Goal: Information Seeking & Learning: Learn about a topic

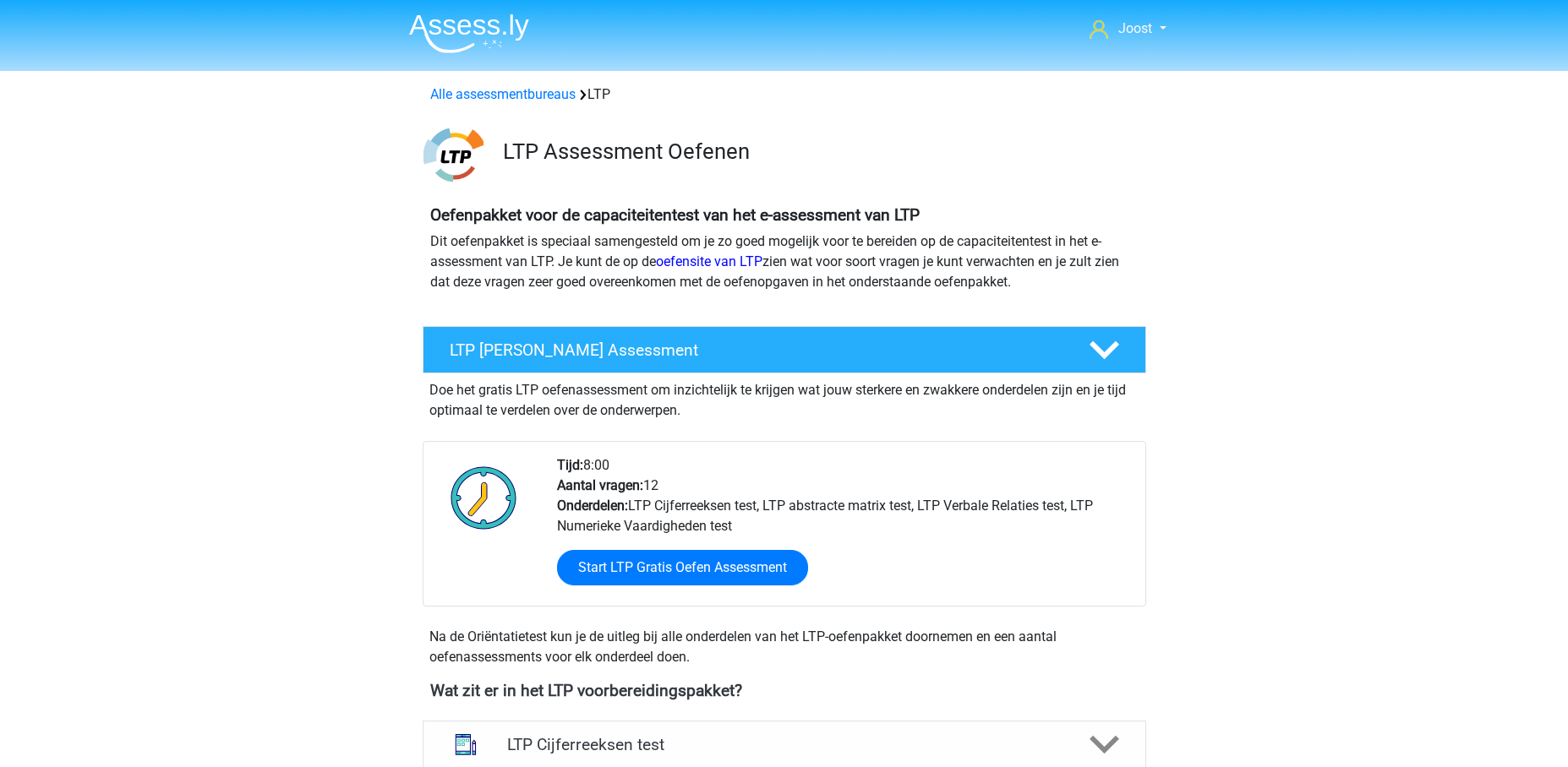
scroll to position [252, 0]
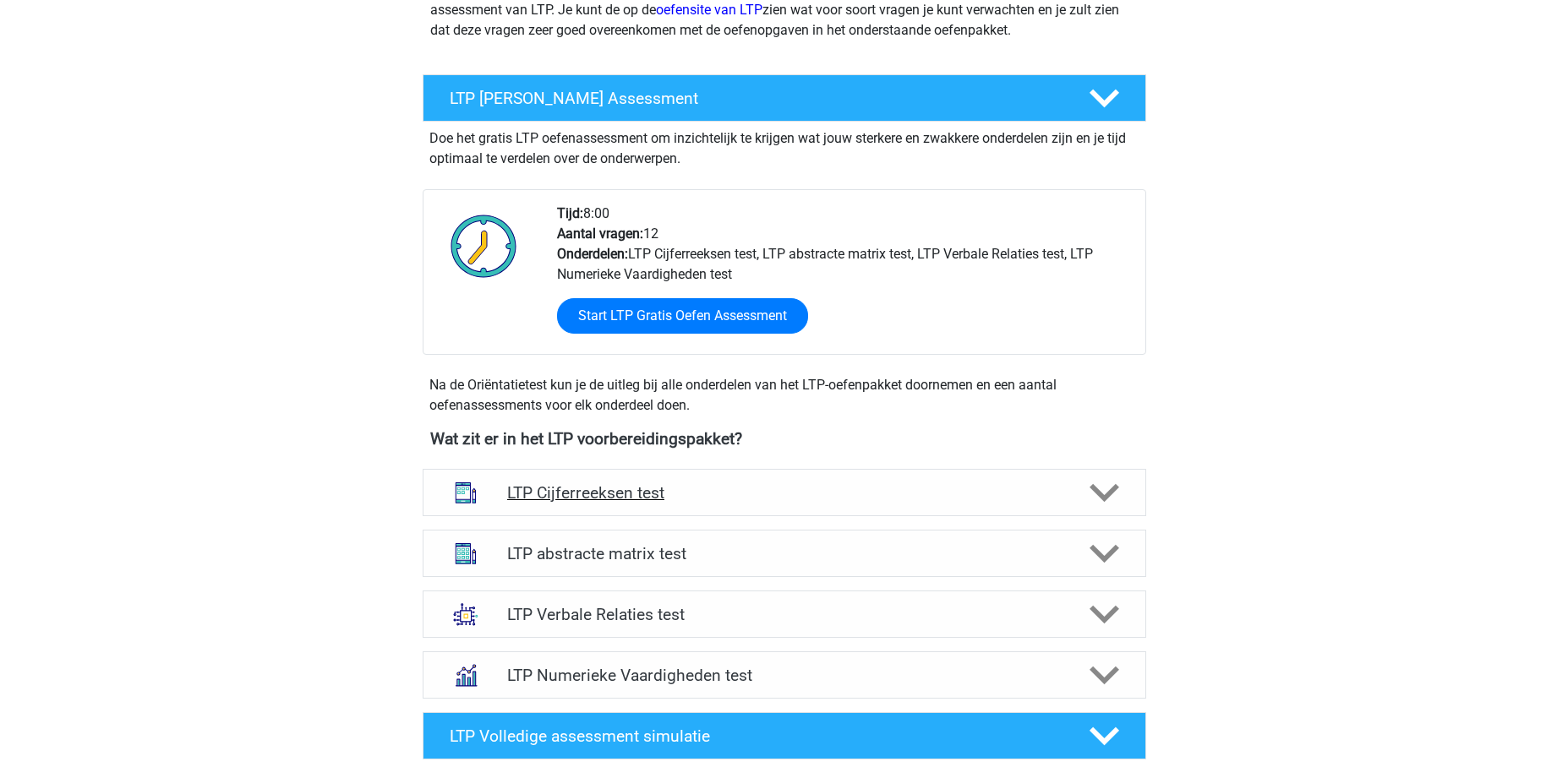
click at [703, 484] on h4 "LTP Cijferreeksen test" at bounding box center [784, 492] width 554 height 19
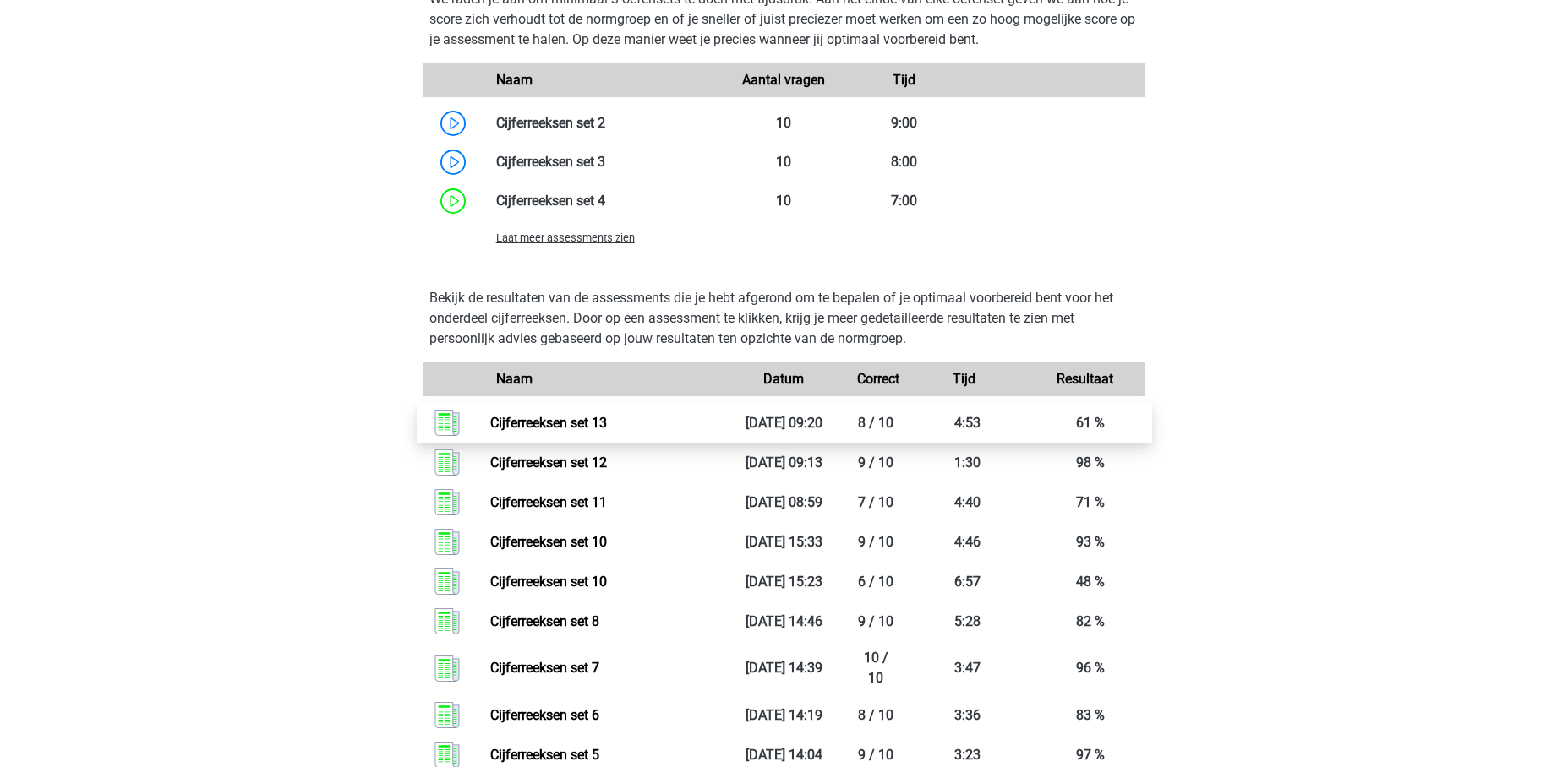
scroll to position [1007, 0]
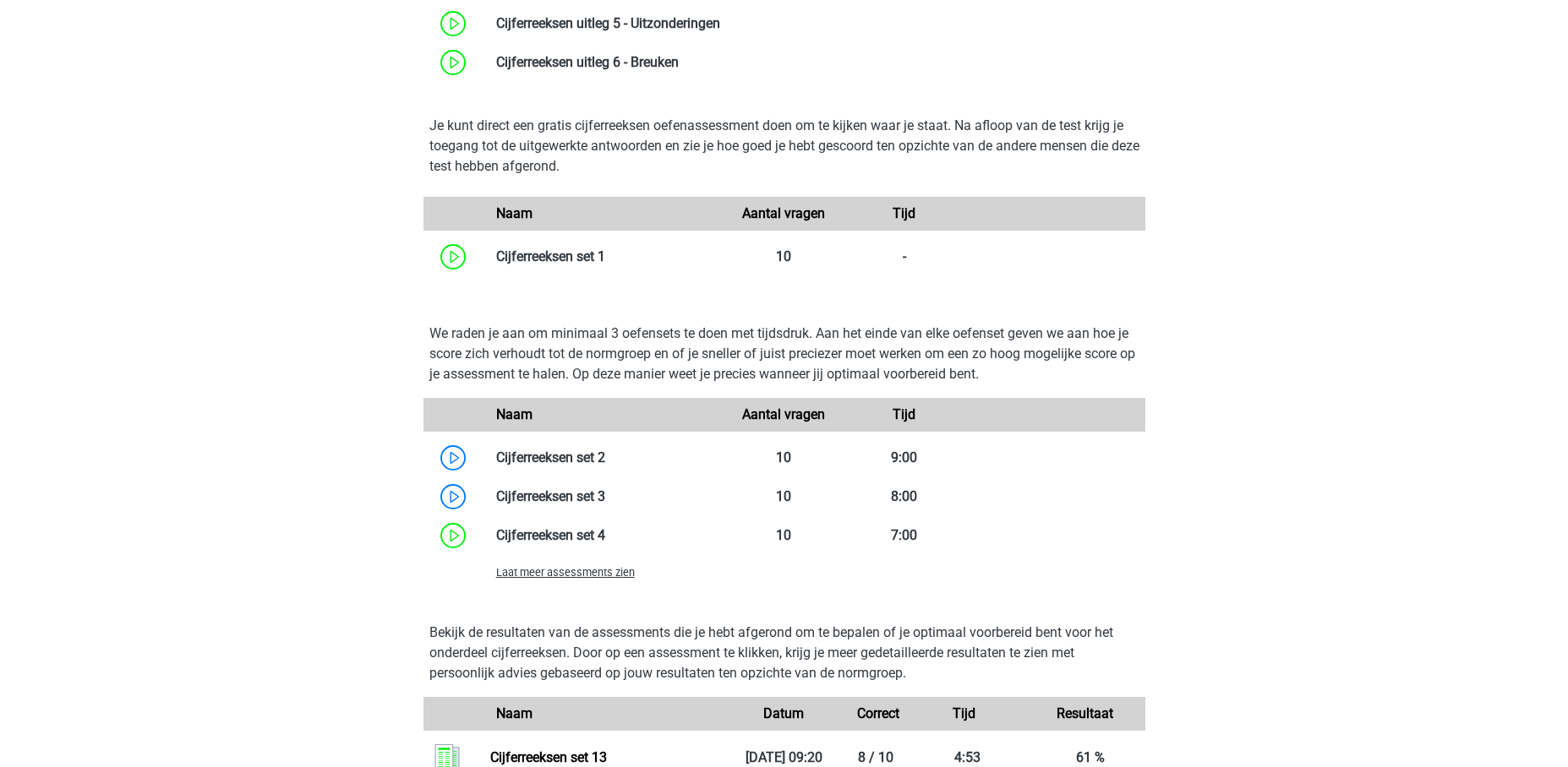
click at [599, 568] on span "Laat meer assessments zien" at bounding box center [565, 572] width 139 height 13
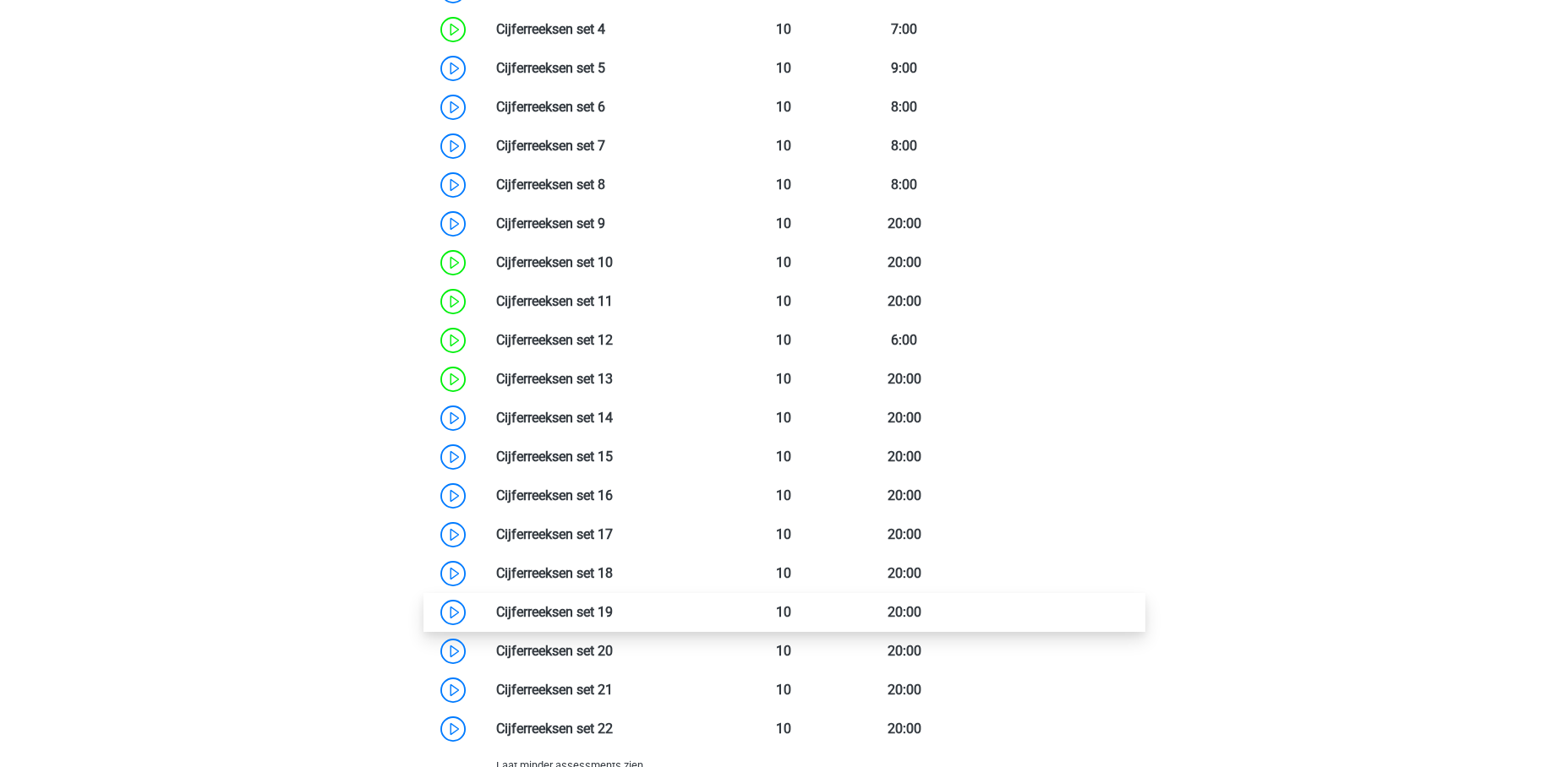
scroll to position [1381, 0]
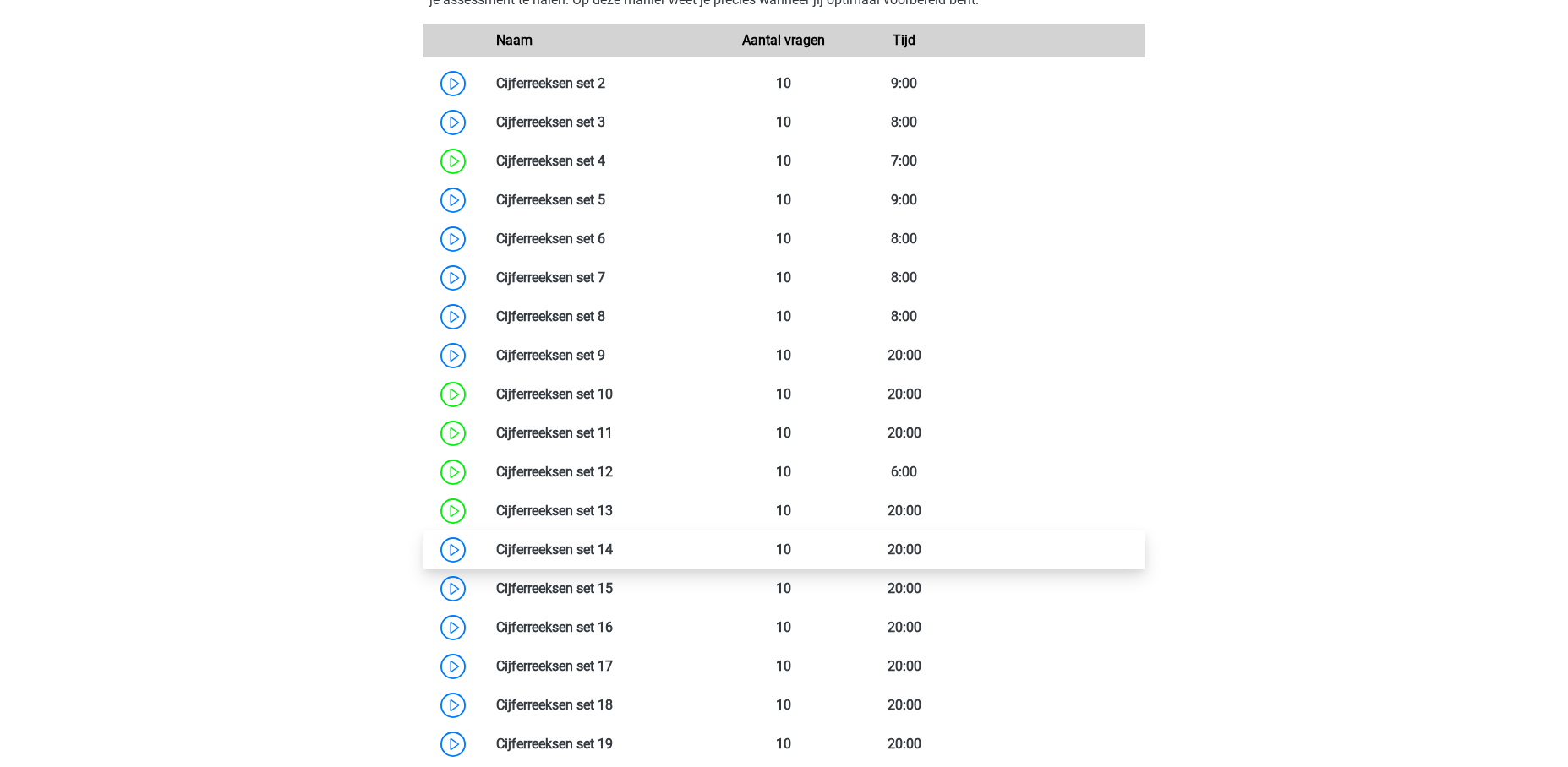
click at [613, 547] on link at bounding box center [613, 549] width 0 height 16
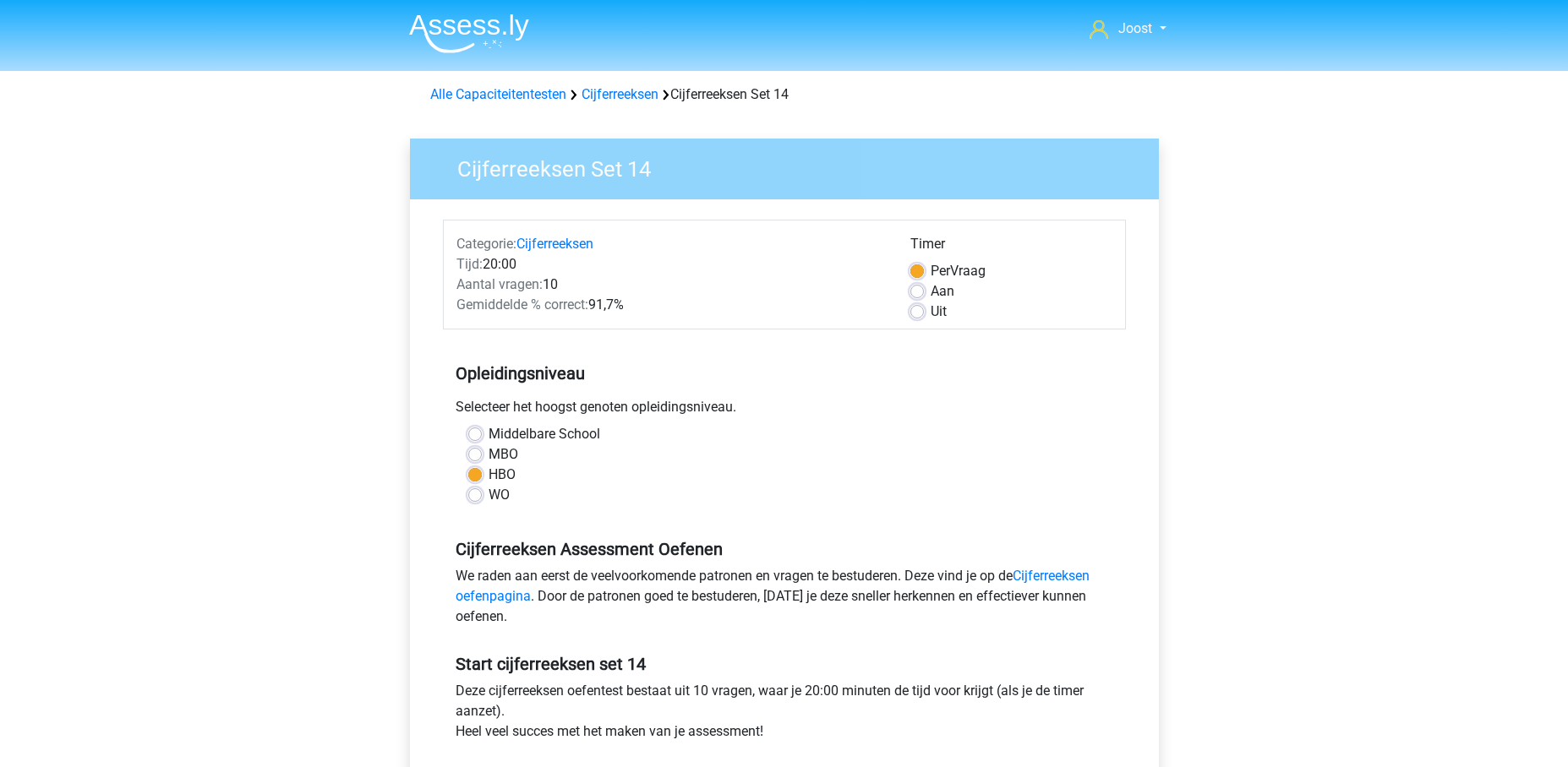
scroll to position [132, 0]
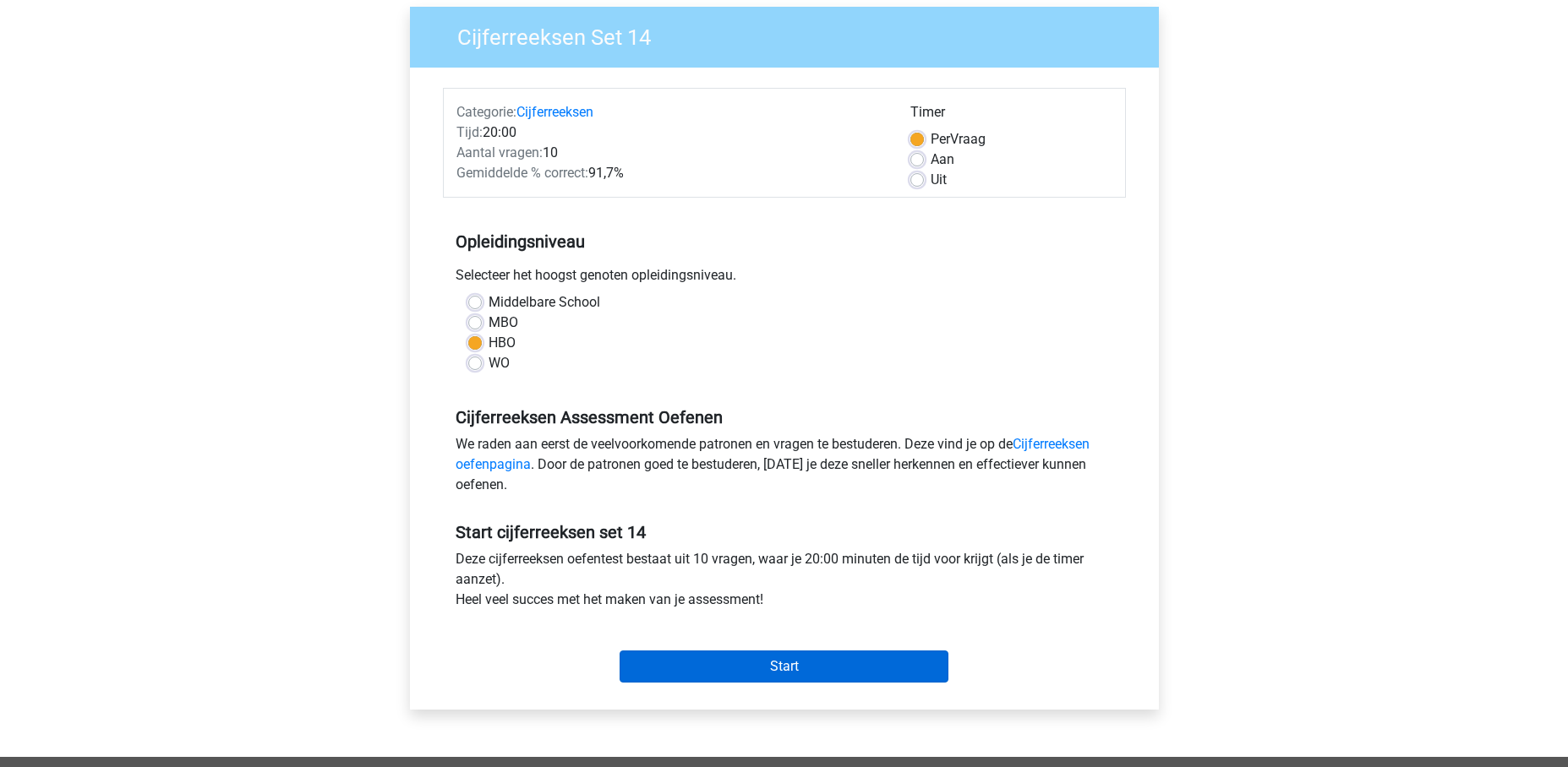
click at [736, 672] on input "Start" at bounding box center [783, 666] width 329 height 32
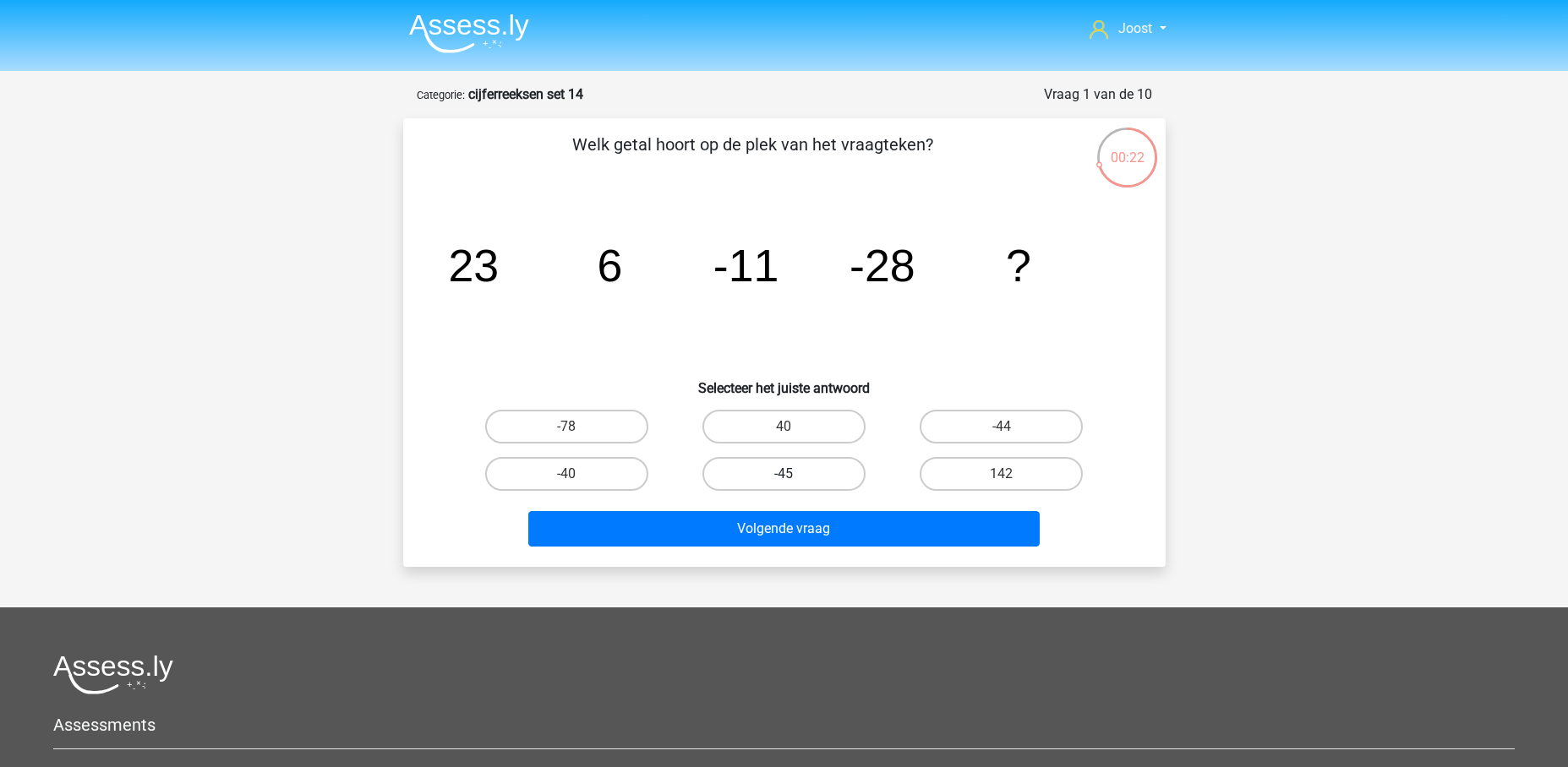
click at [782, 464] on label "-45" at bounding box center [783, 474] width 163 height 34
click at [783, 474] on input "-45" at bounding box center [789, 479] width 11 height 11
radio input "true"
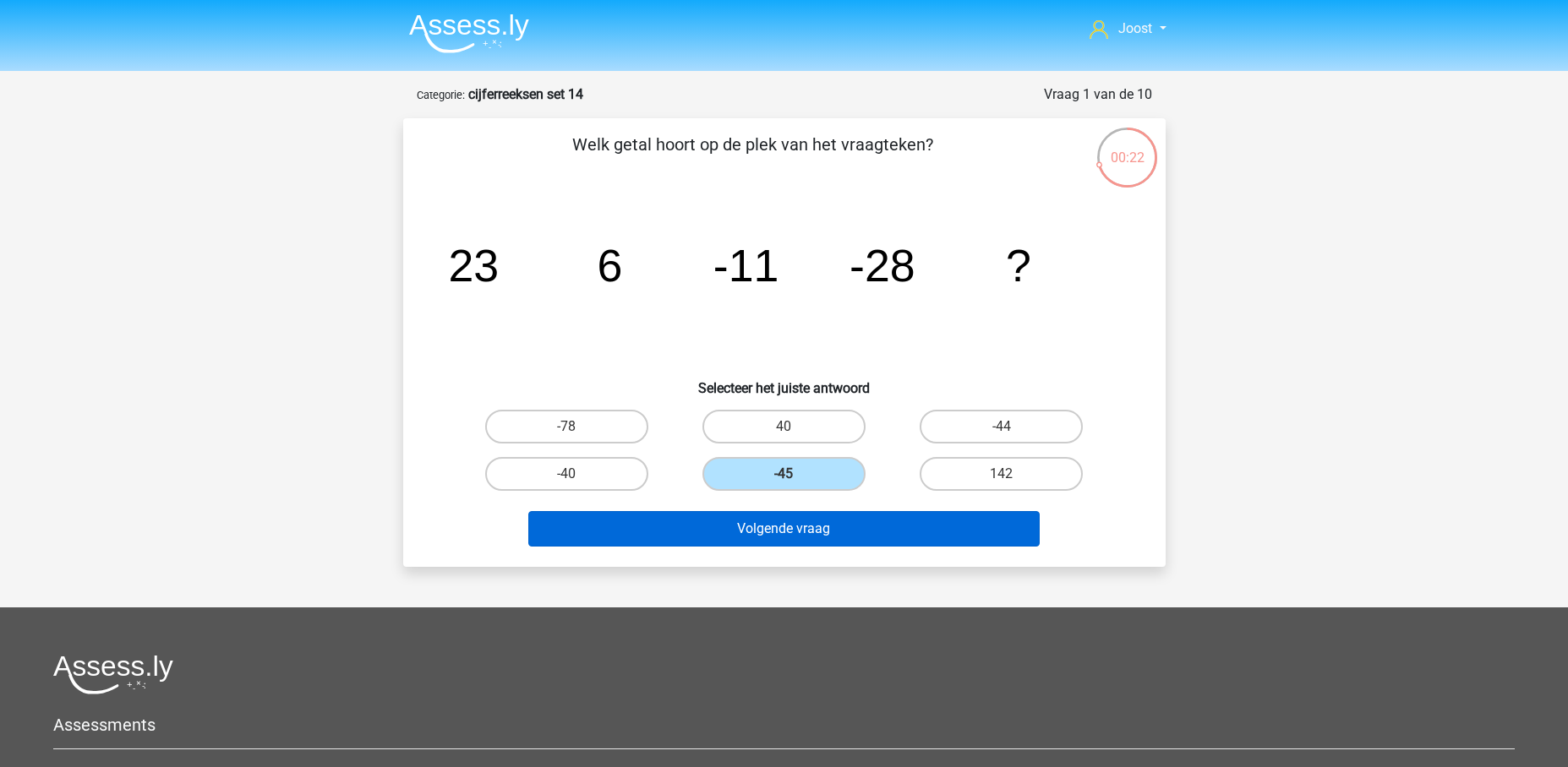
click at [823, 531] on button "Volgende vraag" at bounding box center [784, 529] width 512 height 36
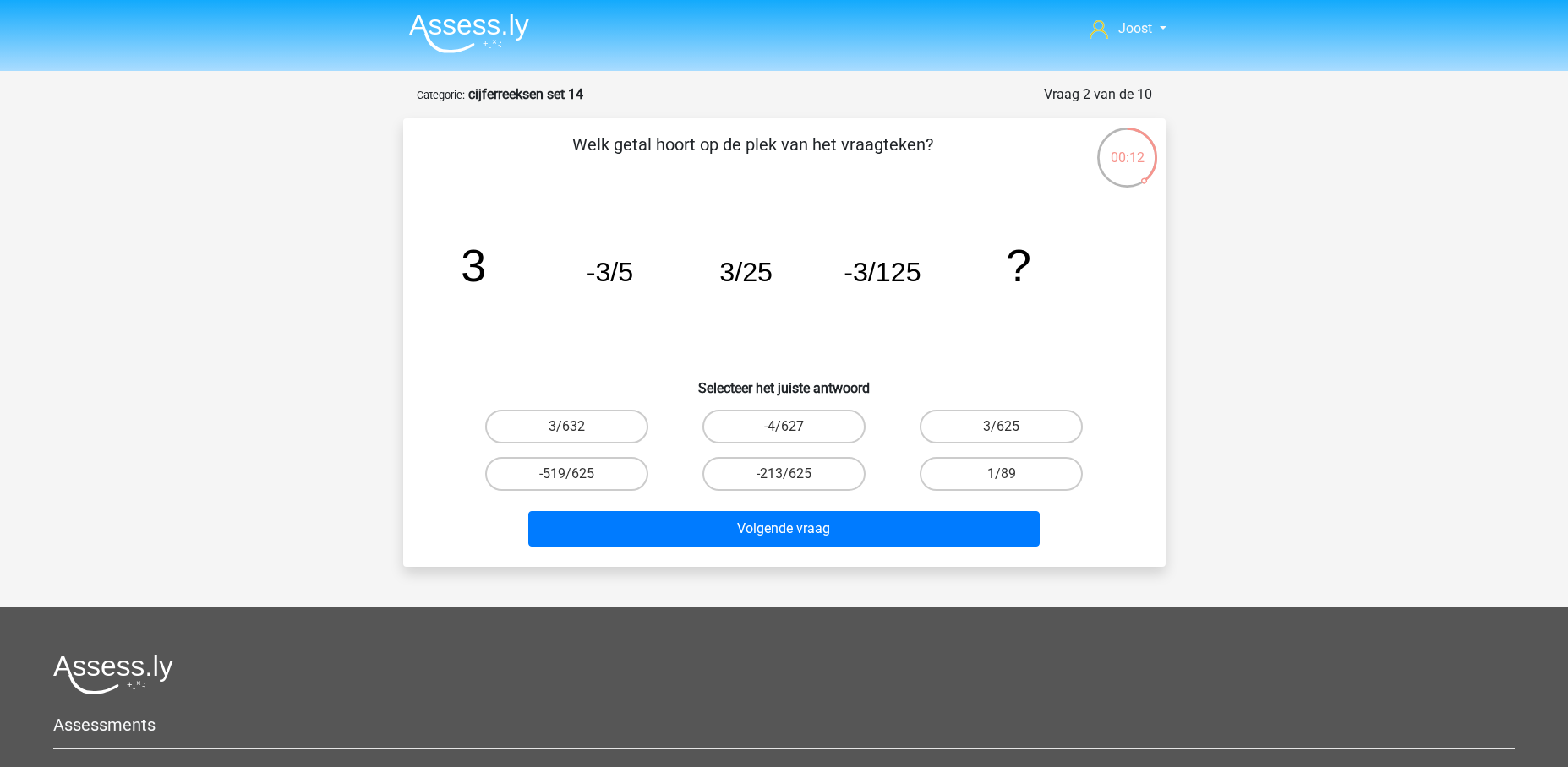
click at [1006, 430] on input "3/625" at bounding box center [1007, 432] width 11 height 11
radio input "true"
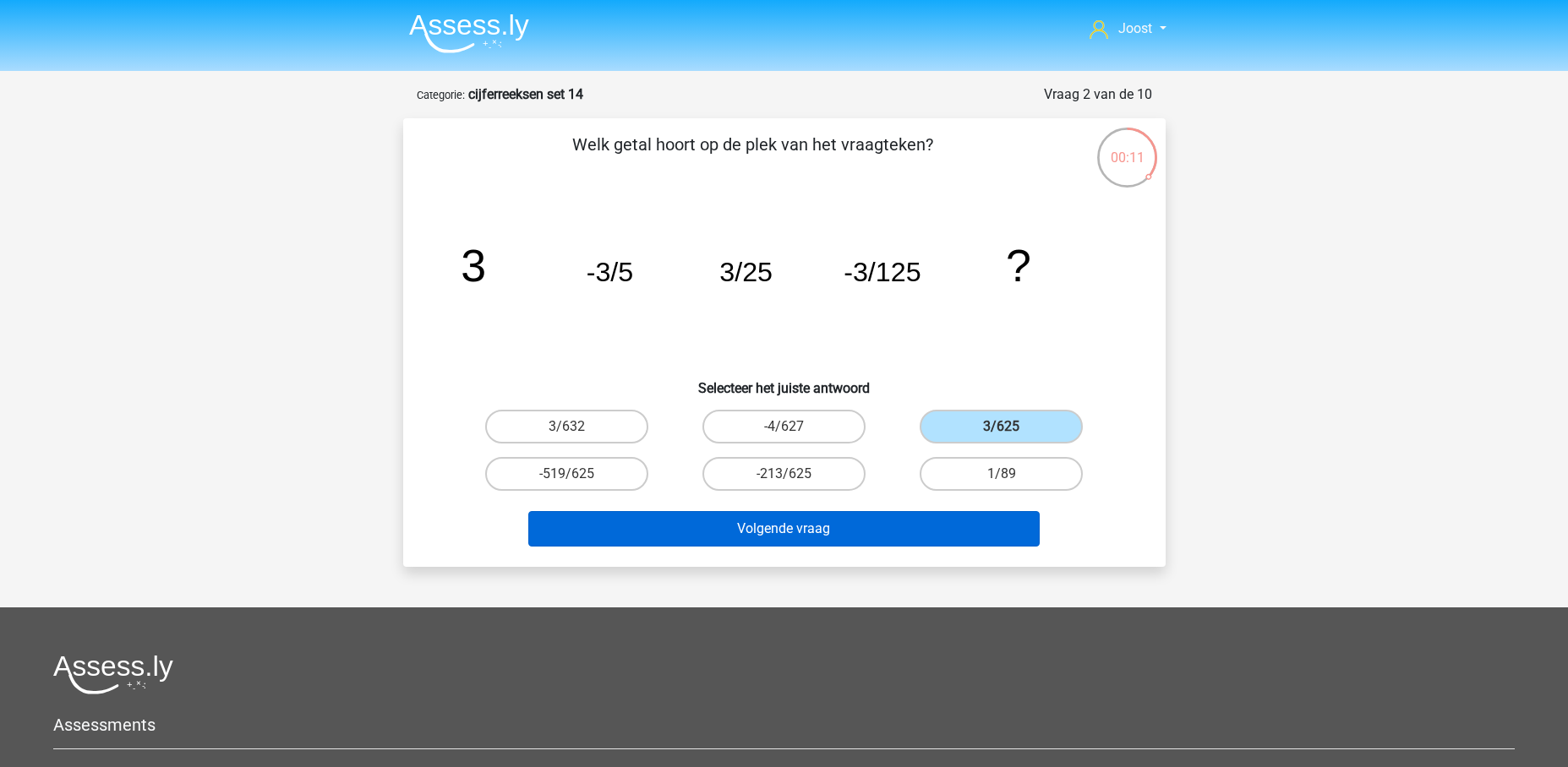
click at [947, 523] on button "Volgende vraag" at bounding box center [784, 529] width 512 height 36
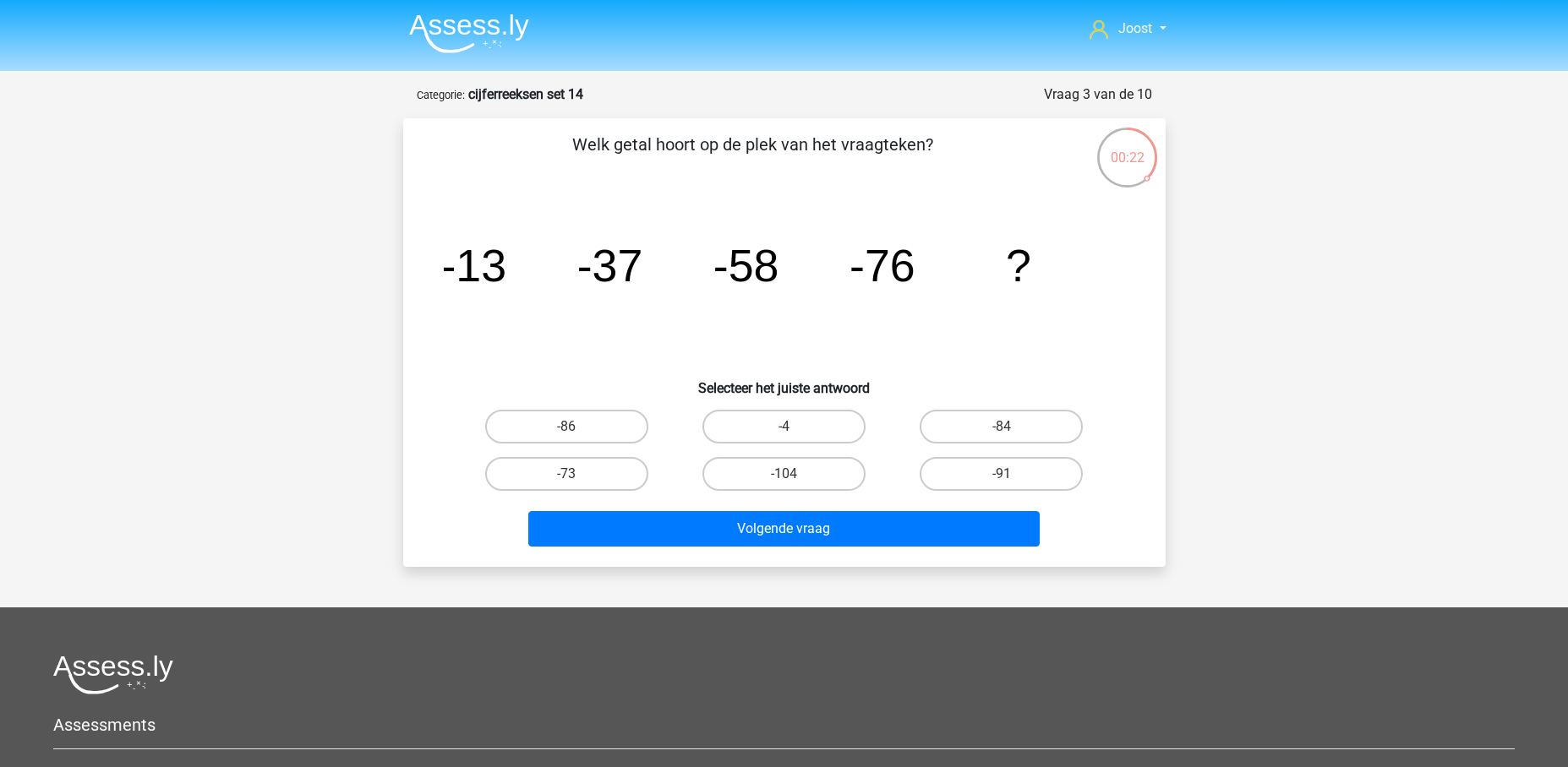
click at [1001, 479] on input "-91" at bounding box center [1007, 479] width 11 height 11
radio input "true"
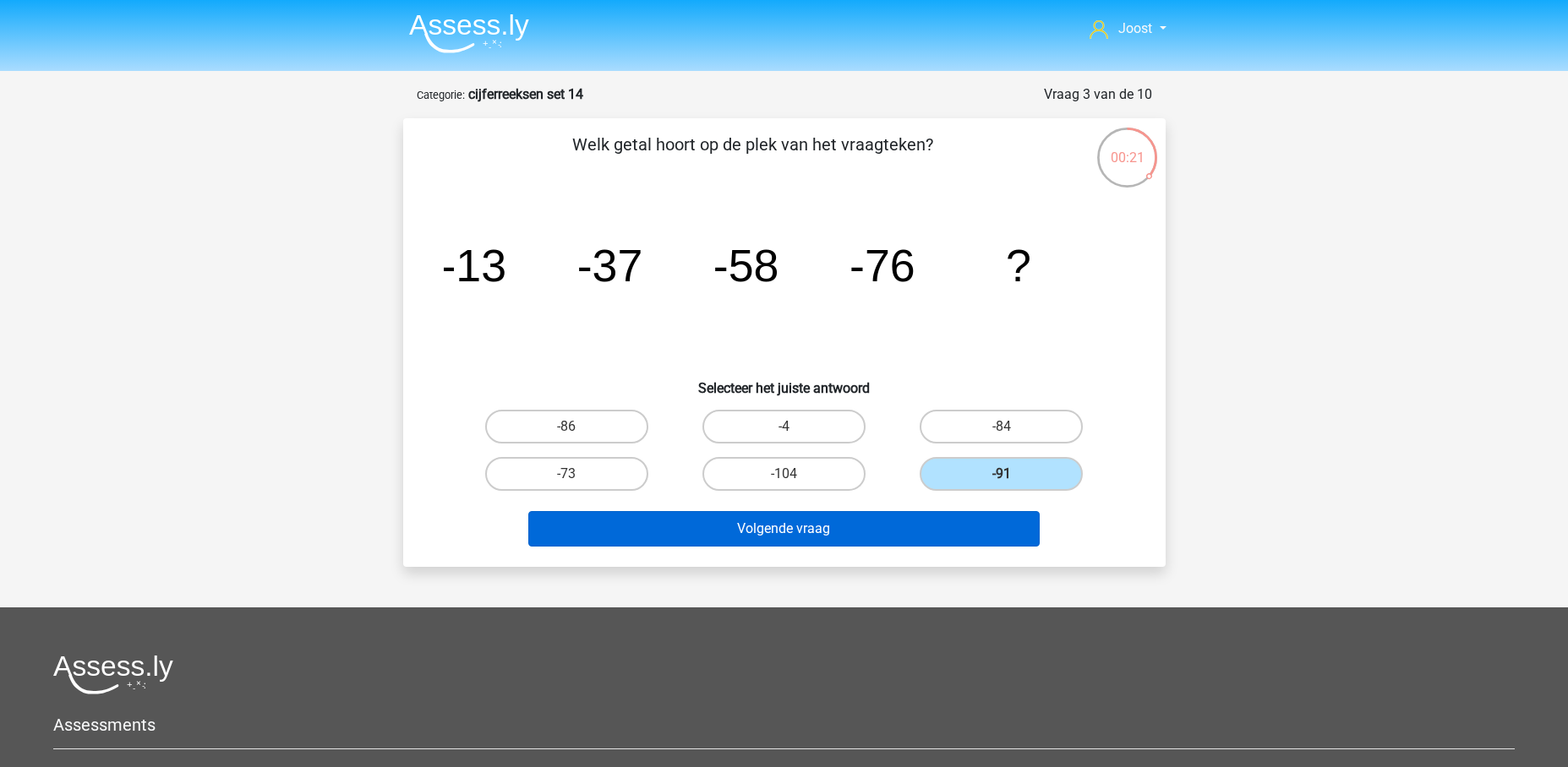
click at [899, 539] on button "Volgende vraag" at bounding box center [784, 529] width 512 height 36
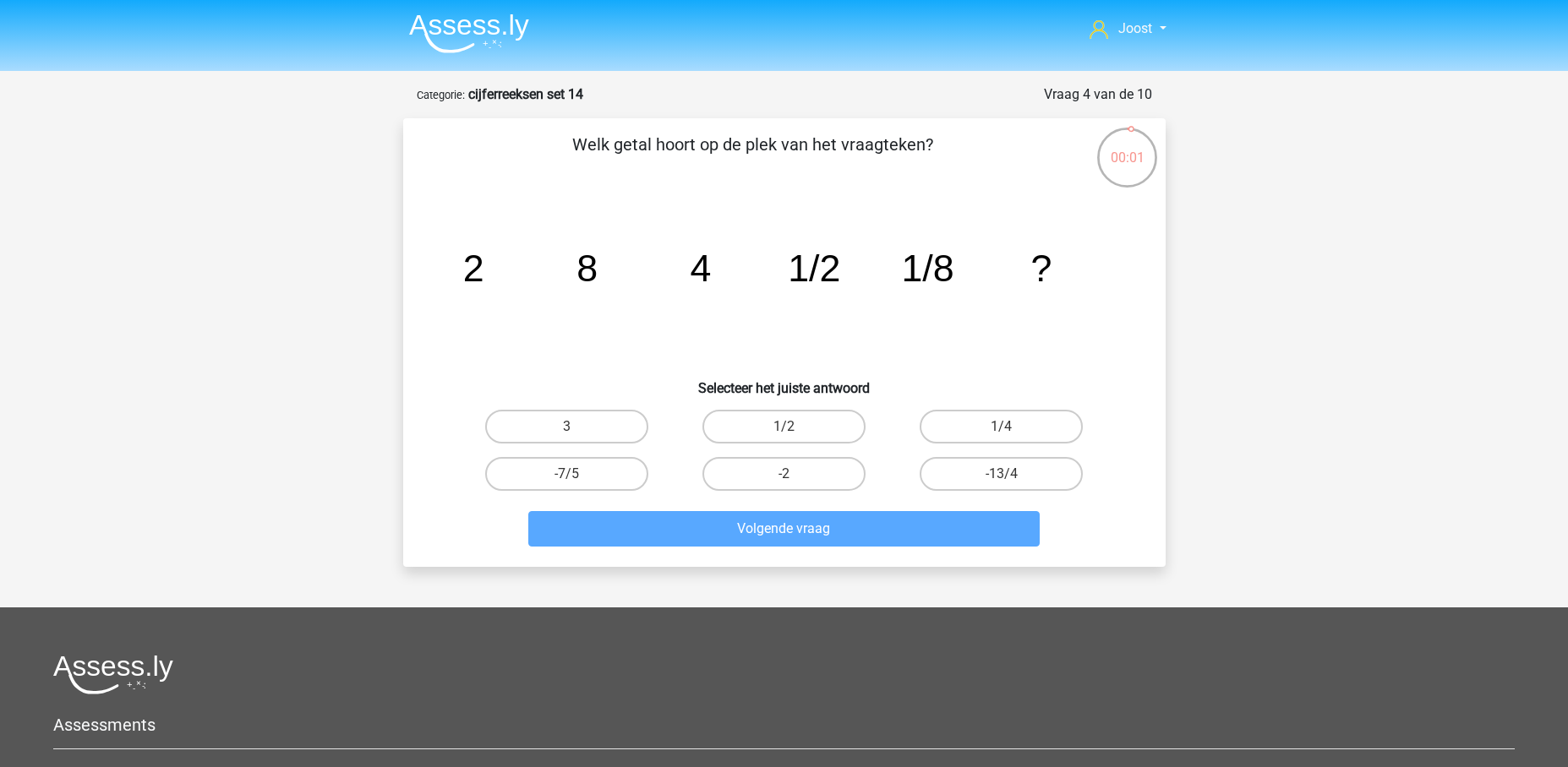
drag, startPoint x: 980, startPoint y: 419, endPoint x: 946, endPoint y: 455, distance: 49.5
click at [980, 420] on label "1/4" at bounding box center [1000, 426] width 163 height 34
click at [1001, 427] on input "1/4" at bounding box center [1007, 432] width 11 height 11
radio input "true"
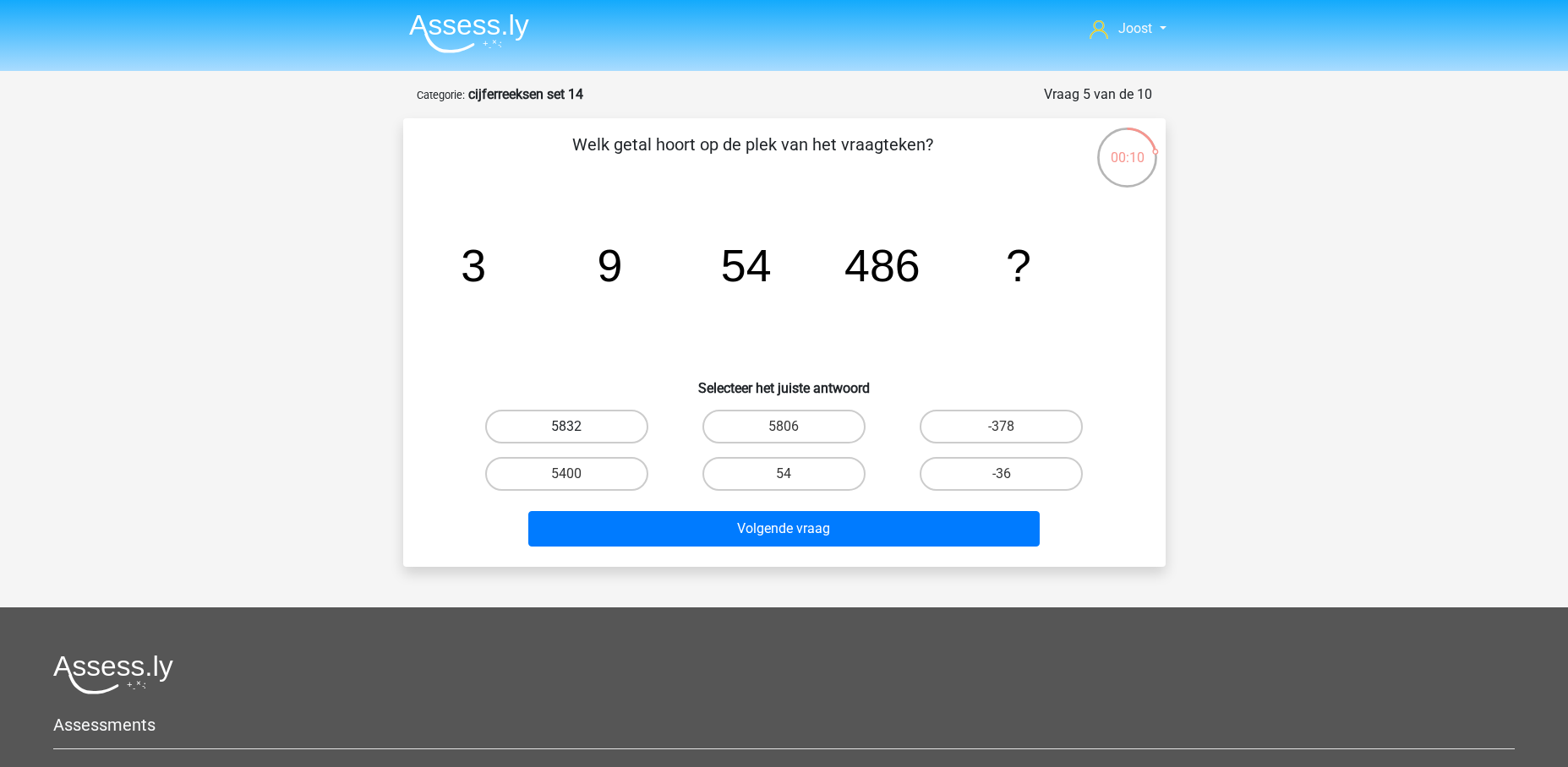
click at [614, 427] on label "5832" at bounding box center [566, 426] width 163 height 34
click at [577, 427] on input "5832" at bounding box center [571, 432] width 11 height 11
radio input "true"
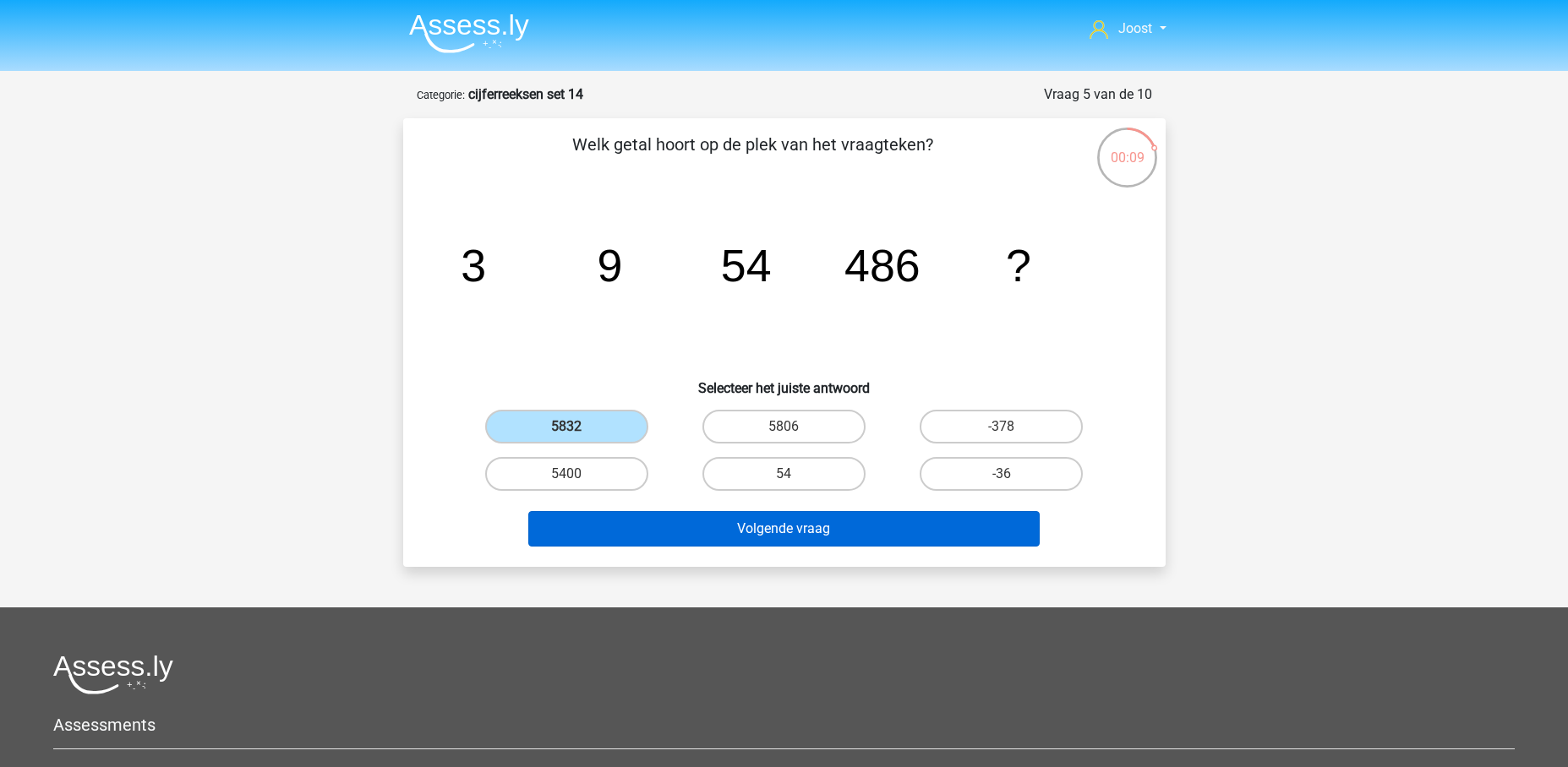
click at [814, 524] on button "Volgende vraag" at bounding box center [784, 529] width 512 height 36
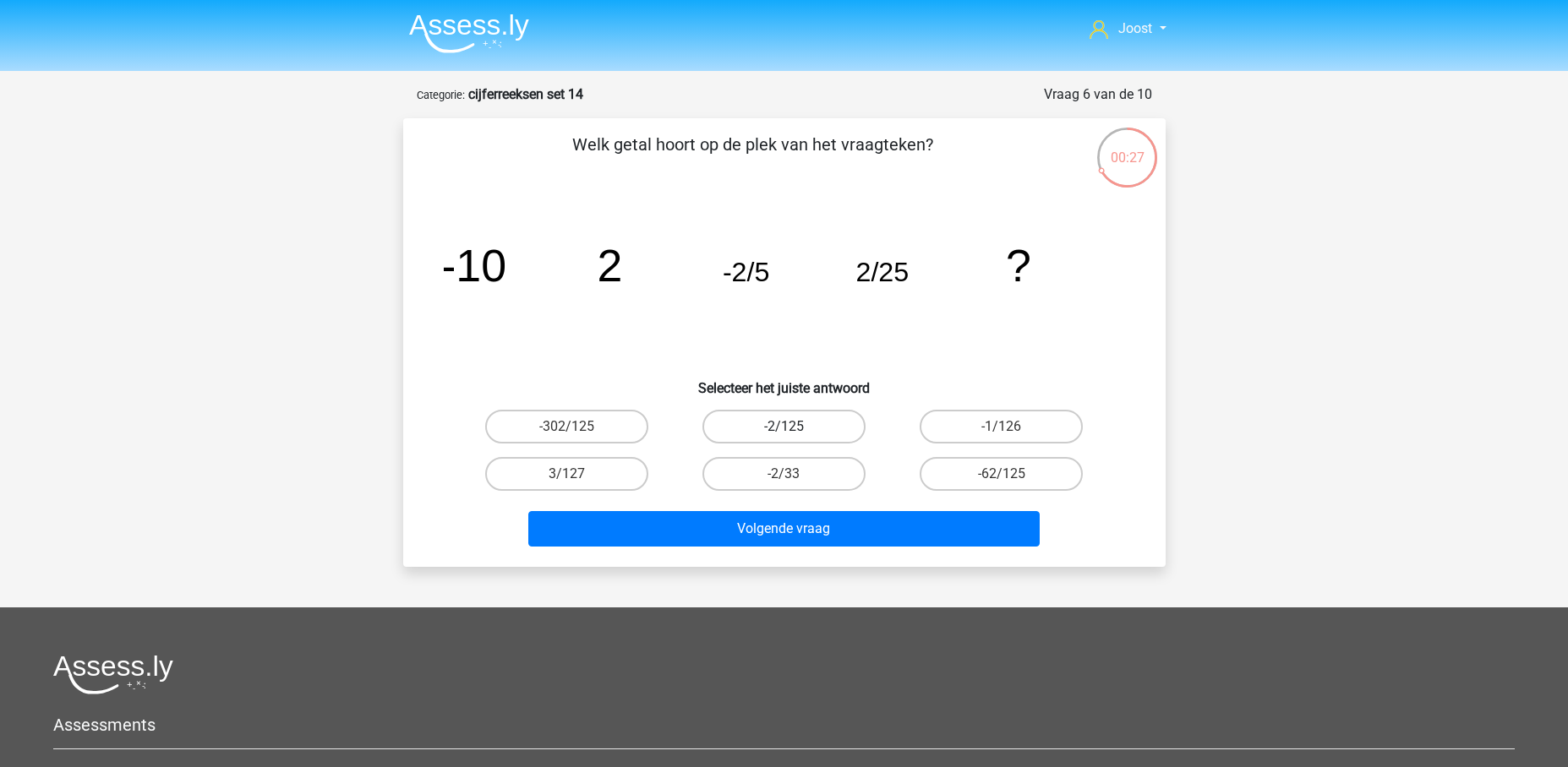
click at [832, 426] on label "-2/125" at bounding box center [783, 426] width 163 height 34
click at [794, 427] on input "-2/125" at bounding box center [789, 432] width 11 height 11
radio input "true"
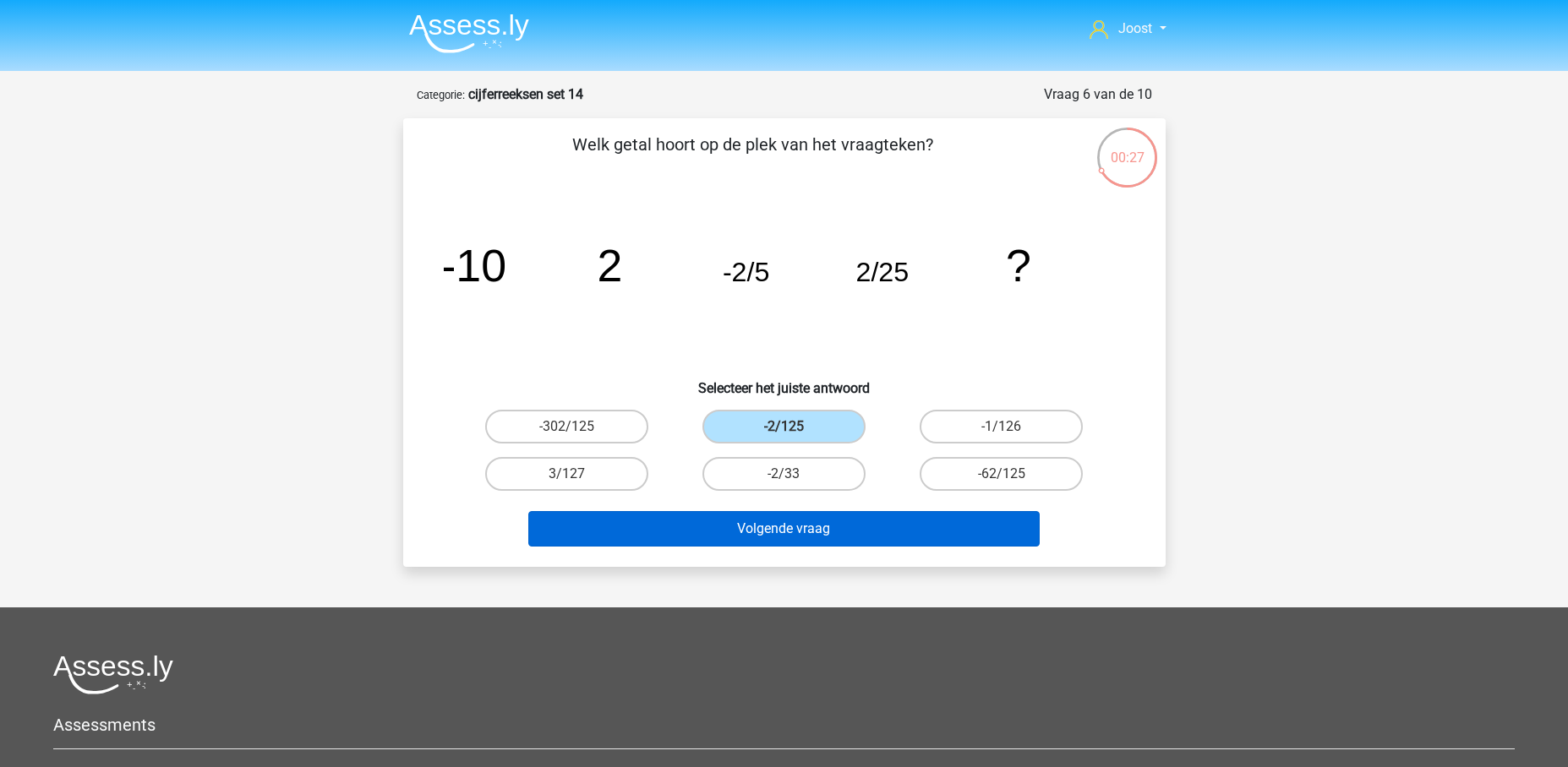
click at [874, 519] on button "Volgende vraag" at bounding box center [784, 529] width 512 height 36
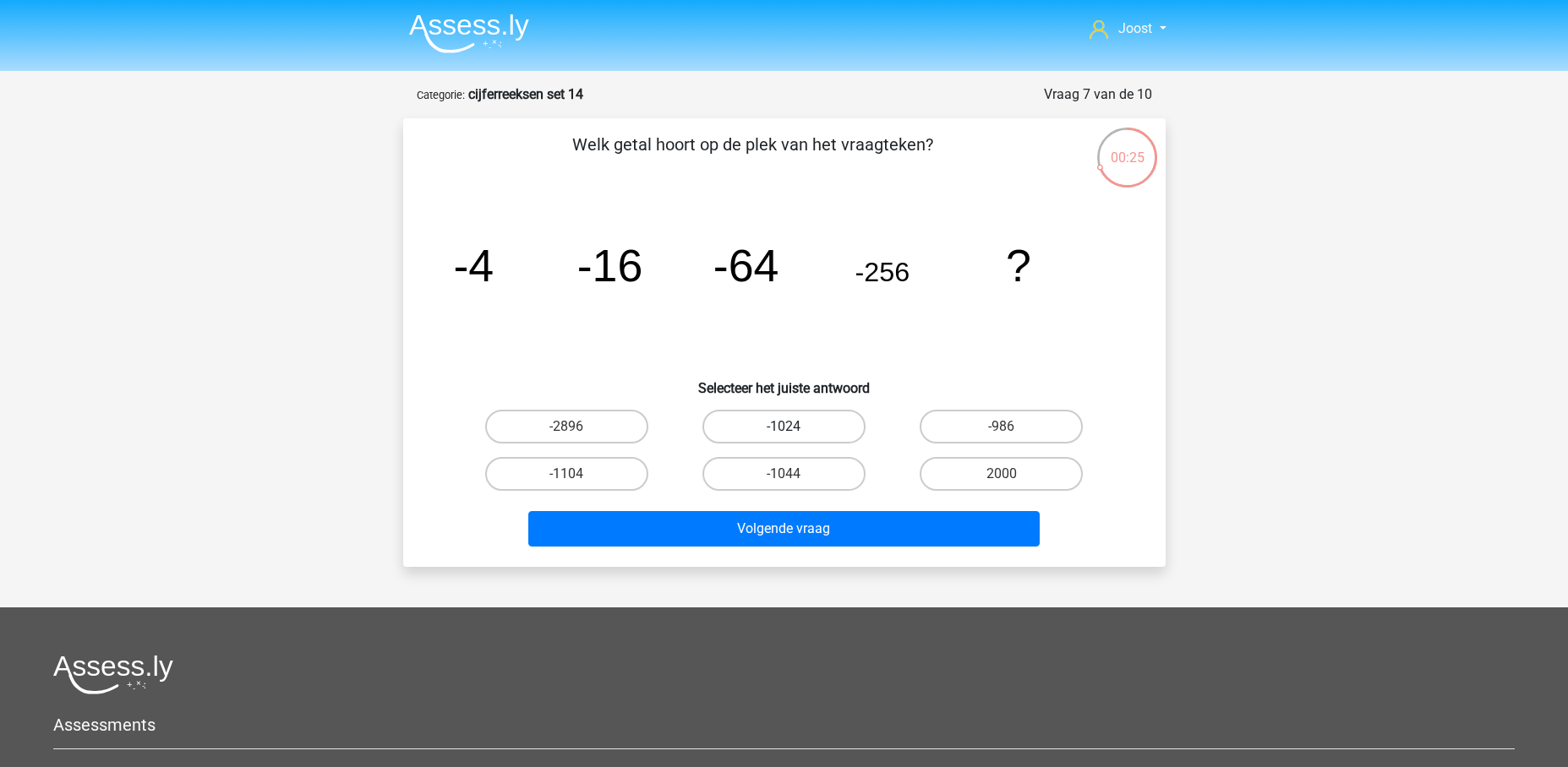
click at [818, 428] on label "-1024" at bounding box center [783, 426] width 163 height 34
click at [794, 428] on input "-1024" at bounding box center [789, 432] width 11 height 11
radio input "true"
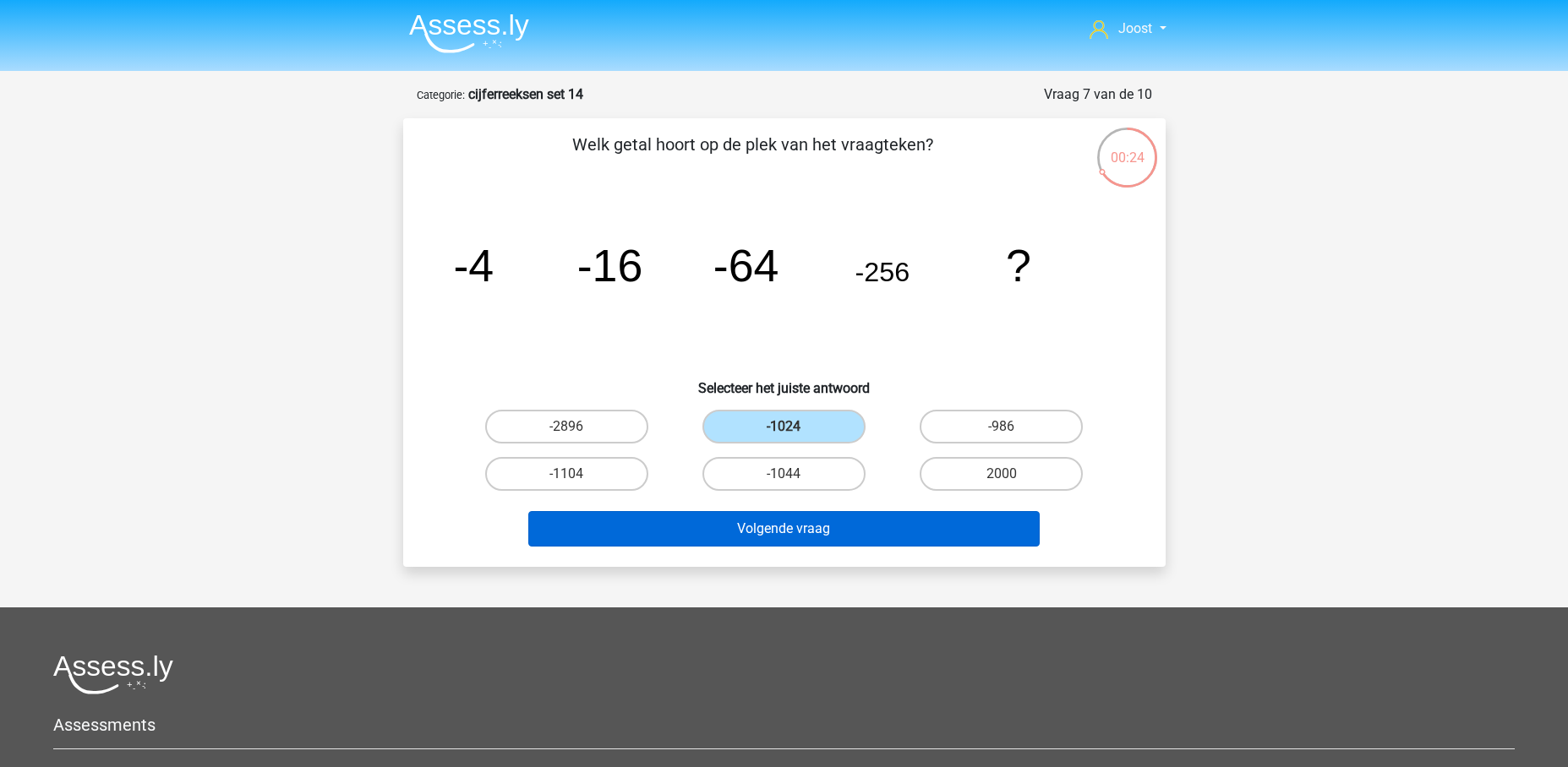
click at [904, 528] on button "Volgende vraag" at bounding box center [784, 529] width 512 height 36
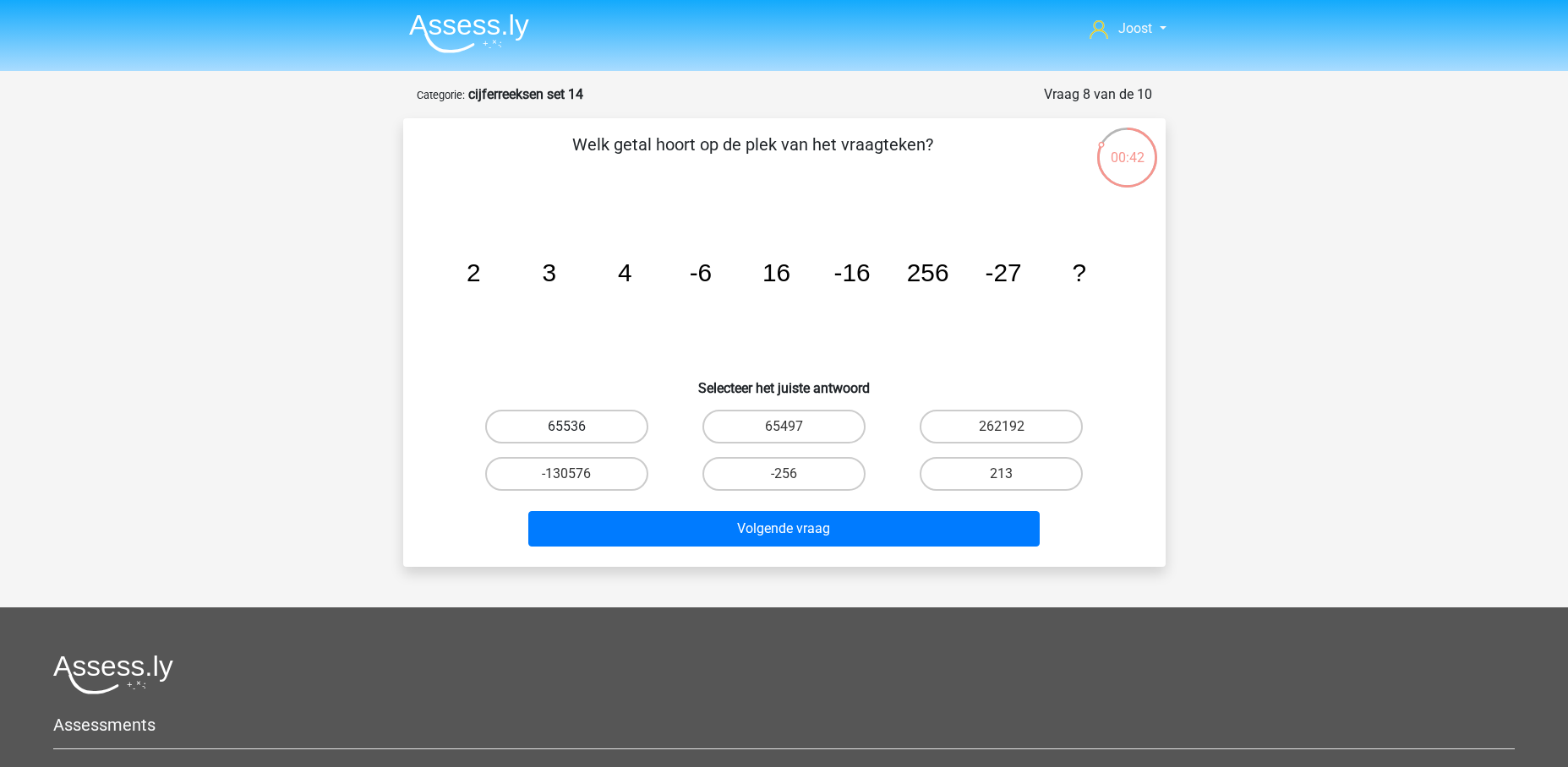
click at [617, 432] on label "65536" at bounding box center [566, 426] width 163 height 34
click at [577, 432] on input "65536" at bounding box center [571, 432] width 11 height 11
radio input "true"
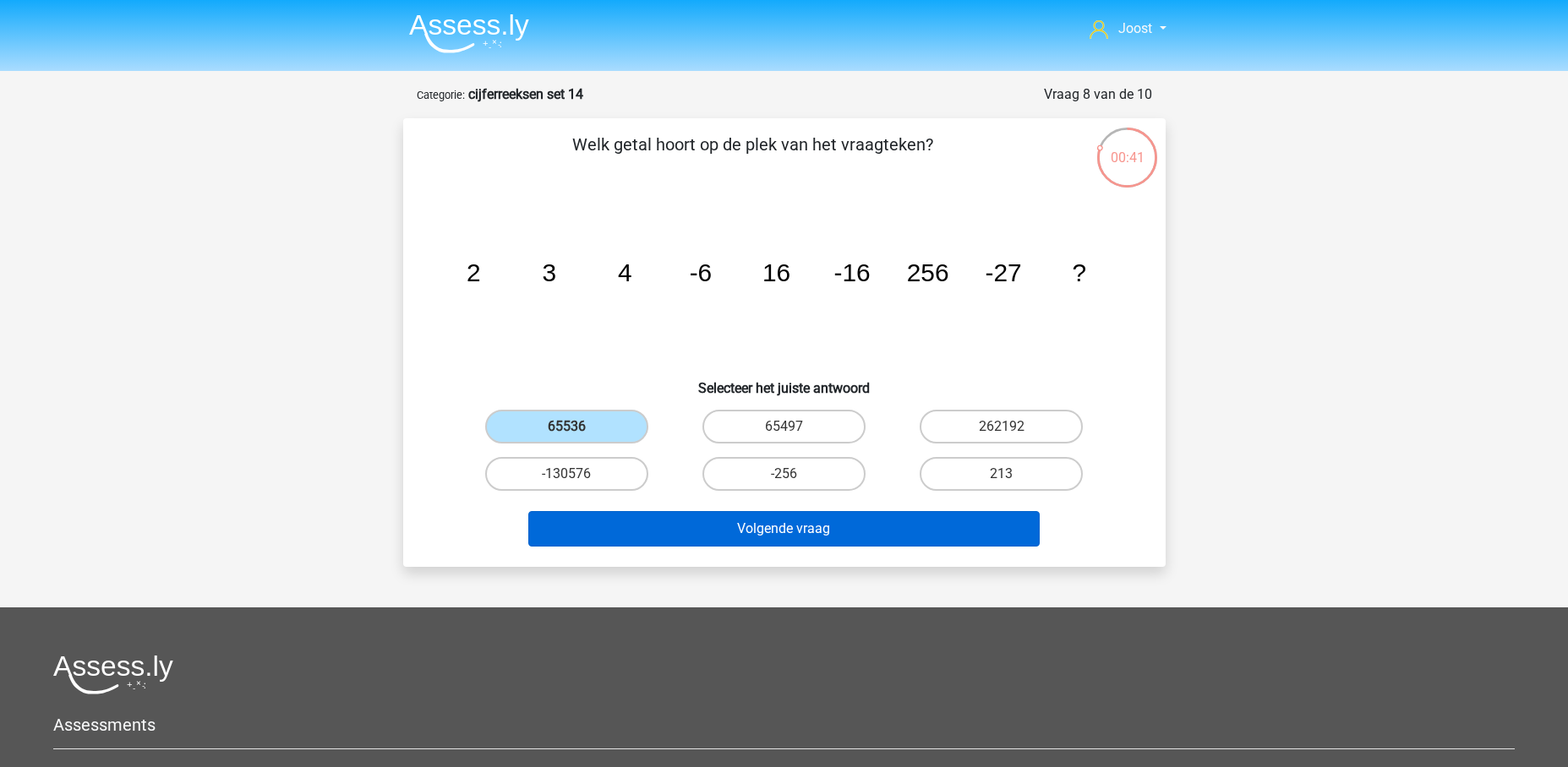
click at [833, 531] on button "Volgende vraag" at bounding box center [784, 529] width 512 height 36
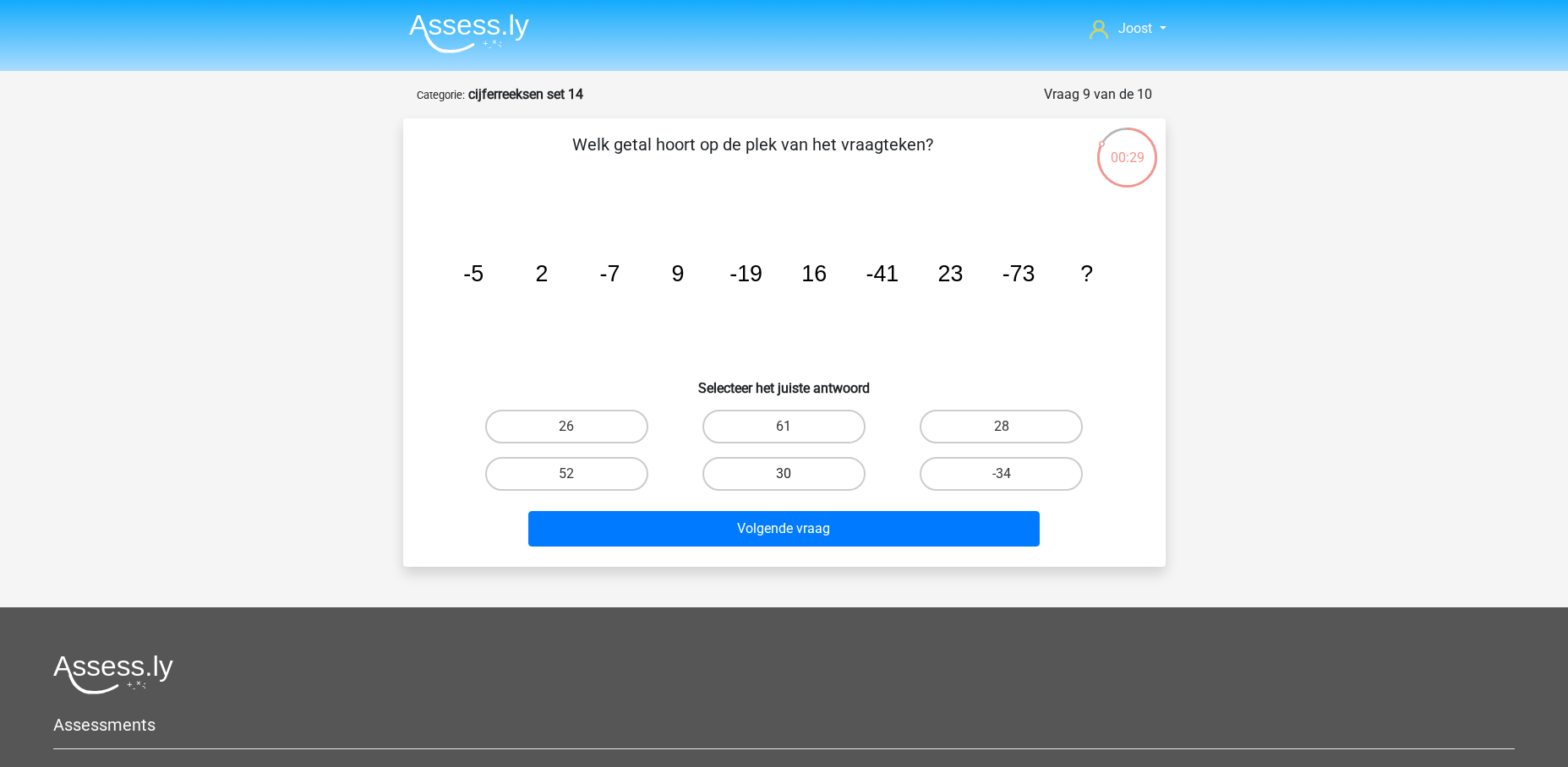
click at [753, 465] on label "30" at bounding box center [783, 474] width 163 height 34
click at [783, 474] on input "30" at bounding box center [789, 479] width 11 height 11
radio input "true"
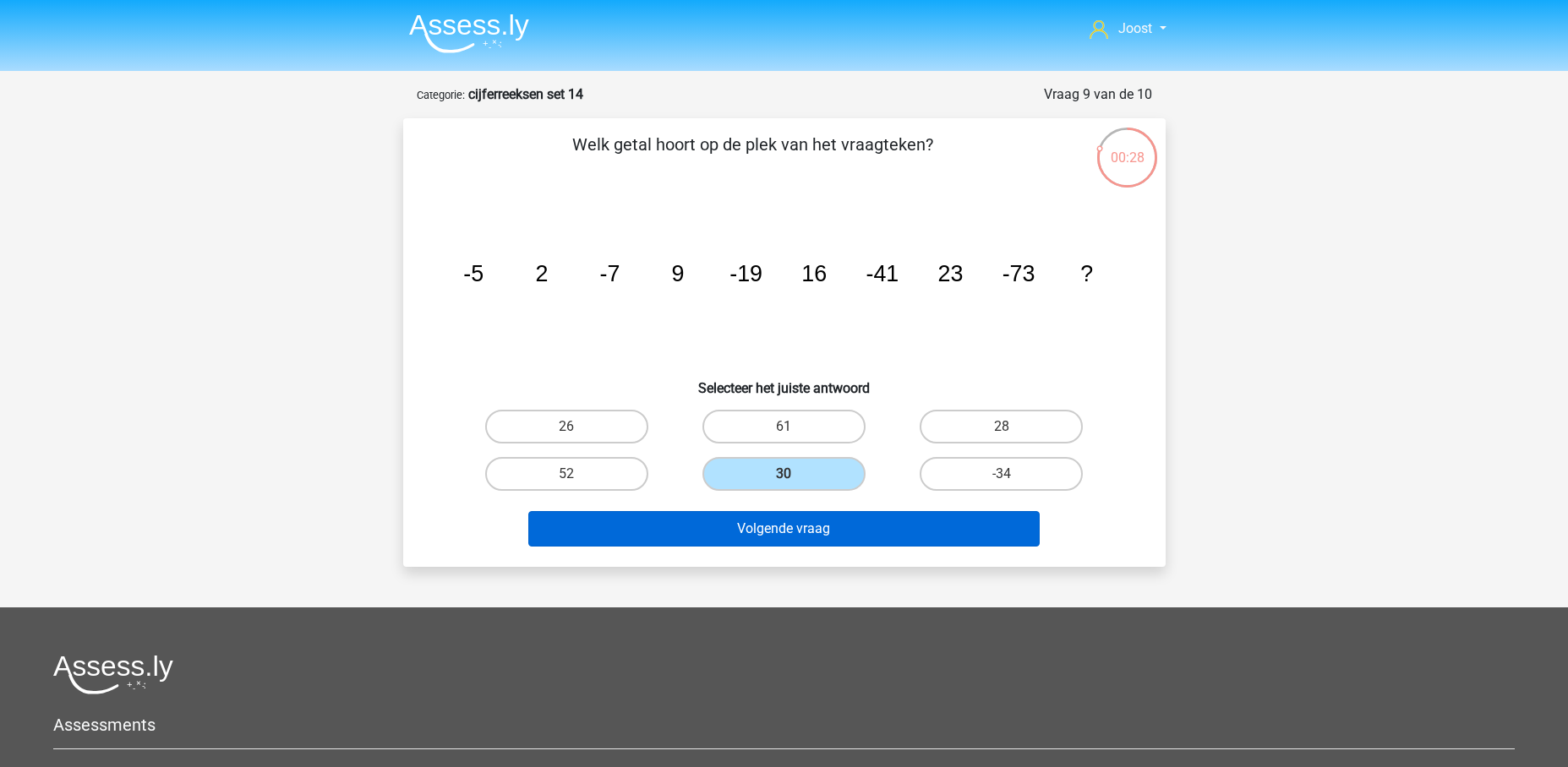
click at [834, 532] on button "Volgende vraag" at bounding box center [784, 529] width 512 height 36
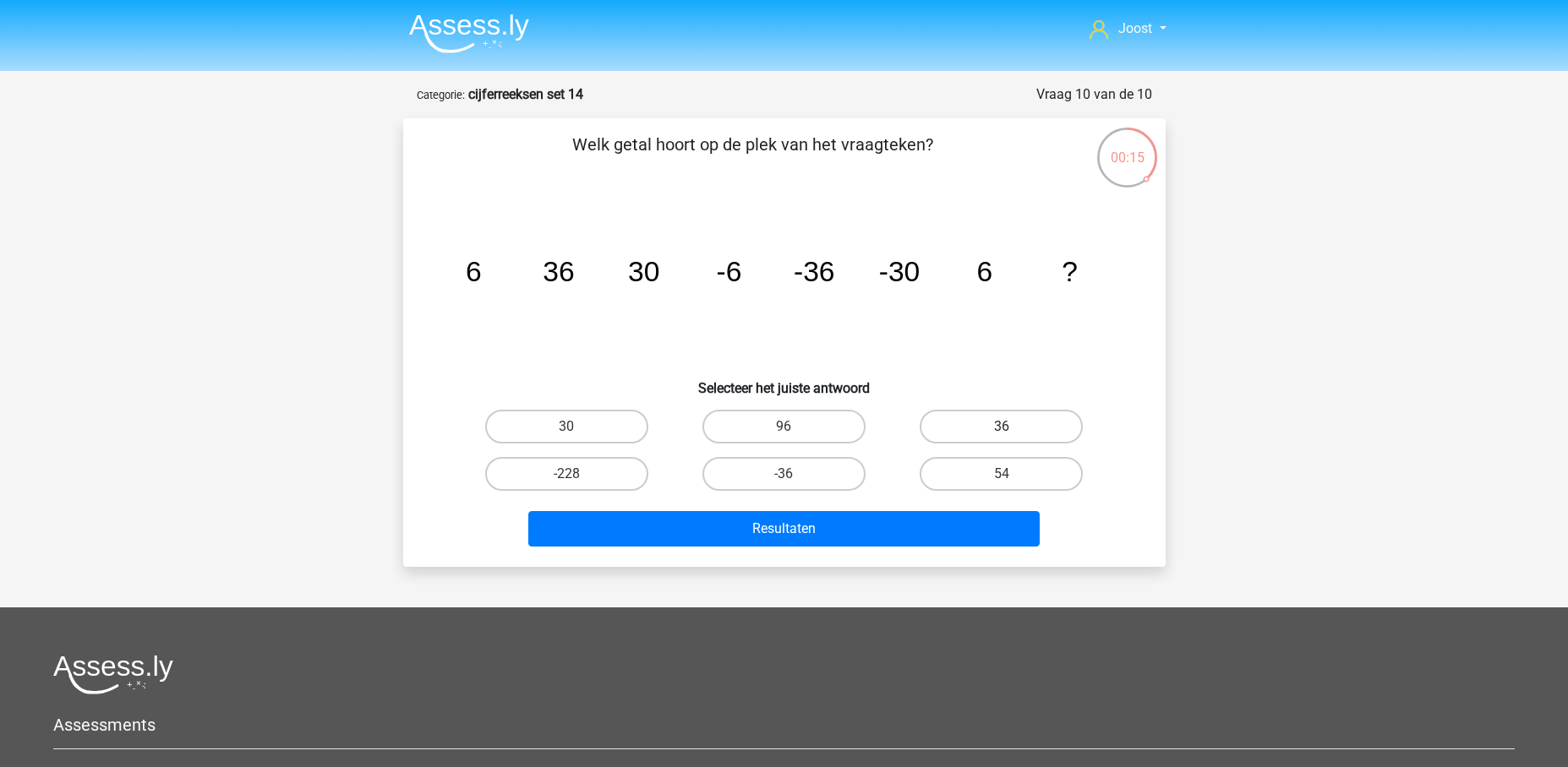
click at [1034, 429] on label "36" at bounding box center [1000, 426] width 163 height 34
click at [1012, 429] on input "36" at bounding box center [1007, 432] width 11 height 11
radio input "true"
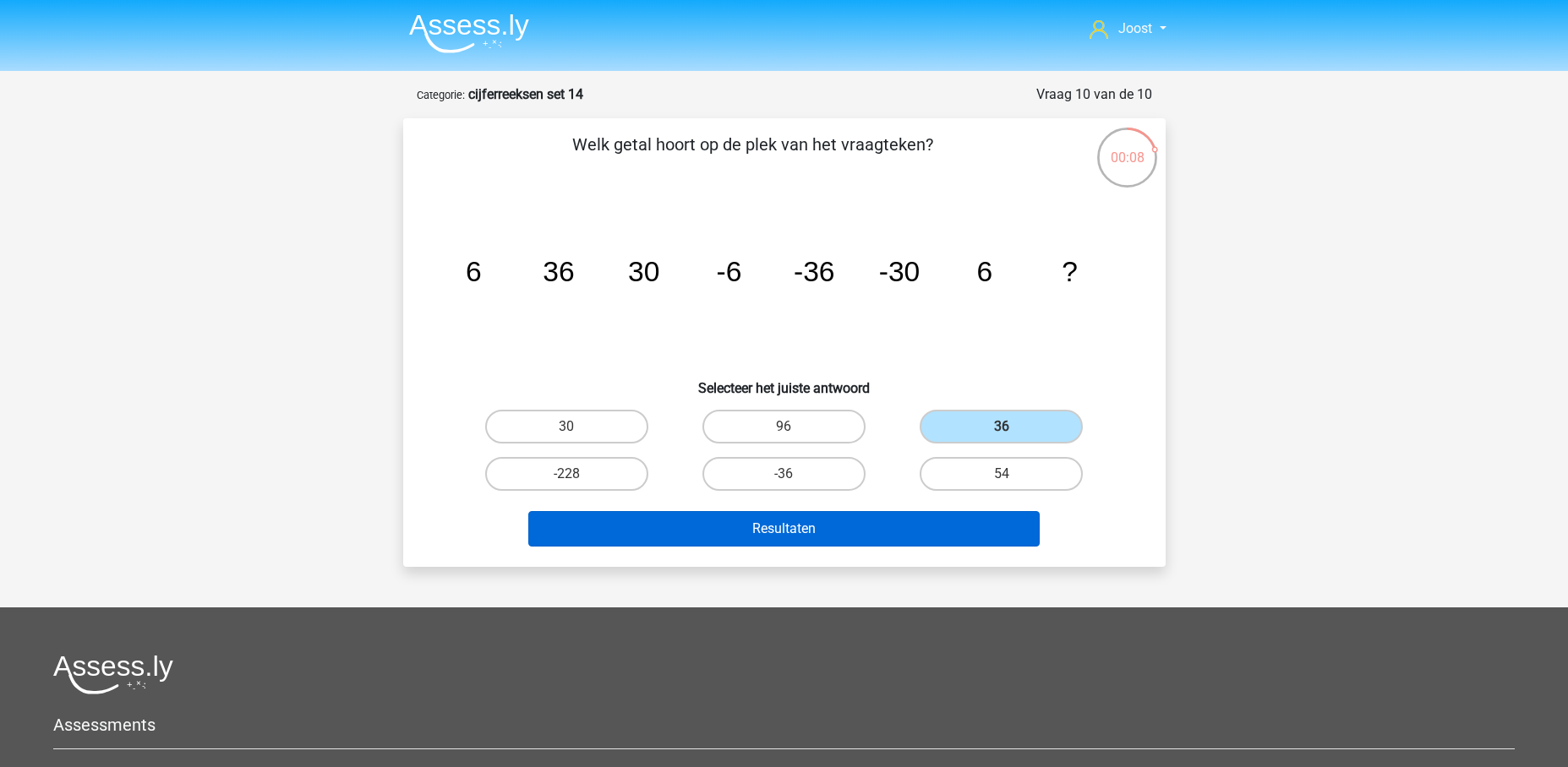
click at [943, 534] on button "Resultaten" at bounding box center [784, 529] width 512 height 36
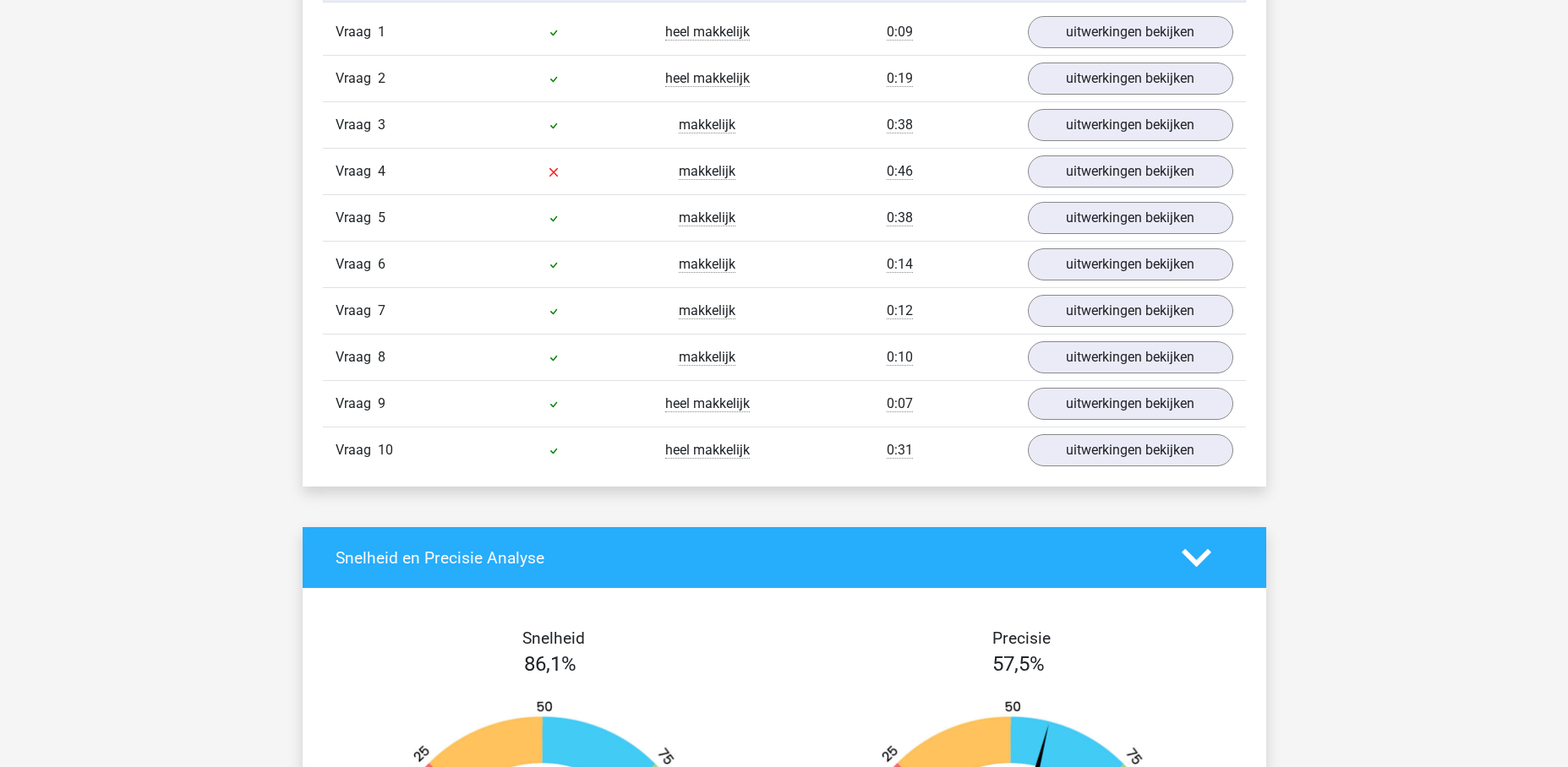
scroll to position [984, 0]
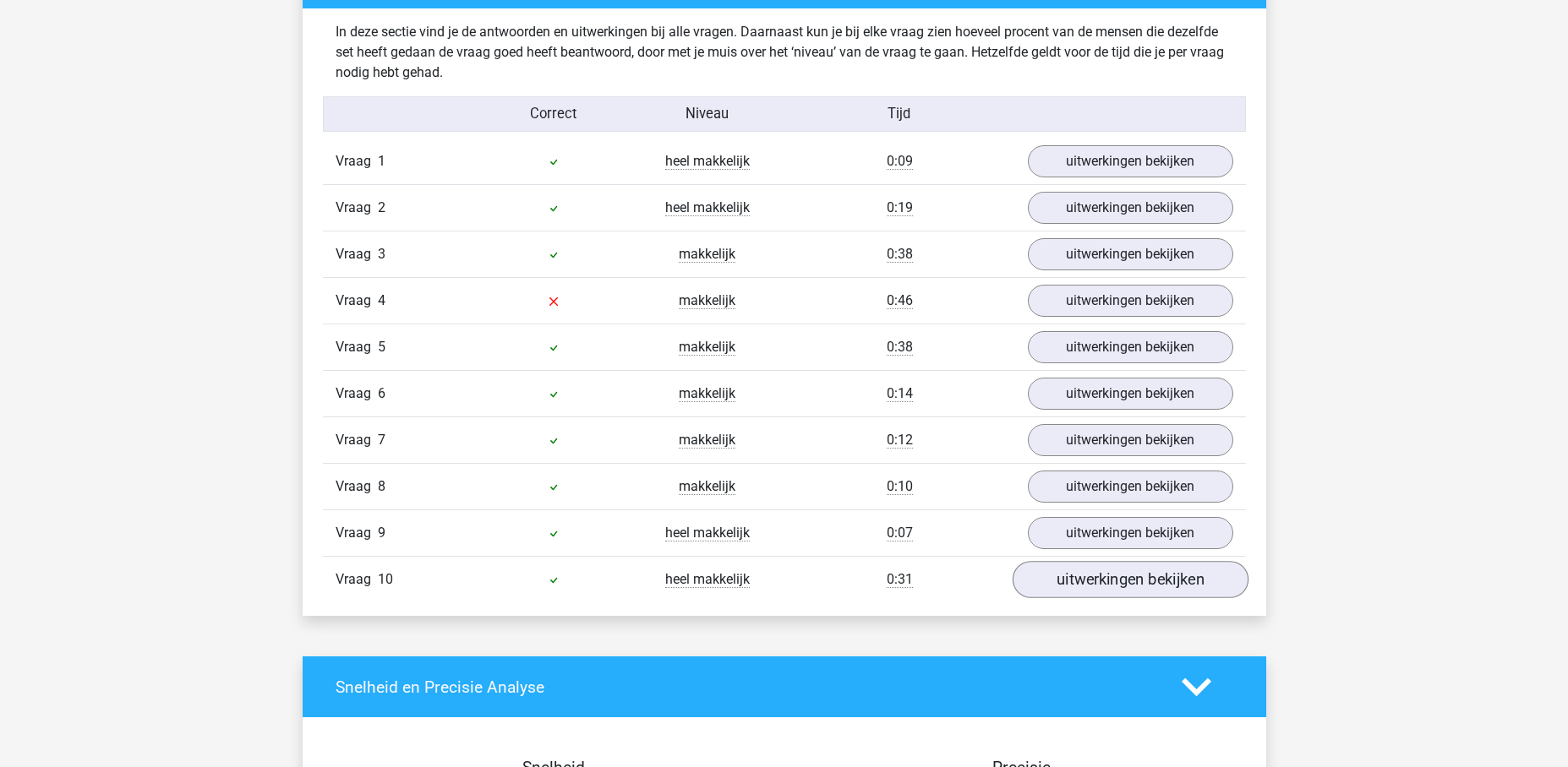
click at [1097, 581] on link "uitwerkingen bekijken" at bounding box center [1129, 580] width 236 height 37
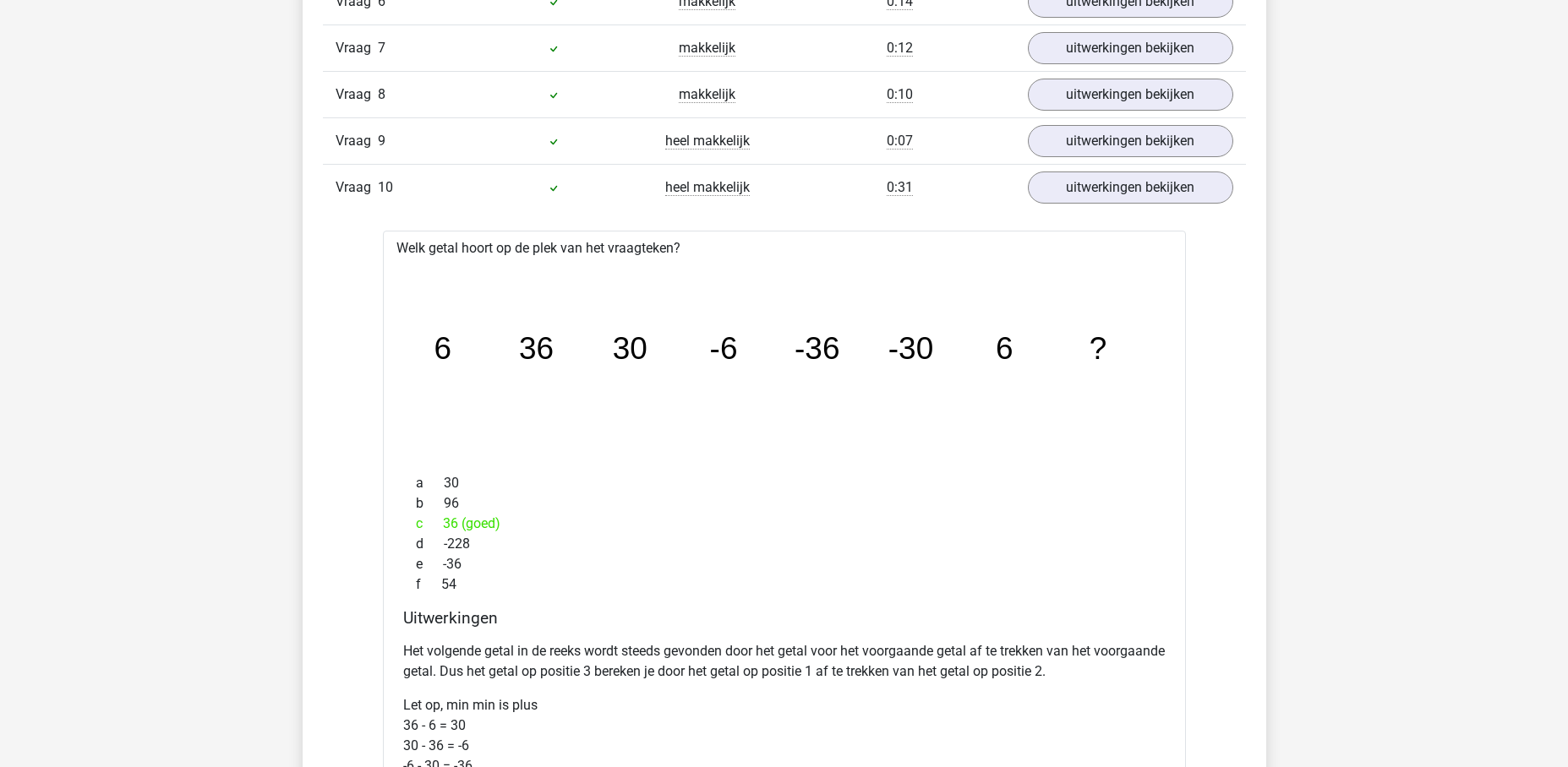
scroll to position [1223, 0]
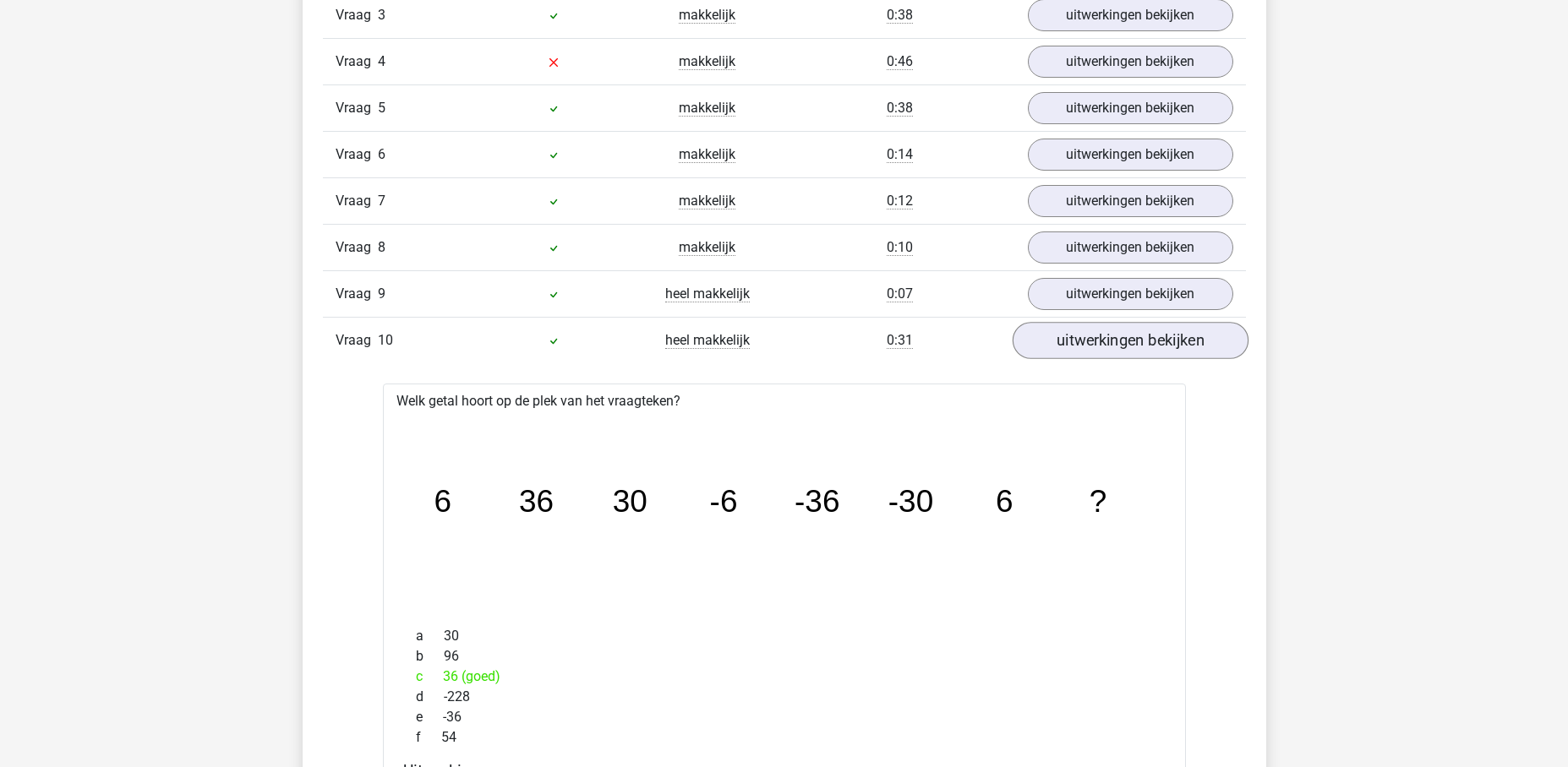
click at [1158, 341] on link "uitwerkingen bekijken" at bounding box center [1129, 341] width 236 height 37
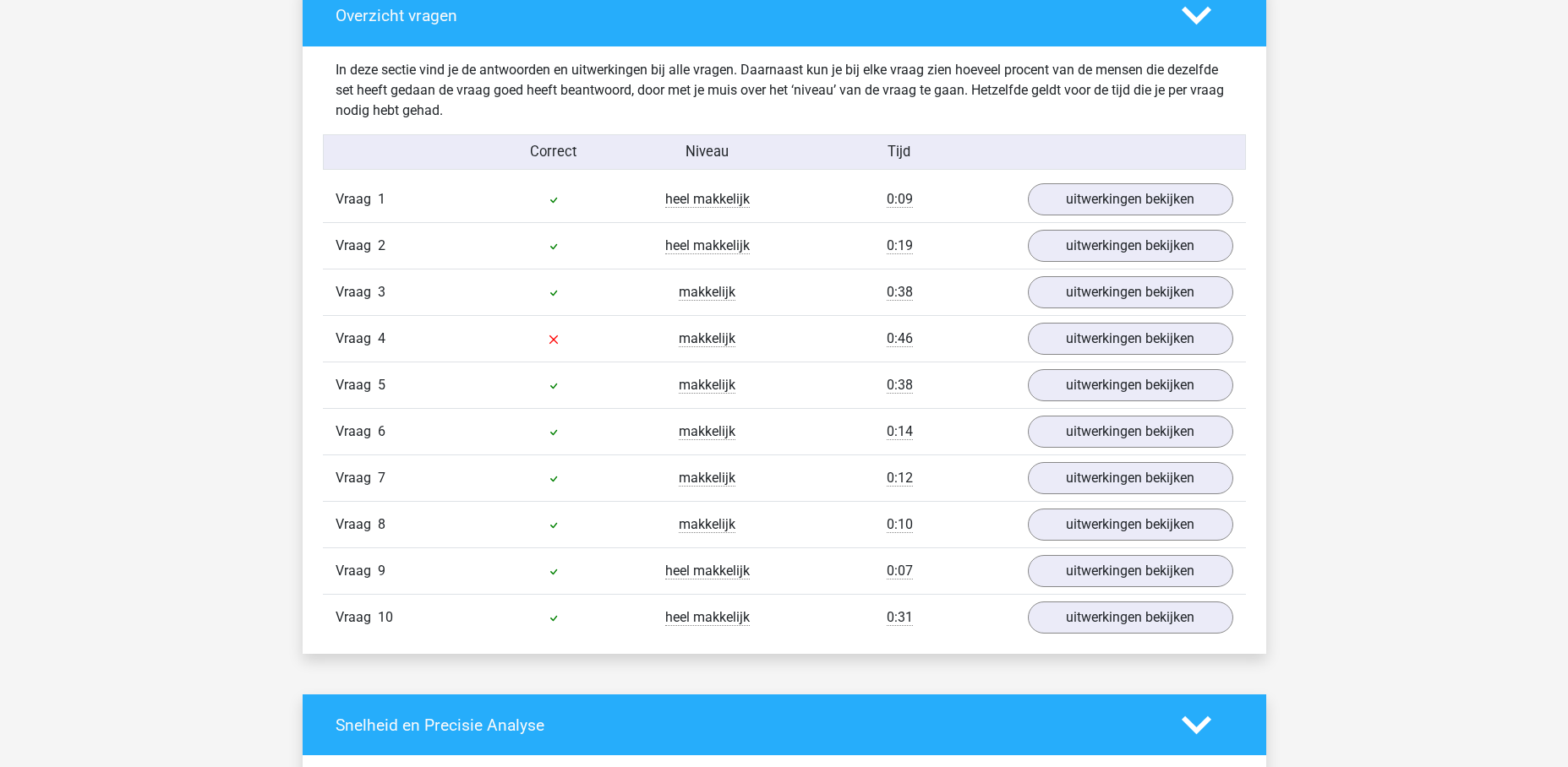
scroll to position [943, 0]
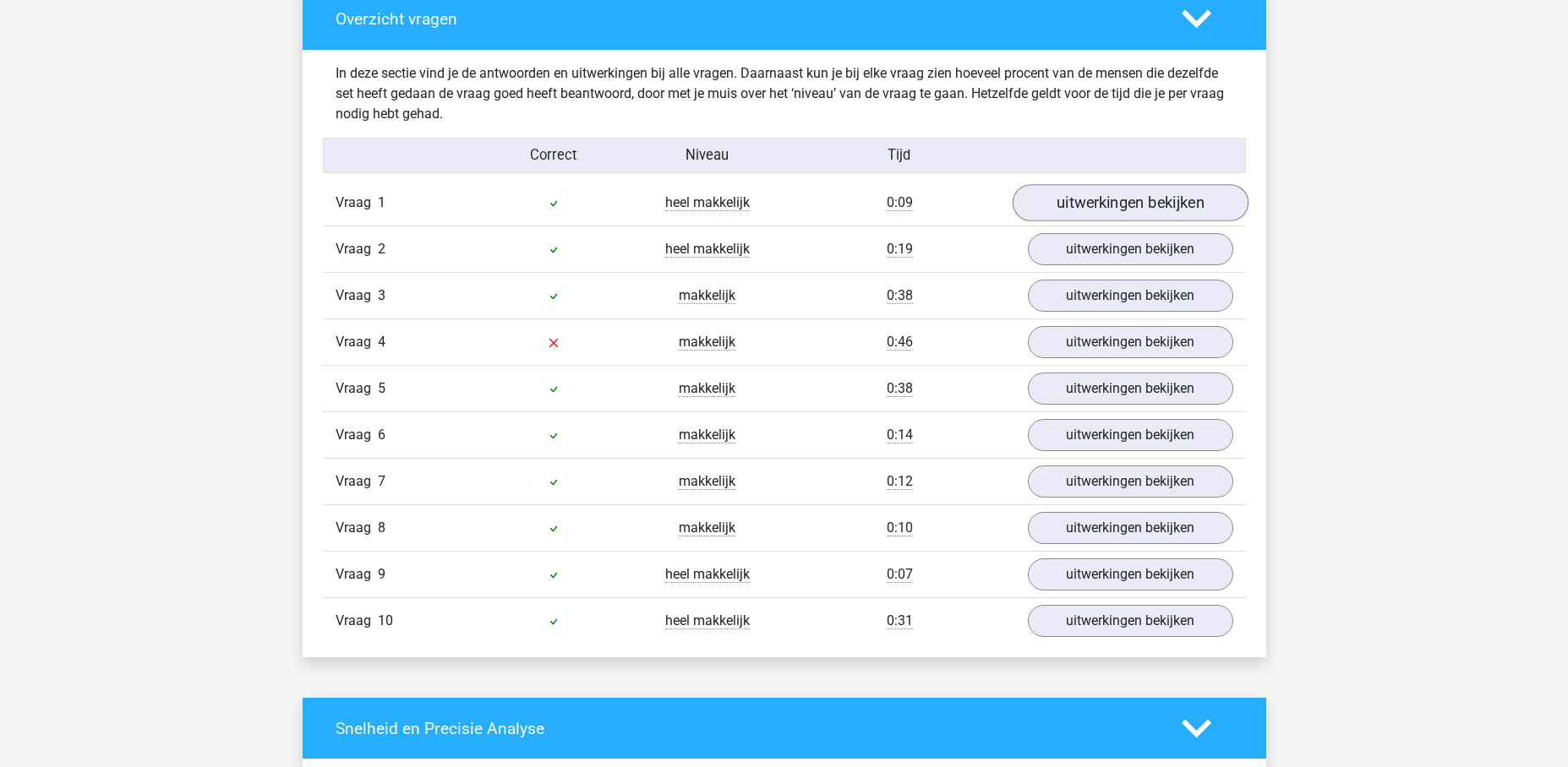
click at [1082, 201] on link "uitwerkingen bekijken" at bounding box center [1129, 203] width 236 height 37
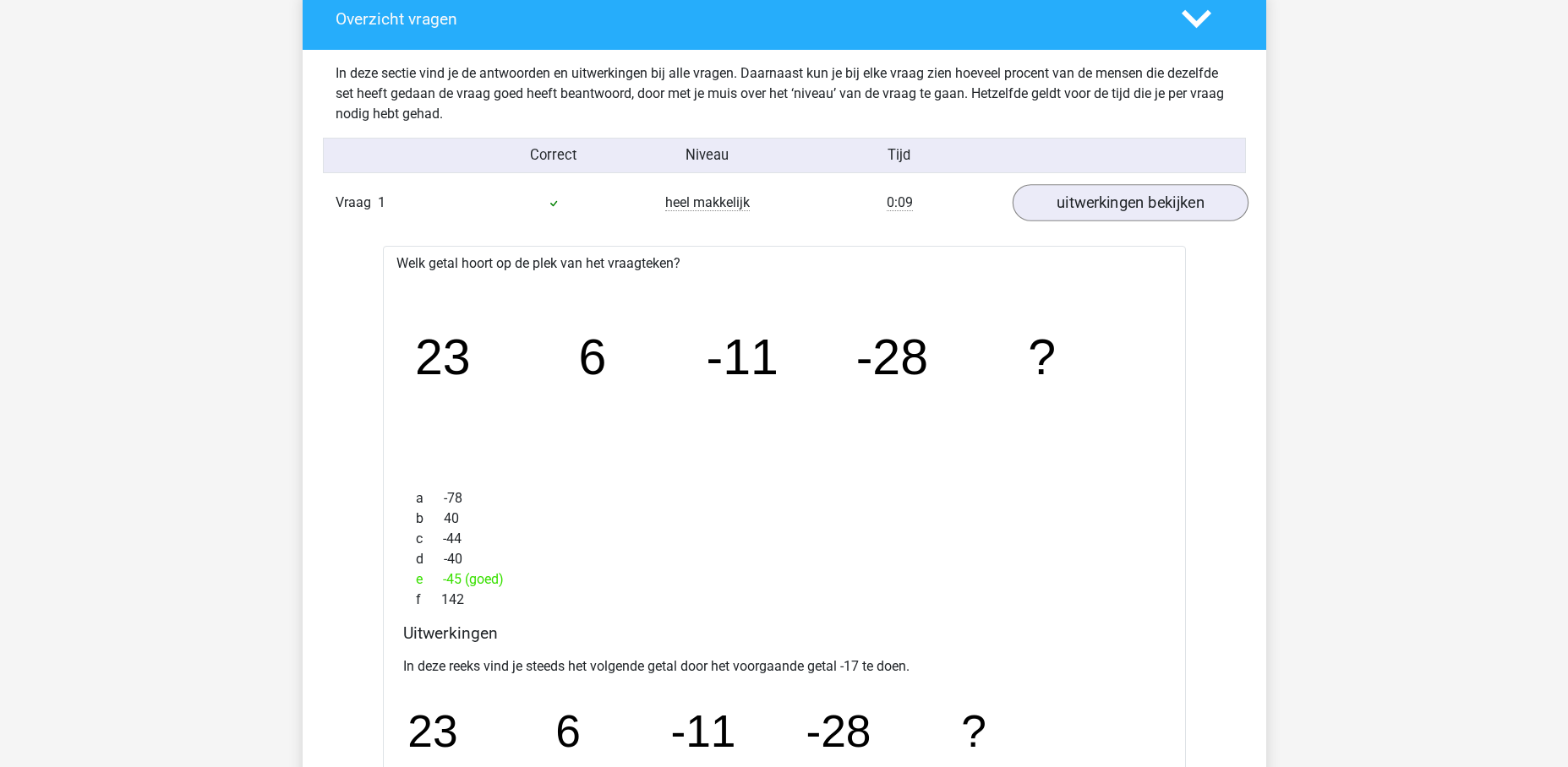
click at [1082, 201] on link "uitwerkingen bekijken" at bounding box center [1129, 203] width 236 height 37
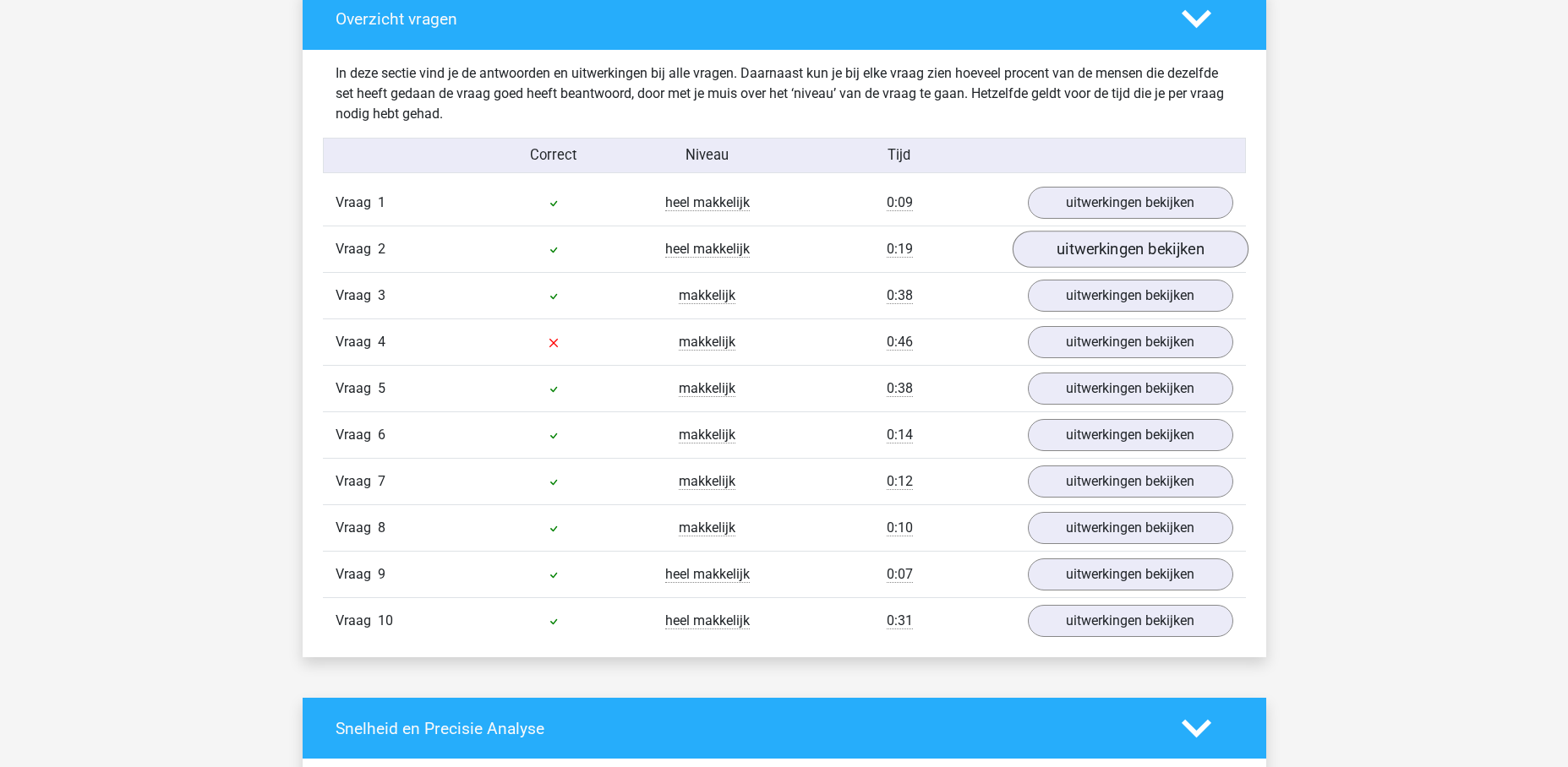
click at [1106, 251] on link "uitwerkingen bekijken" at bounding box center [1129, 250] width 236 height 37
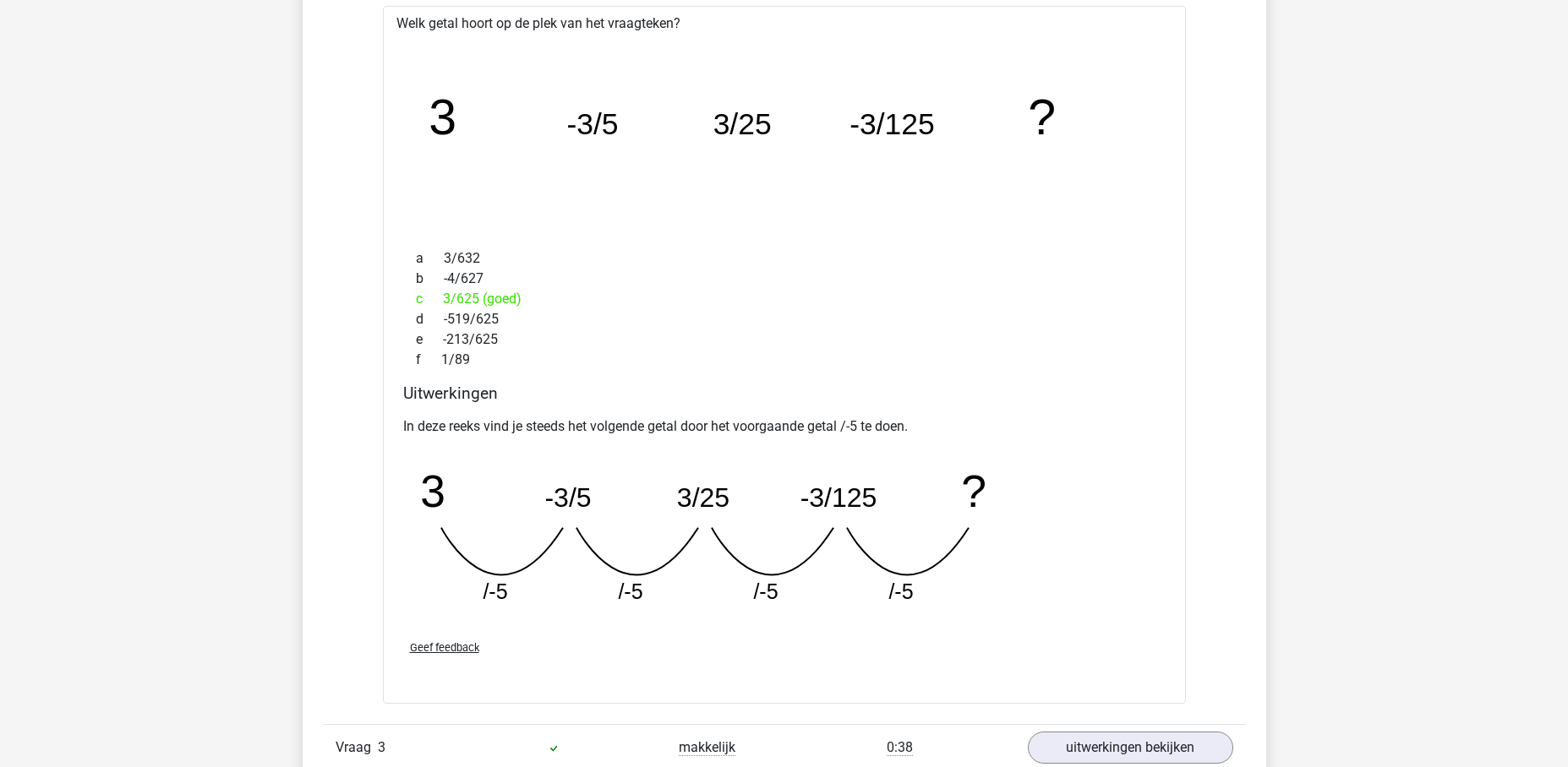
scroll to position [922, 0]
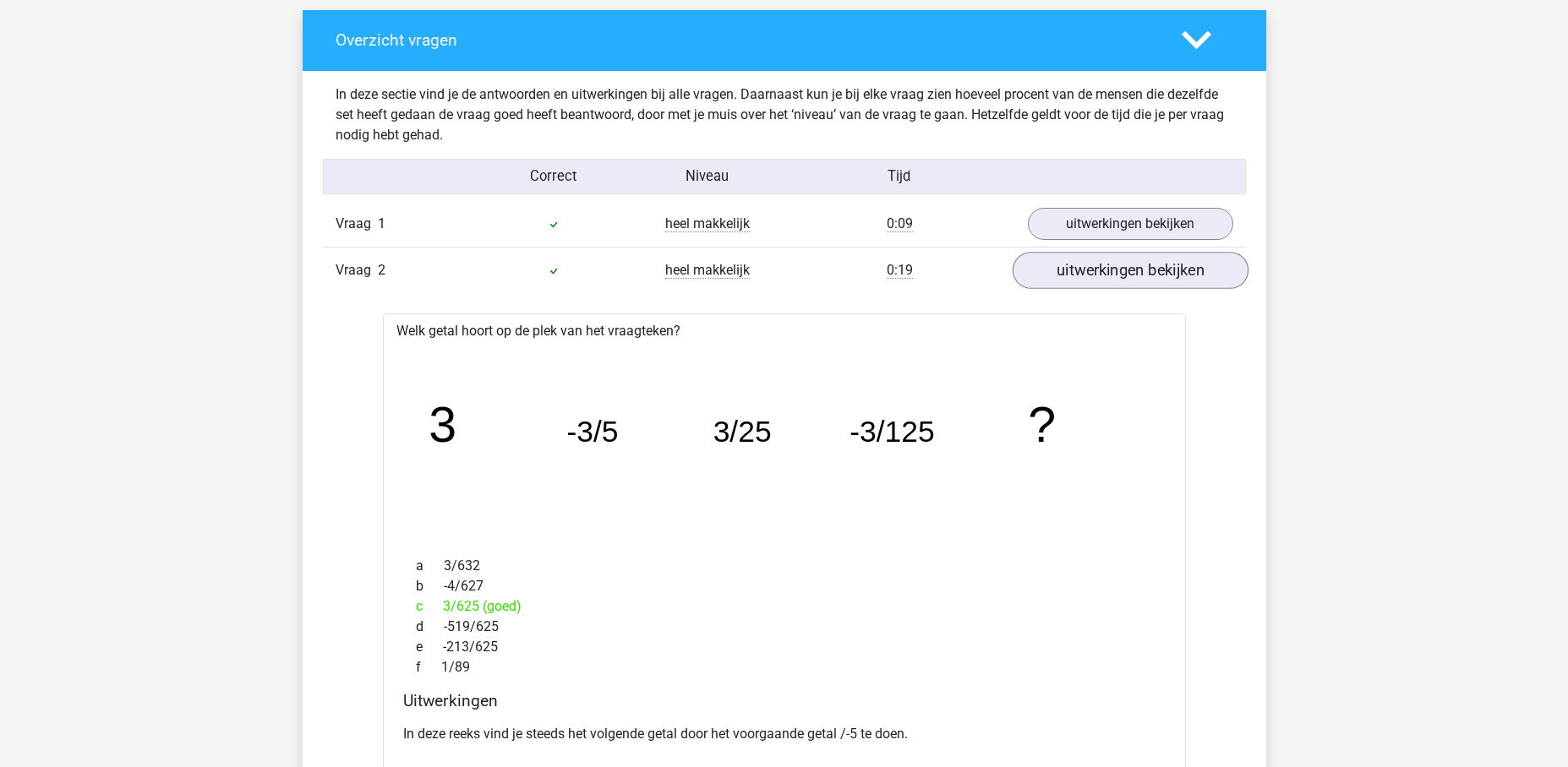
click at [1113, 272] on link "uitwerkingen bekijken" at bounding box center [1129, 271] width 236 height 37
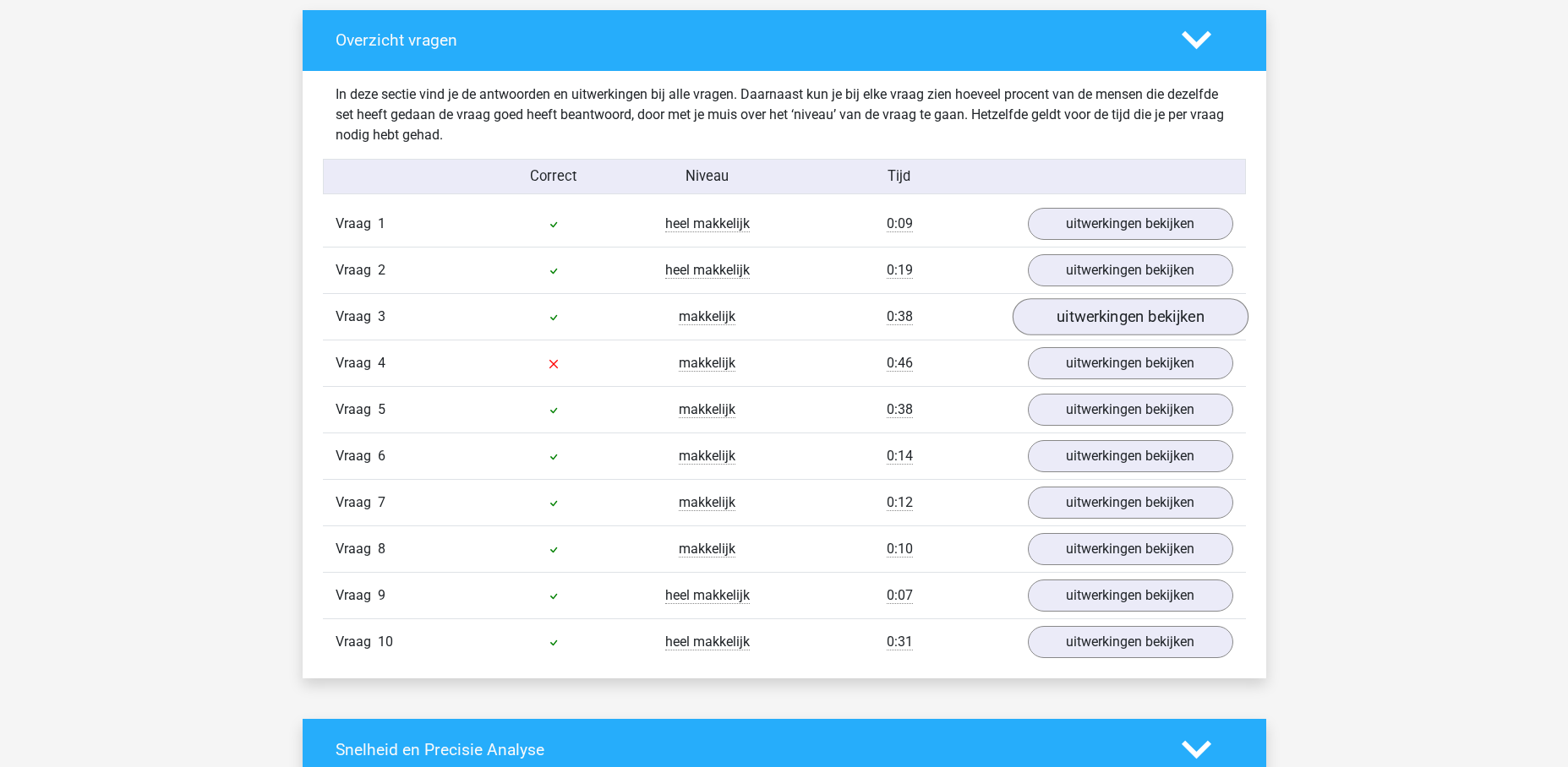
click at [1101, 315] on link "uitwerkingen bekijken" at bounding box center [1129, 317] width 236 height 37
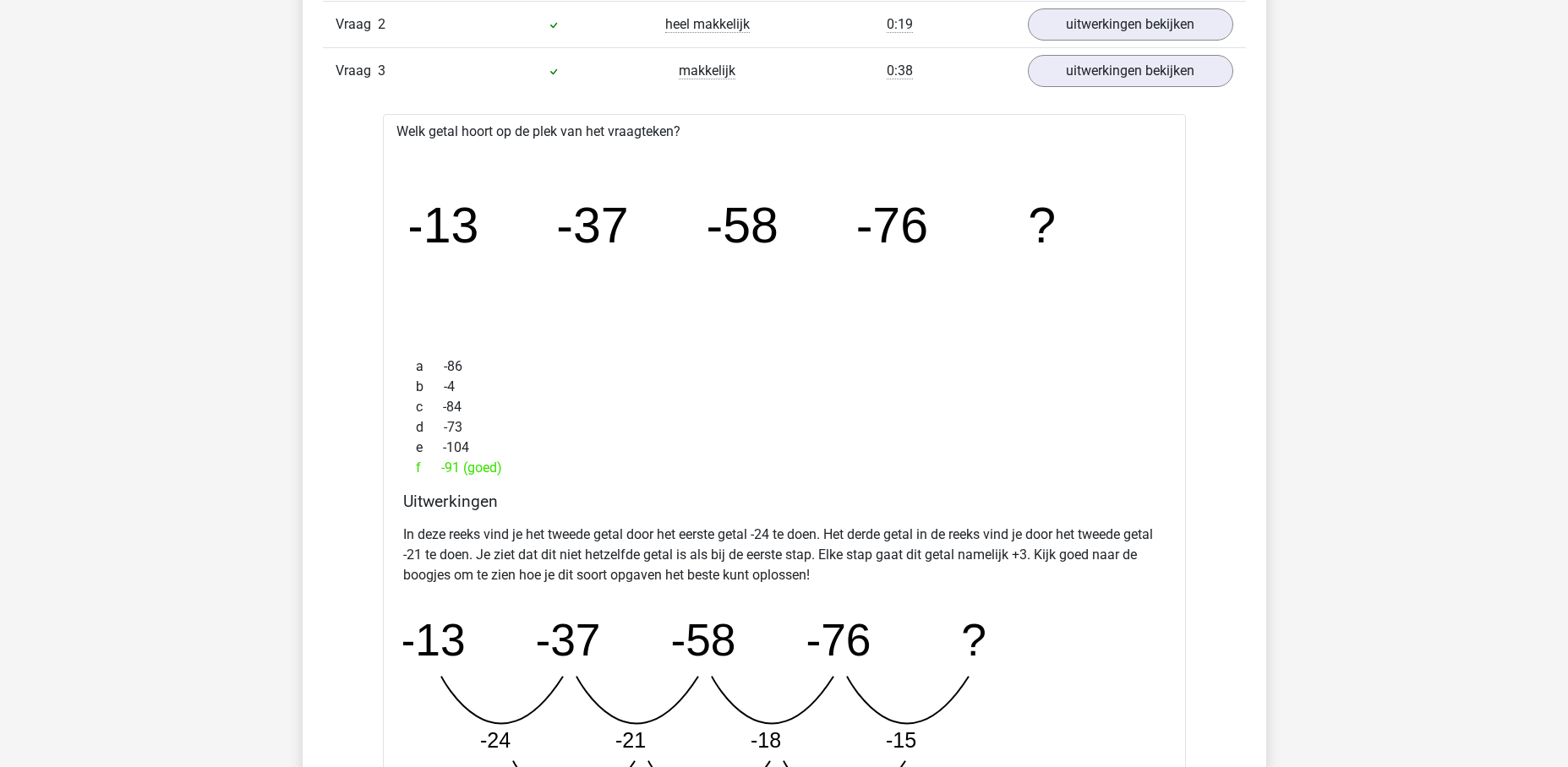
scroll to position [804, 0]
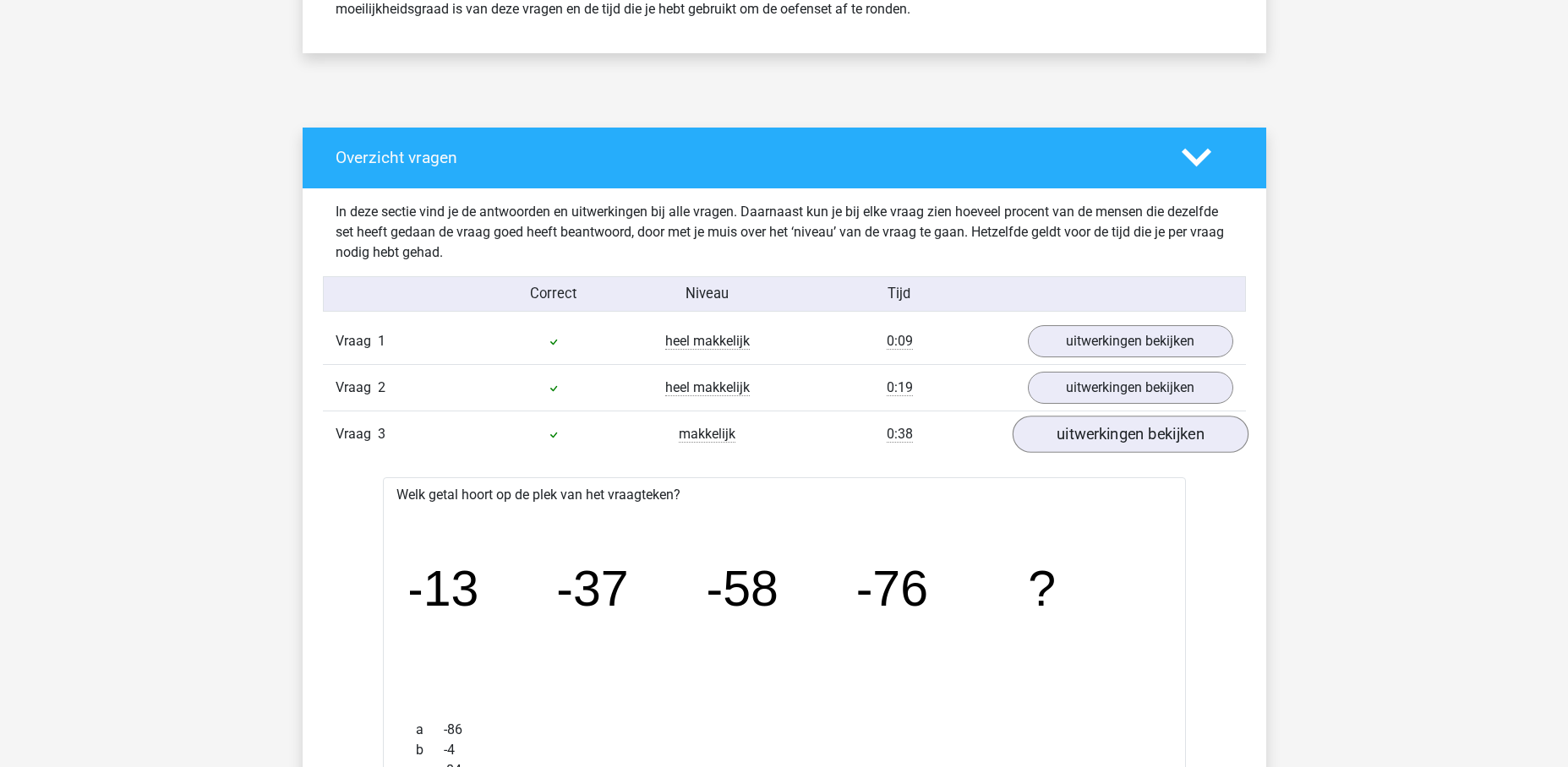
click at [1159, 429] on link "uitwerkingen bekijken" at bounding box center [1129, 435] width 236 height 37
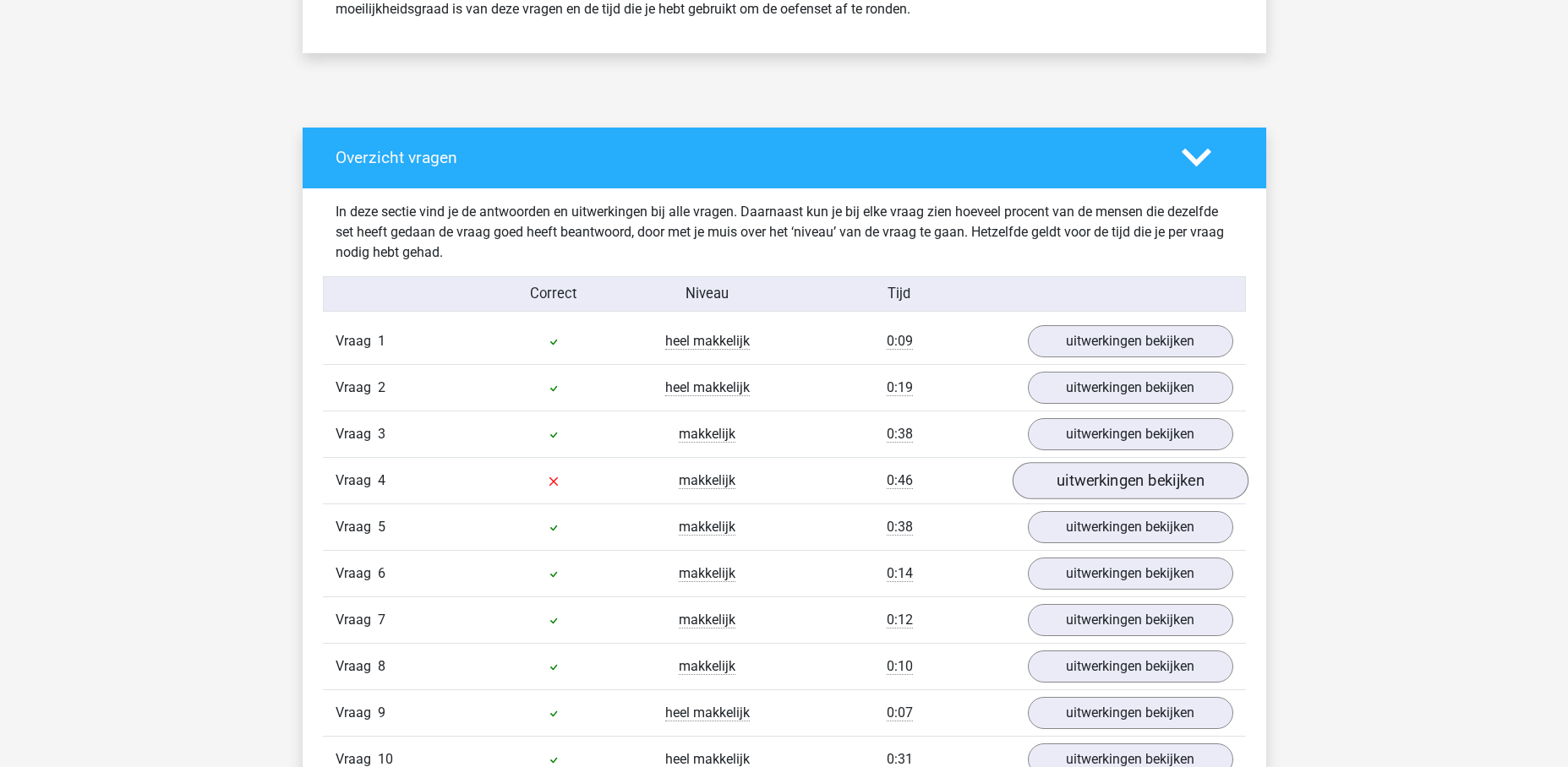
click at [1139, 466] on link "uitwerkingen bekijken" at bounding box center [1129, 481] width 236 height 37
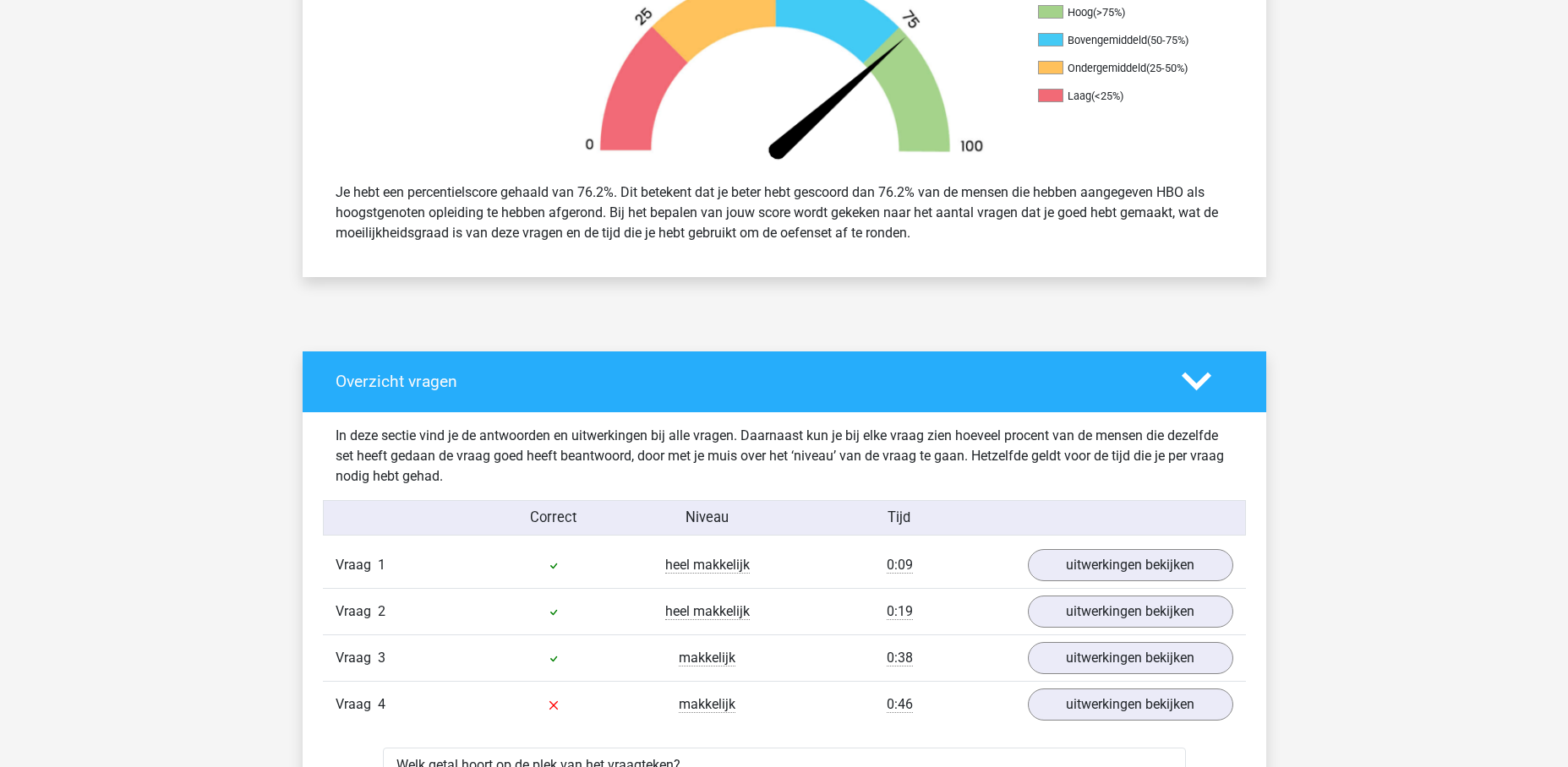
scroll to position [799, 0]
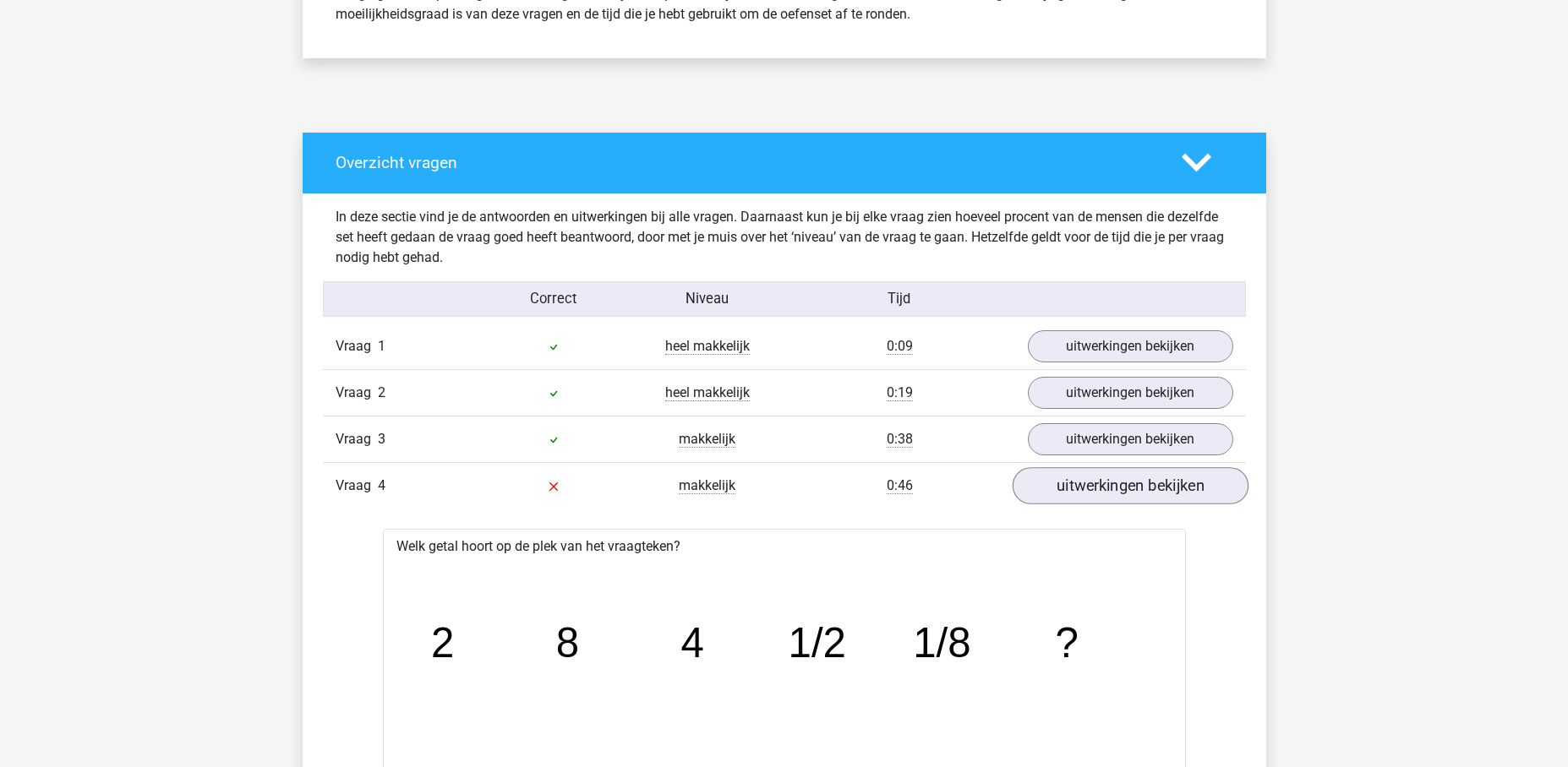
click at [1103, 494] on link "uitwerkingen bekijken" at bounding box center [1129, 487] width 236 height 37
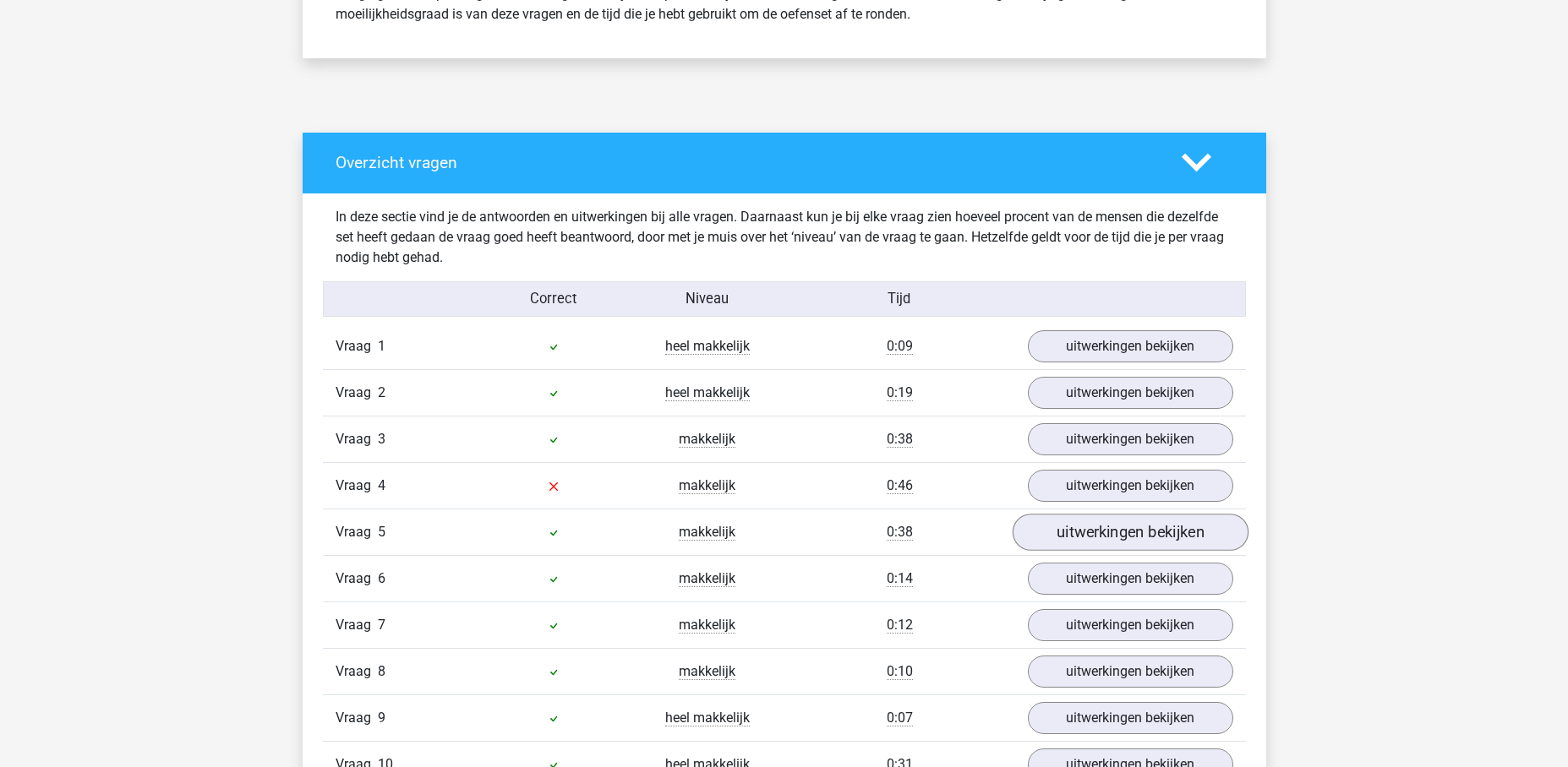
click at [1083, 523] on link "uitwerkingen bekijken" at bounding box center [1129, 532] width 236 height 37
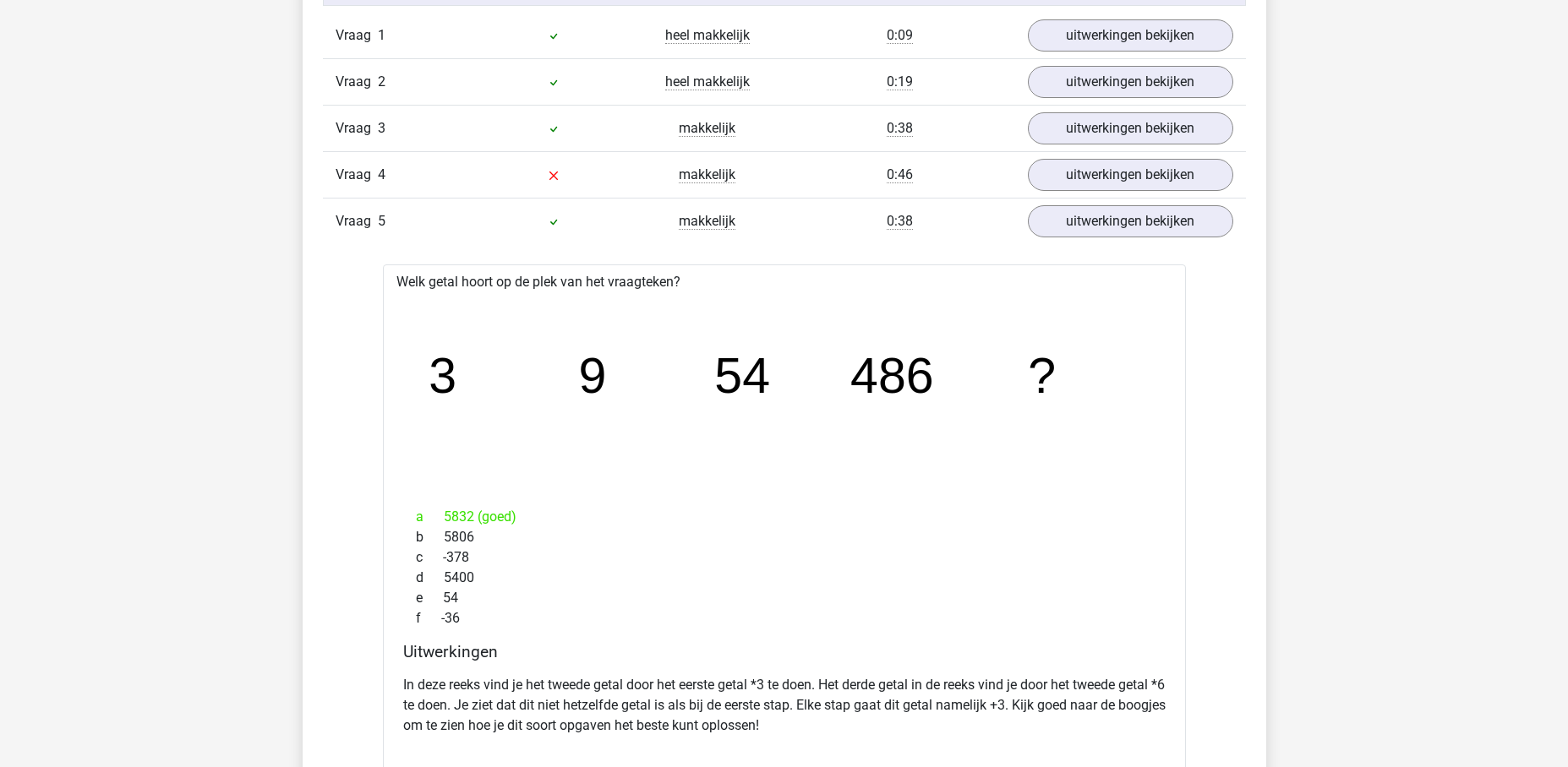
scroll to position [1106, 0]
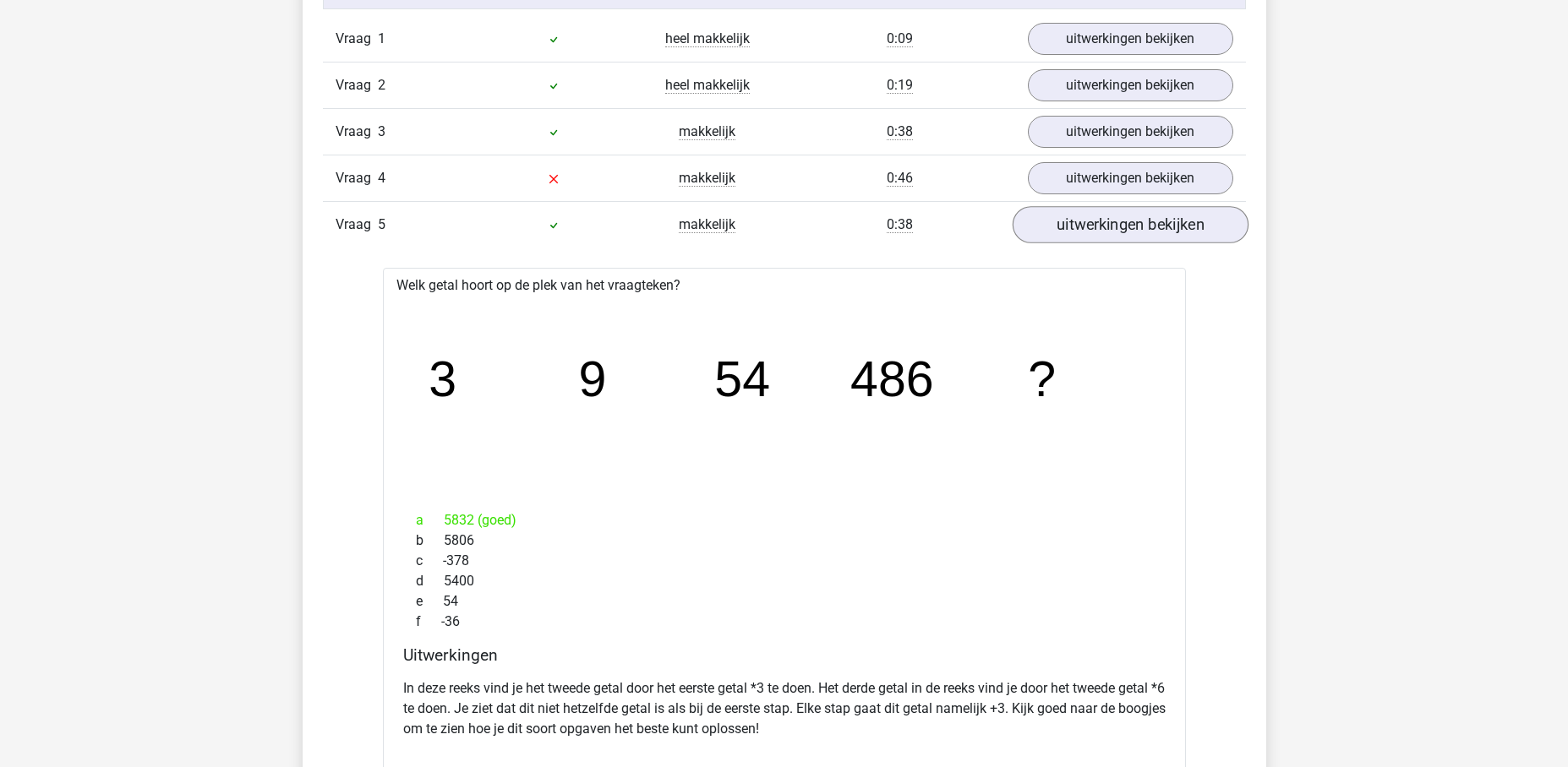
click at [1154, 230] on link "uitwerkingen bekijken" at bounding box center [1129, 225] width 236 height 37
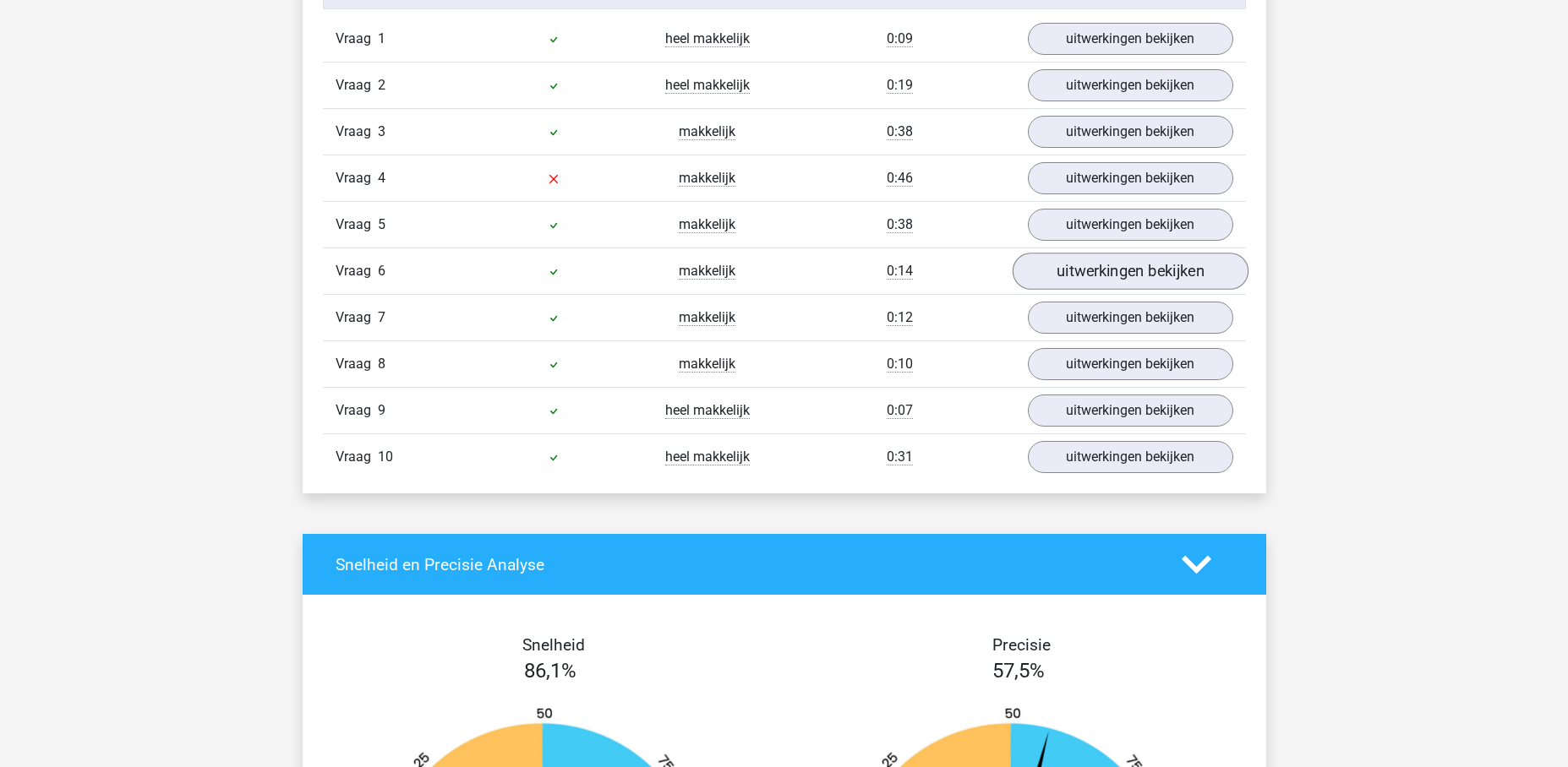
click at [1072, 272] on link "uitwerkingen bekijken" at bounding box center [1129, 272] width 236 height 37
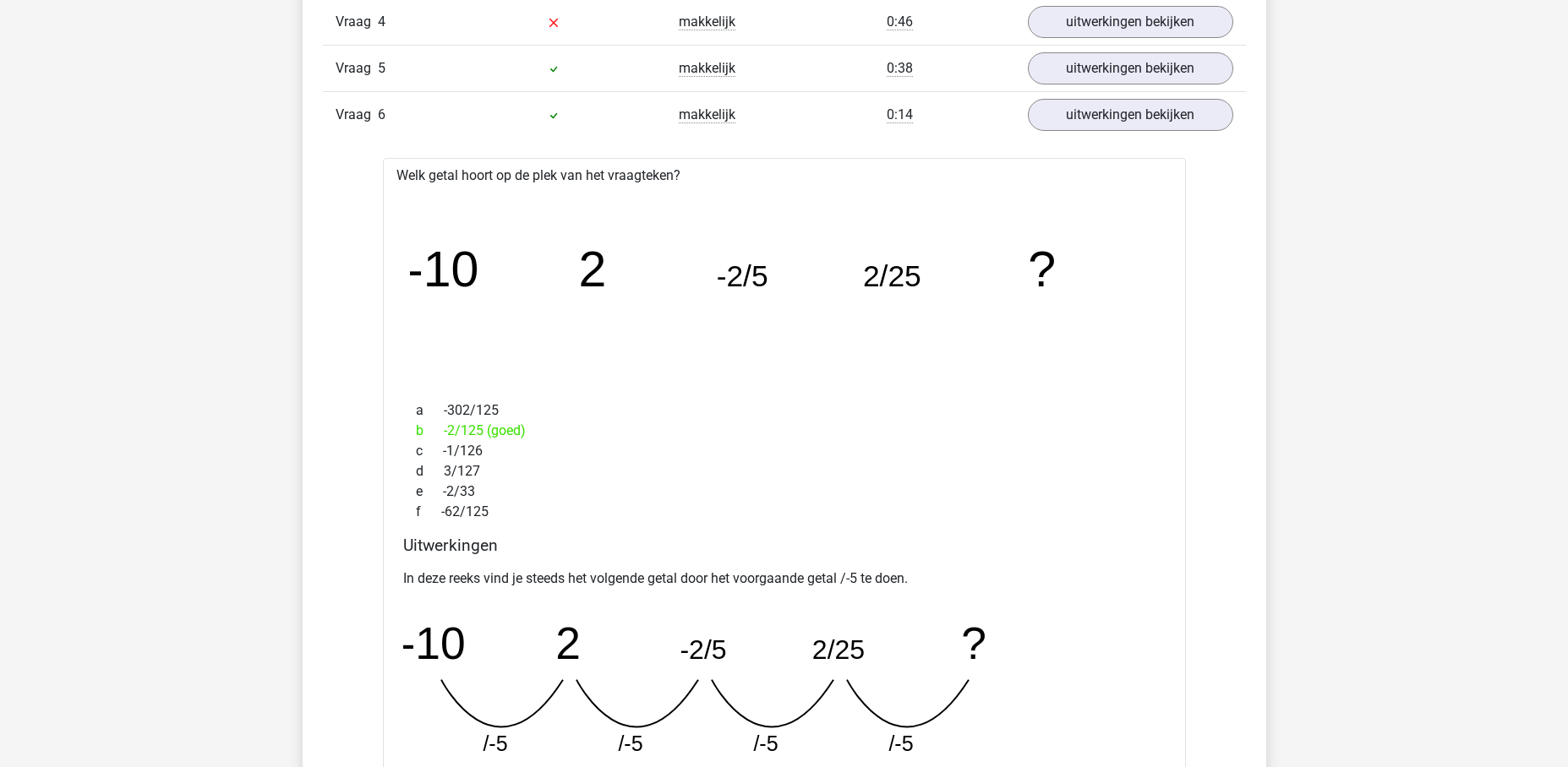
scroll to position [1120, 0]
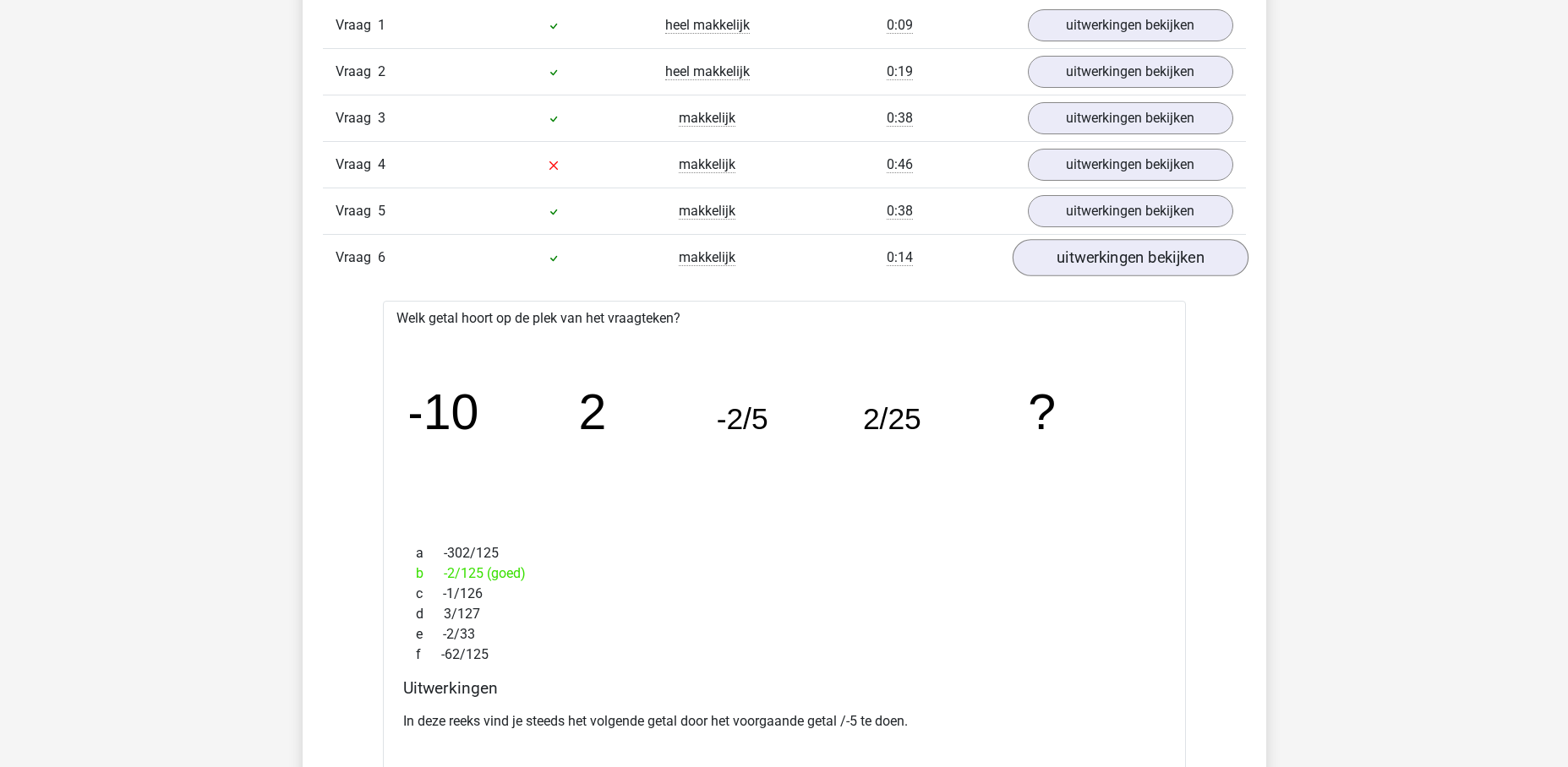
click at [1164, 251] on link "uitwerkingen bekijken" at bounding box center [1129, 258] width 236 height 37
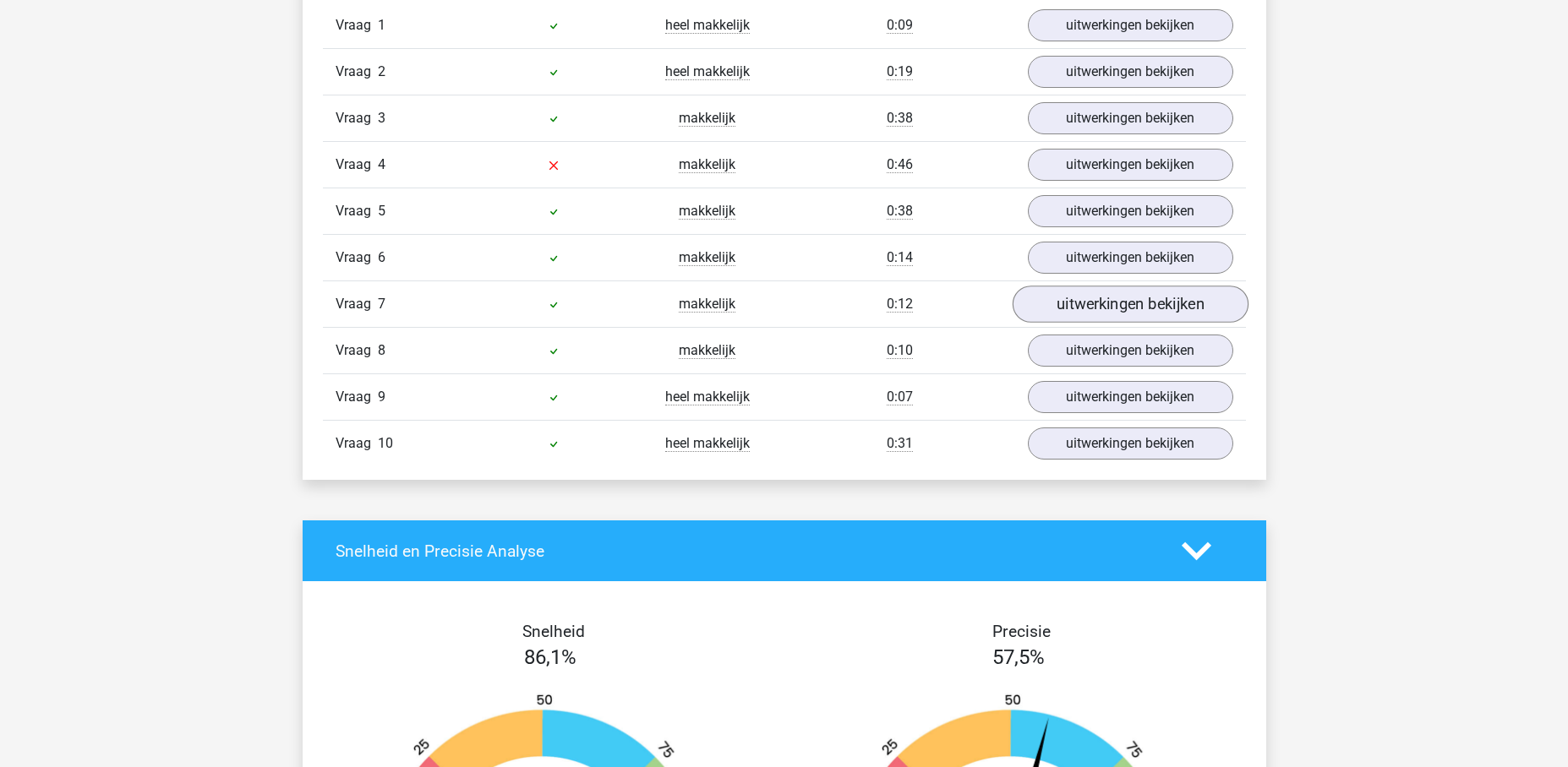
click at [1124, 316] on link "uitwerkingen bekijken" at bounding box center [1129, 304] width 236 height 37
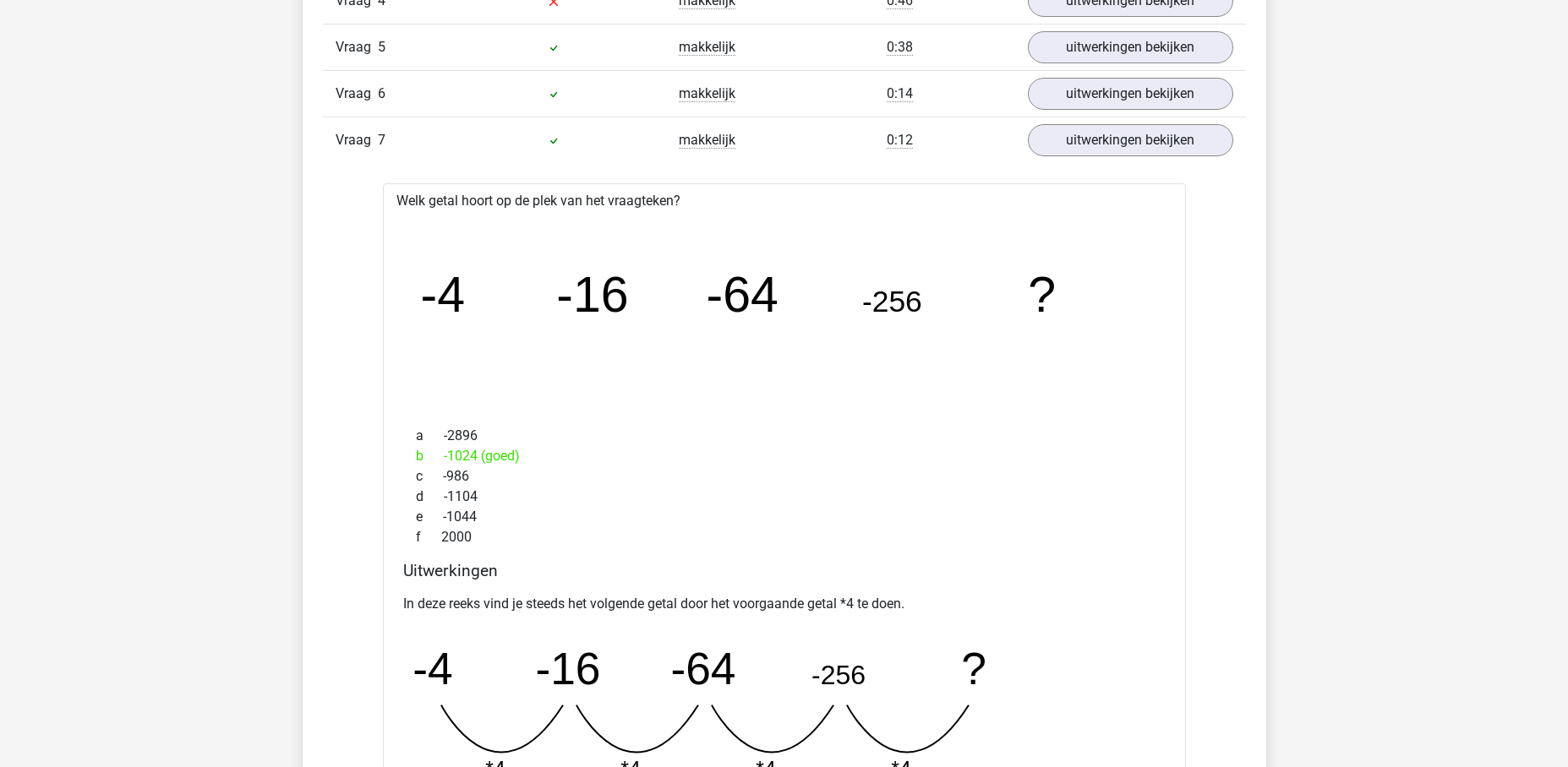
scroll to position [1126, 0]
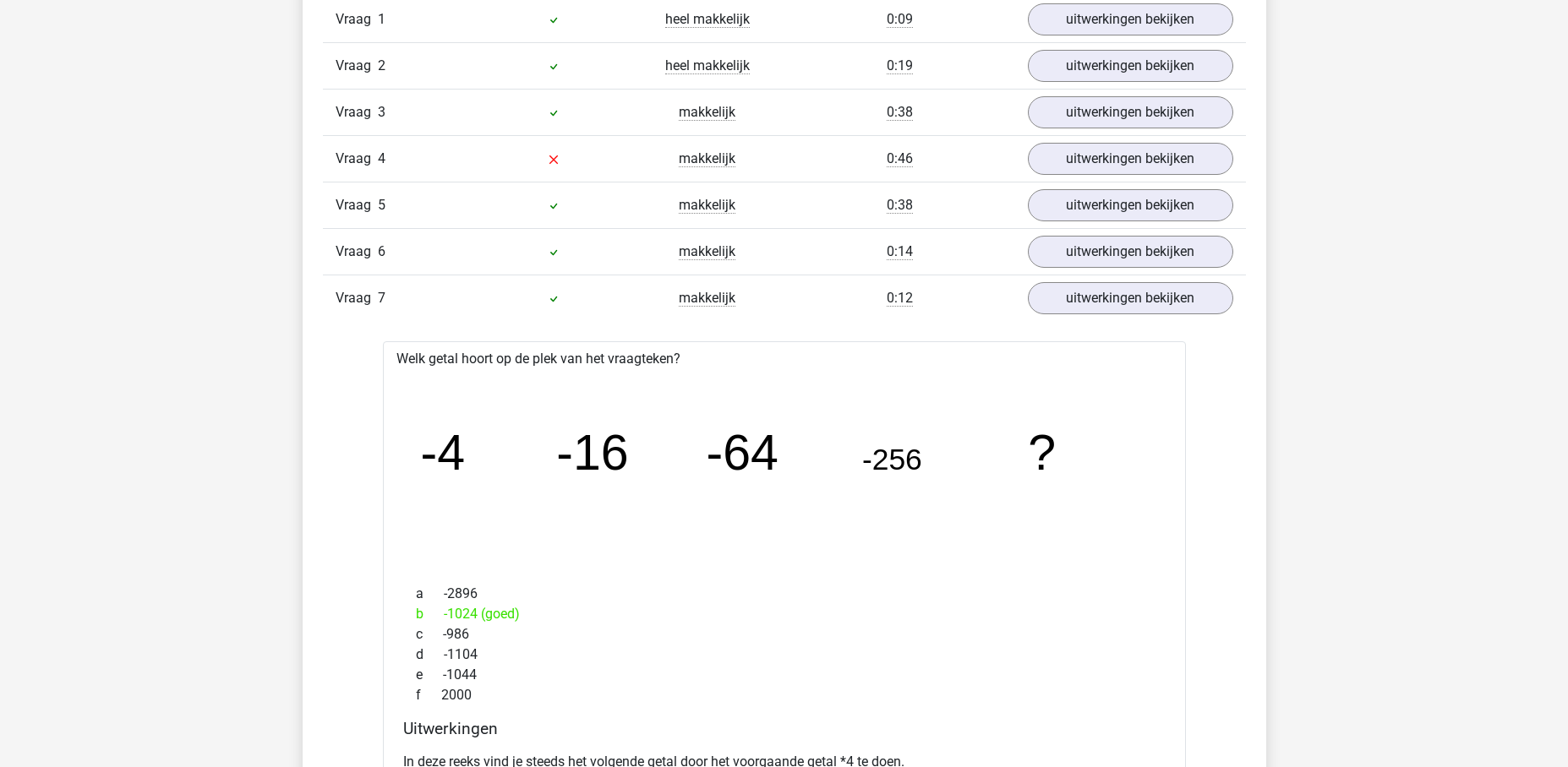
click at [1118, 280] on div "Vraag 7 makkelijk 0:12 uitwerkingen bekijken" at bounding box center [784, 297] width 923 height 47
click at [1095, 301] on link "uitwerkingen bekijken" at bounding box center [1129, 299] width 236 height 37
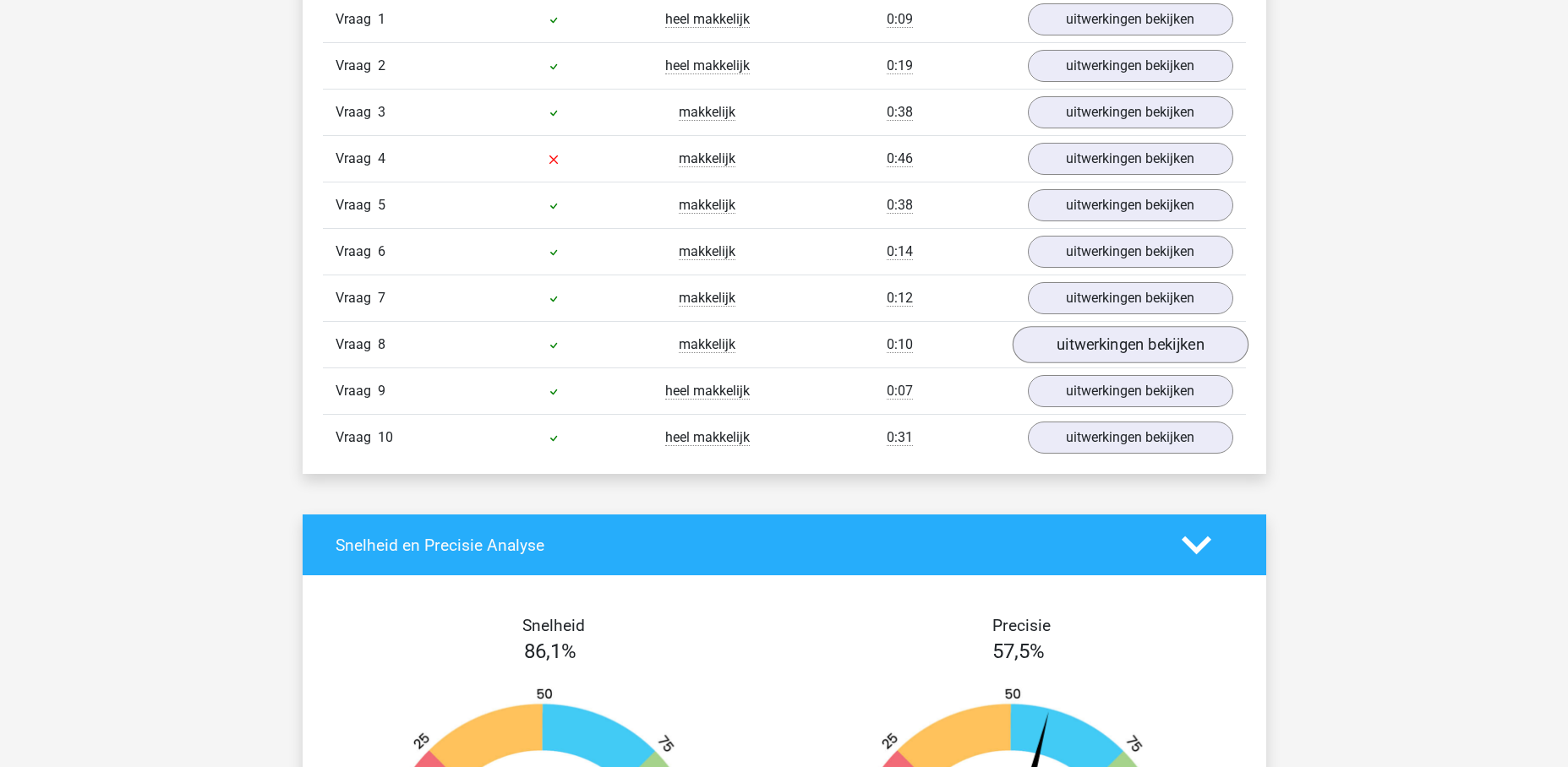
click at [1087, 353] on link "uitwerkingen bekijken" at bounding box center [1129, 345] width 236 height 37
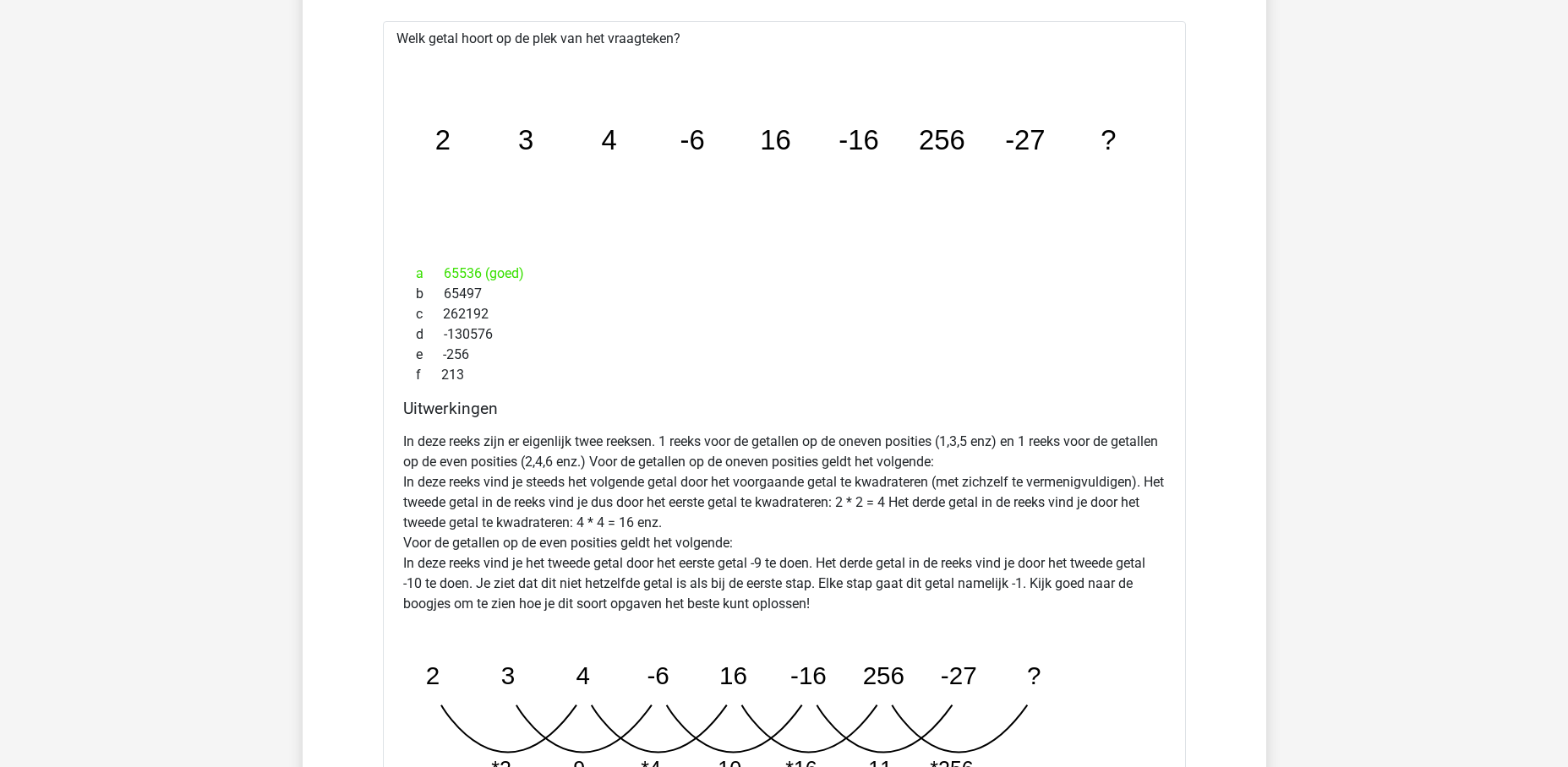
scroll to position [1423, 0]
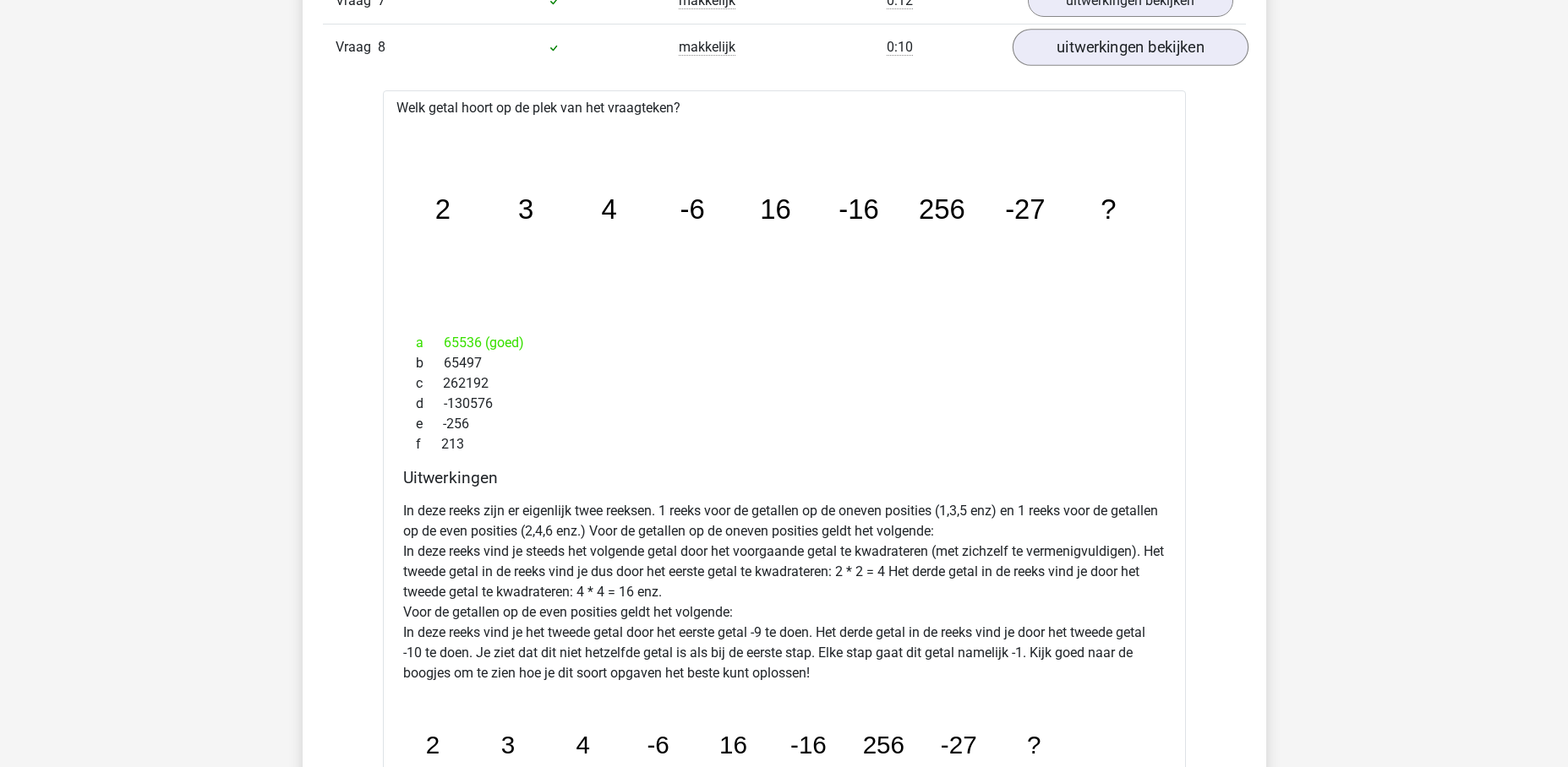
click at [1176, 57] on link "uitwerkingen bekijken" at bounding box center [1129, 48] width 236 height 37
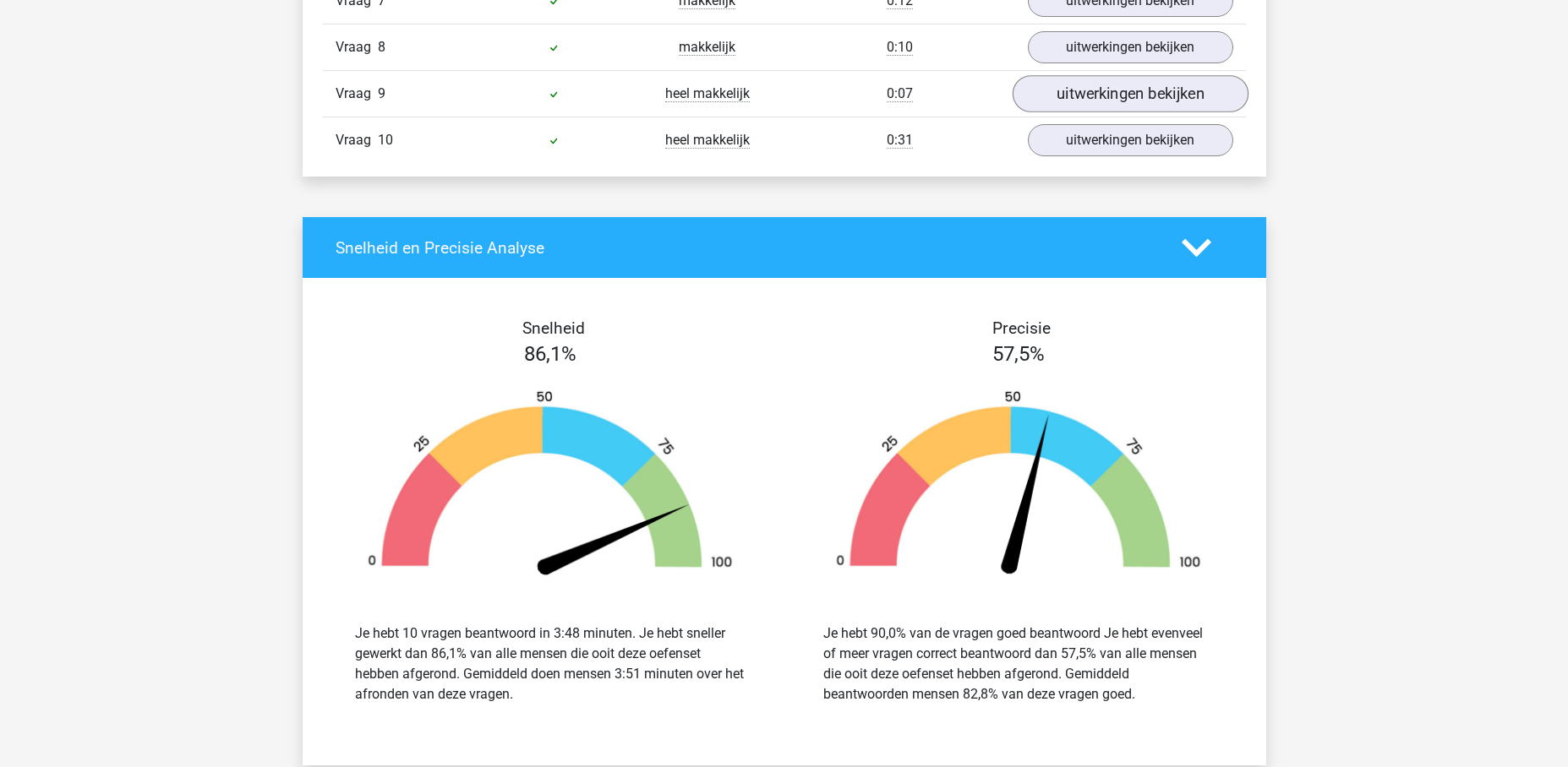
click at [1130, 86] on link "uitwerkingen bekijken" at bounding box center [1129, 95] width 236 height 37
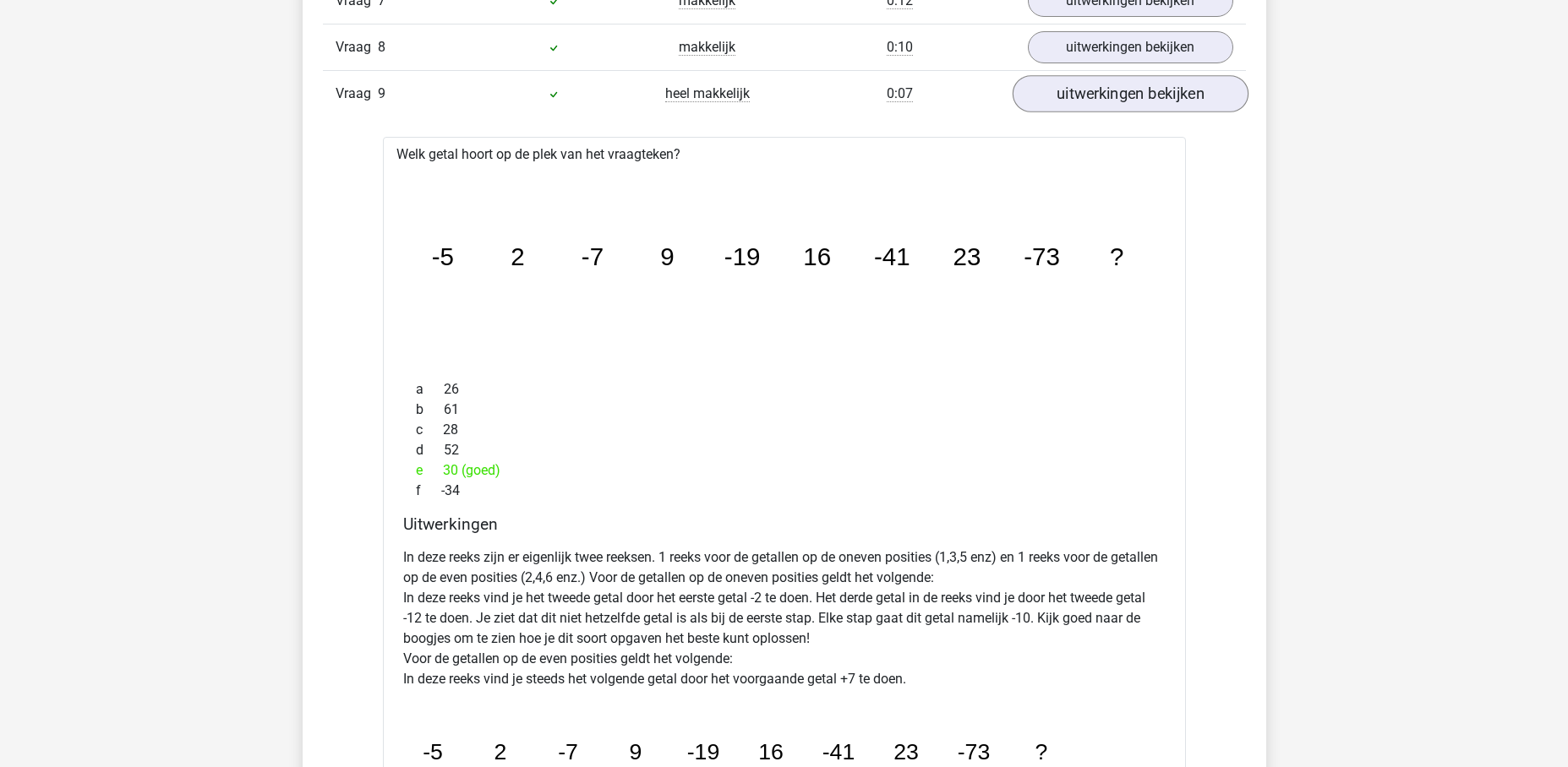
click at [1105, 89] on link "uitwerkingen bekijken" at bounding box center [1129, 95] width 236 height 37
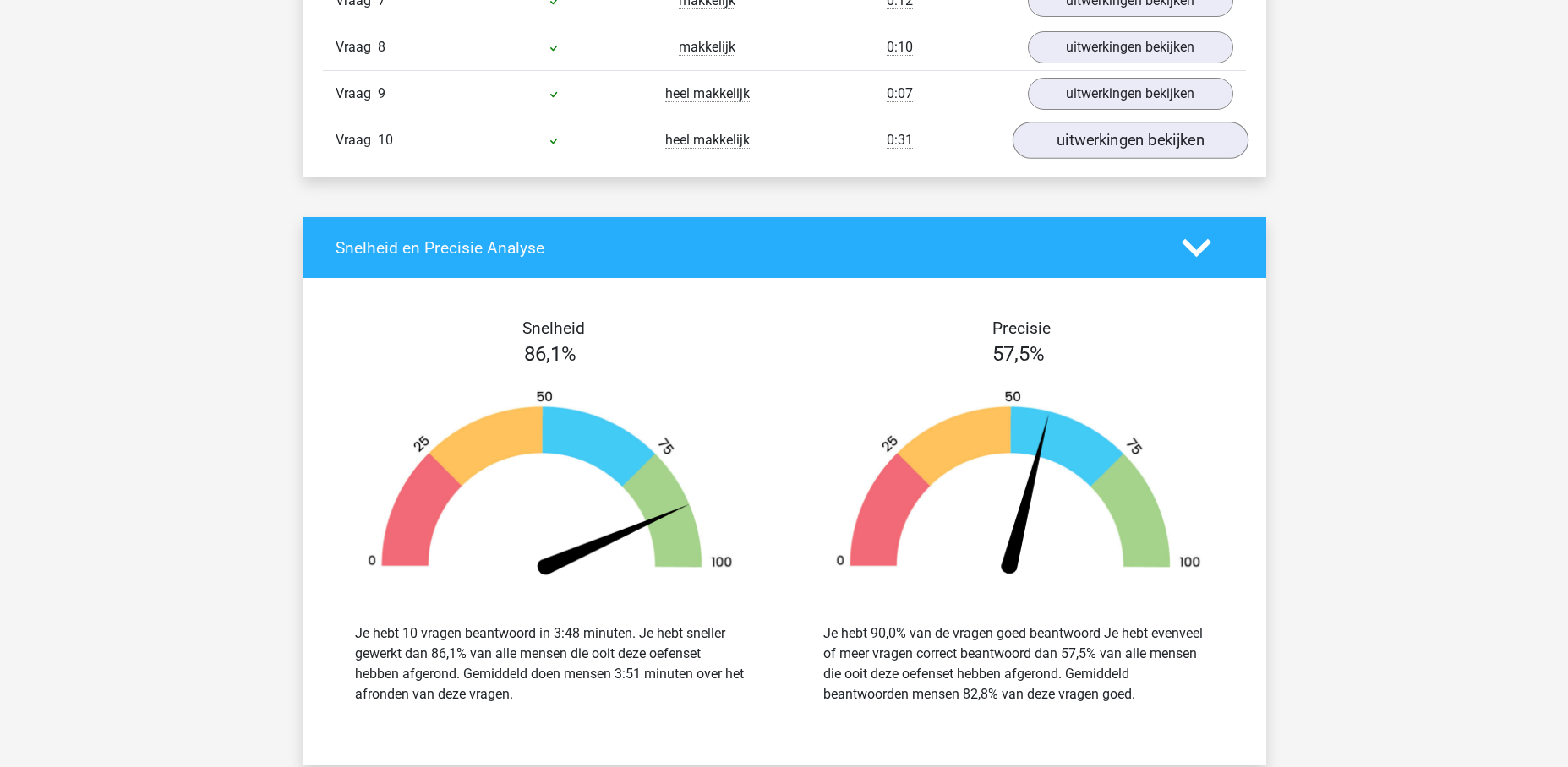
click at [1119, 154] on link "uitwerkingen bekijken" at bounding box center [1129, 141] width 236 height 37
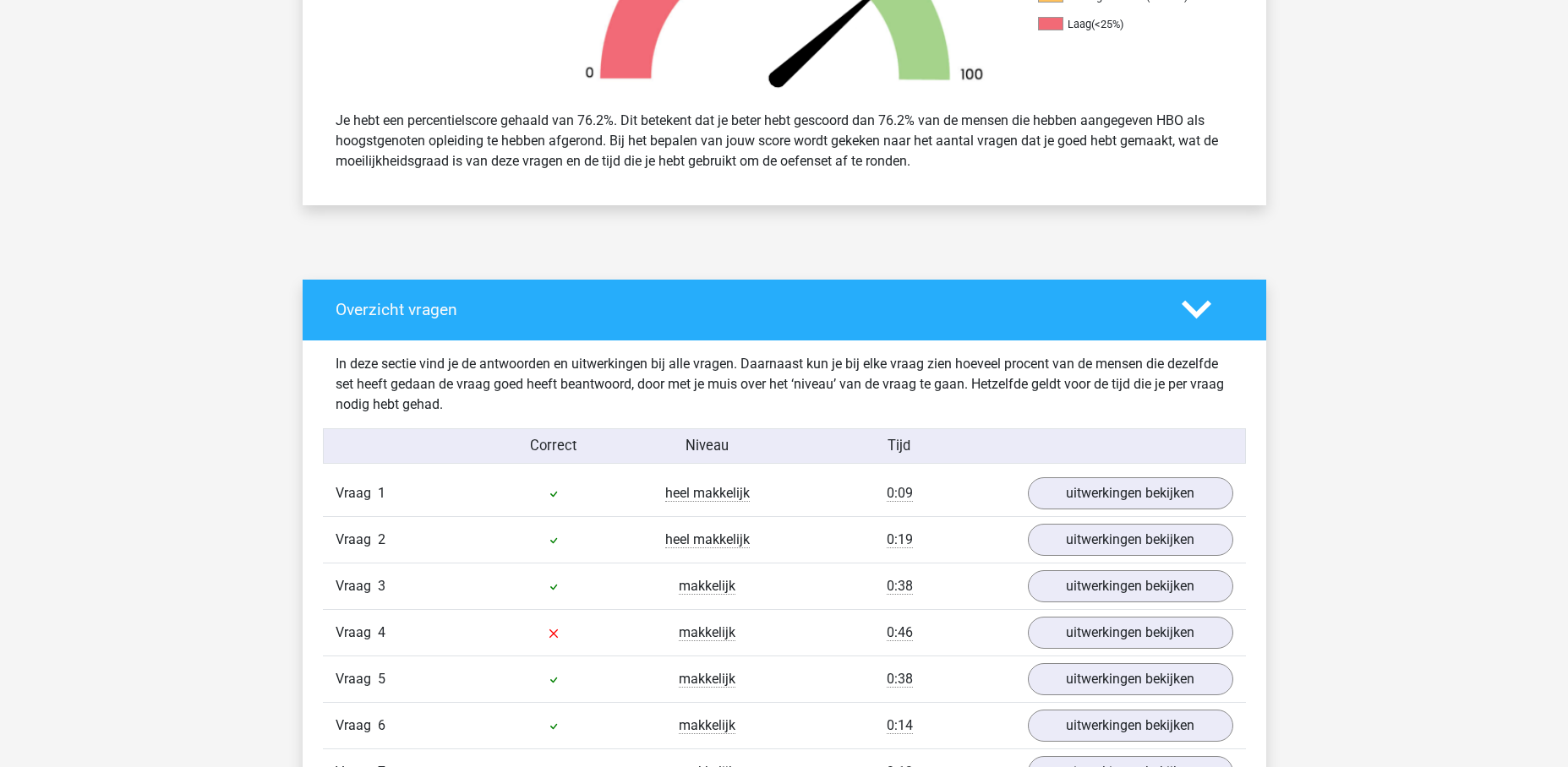
scroll to position [1239, 0]
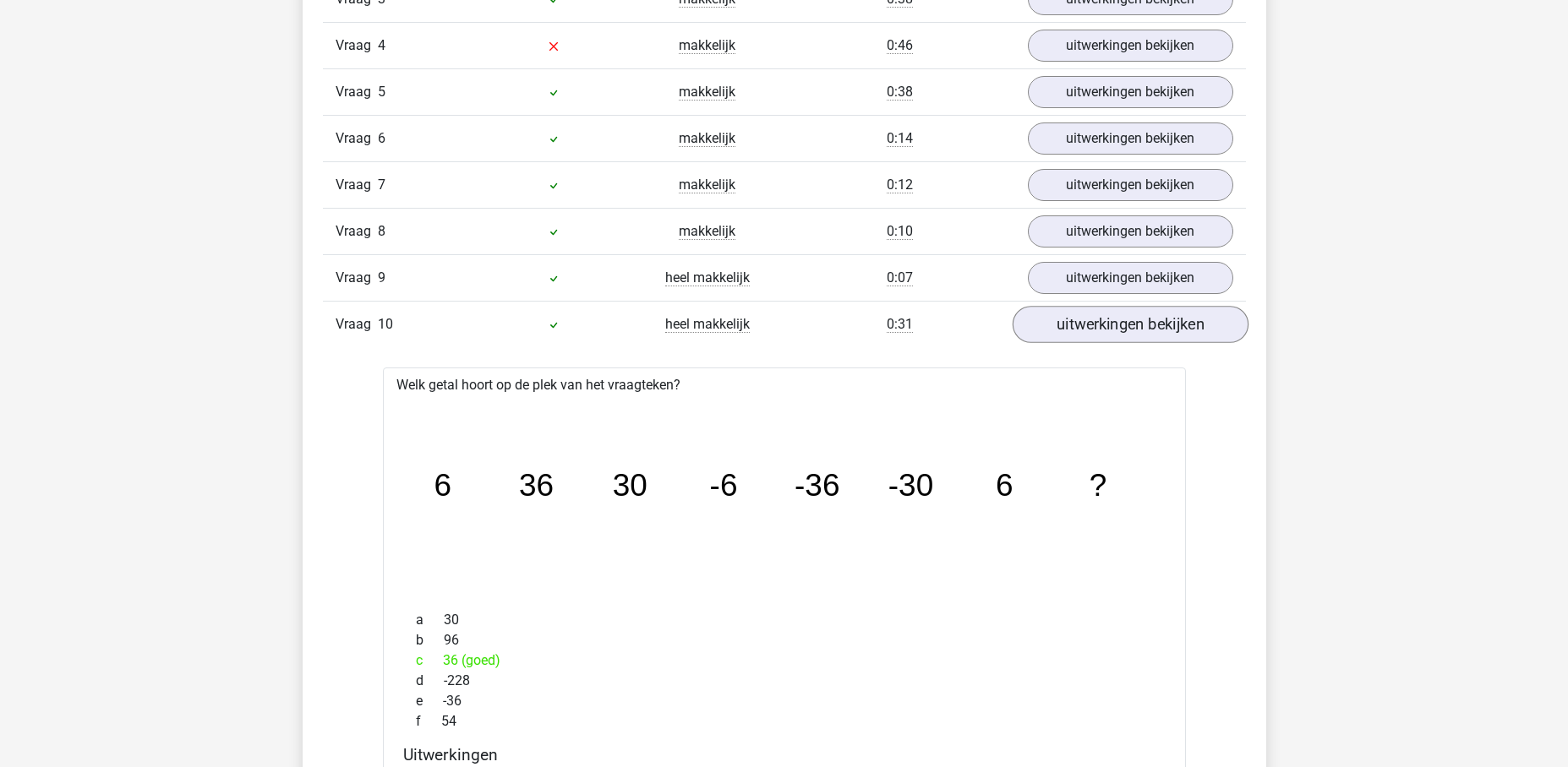
click at [1150, 323] on link "uitwerkingen bekijken" at bounding box center [1129, 325] width 236 height 37
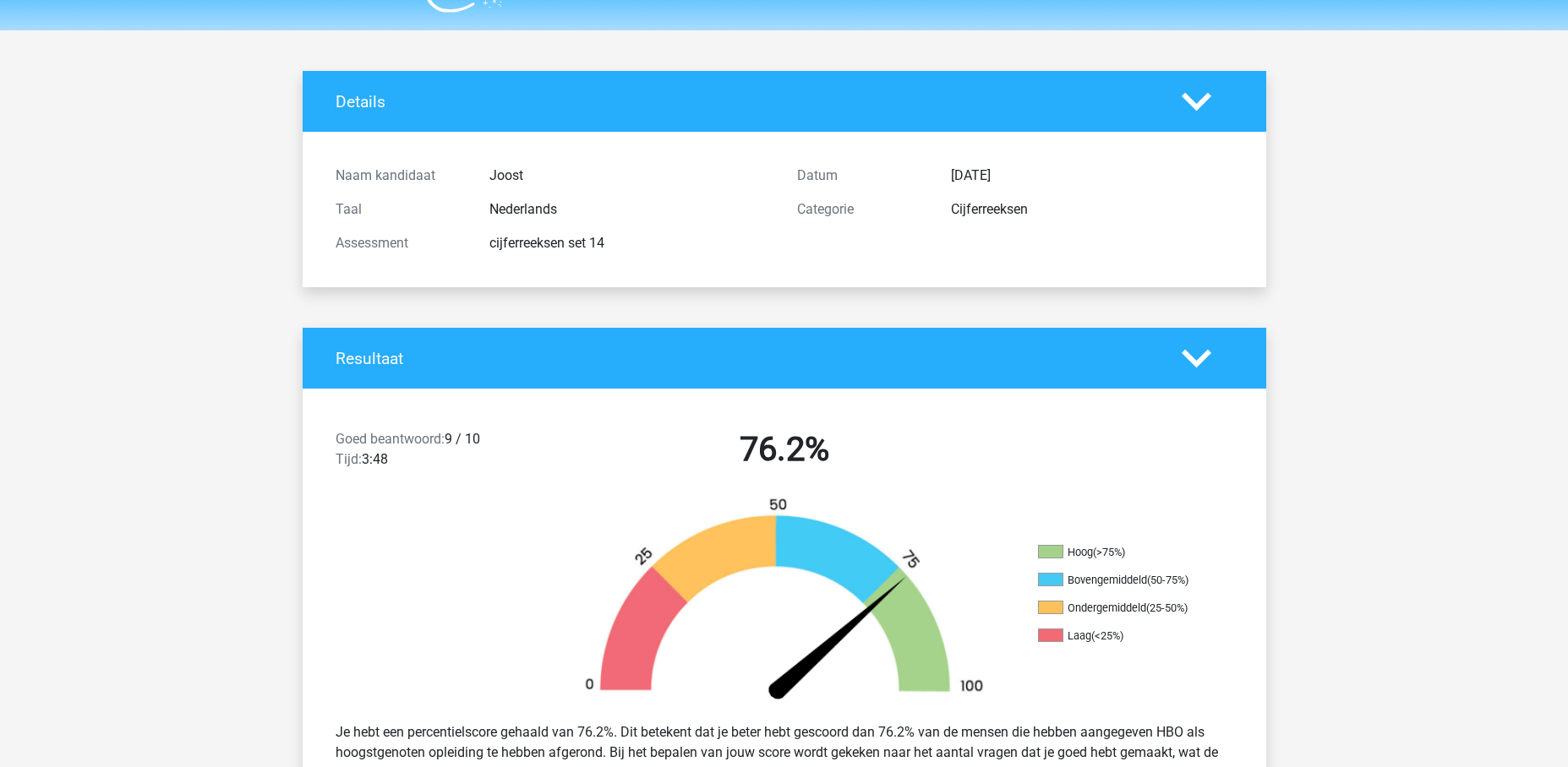
scroll to position [0, 0]
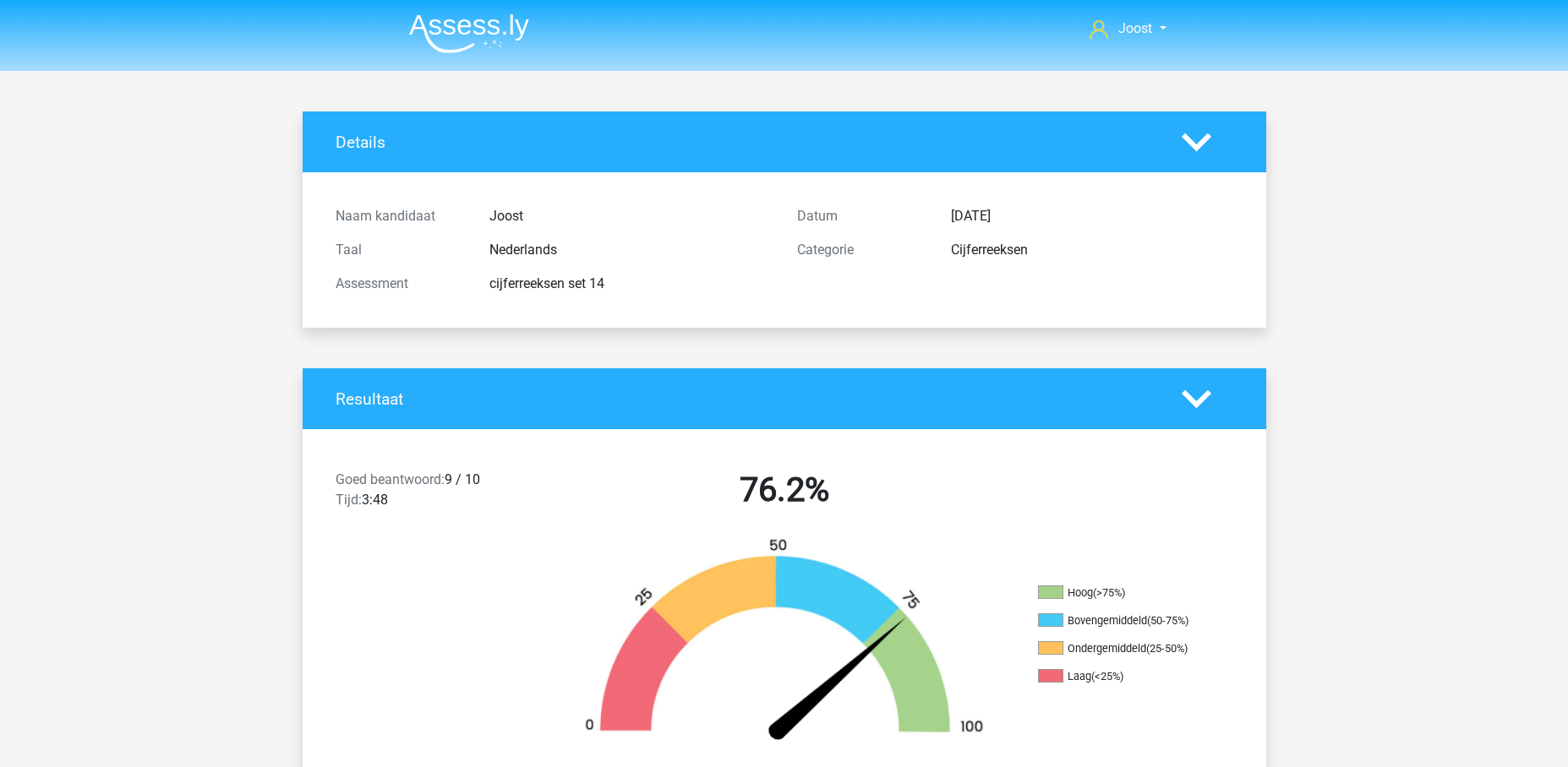
click at [461, 32] on img at bounding box center [468, 33] width 120 height 40
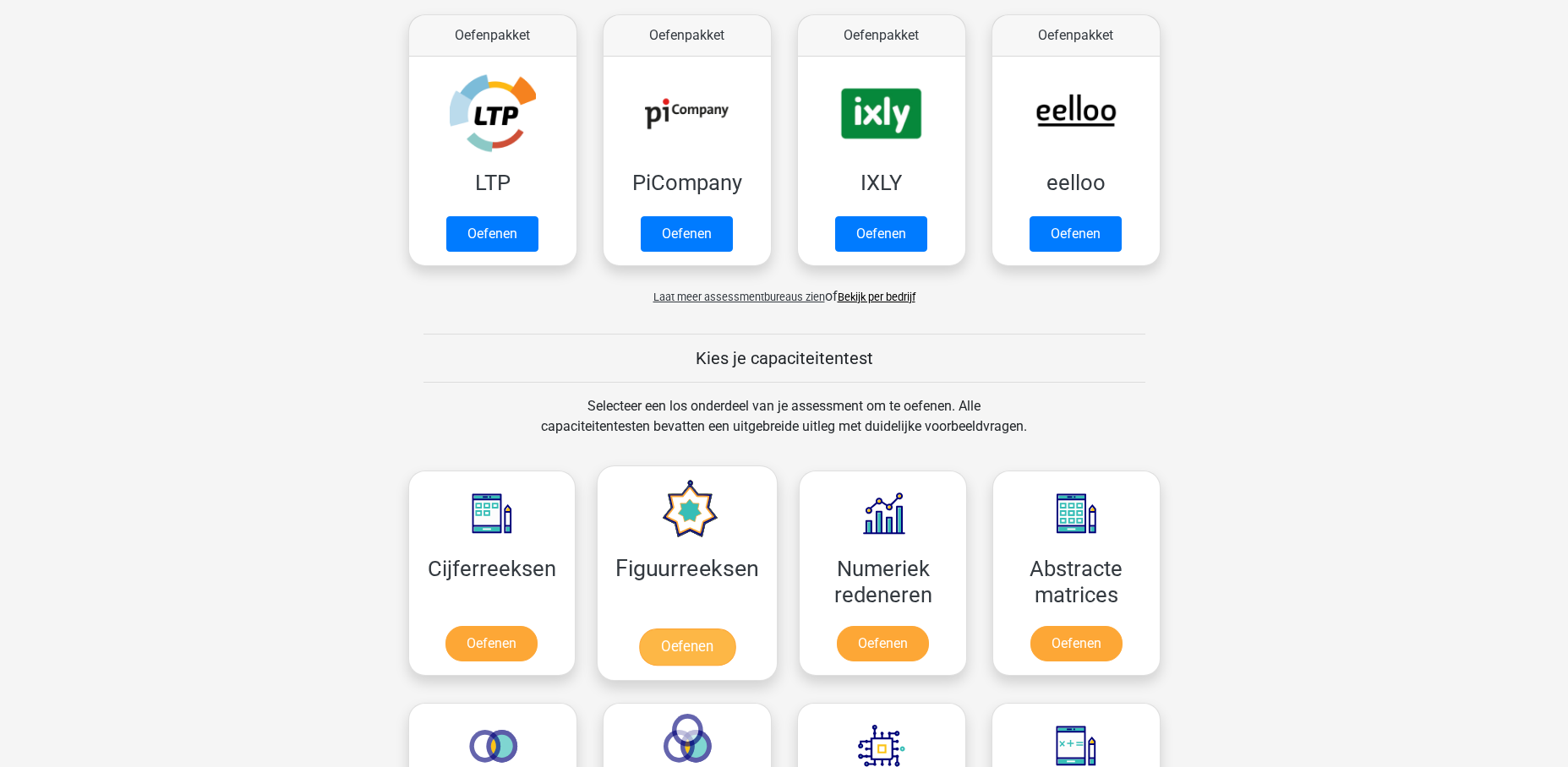
scroll to position [461, 0]
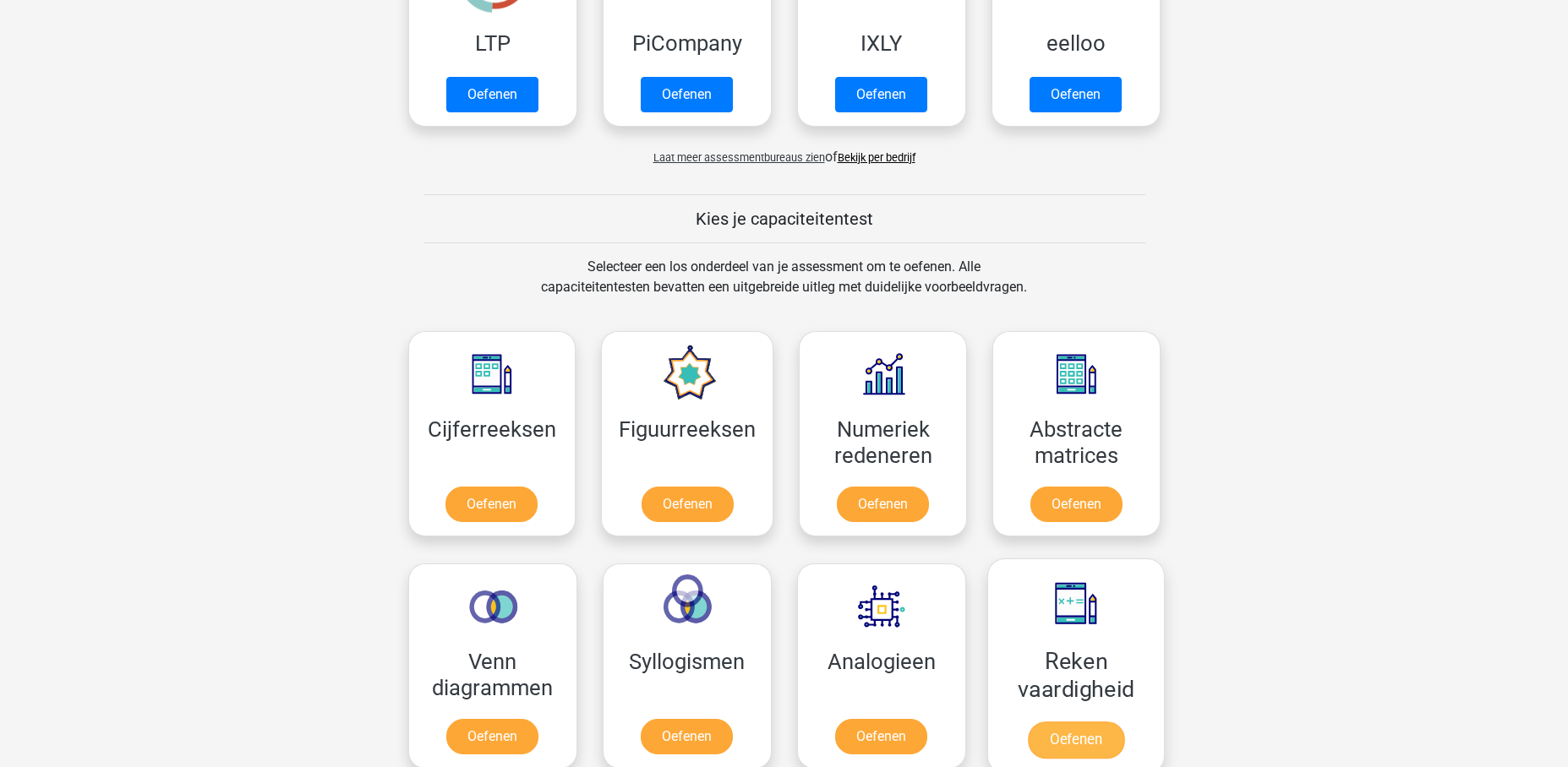
click at [1071, 721] on link "Oefenen" at bounding box center [1075, 739] width 97 height 37
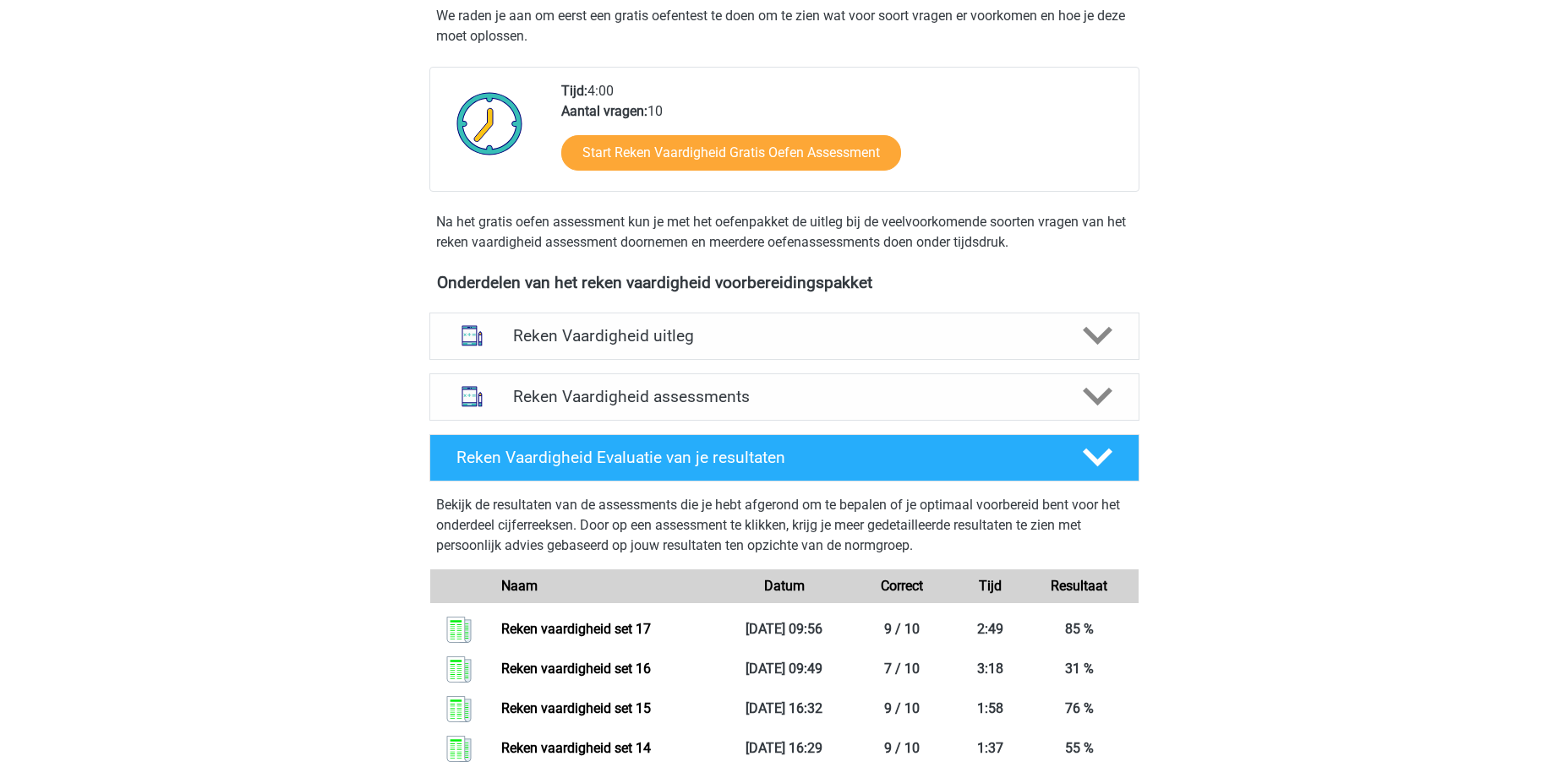
scroll to position [434, 0]
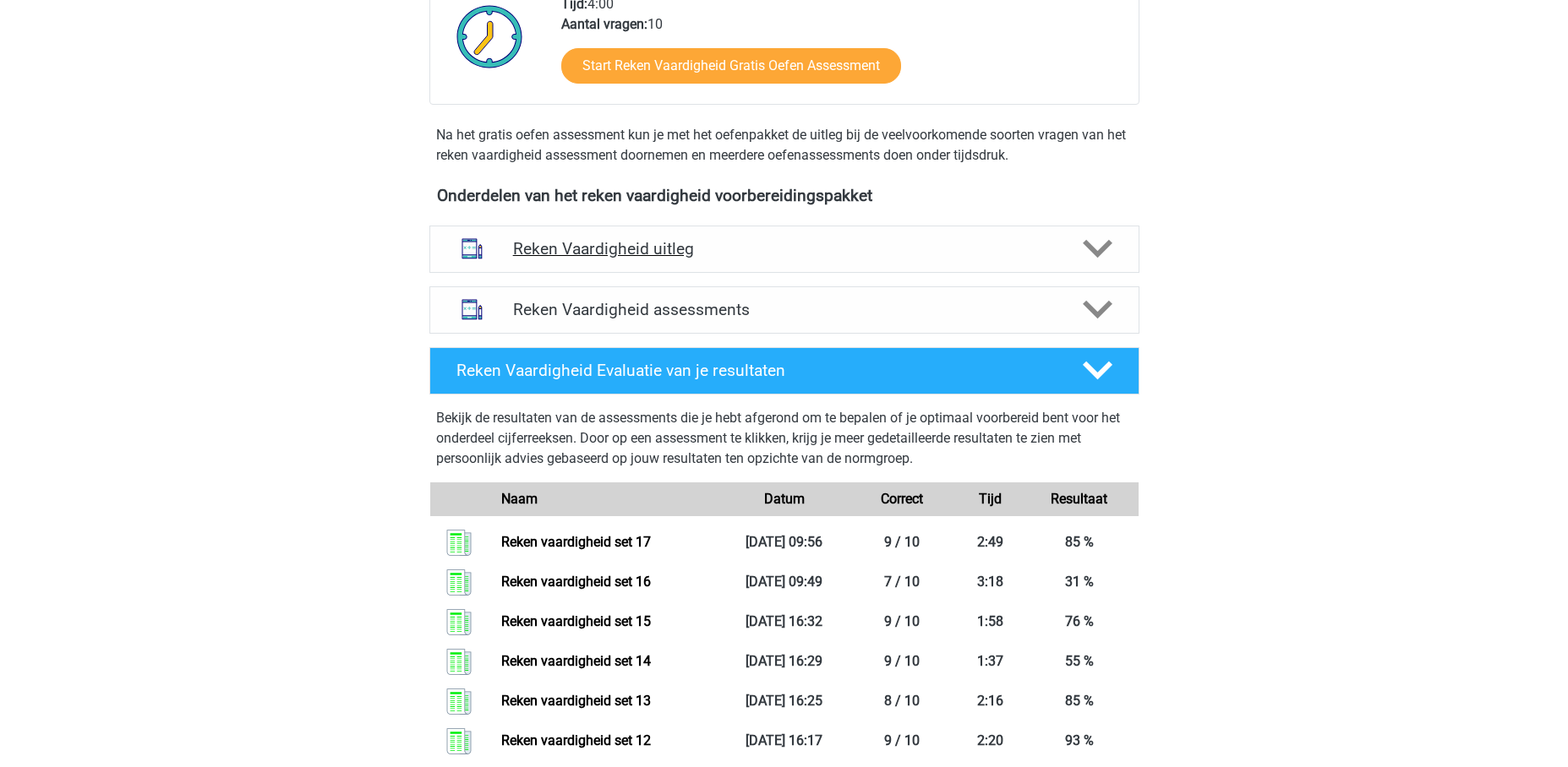
click at [784, 247] on h4 "Reken Vaardigheid uitleg" at bounding box center [784, 248] width 543 height 19
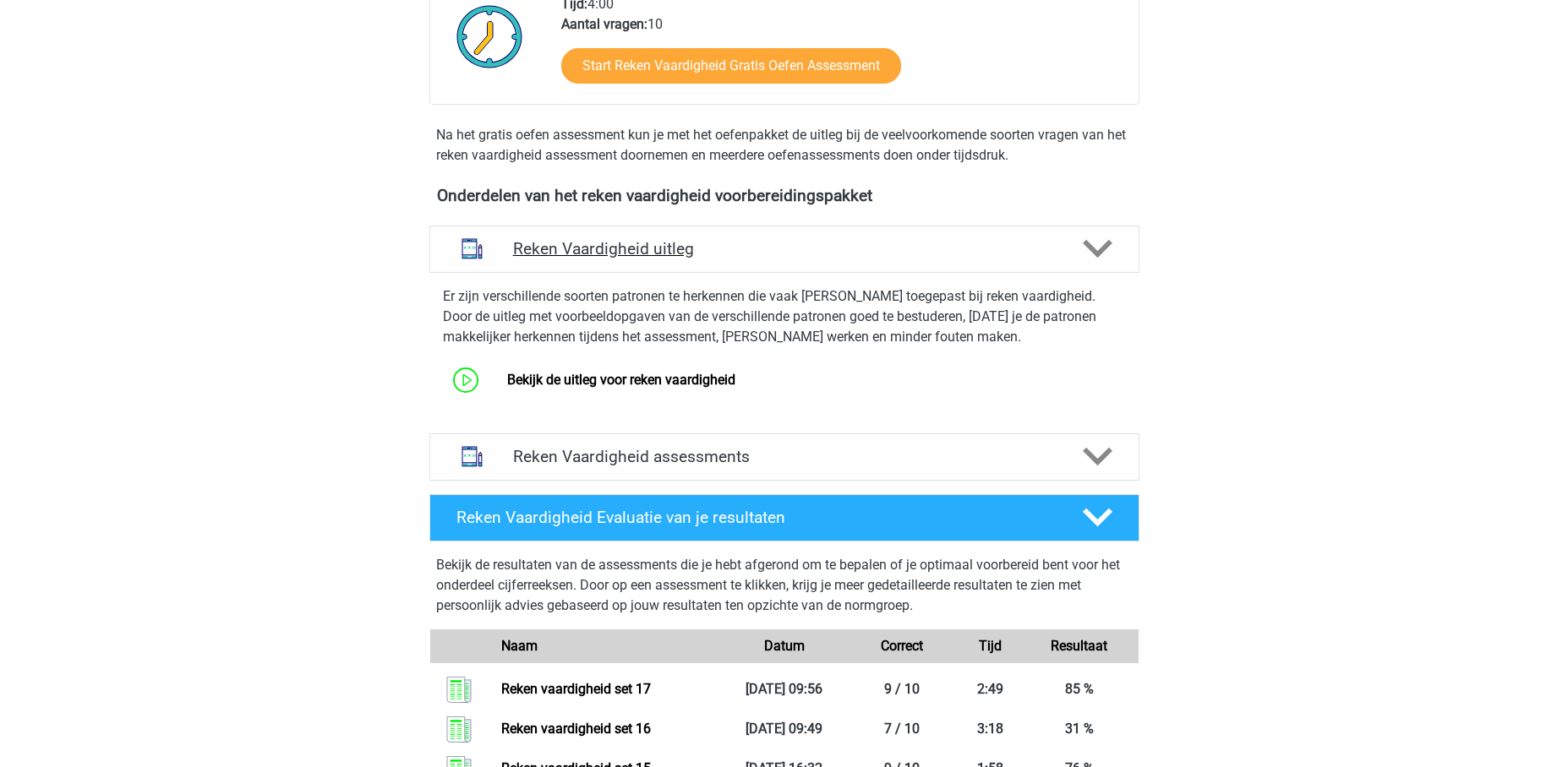
click at [784, 247] on h4 "Reken Vaardigheid uitleg" at bounding box center [784, 248] width 543 height 19
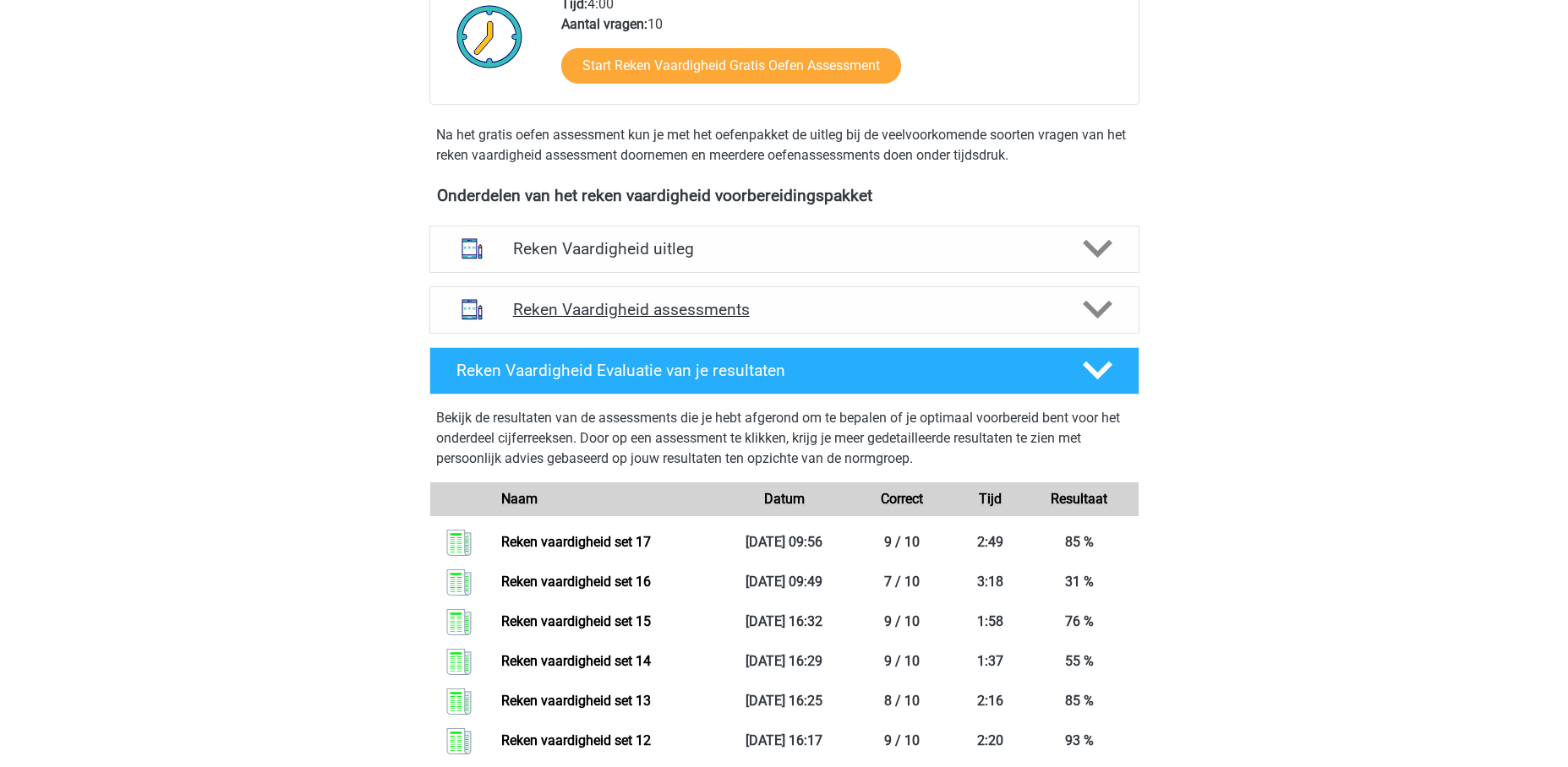
click at [890, 308] on h4 "Reken Vaardigheid assessments" at bounding box center [784, 309] width 543 height 19
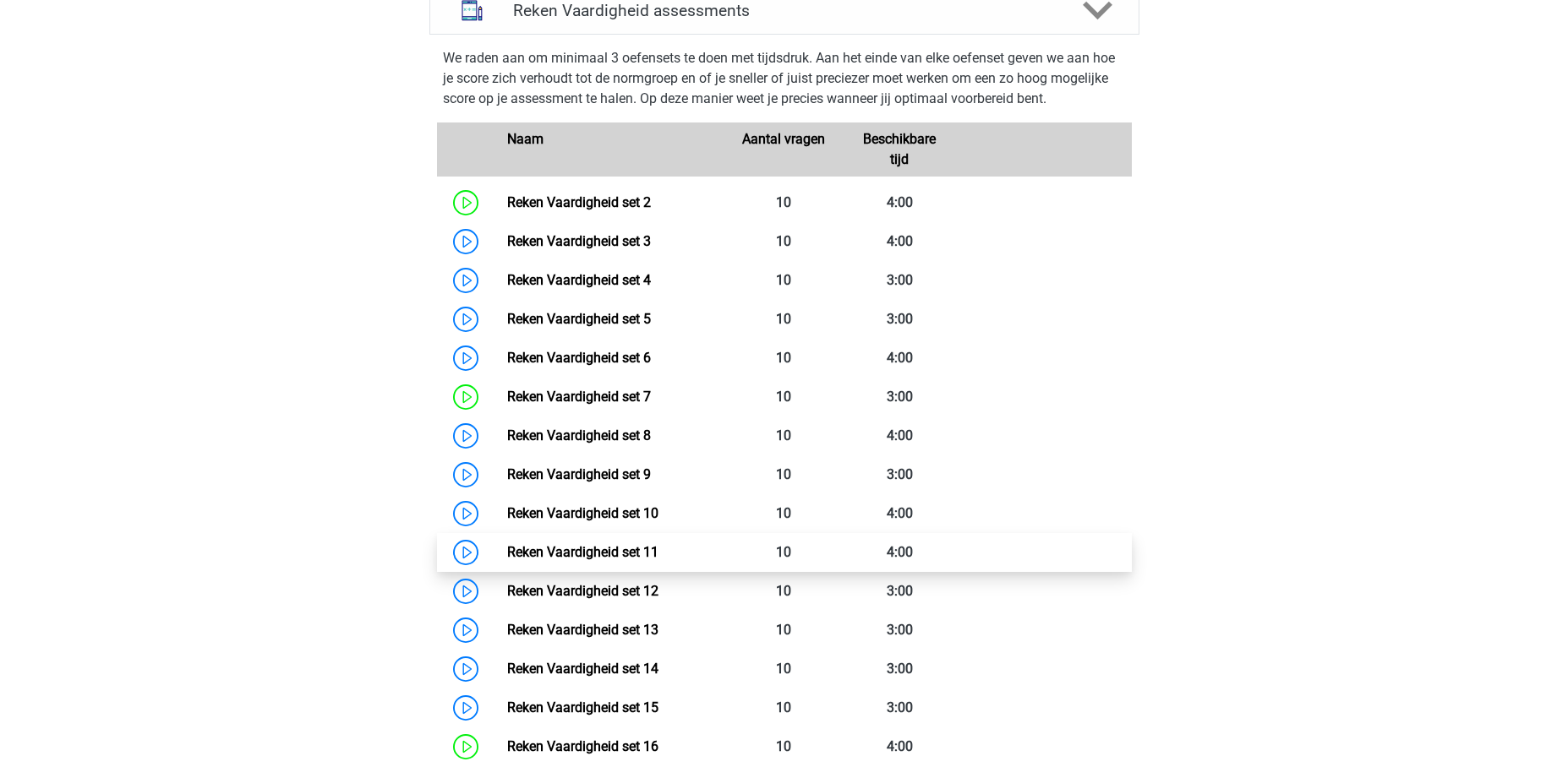
scroll to position [957, 0]
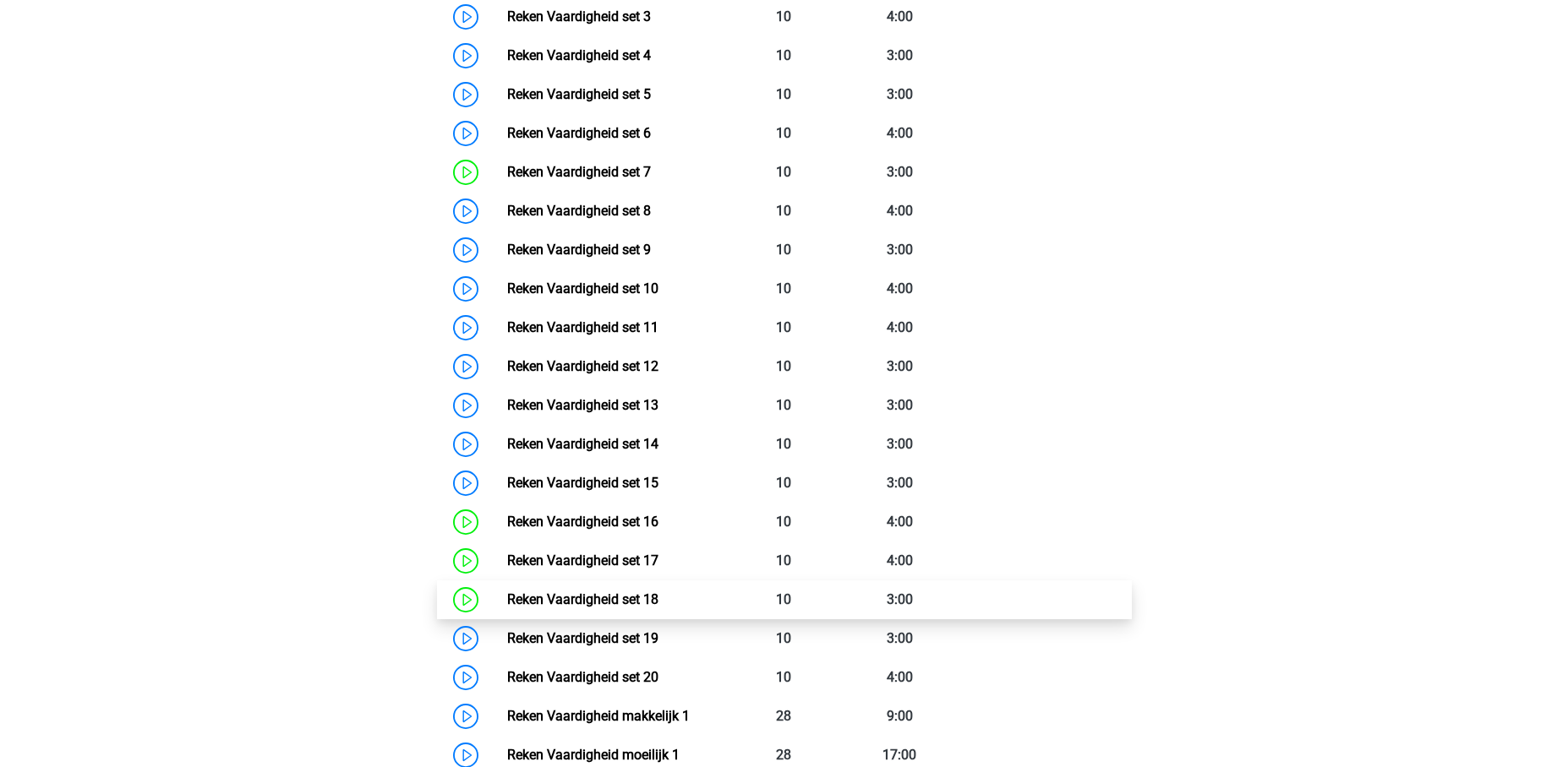
click at [644, 602] on link "Reken Vaardigheid set 18" at bounding box center [582, 599] width 151 height 16
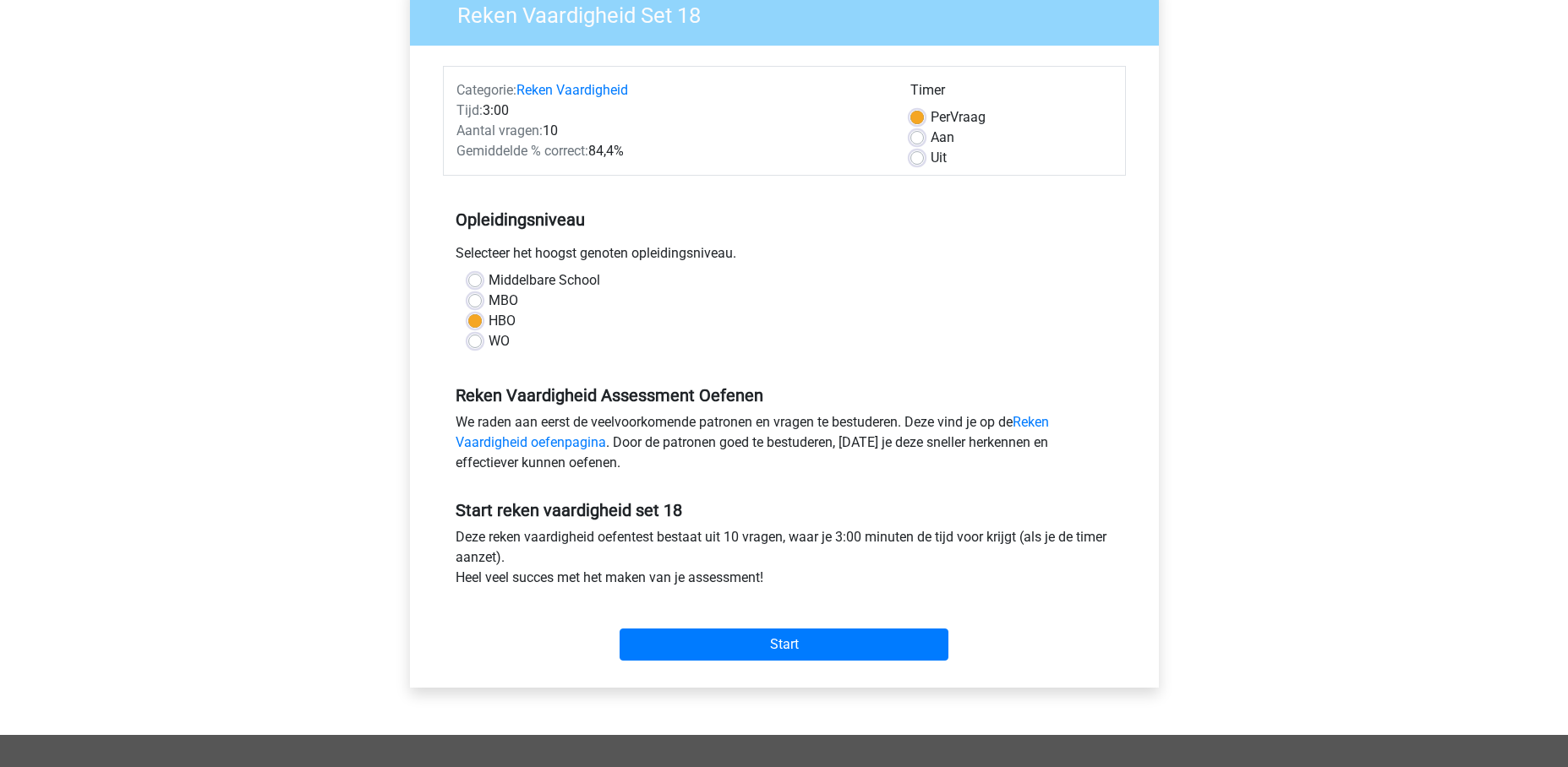
scroll to position [151, 0]
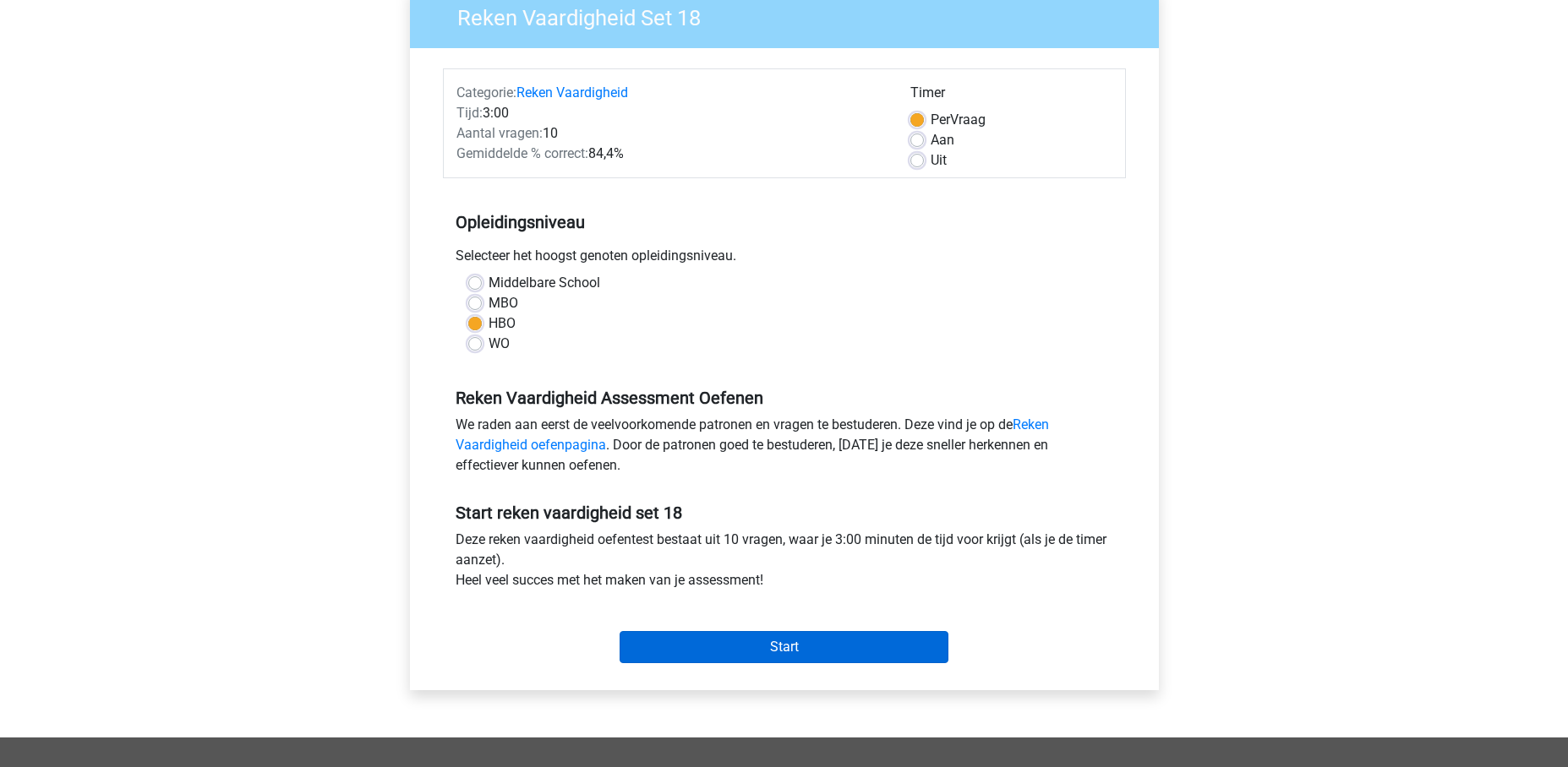
click at [721, 649] on input "Start" at bounding box center [783, 647] width 329 height 32
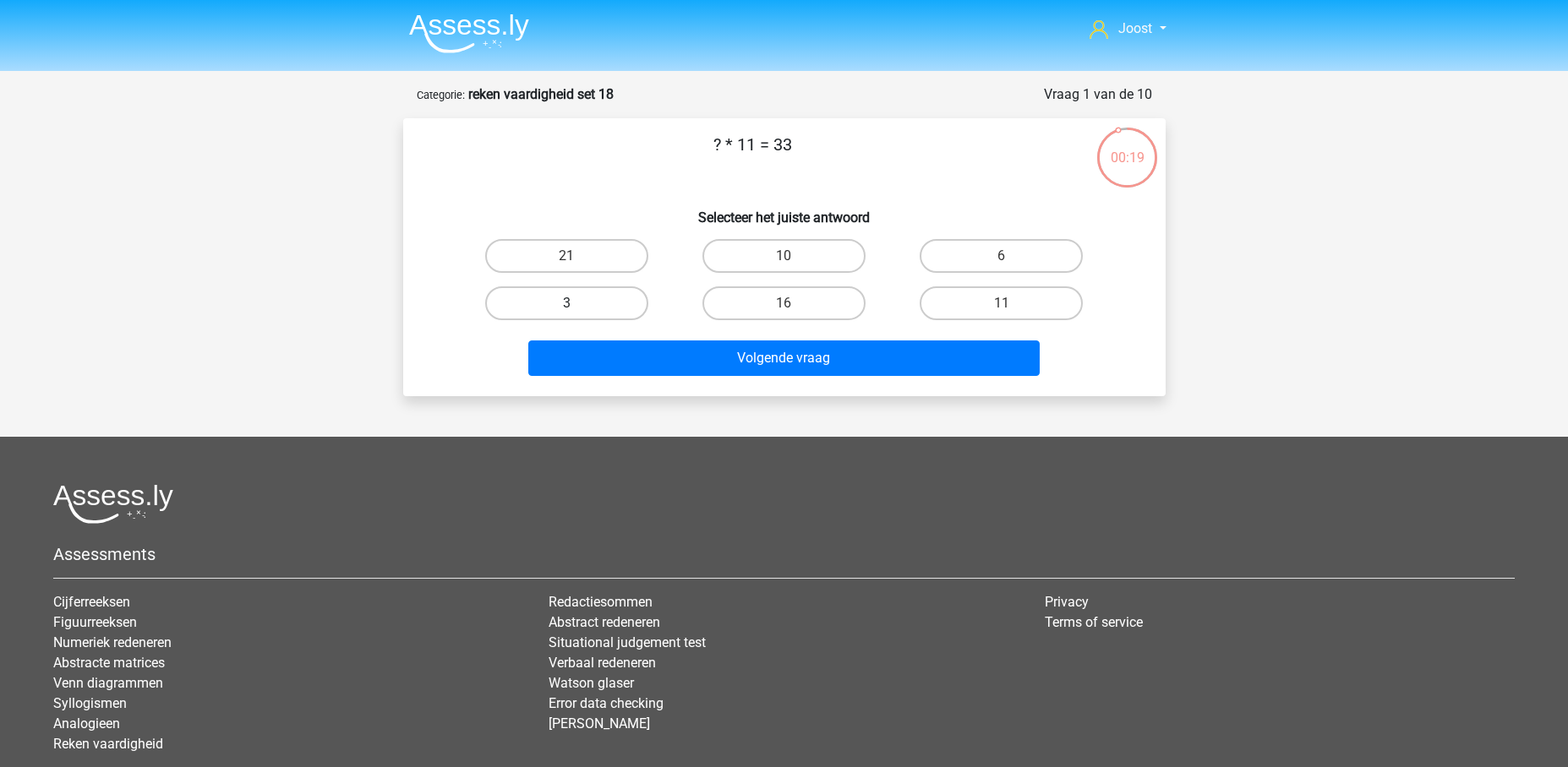
click at [591, 314] on label "3" at bounding box center [566, 303] width 163 height 34
click at [577, 314] on input "3" at bounding box center [571, 309] width 11 height 11
radio input "true"
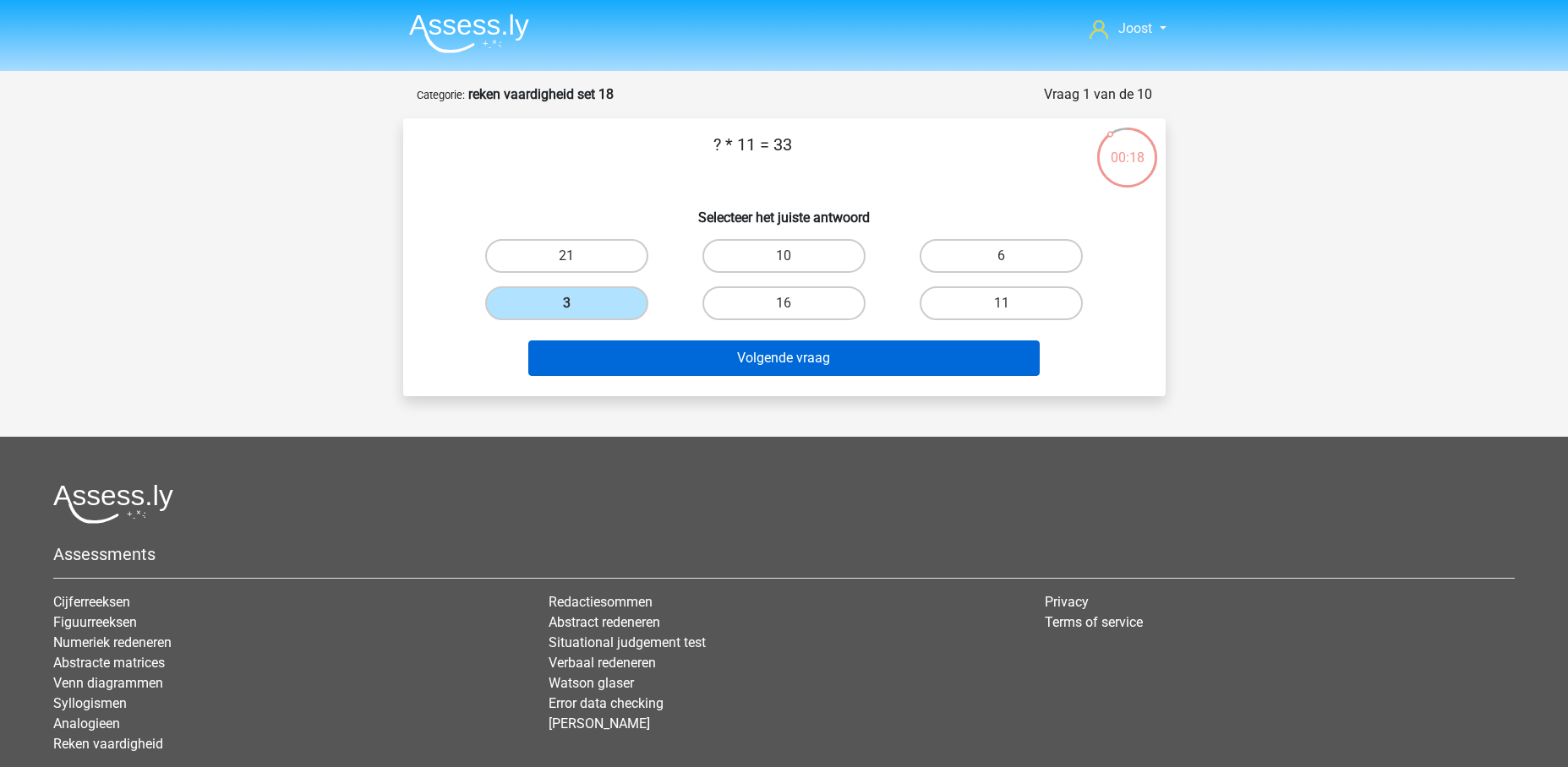
click at [655, 363] on button "Volgende vraag" at bounding box center [784, 358] width 512 height 36
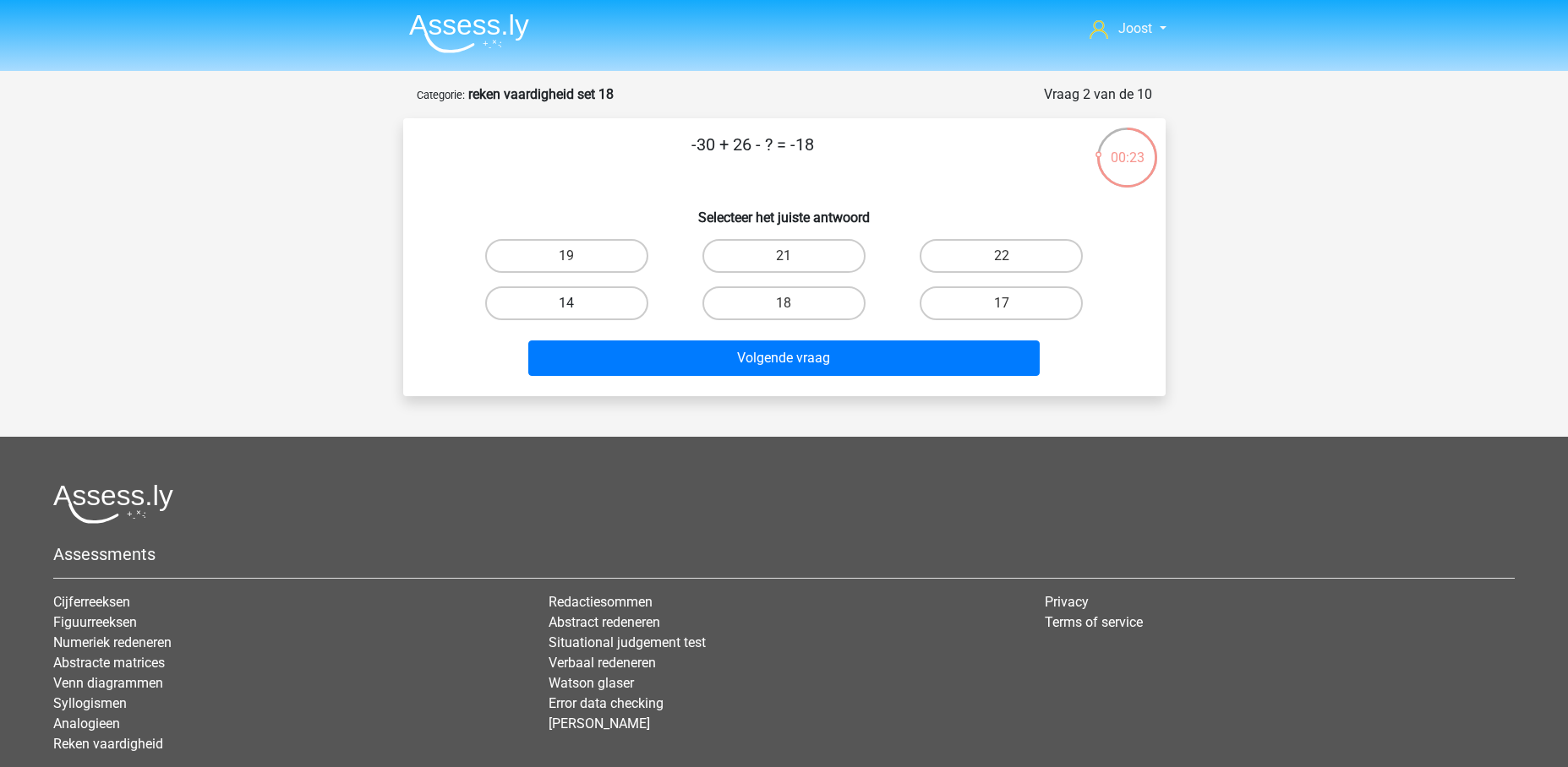
click at [603, 303] on label "14" at bounding box center [566, 303] width 163 height 34
click at [577, 303] on input "14" at bounding box center [571, 309] width 11 height 11
radio input "true"
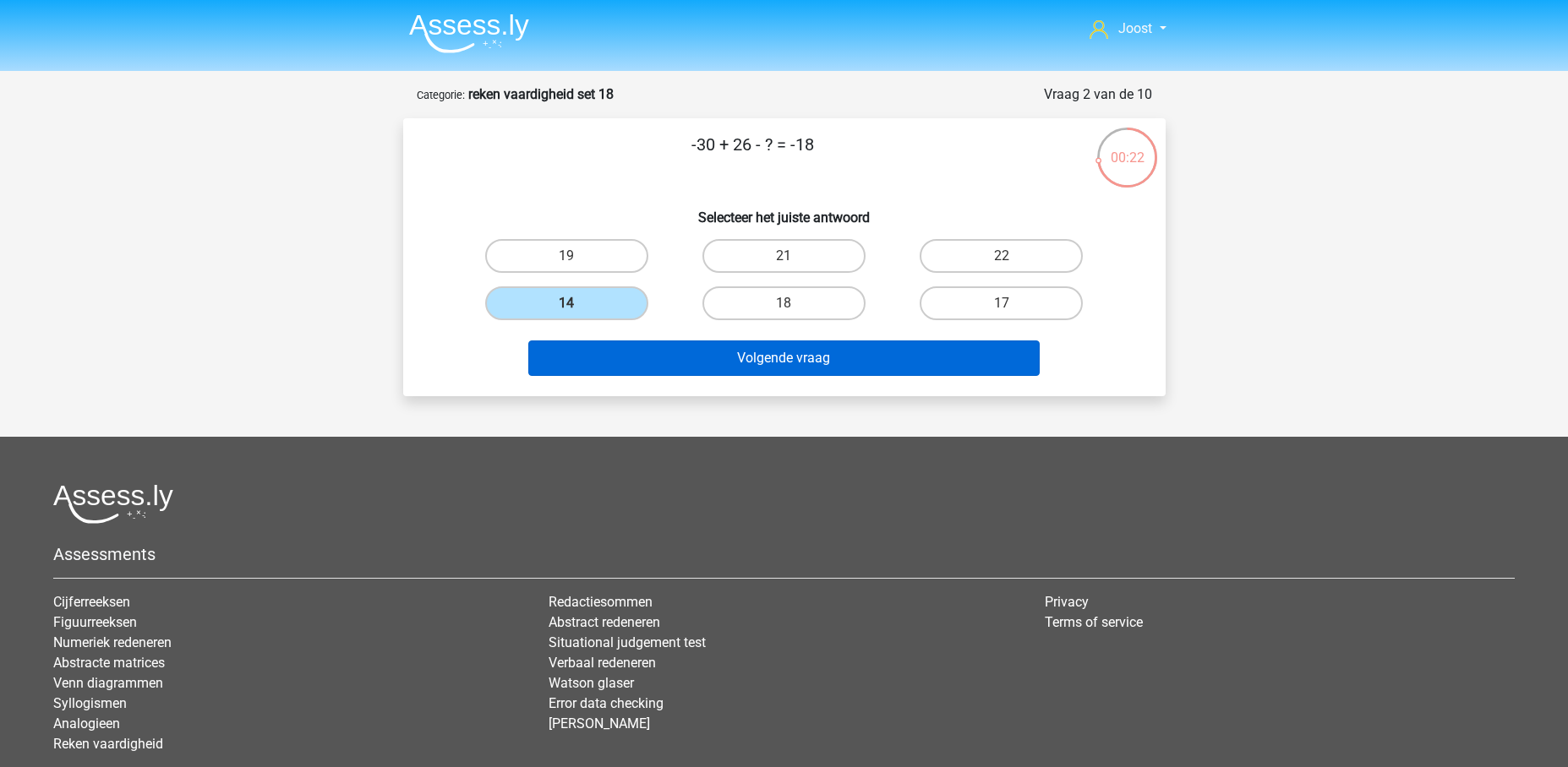
click at [722, 364] on button "Volgende vraag" at bounding box center [784, 358] width 512 height 36
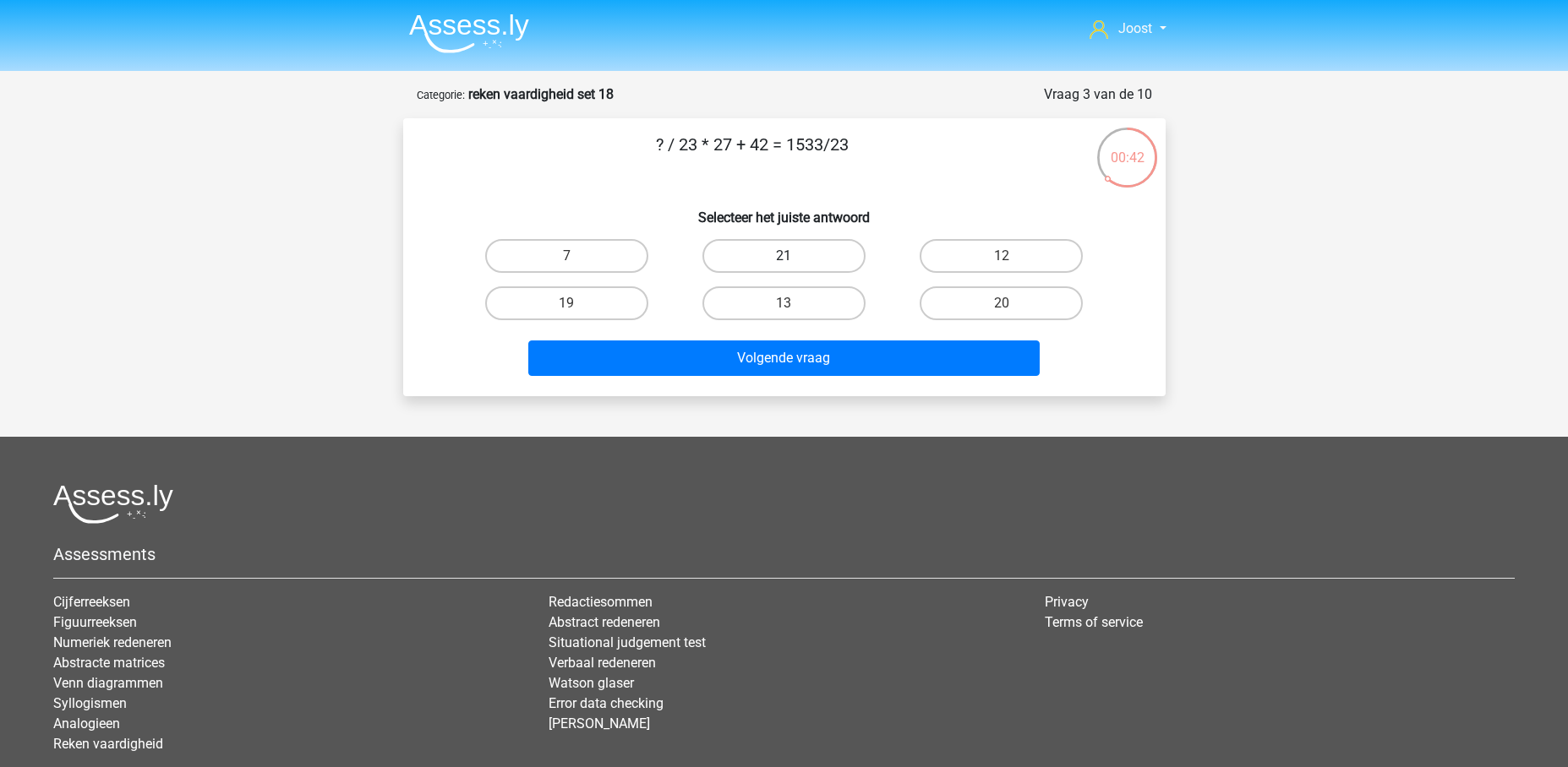
scroll to position [4, 0]
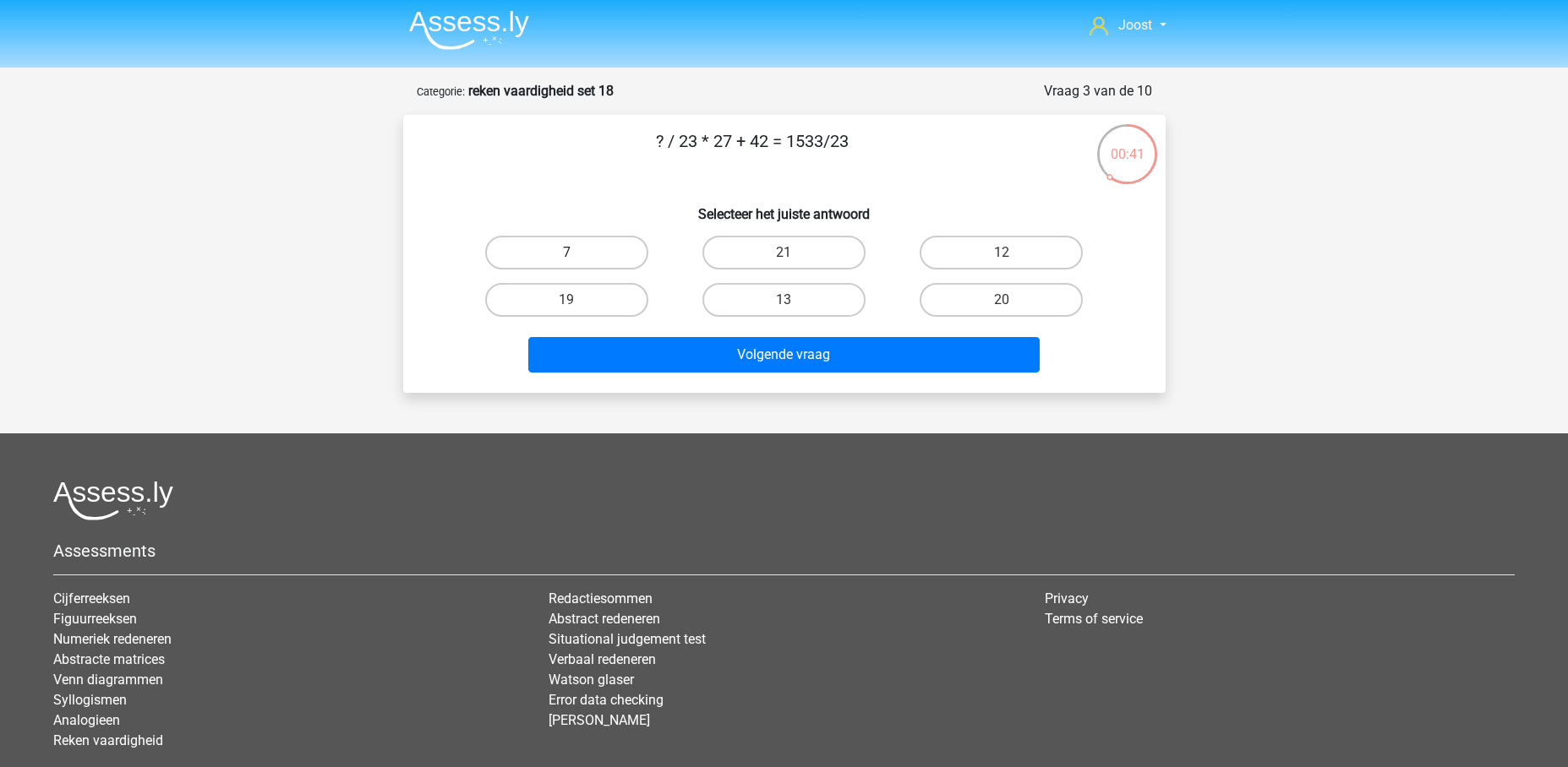
click at [603, 257] on label "7" at bounding box center [566, 252] width 163 height 34
click at [577, 257] on input "7" at bounding box center [571, 258] width 11 height 11
radio input "true"
click at [782, 287] on label "13" at bounding box center [783, 300] width 163 height 34
click at [783, 300] on input "13" at bounding box center [789, 305] width 11 height 11
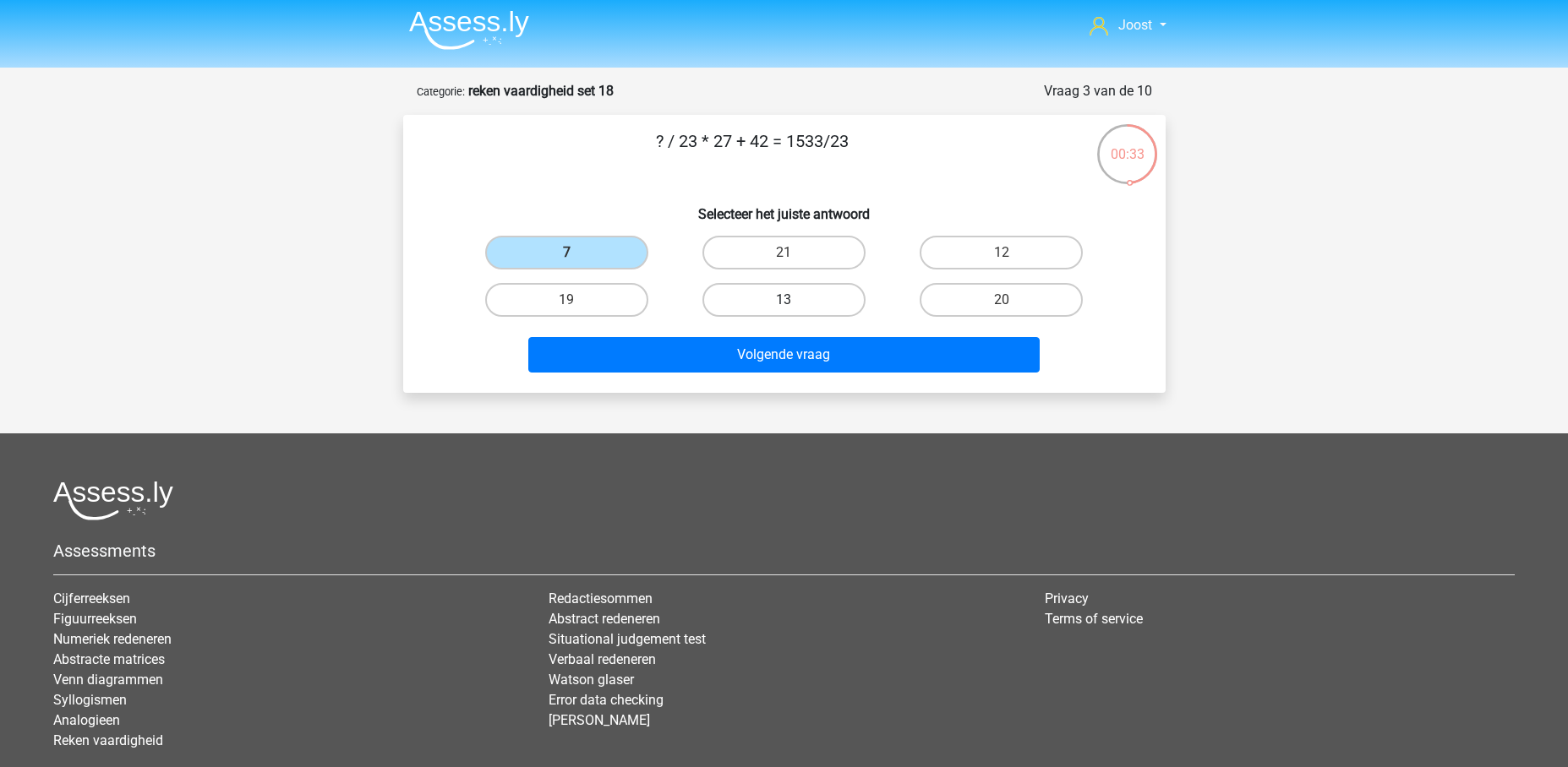
radio input "true"
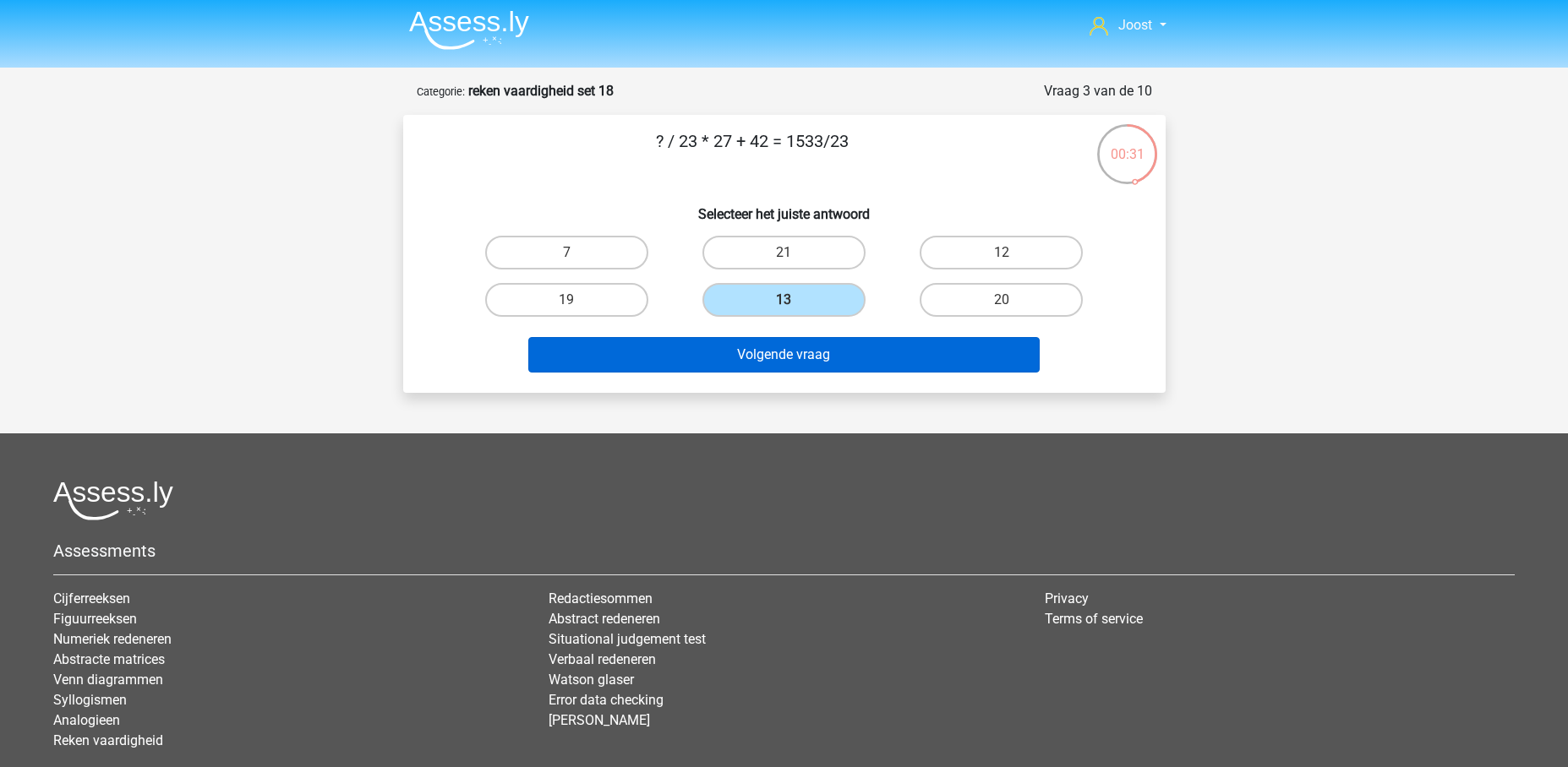
click at [866, 358] on button "Volgende vraag" at bounding box center [784, 354] width 512 height 36
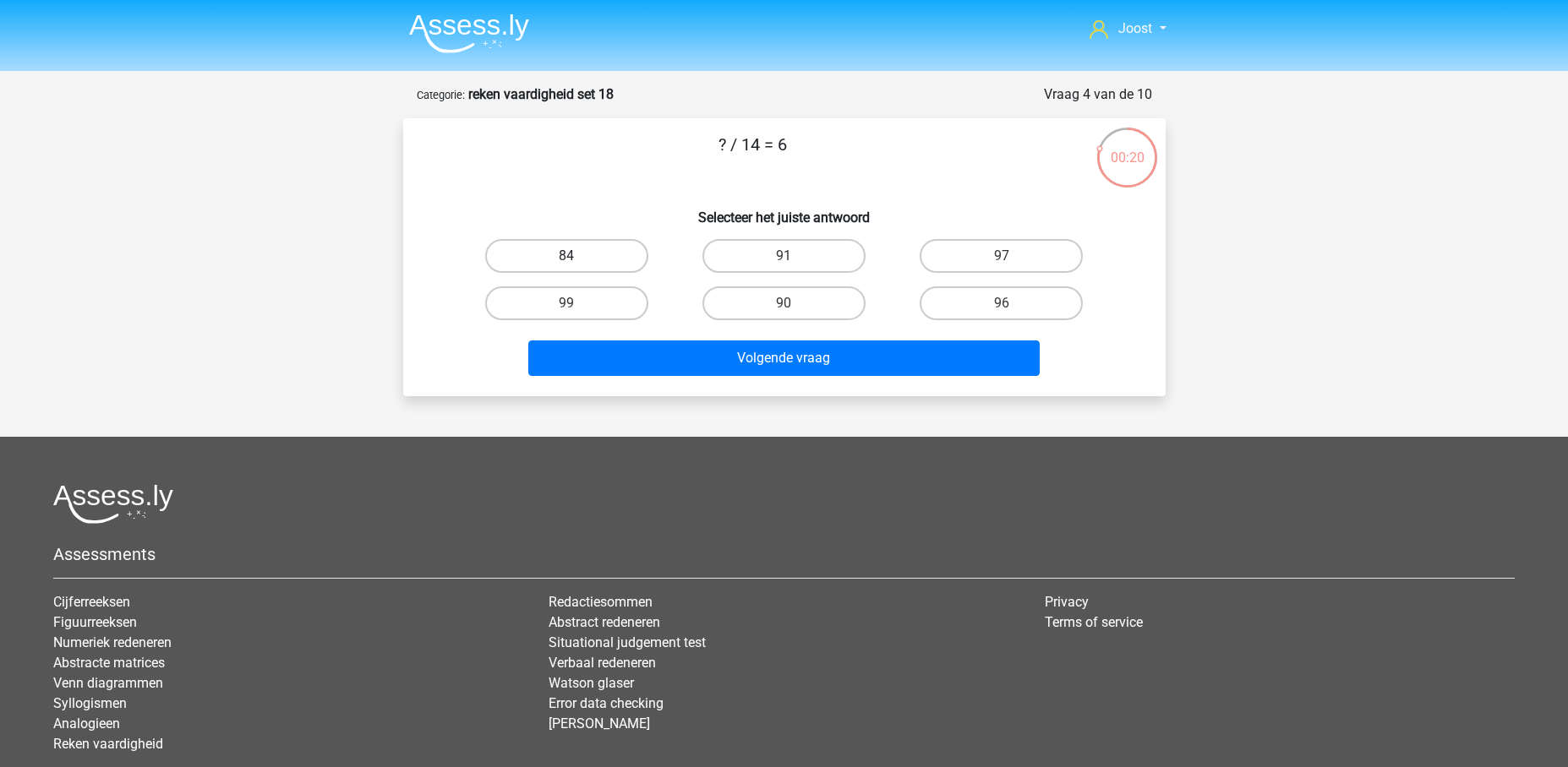
click at [581, 246] on label "84" at bounding box center [566, 256] width 163 height 34
click at [577, 256] on input "84" at bounding box center [571, 261] width 11 height 11
radio input "true"
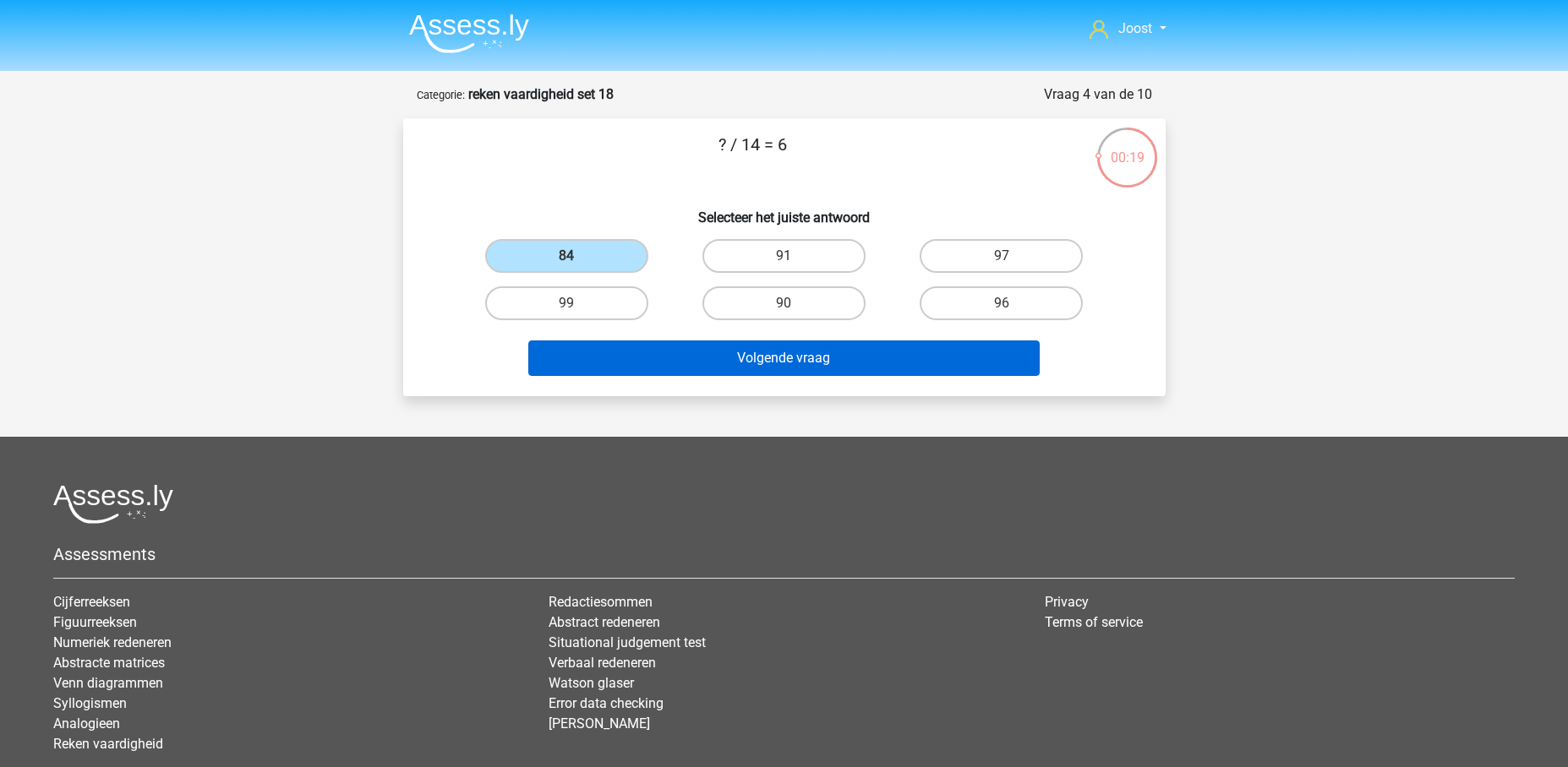
click at [727, 349] on button "Volgende vraag" at bounding box center [784, 358] width 512 height 36
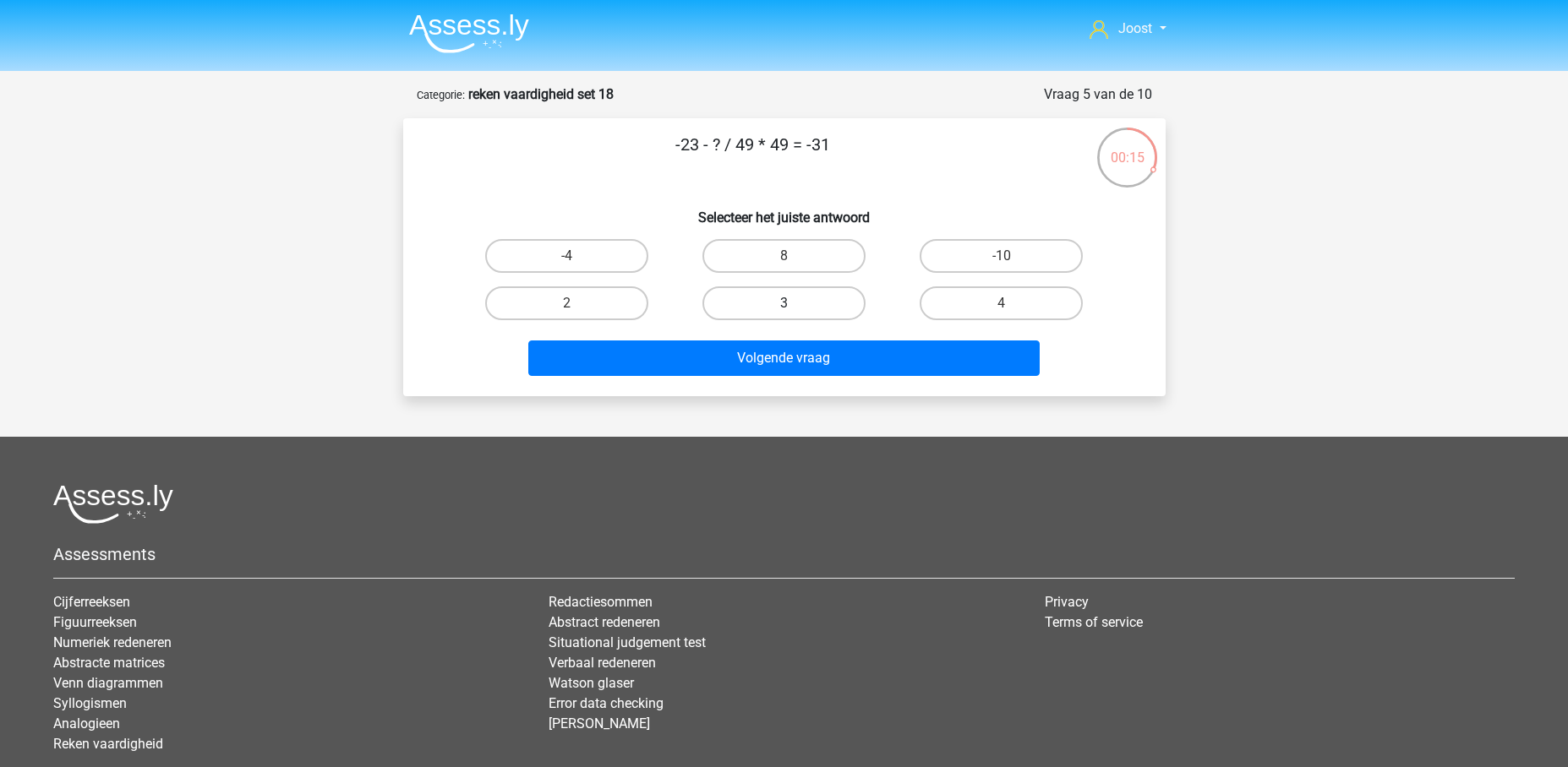
click at [820, 300] on label "3" at bounding box center [783, 303] width 163 height 34
click at [794, 303] on input "3" at bounding box center [789, 309] width 11 height 11
radio input "true"
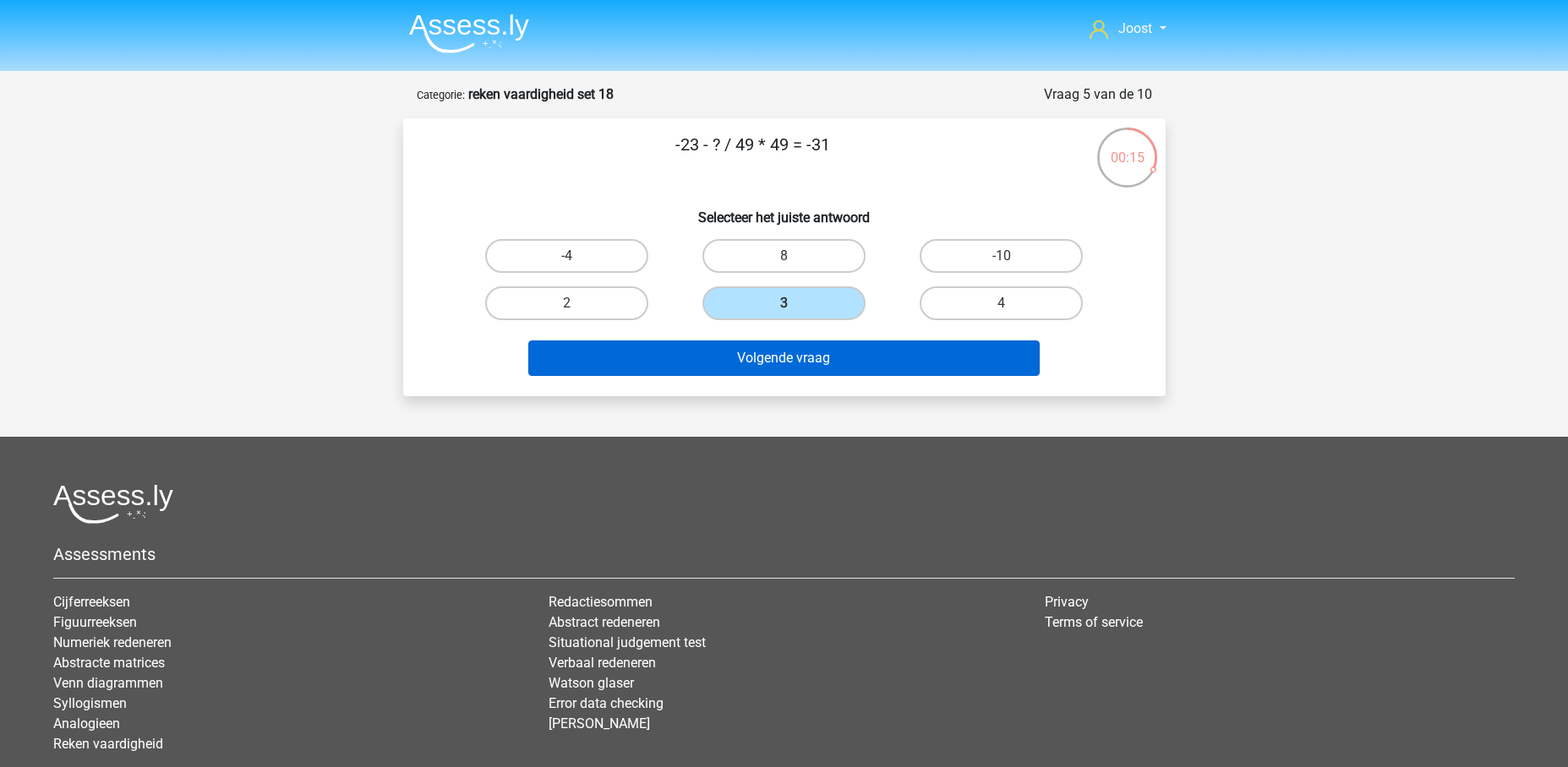
click at [905, 353] on button "Volgende vraag" at bounding box center [784, 358] width 512 height 36
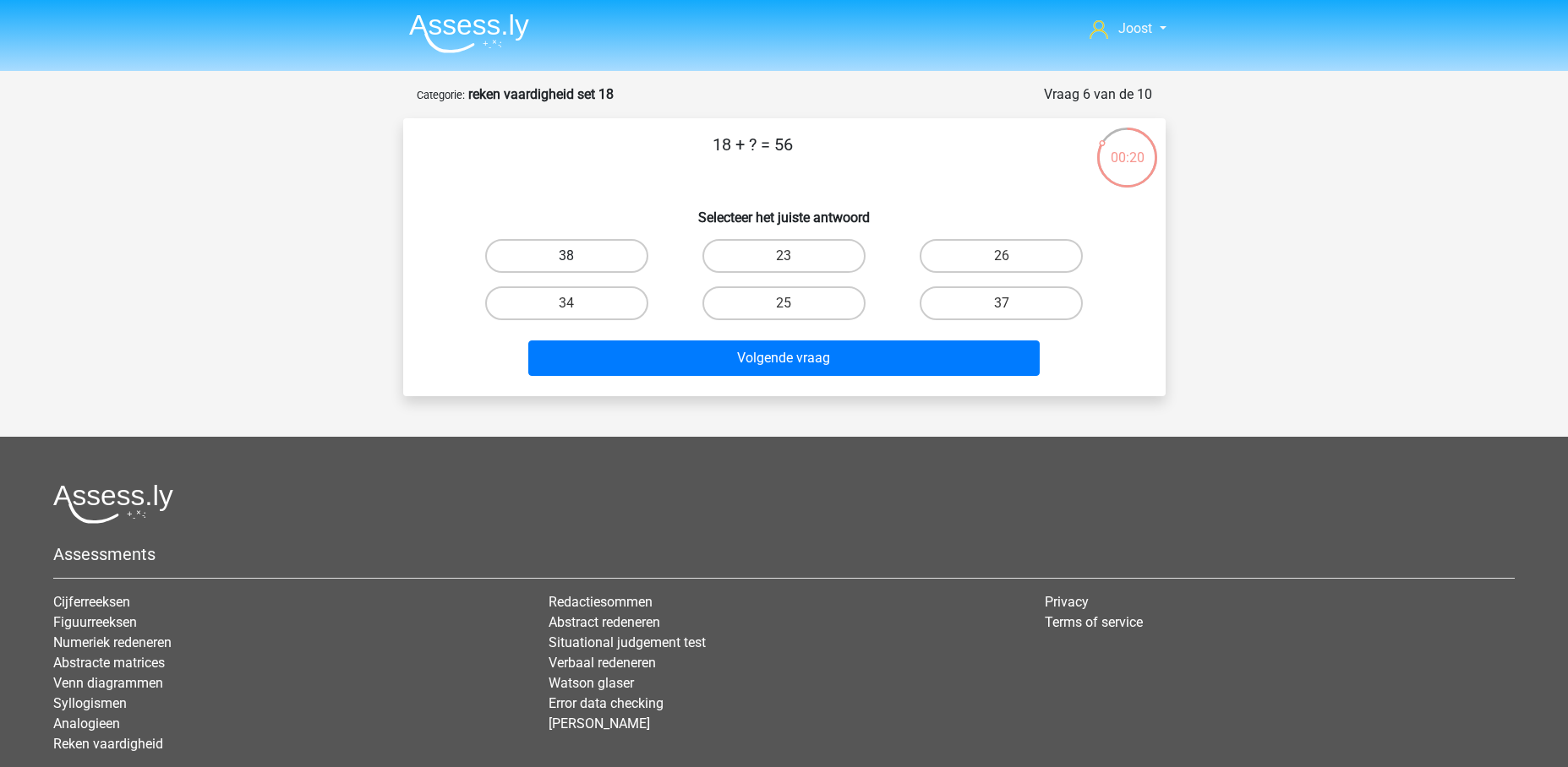
drag, startPoint x: 559, startPoint y: 251, endPoint x: 578, endPoint y: 258, distance: 20.2
click at [560, 251] on label "38" at bounding box center [566, 256] width 163 height 34
click at [566, 256] on input "38" at bounding box center [571, 261] width 11 height 11
radio input "true"
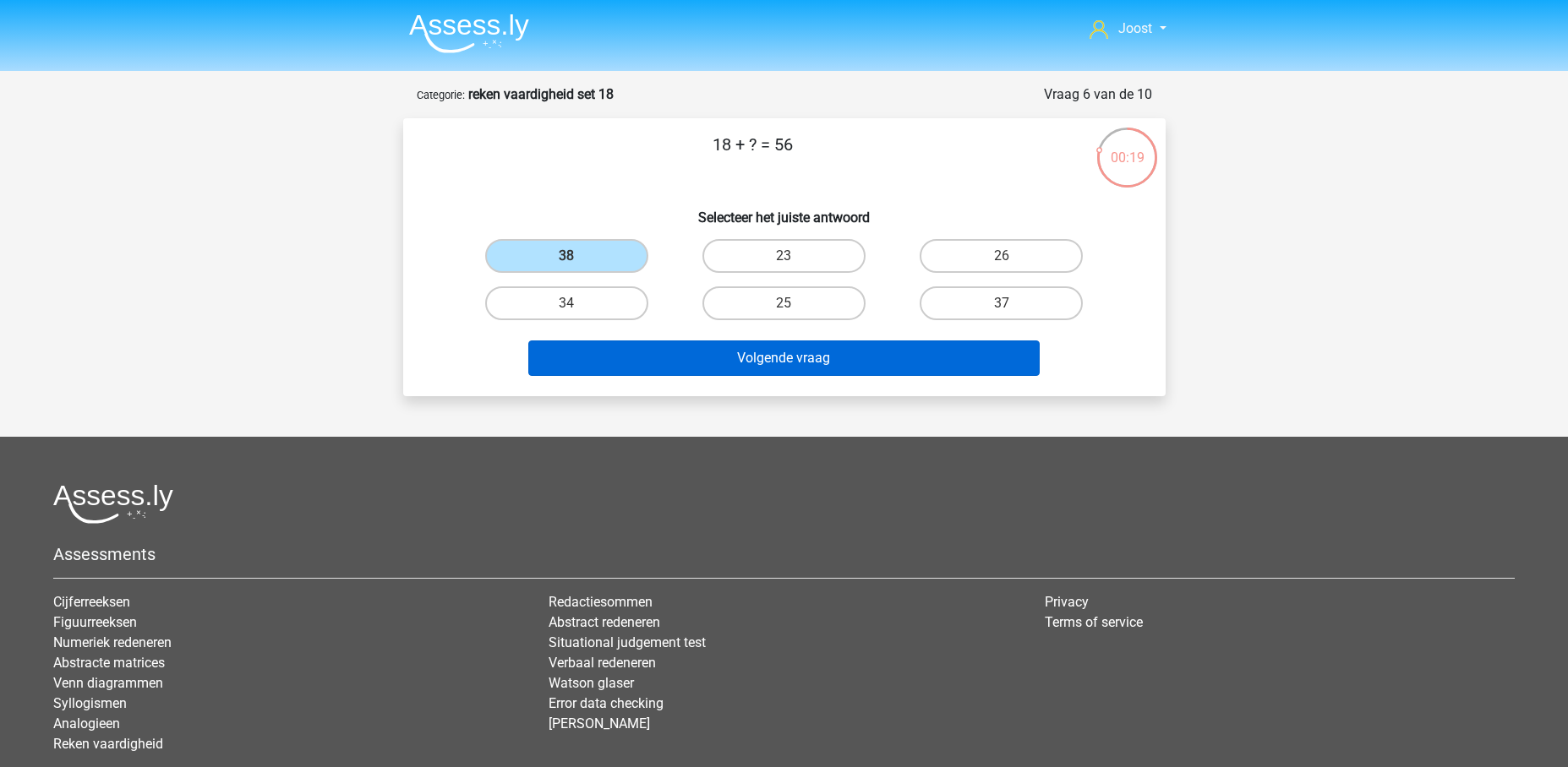
click at [712, 351] on button "Volgende vraag" at bounding box center [784, 358] width 512 height 36
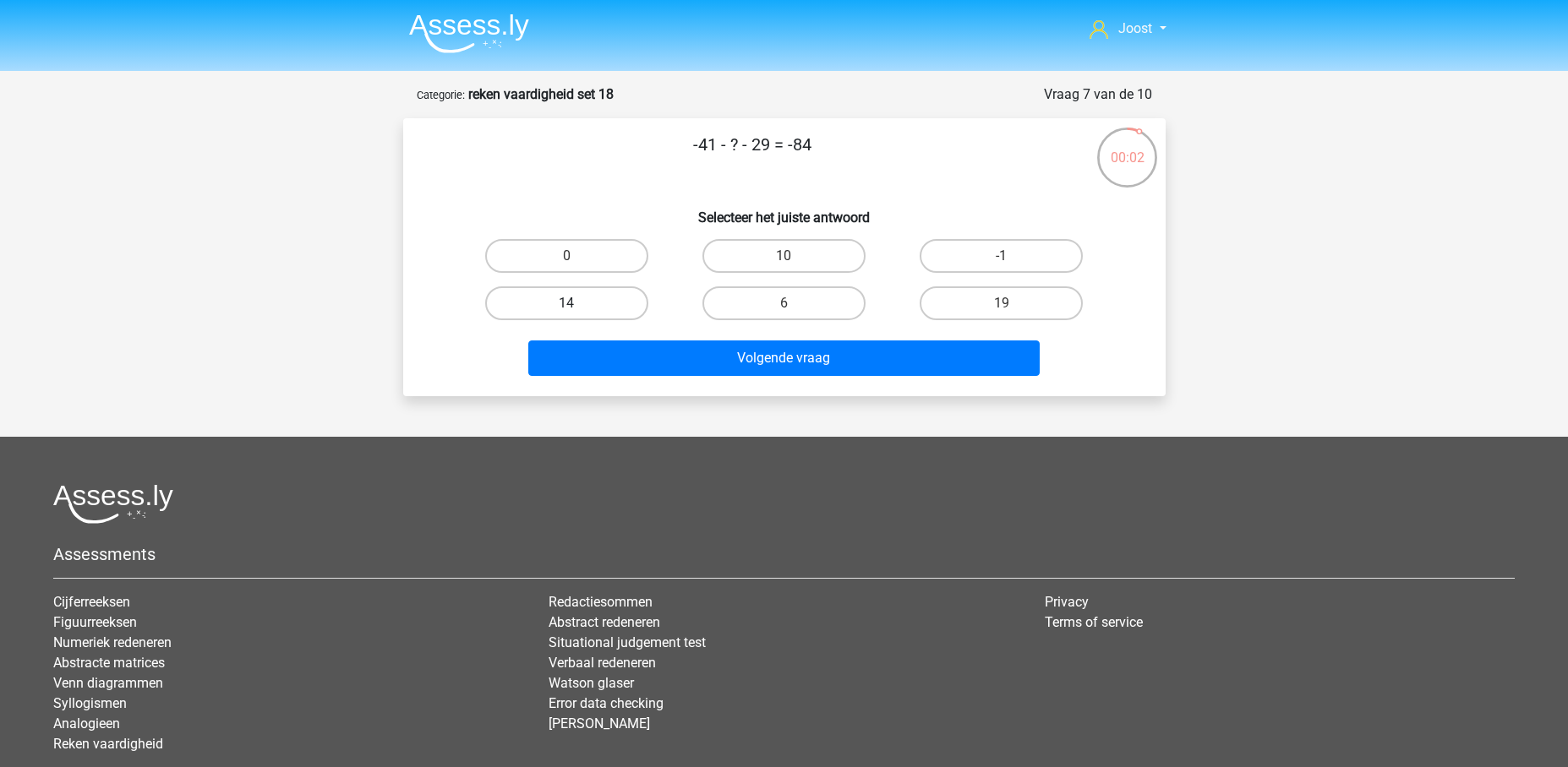
click at [577, 312] on label "14" at bounding box center [566, 303] width 163 height 34
click at [577, 312] on input "14" at bounding box center [571, 309] width 11 height 11
radio input "true"
click at [585, 257] on label "44" at bounding box center [566, 256] width 163 height 34
click at [577, 257] on input "44" at bounding box center [571, 261] width 11 height 11
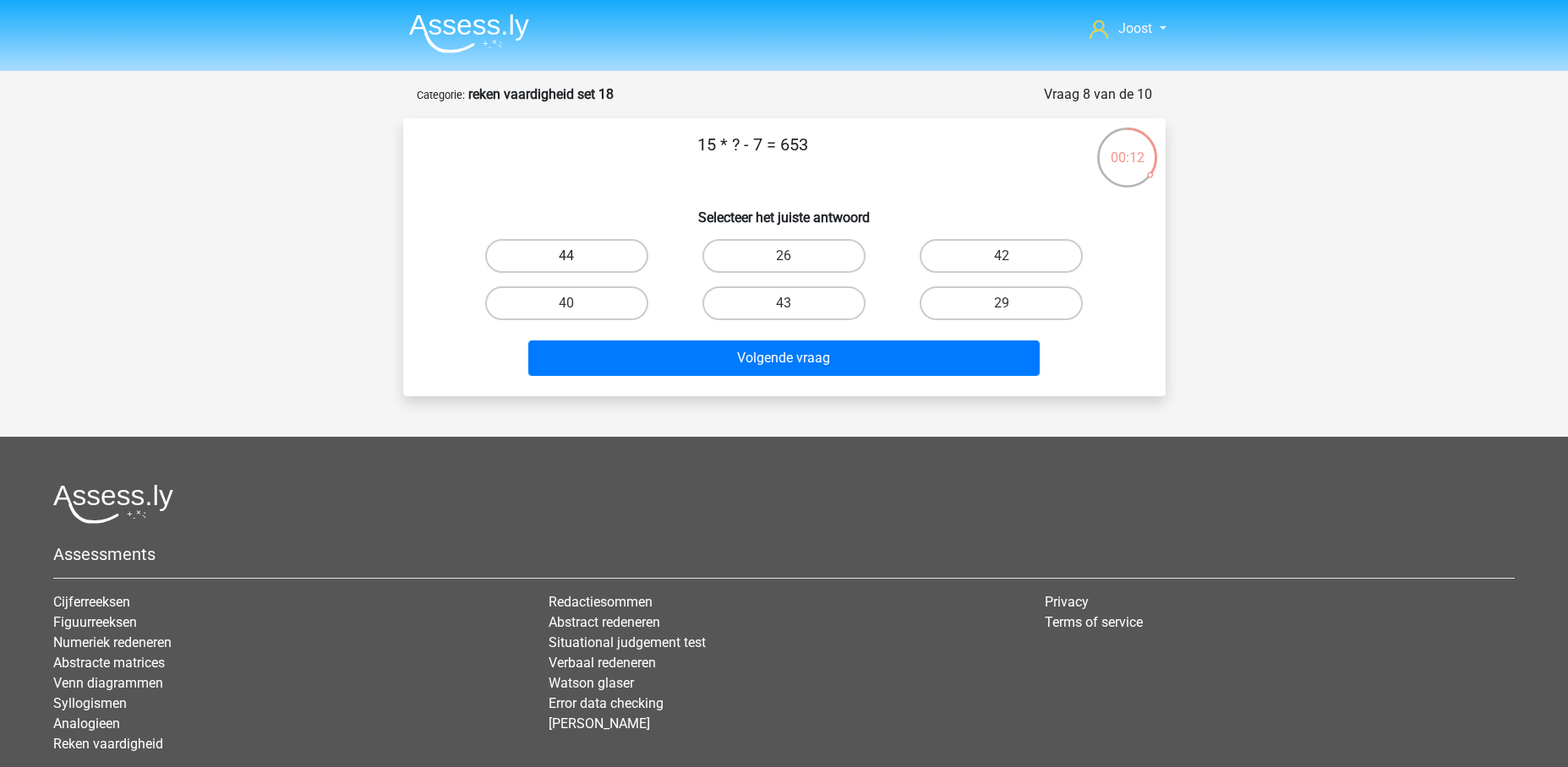
radio input "true"
click at [739, 378] on div "Volgende vraag" at bounding box center [784, 361] width 652 height 42
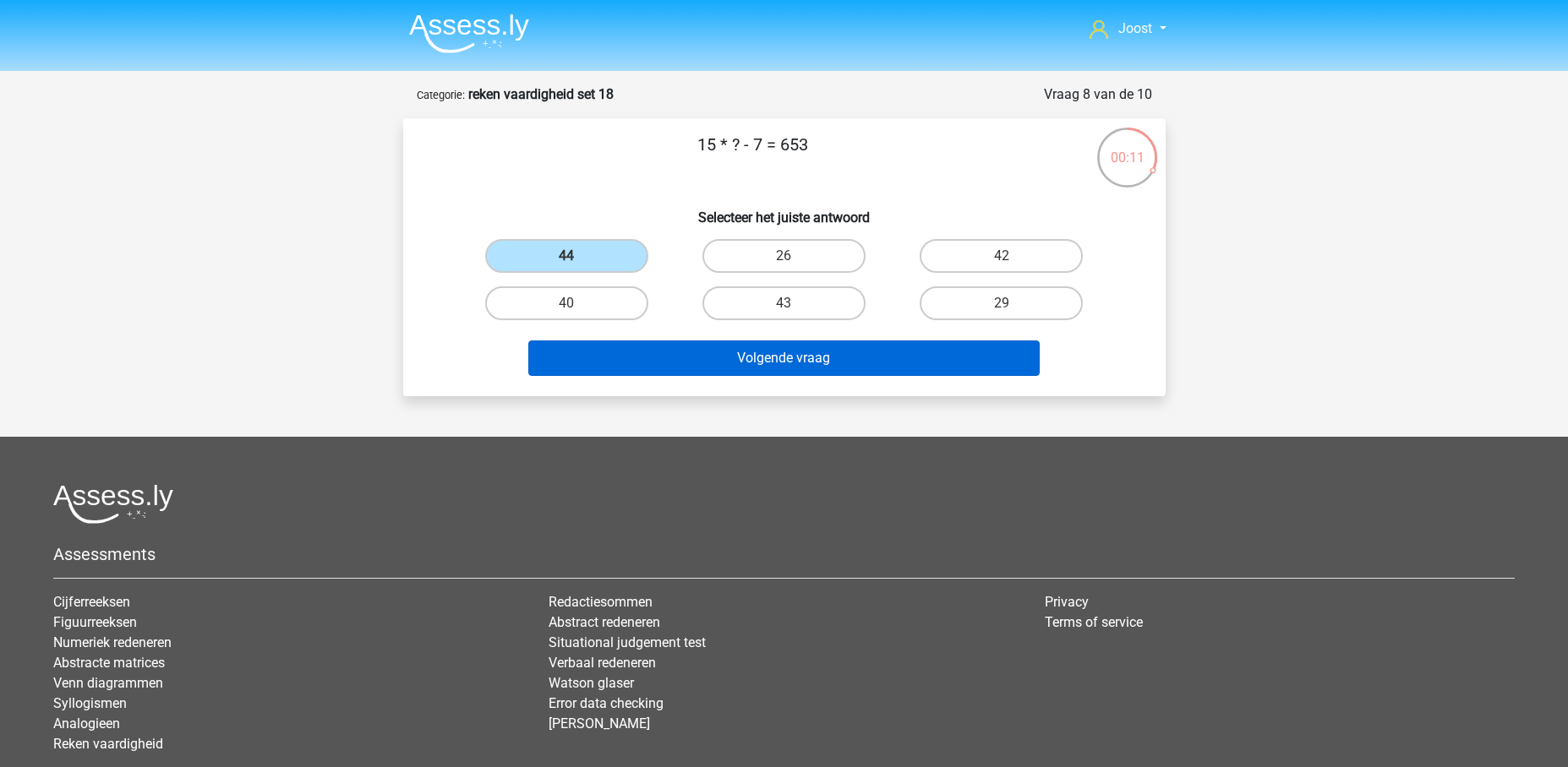
click at [745, 367] on button "Volgende vraag" at bounding box center [784, 358] width 512 height 36
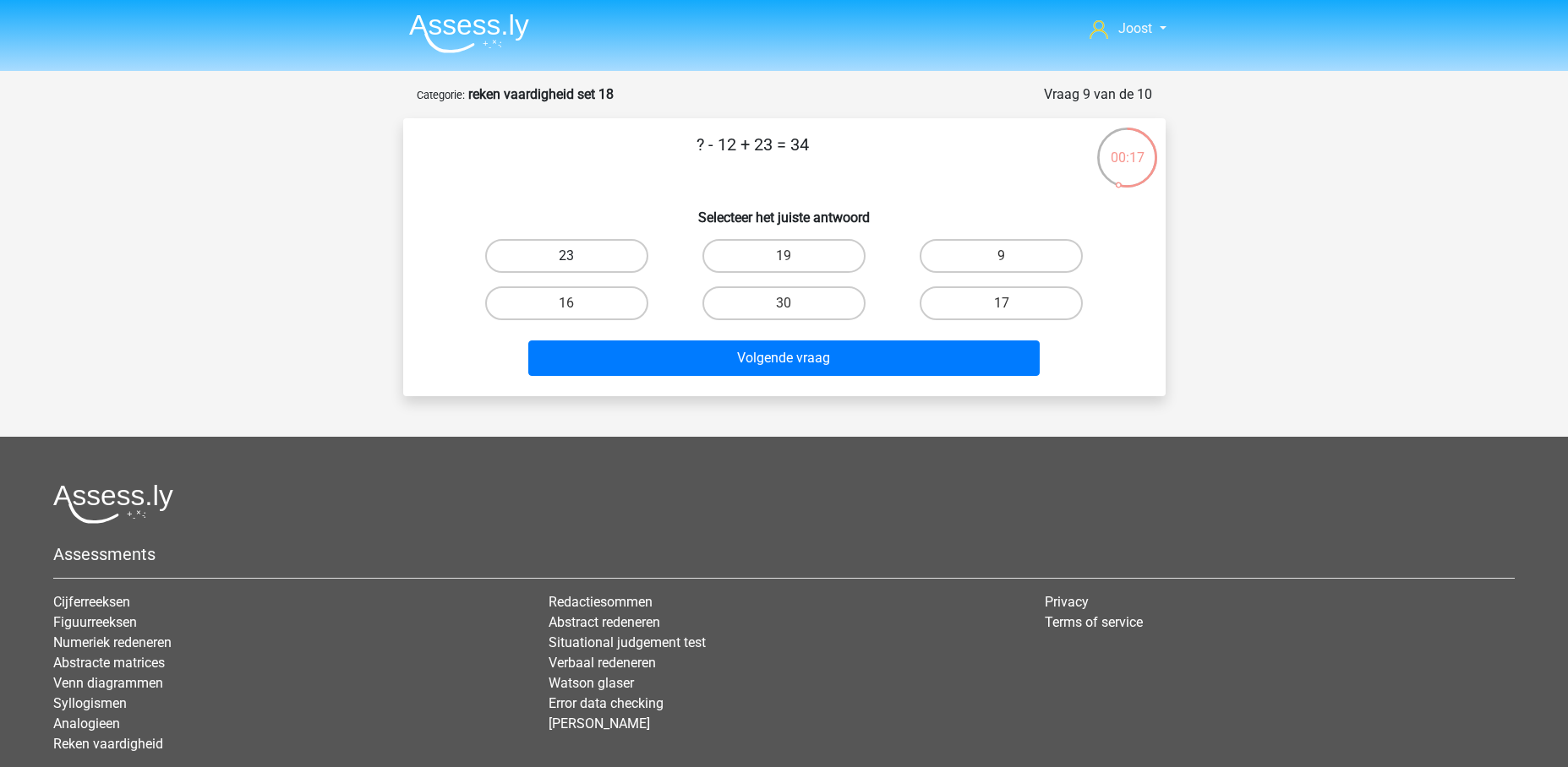
click at [555, 255] on label "23" at bounding box center [566, 256] width 163 height 34
click at [566, 256] on input "23" at bounding box center [571, 261] width 11 height 11
radio input "true"
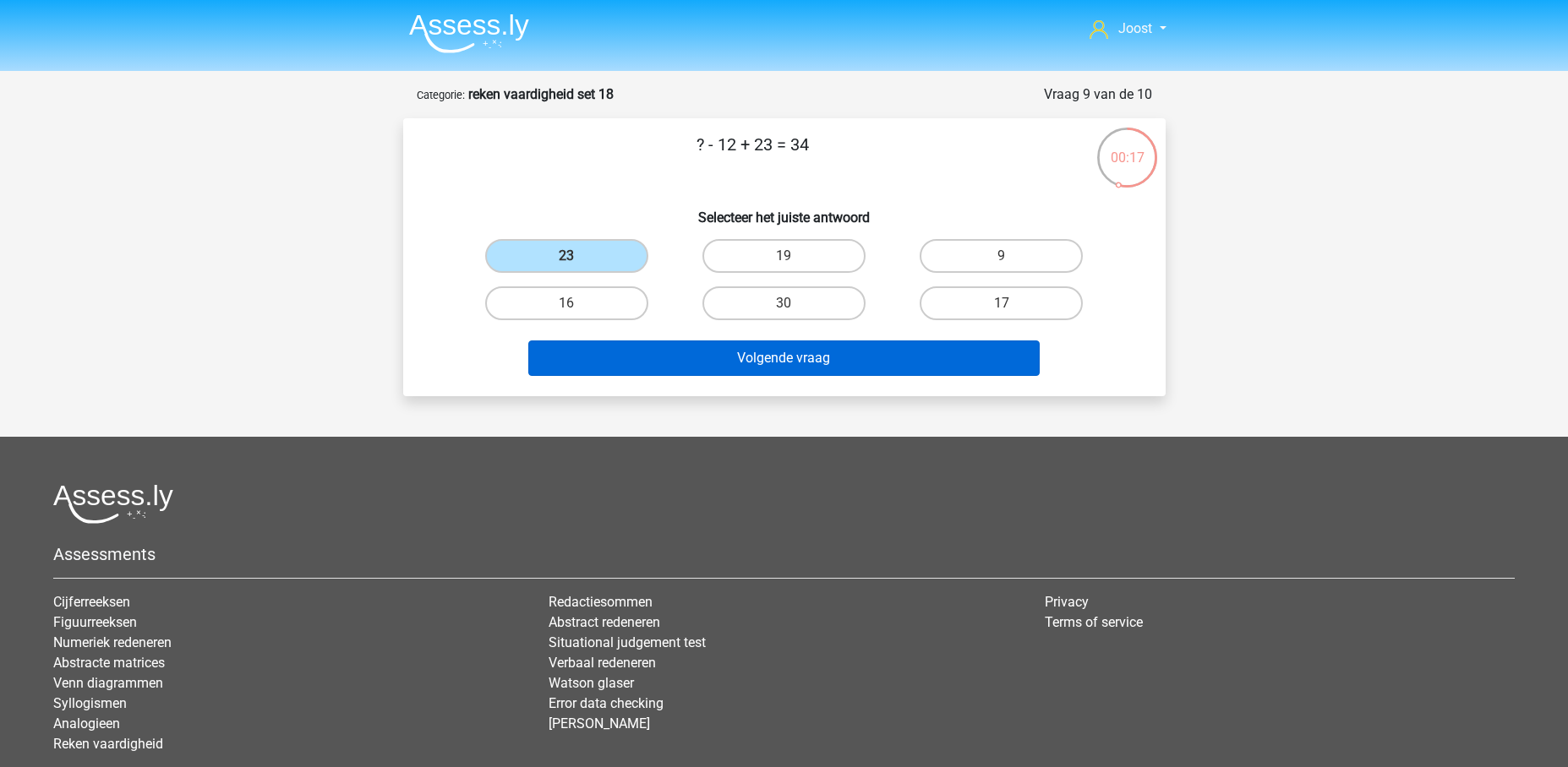
click at [733, 372] on button "Volgende vraag" at bounding box center [784, 358] width 512 height 36
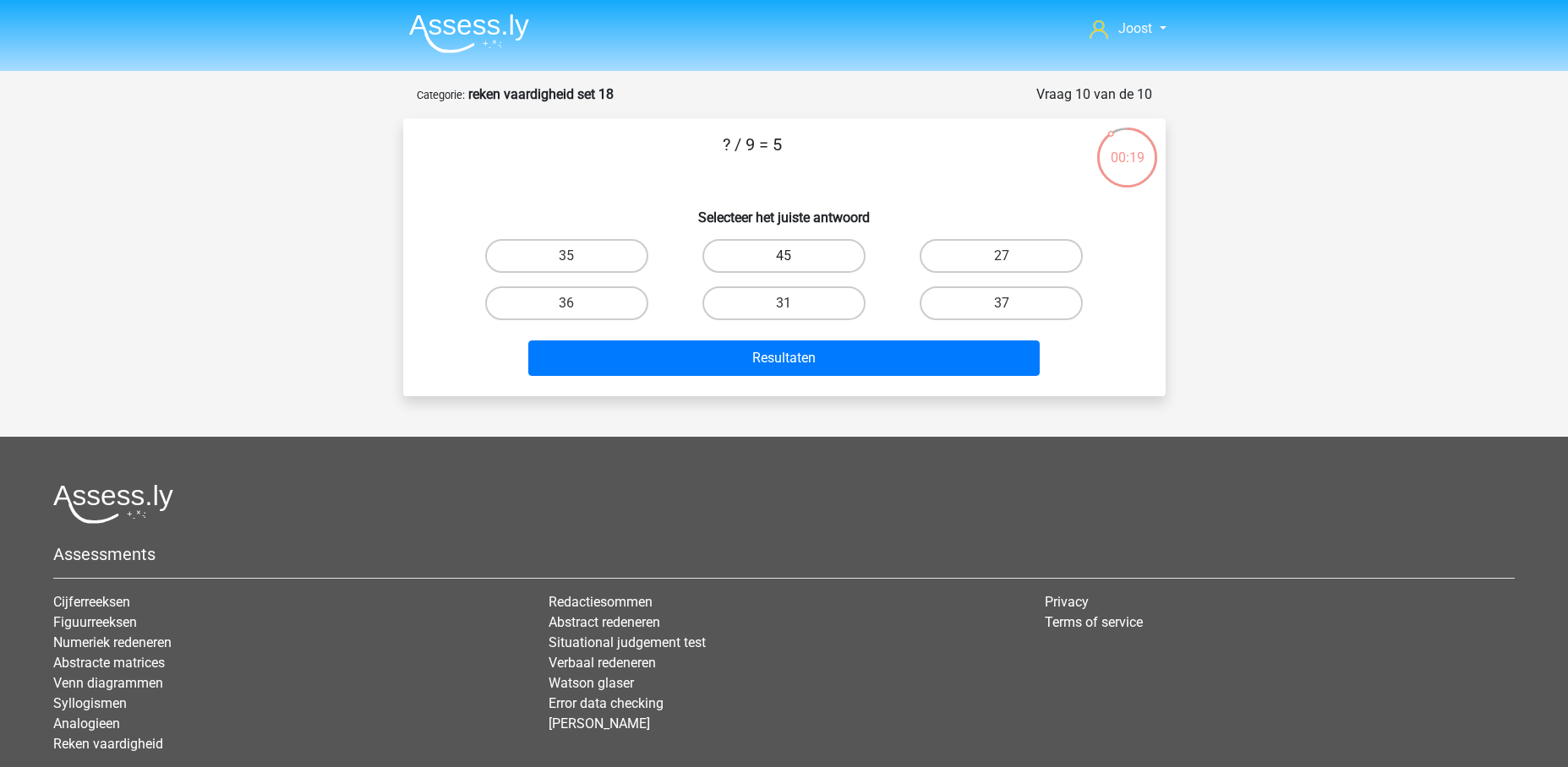
click at [774, 262] on label "45" at bounding box center [783, 256] width 163 height 34
click at [783, 262] on input "45" at bounding box center [789, 261] width 11 height 11
radio input "true"
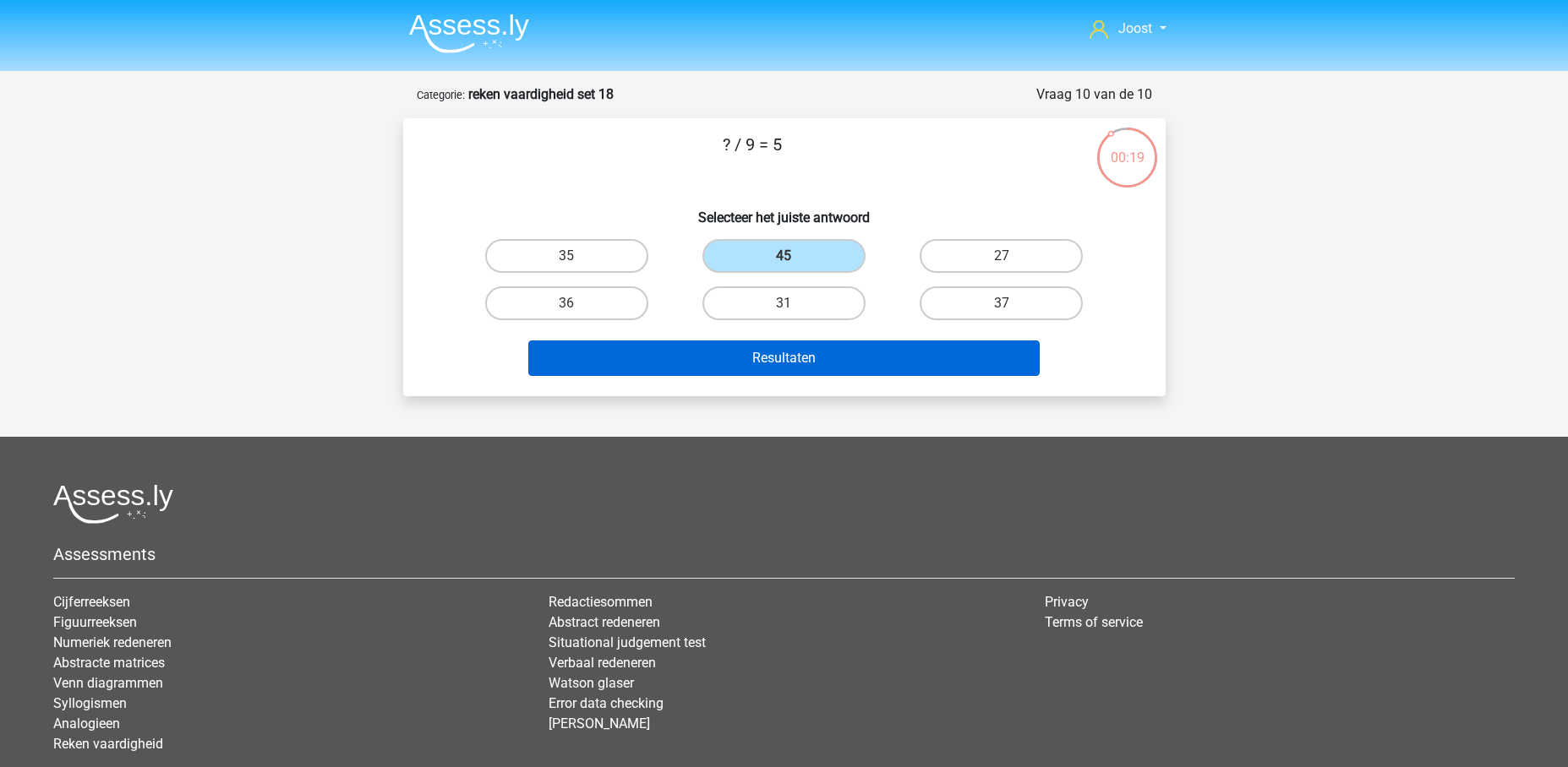
click at [897, 366] on button "Resultaten" at bounding box center [784, 358] width 512 height 36
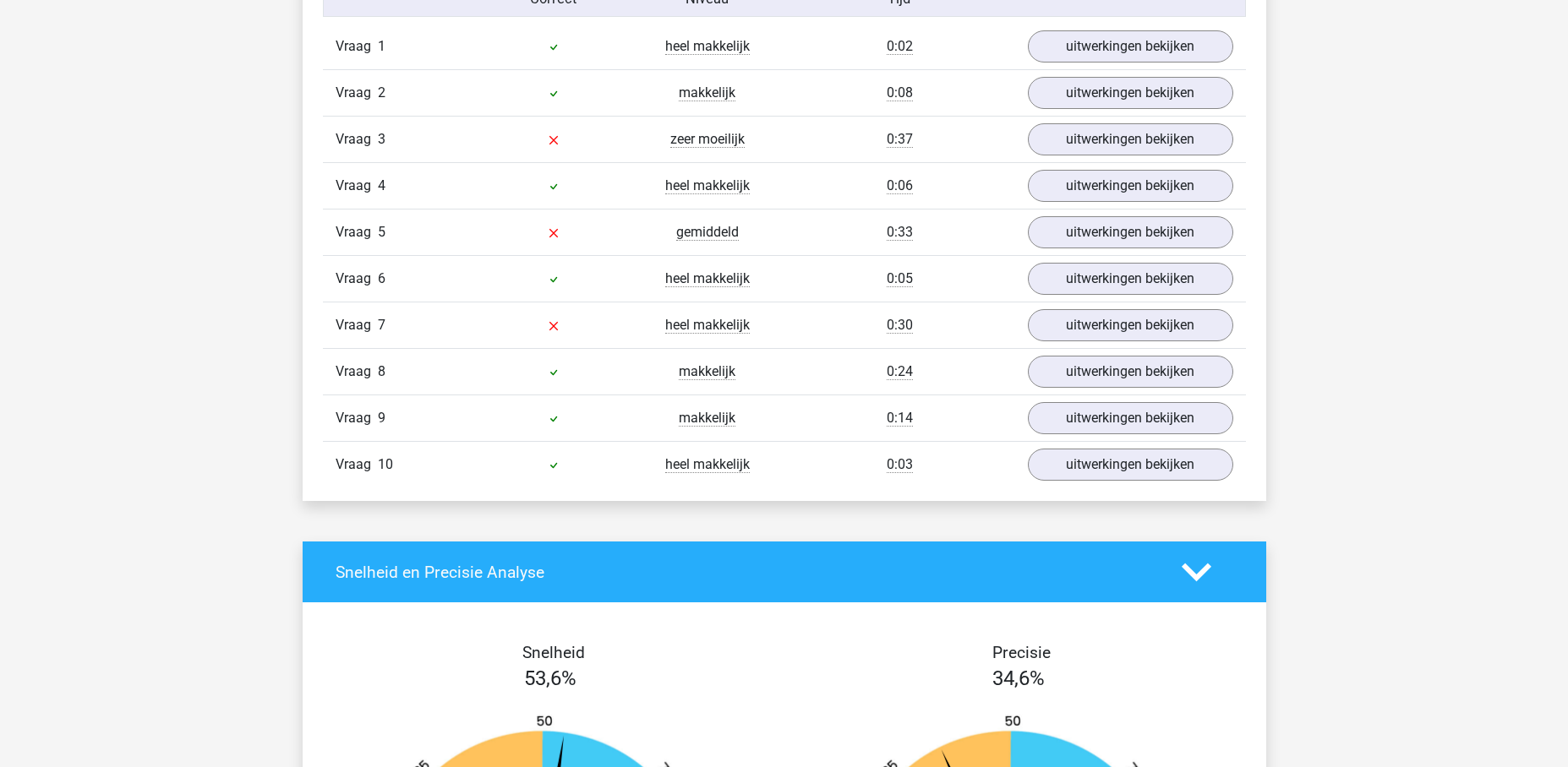
scroll to position [955, 0]
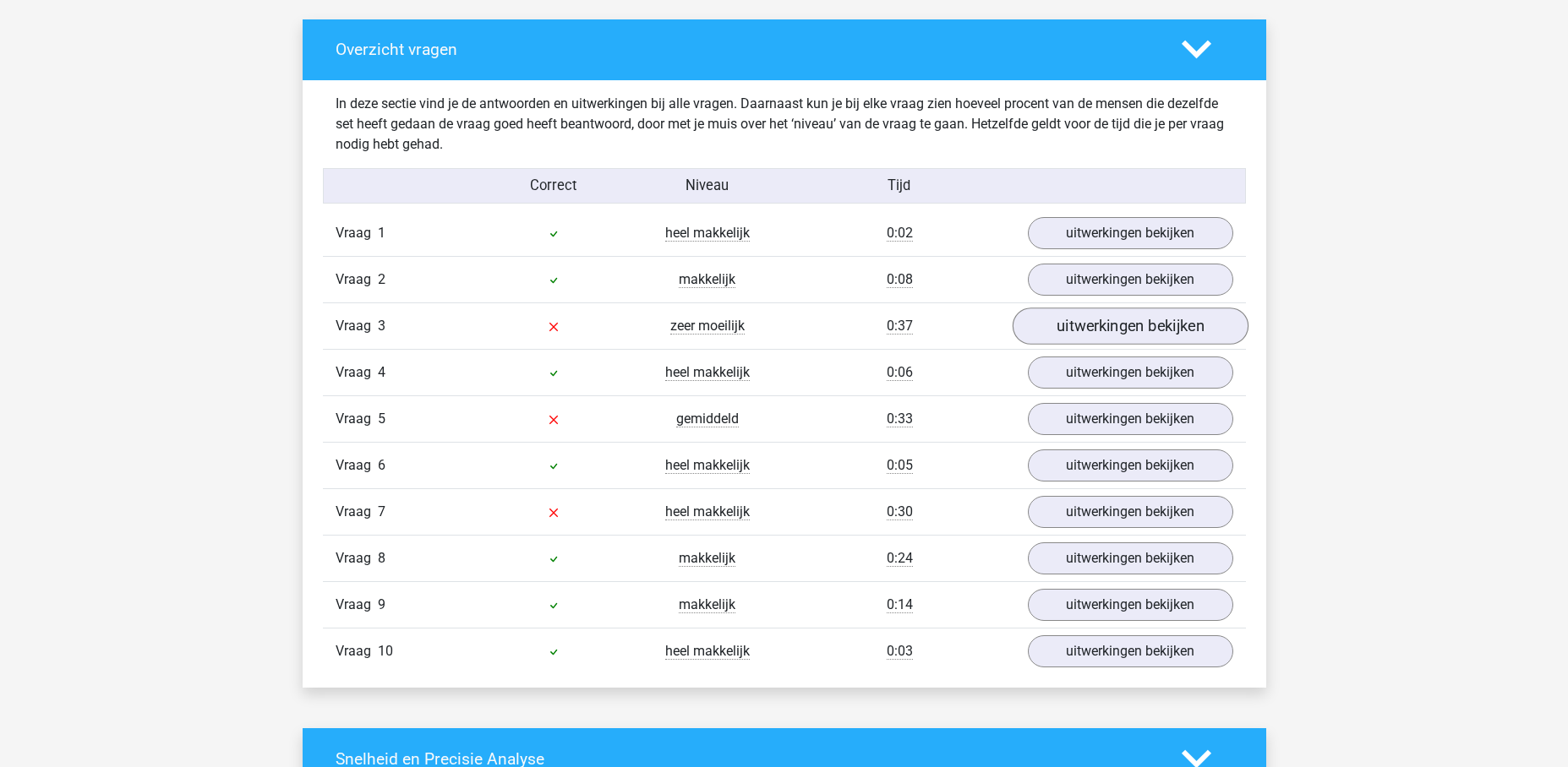
click at [1032, 316] on link "uitwerkingen bekijken" at bounding box center [1129, 326] width 236 height 37
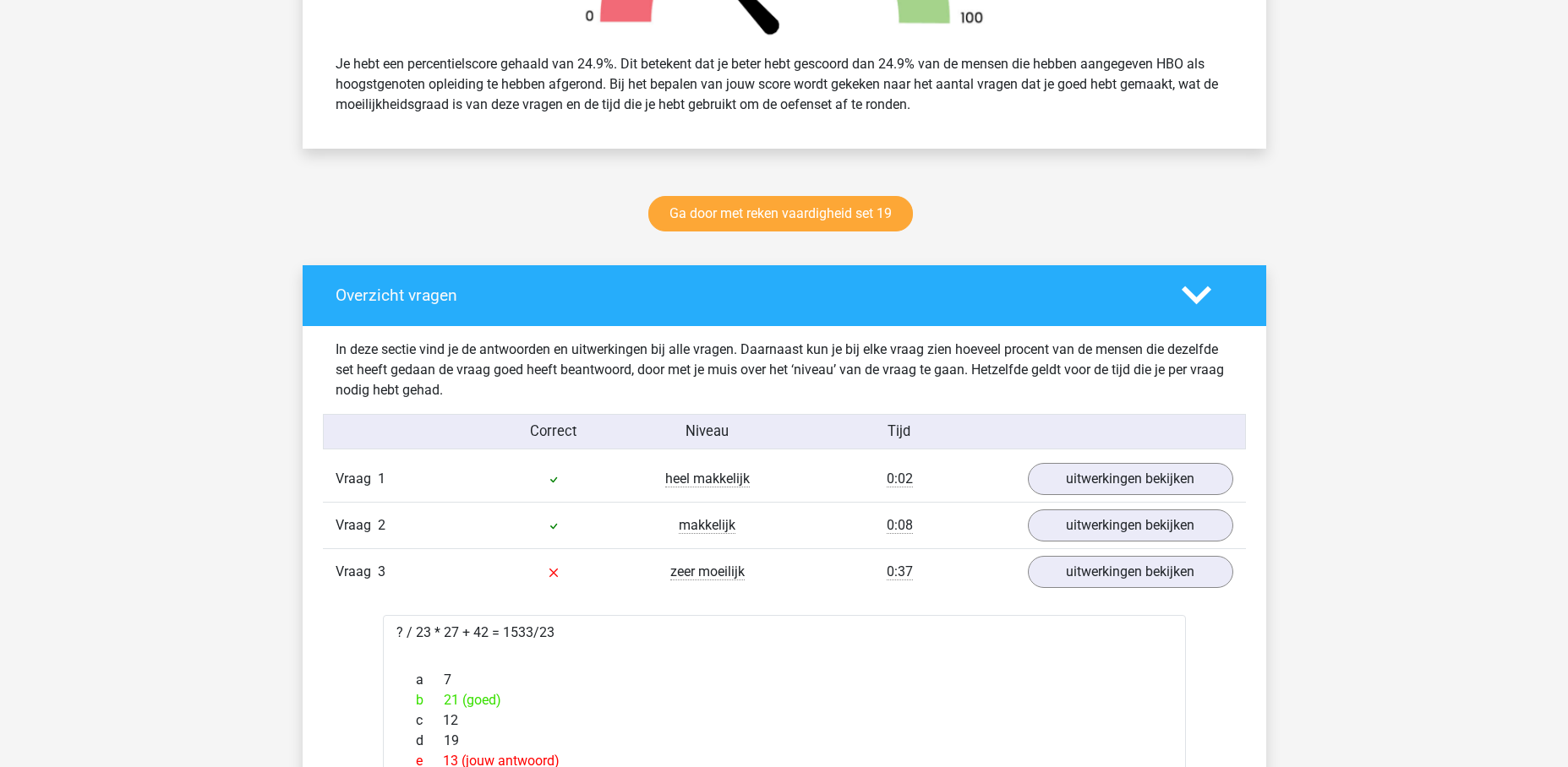
scroll to position [844, 0]
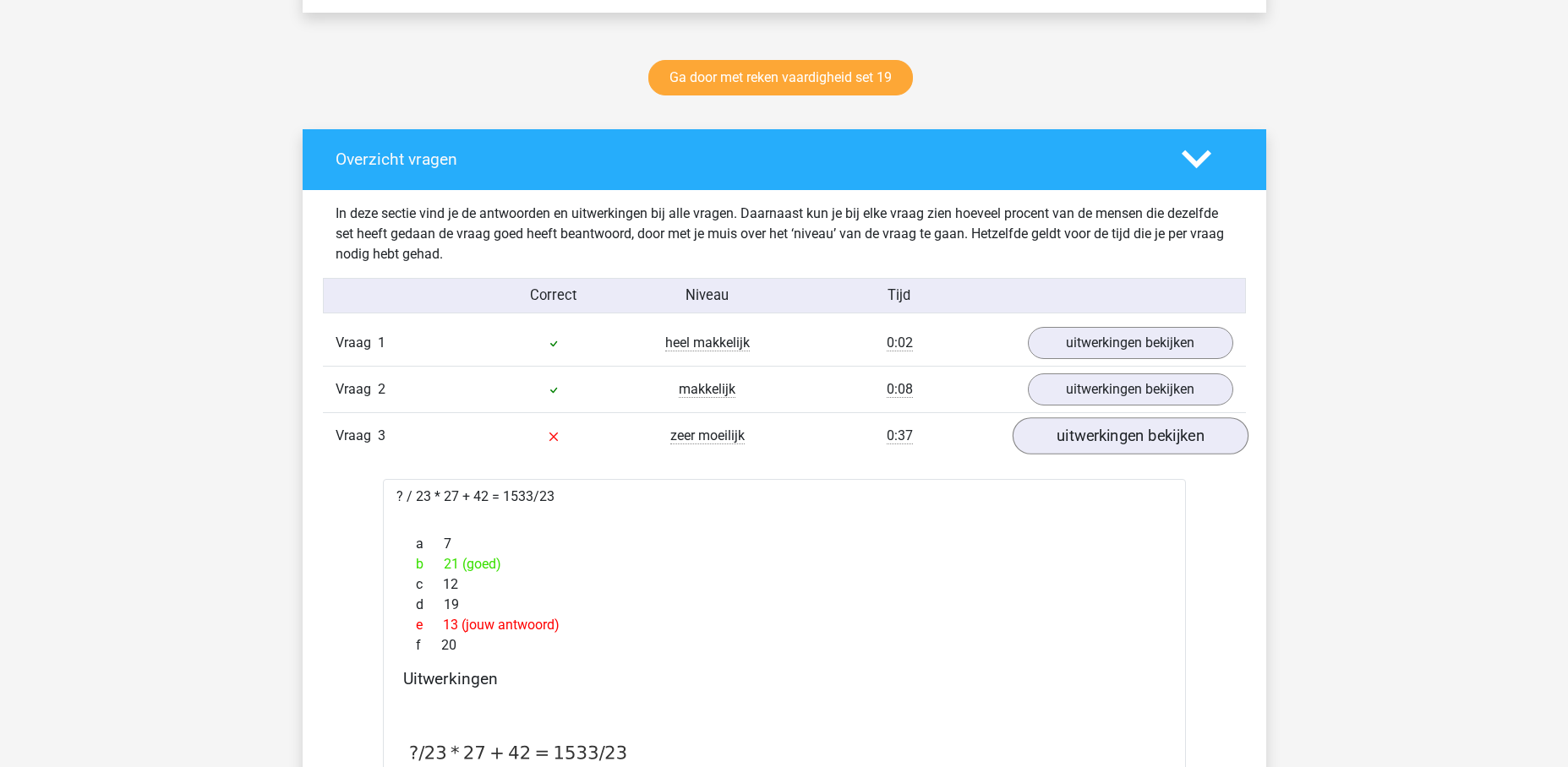
click at [1105, 429] on link "uitwerkingen bekijken" at bounding box center [1129, 437] width 236 height 37
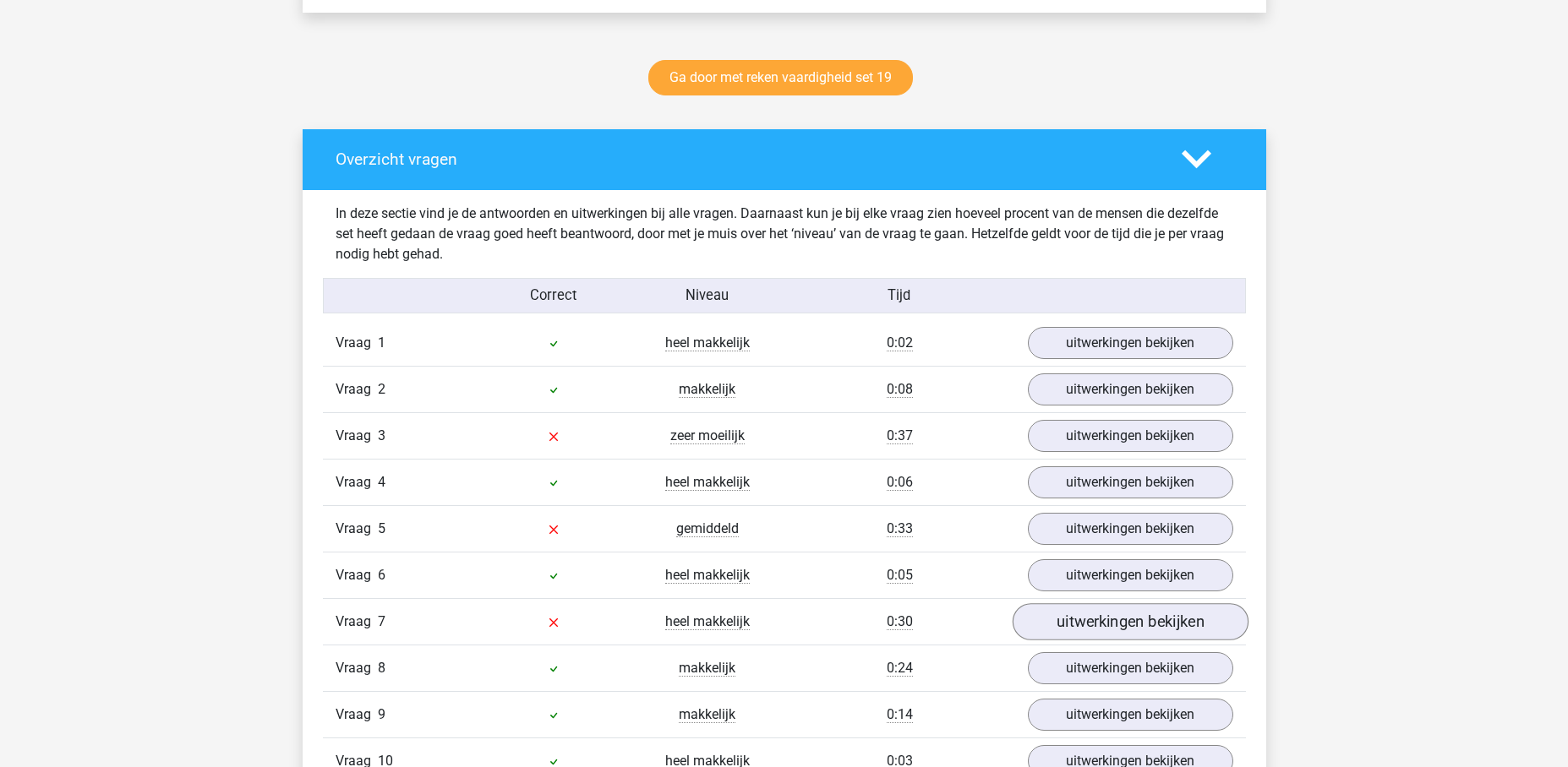
click at [1085, 620] on link "uitwerkingen bekijken" at bounding box center [1129, 623] width 236 height 37
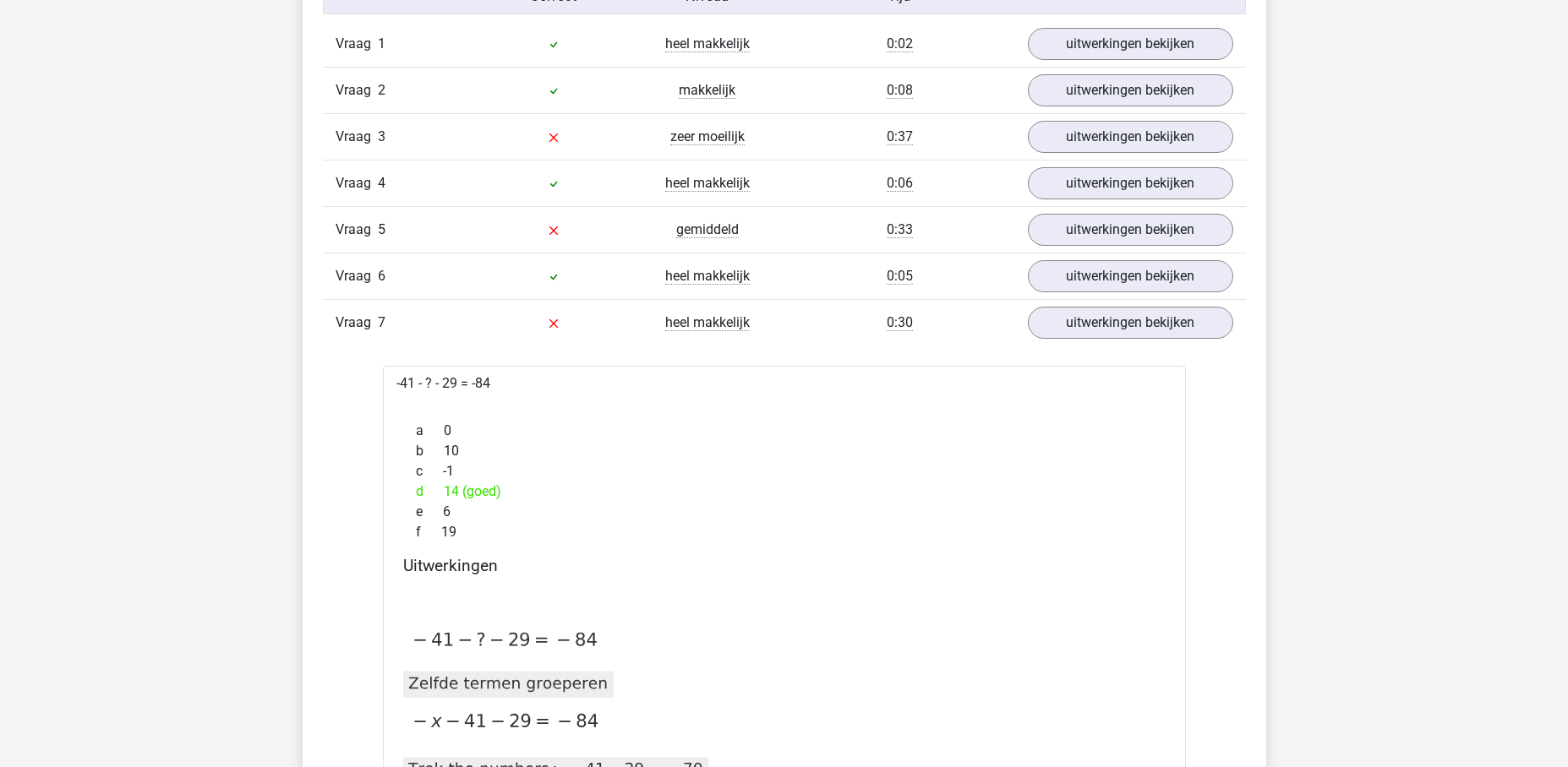
scroll to position [1147, 0]
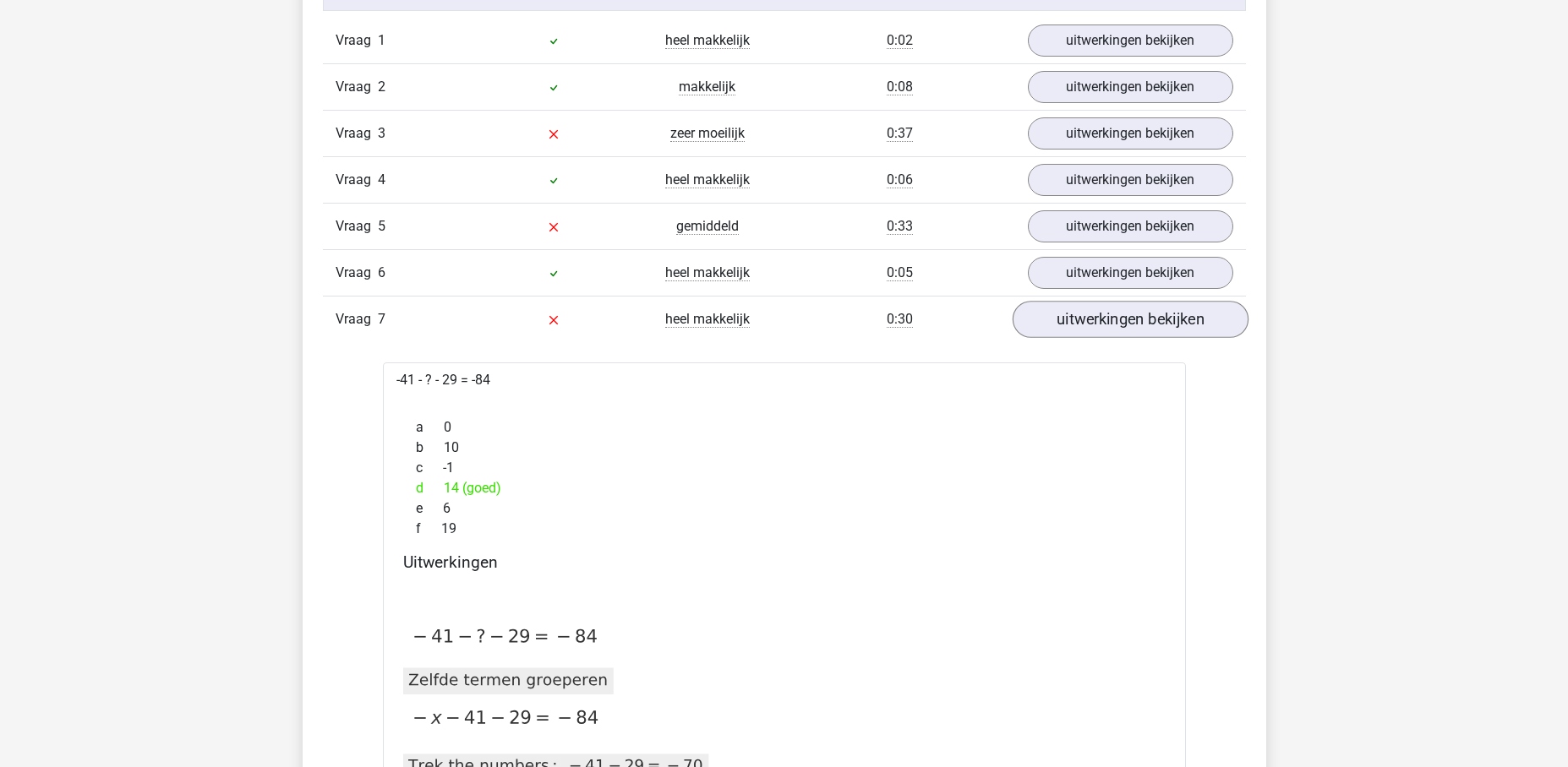
click at [1124, 330] on link "uitwerkingen bekijken" at bounding box center [1129, 320] width 236 height 37
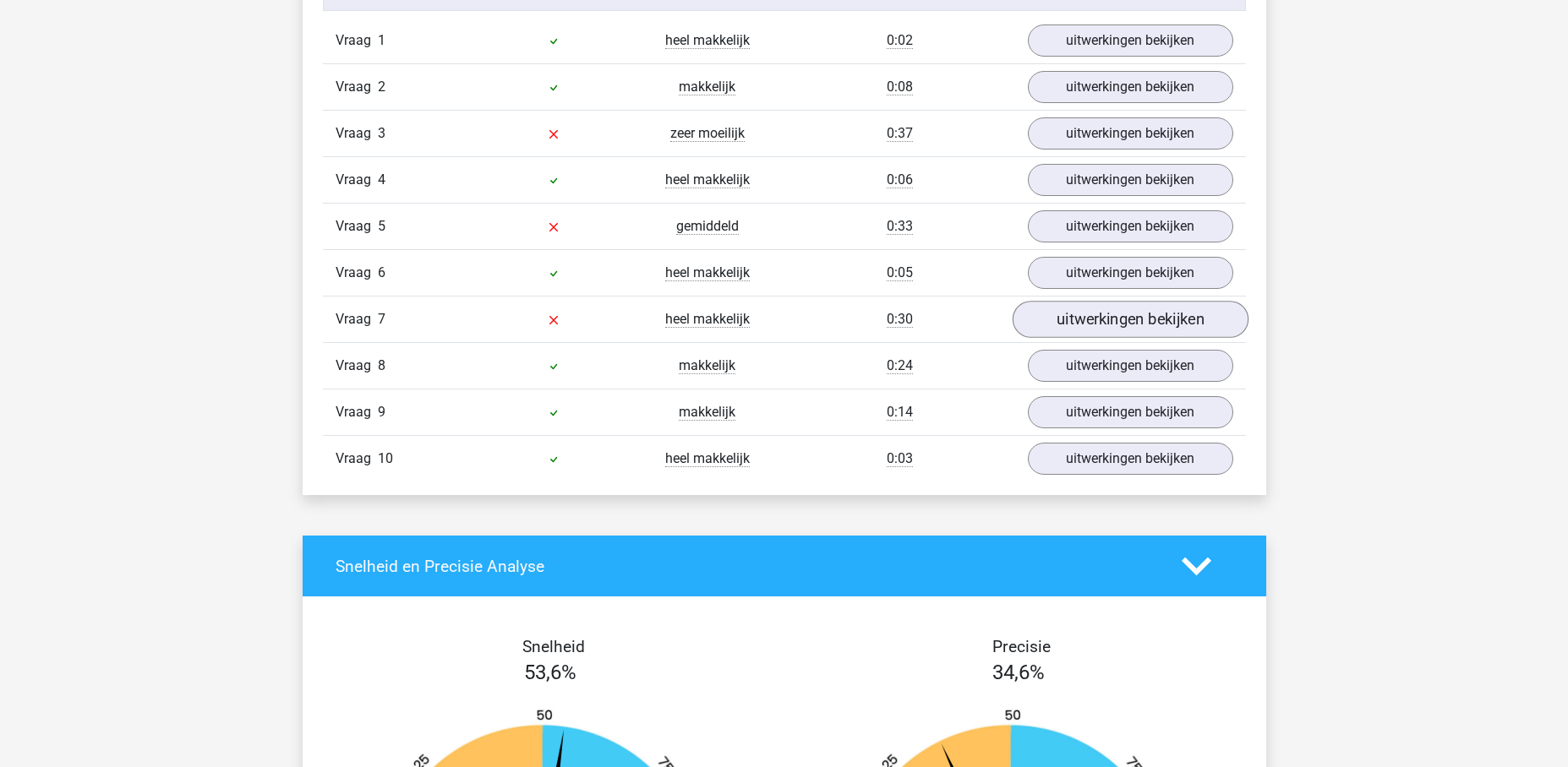
click at [1056, 323] on link "uitwerkingen bekijken" at bounding box center [1129, 320] width 236 height 37
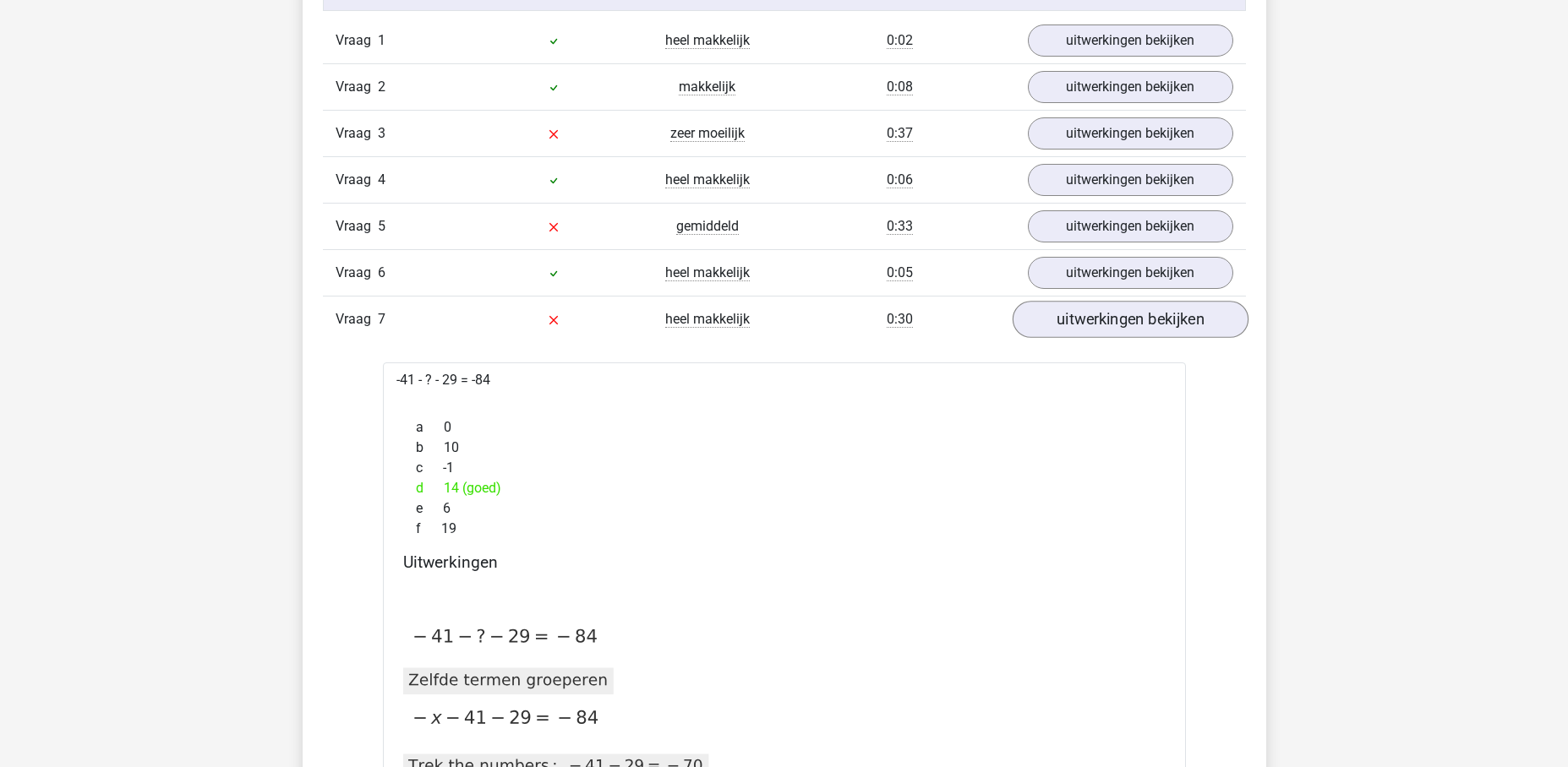
click at [1055, 323] on link "uitwerkingen bekijken" at bounding box center [1129, 320] width 236 height 37
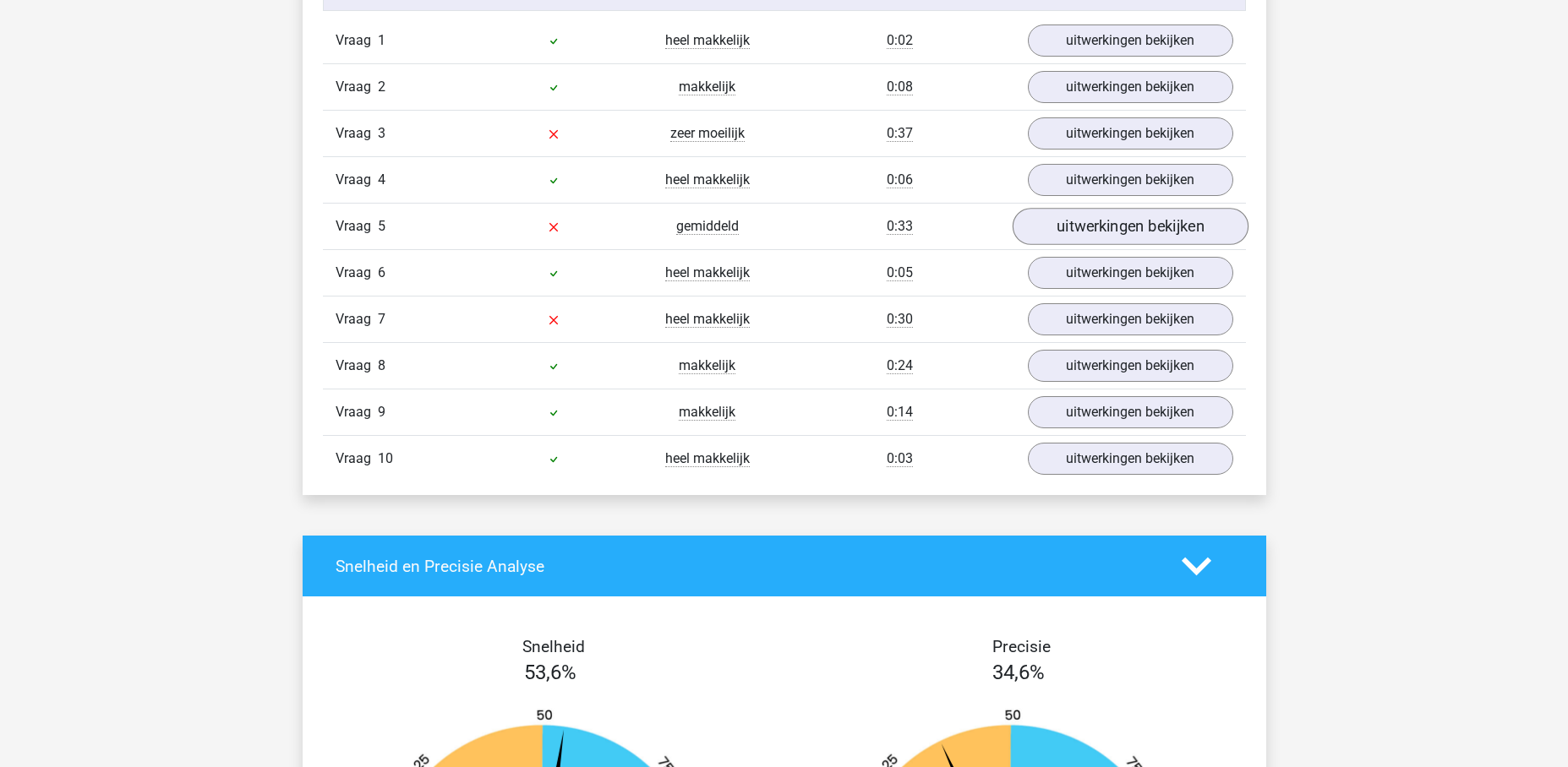
click at [1083, 217] on link "uitwerkingen bekijken" at bounding box center [1129, 227] width 236 height 37
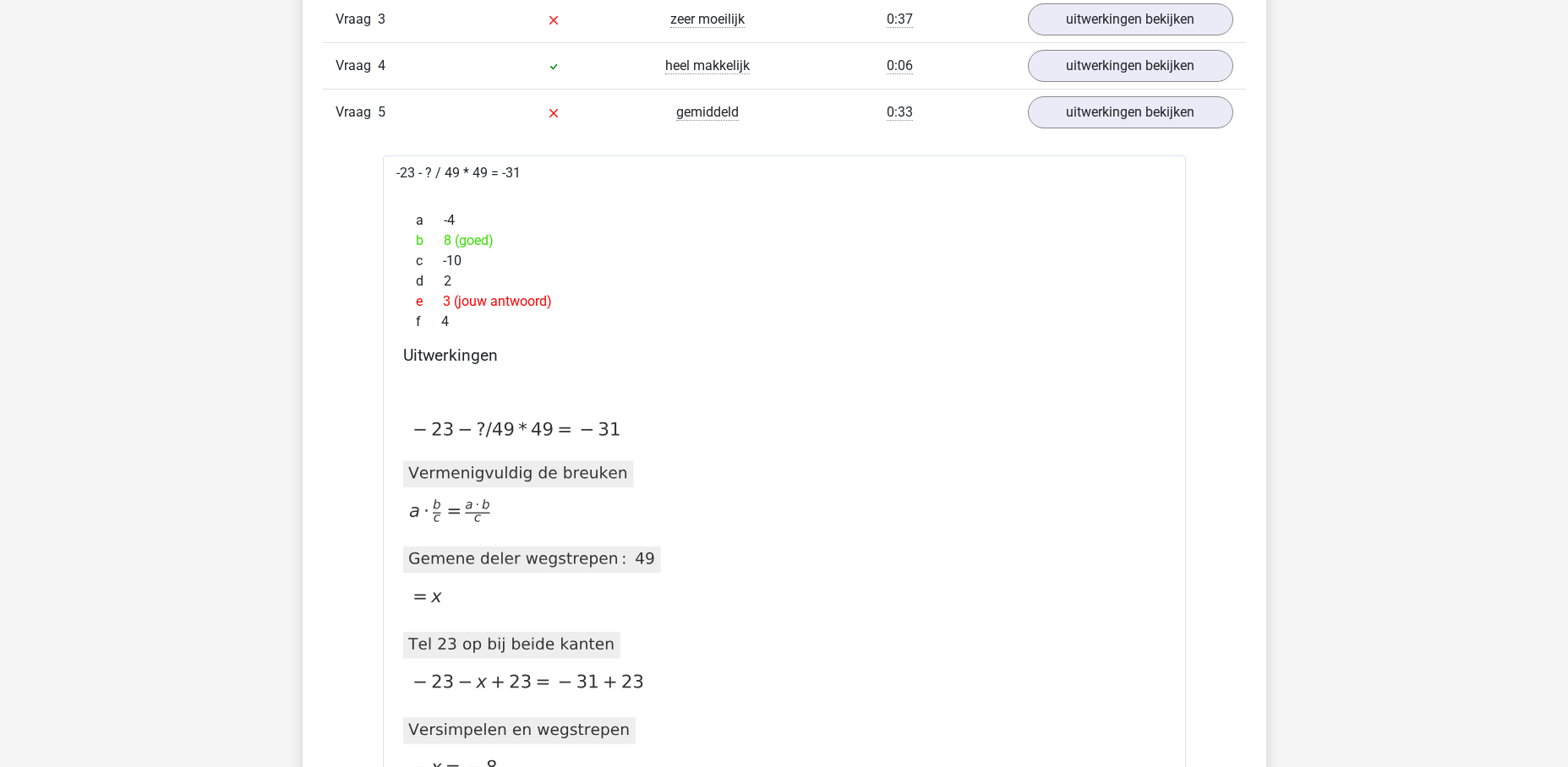
scroll to position [1057, 0]
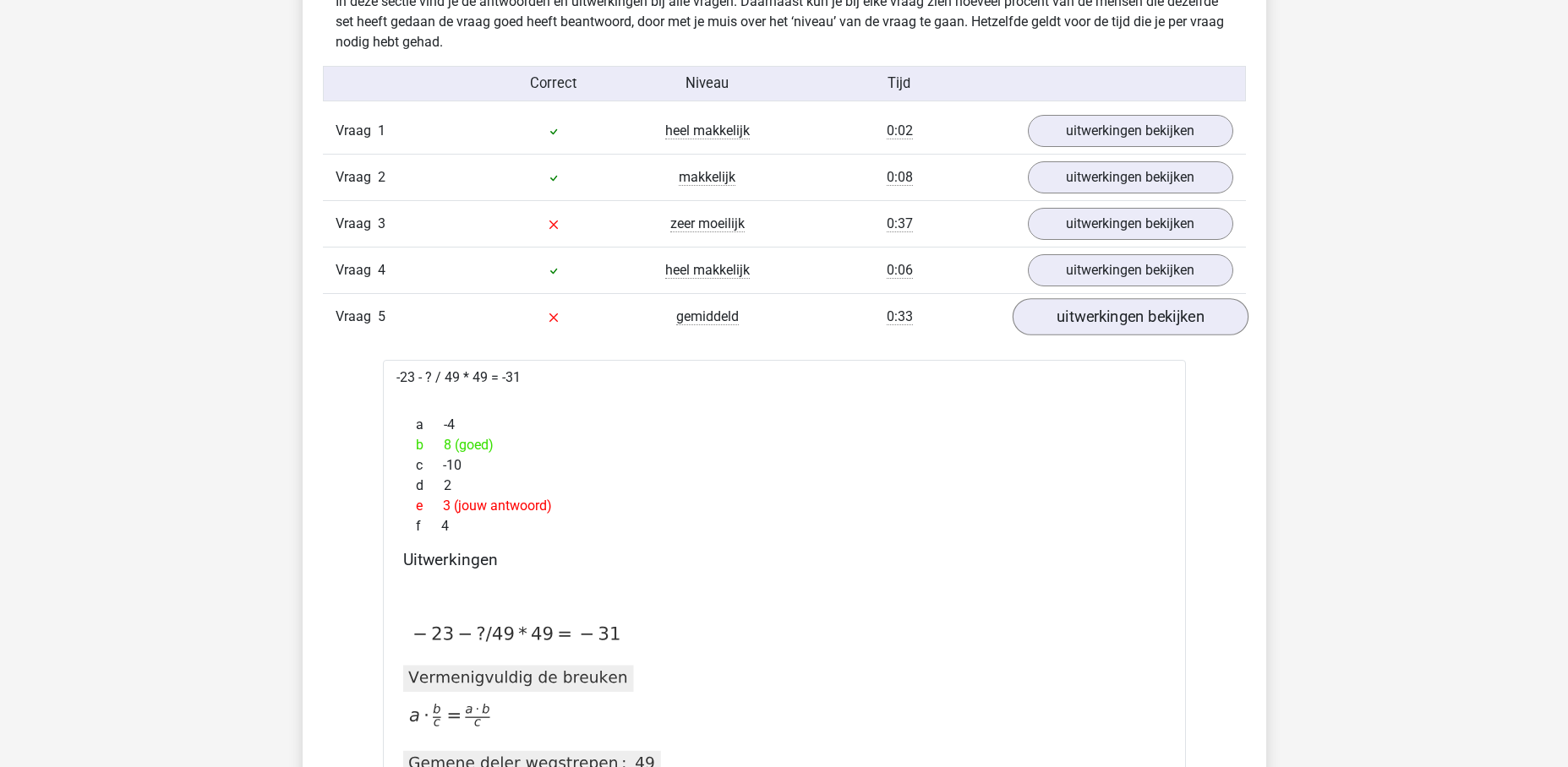
click at [1085, 325] on link "uitwerkingen bekijken" at bounding box center [1129, 317] width 236 height 37
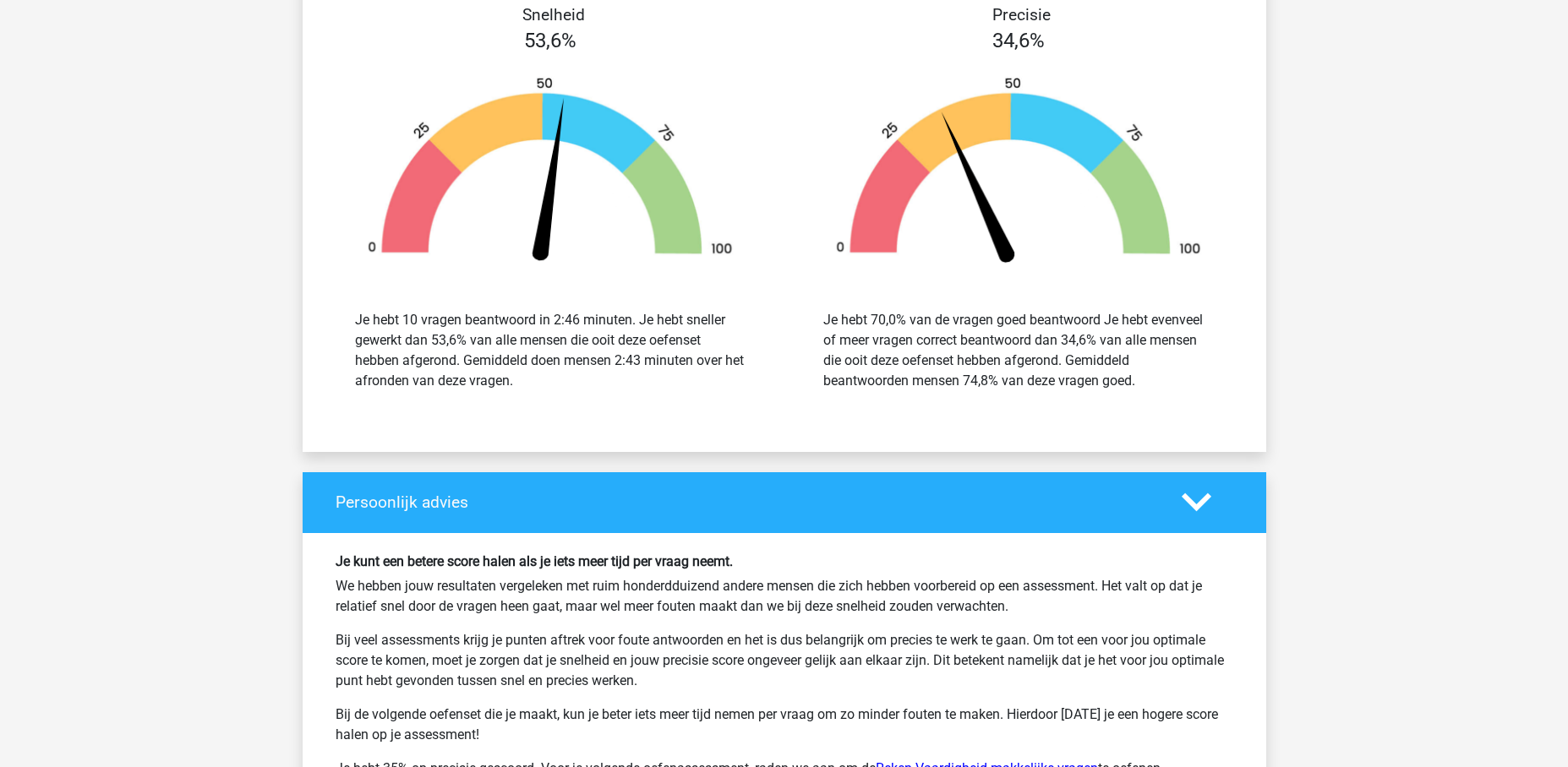
scroll to position [1953, 0]
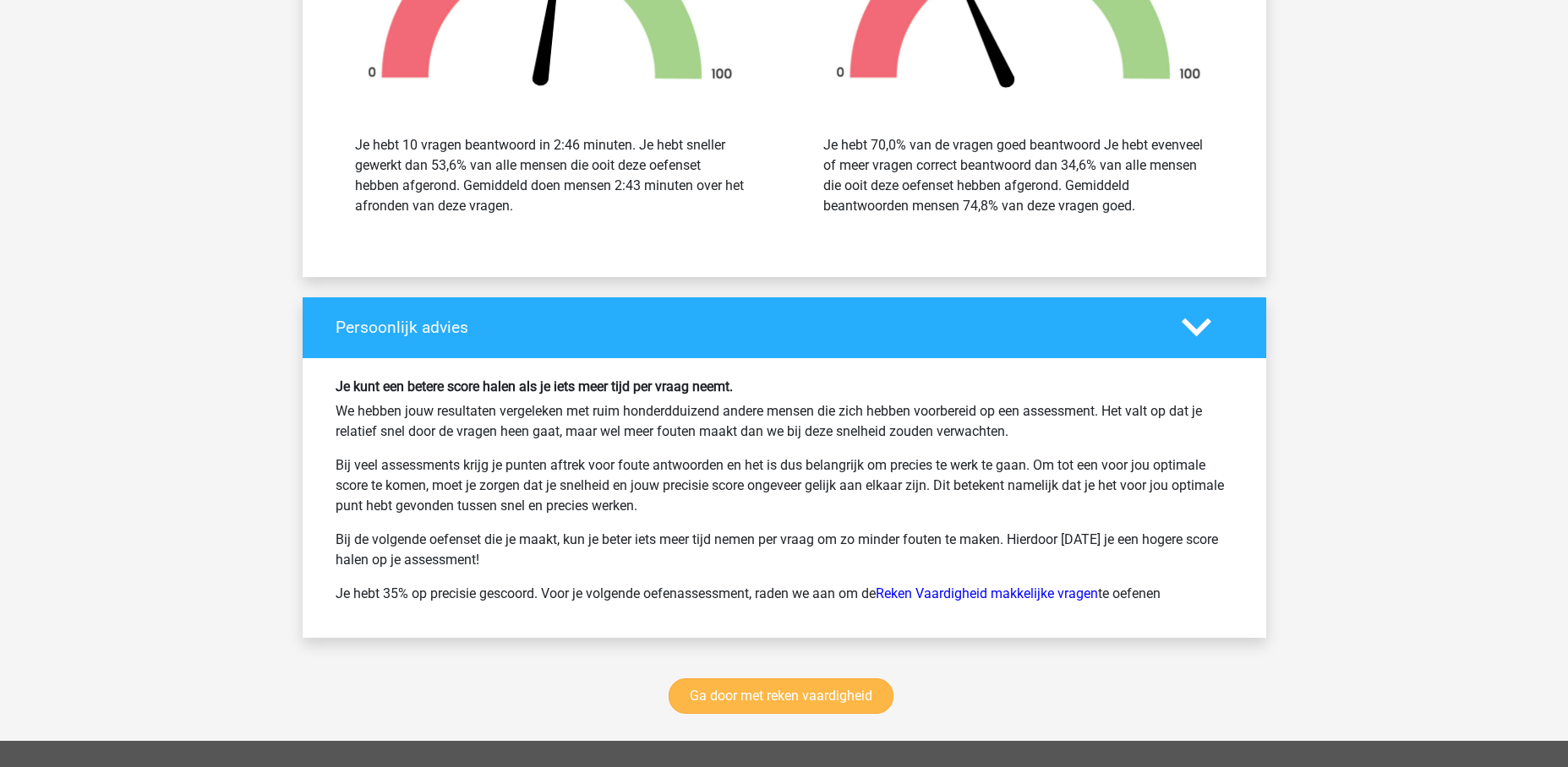
click at [805, 693] on link "Ga door met reken vaardigheid" at bounding box center [780, 695] width 225 height 36
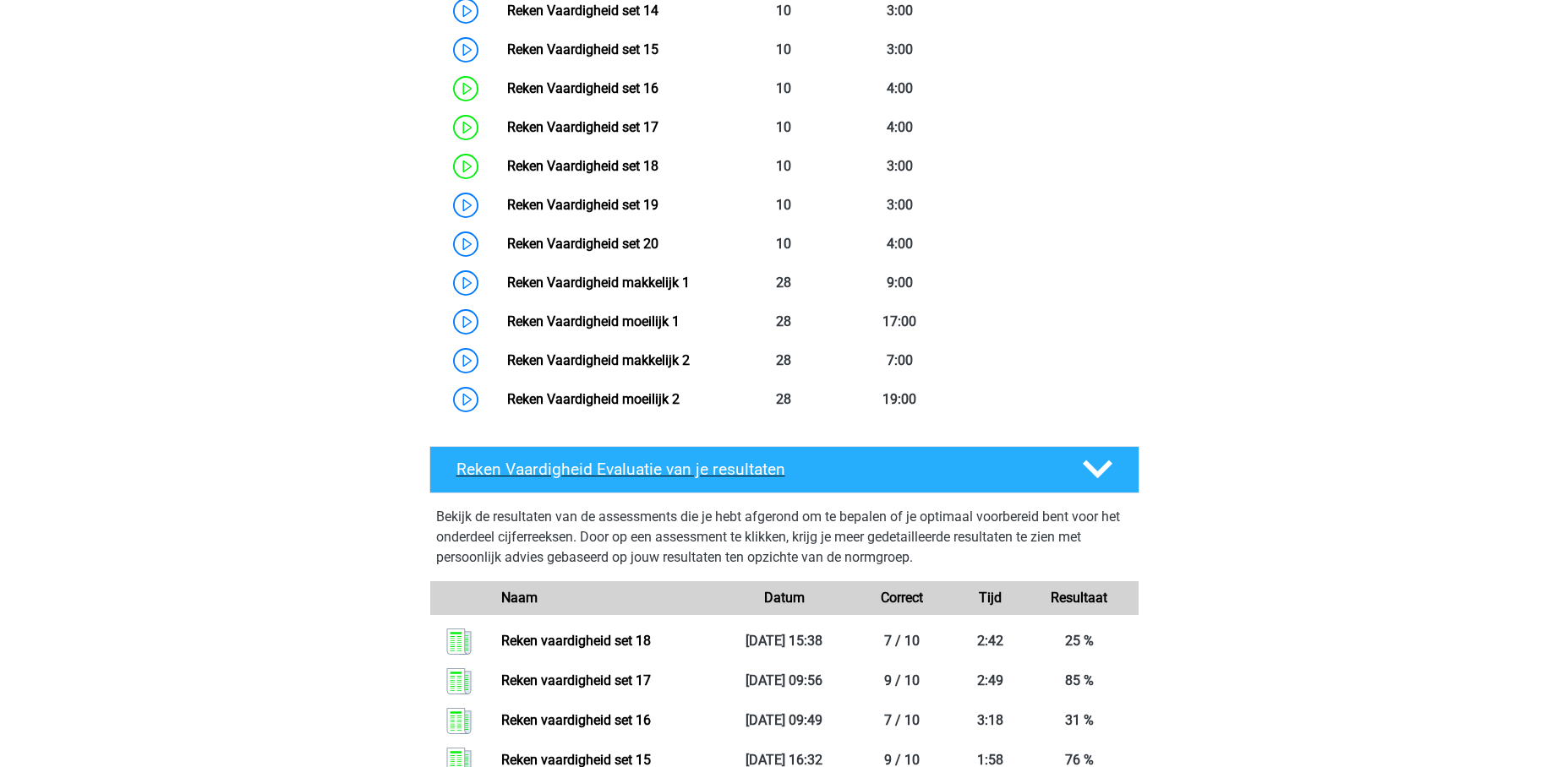
scroll to position [1248, 0]
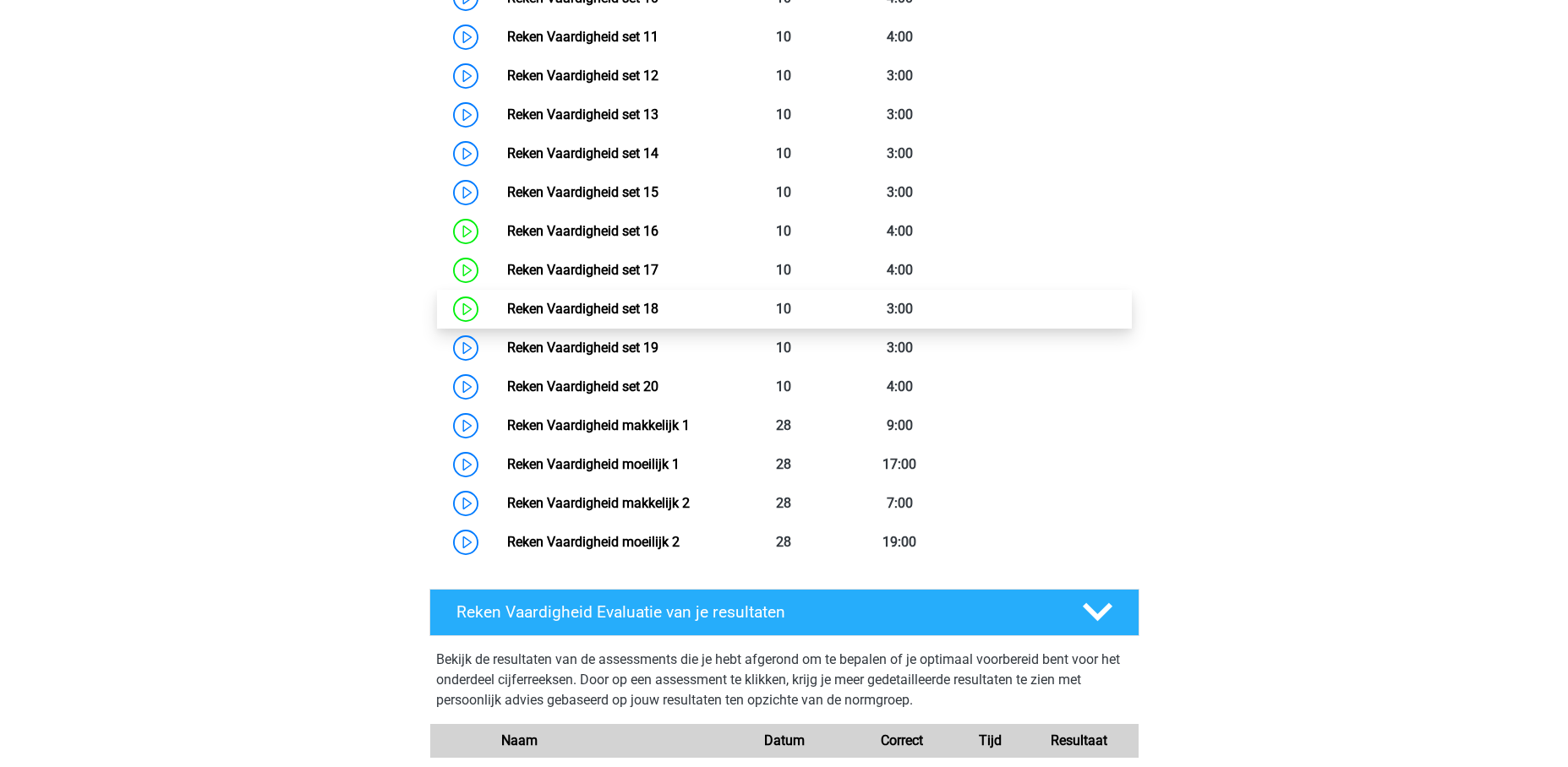
click at [658, 301] on link "Reken Vaardigheid set 18" at bounding box center [582, 308] width 151 height 16
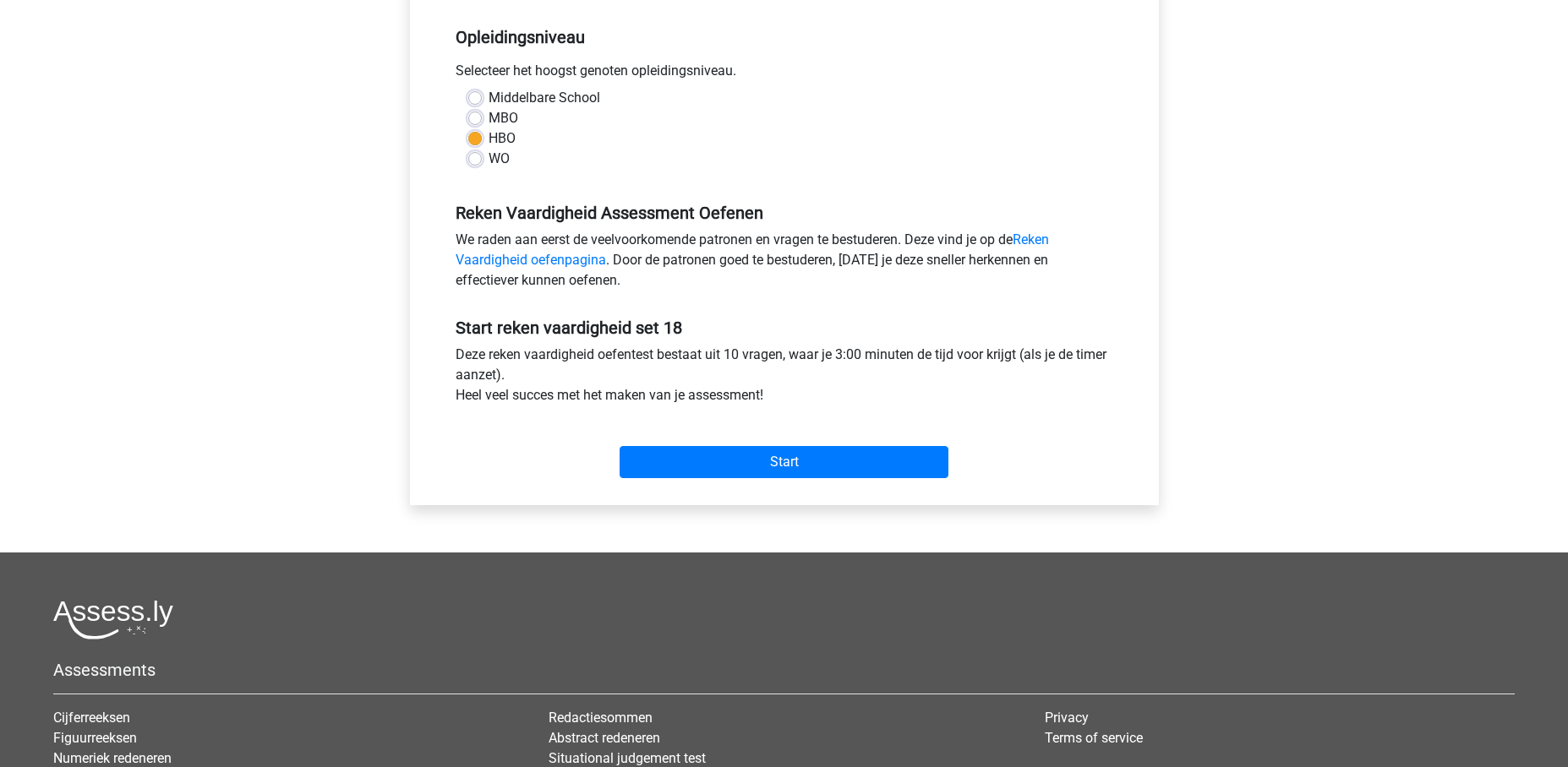
scroll to position [536, 0]
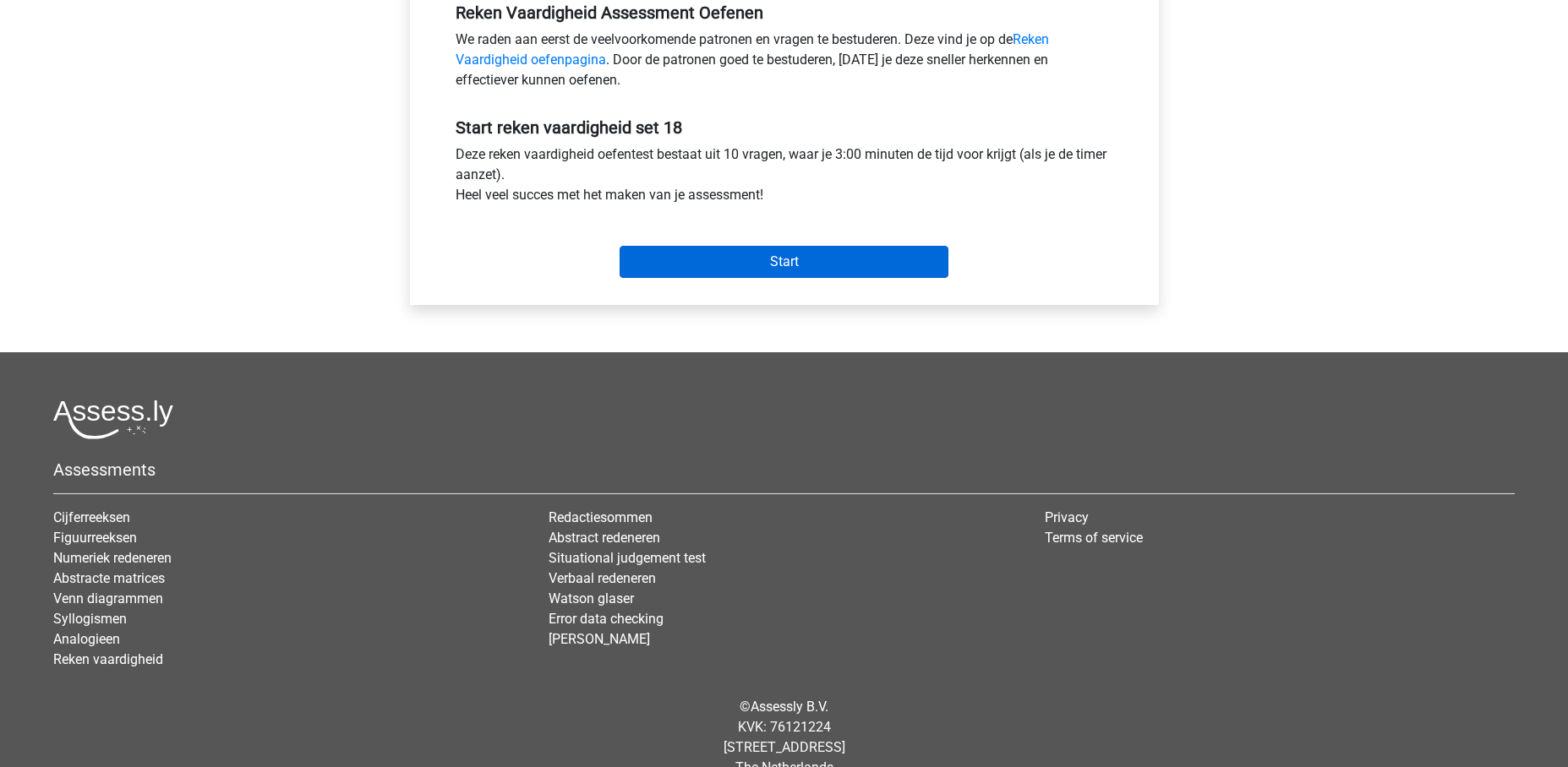
click at [762, 271] on input "Start" at bounding box center [783, 261] width 329 height 32
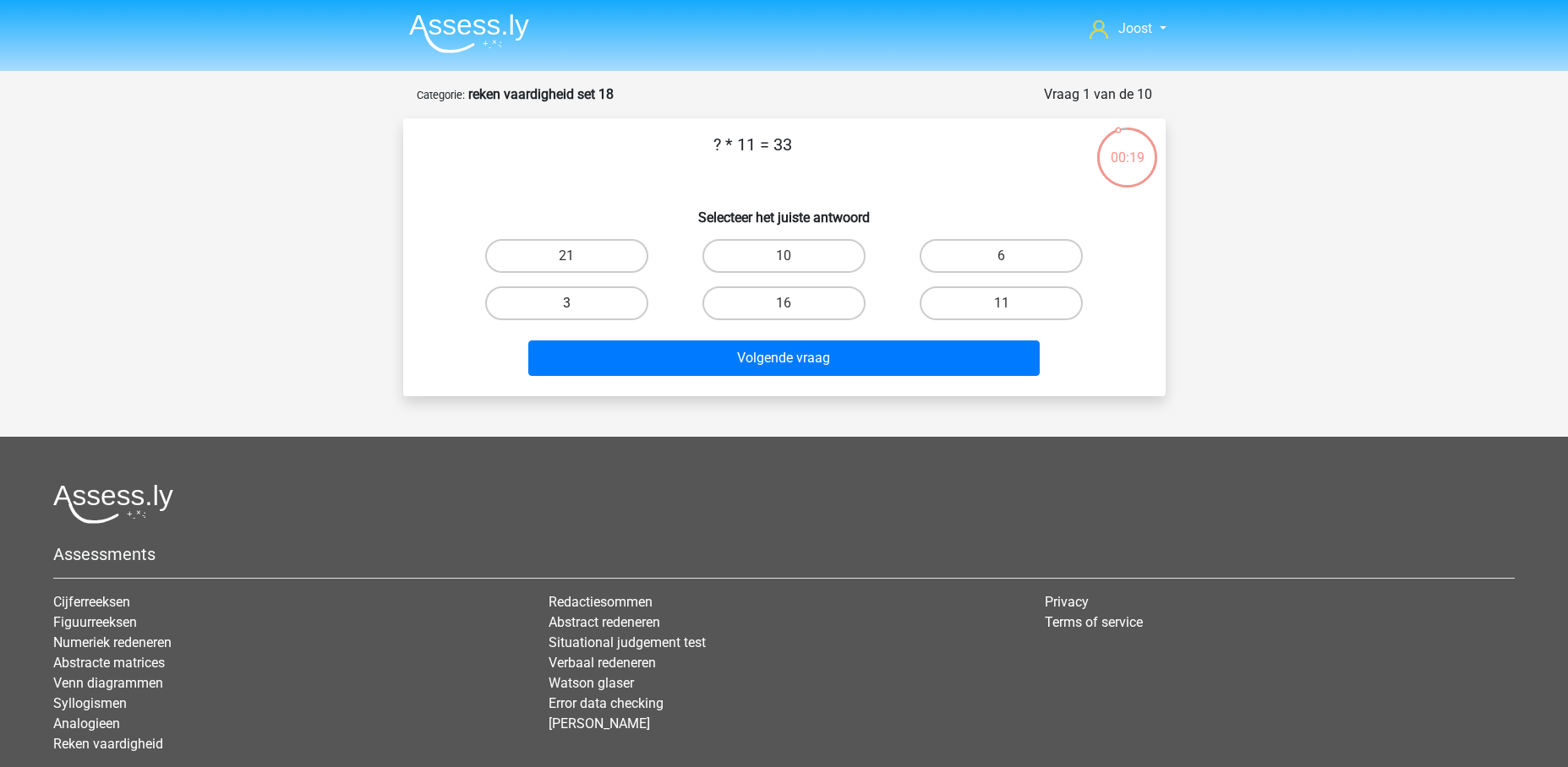
click at [628, 308] on label "3" at bounding box center [566, 303] width 163 height 34
click at [577, 308] on input "3" at bounding box center [571, 309] width 11 height 11
radio input "true"
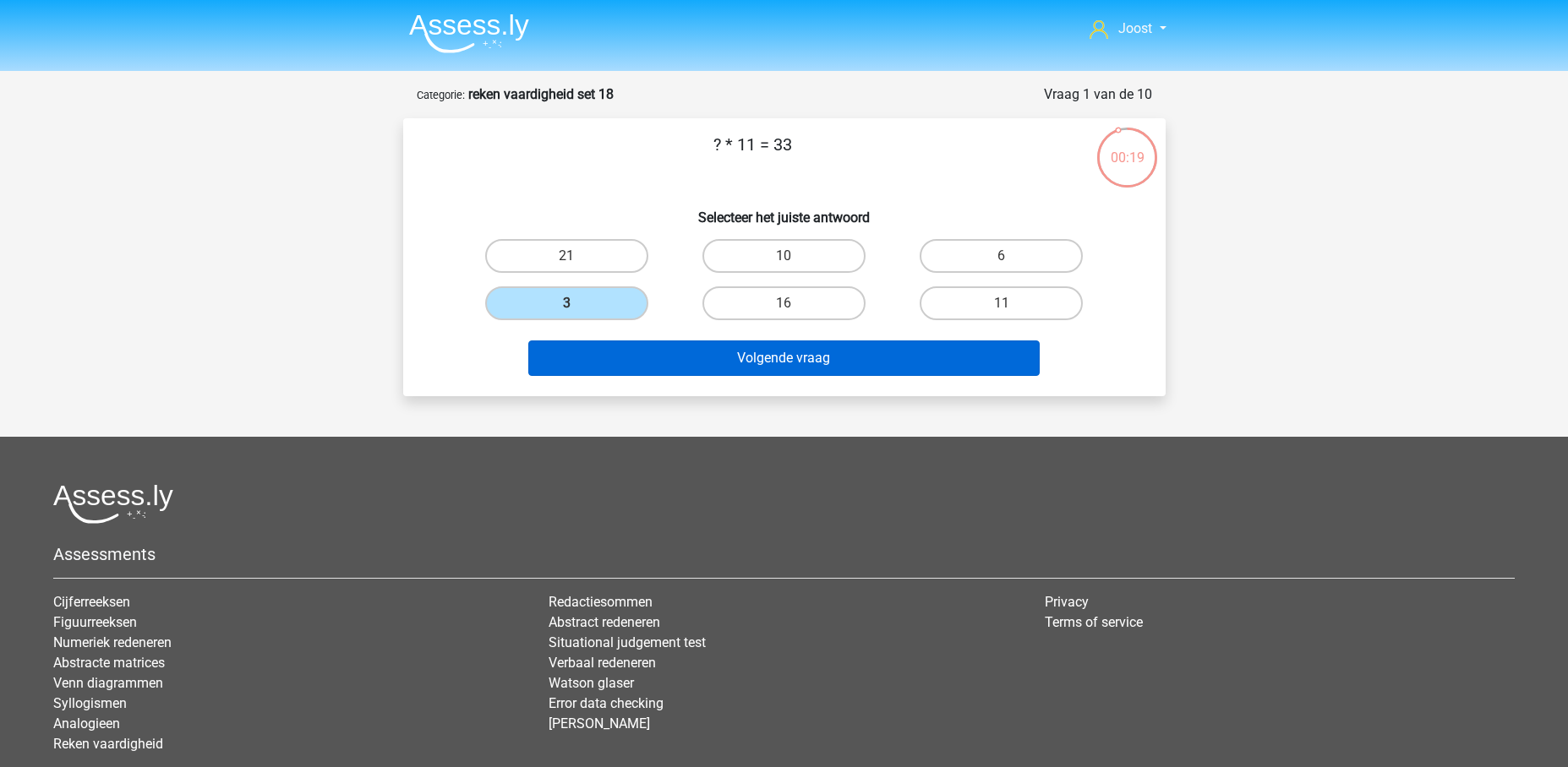
click at [649, 366] on button "Volgende vraag" at bounding box center [784, 358] width 512 height 36
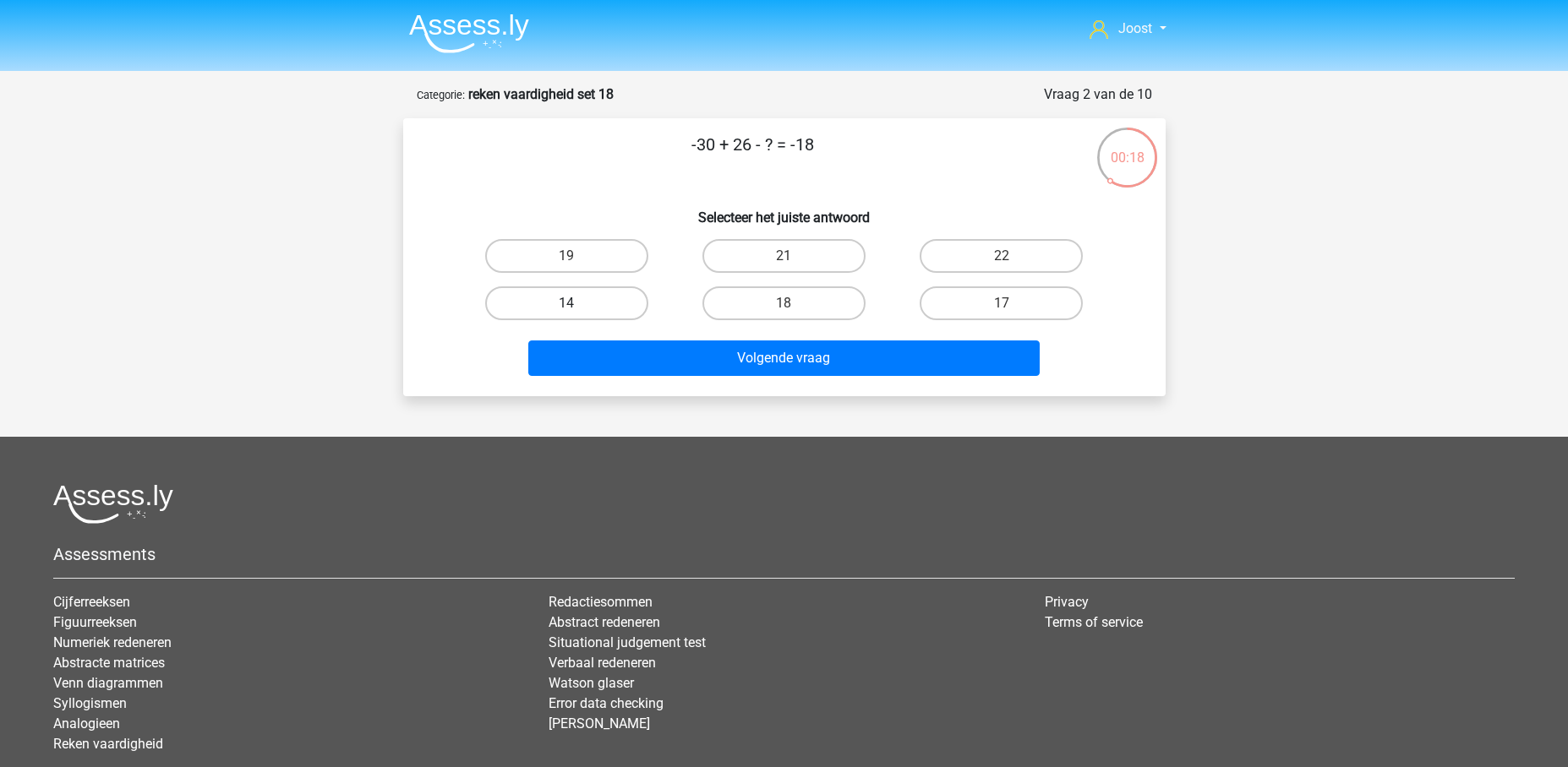
click at [582, 296] on label "14" at bounding box center [566, 303] width 163 height 34
click at [577, 303] on input "14" at bounding box center [571, 309] width 11 height 11
radio input "true"
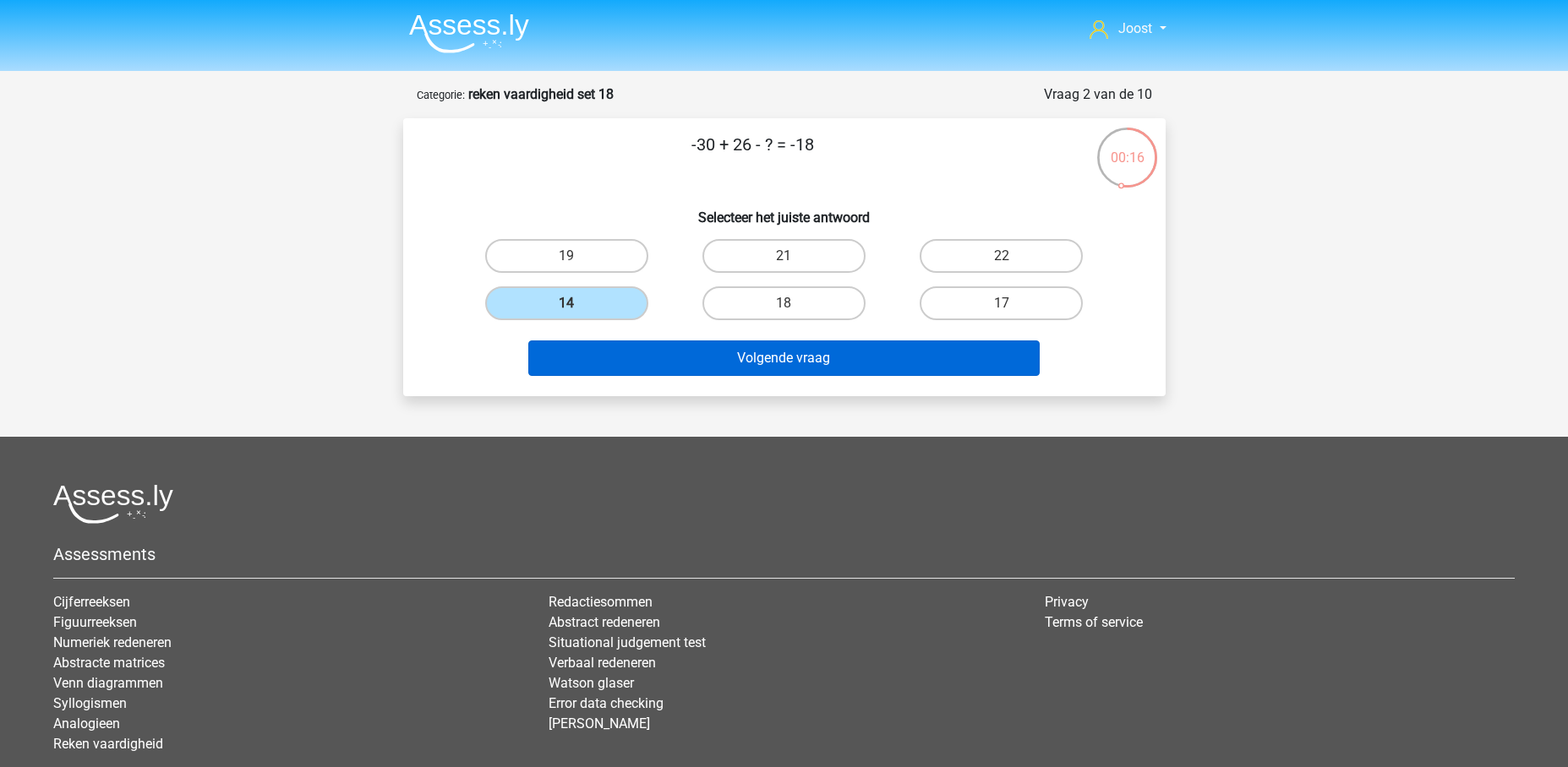
click at [773, 356] on button "Volgende vraag" at bounding box center [784, 358] width 512 height 36
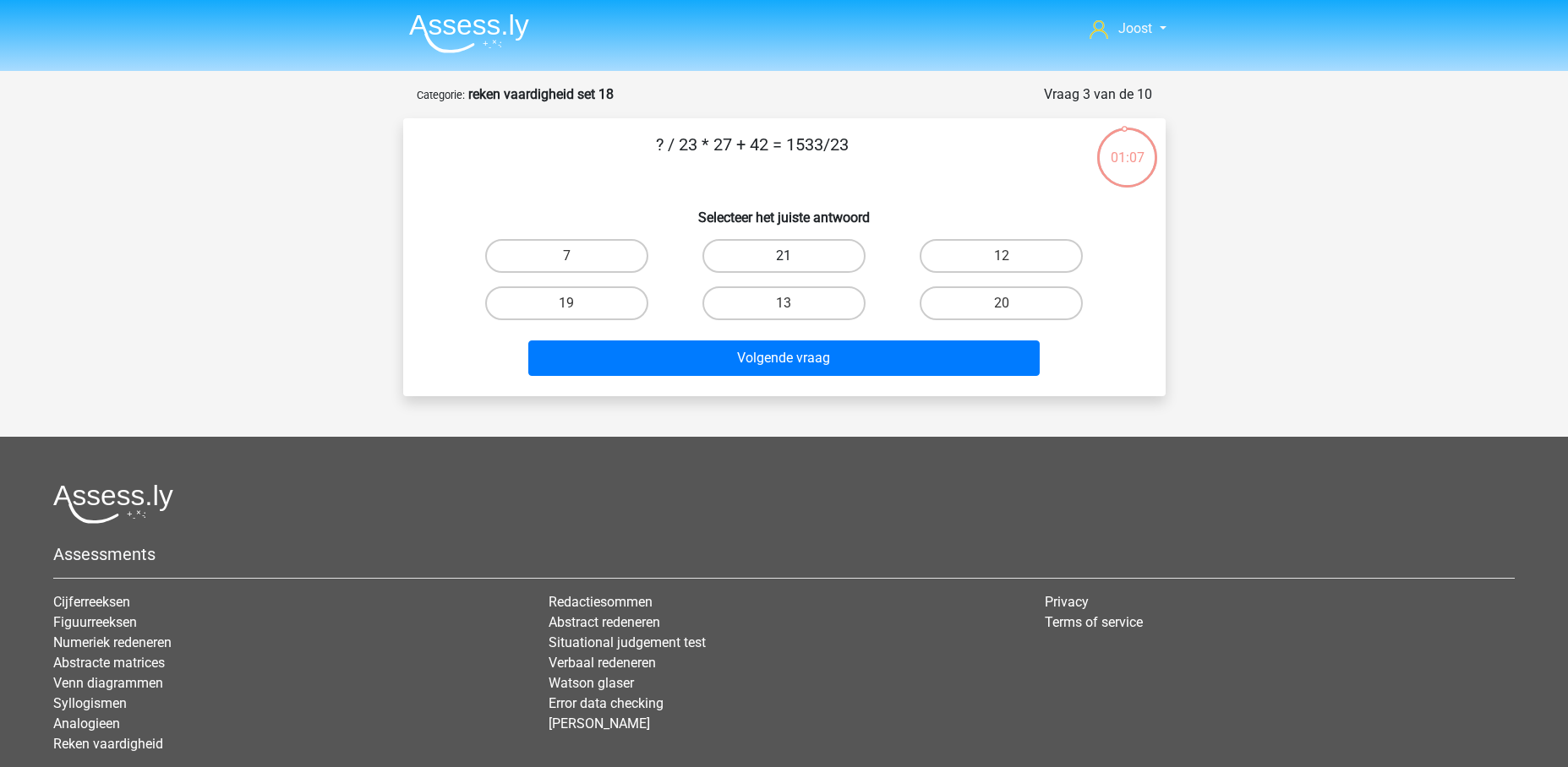
click at [756, 246] on label "21" at bounding box center [783, 256] width 163 height 34
click at [783, 256] on input "21" at bounding box center [789, 261] width 11 height 11
radio input "true"
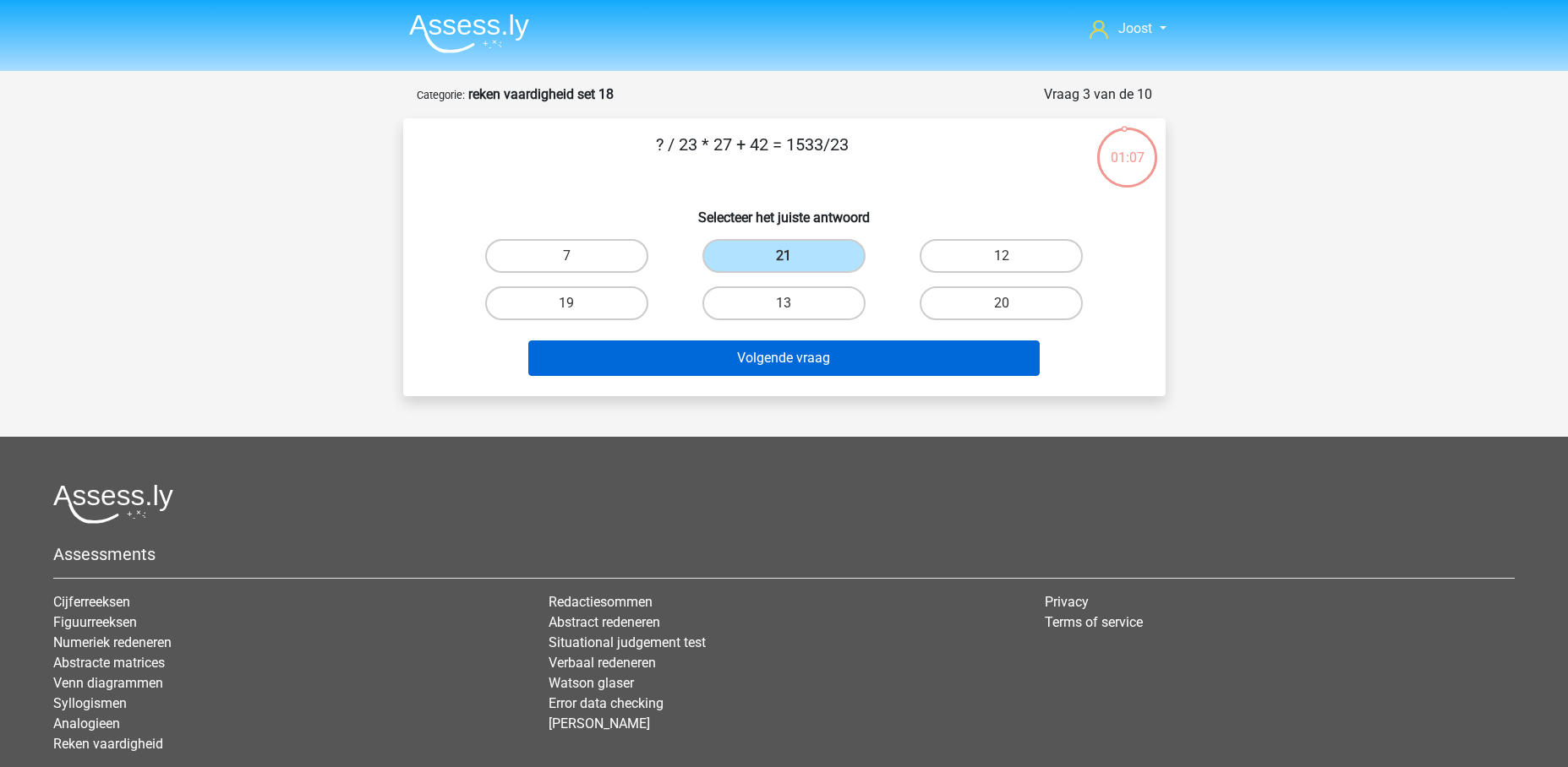
click at [802, 343] on button "Volgende vraag" at bounding box center [784, 358] width 512 height 36
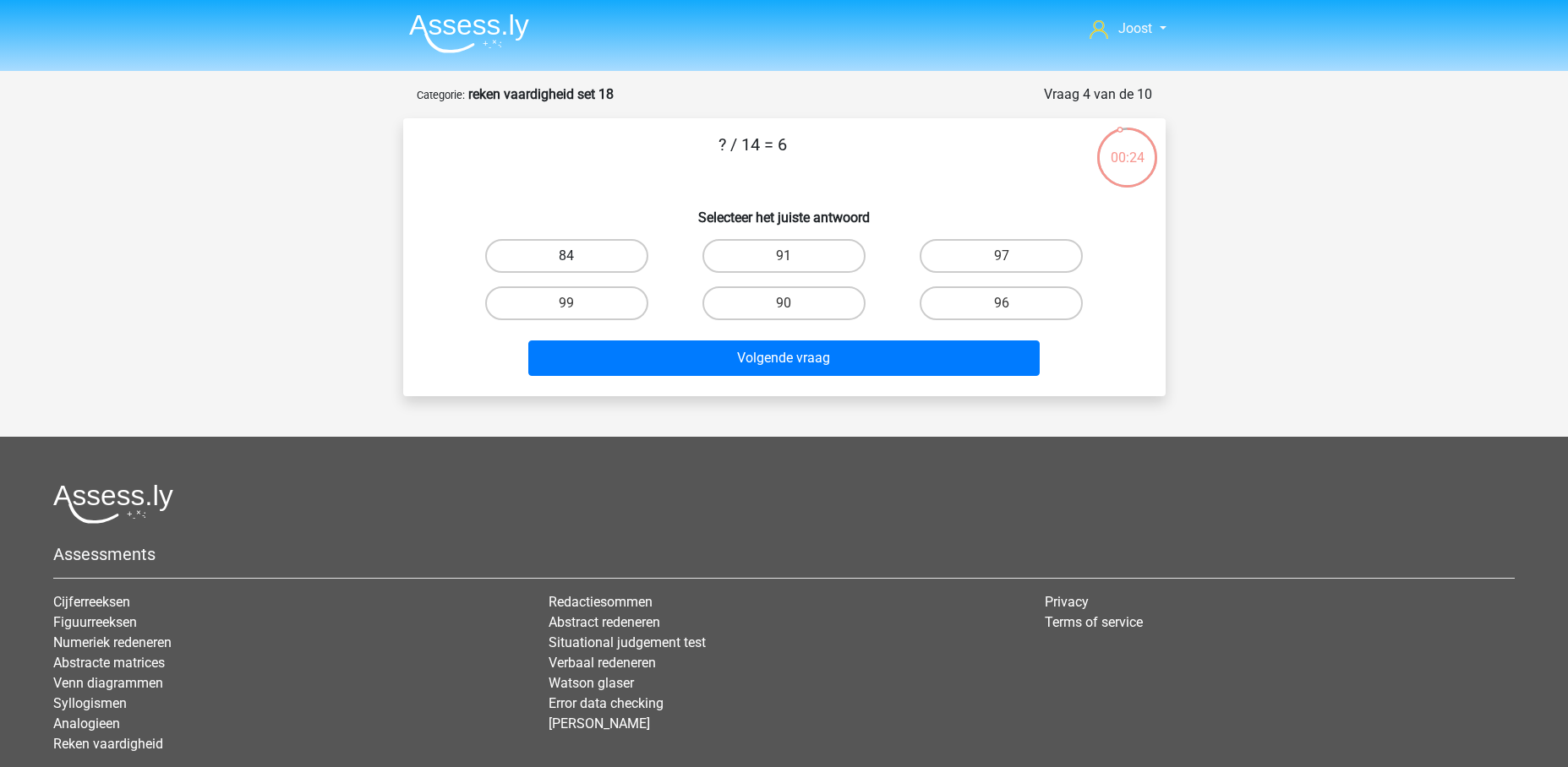
click at [541, 247] on label "84" at bounding box center [566, 256] width 163 height 34
click at [566, 256] on input "84" at bounding box center [571, 261] width 11 height 11
radio input "true"
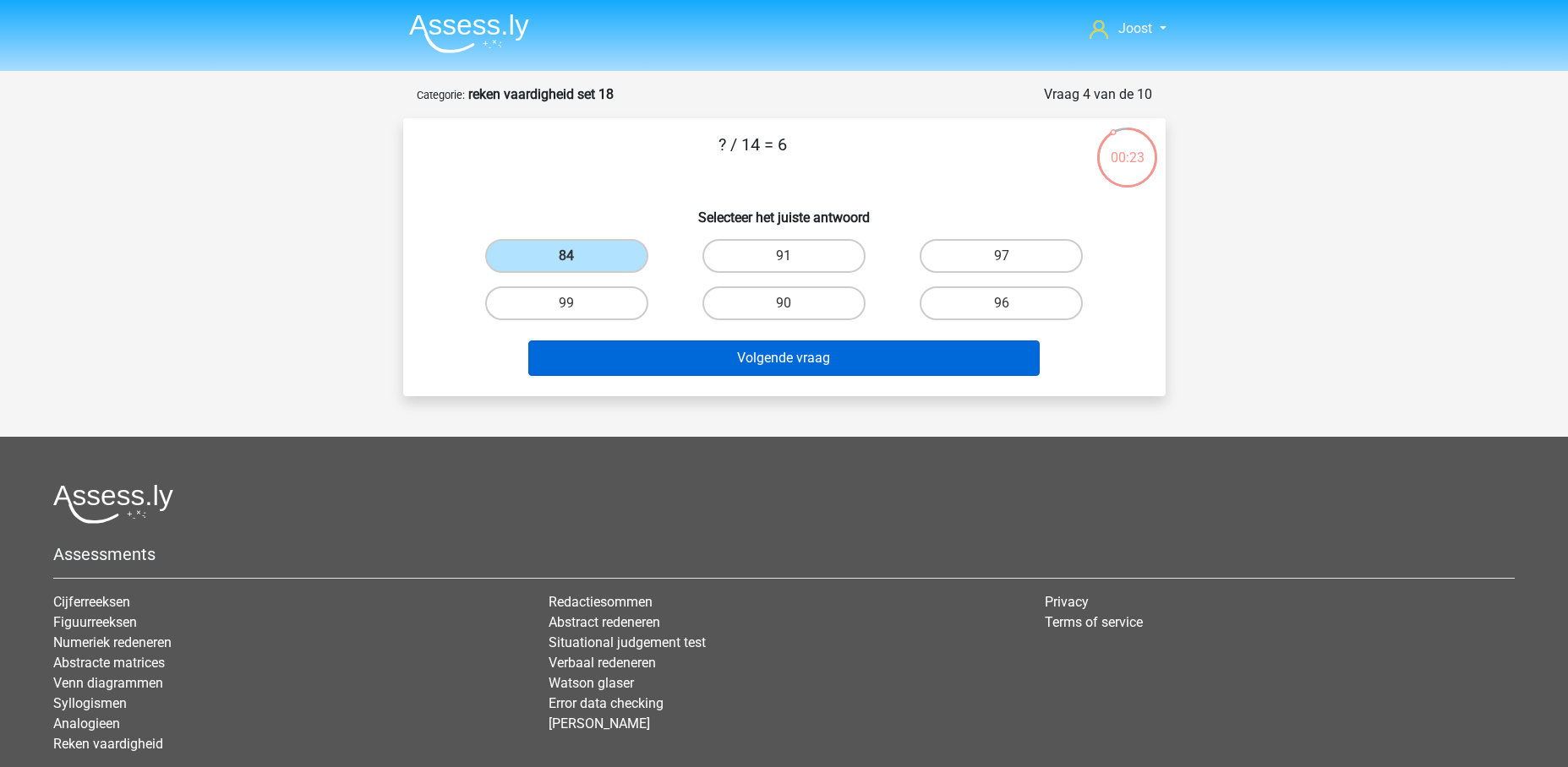
click at [724, 362] on button "Volgende vraag" at bounding box center [784, 358] width 512 height 36
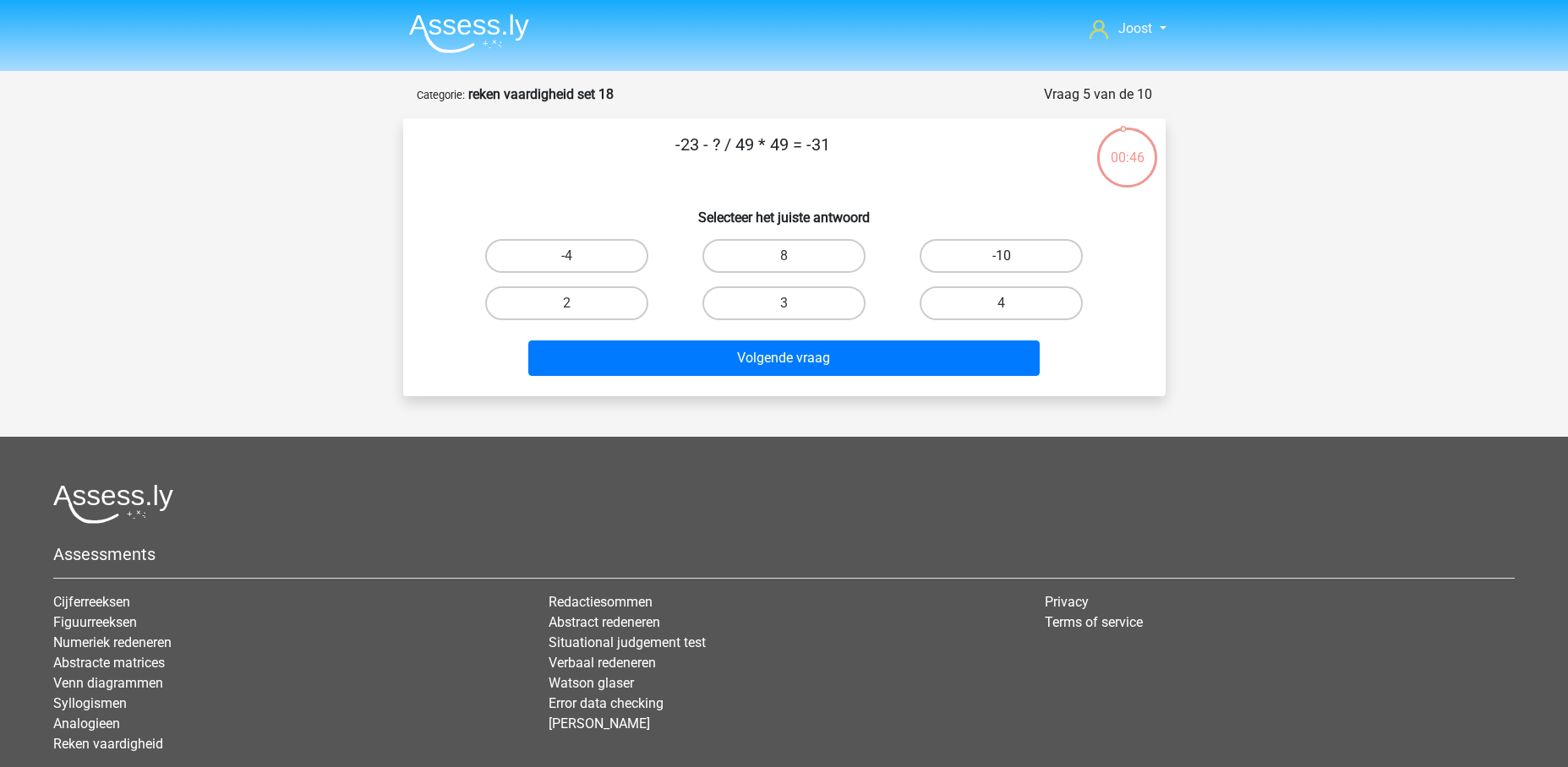
click at [963, 254] on label "-10" at bounding box center [1000, 256] width 163 height 34
click at [1001, 256] on input "-10" at bounding box center [1007, 261] width 11 height 11
radio input "true"
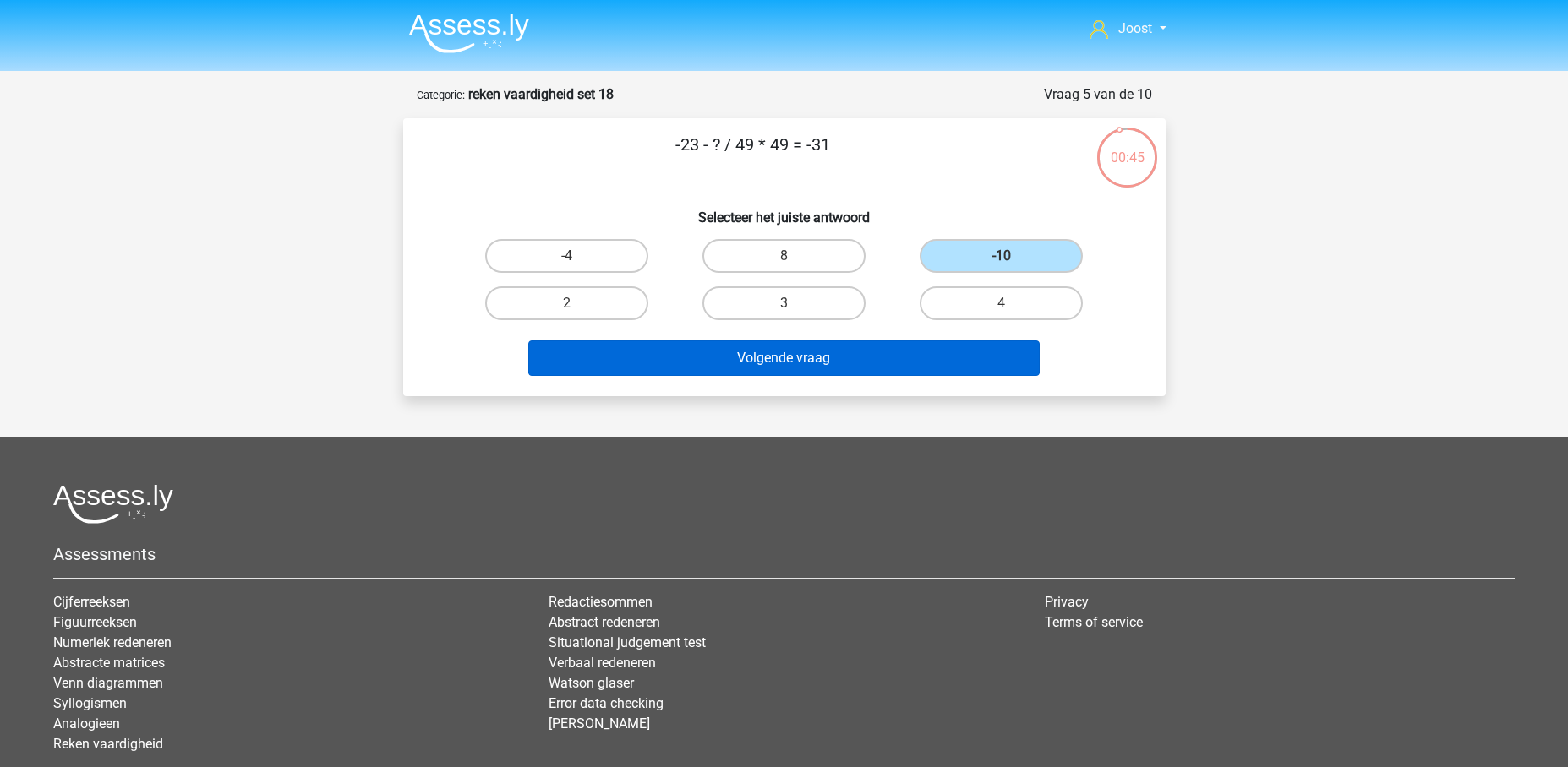
click at [894, 356] on button "Volgende vraag" at bounding box center [784, 358] width 512 height 36
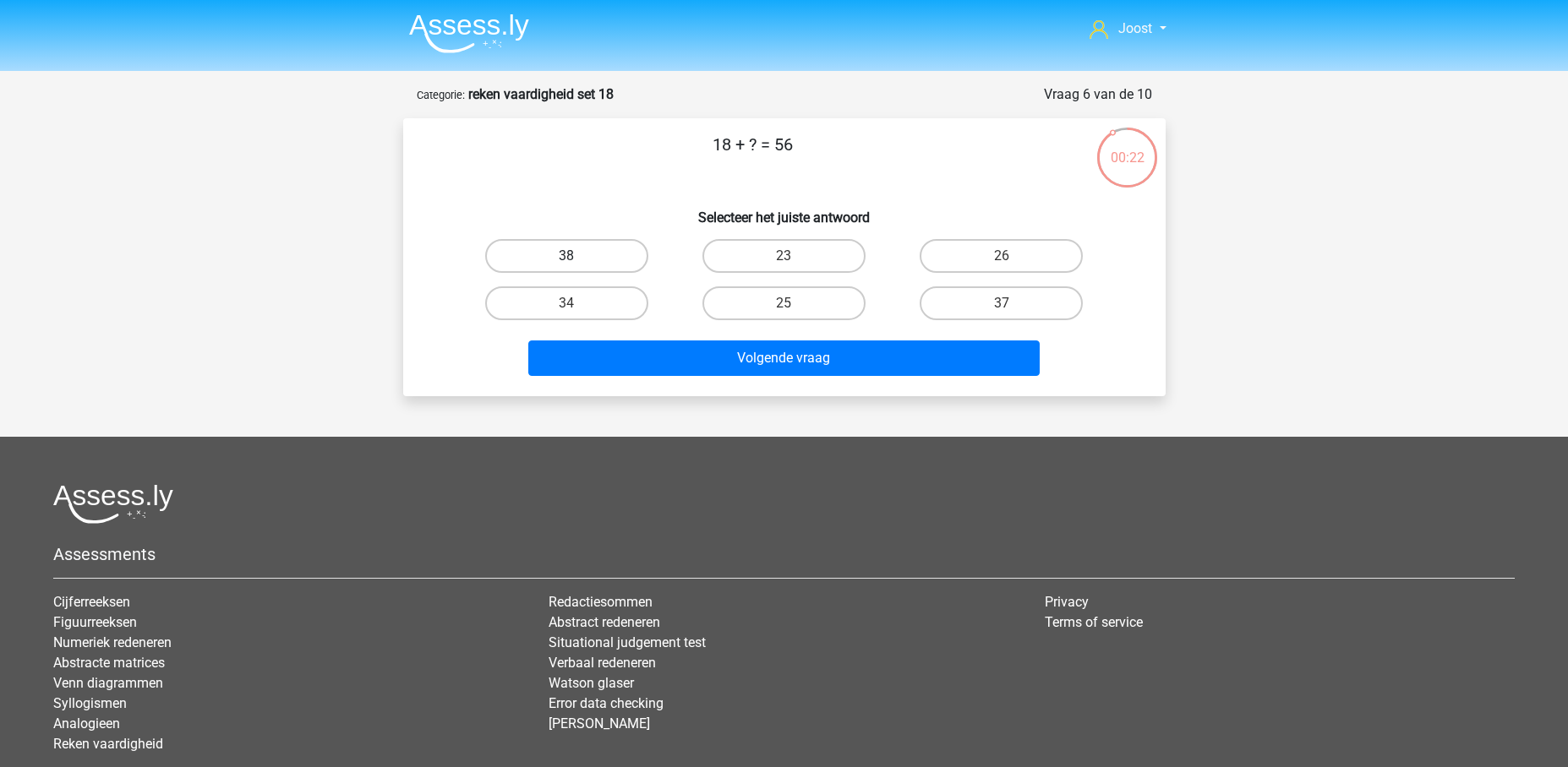
click at [568, 249] on label "38" at bounding box center [566, 256] width 163 height 34
click at [568, 256] on input "38" at bounding box center [571, 261] width 11 height 11
radio input "true"
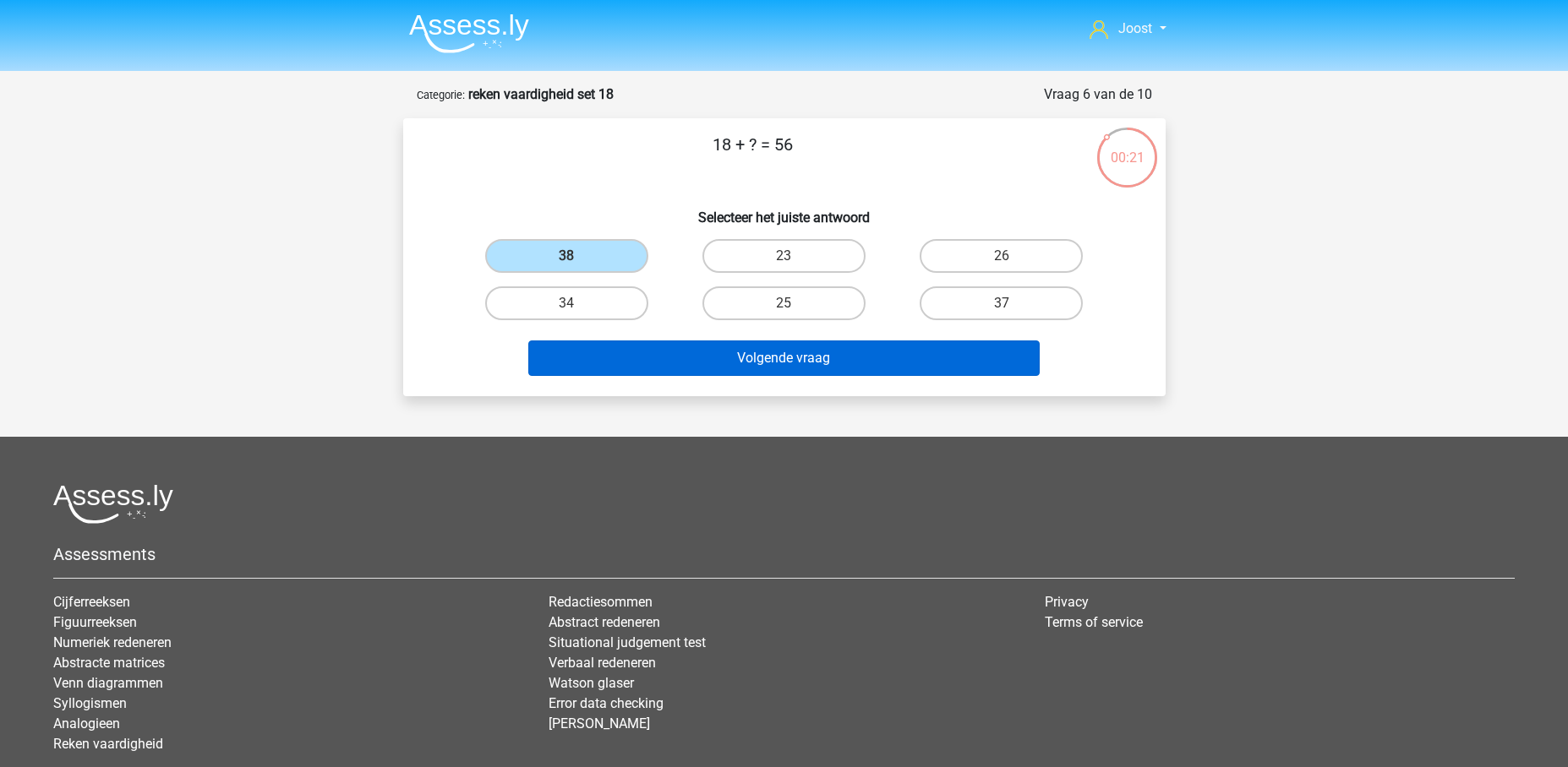
click at [671, 345] on button "Volgende vraag" at bounding box center [784, 358] width 512 height 36
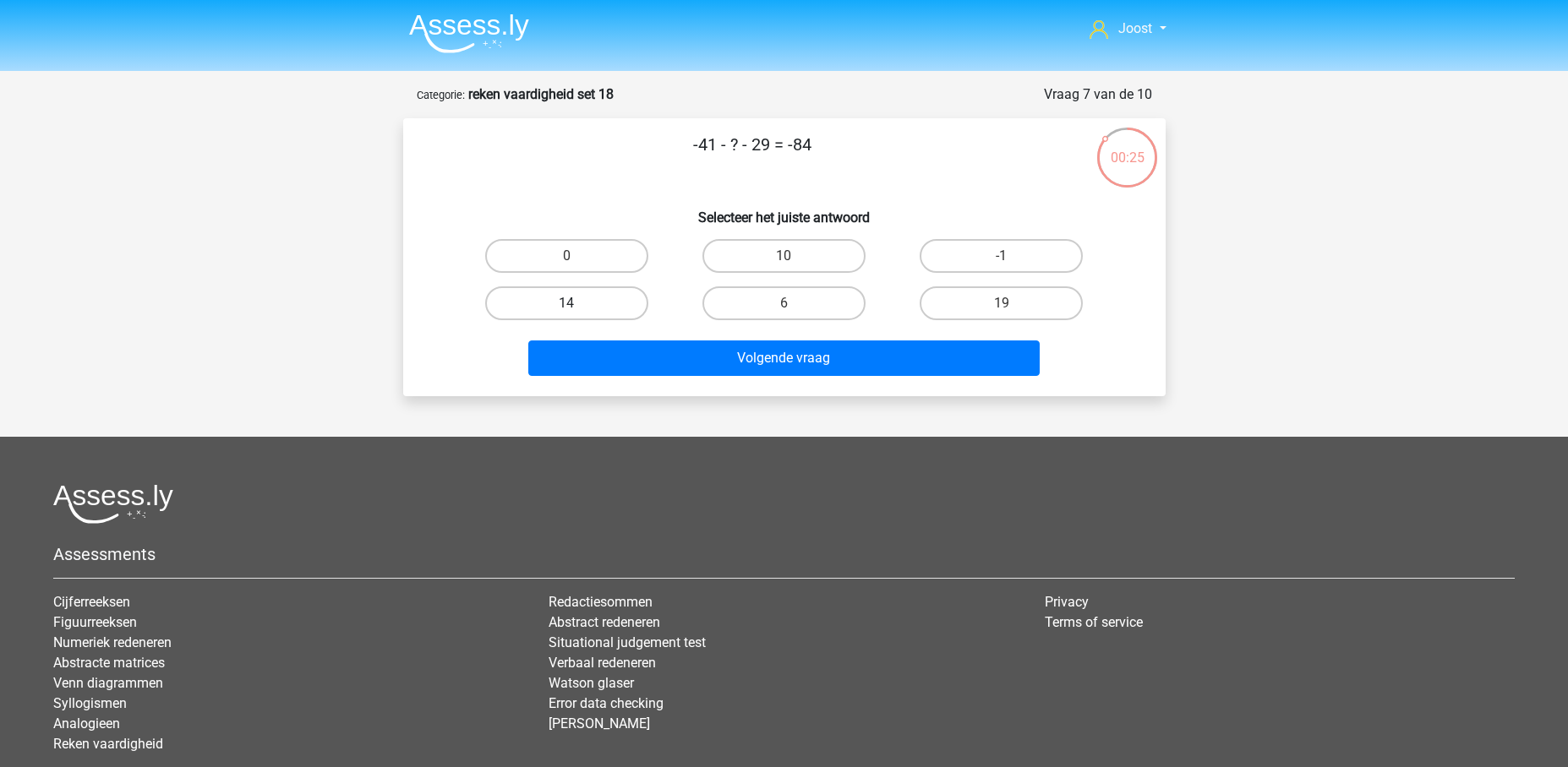
click at [604, 303] on label "14" at bounding box center [566, 303] width 163 height 34
click at [577, 303] on input "14" at bounding box center [571, 309] width 11 height 11
radio input "true"
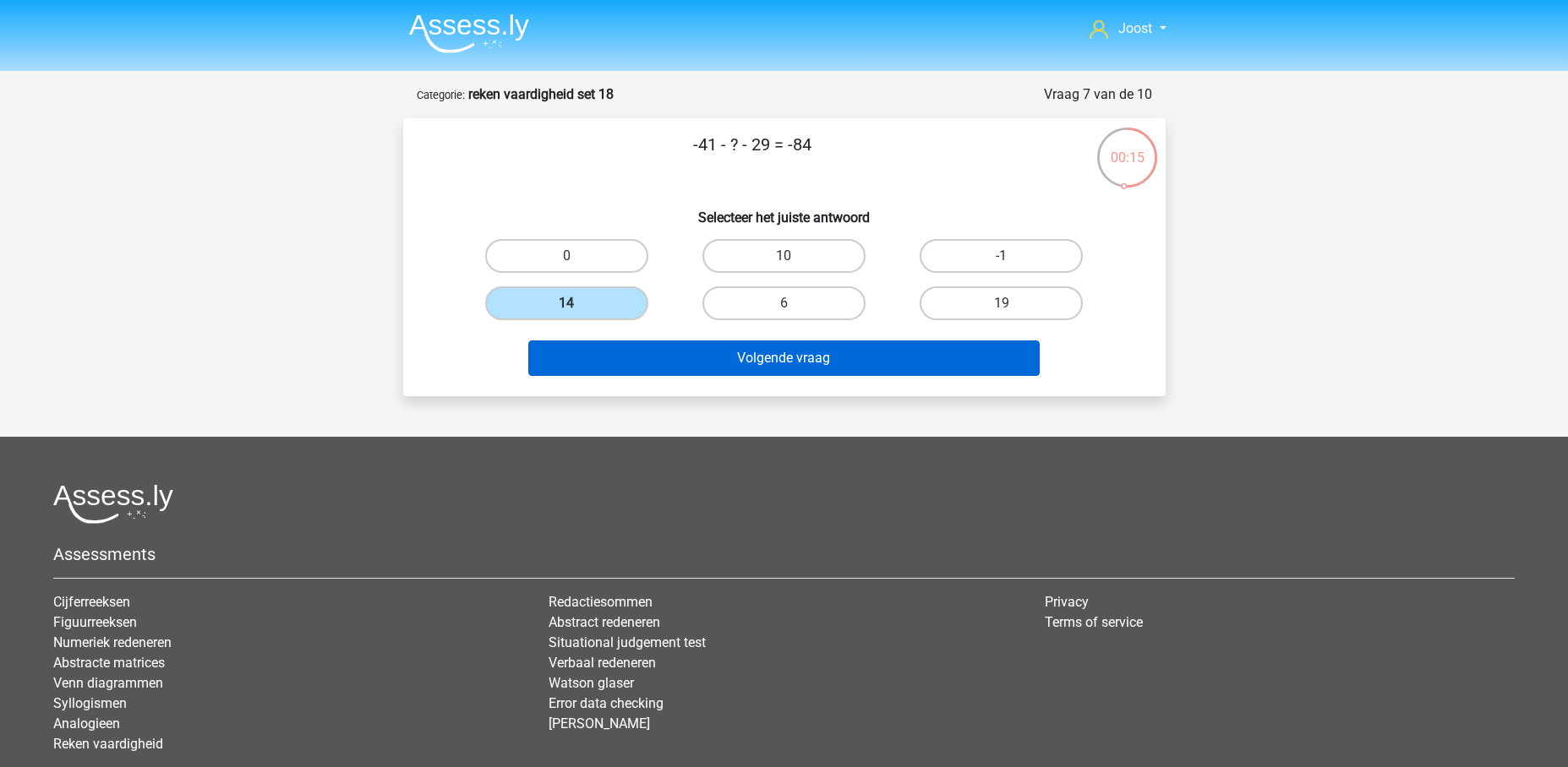
click at [805, 359] on button "Volgende vraag" at bounding box center [784, 358] width 512 height 36
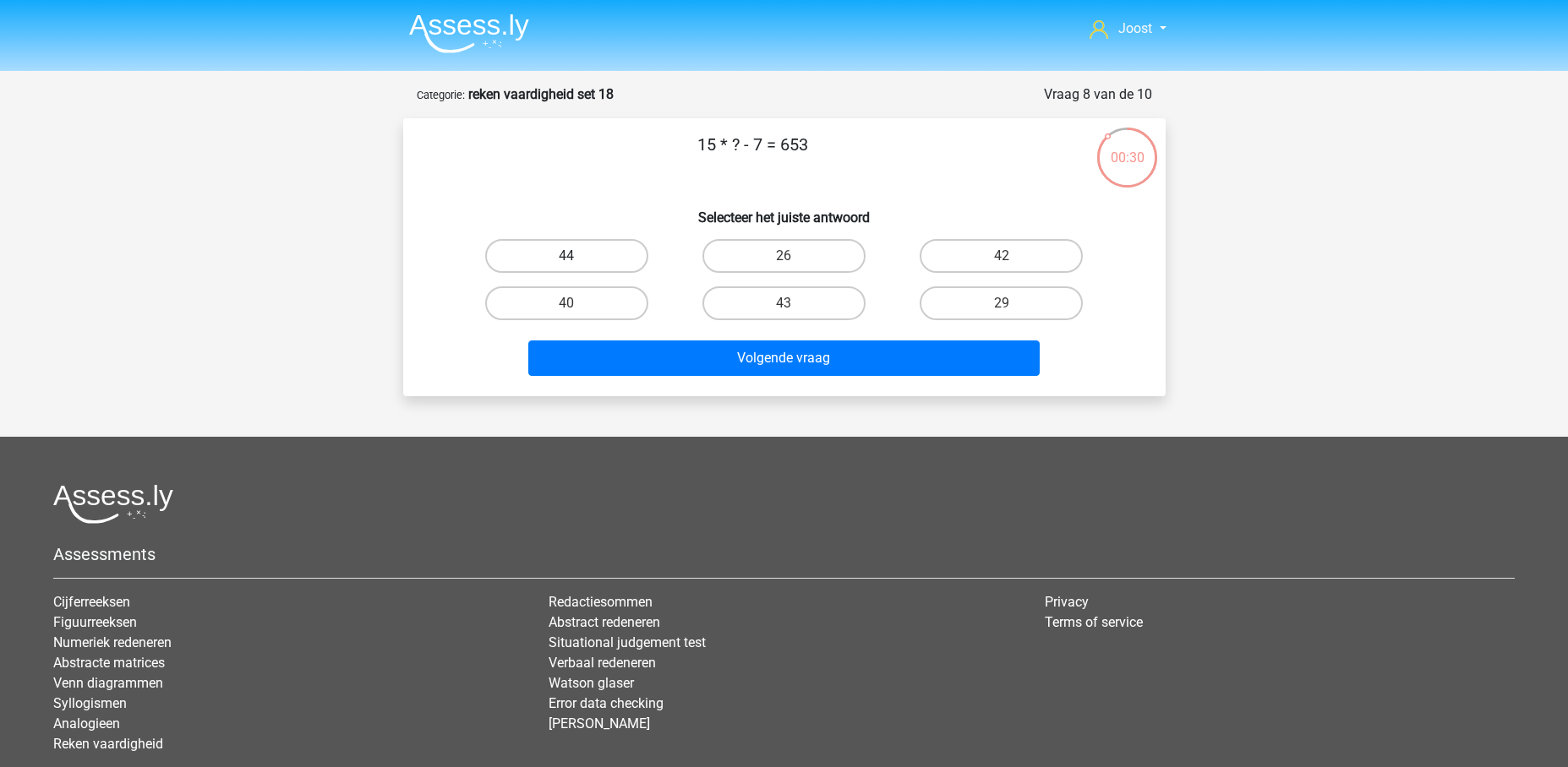
click at [628, 258] on label "44" at bounding box center [566, 256] width 163 height 34
click at [577, 258] on input "44" at bounding box center [571, 261] width 11 height 11
radio input "true"
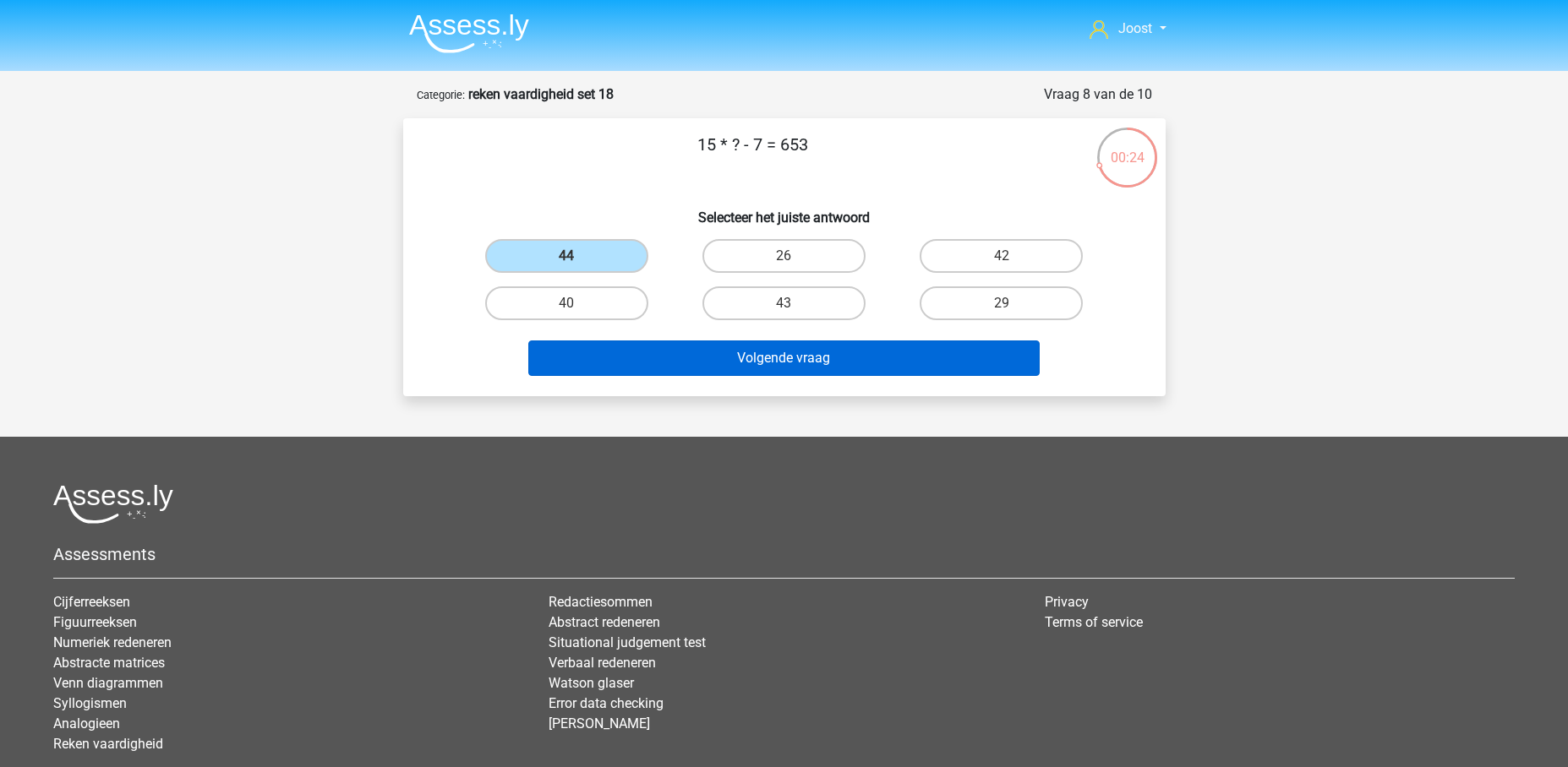
click at [774, 359] on button "Volgende vraag" at bounding box center [784, 358] width 512 height 36
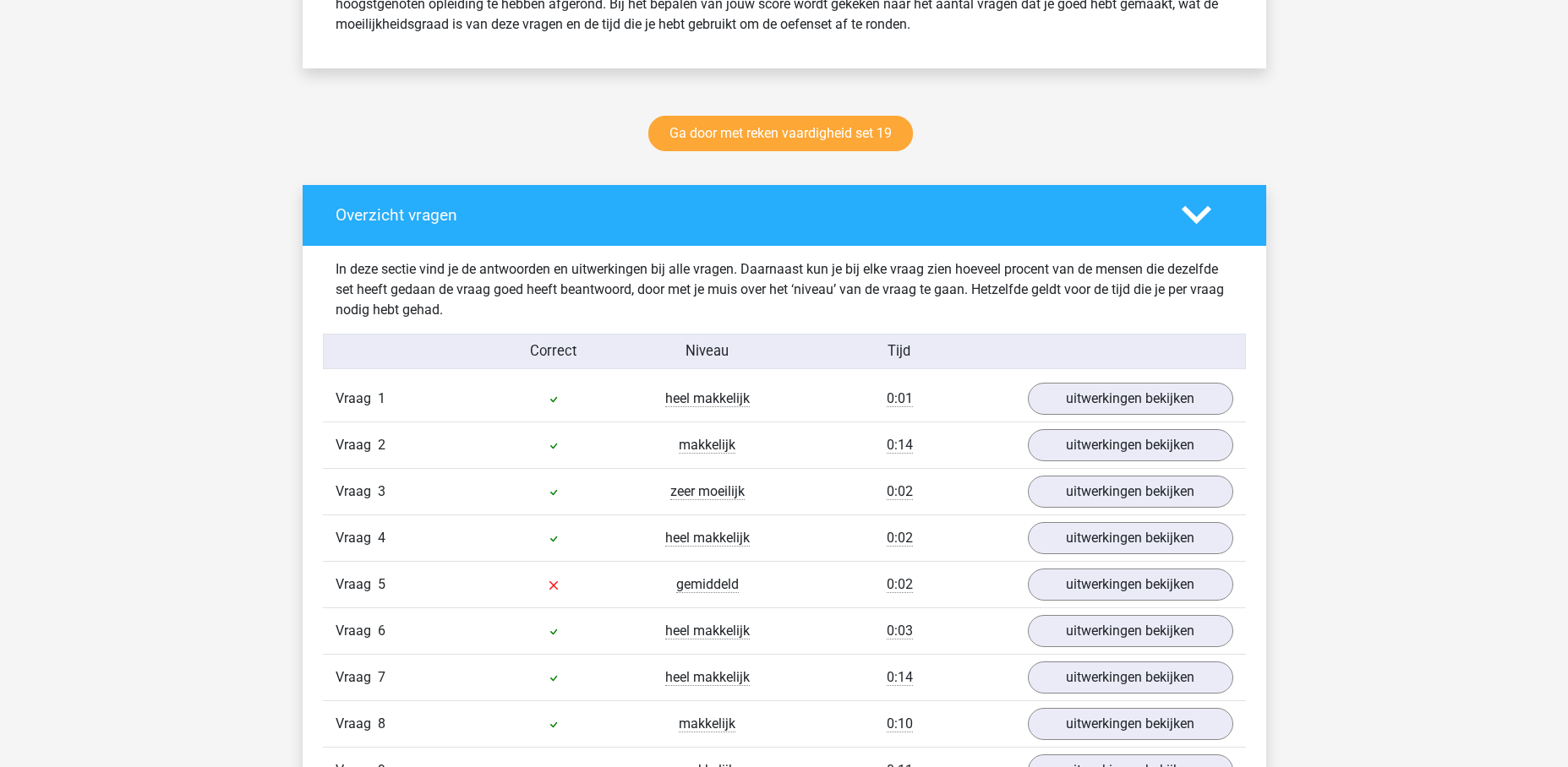
scroll to position [1099, 0]
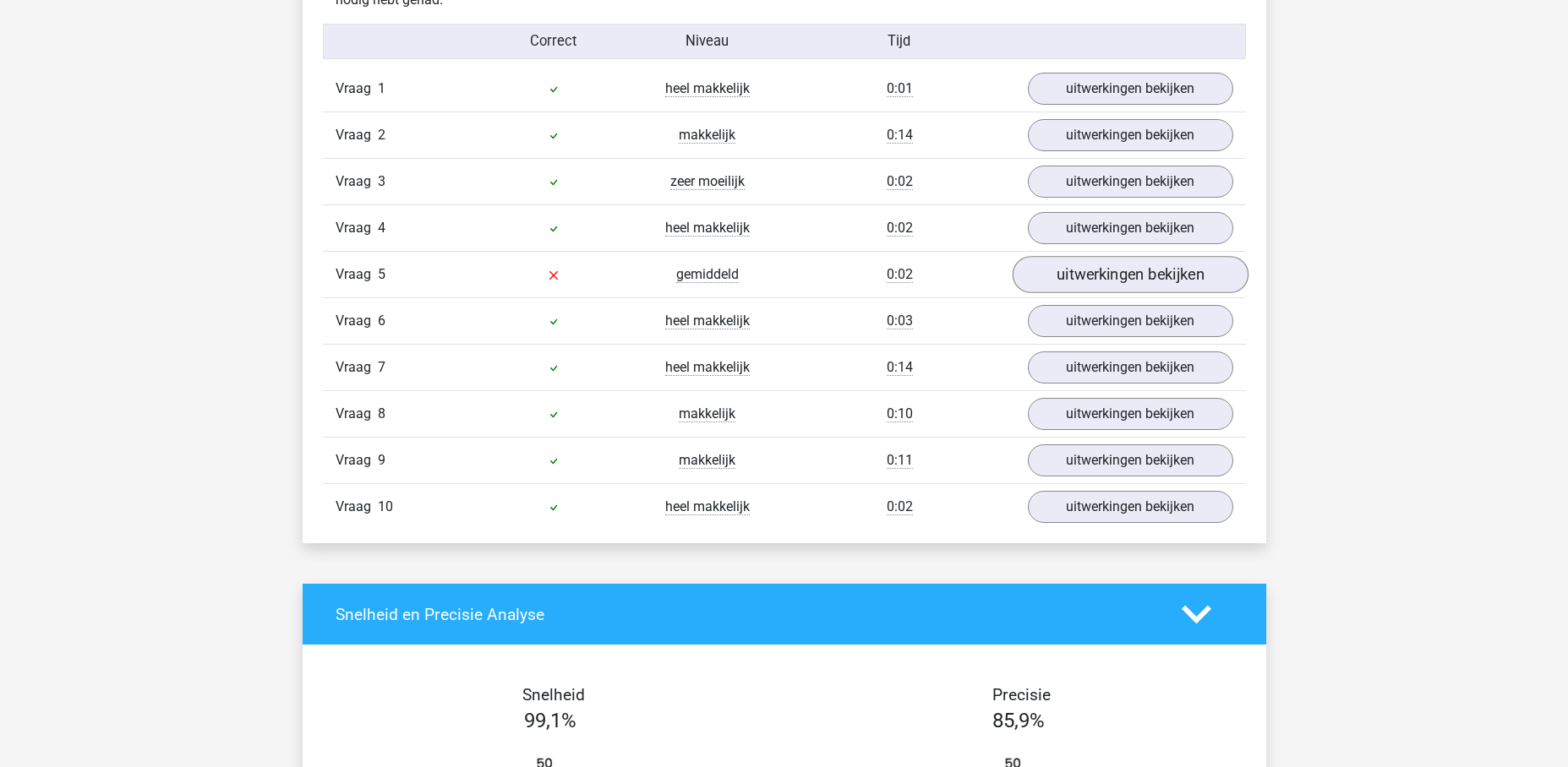
click at [1111, 279] on link "uitwerkingen bekijken" at bounding box center [1129, 275] width 236 height 37
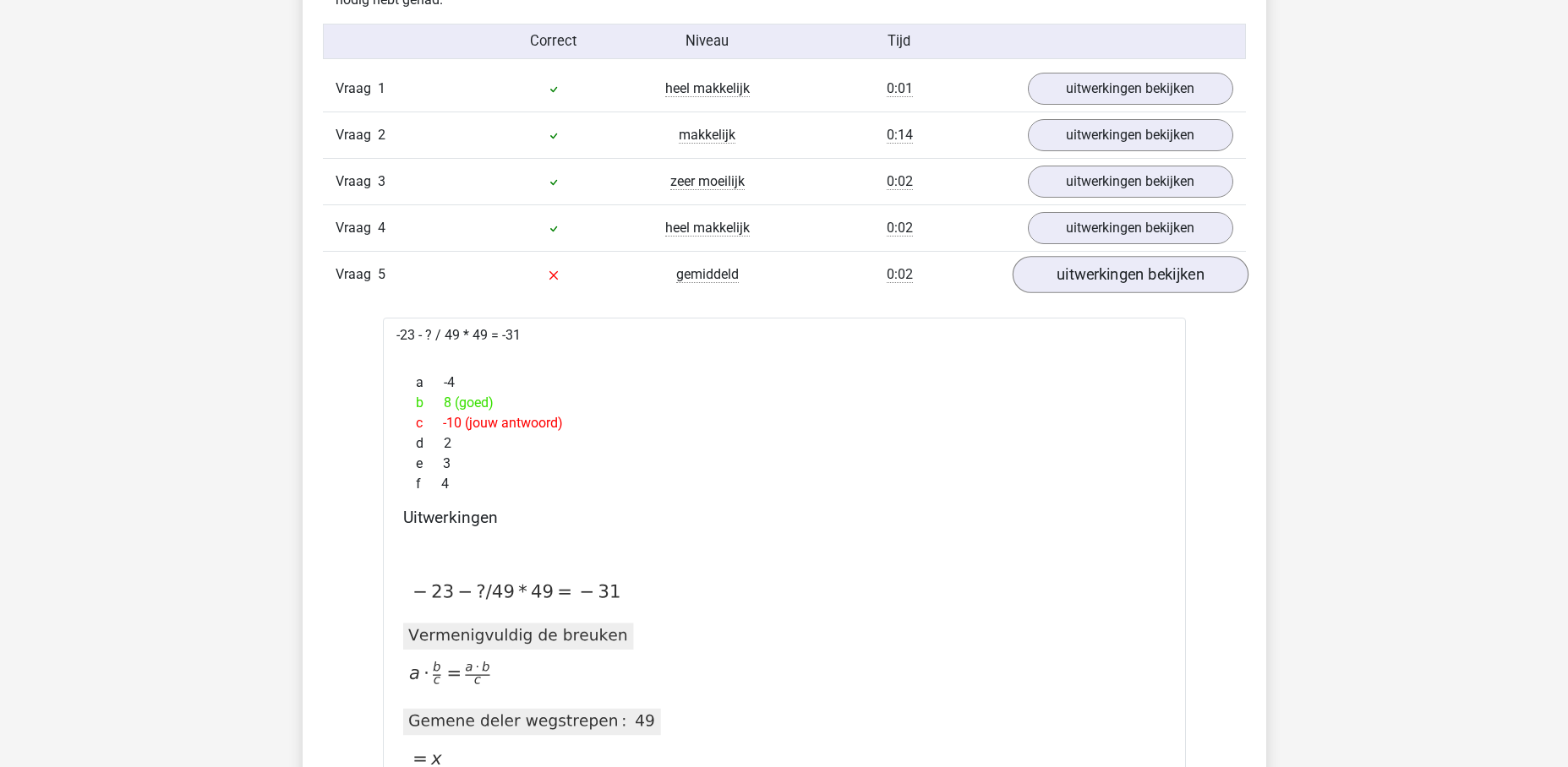
click at [1111, 279] on link "uitwerkingen bekijken" at bounding box center [1129, 275] width 236 height 37
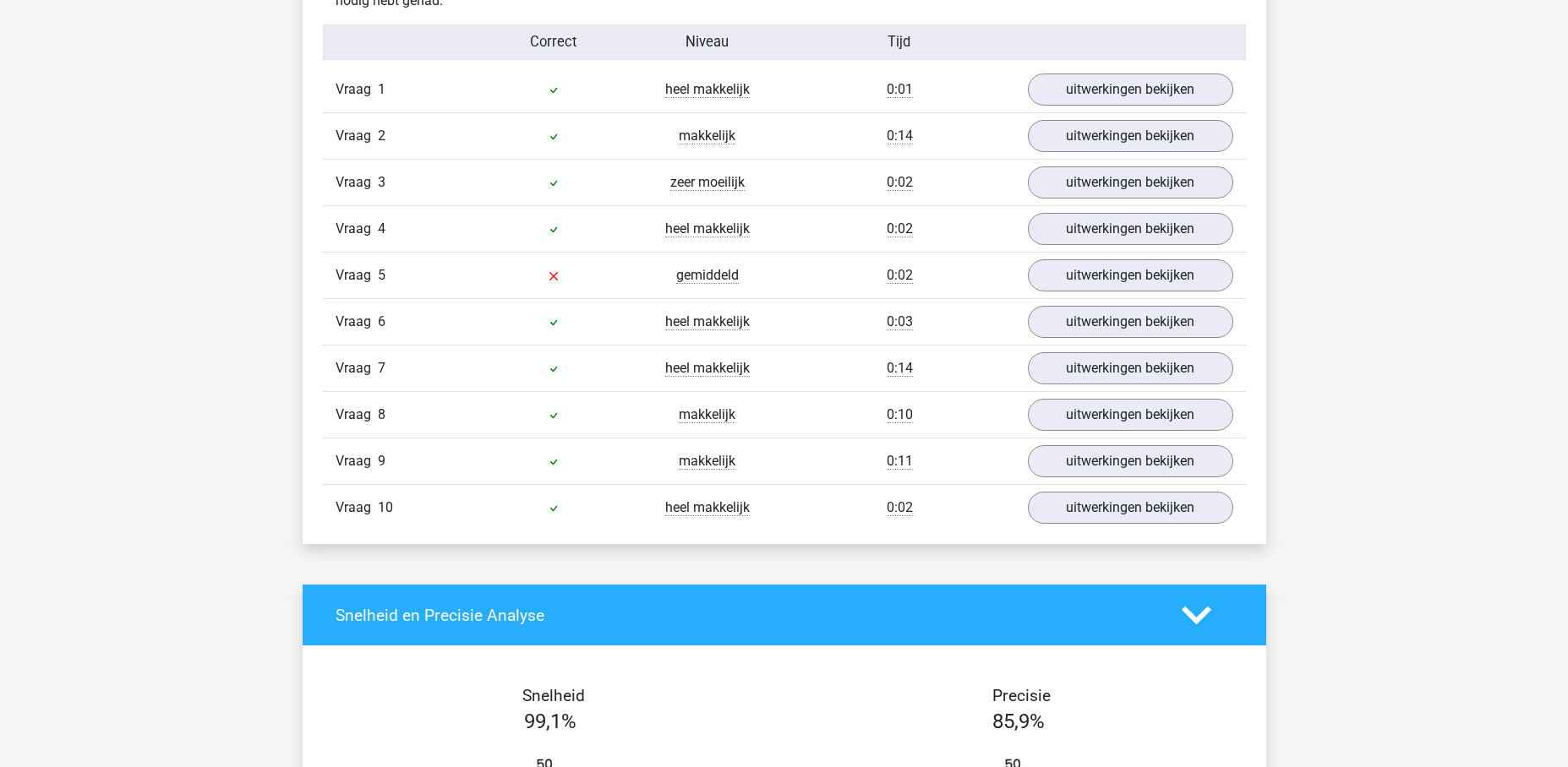
scroll to position [920, 0]
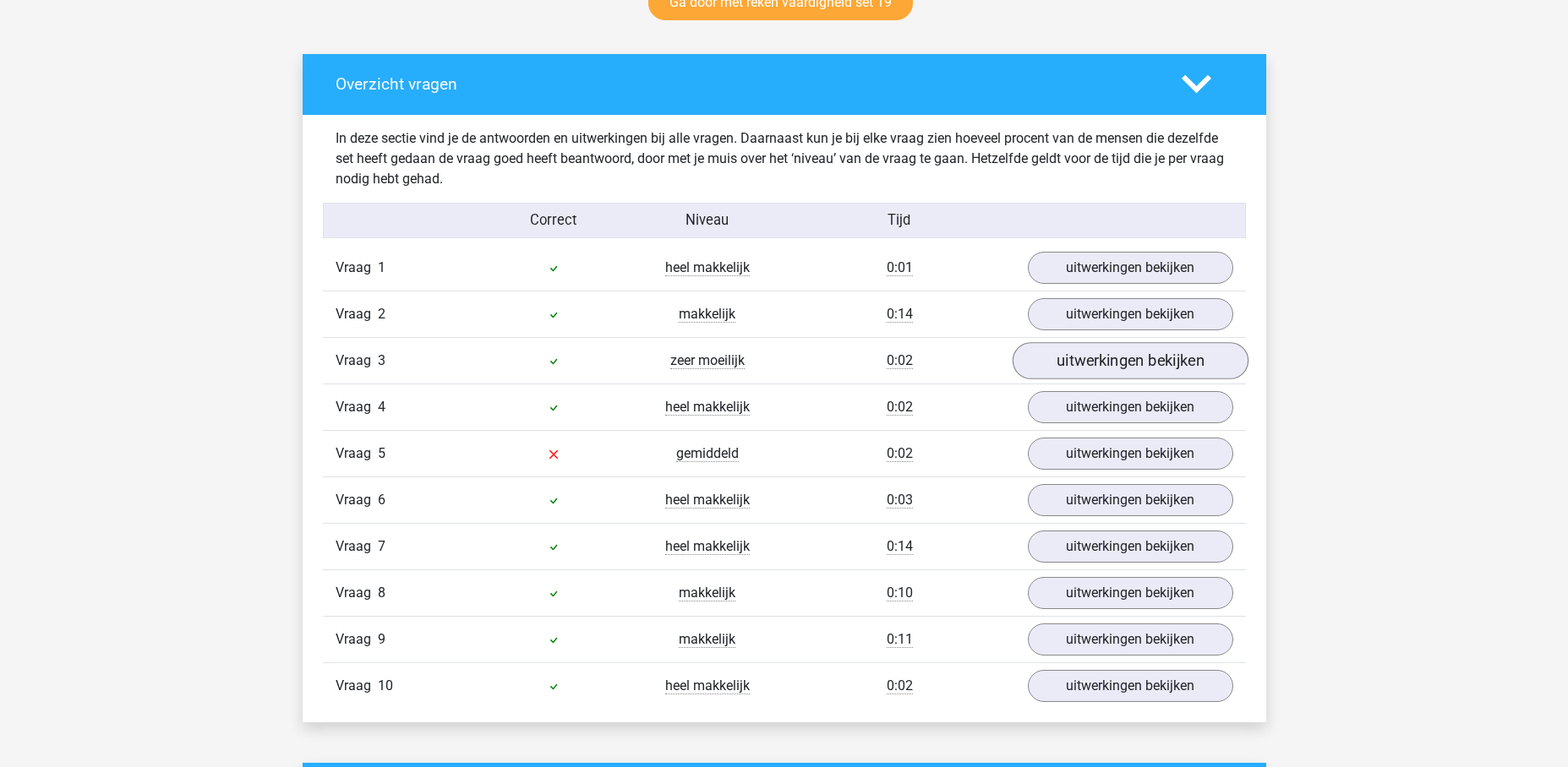
click at [1107, 363] on link "uitwerkingen bekijken" at bounding box center [1129, 361] width 236 height 37
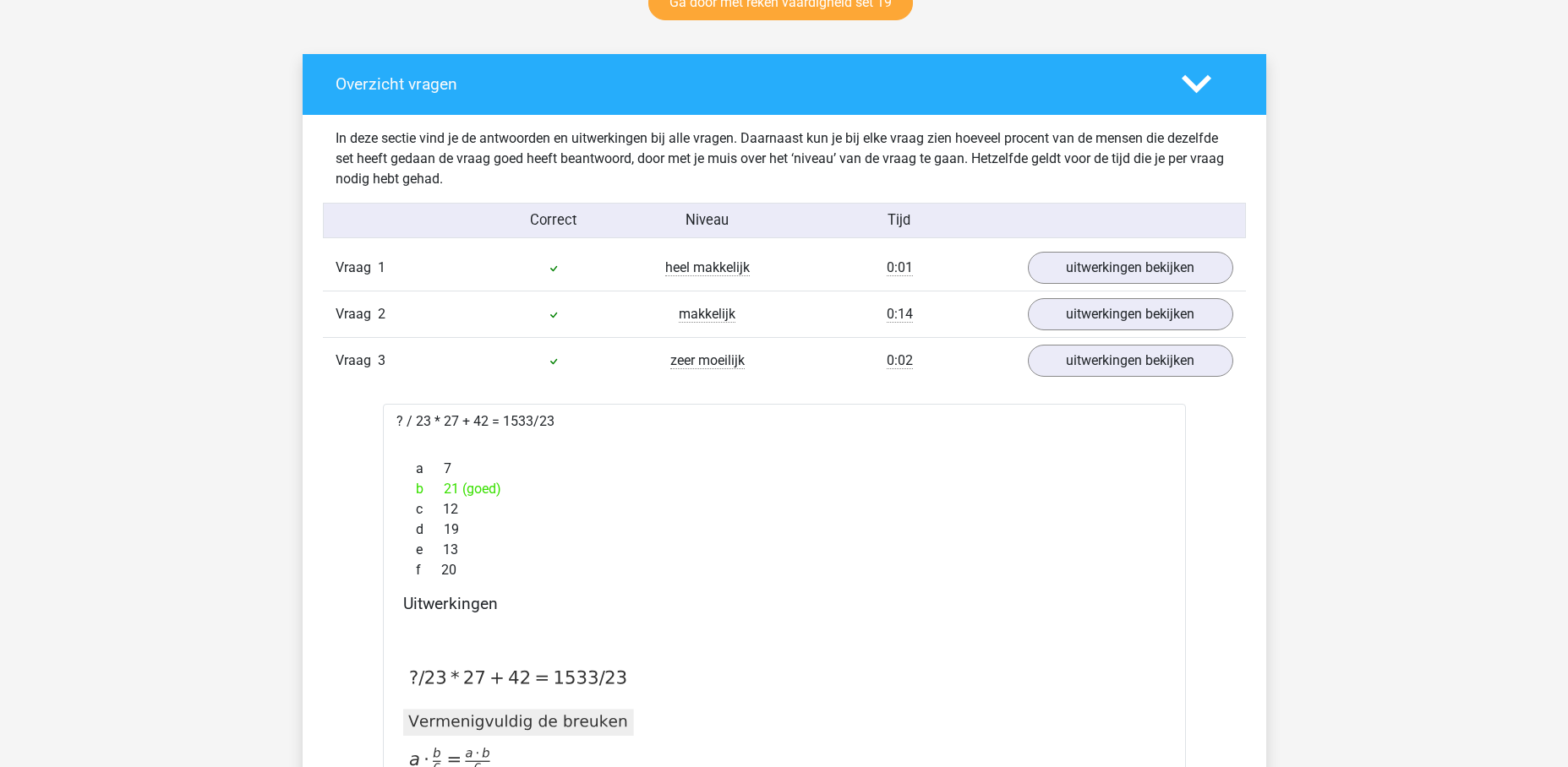
scroll to position [935, 0]
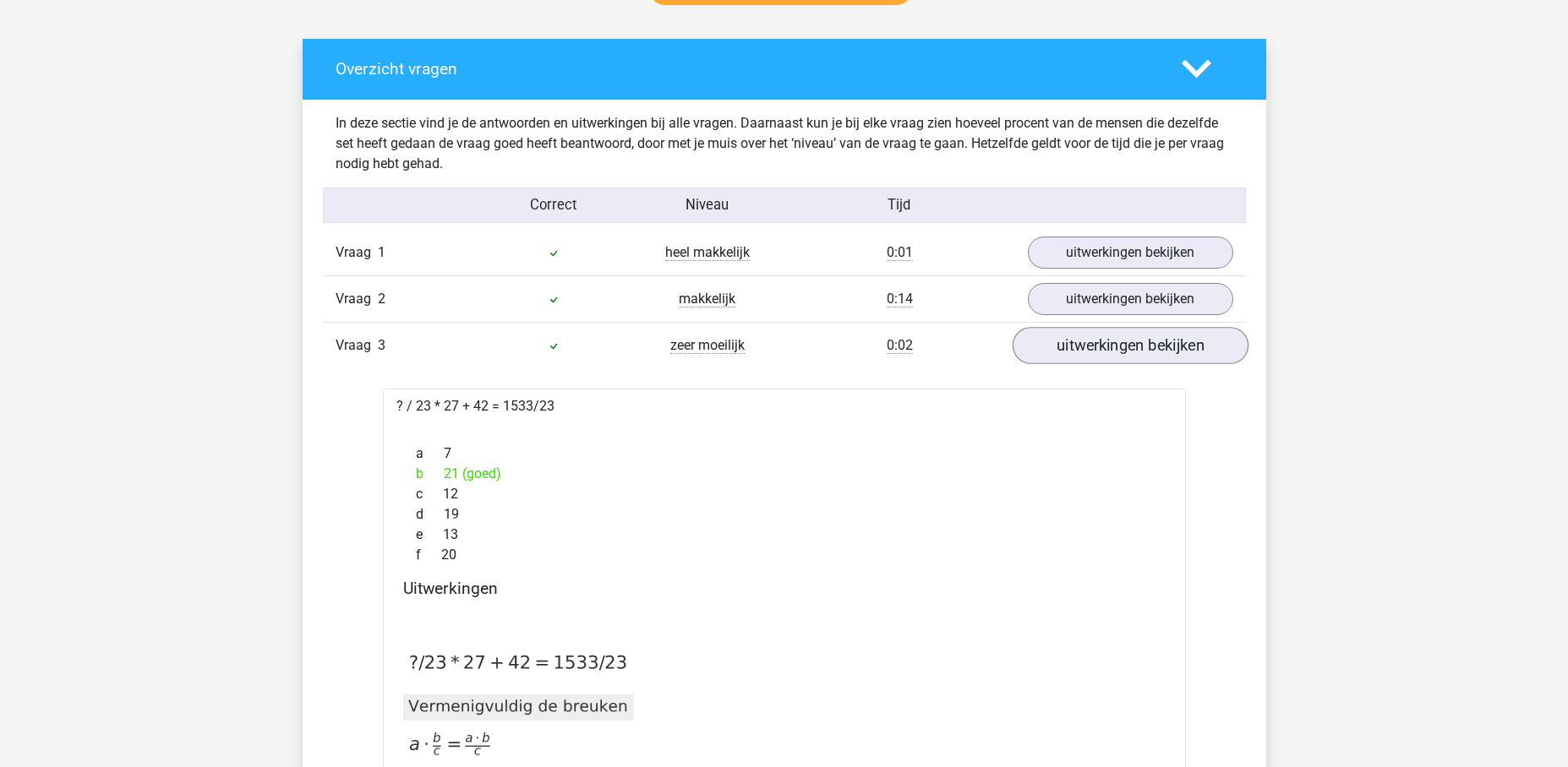
click at [1124, 357] on link "uitwerkingen bekijken" at bounding box center [1129, 346] width 236 height 37
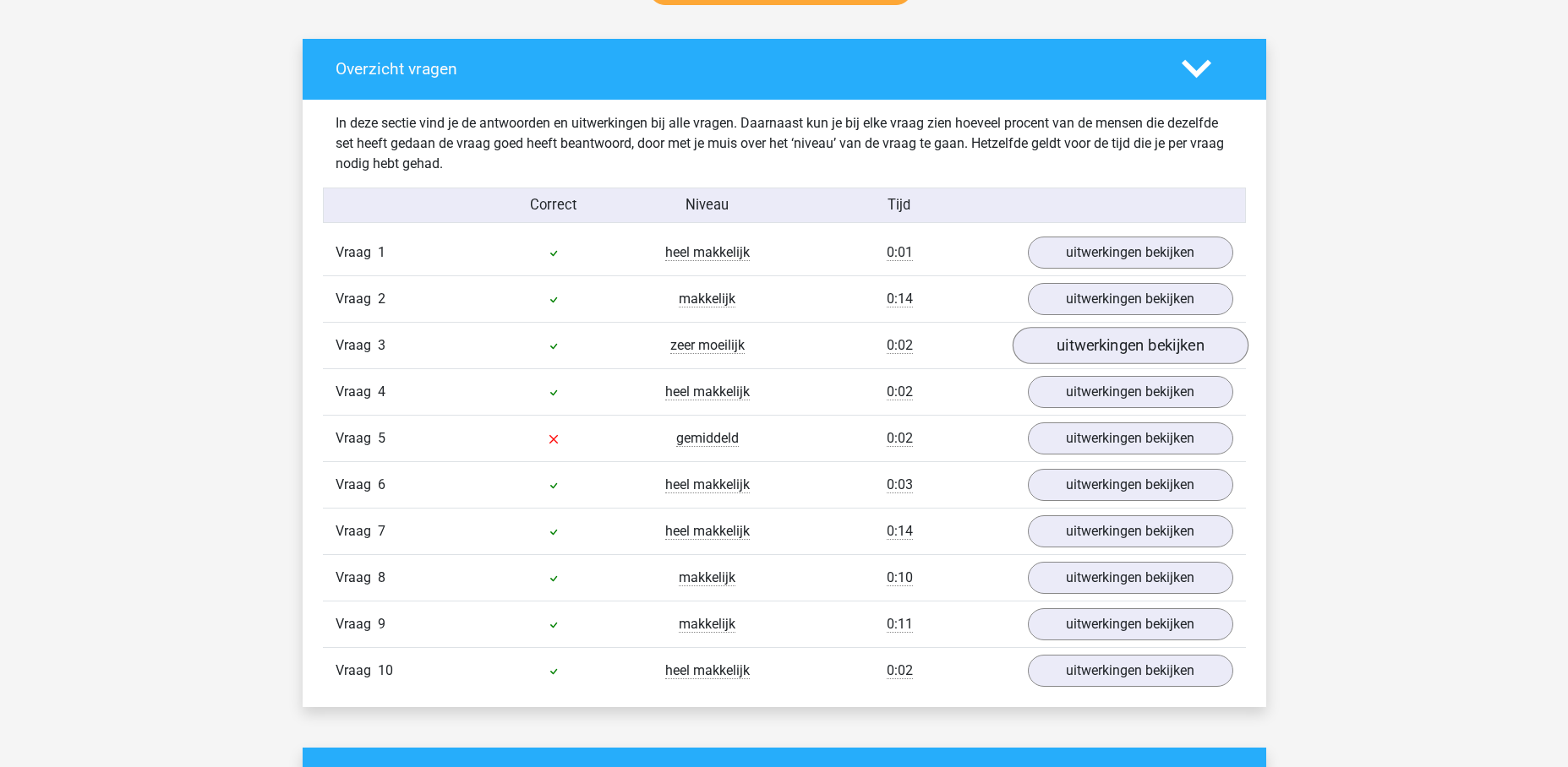
click at [1052, 347] on link "uitwerkingen bekijken" at bounding box center [1129, 346] width 236 height 37
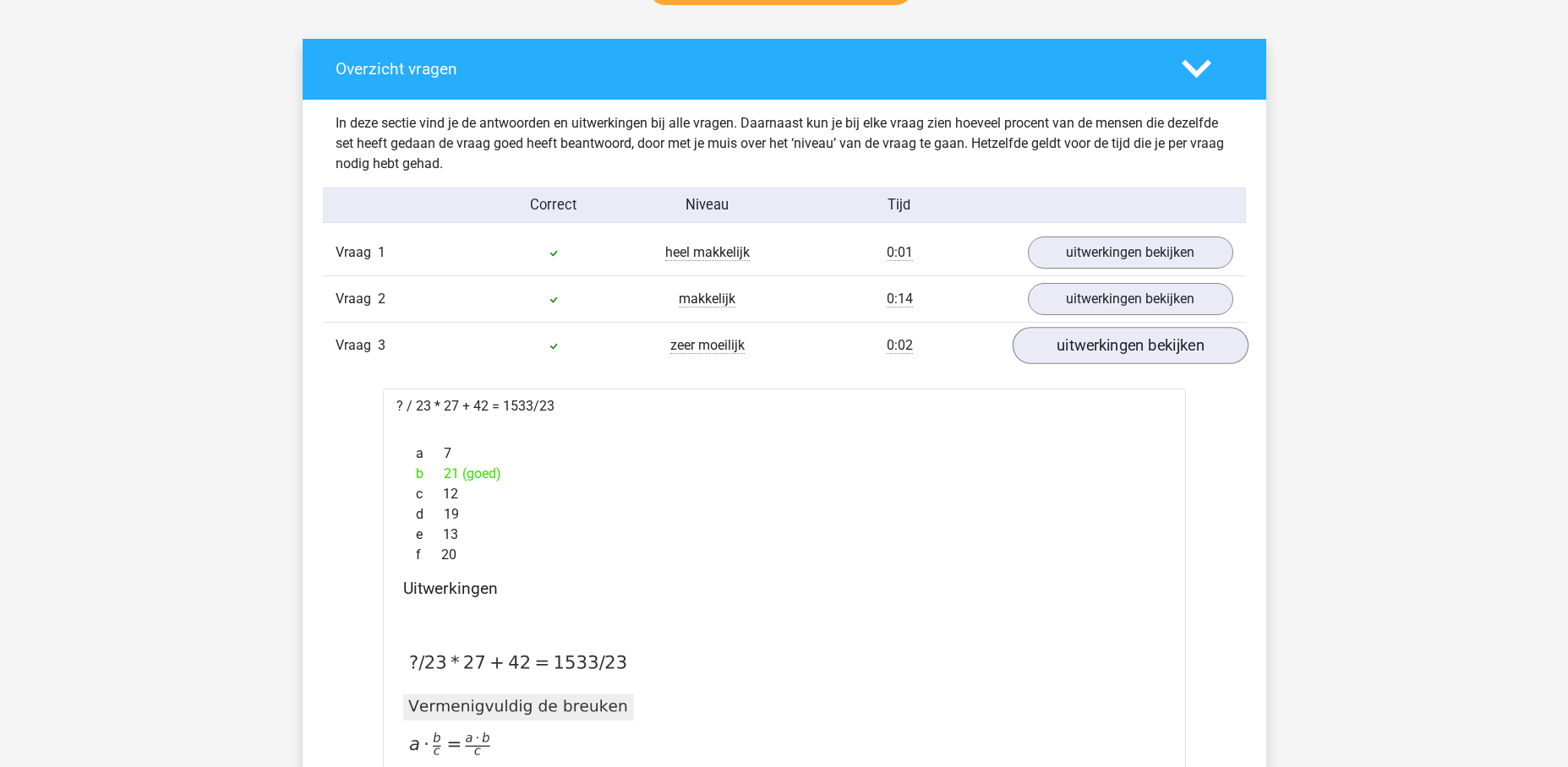
click at [1047, 350] on link "uitwerkingen bekijken" at bounding box center [1129, 346] width 236 height 37
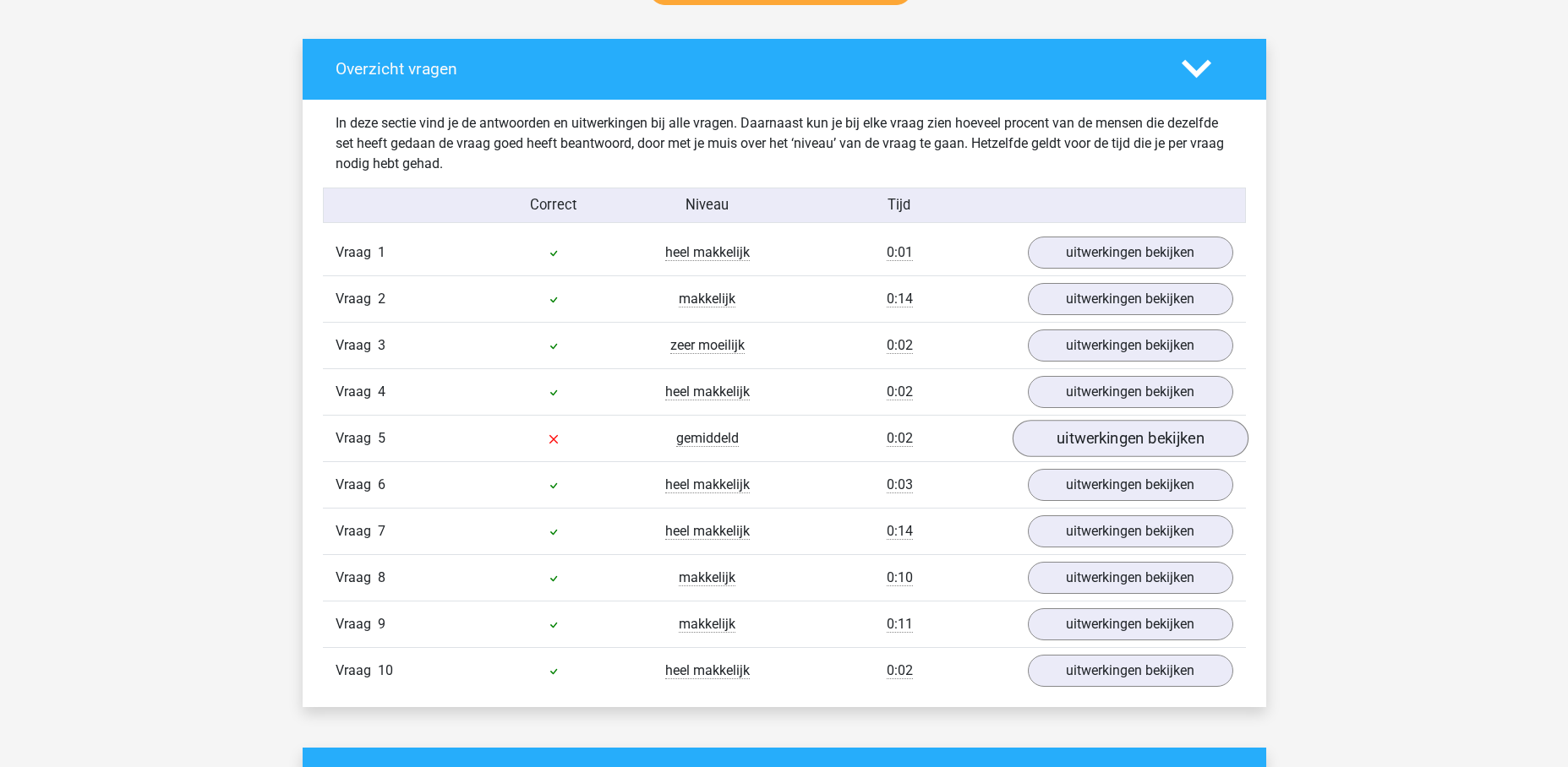
click at [1061, 434] on link "uitwerkingen bekijken" at bounding box center [1129, 439] width 236 height 37
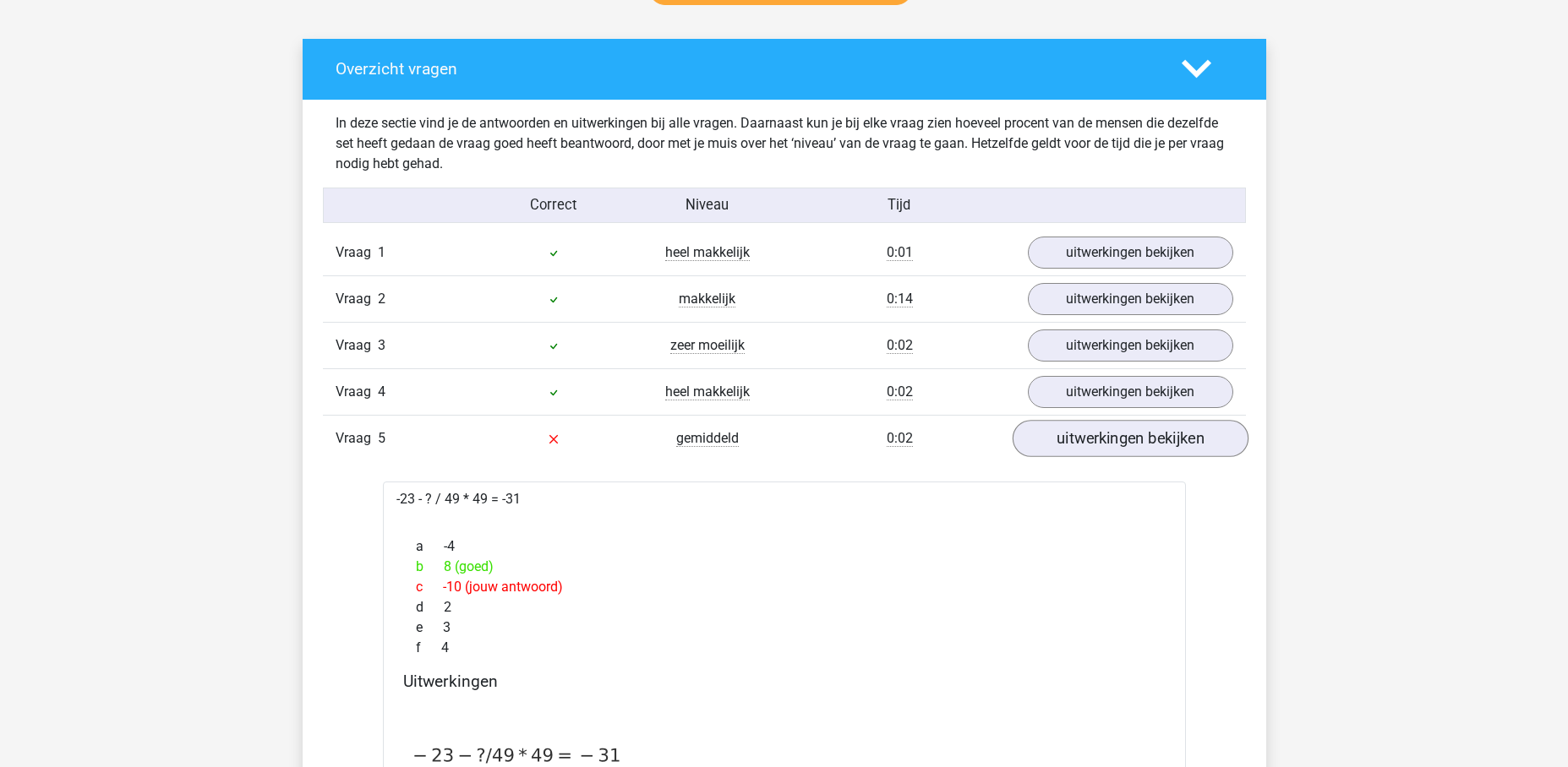
click at [1061, 434] on link "uitwerkingen bekijken" at bounding box center [1129, 439] width 236 height 37
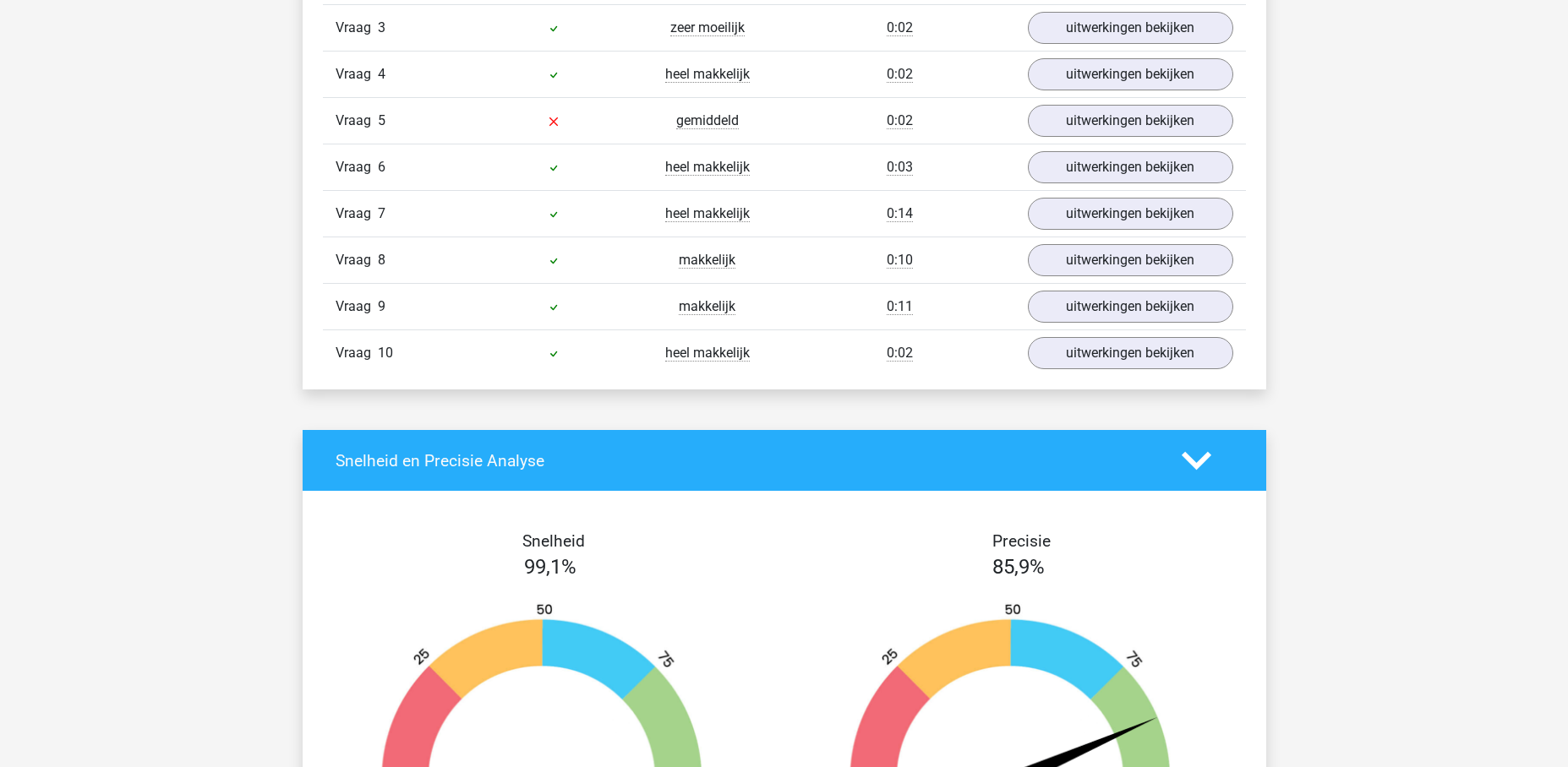
scroll to position [2070, 0]
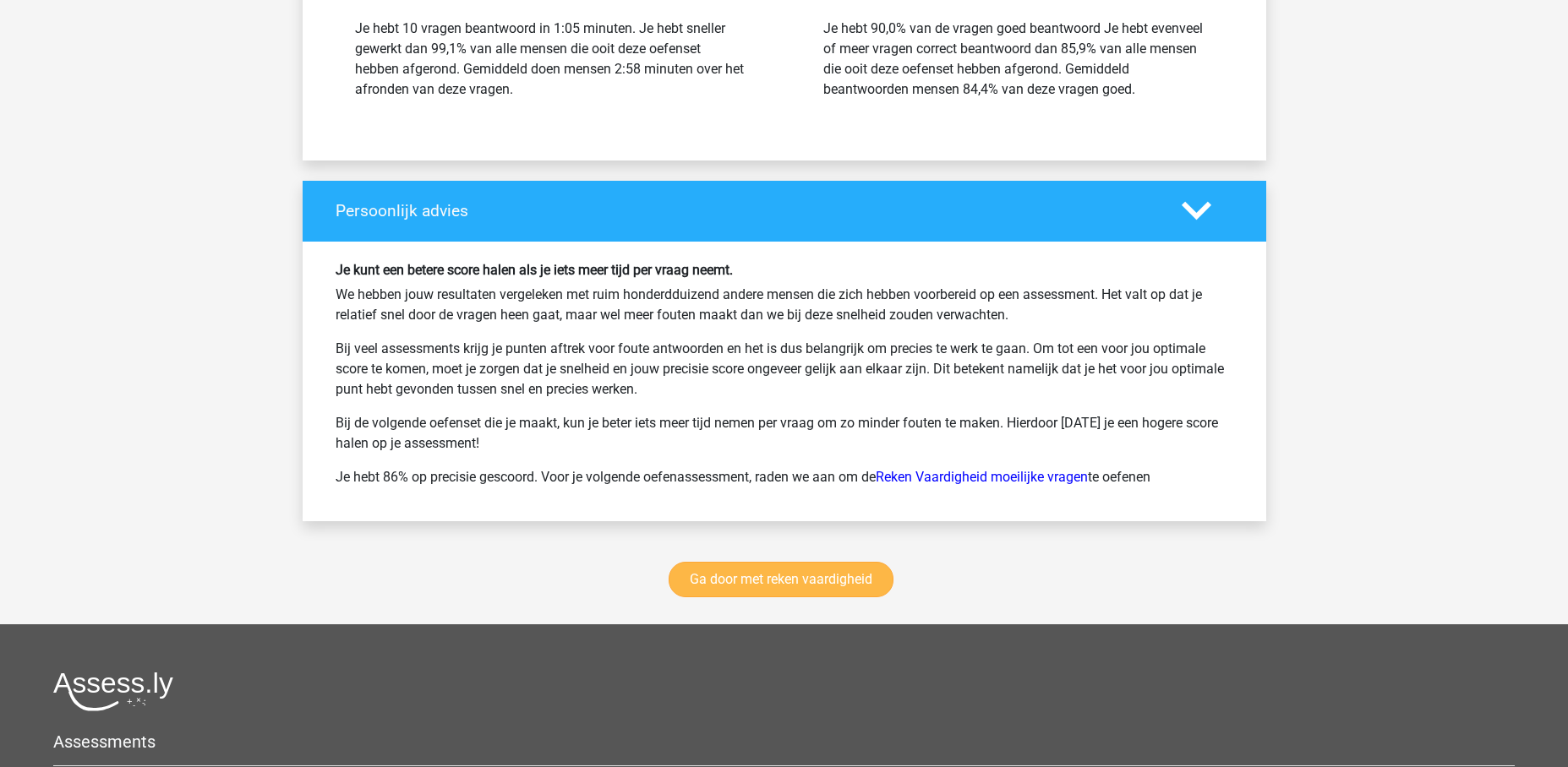
click at [771, 573] on link "Ga door met reken vaardigheid" at bounding box center [780, 579] width 225 height 36
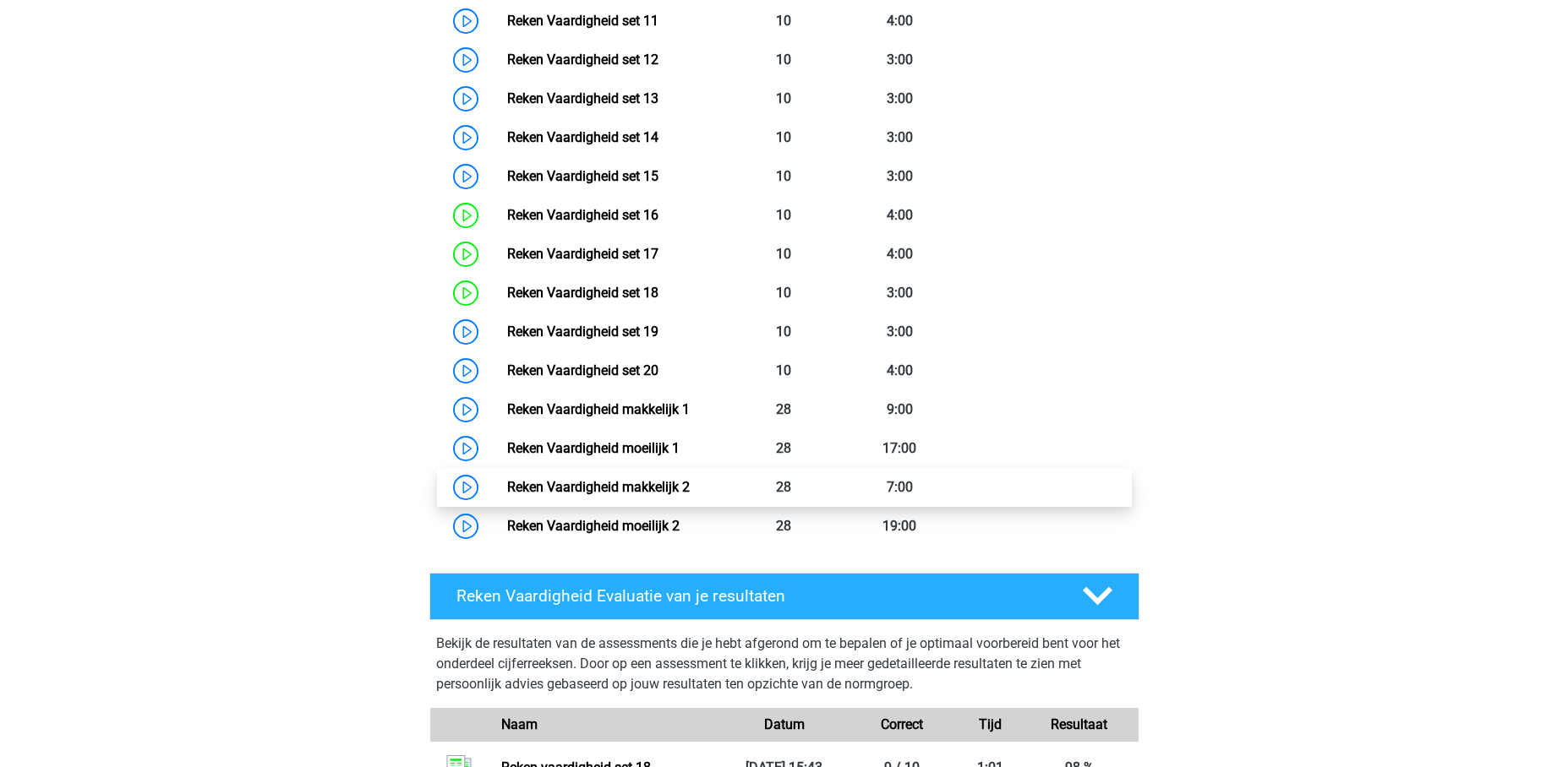
scroll to position [1176, 0]
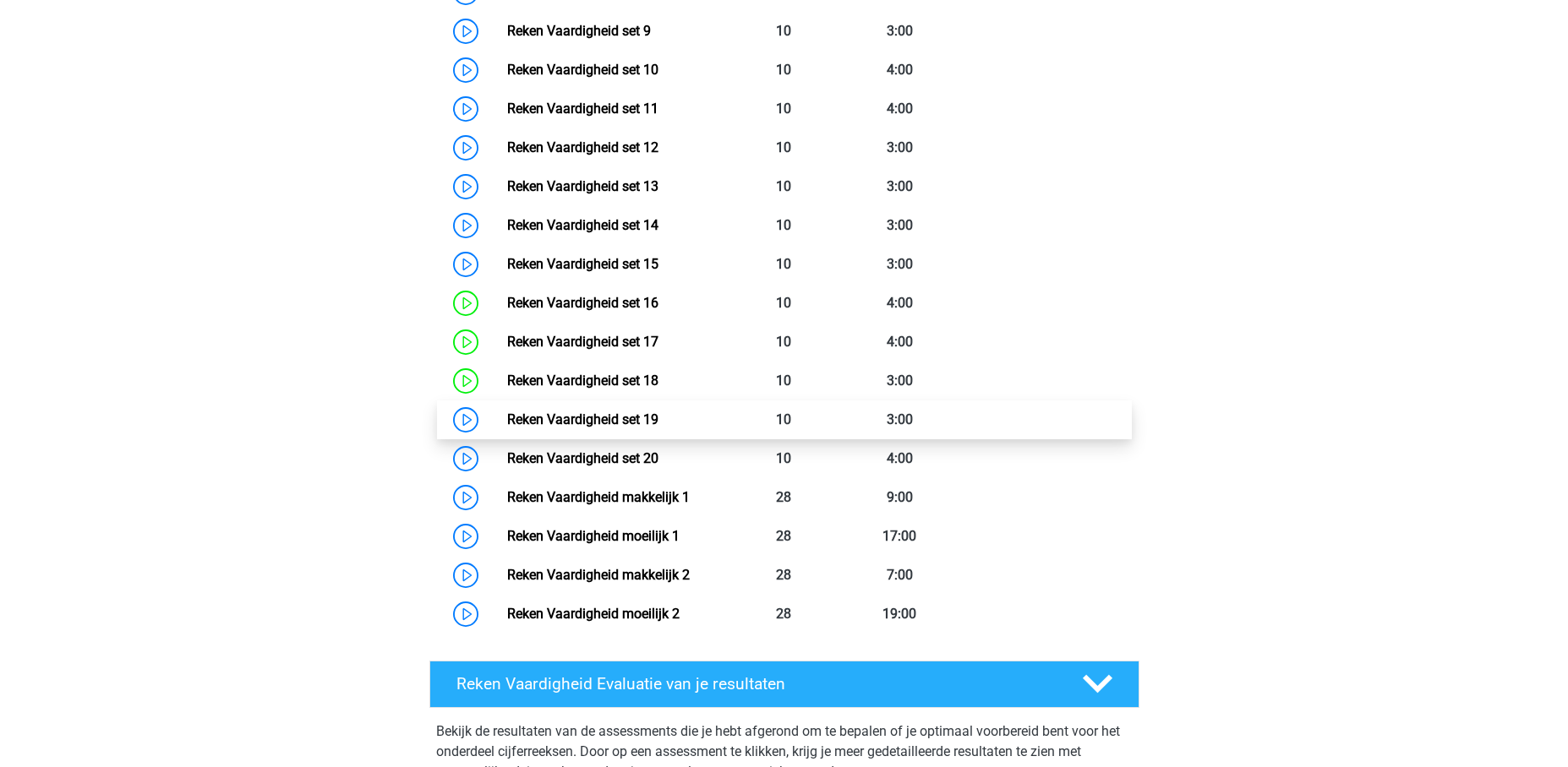
click at [658, 417] on link "Reken Vaardigheid set 19" at bounding box center [582, 418] width 151 height 16
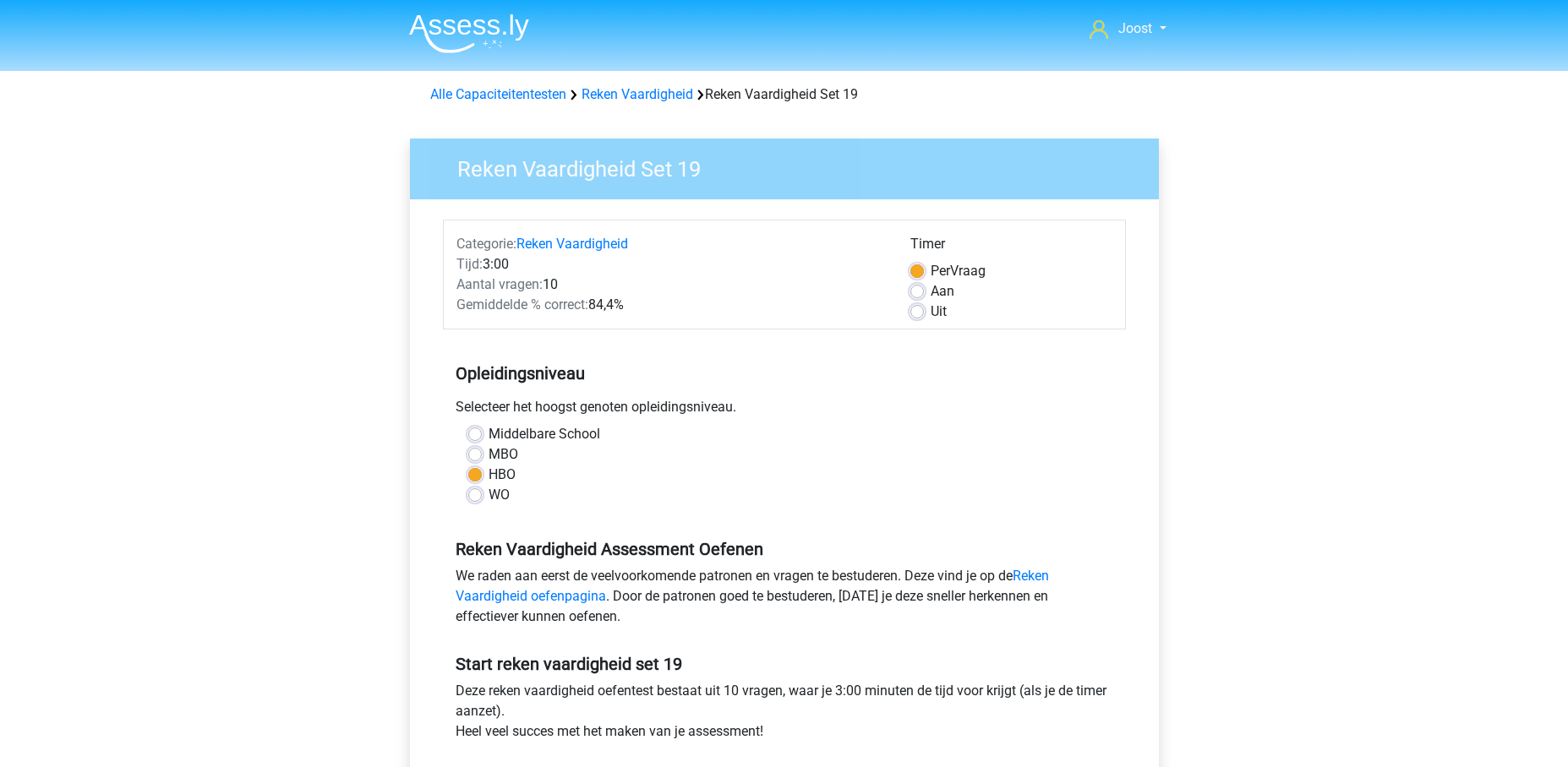
scroll to position [567, 0]
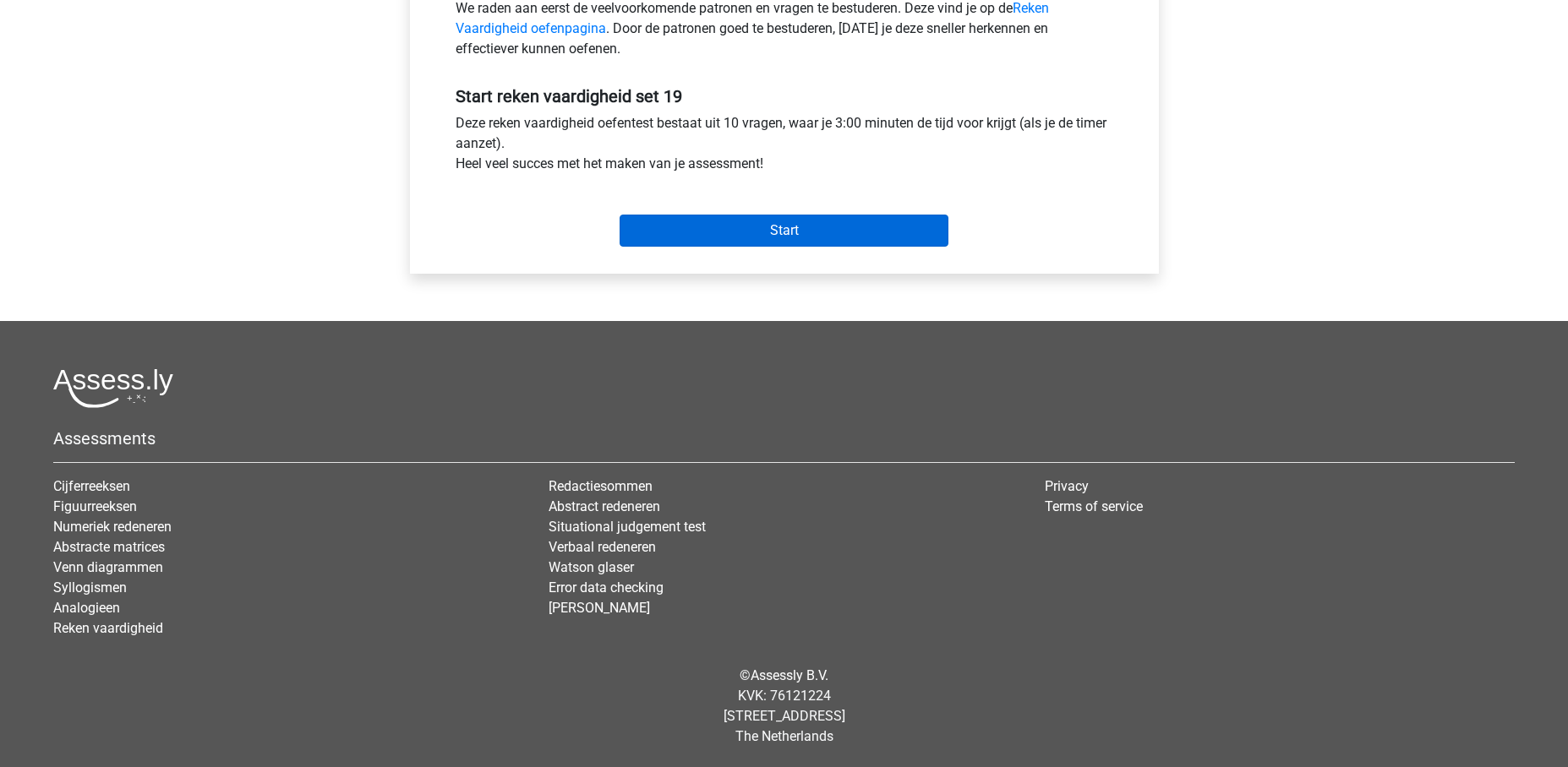
click at [792, 223] on input "Start" at bounding box center [783, 230] width 329 height 32
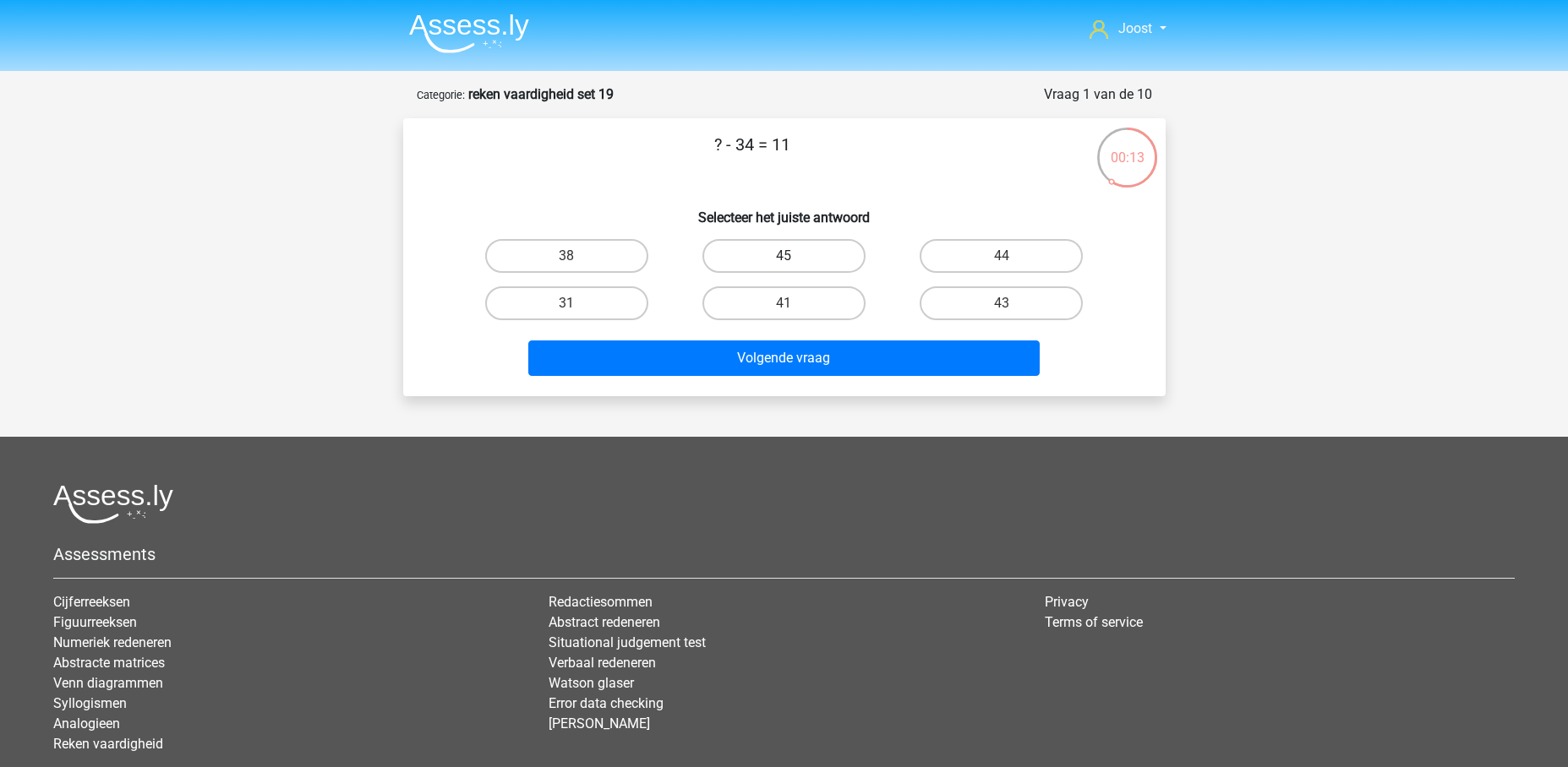
click at [810, 263] on label "45" at bounding box center [783, 256] width 163 height 34
click at [794, 263] on input "45" at bounding box center [789, 261] width 11 height 11
radio input "true"
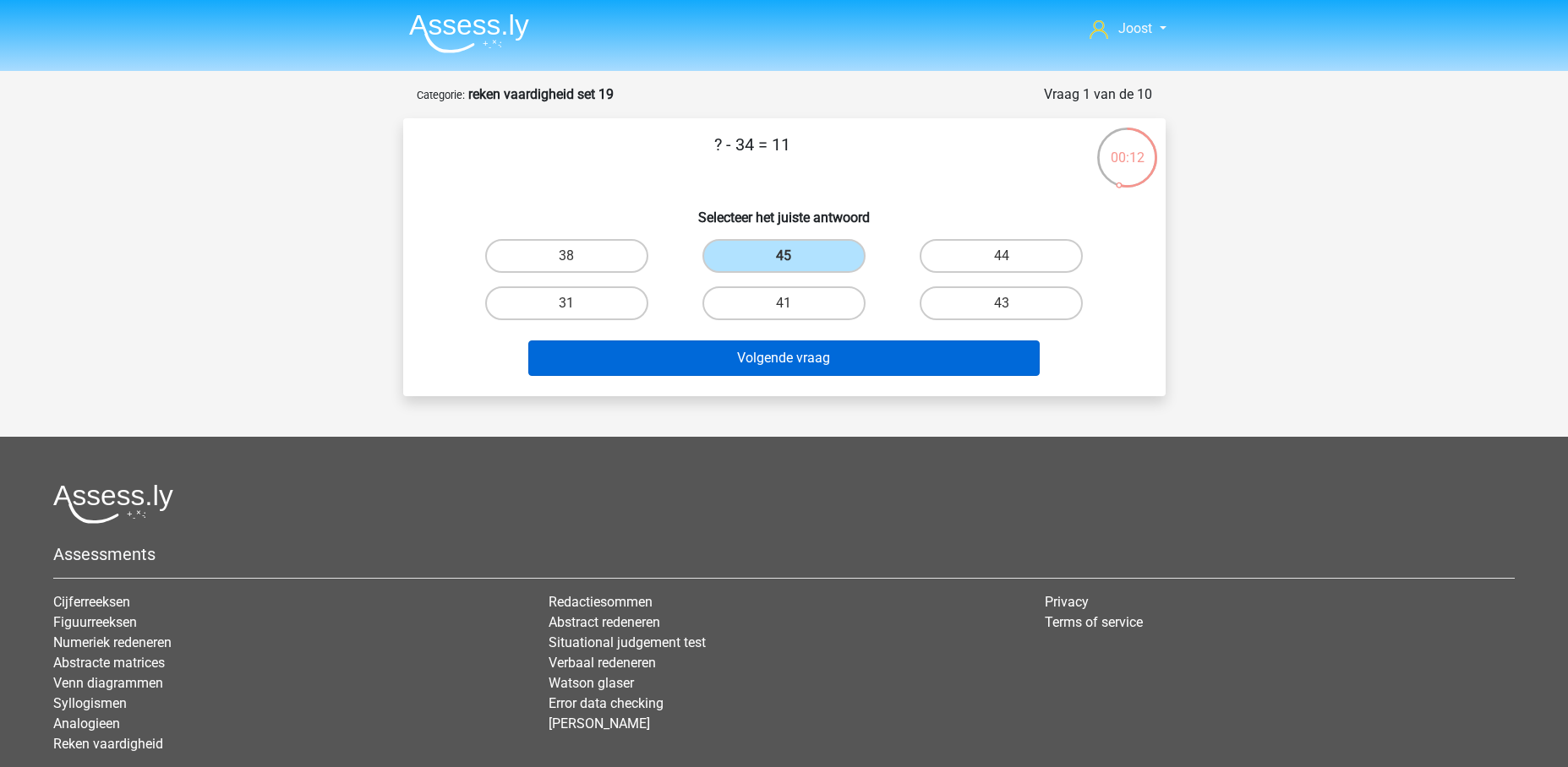
click at [953, 352] on button "Volgende vraag" at bounding box center [784, 358] width 512 height 36
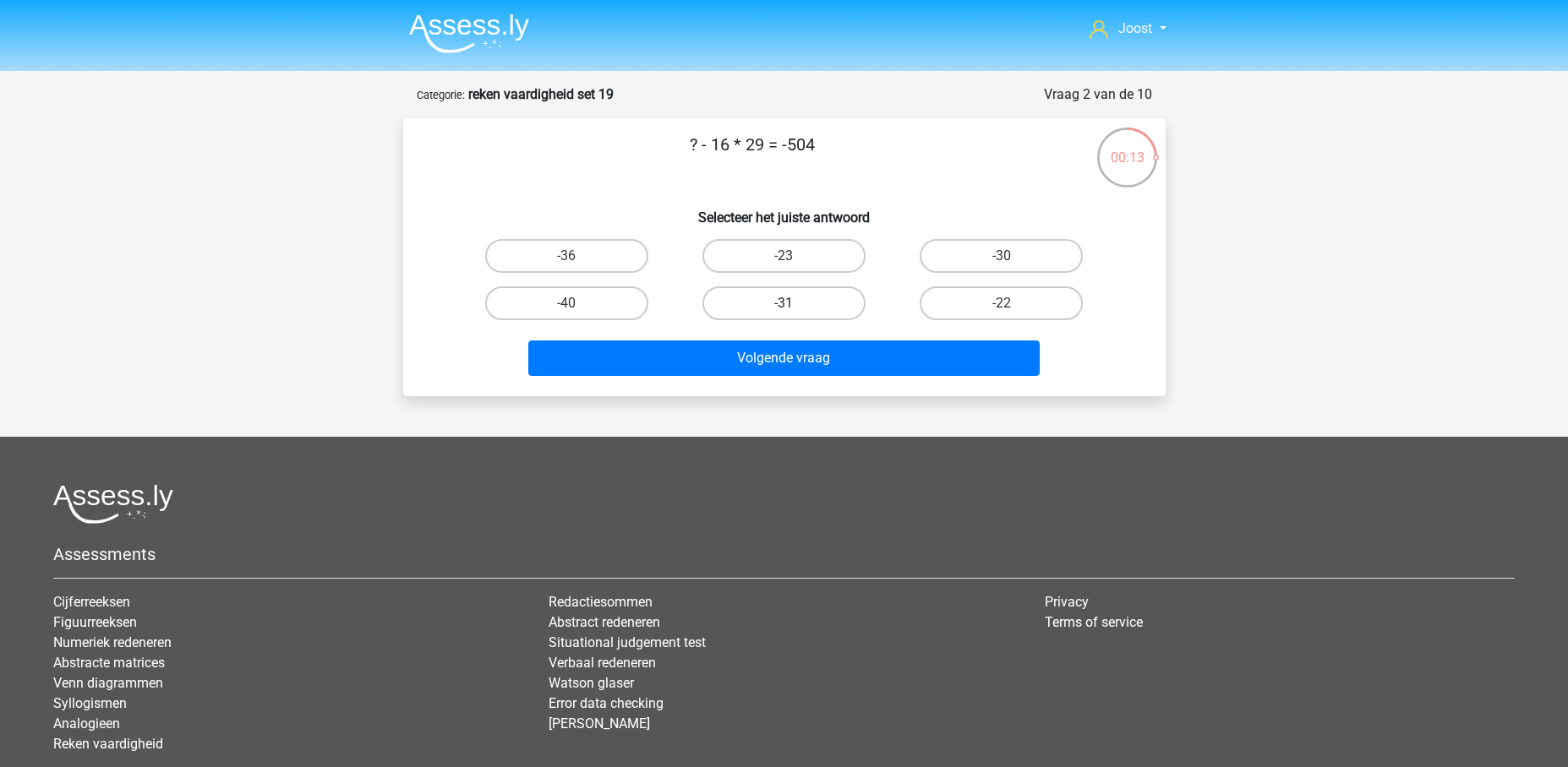
click at [828, 305] on label "-31" at bounding box center [783, 303] width 163 height 34
click at [794, 305] on input "-31" at bounding box center [789, 309] width 11 height 11
radio input "true"
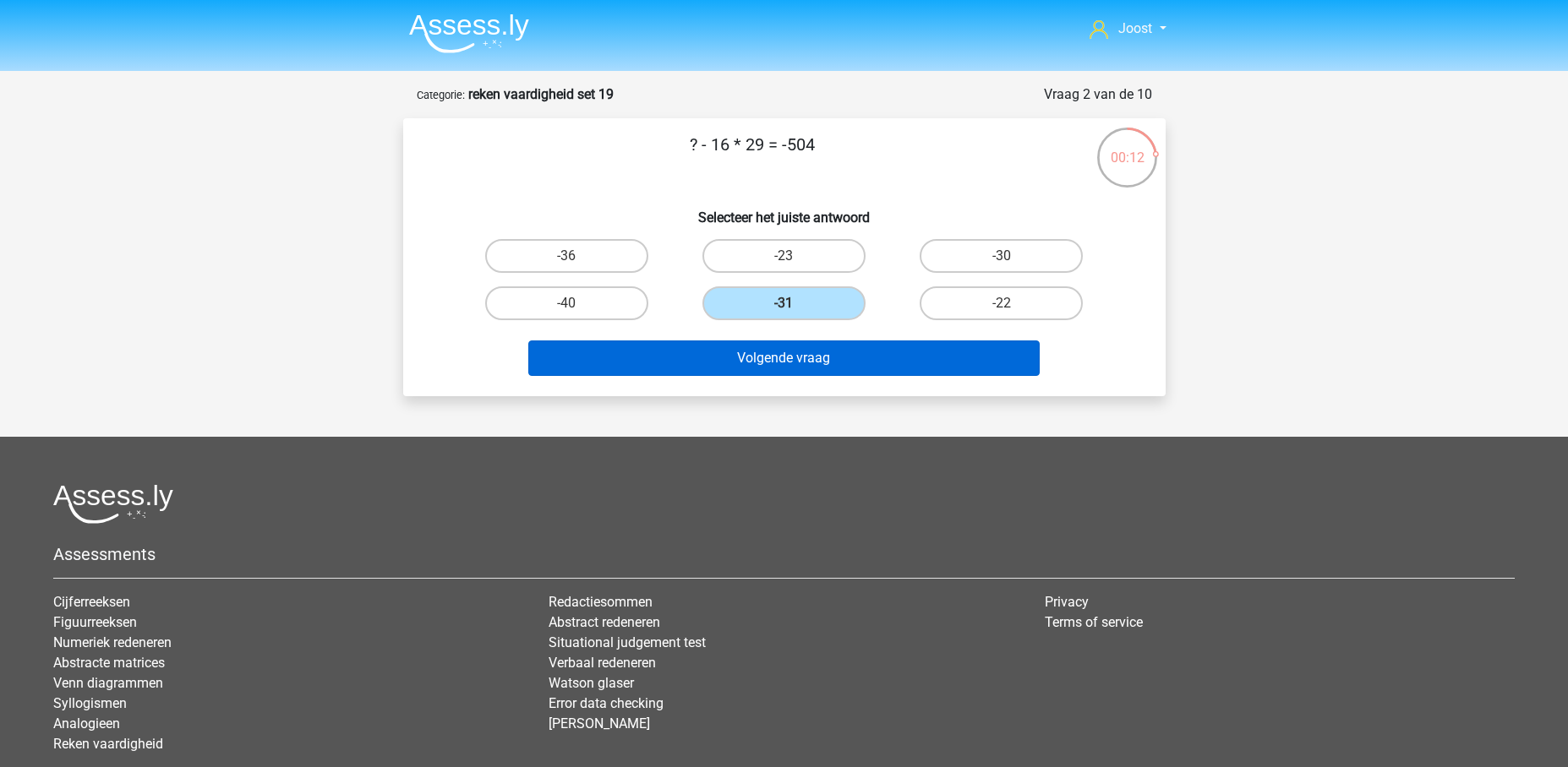
click at [870, 365] on button "Volgende vraag" at bounding box center [784, 358] width 512 height 36
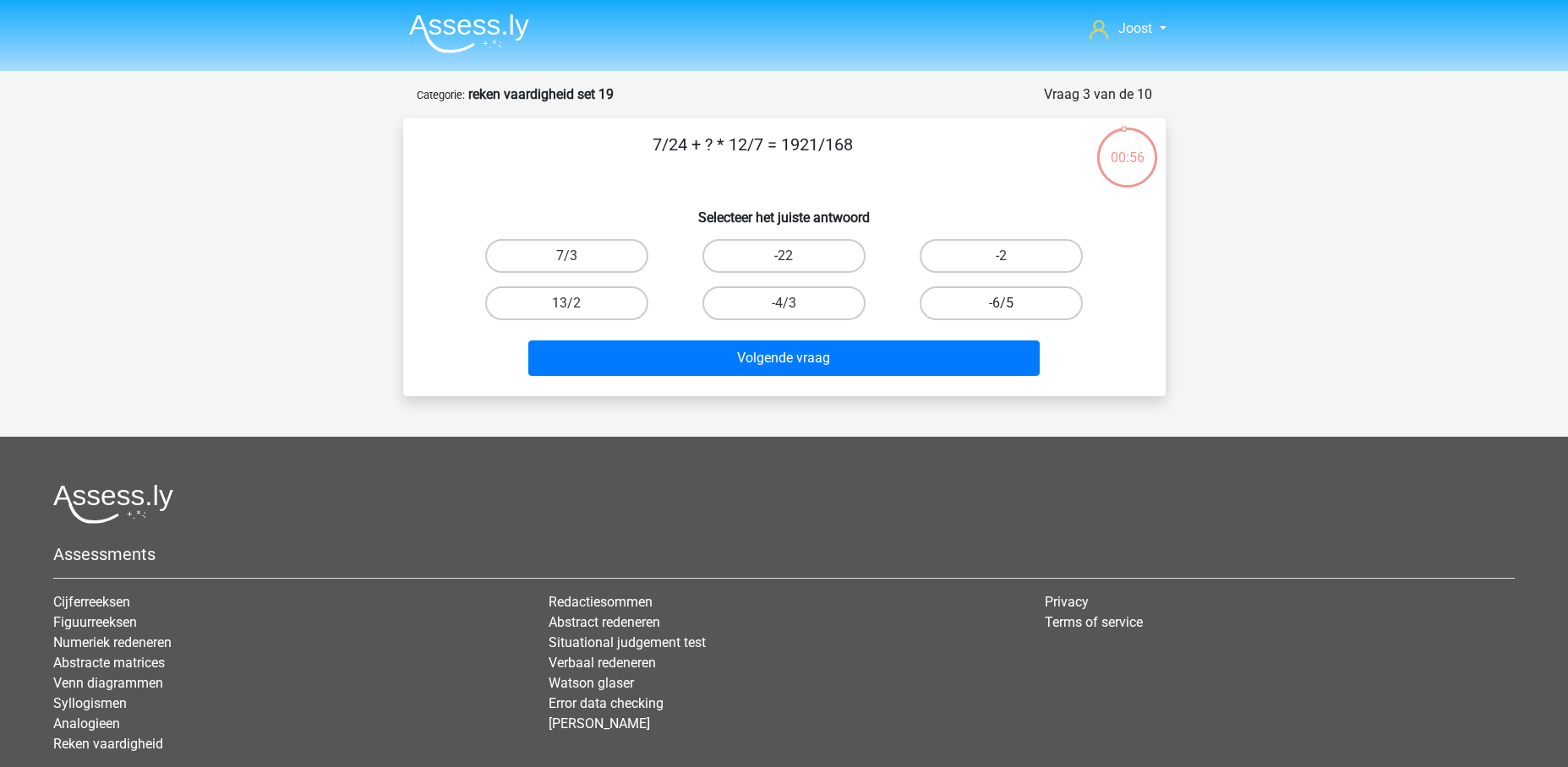
click at [1005, 300] on label "-6/5" at bounding box center [1000, 303] width 163 height 34
click at [1005, 303] on input "-6/5" at bounding box center [1007, 309] width 11 height 11
radio input "true"
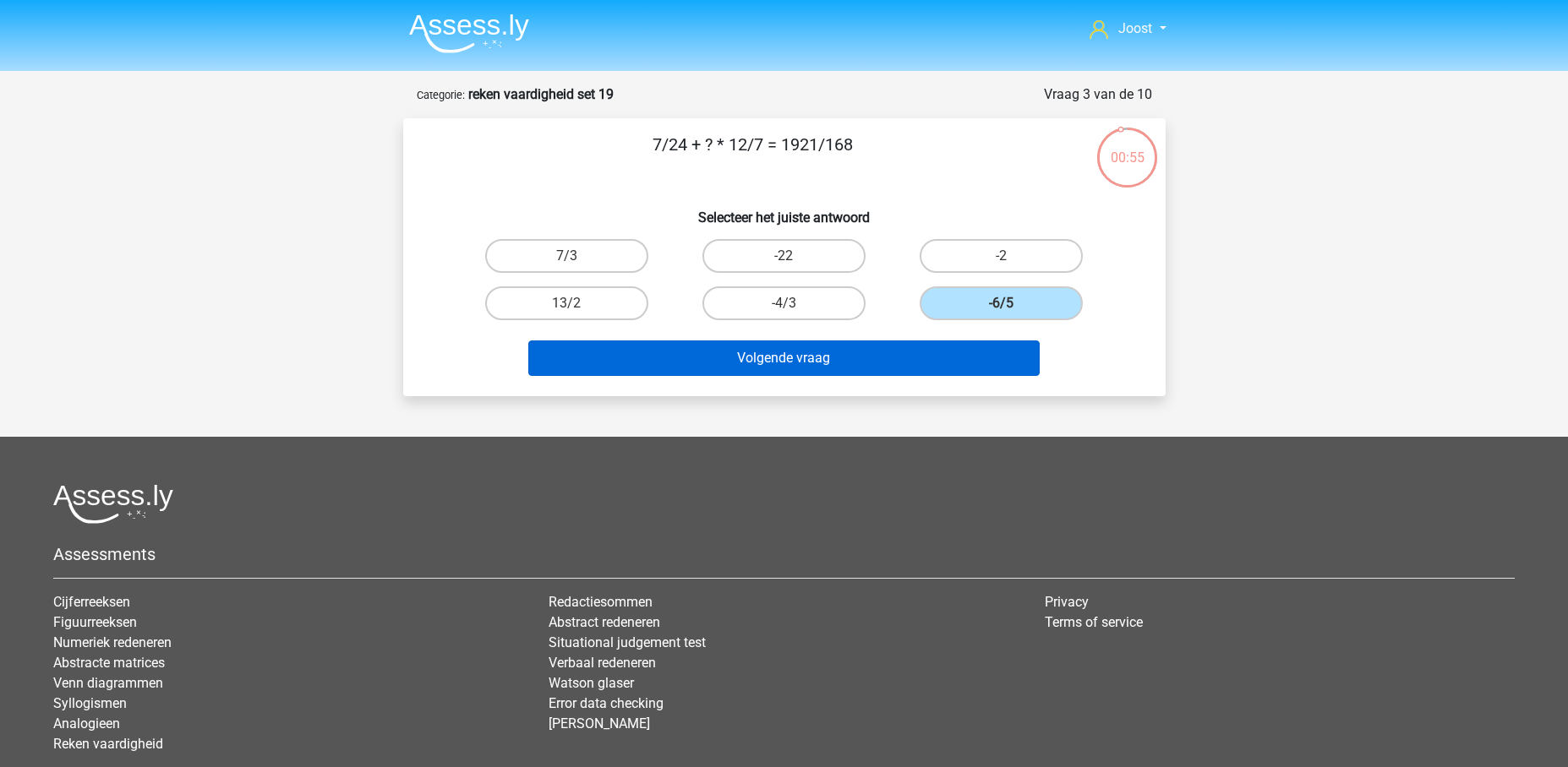
click at [915, 362] on button "Volgende vraag" at bounding box center [784, 358] width 512 height 36
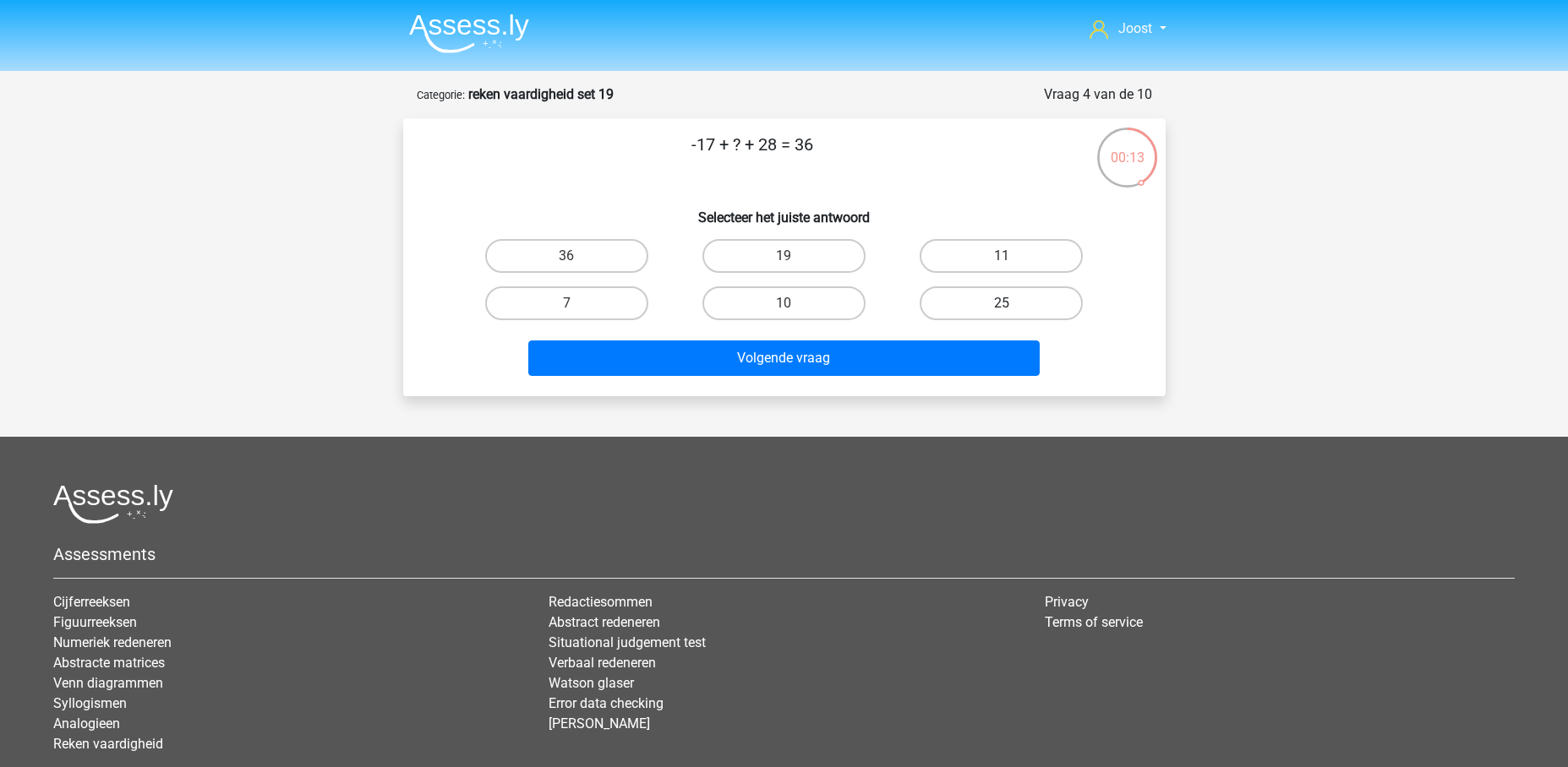
click at [989, 307] on label "25" at bounding box center [1000, 303] width 163 height 34
click at [1001, 307] on input "25" at bounding box center [1007, 309] width 11 height 11
radio input "true"
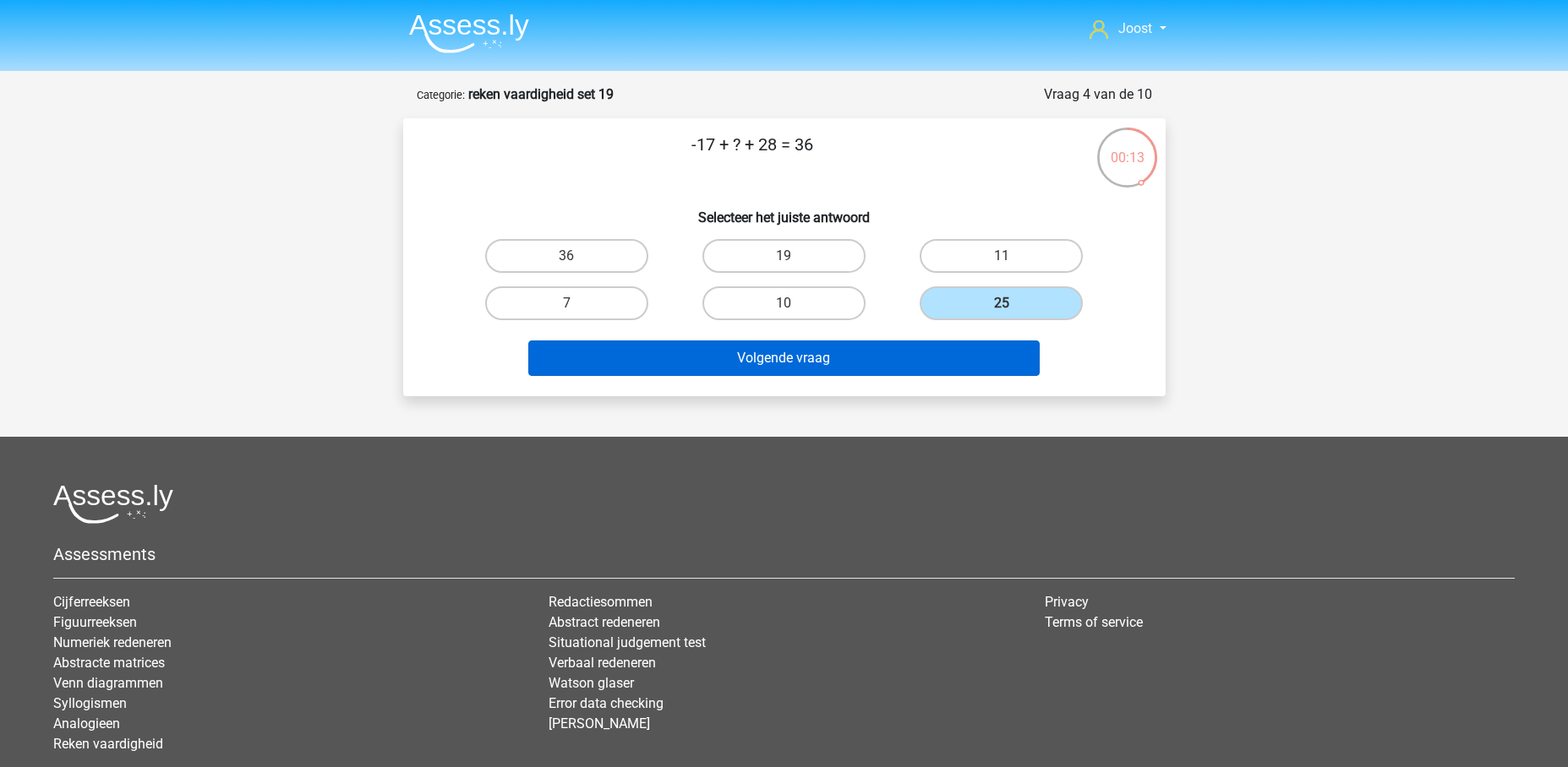
click at [947, 363] on button "Volgende vraag" at bounding box center [784, 358] width 512 height 36
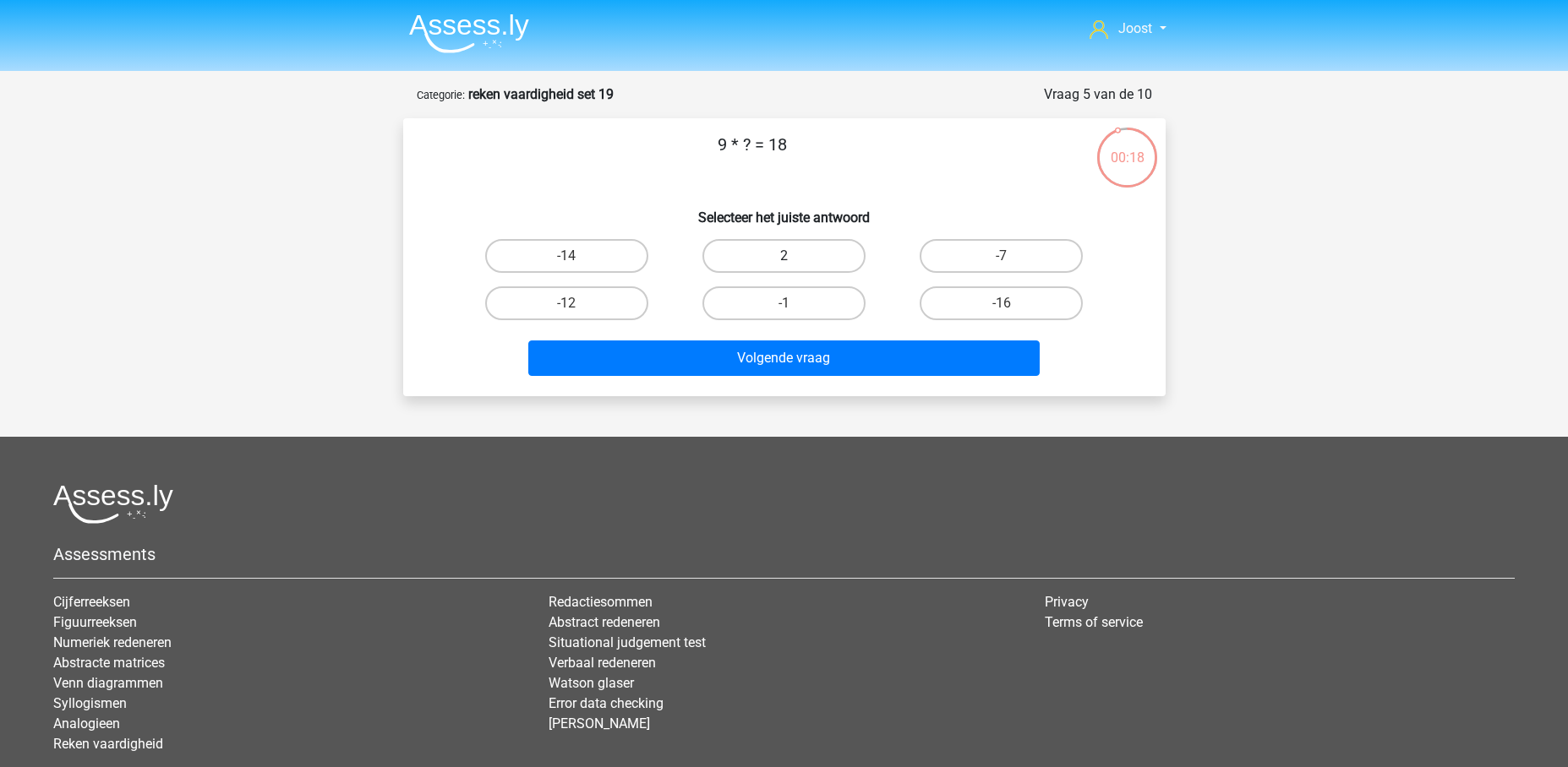
click at [777, 260] on label "2" at bounding box center [783, 256] width 163 height 34
click at [783, 260] on input "2" at bounding box center [789, 261] width 11 height 11
radio input "true"
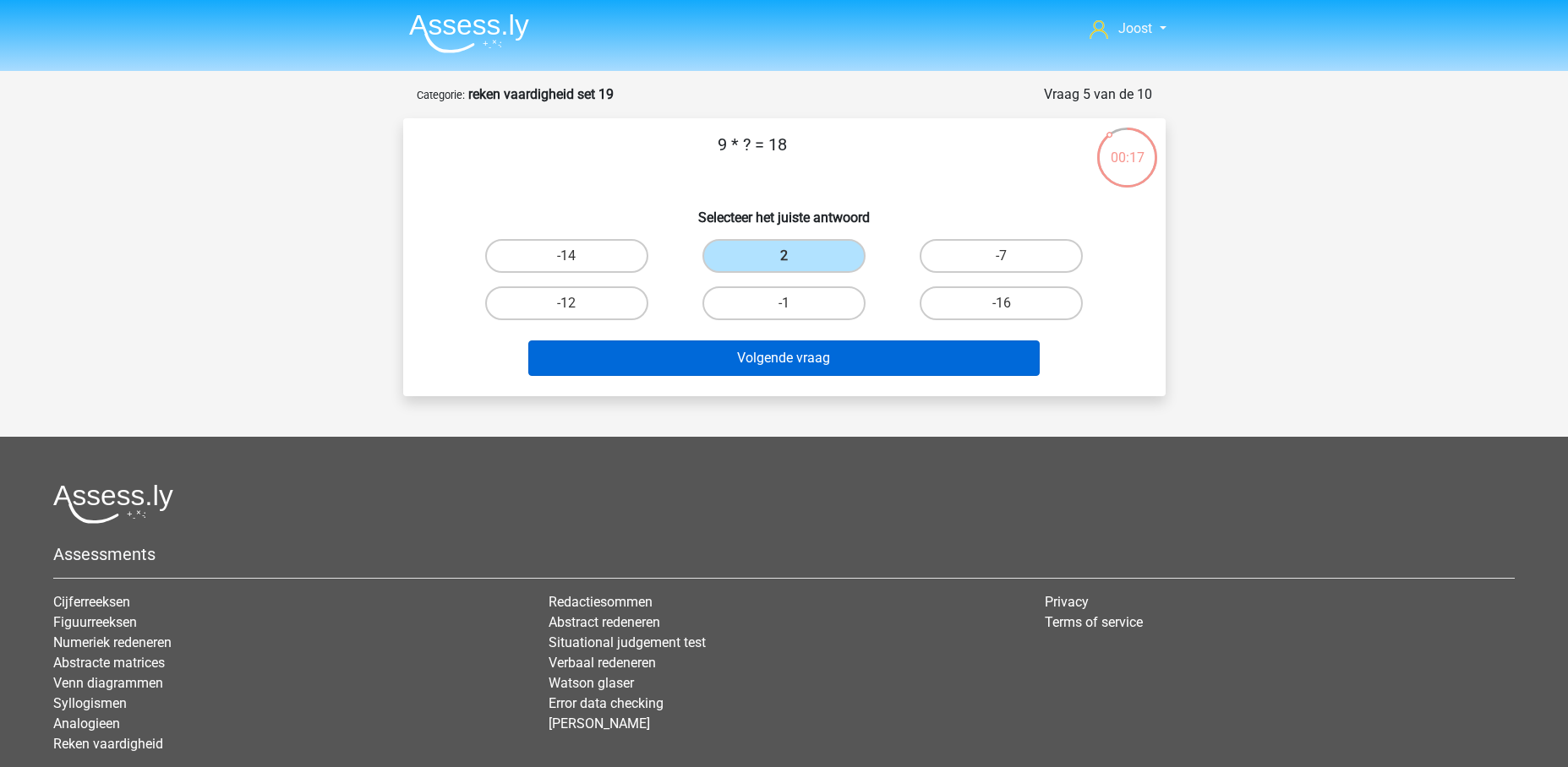
click at [847, 361] on button "Volgende vraag" at bounding box center [784, 358] width 512 height 36
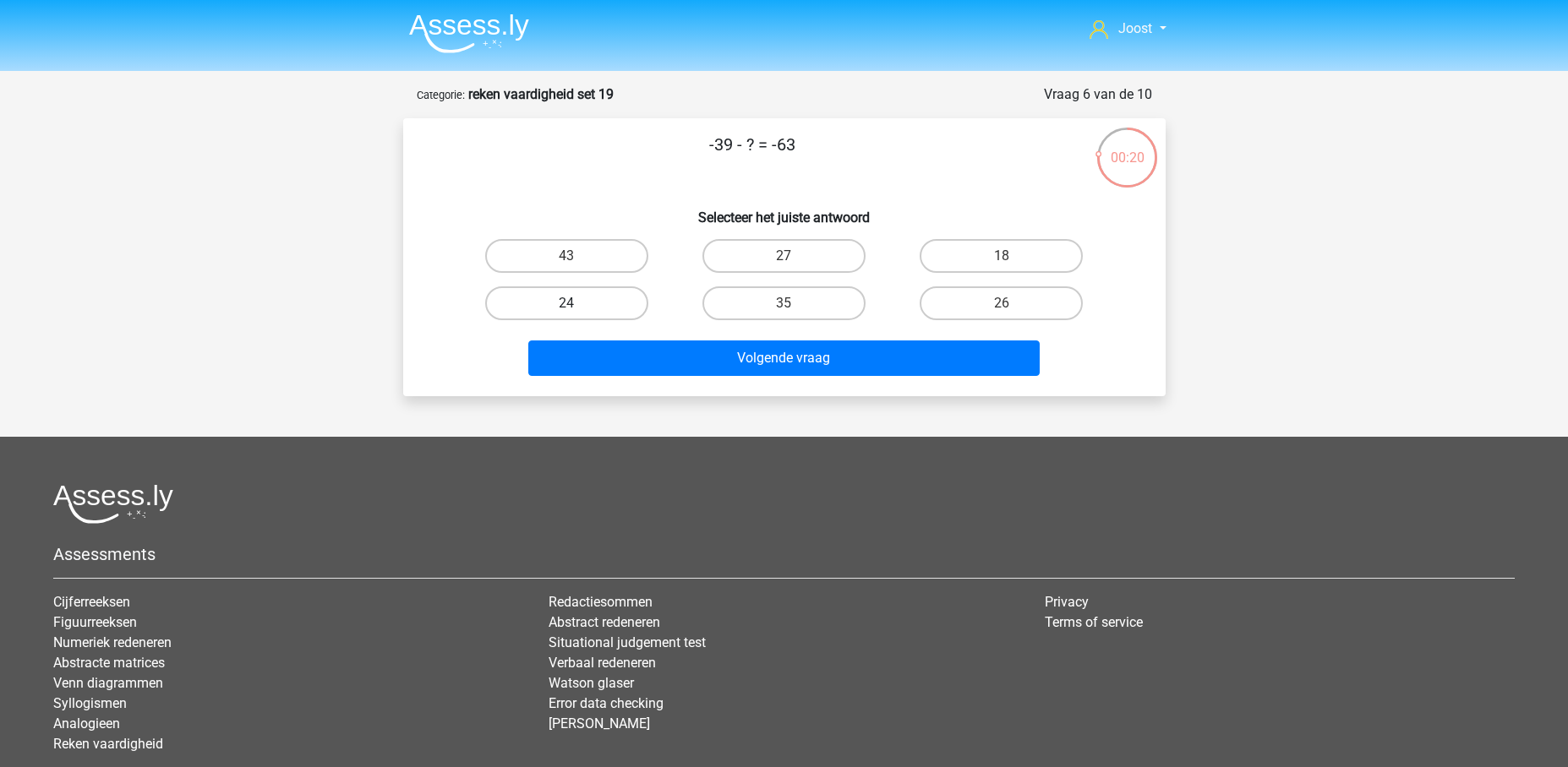
click at [615, 303] on label "24" at bounding box center [566, 303] width 163 height 34
click at [577, 303] on input "24" at bounding box center [571, 309] width 11 height 11
radio input "true"
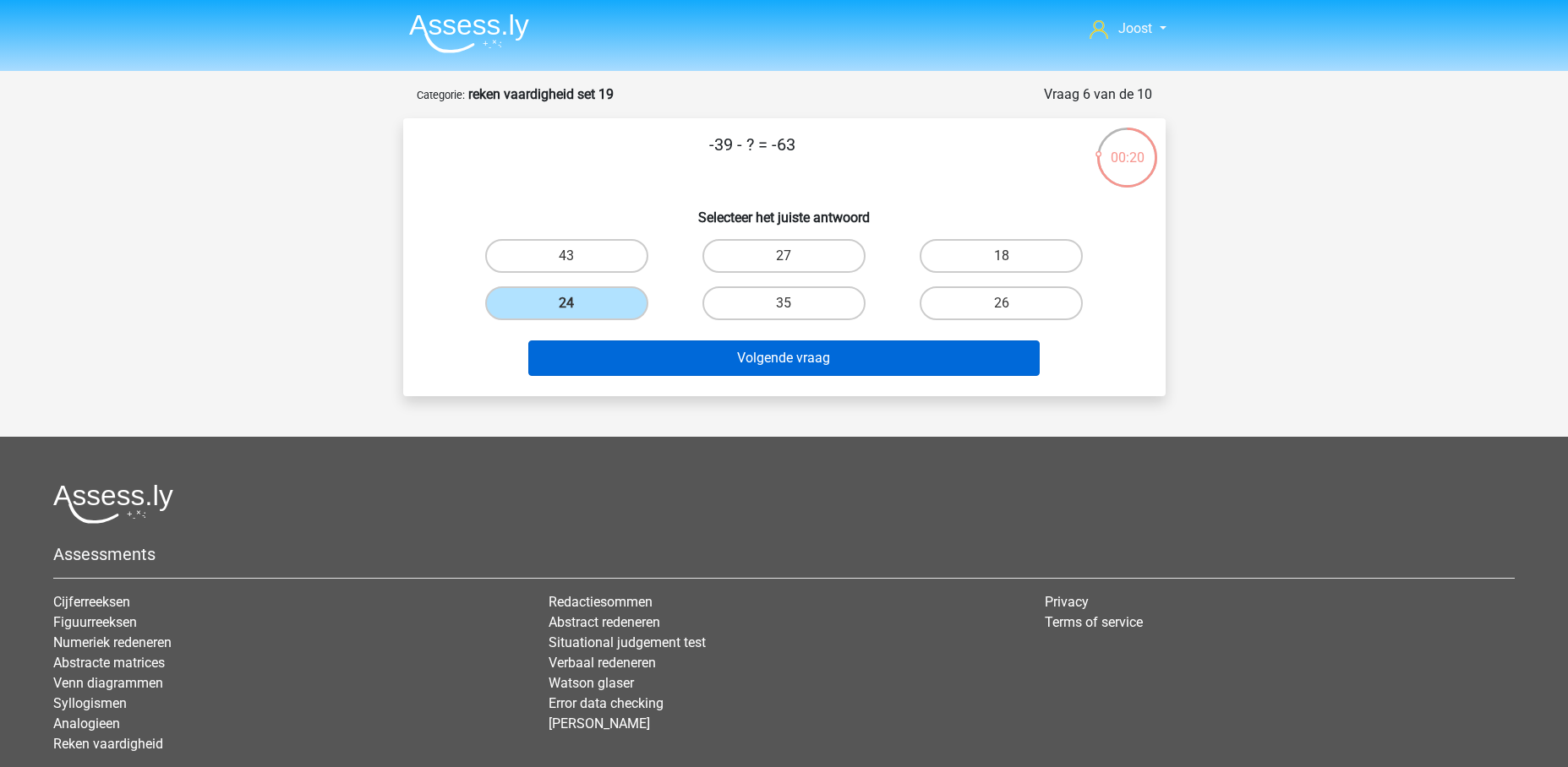
click at [749, 366] on button "Volgende vraag" at bounding box center [784, 358] width 512 height 36
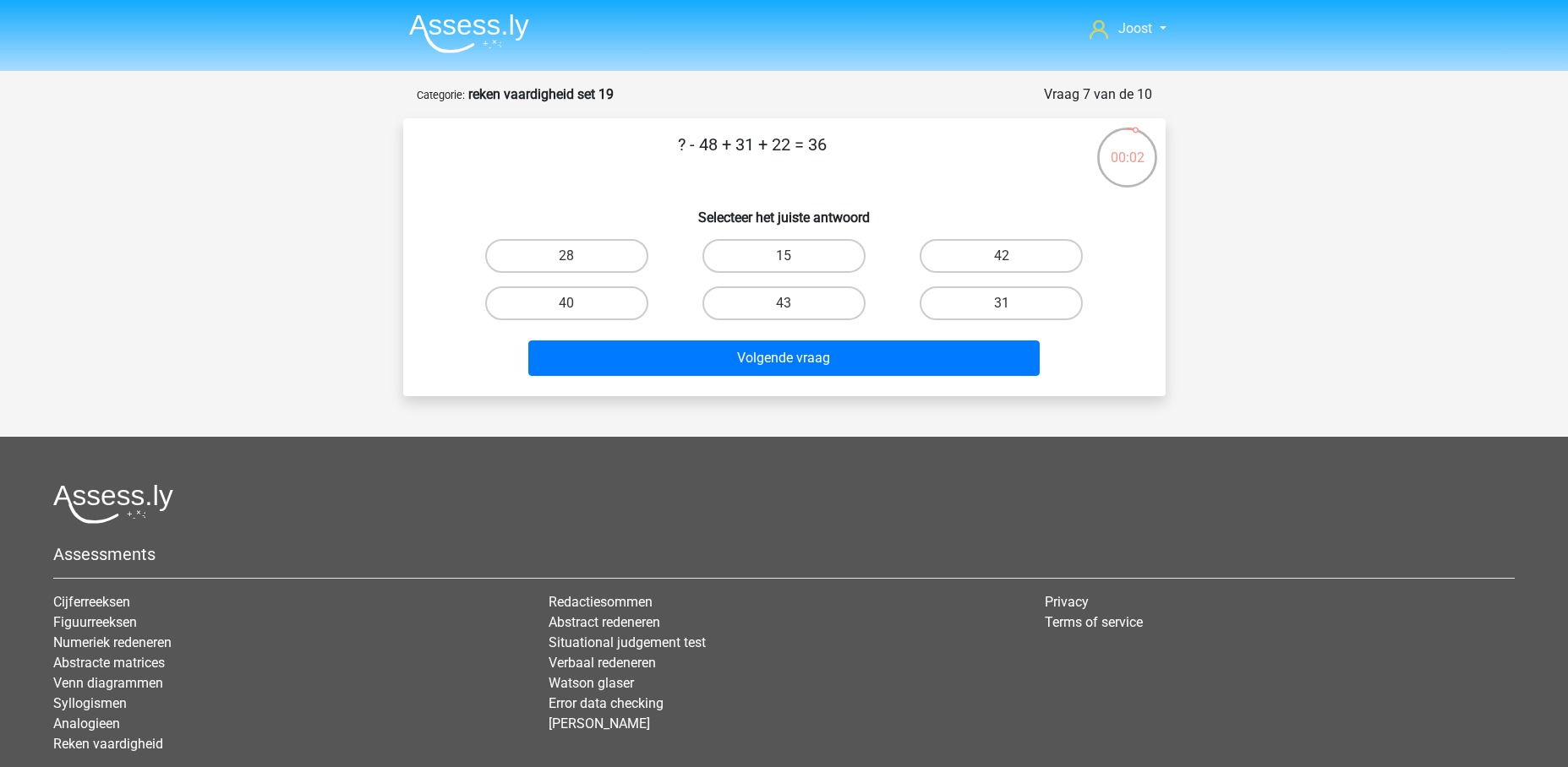
drag, startPoint x: 605, startPoint y: 302, endPoint x: 732, endPoint y: 380, distance: 149.0
click at [605, 302] on label "40" at bounding box center [566, 303] width 163 height 34
click at [577, 303] on input "40" at bounding box center [571, 309] width 11 height 11
radio input "true"
click at [740, 382] on div "Volgende vraag" at bounding box center [784, 361] width 652 height 42
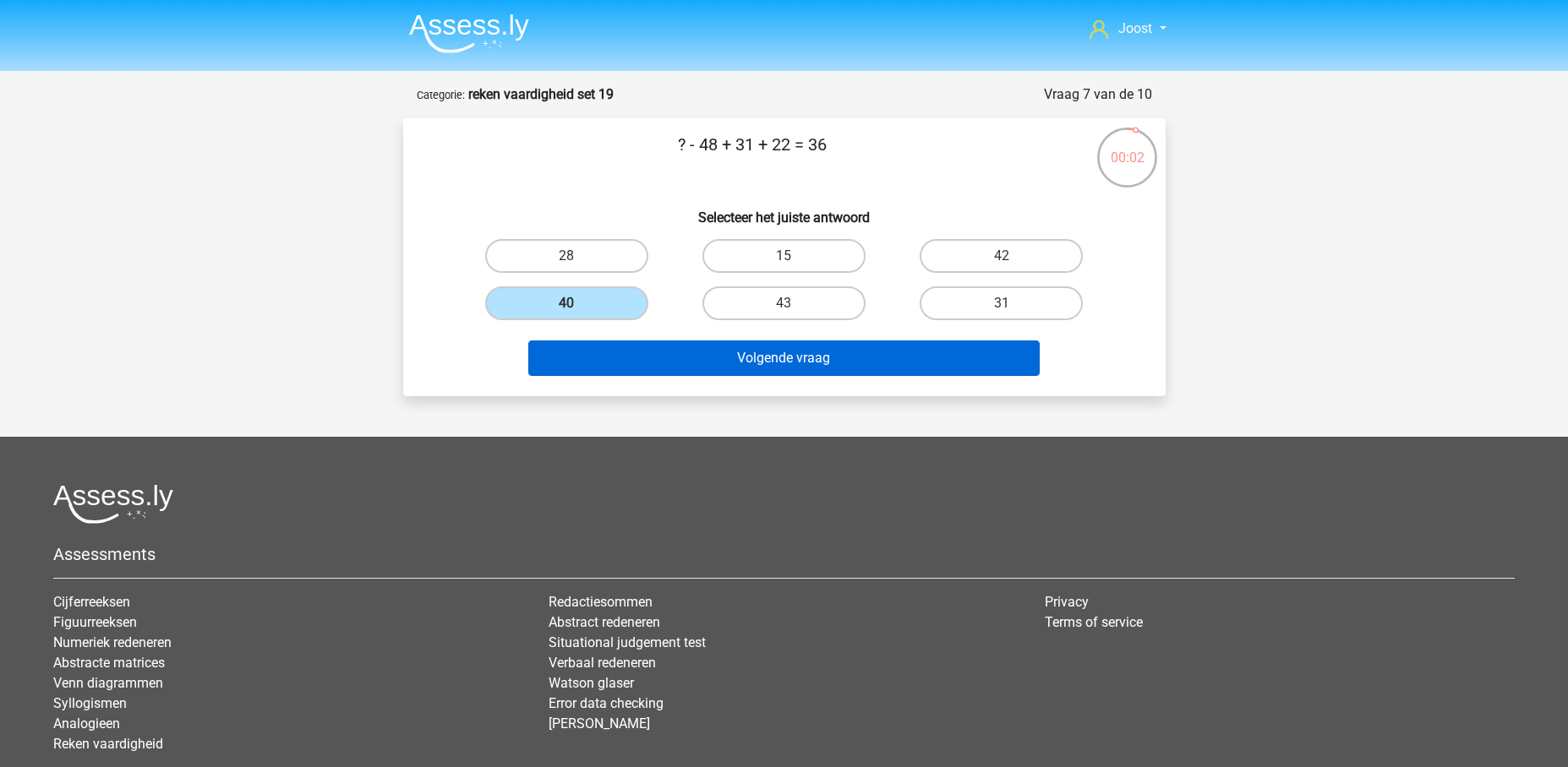
click at [761, 355] on button "Volgende vraag" at bounding box center [784, 358] width 512 height 36
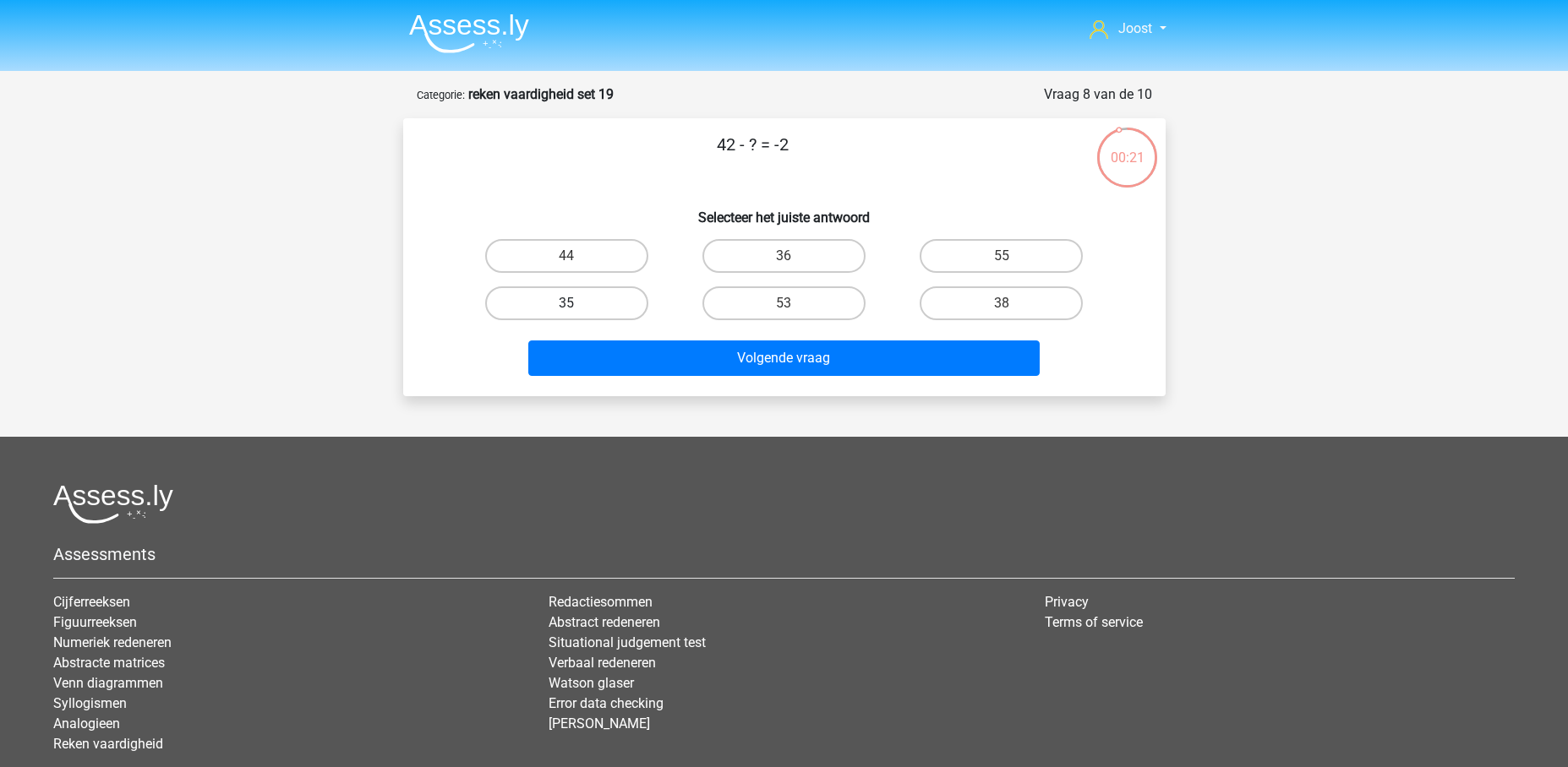
drag, startPoint x: 565, startPoint y: 254, endPoint x: 641, endPoint y: 307, distance: 92.7
click at [565, 254] on label "44" at bounding box center [566, 256] width 163 height 34
click at [566, 256] on input "44" at bounding box center [571, 261] width 11 height 11
radio input "true"
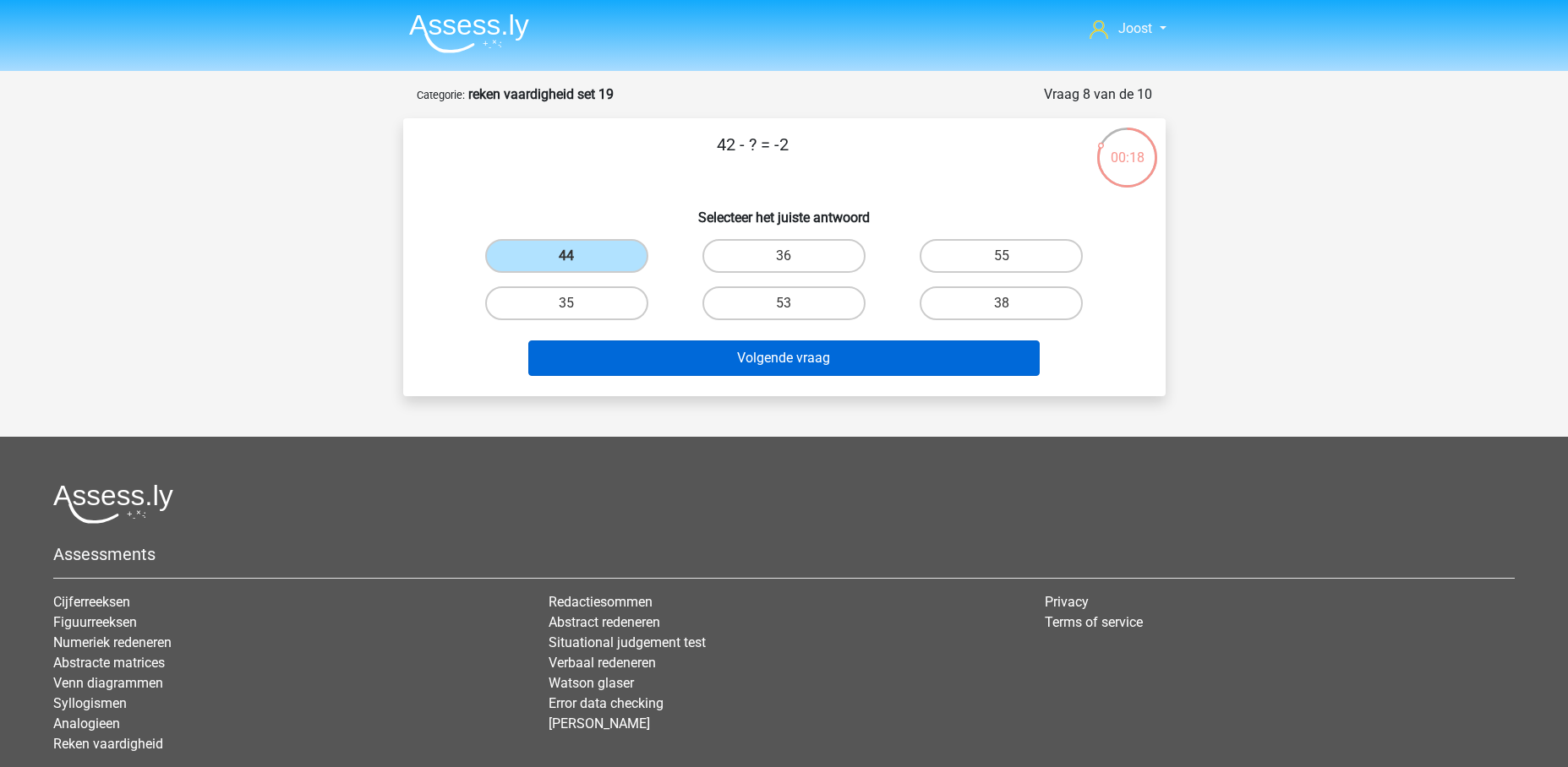
click at [805, 367] on button "Volgende vraag" at bounding box center [784, 358] width 512 height 36
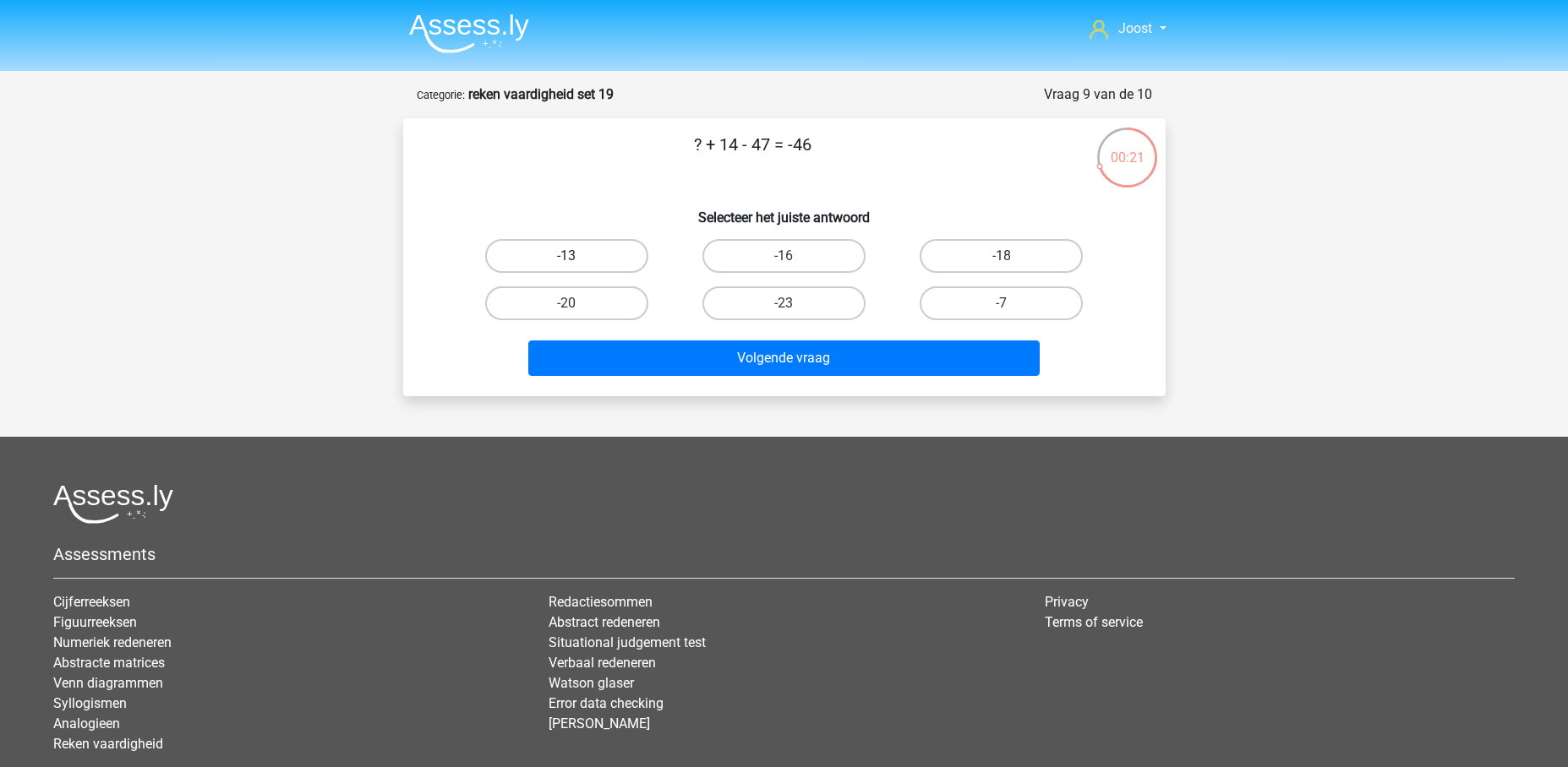
click at [595, 258] on label "-13" at bounding box center [566, 256] width 163 height 34
click at [577, 258] on input "-13" at bounding box center [571, 261] width 11 height 11
radio input "true"
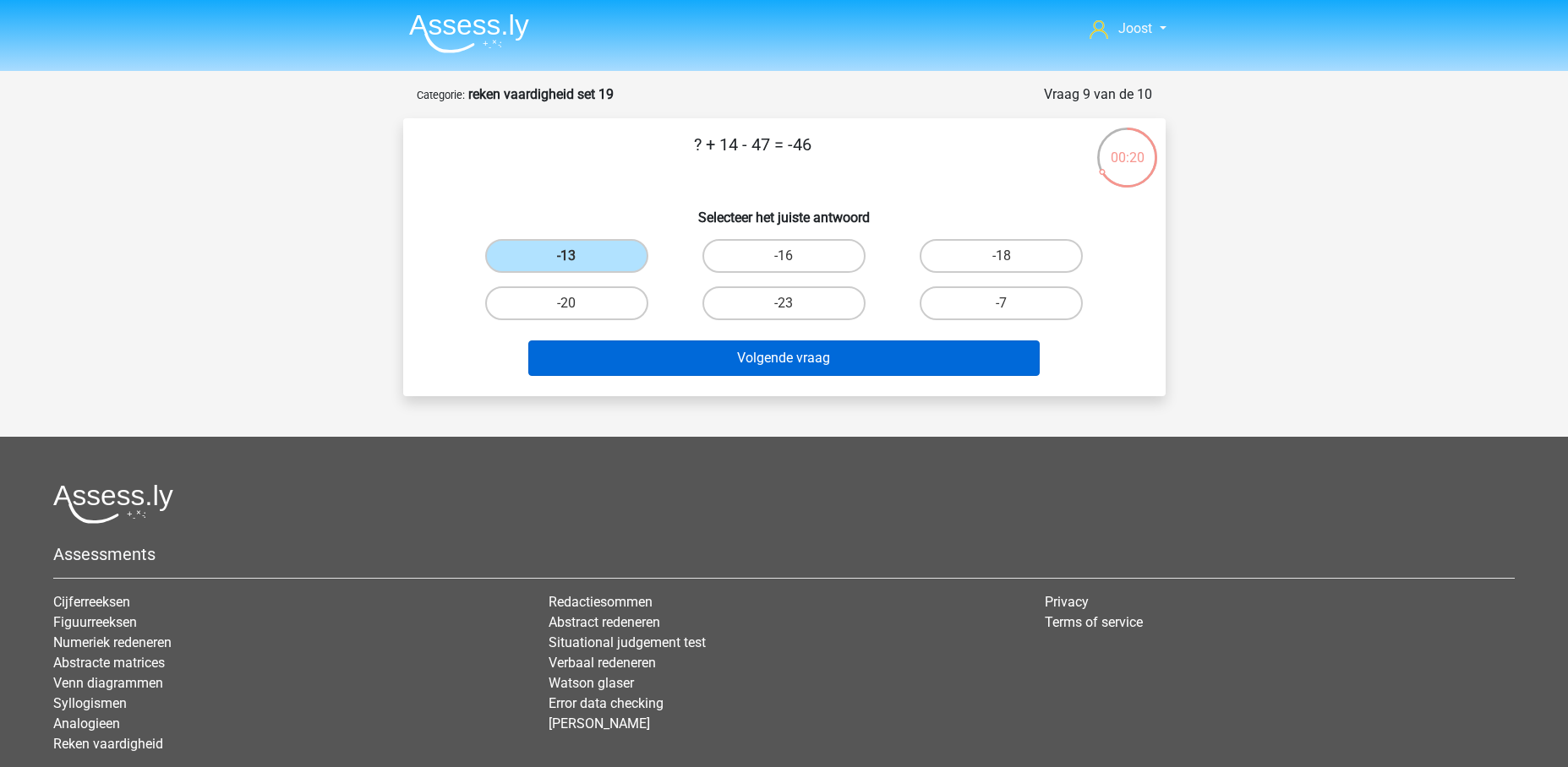
click at [768, 357] on button "Volgende vraag" at bounding box center [784, 358] width 512 height 36
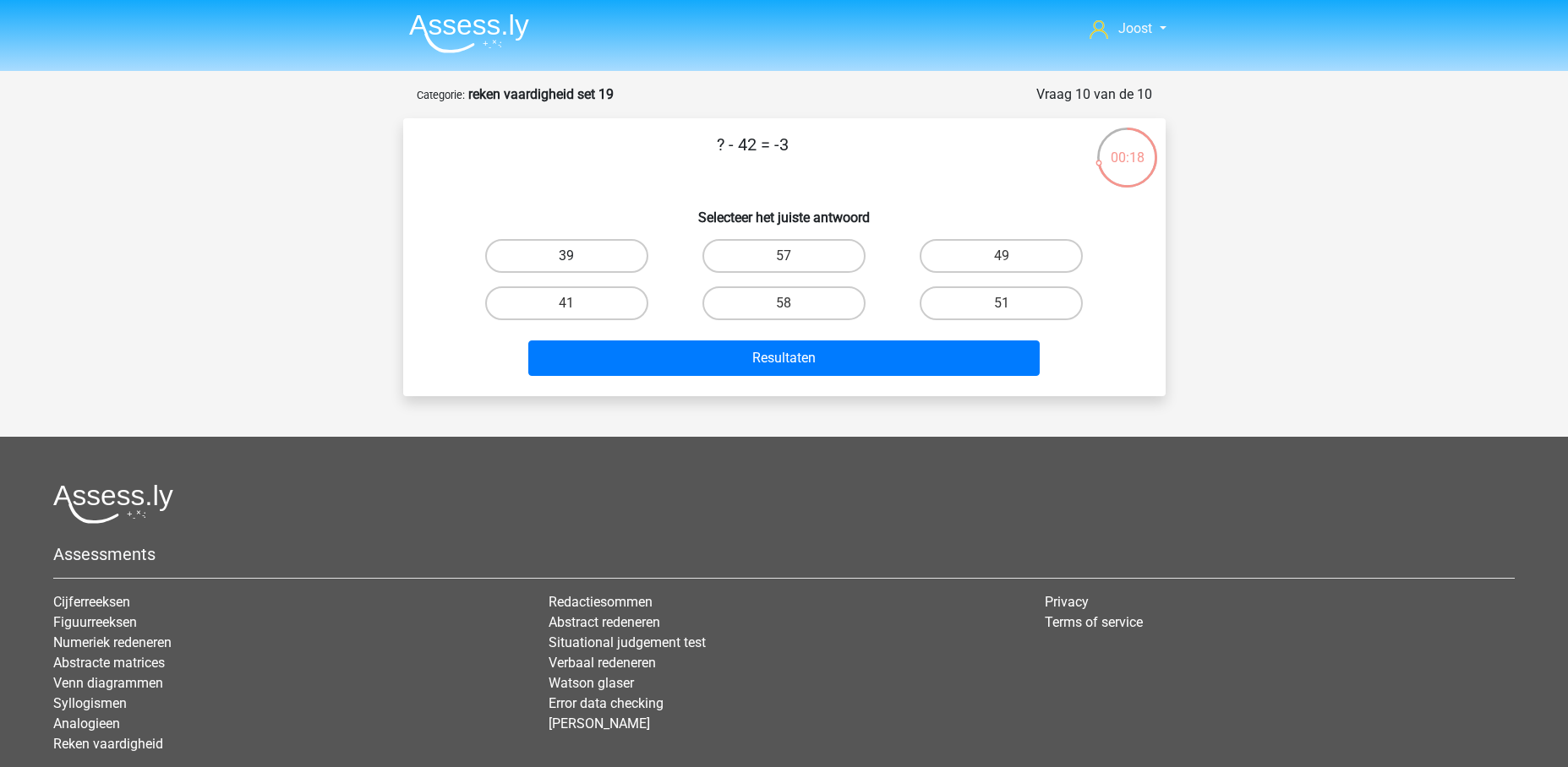
click at [608, 264] on label "39" at bounding box center [566, 256] width 163 height 34
click at [577, 264] on input "39" at bounding box center [571, 261] width 11 height 11
radio input "true"
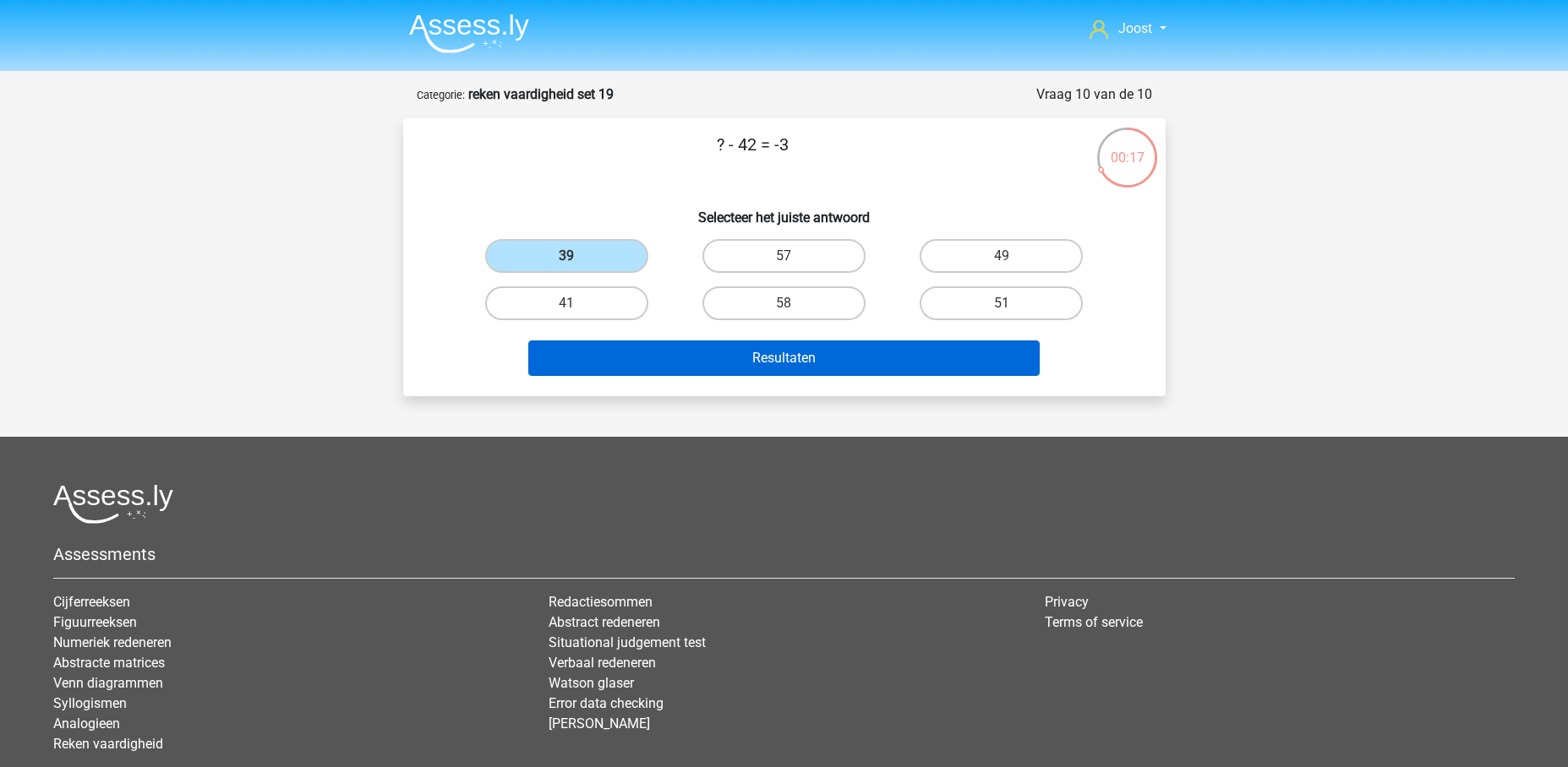
click at [709, 346] on button "Resultaten" at bounding box center [784, 358] width 512 height 36
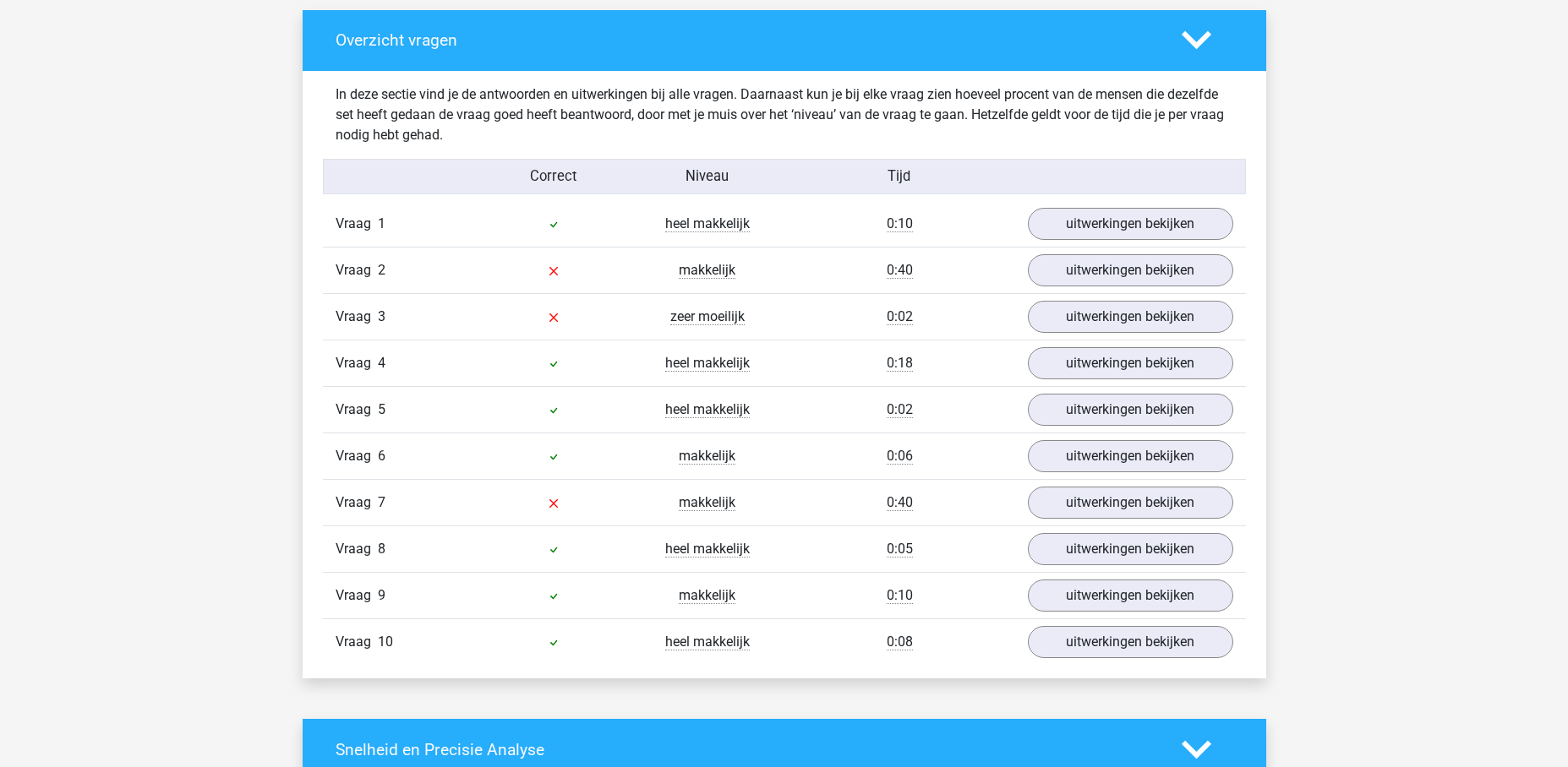
scroll to position [891, 0]
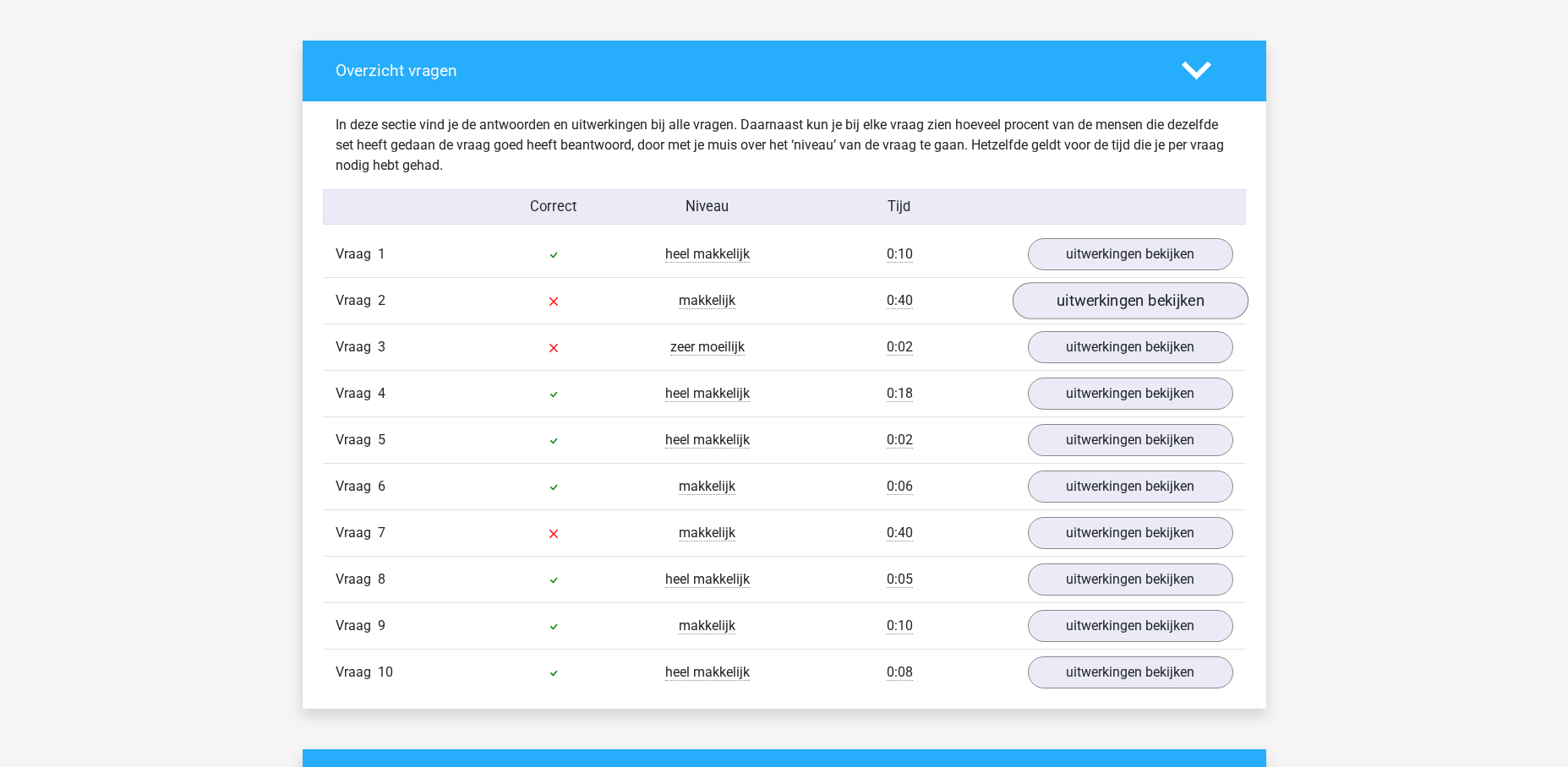
click at [1046, 293] on link "uitwerkingen bekijken" at bounding box center [1129, 302] width 236 height 37
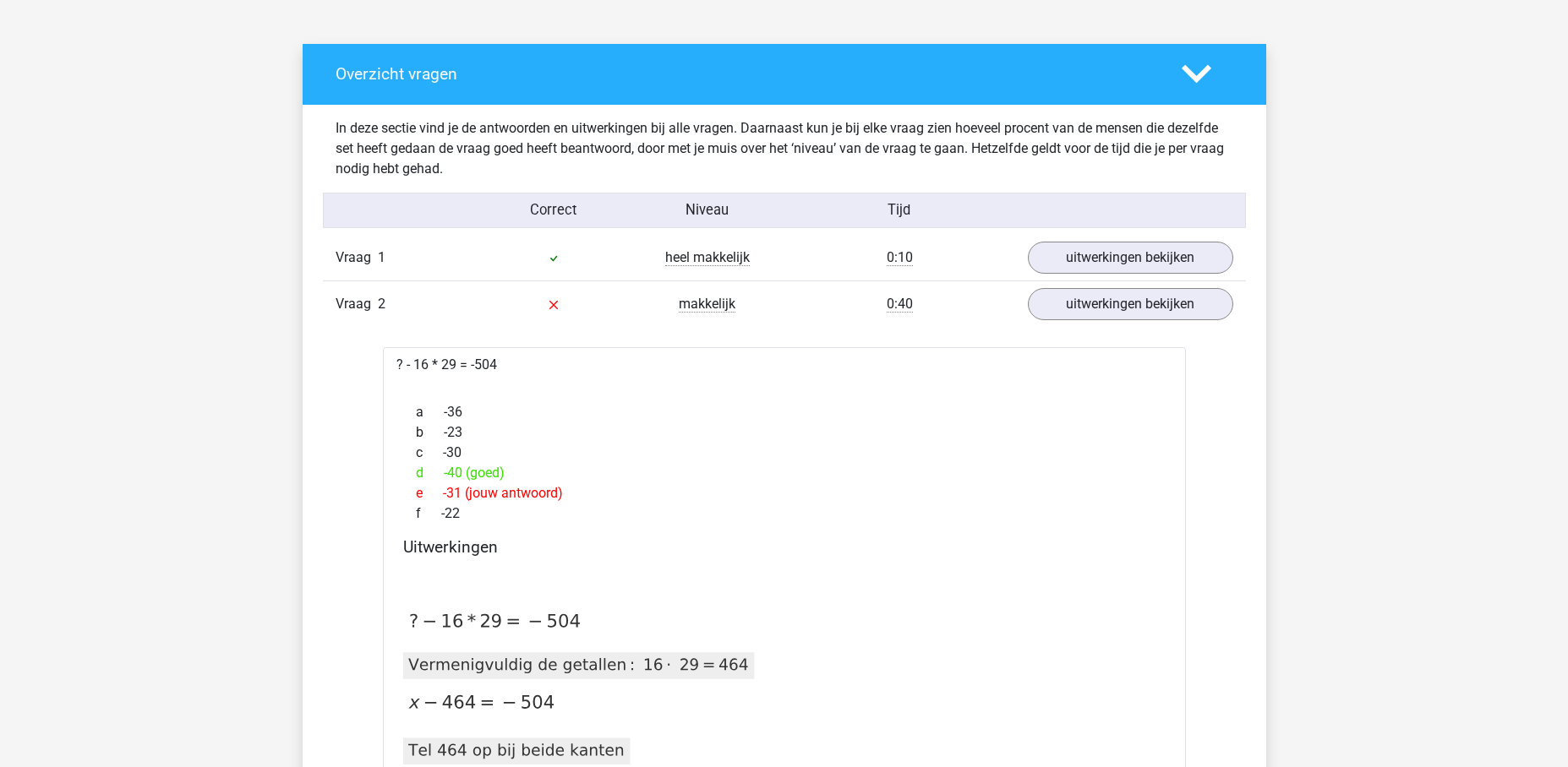
scroll to position [885, 0]
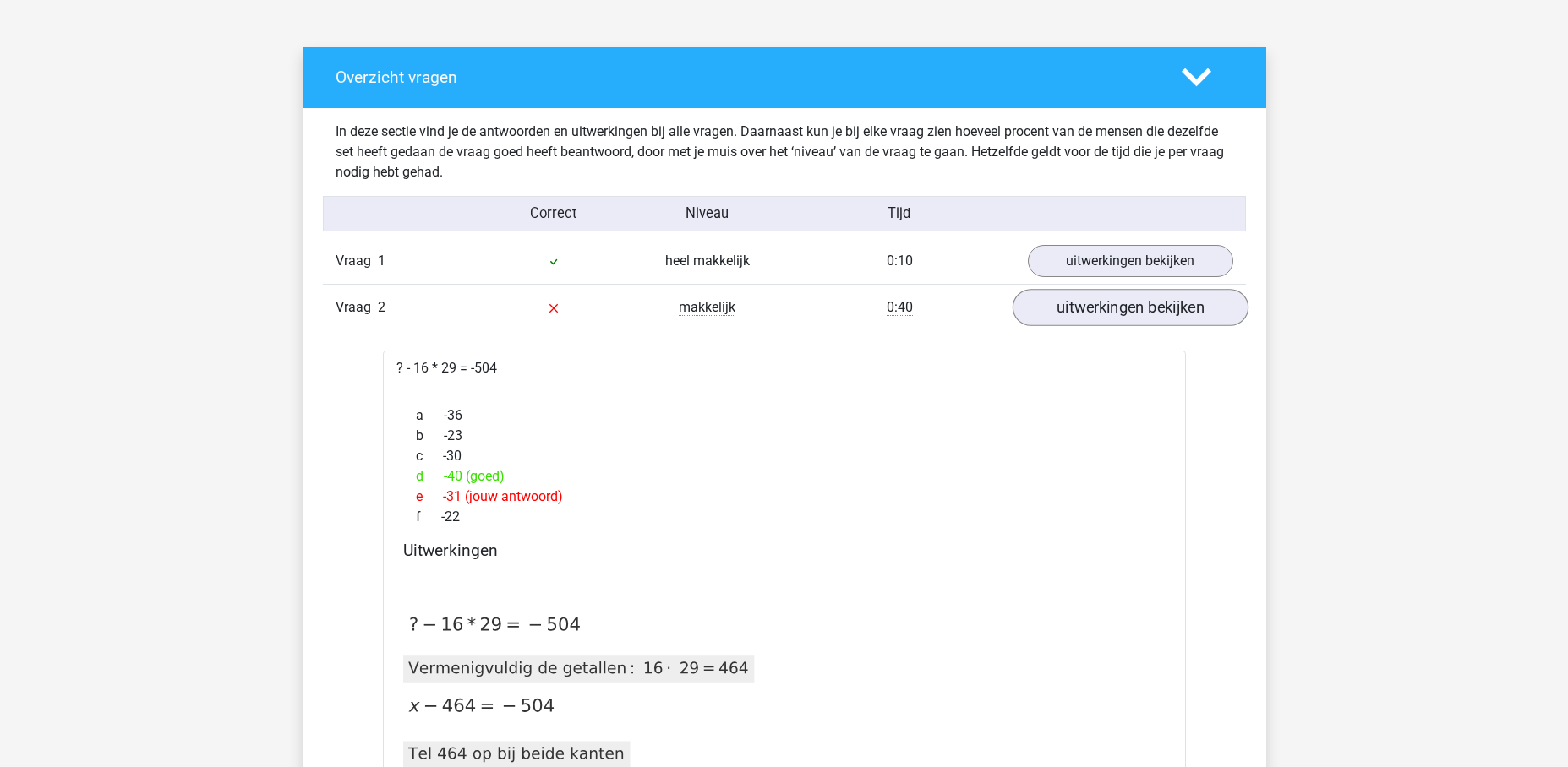
click at [1151, 313] on link "uitwerkingen bekijken" at bounding box center [1129, 308] width 236 height 37
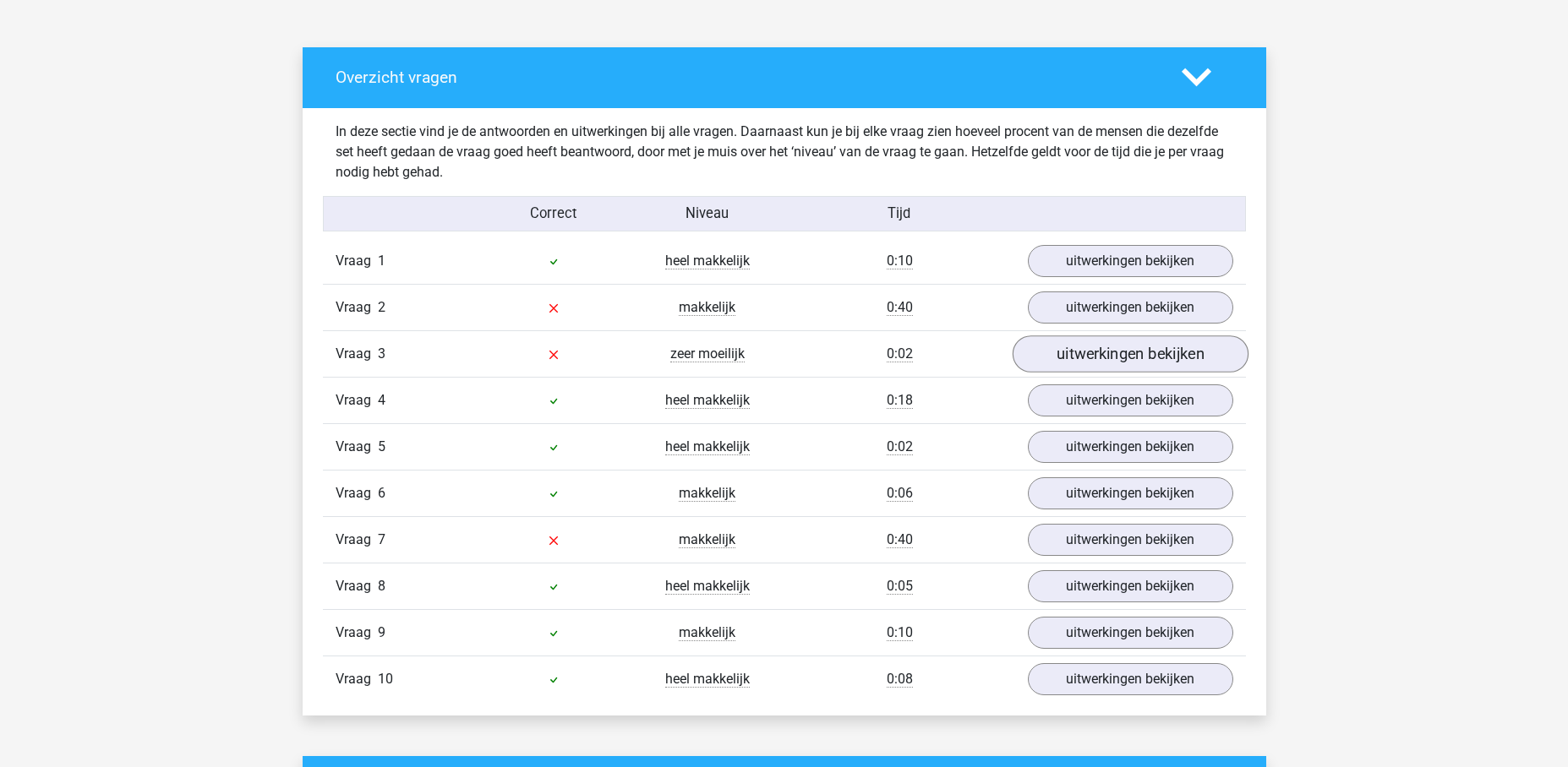
click at [1147, 349] on link "uitwerkingen bekijken" at bounding box center [1129, 355] width 236 height 37
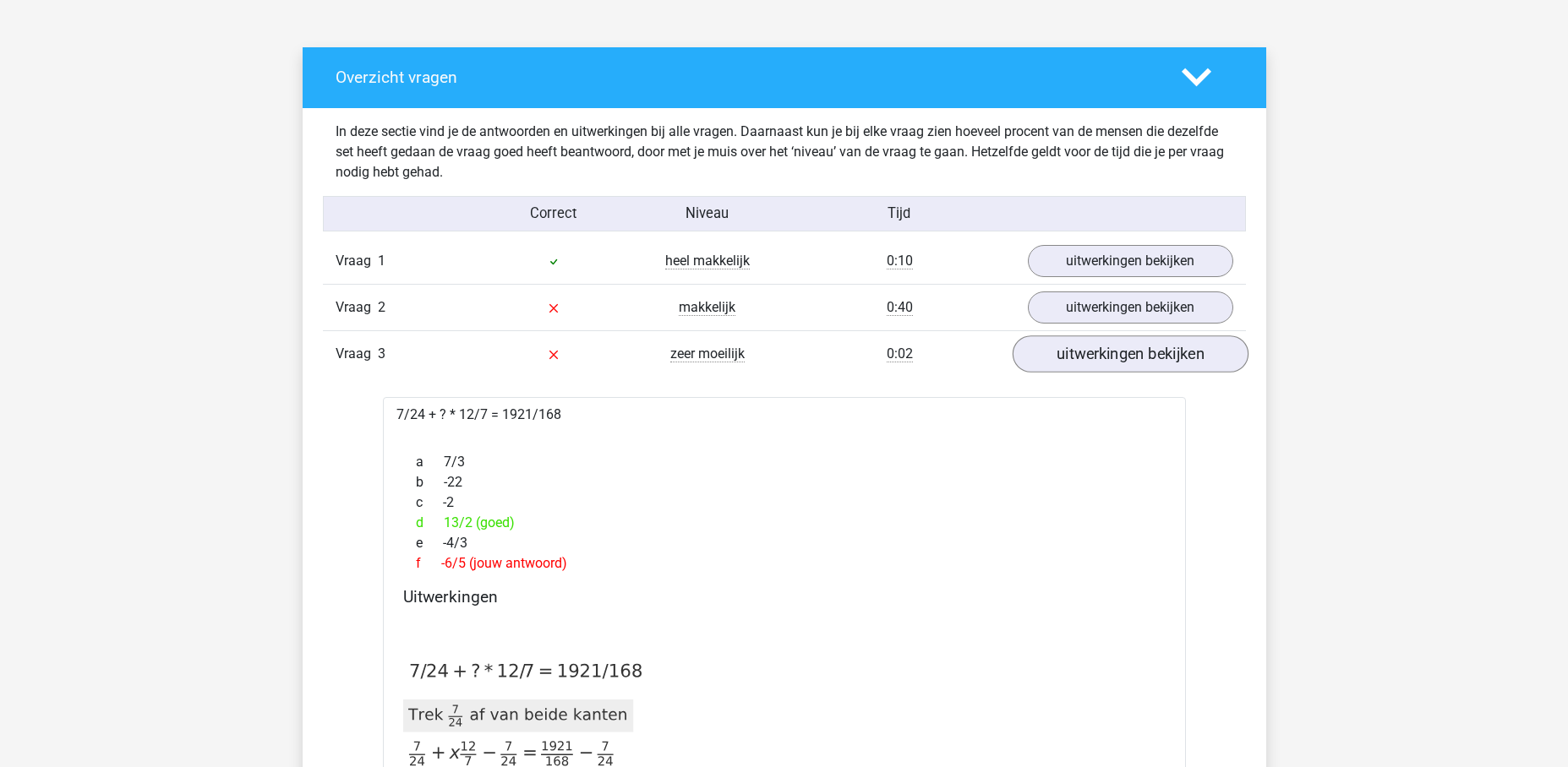
click at [1101, 349] on link "uitwerkingen bekijken" at bounding box center [1129, 355] width 236 height 37
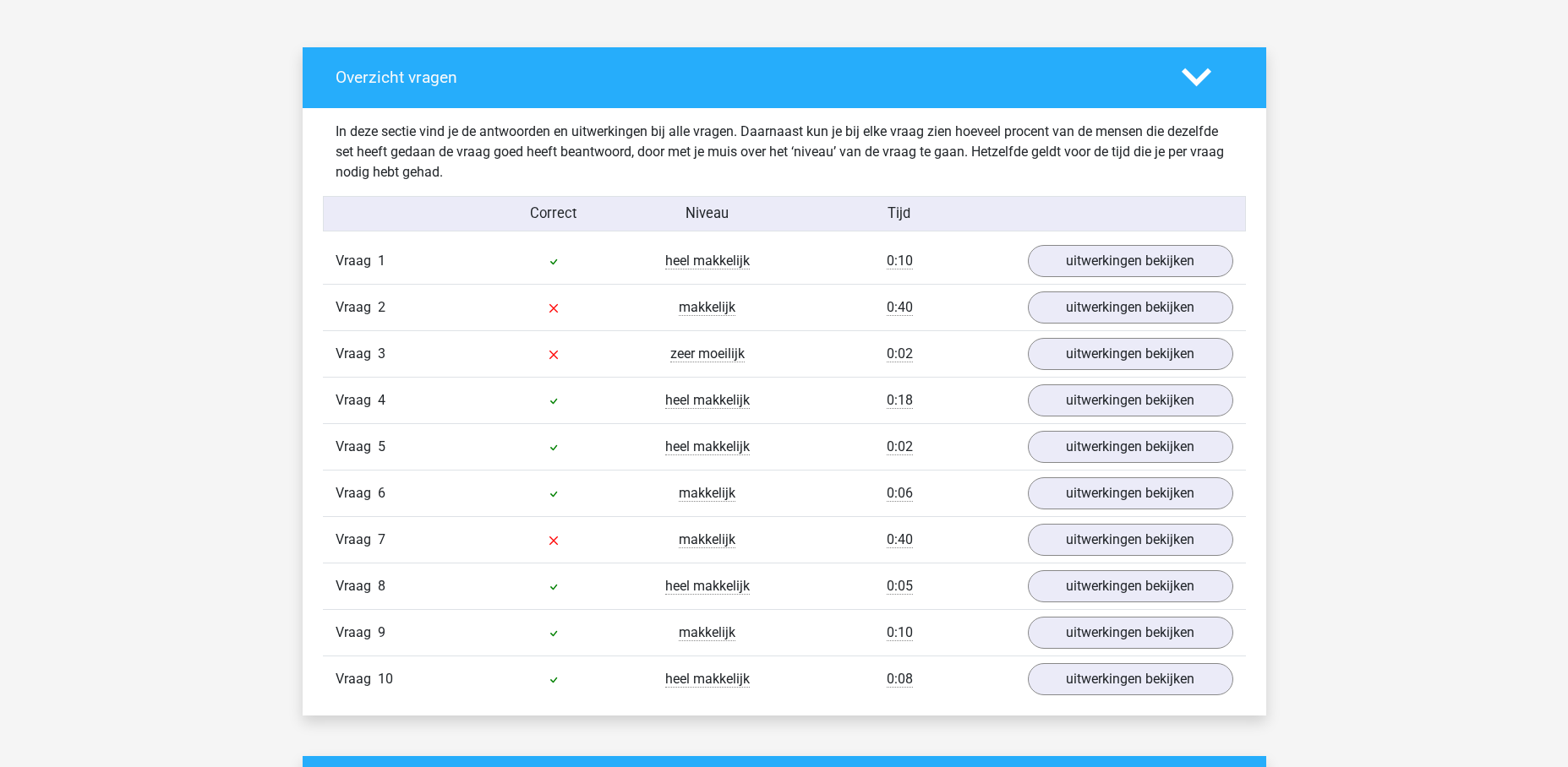
scroll to position [912, 0]
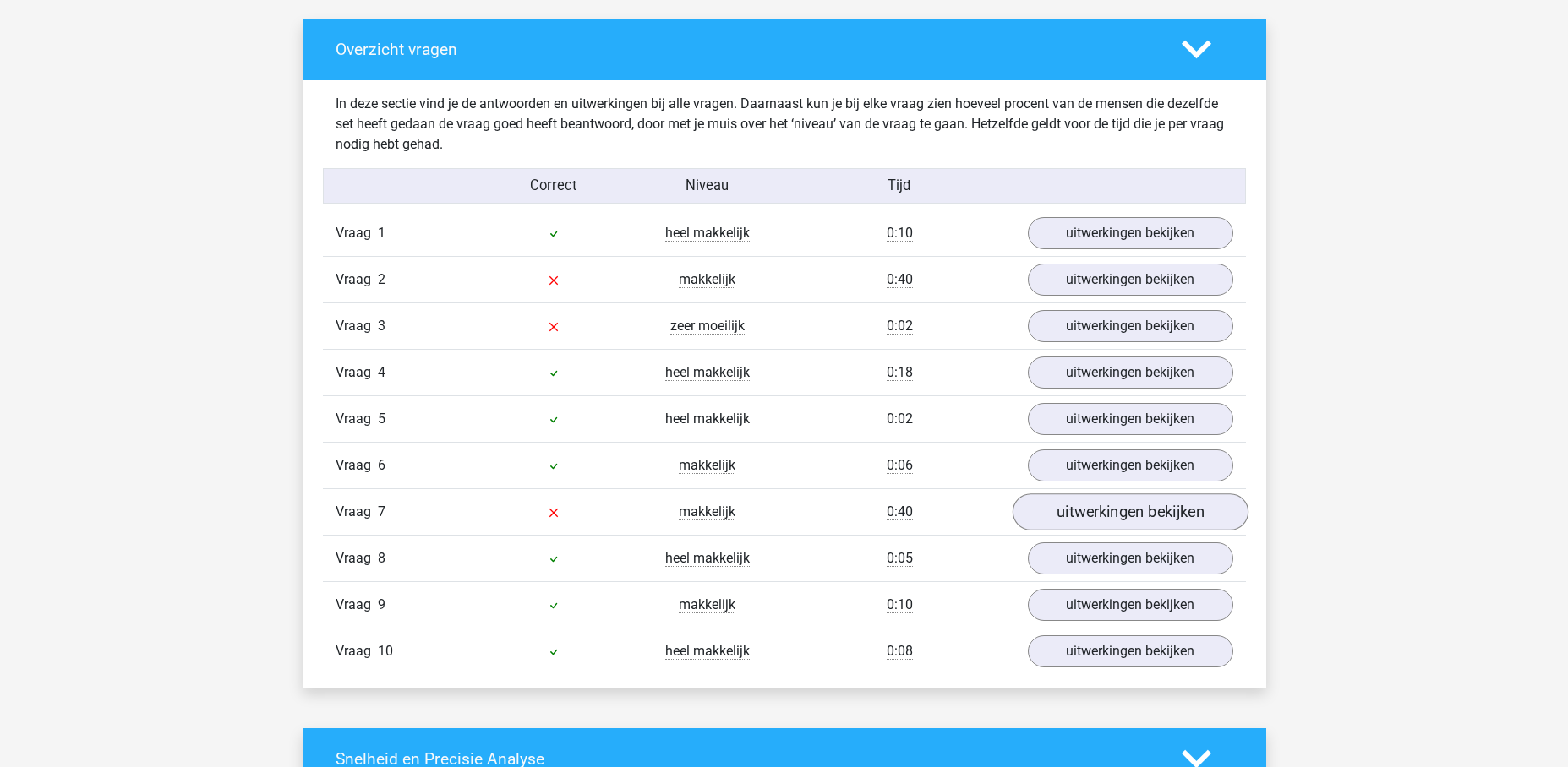
click at [1078, 511] on link "uitwerkingen bekijken" at bounding box center [1129, 512] width 236 height 37
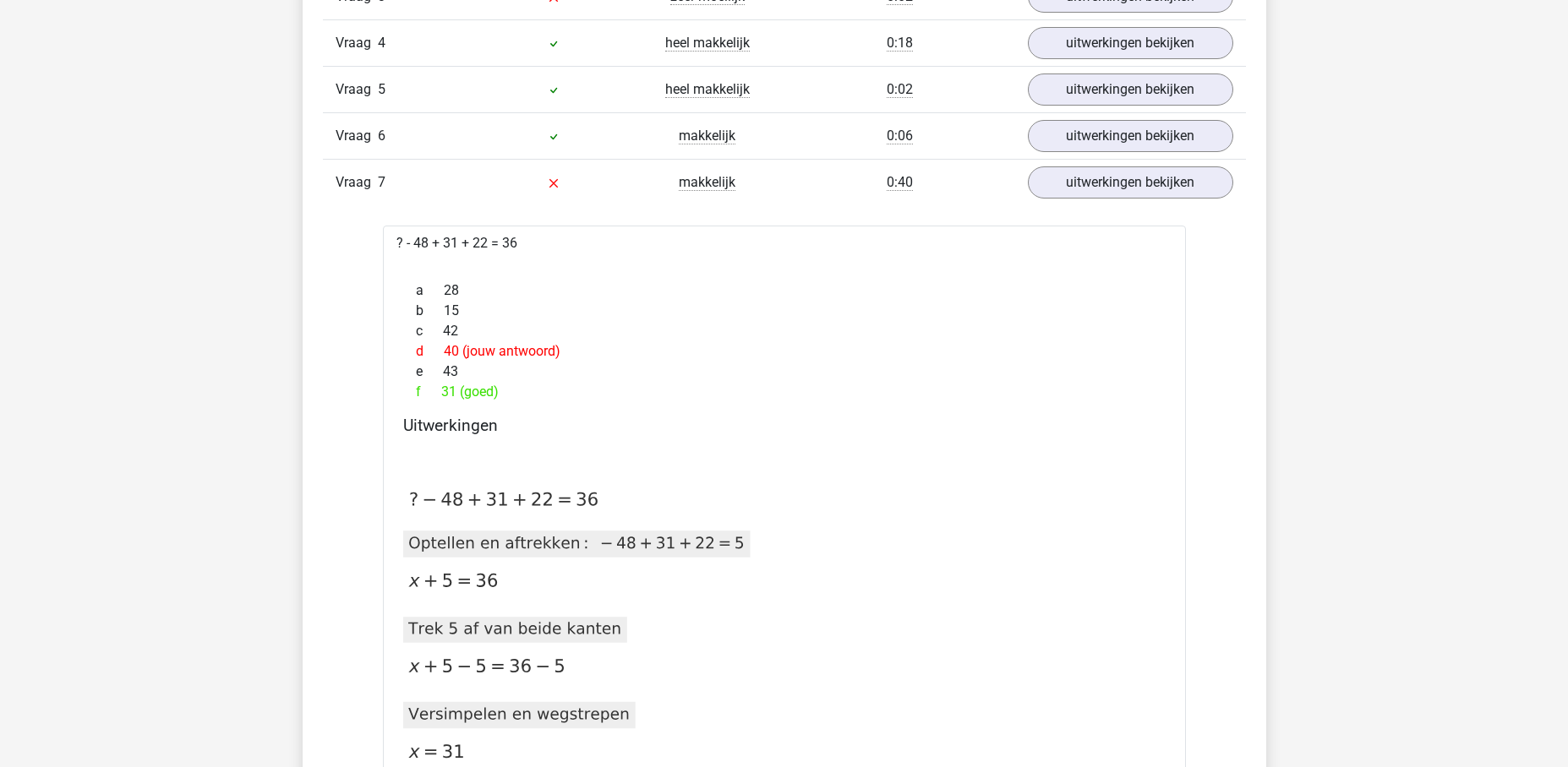
scroll to position [1238, 0]
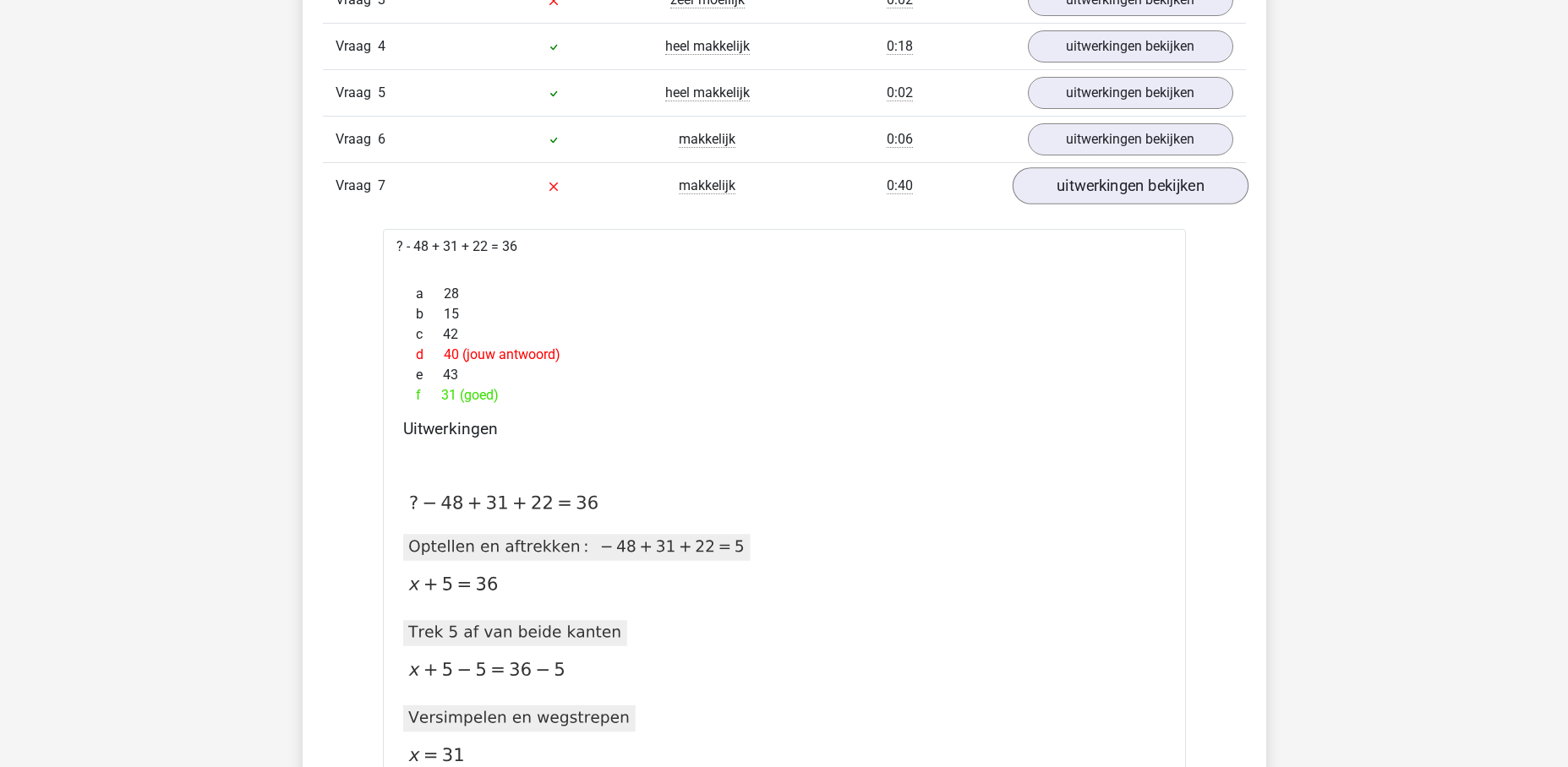
click at [1092, 193] on link "uitwerkingen bekijken" at bounding box center [1129, 187] width 236 height 37
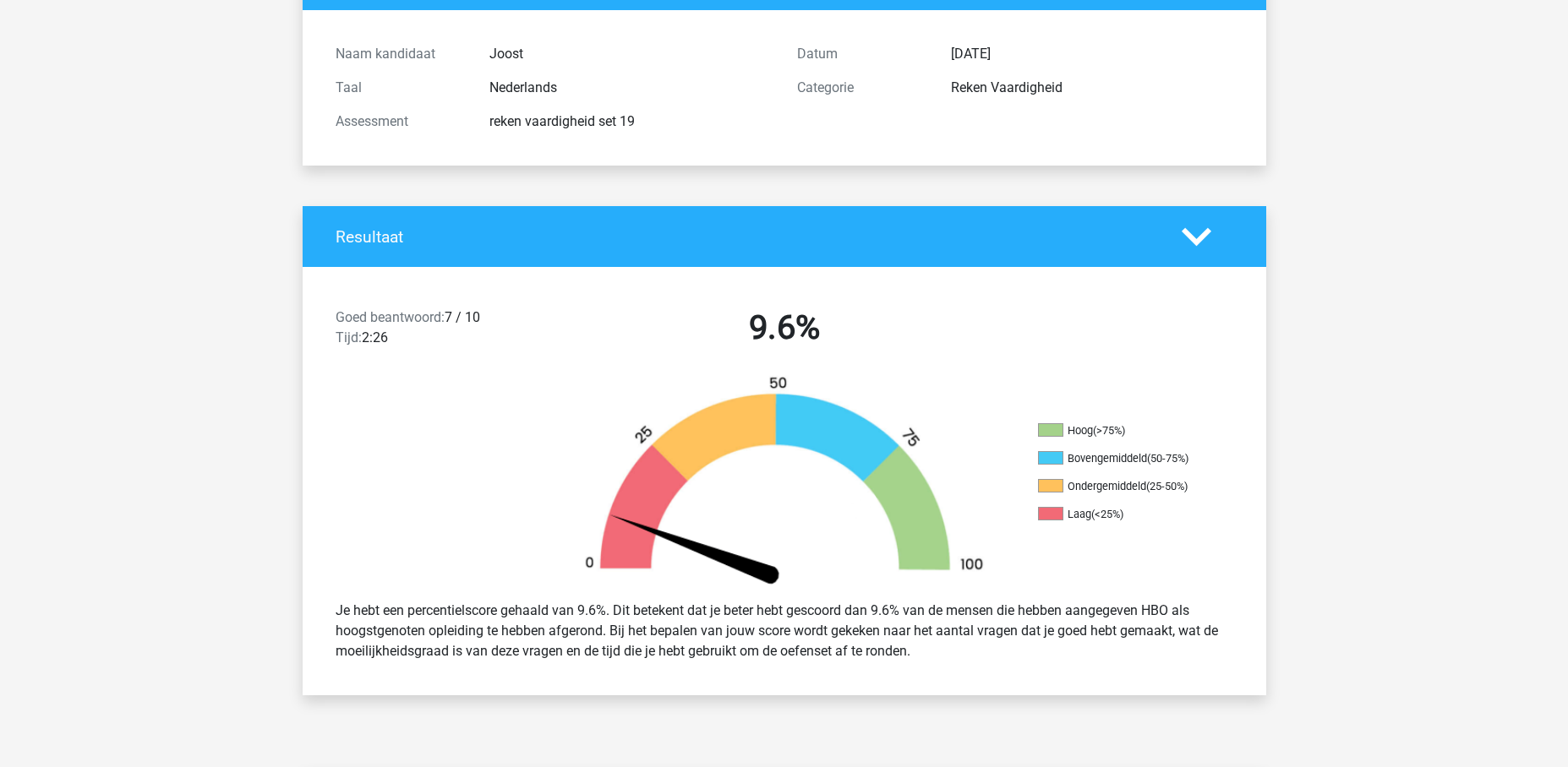
scroll to position [0, 0]
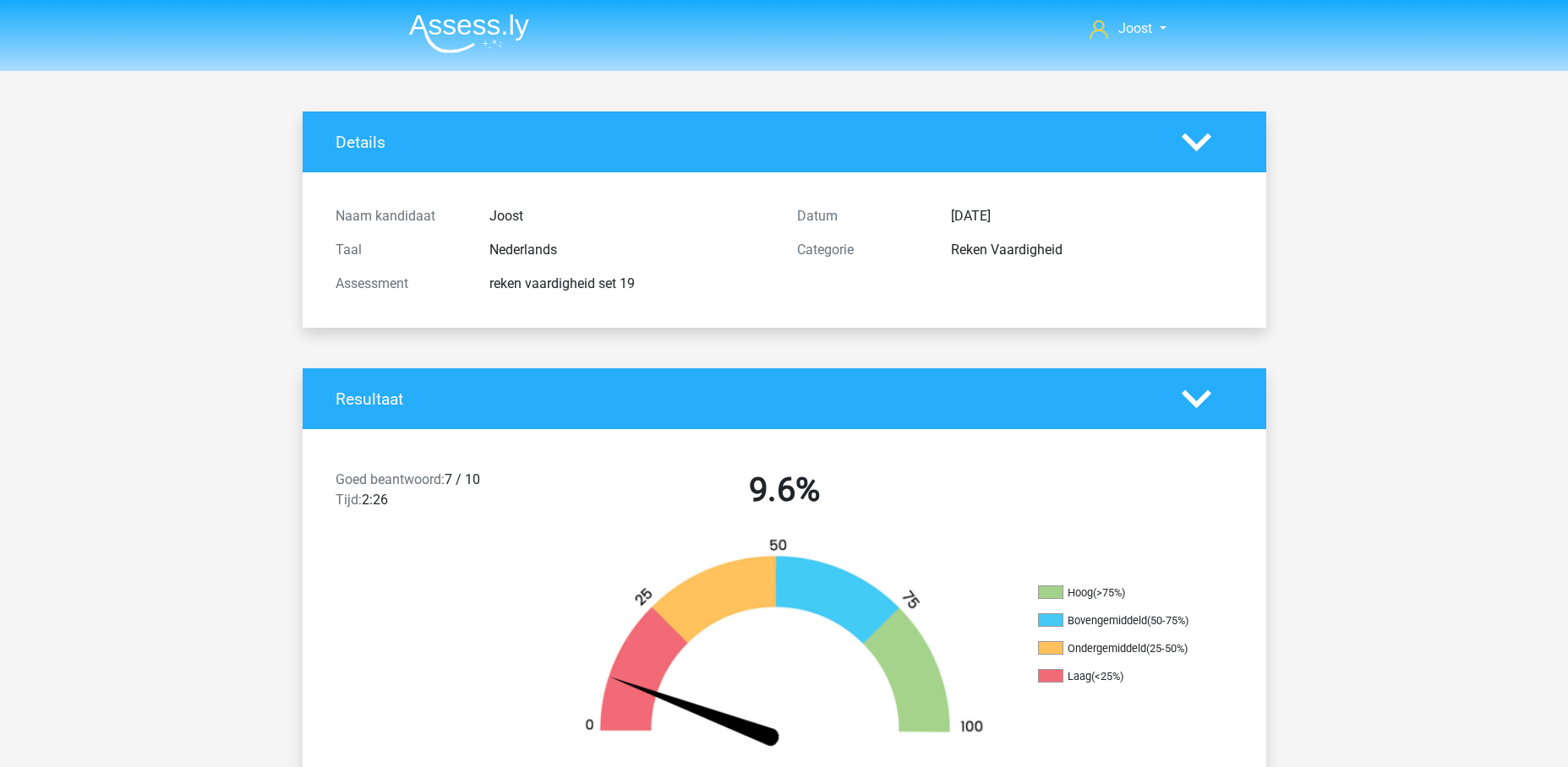
click at [476, 32] on img at bounding box center [468, 33] width 120 height 40
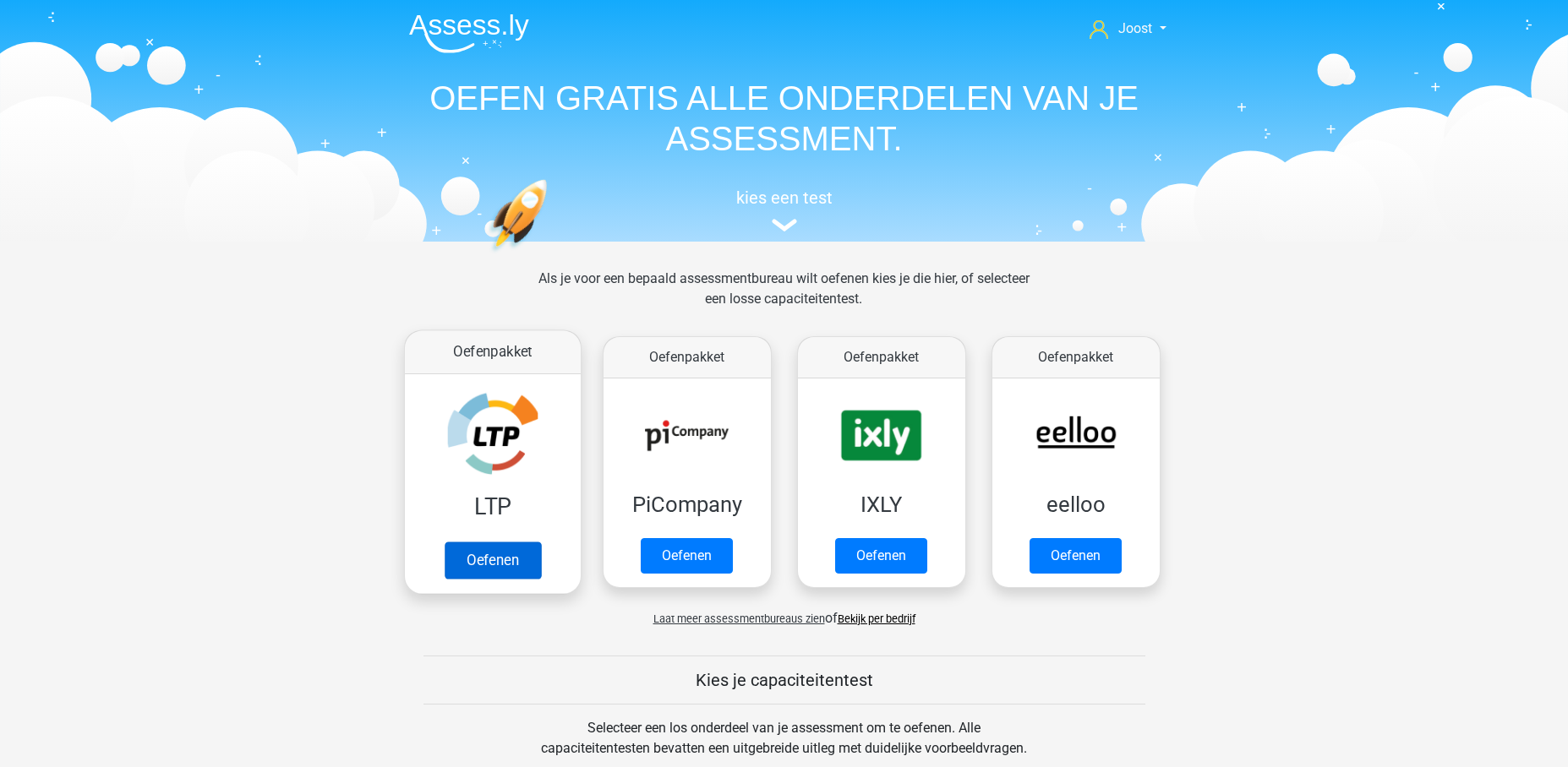
scroll to position [571, 0]
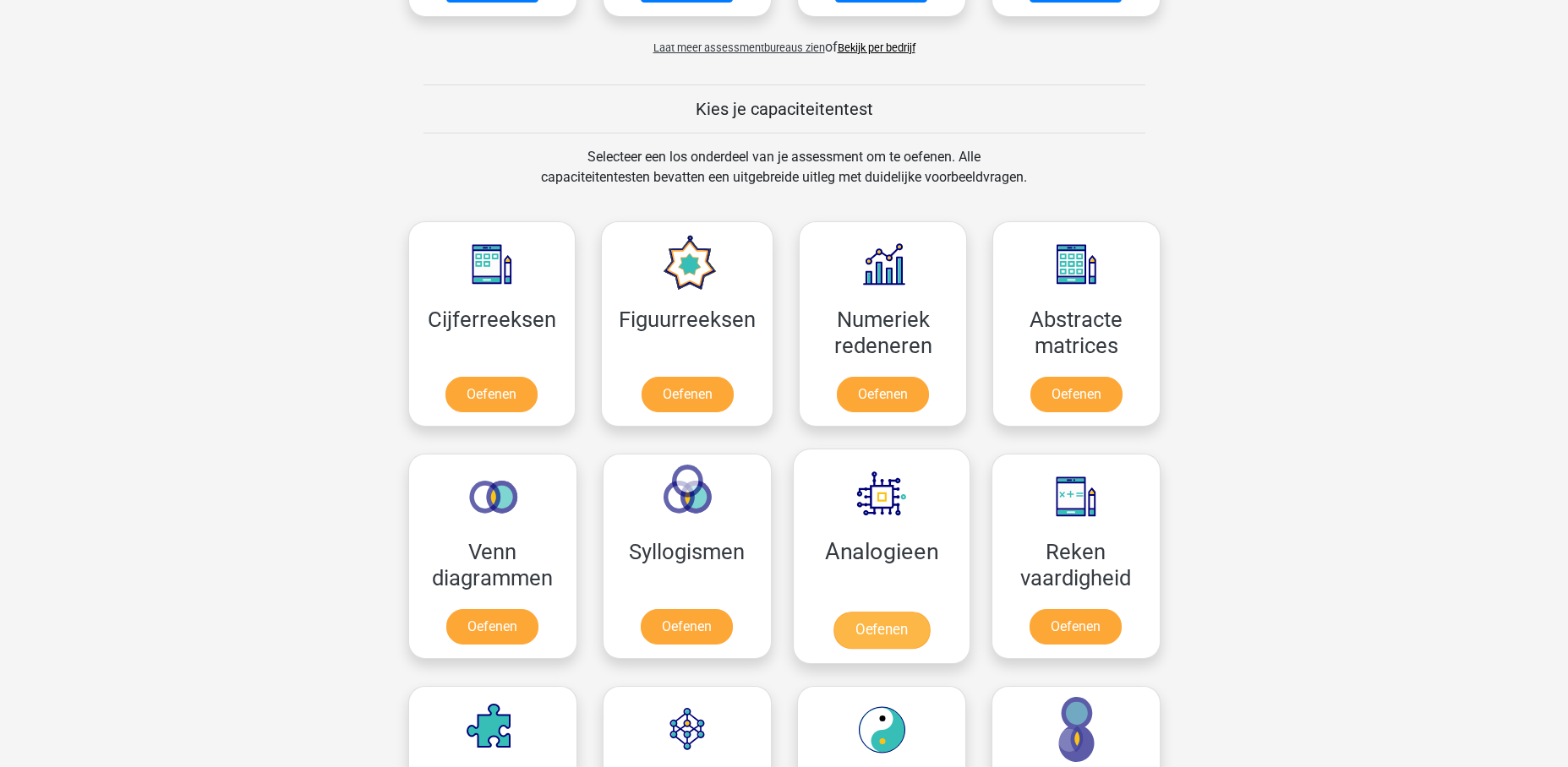
click at [924, 612] on link "Oefenen" at bounding box center [881, 630] width 97 height 37
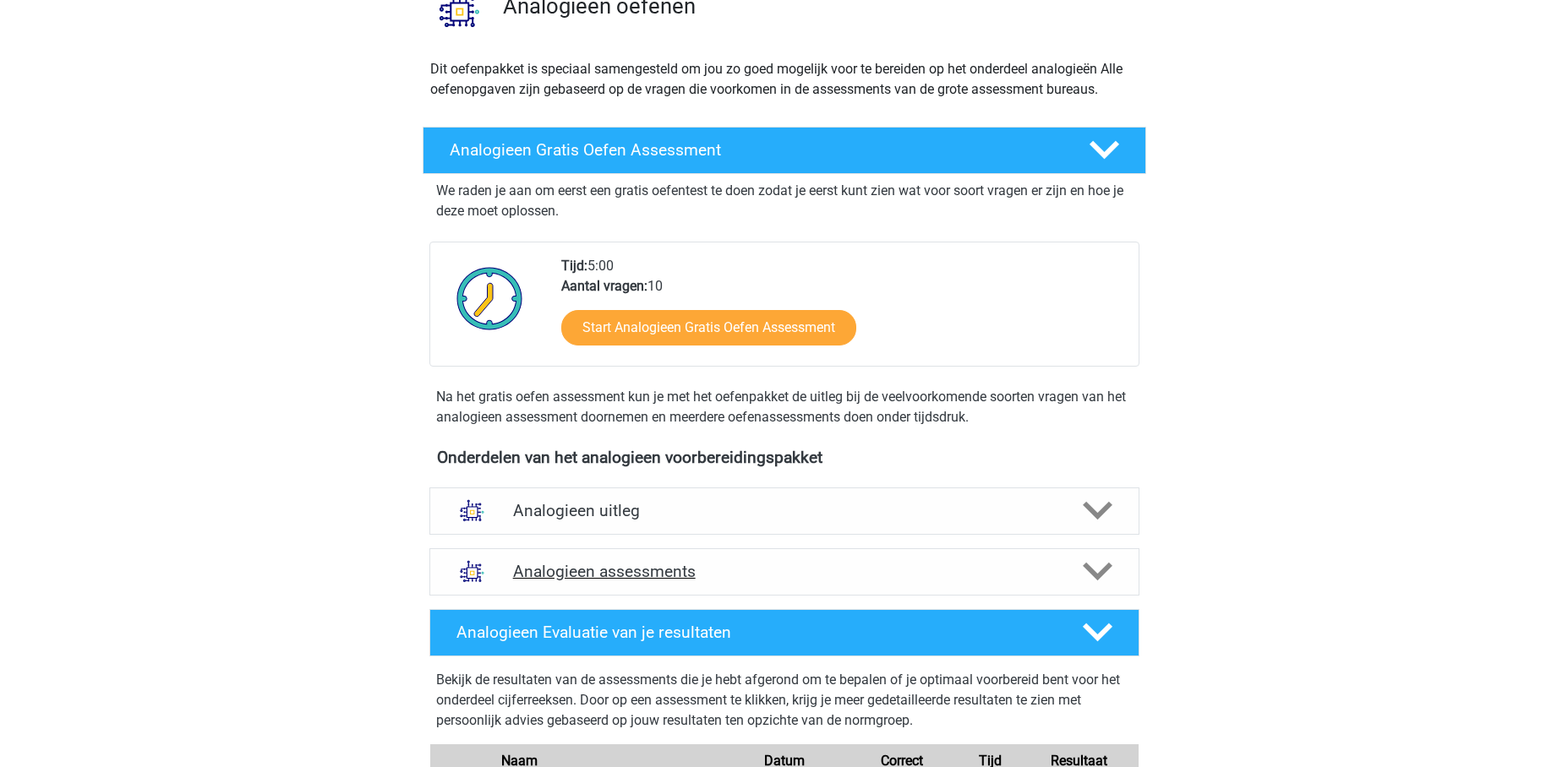
scroll to position [504, 0]
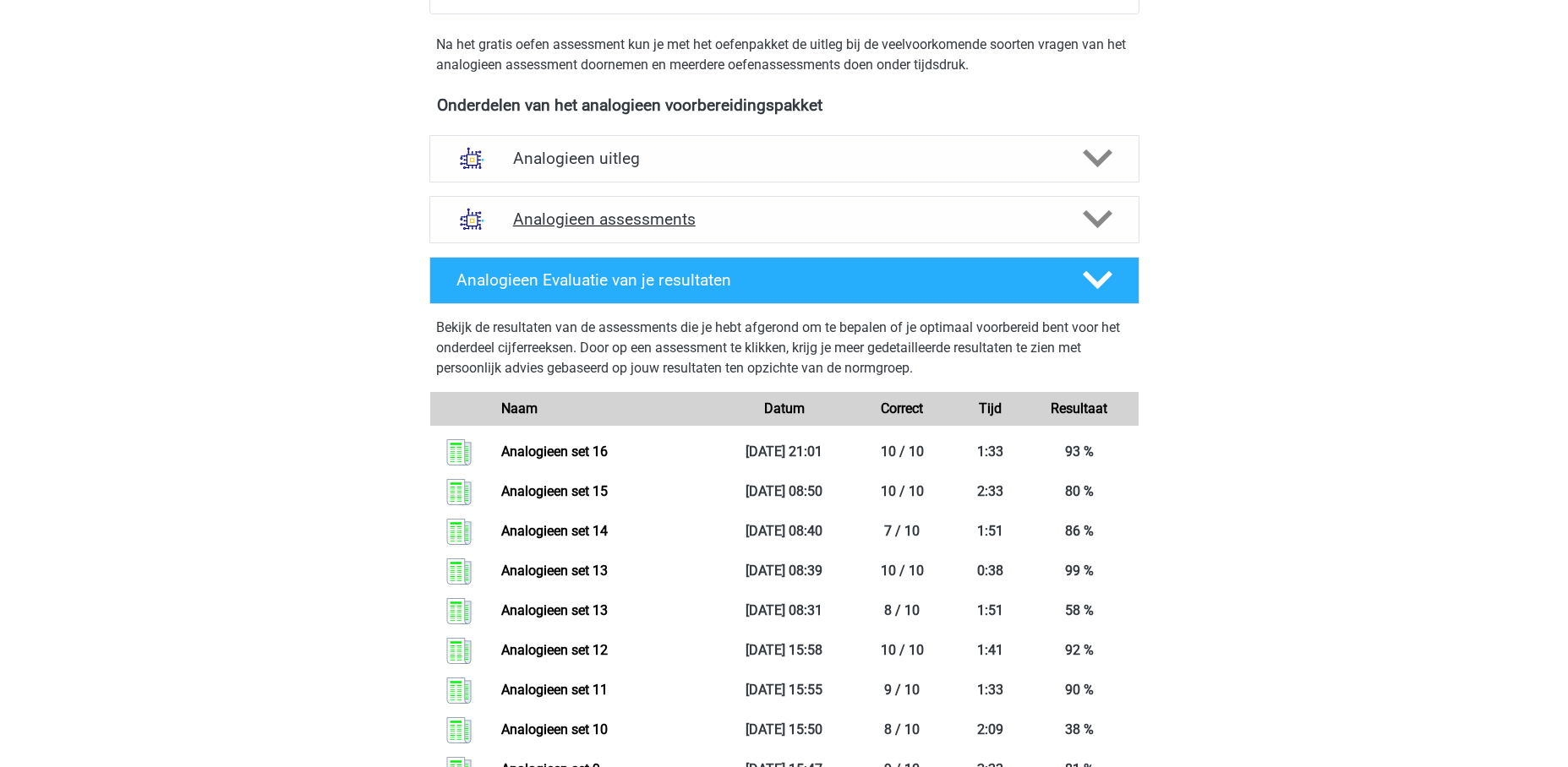
click at [768, 226] on h4 "Analogieen assessments" at bounding box center [784, 219] width 543 height 19
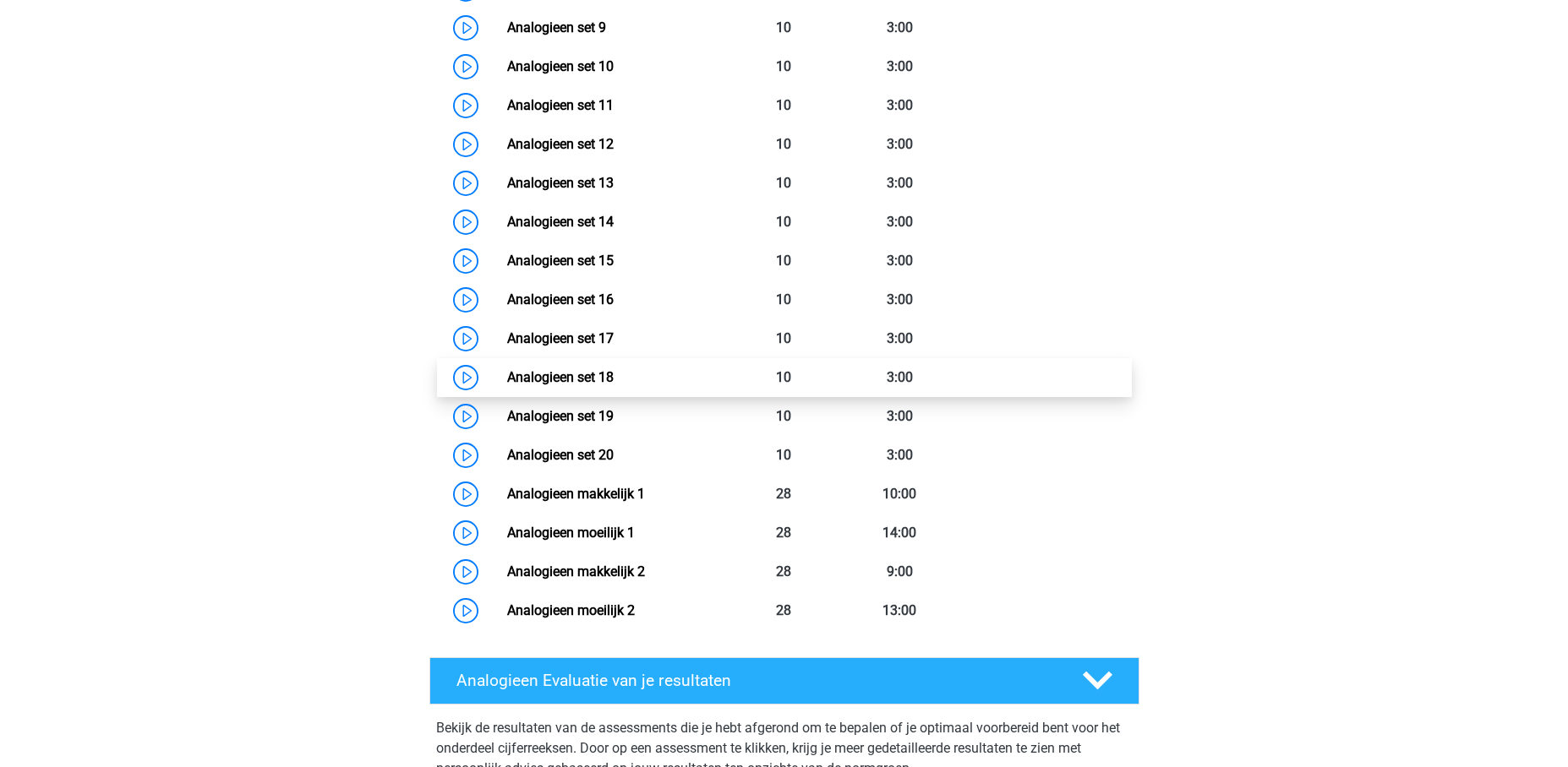
scroll to position [1156, 0]
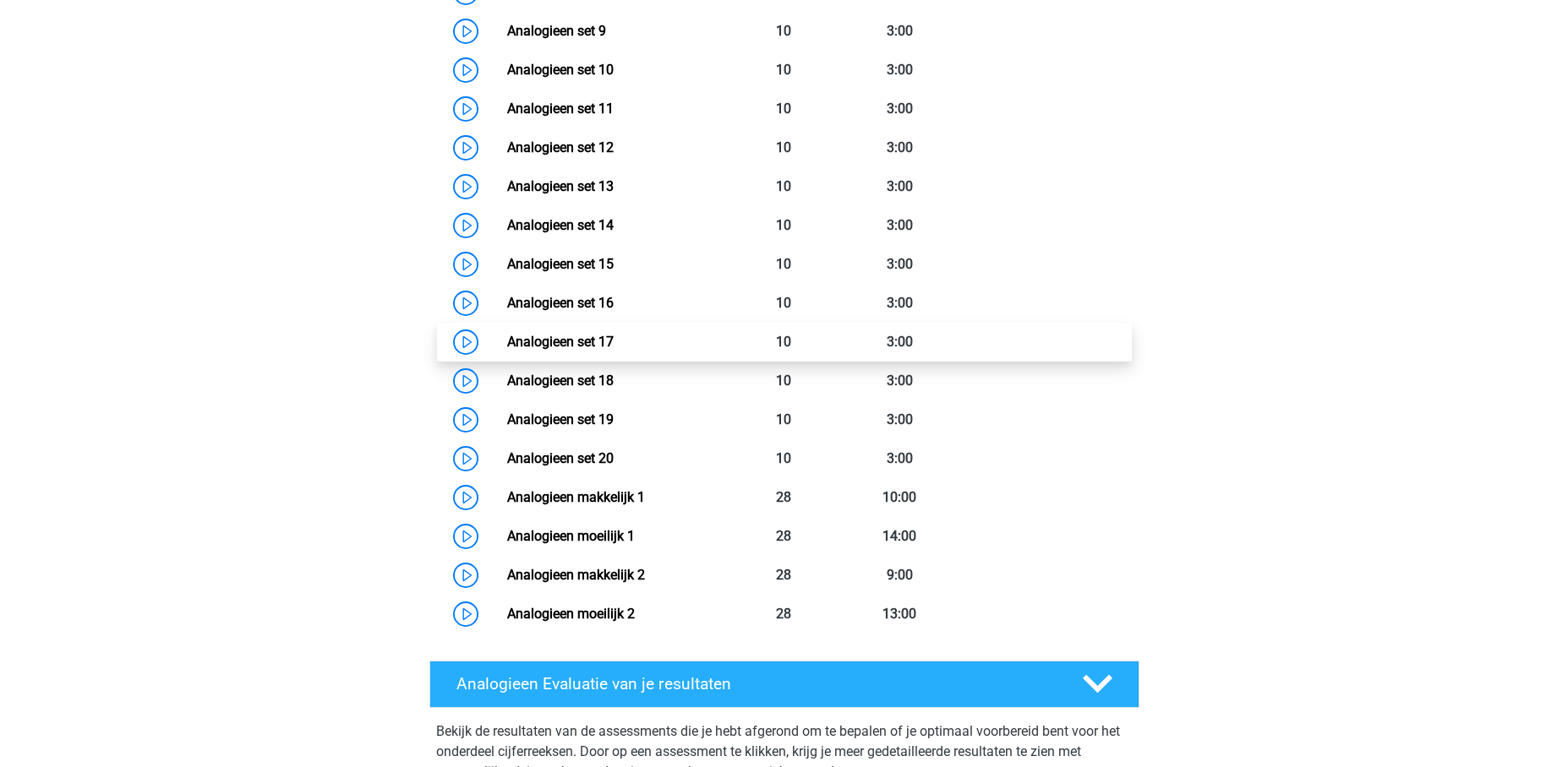
click at [614, 349] on link "Analogieen set 17" at bounding box center [560, 341] width 107 height 16
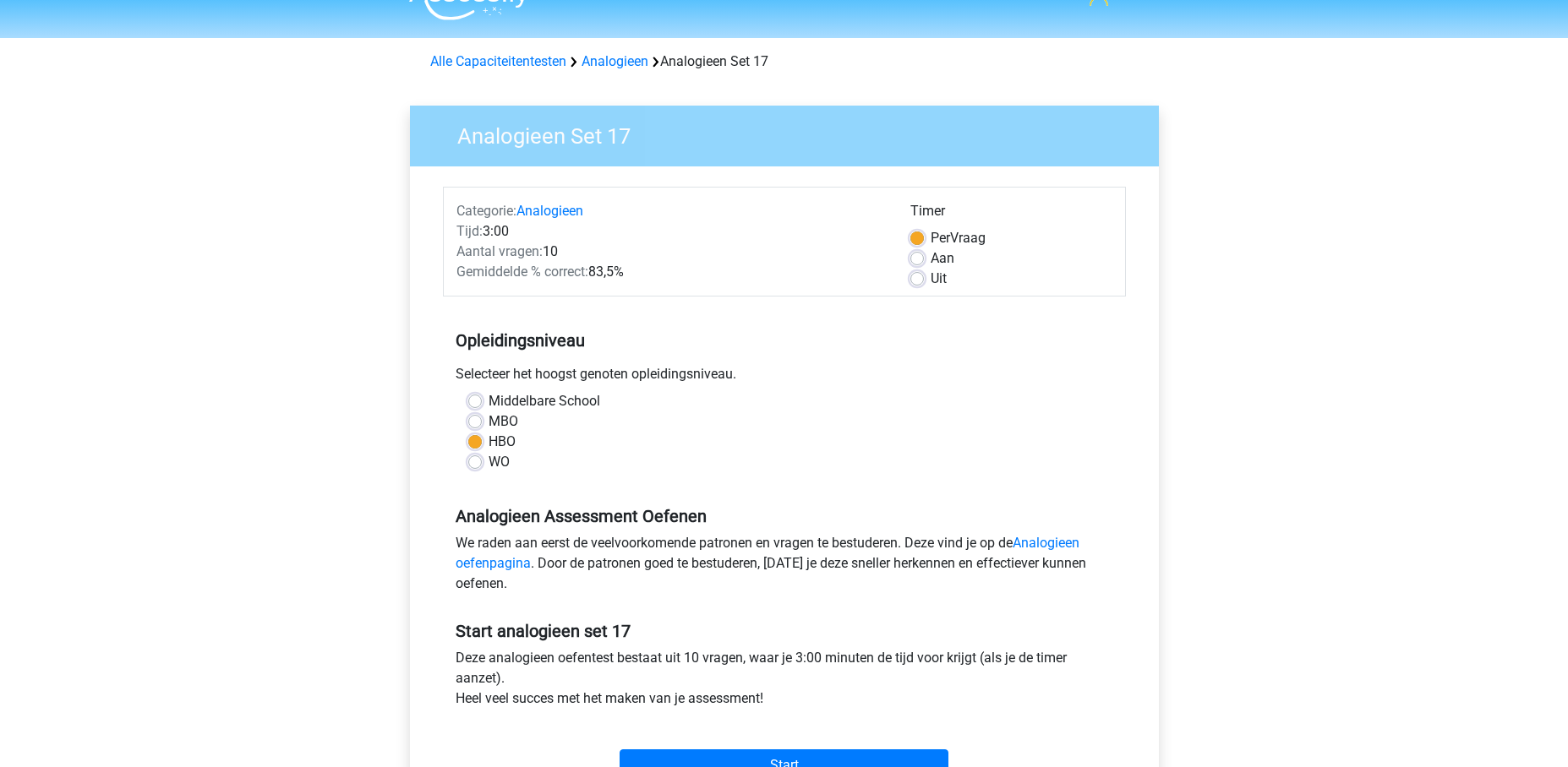
scroll to position [108, 0]
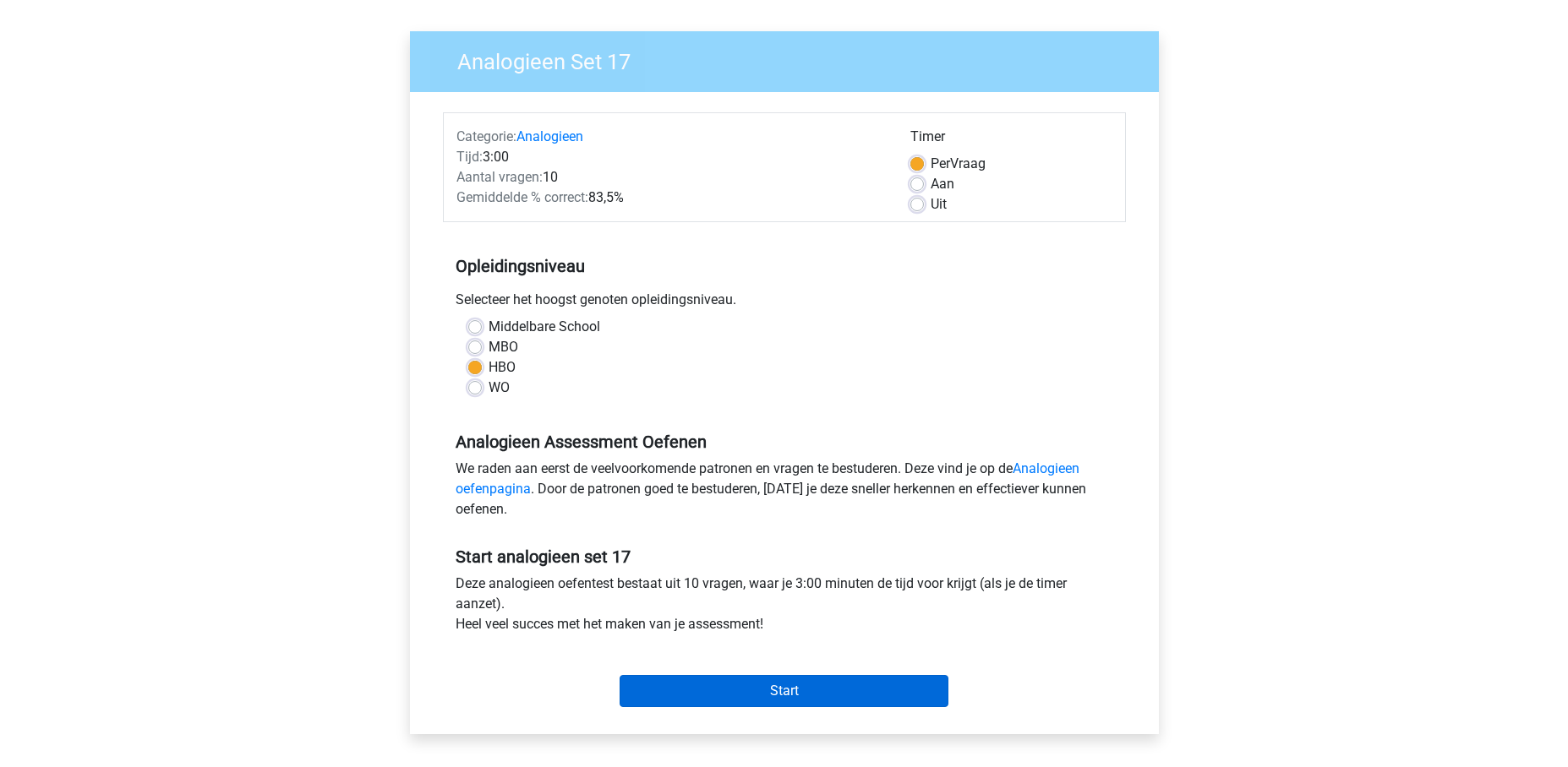
click at [741, 685] on input "Start" at bounding box center [783, 691] width 329 height 32
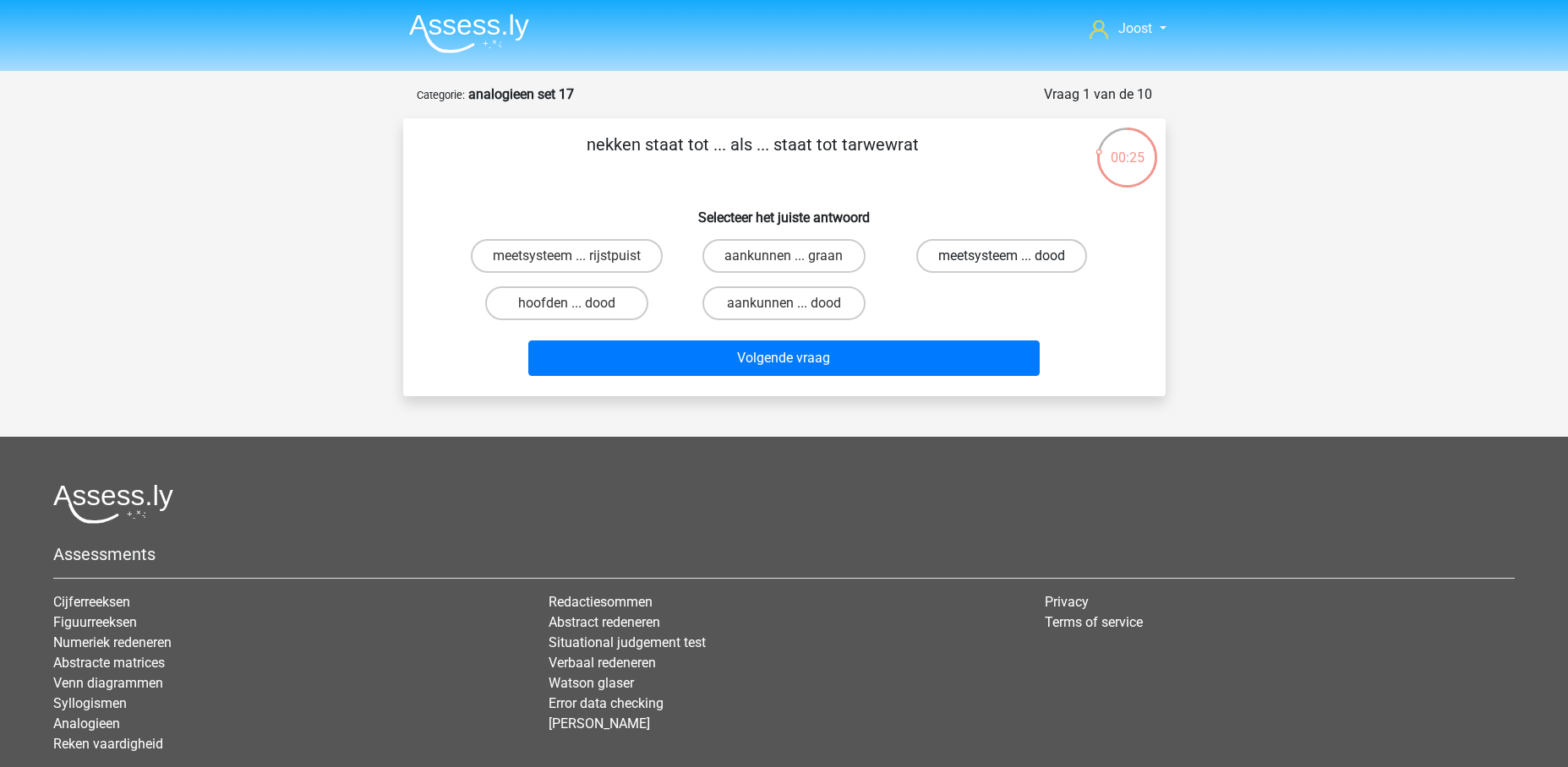
click at [998, 257] on label "meetsysteem ... dood" at bounding box center [1002, 256] width 171 height 34
click at [1001, 257] on input "meetsysteem ... dood" at bounding box center [1007, 261] width 11 height 11
radio input "true"
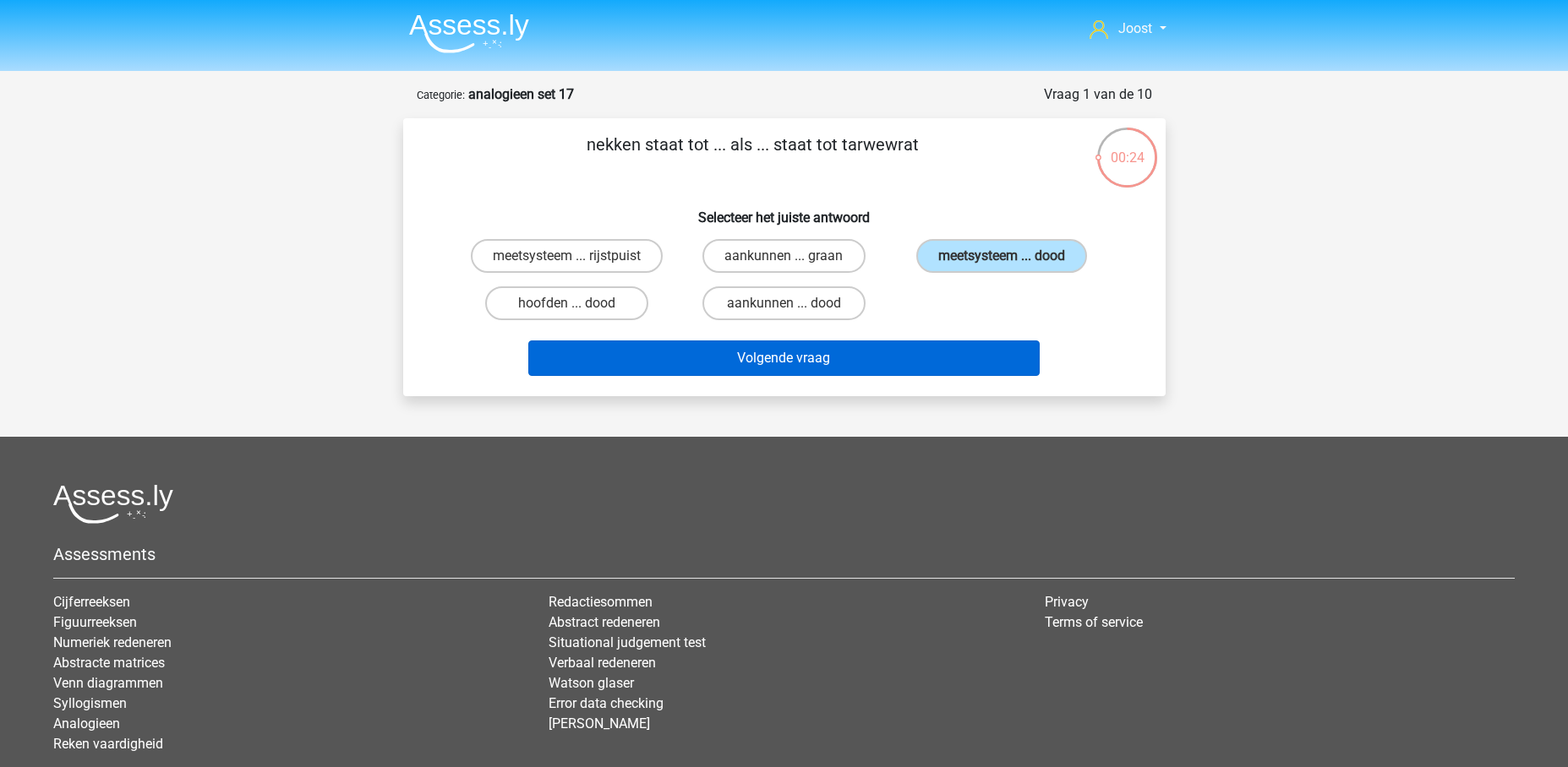
click at [974, 351] on button "Volgende vraag" at bounding box center [784, 358] width 512 height 36
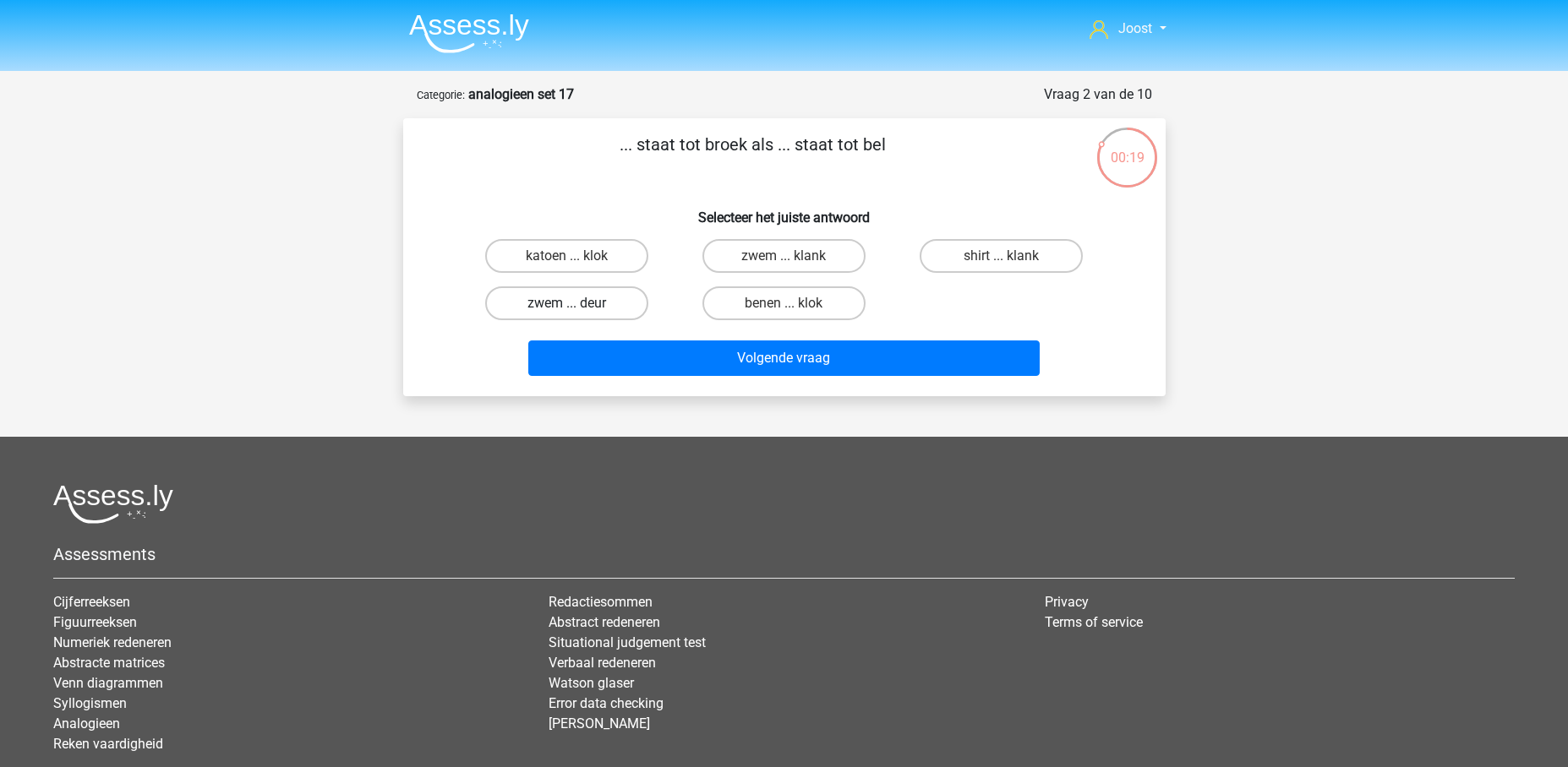
click at [613, 302] on label "zwem ... deur" at bounding box center [566, 303] width 163 height 34
click at [577, 303] on input "zwem ... deur" at bounding box center [571, 309] width 11 height 11
radio input "true"
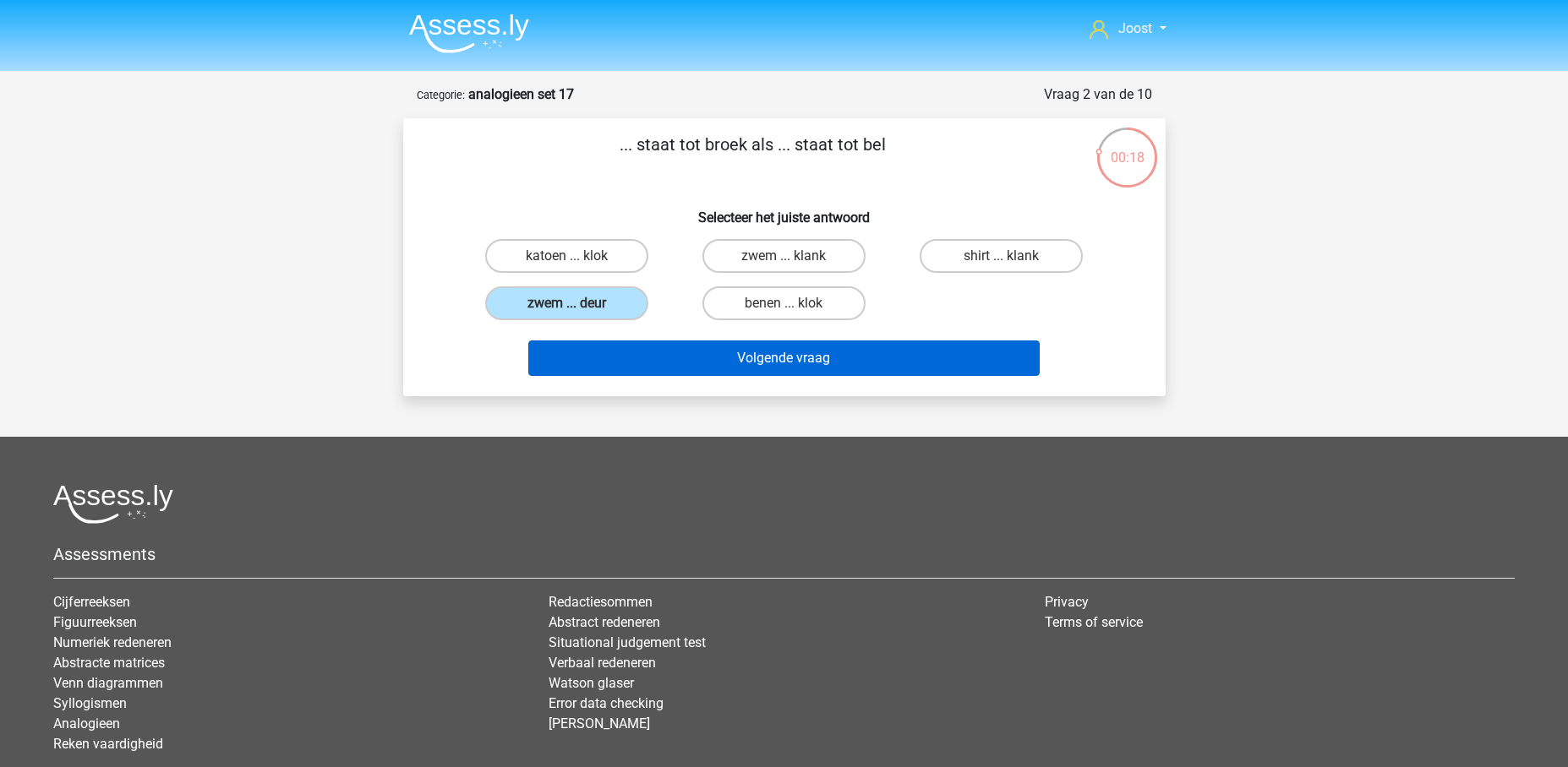
click at [747, 357] on button "Volgende vraag" at bounding box center [784, 358] width 512 height 36
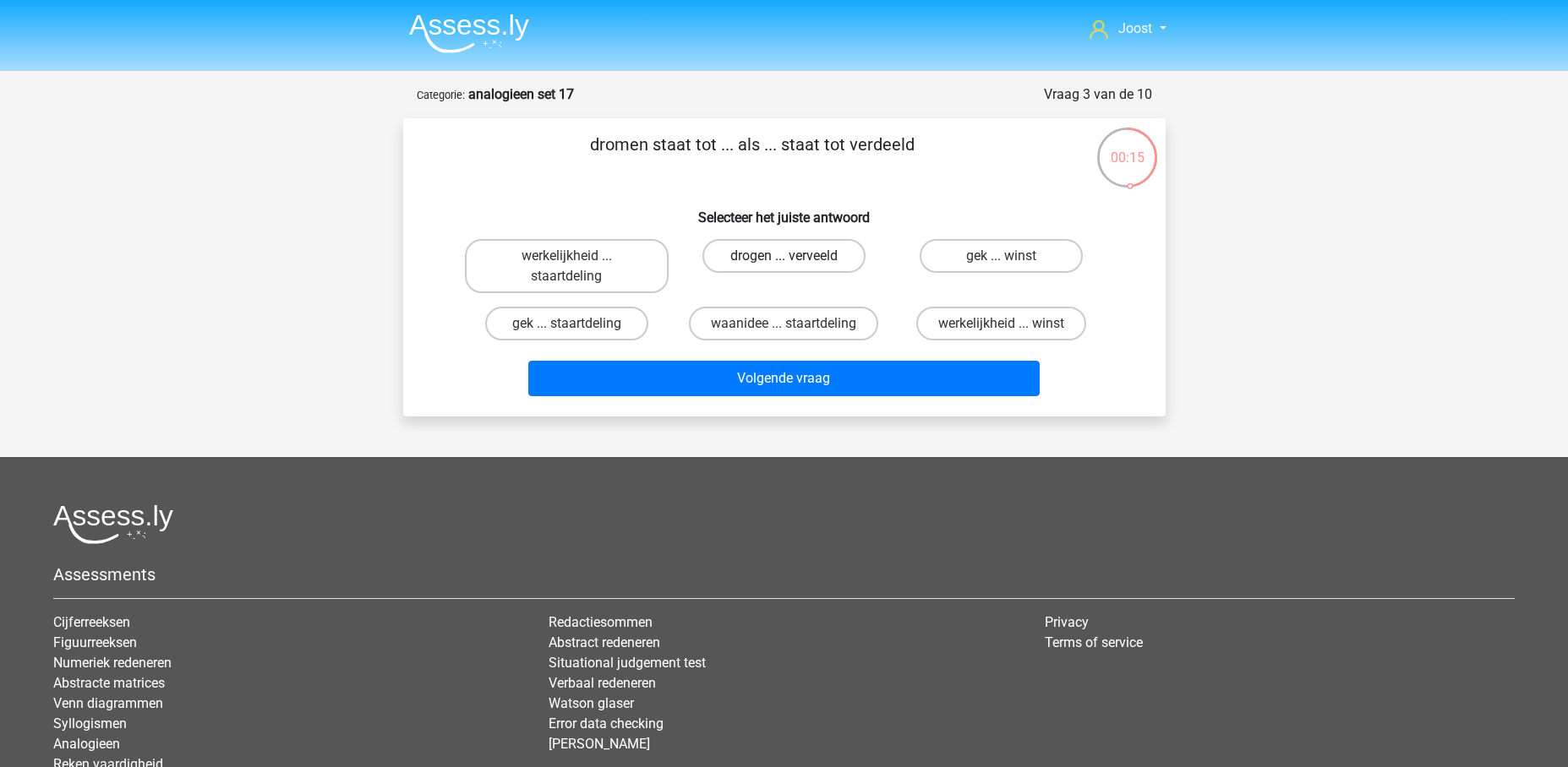
click at [833, 255] on label "drogen ... verveeld" at bounding box center [783, 256] width 163 height 34
click at [794, 256] on input "drogen ... verveeld" at bounding box center [789, 261] width 11 height 11
radio input "true"
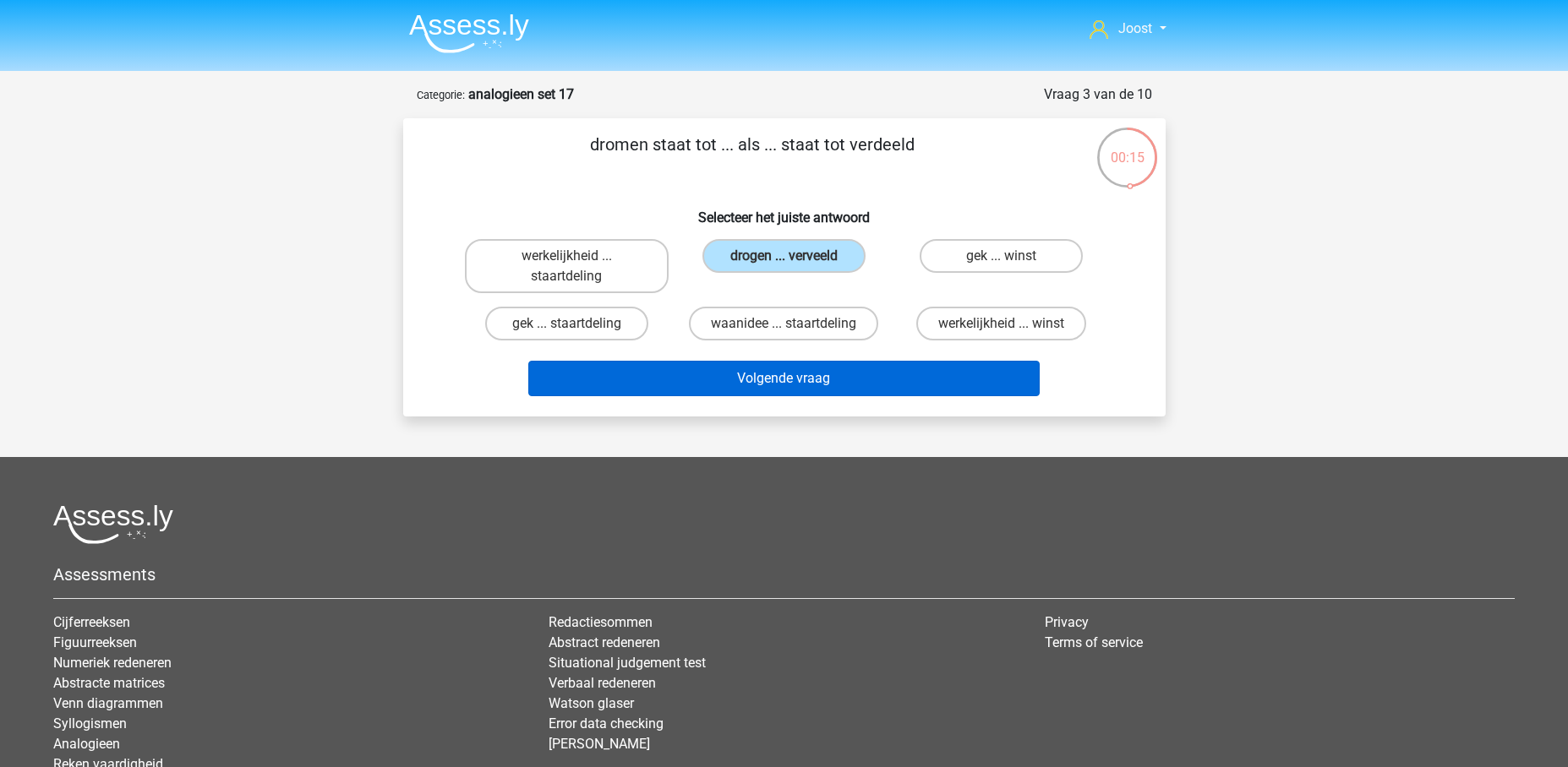
click at [855, 371] on button "Volgende vraag" at bounding box center [784, 378] width 512 height 36
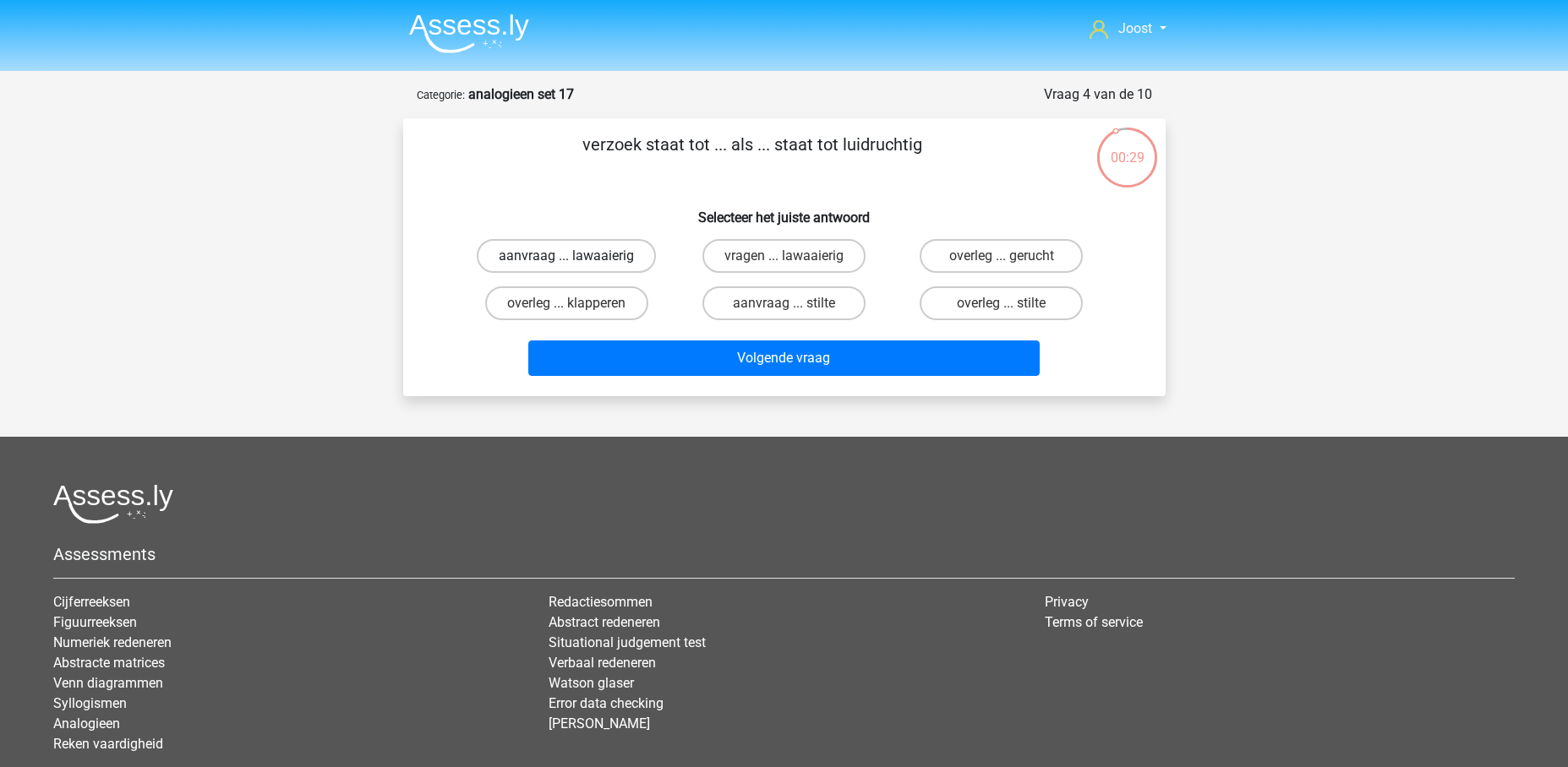
click at [600, 257] on label "aanvraag ... lawaaierig" at bounding box center [566, 256] width 179 height 34
click at [577, 257] on input "aanvraag ... lawaaierig" at bounding box center [571, 261] width 11 height 11
radio input "true"
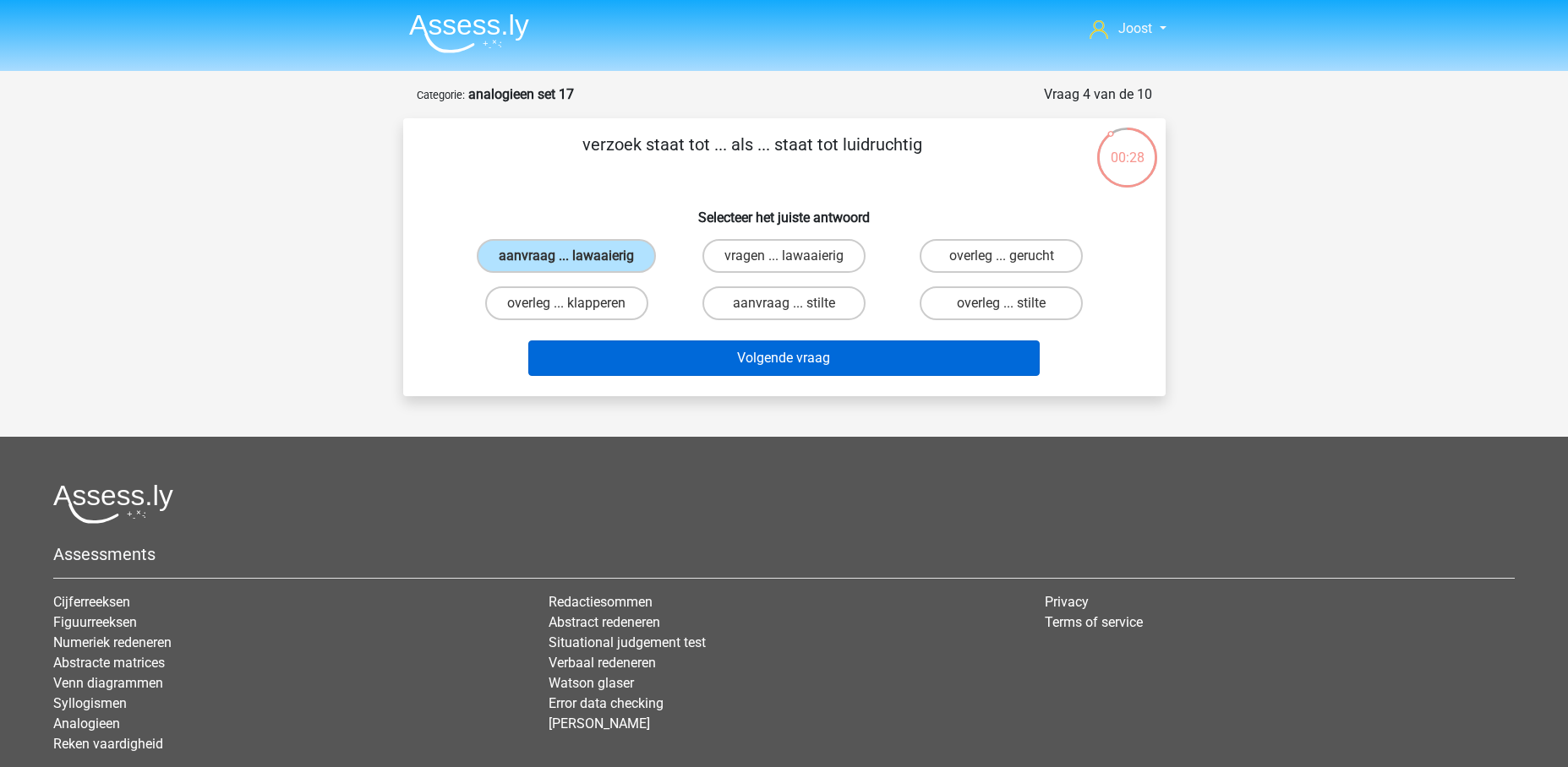
click at [857, 357] on button "Volgende vraag" at bounding box center [784, 358] width 512 height 36
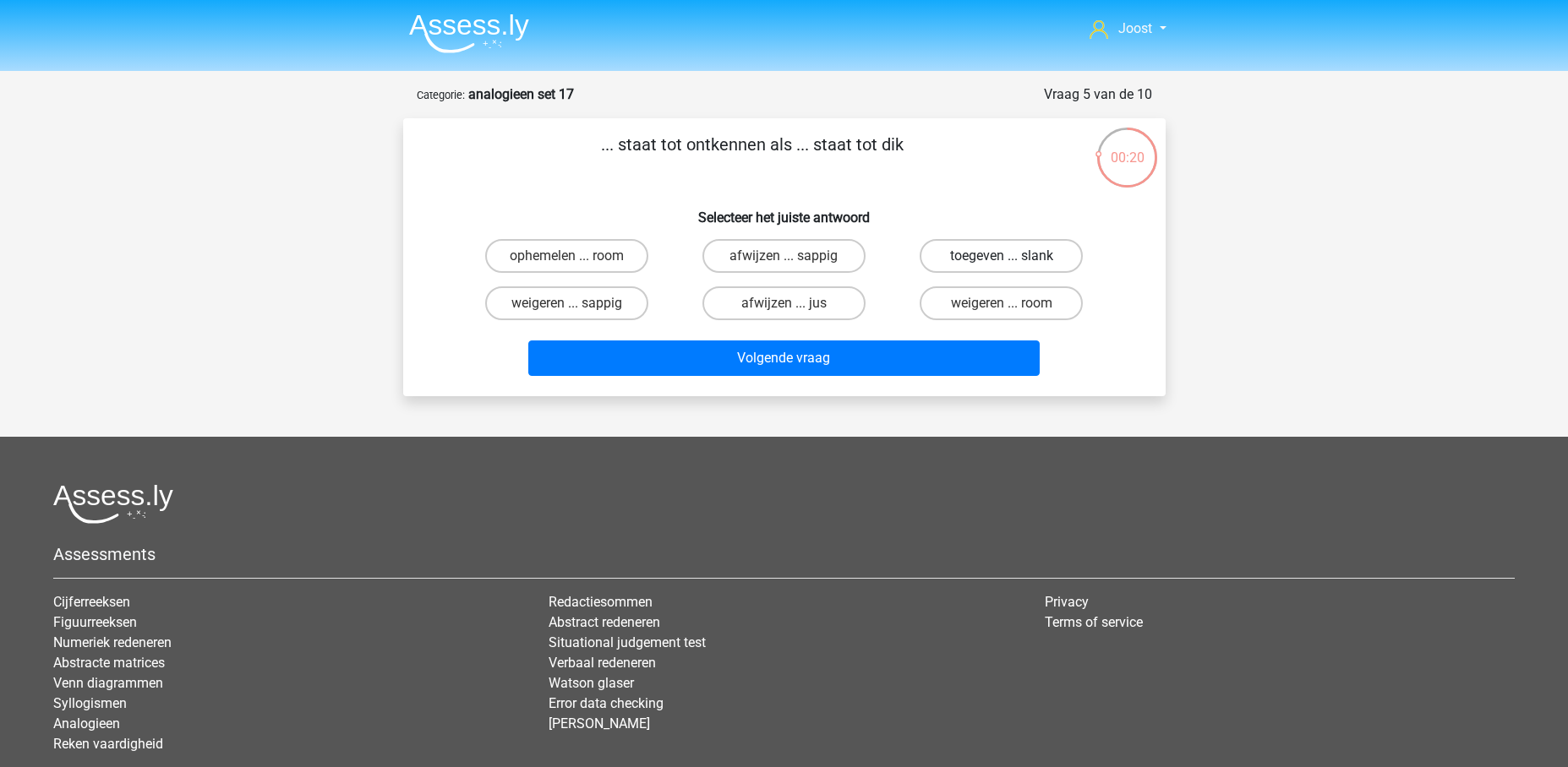
click at [1004, 261] on input "toegeven ... slank" at bounding box center [1007, 261] width 11 height 11
radio input "true"
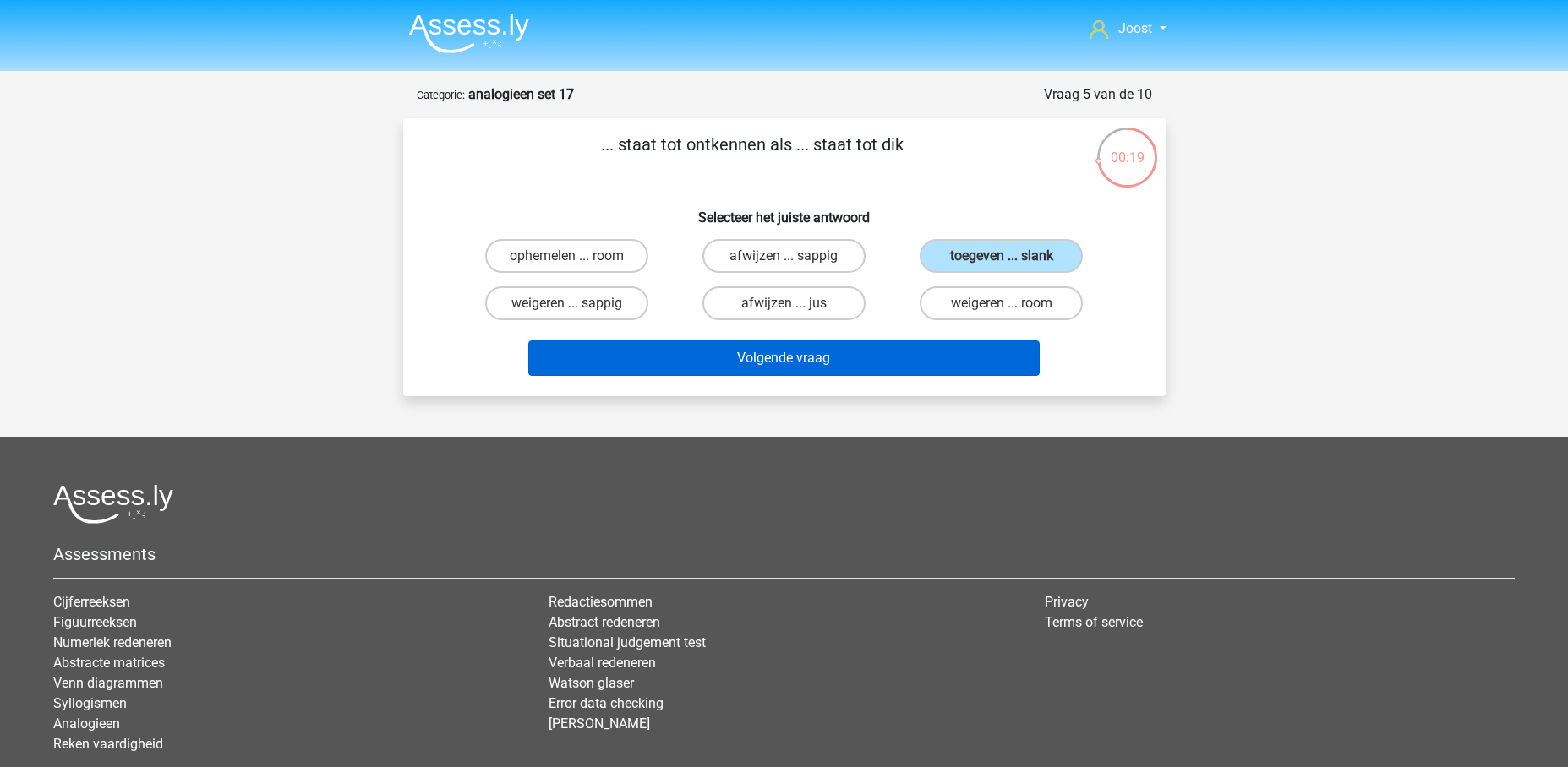
click at [958, 357] on button "Volgende vraag" at bounding box center [784, 358] width 512 height 36
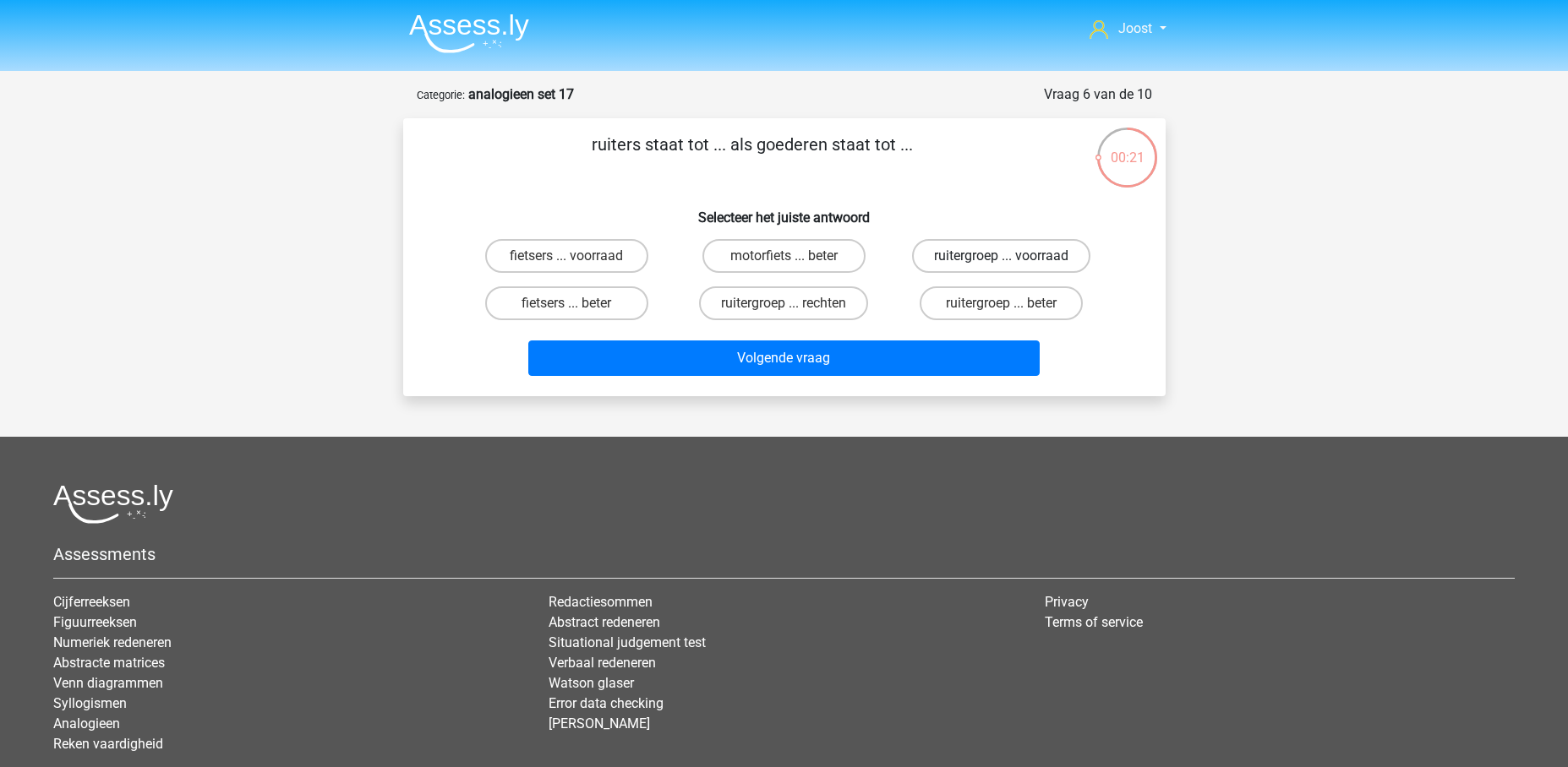
click at [1054, 256] on label "ruitergroep ... voorraad" at bounding box center [1001, 256] width 179 height 34
click at [1012, 256] on input "ruitergroep ... voorraad" at bounding box center [1007, 261] width 11 height 11
radio input "true"
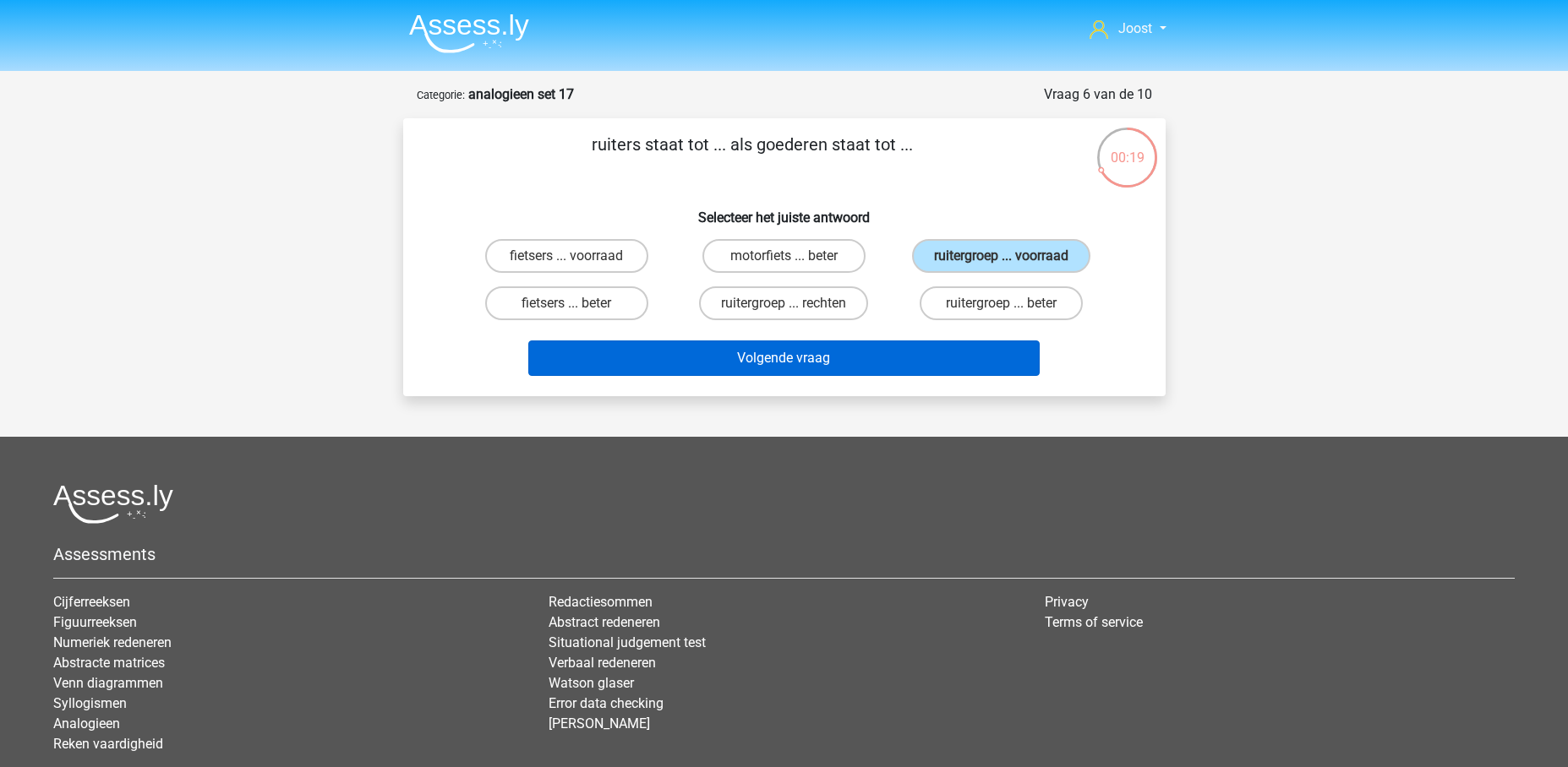
click at [905, 357] on button "Volgende vraag" at bounding box center [784, 358] width 512 height 36
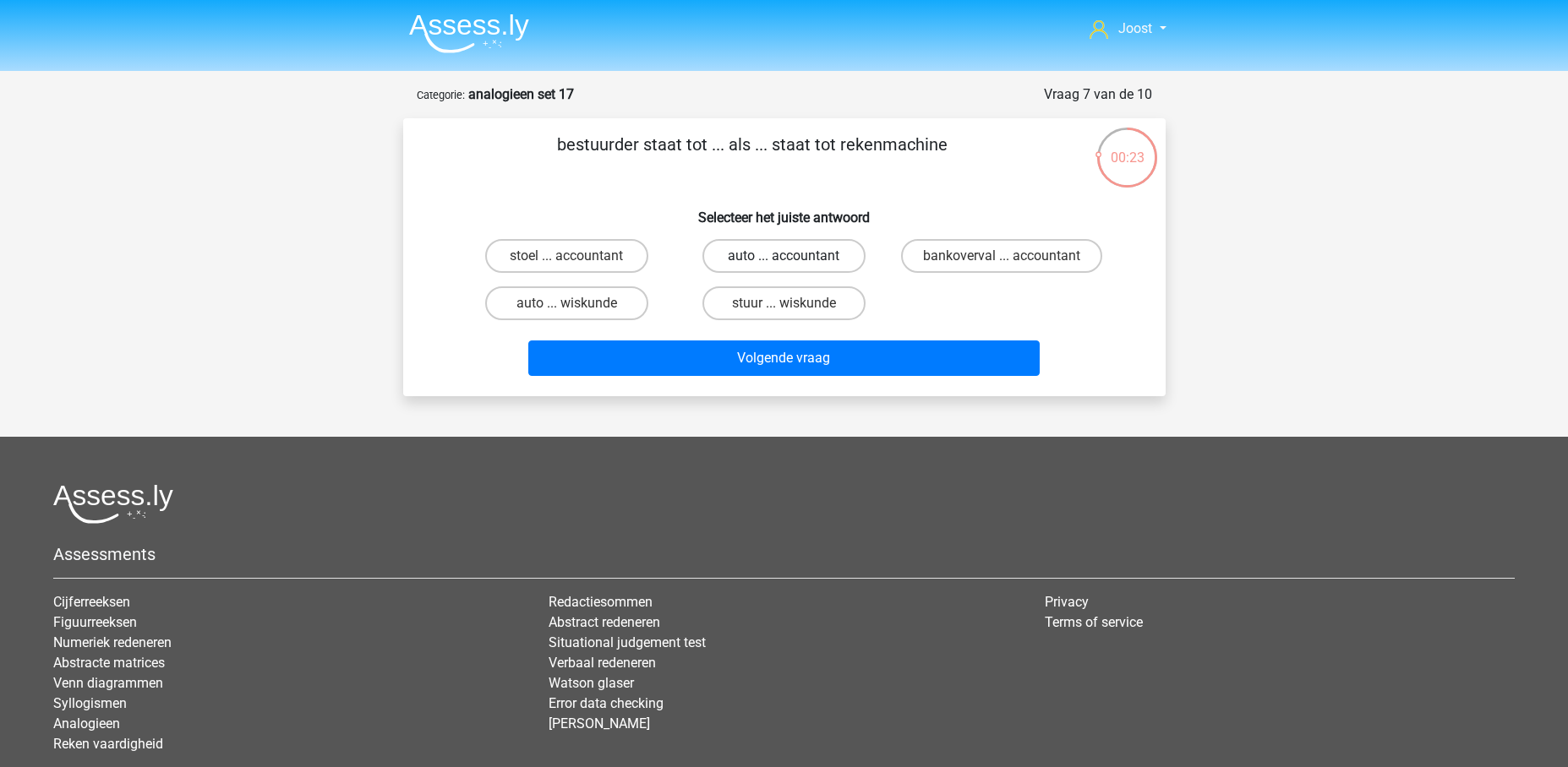
click at [801, 255] on label "auto ... accountant" at bounding box center [783, 256] width 163 height 34
click at [794, 256] on input "auto ... accountant" at bounding box center [789, 261] width 11 height 11
radio input "true"
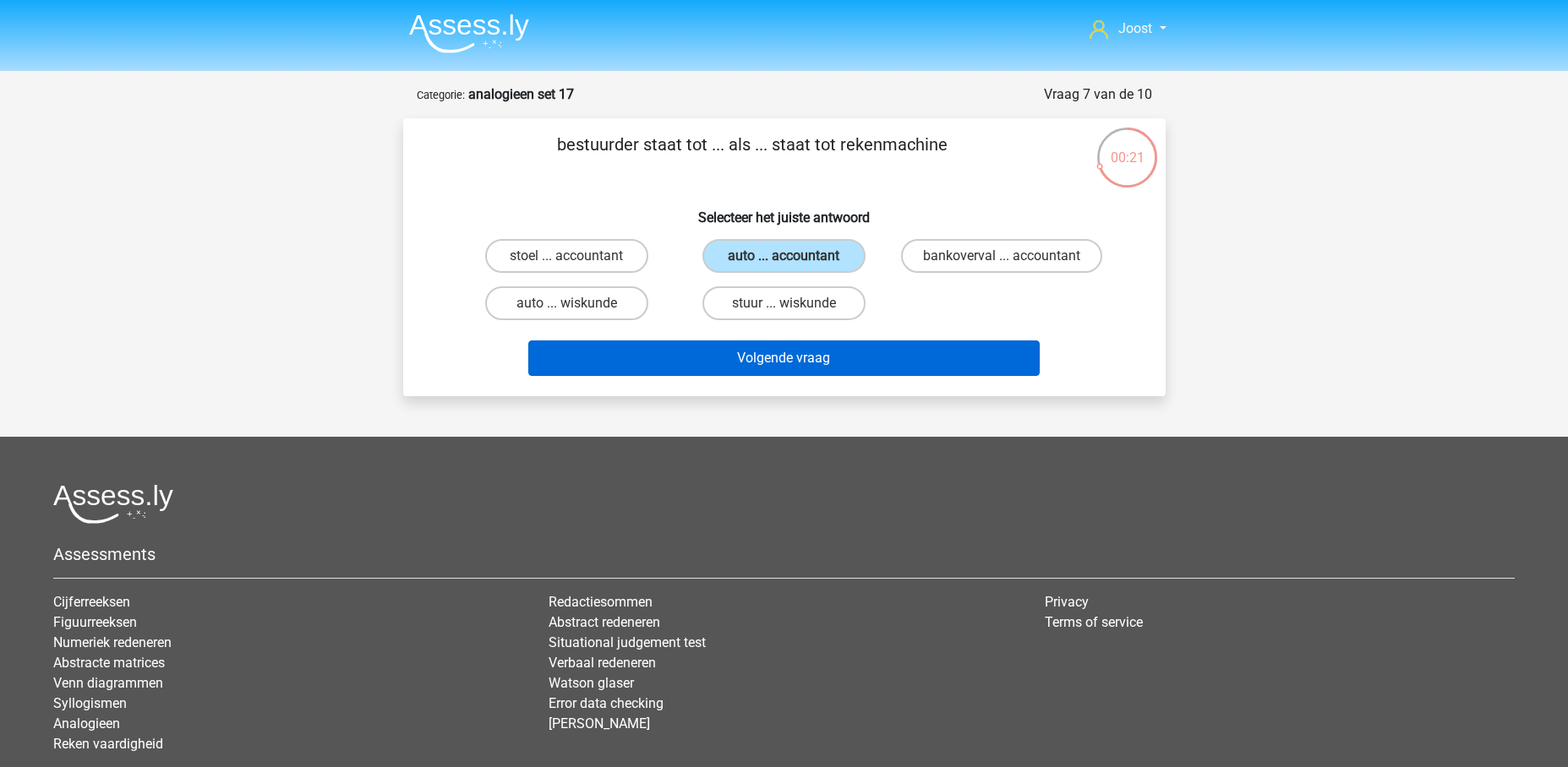
click at [966, 365] on button "Volgende vraag" at bounding box center [784, 358] width 512 height 36
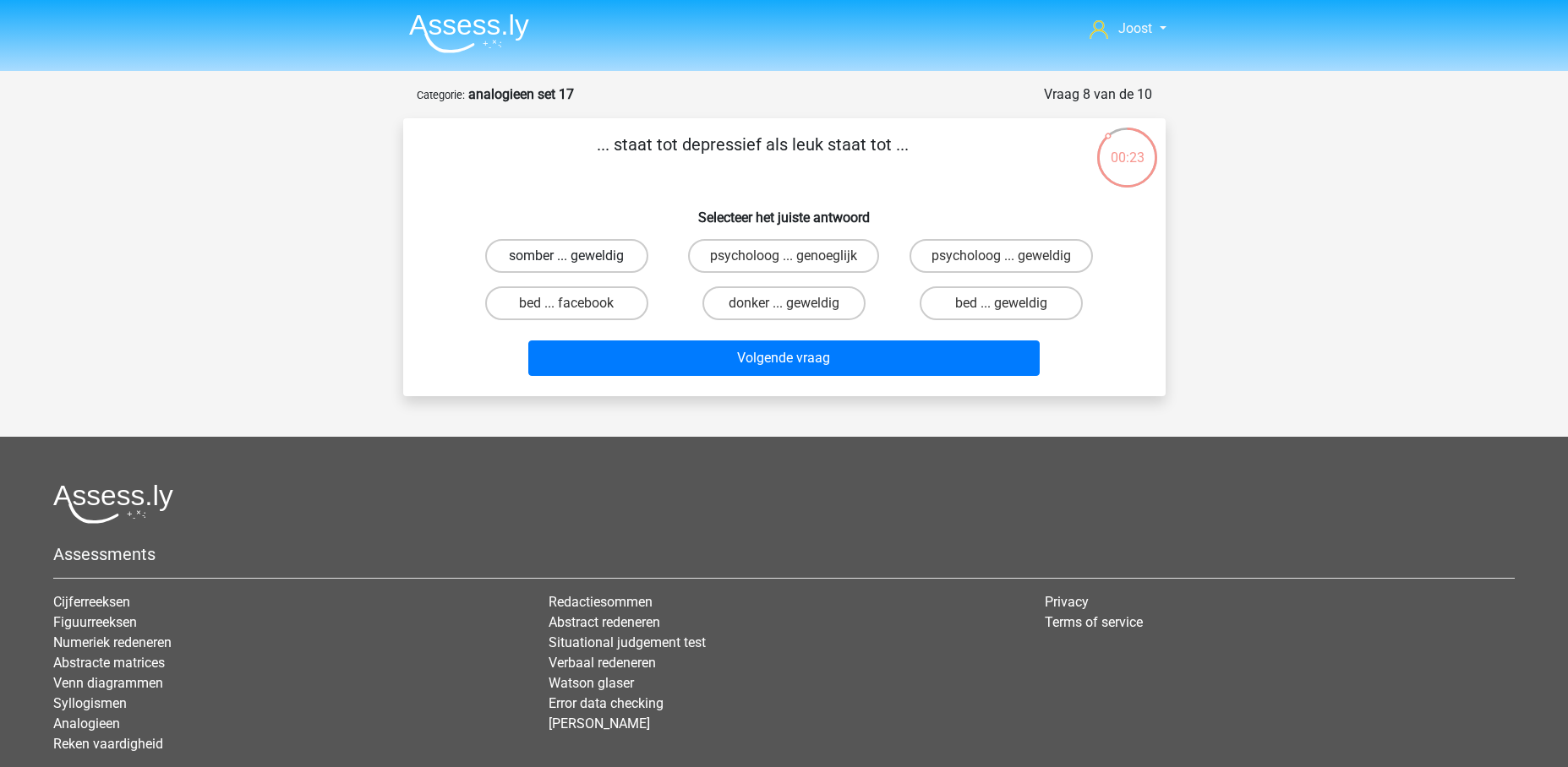
click at [599, 261] on label "somber ... geweldig" at bounding box center [566, 256] width 163 height 34
click at [577, 261] on input "somber ... geweldig" at bounding box center [571, 261] width 11 height 11
radio input "true"
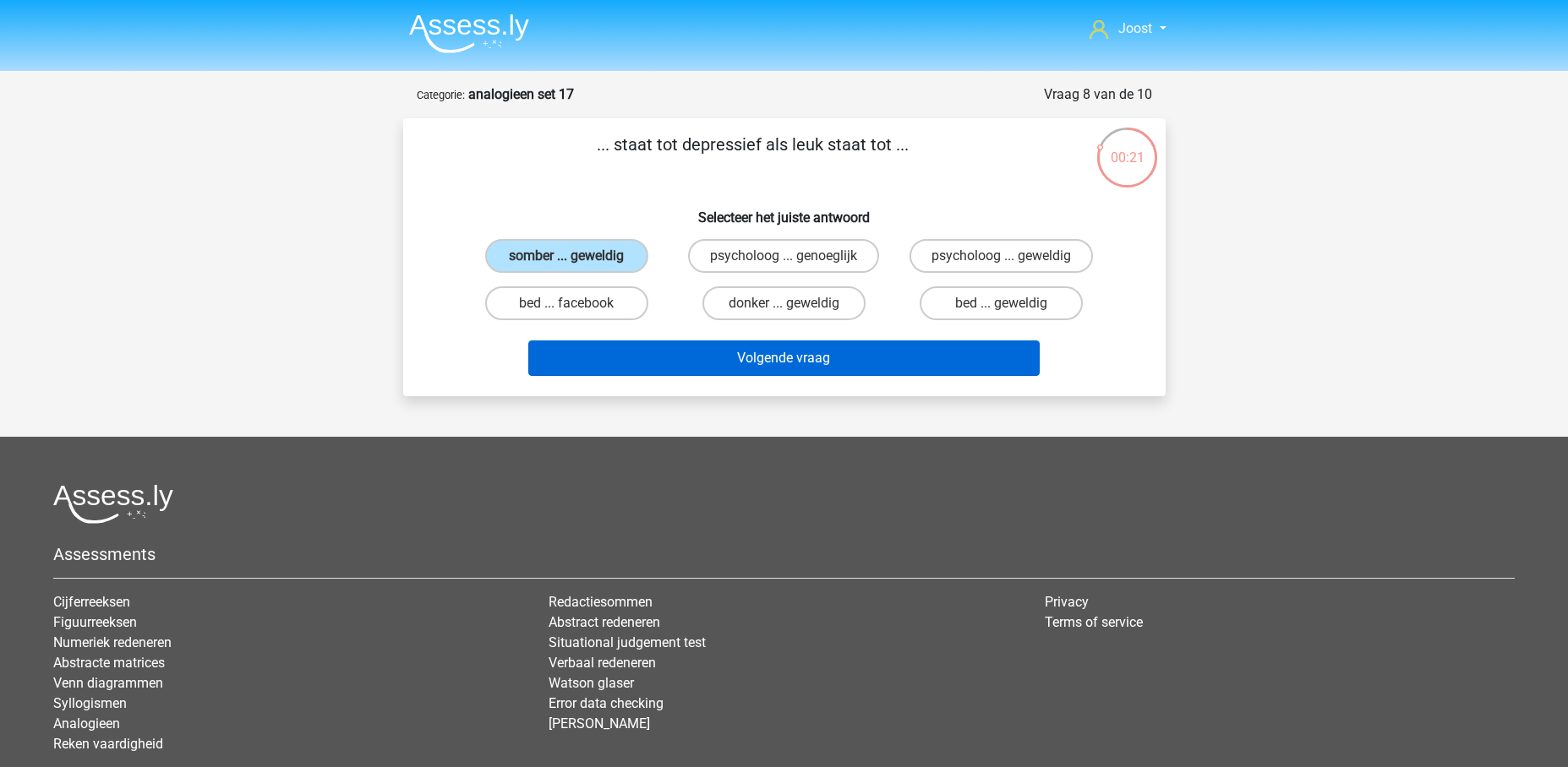
click at [745, 353] on button "Volgende vraag" at bounding box center [784, 358] width 512 height 36
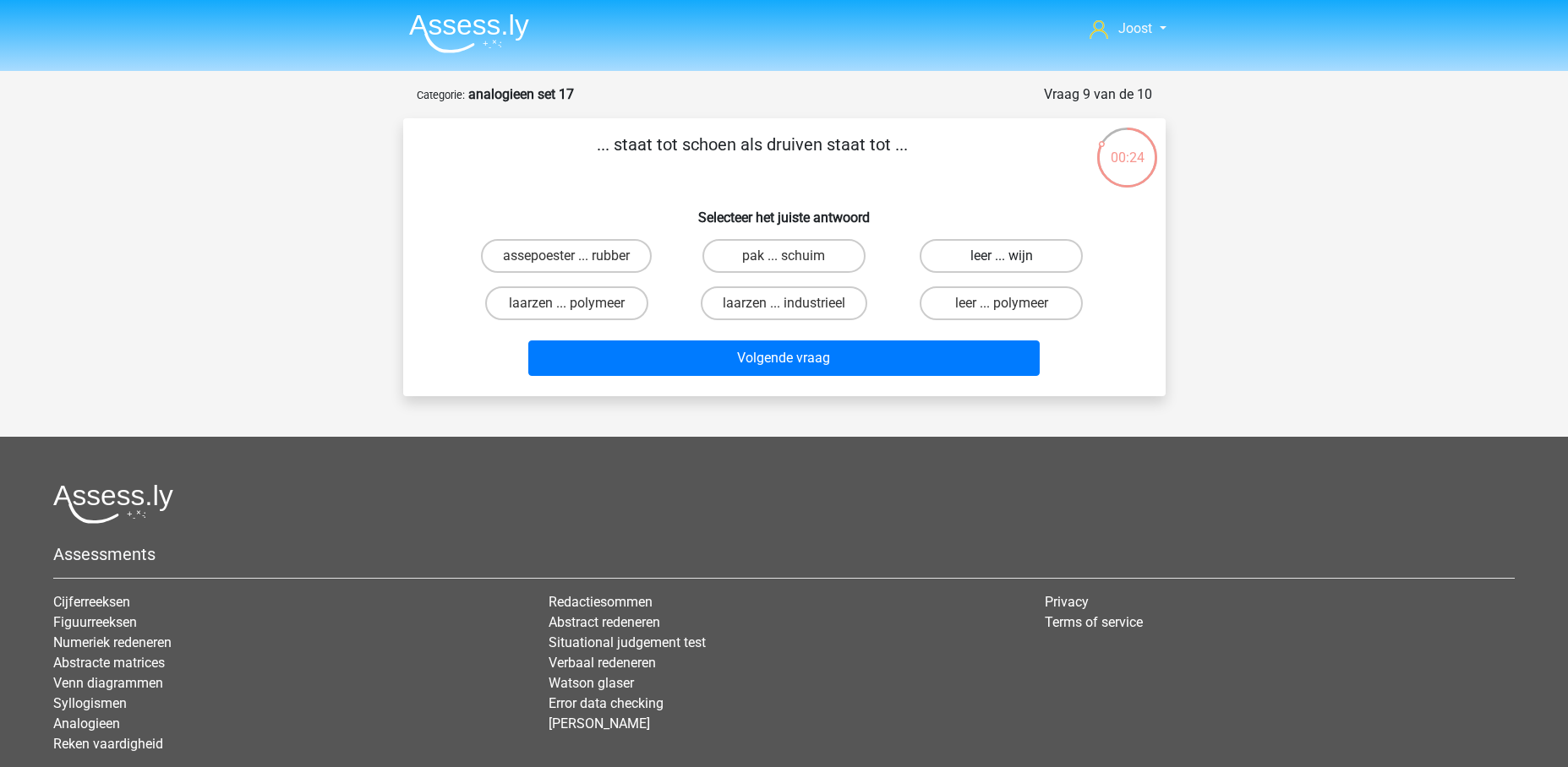
click at [1032, 264] on label "leer ... wijn" at bounding box center [1000, 256] width 163 height 34
click at [1012, 264] on input "leer ... wijn" at bounding box center [1007, 261] width 11 height 11
radio input "true"
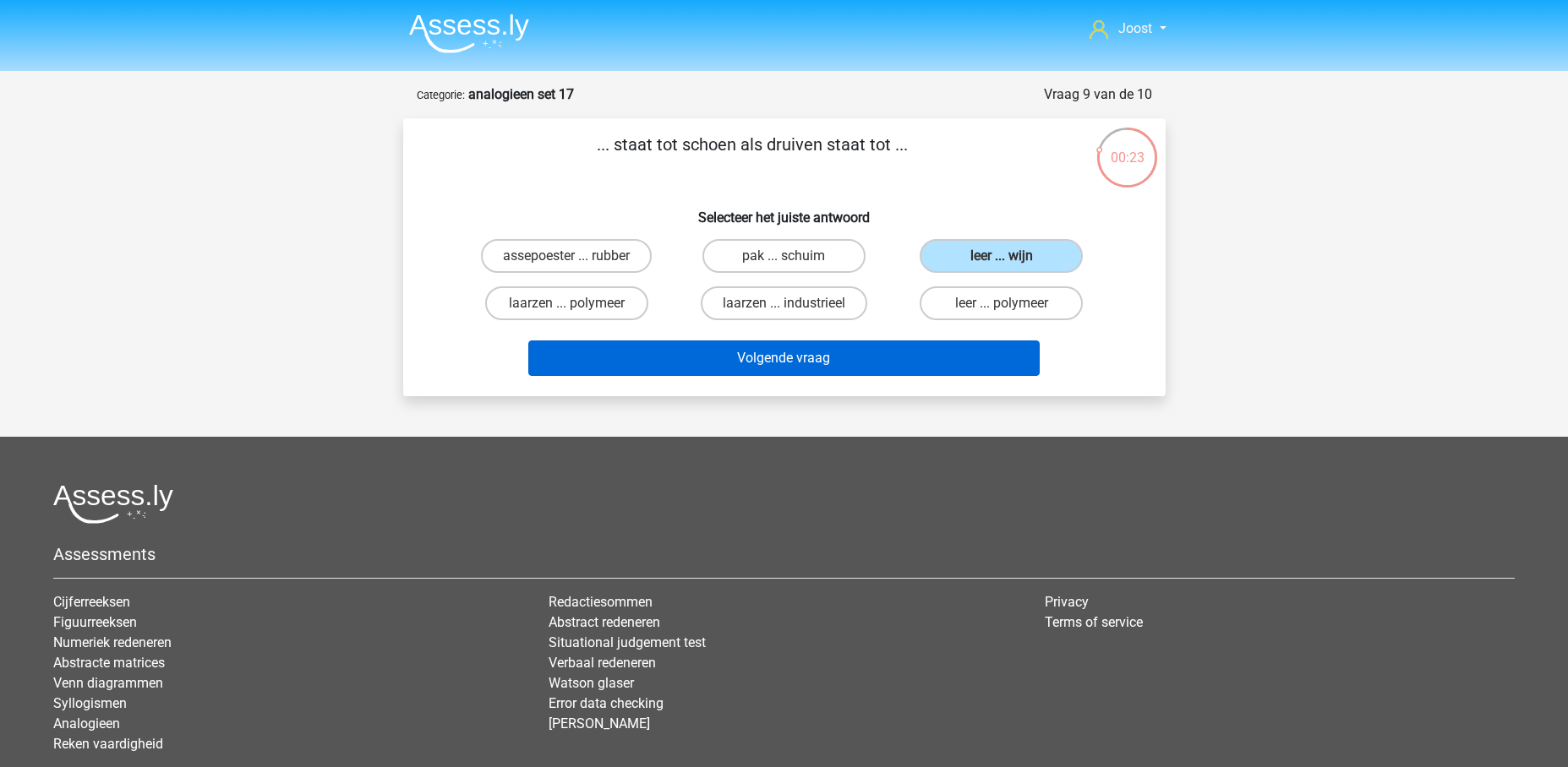
click at [792, 357] on button "Volgende vraag" at bounding box center [784, 358] width 512 height 36
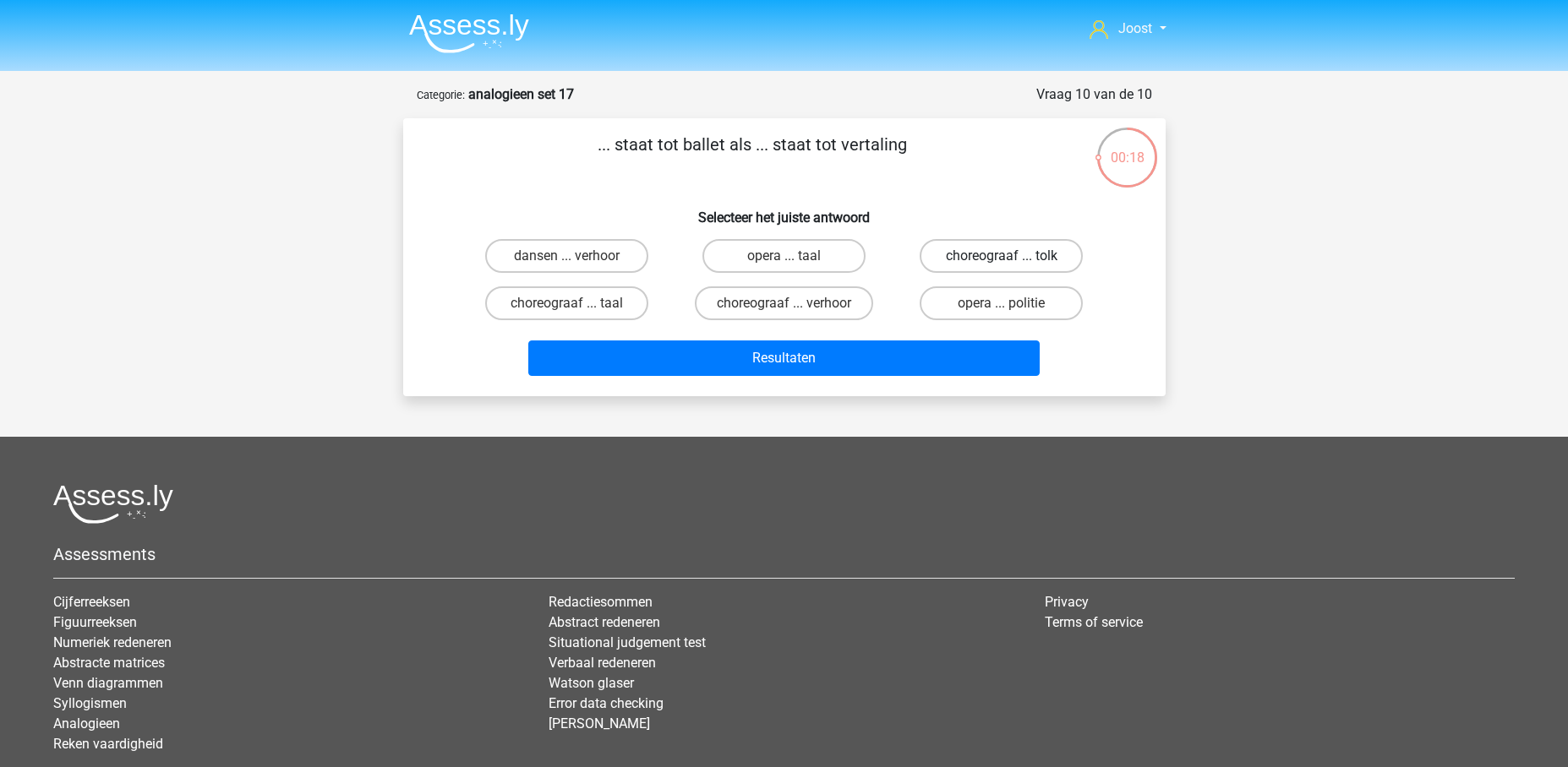
click at [981, 259] on label "choreograaf ... tolk" at bounding box center [1000, 256] width 163 height 34
click at [1001, 259] on input "choreograaf ... tolk" at bounding box center [1007, 261] width 11 height 11
radio input "true"
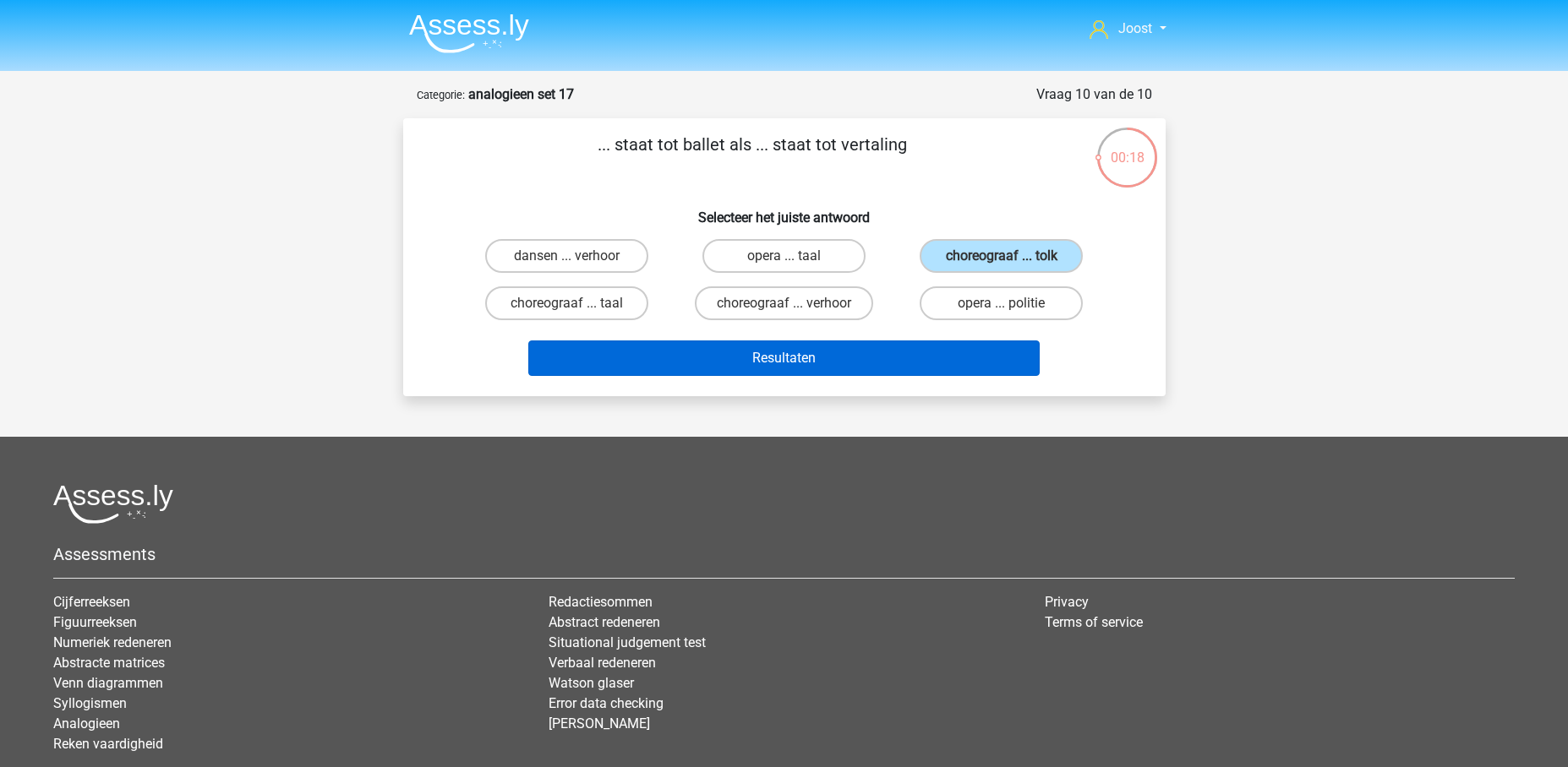
click at [933, 349] on button "Resultaten" at bounding box center [784, 358] width 512 height 36
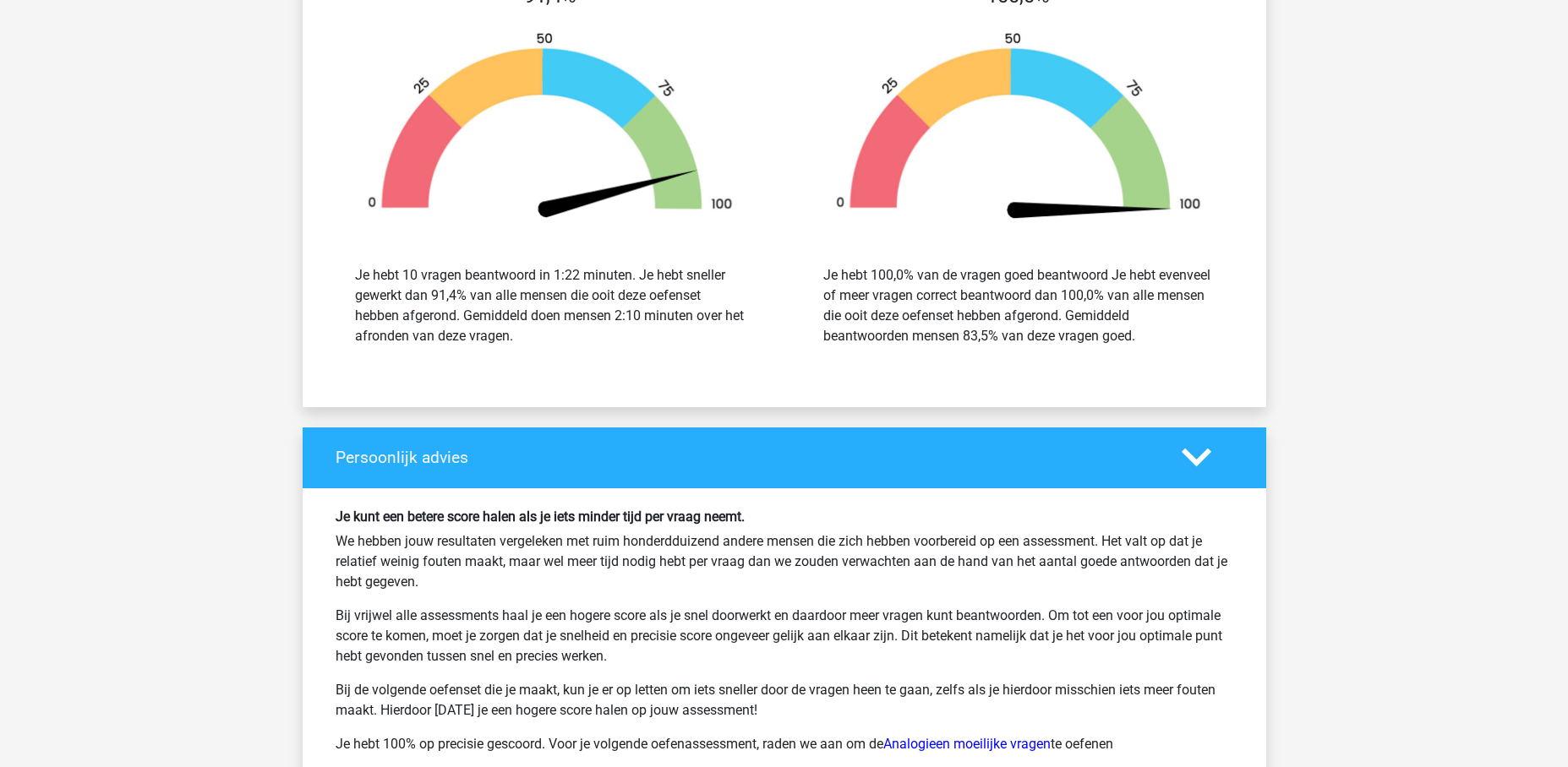
scroll to position [2393, 0]
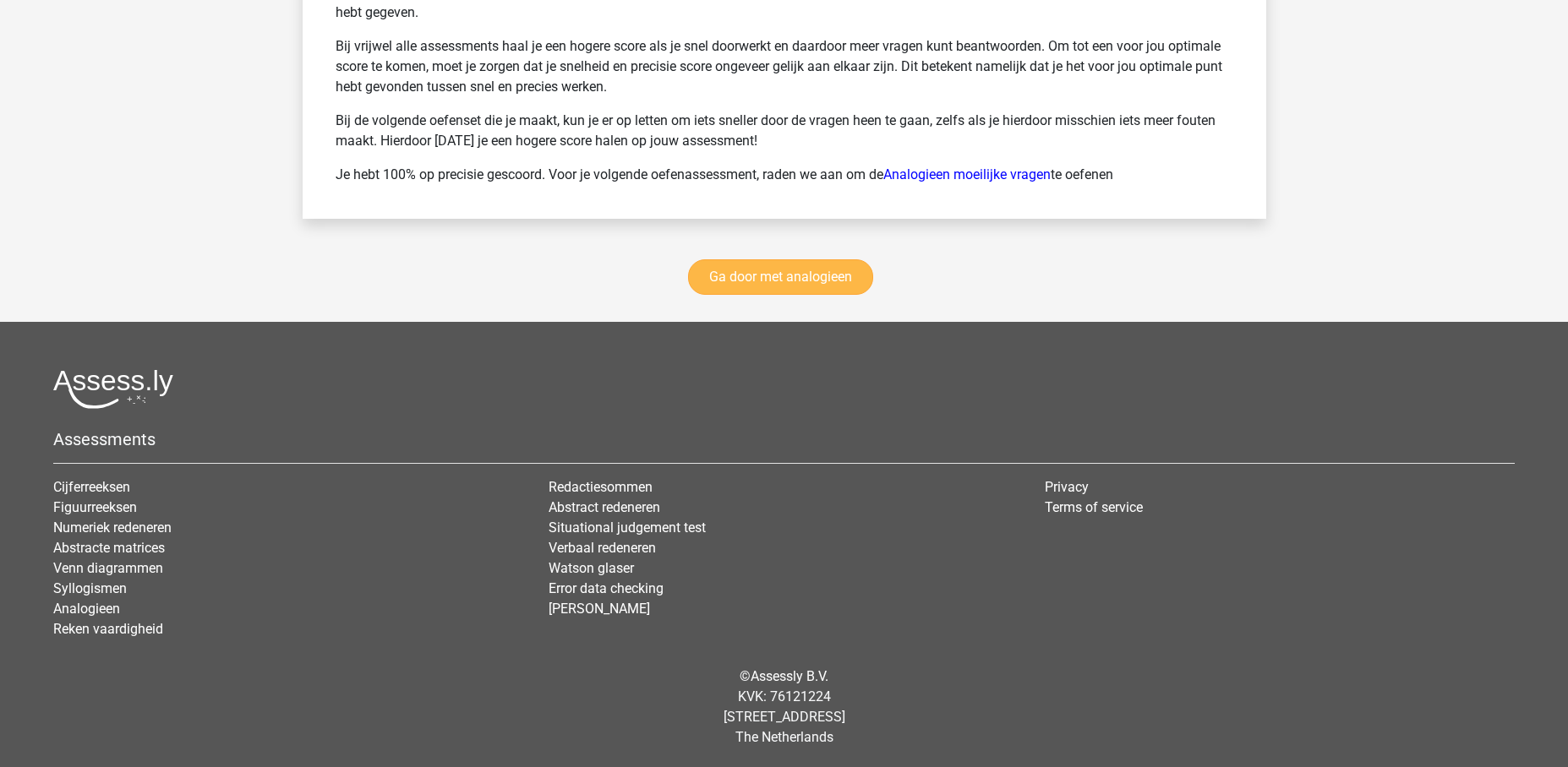
click at [841, 284] on link "Ga door met analogieen" at bounding box center [780, 277] width 185 height 36
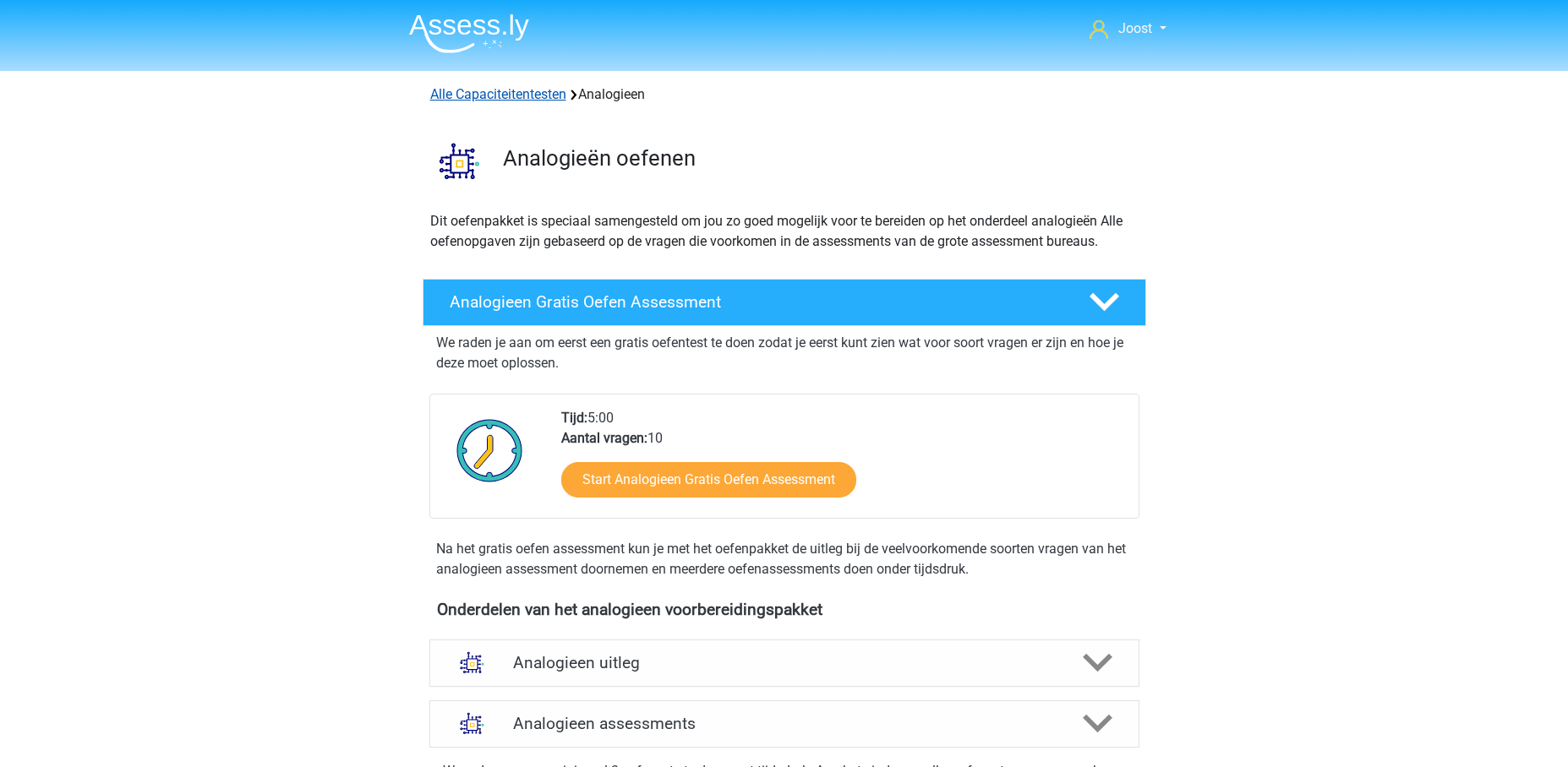
click at [499, 96] on link "Alle Capaciteitentesten" at bounding box center [498, 94] width 136 height 16
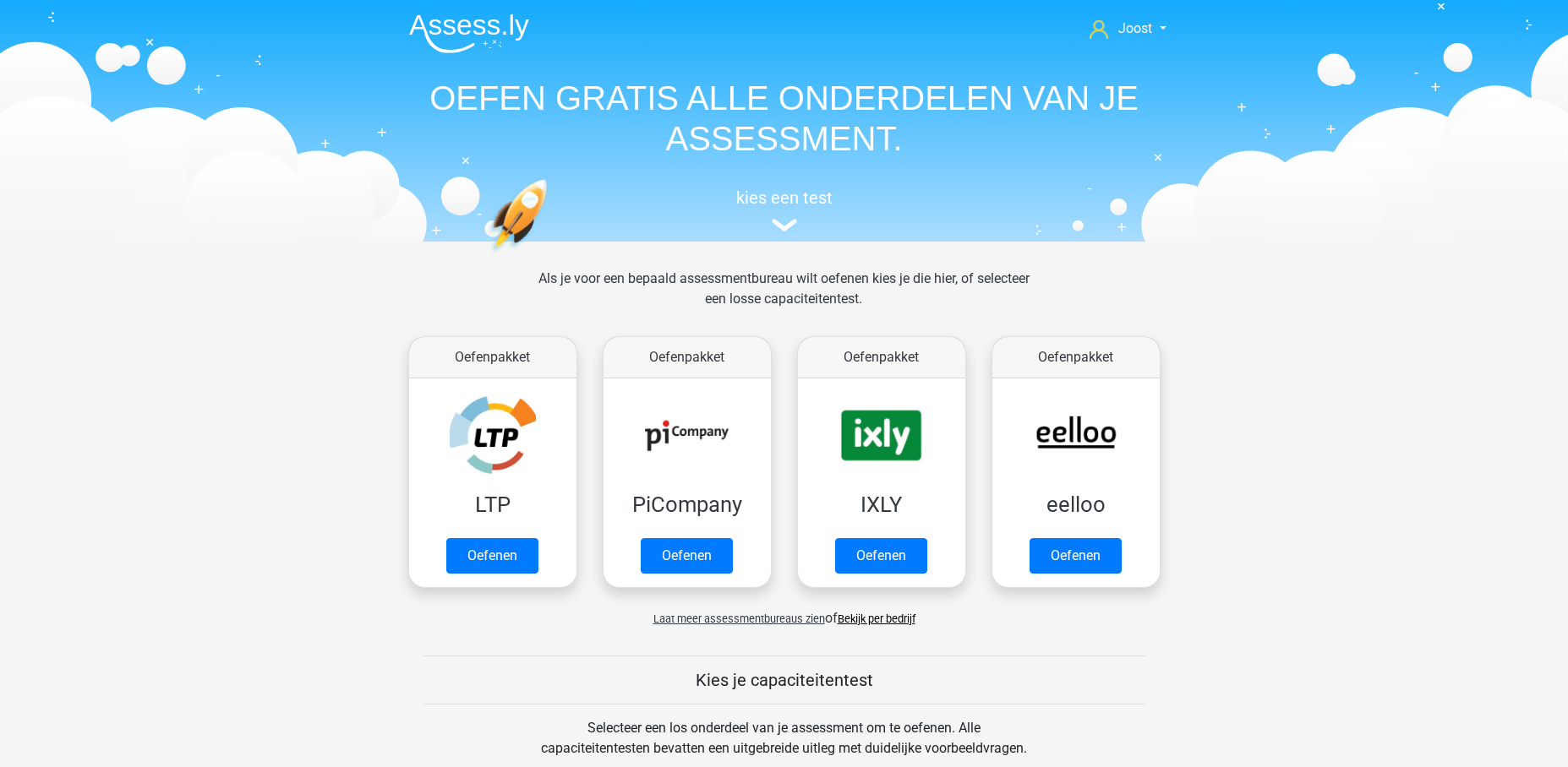
scroll to position [742, 0]
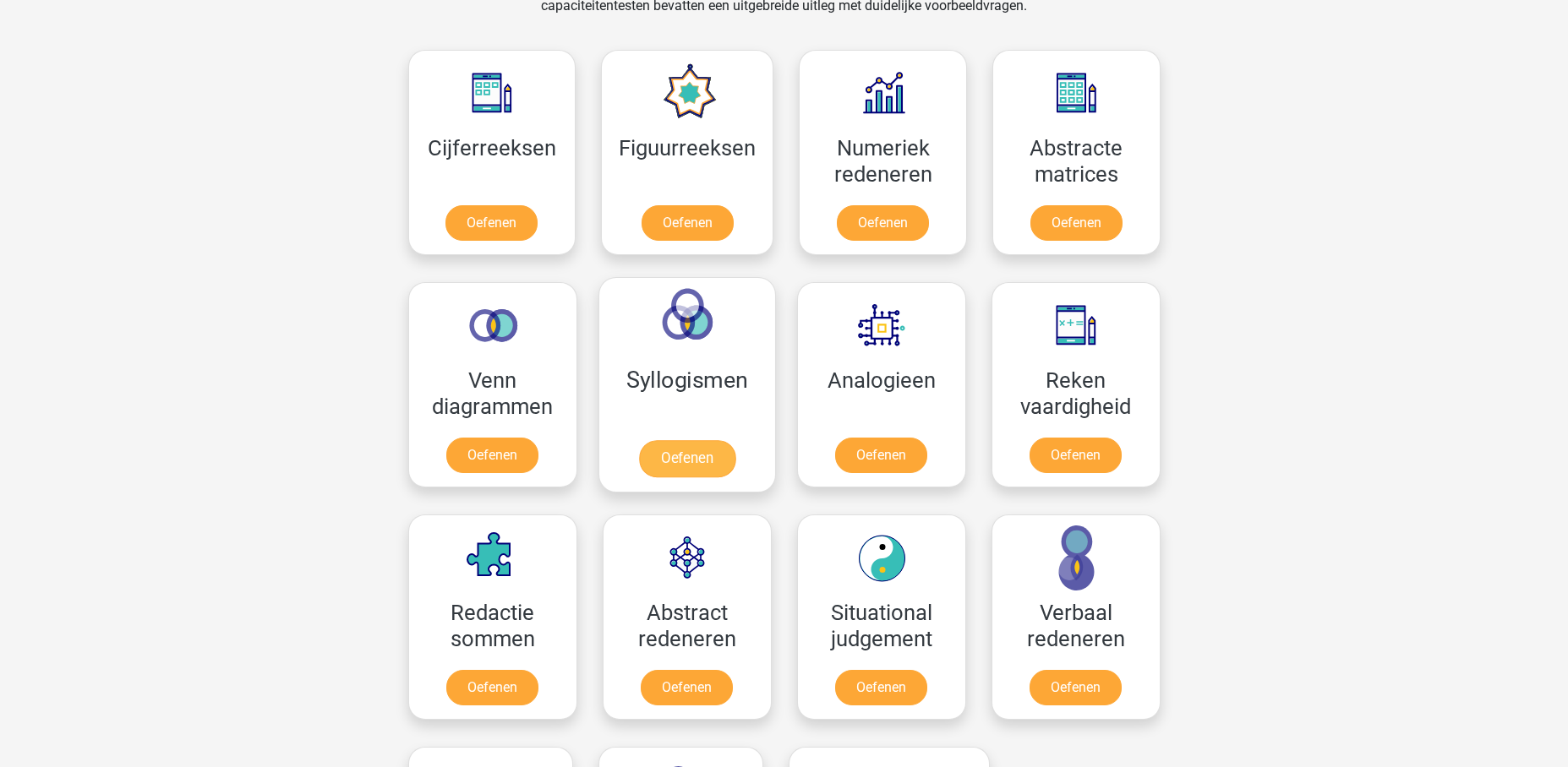
click at [650, 440] on link "Oefenen" at bounding box center [686, 458] width 97 height 37
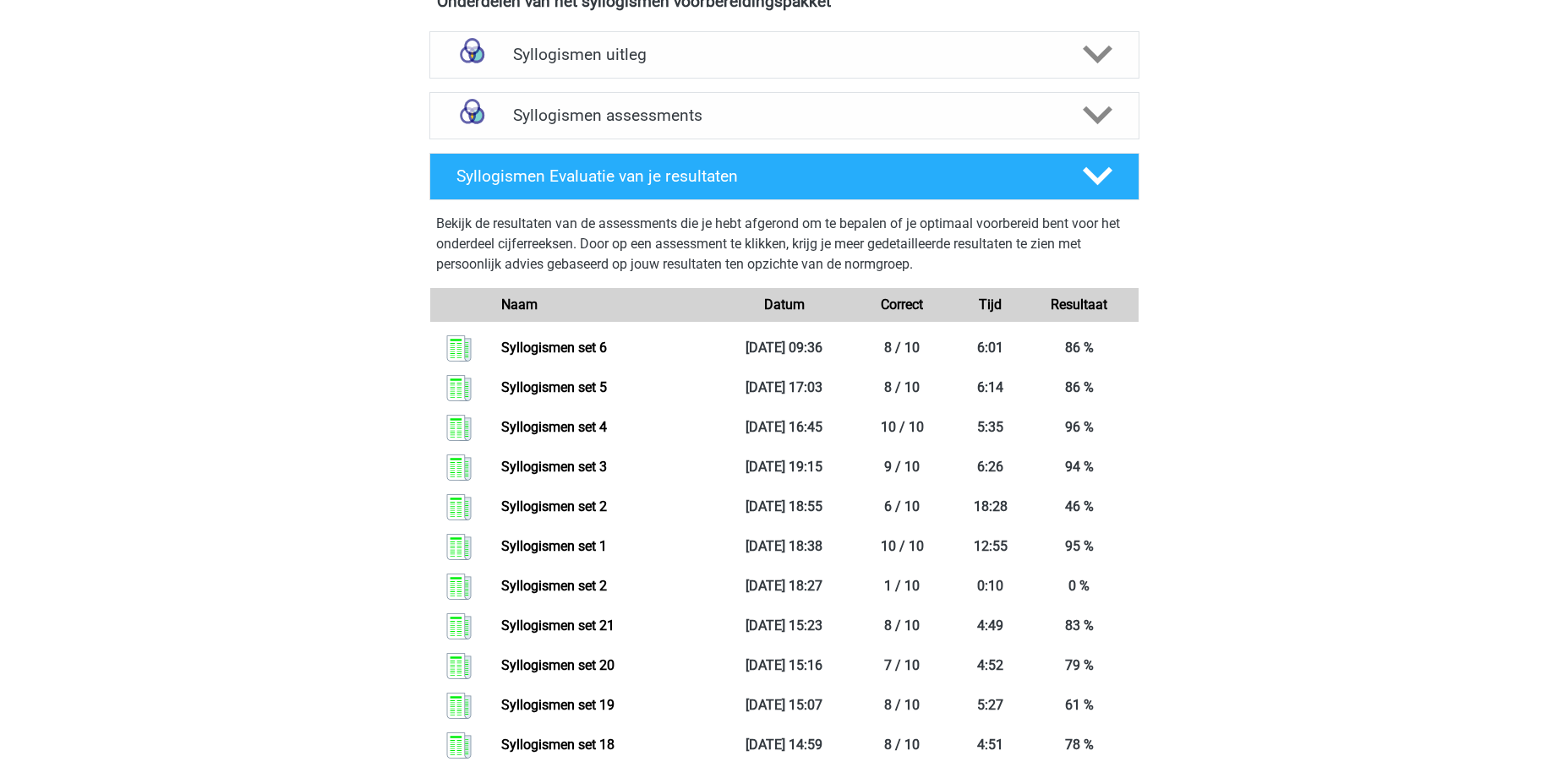
scroll to position [468, 0]
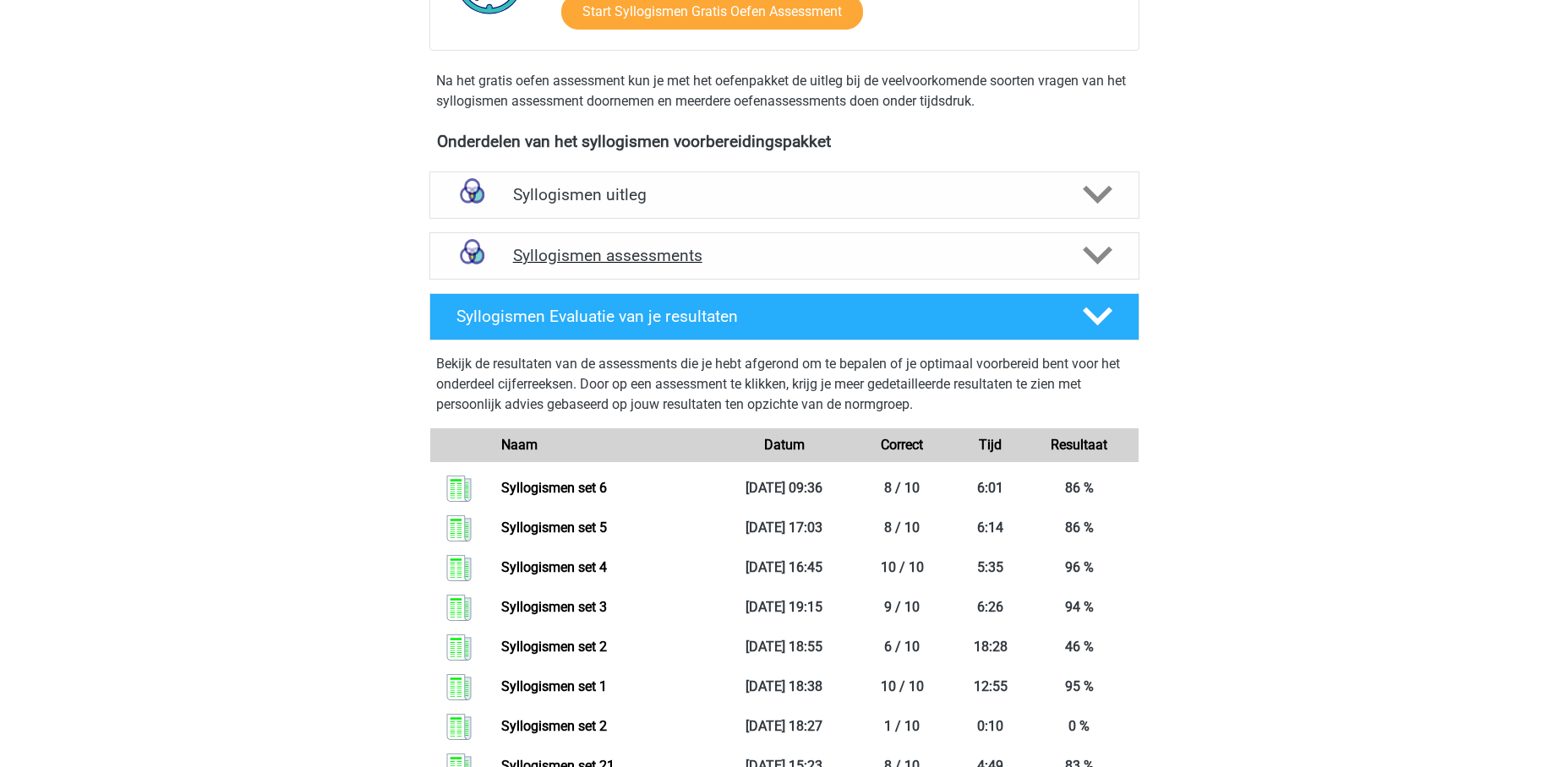
click at [817, 259] on h4 "Syllogismen assessments" at bounding box center [784, 255] width 543 height 19
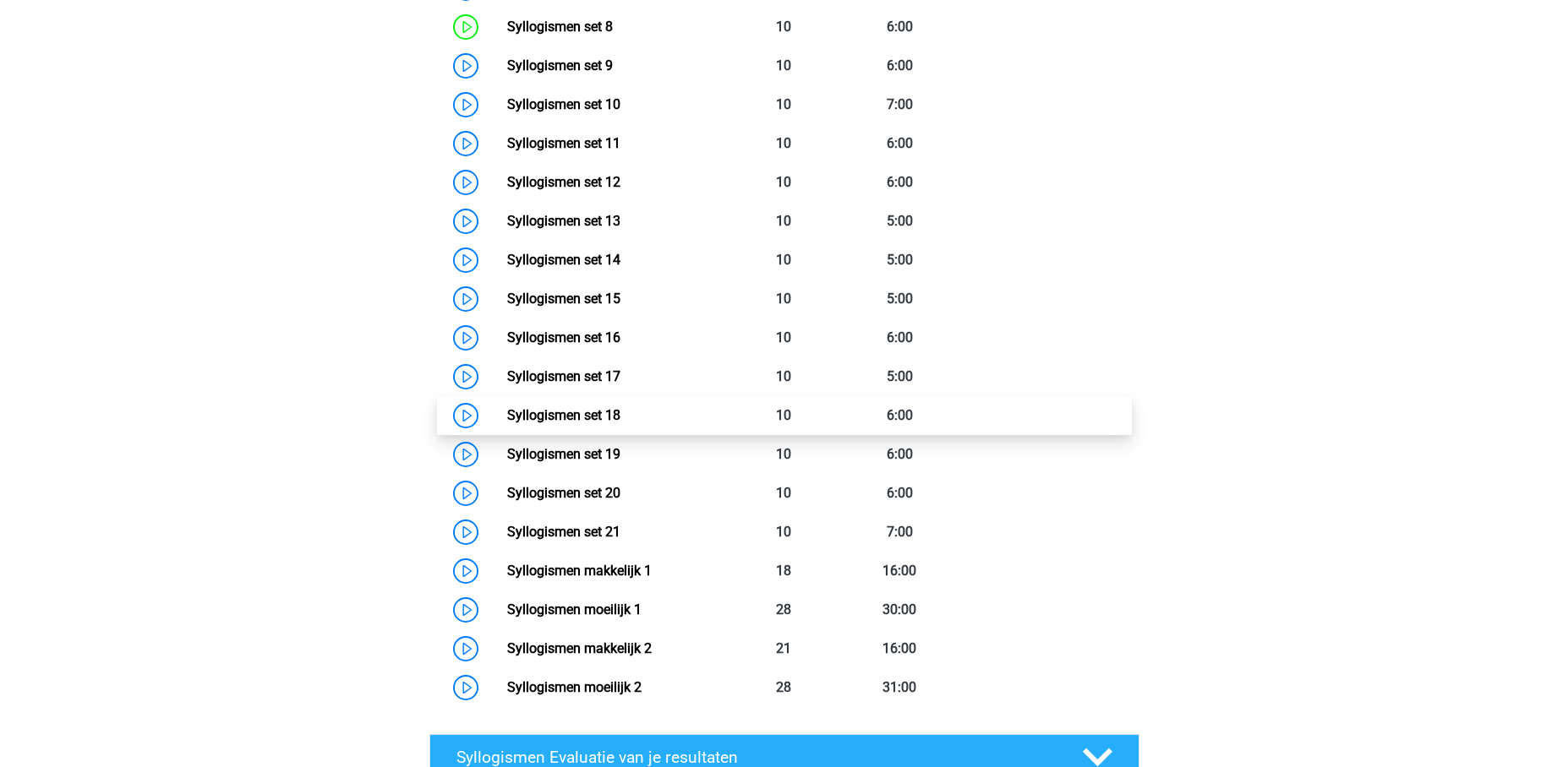
scroll to position [800, 0]
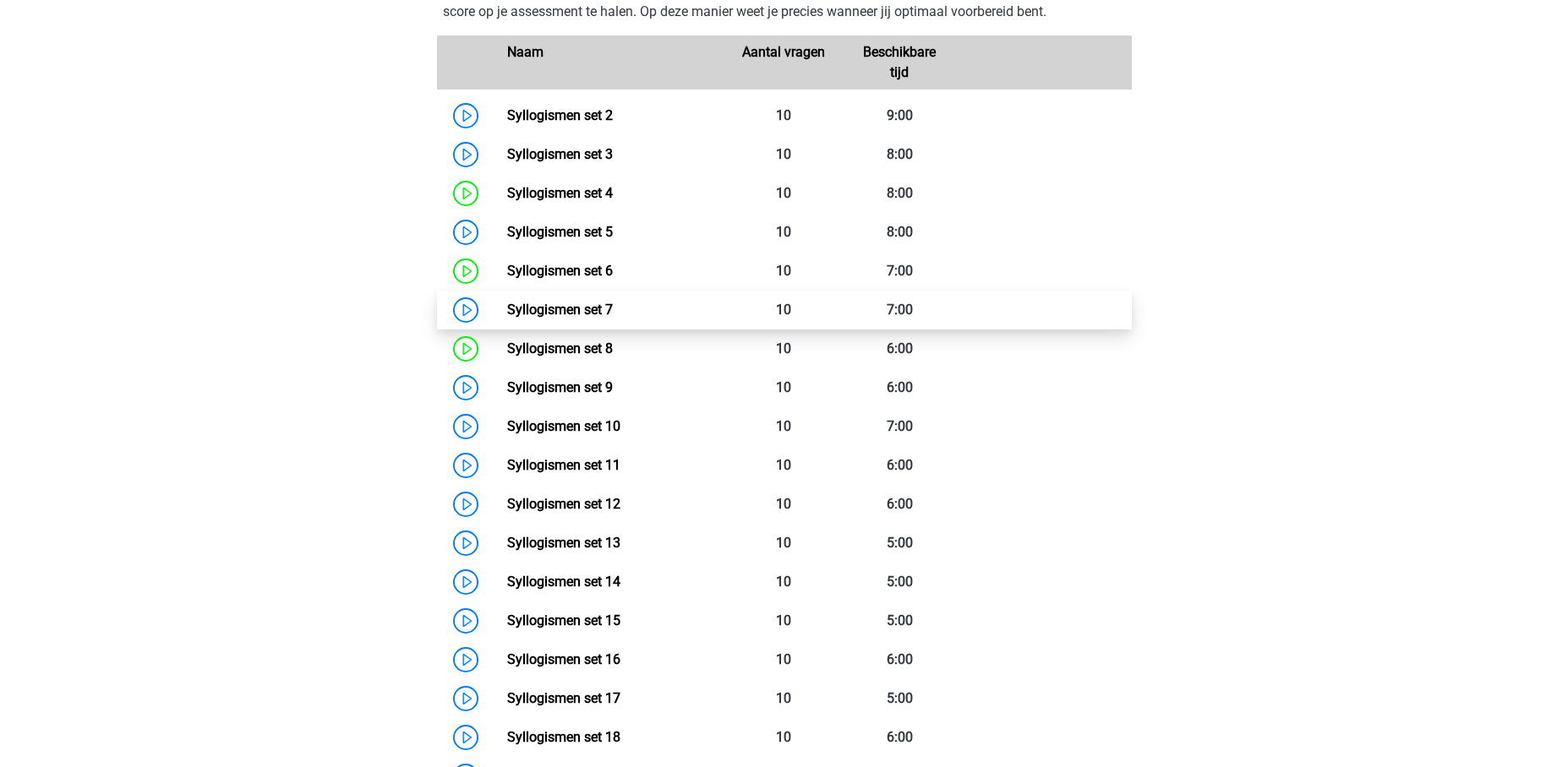
click at [613, 309] on link "Syllogismen set 7" at bounding box center [559, 309] width 106 height 16
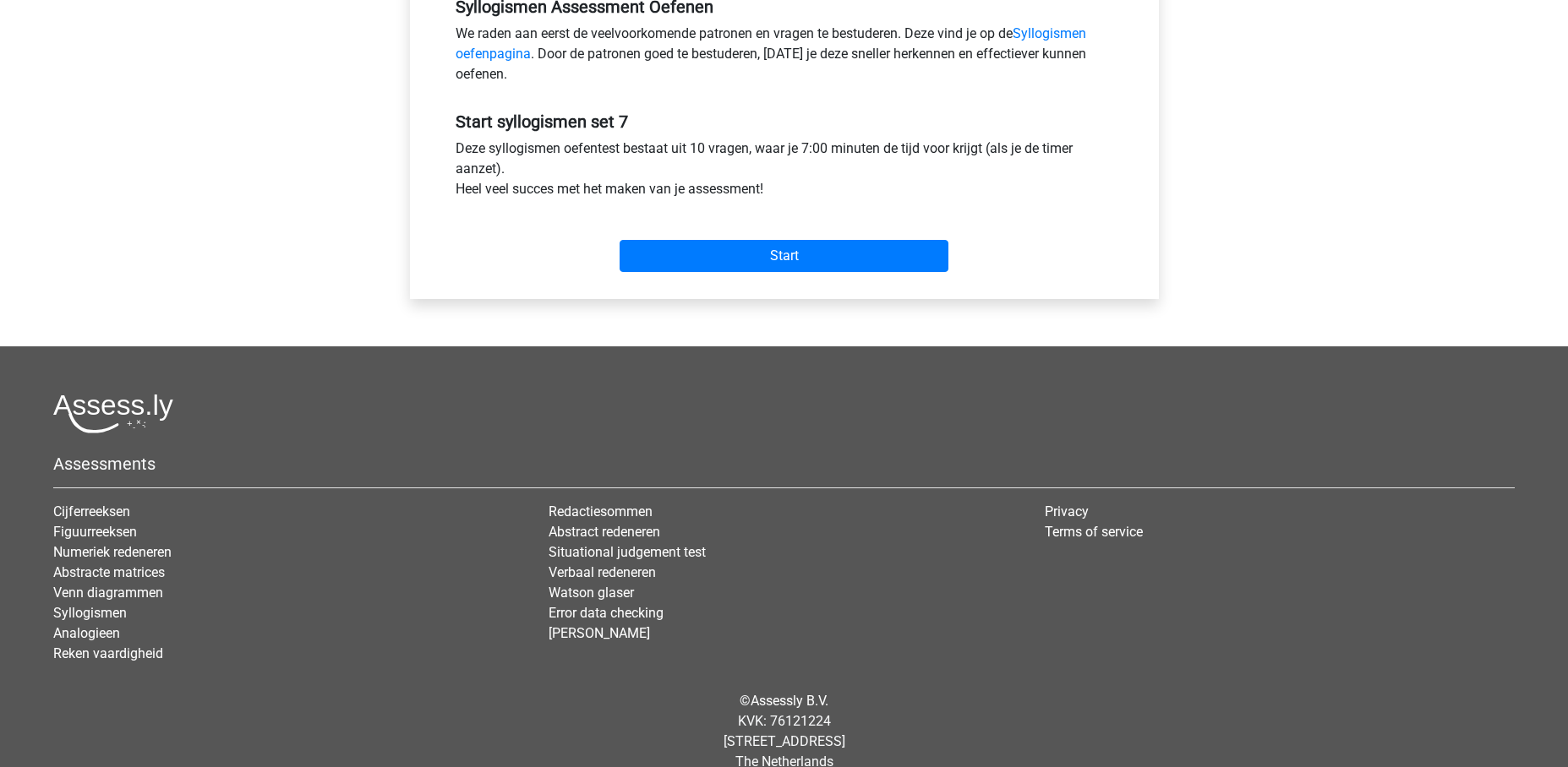
scroll to position [189, 0]
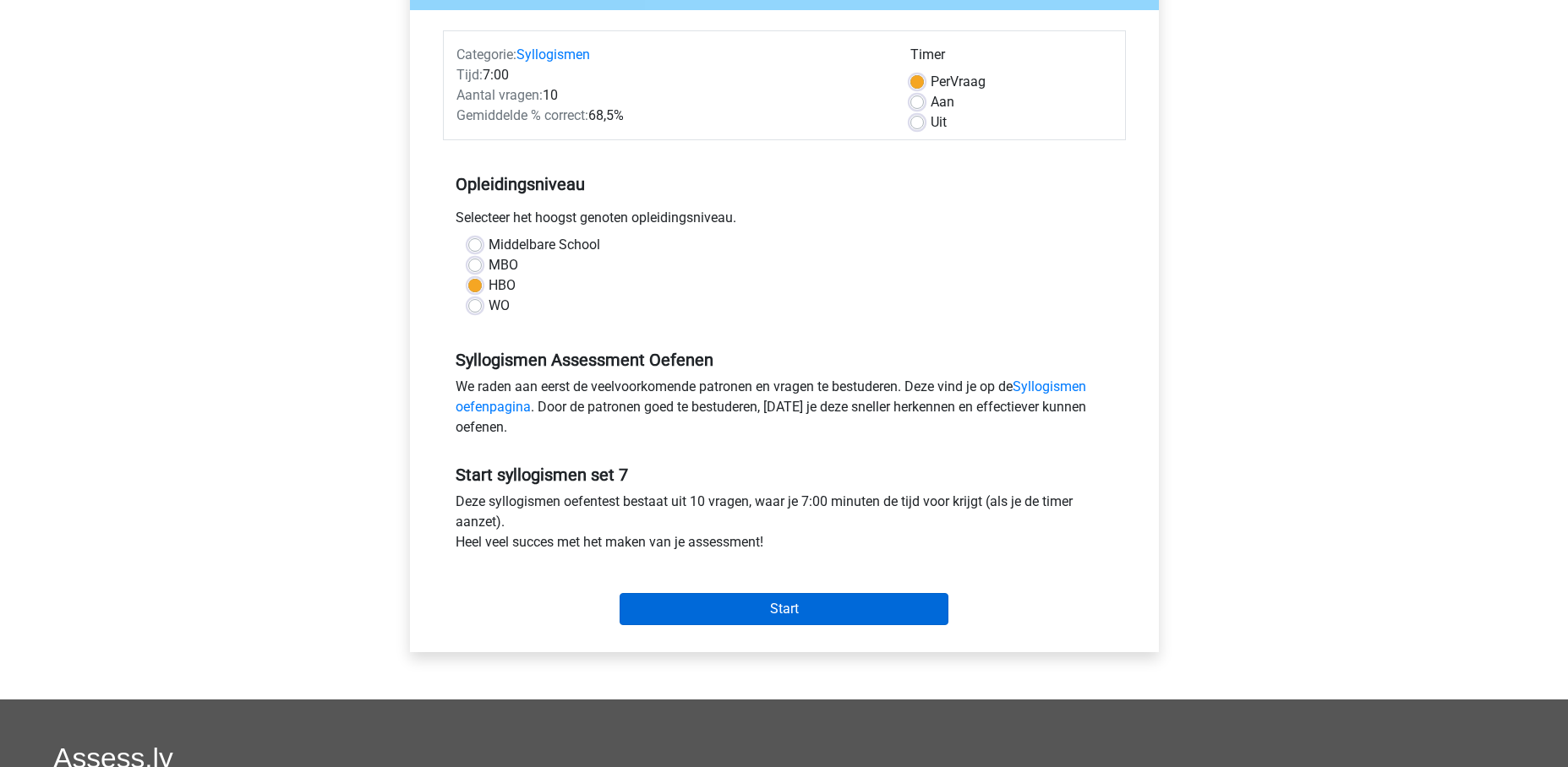
click at [831, 621] on input "Start" at bounding box center [783, 609] width 329 height 32
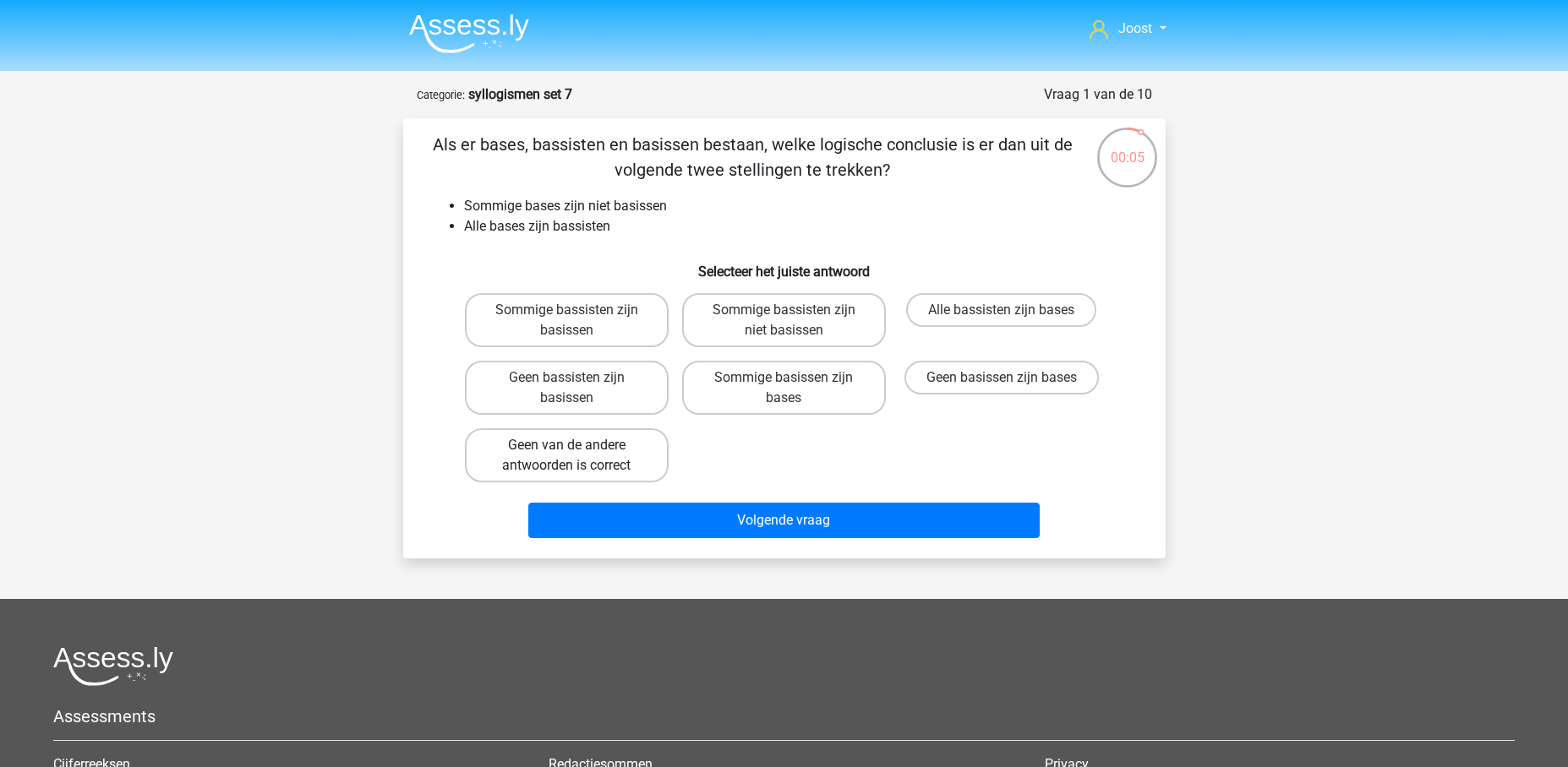
click at [542, 450] on label "Geen van de andere antwoorden is correct" at bounding box center [566, 455] width 203 height 54
click at [566, 450] on input "Geen van de andere antwoorden is correct" at bounding box center [571, 451] width 11 height 11
radio input "true"
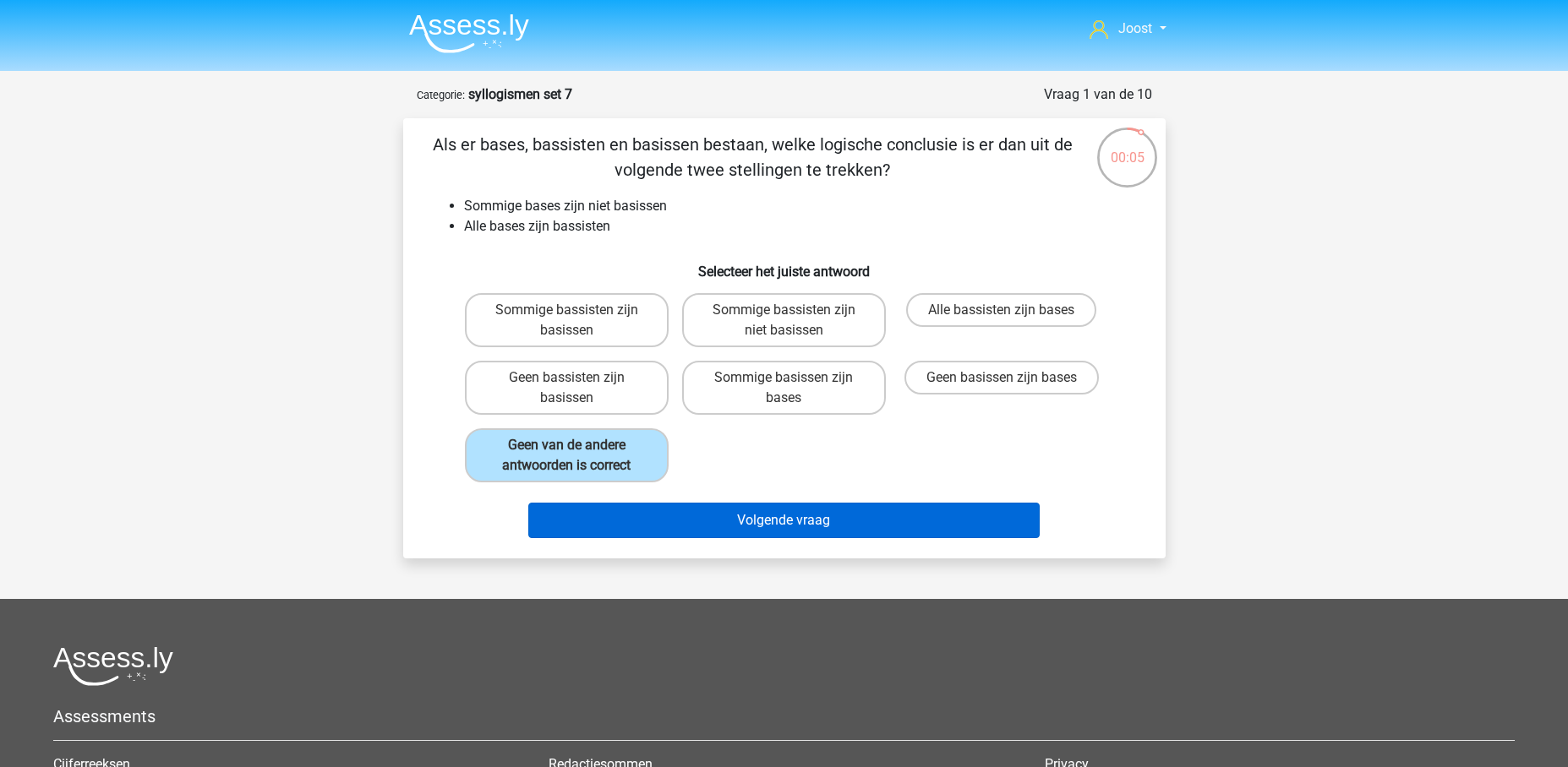
click at [658, 512] on button "Volgende vraag" at bounding box center [784, 520] width 512 height 36
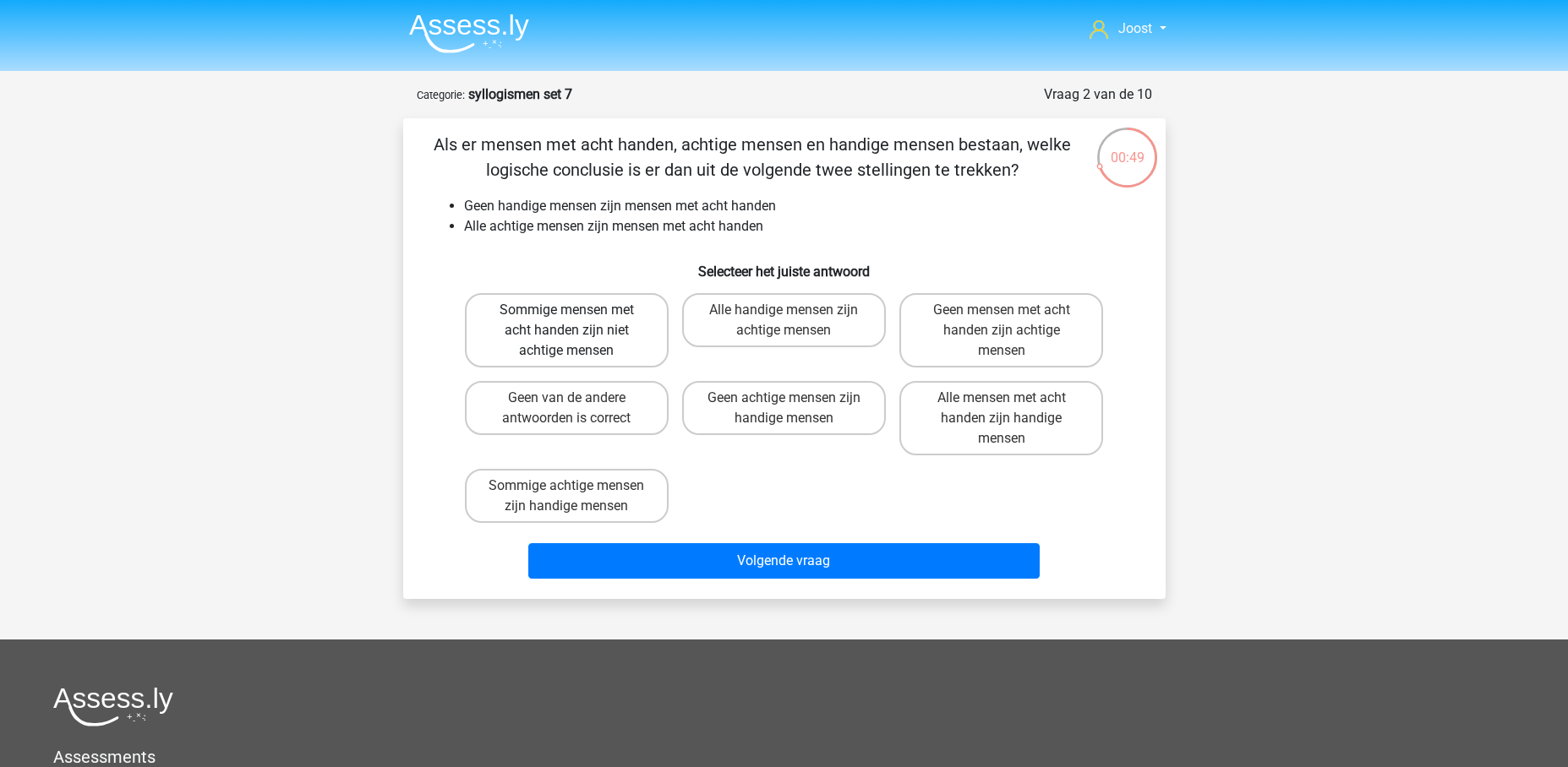
click at [610, 315] on label "Sommige mensen met acht handen zijn niet achtige mensen" at bounding box center [566, 330] width 203 height 74
click at [577, 315] on input "Sommige mensen met acht handen zijn niet achtige mensen" at bounding box center [571, 315] width 11 height 11
radio input "true"
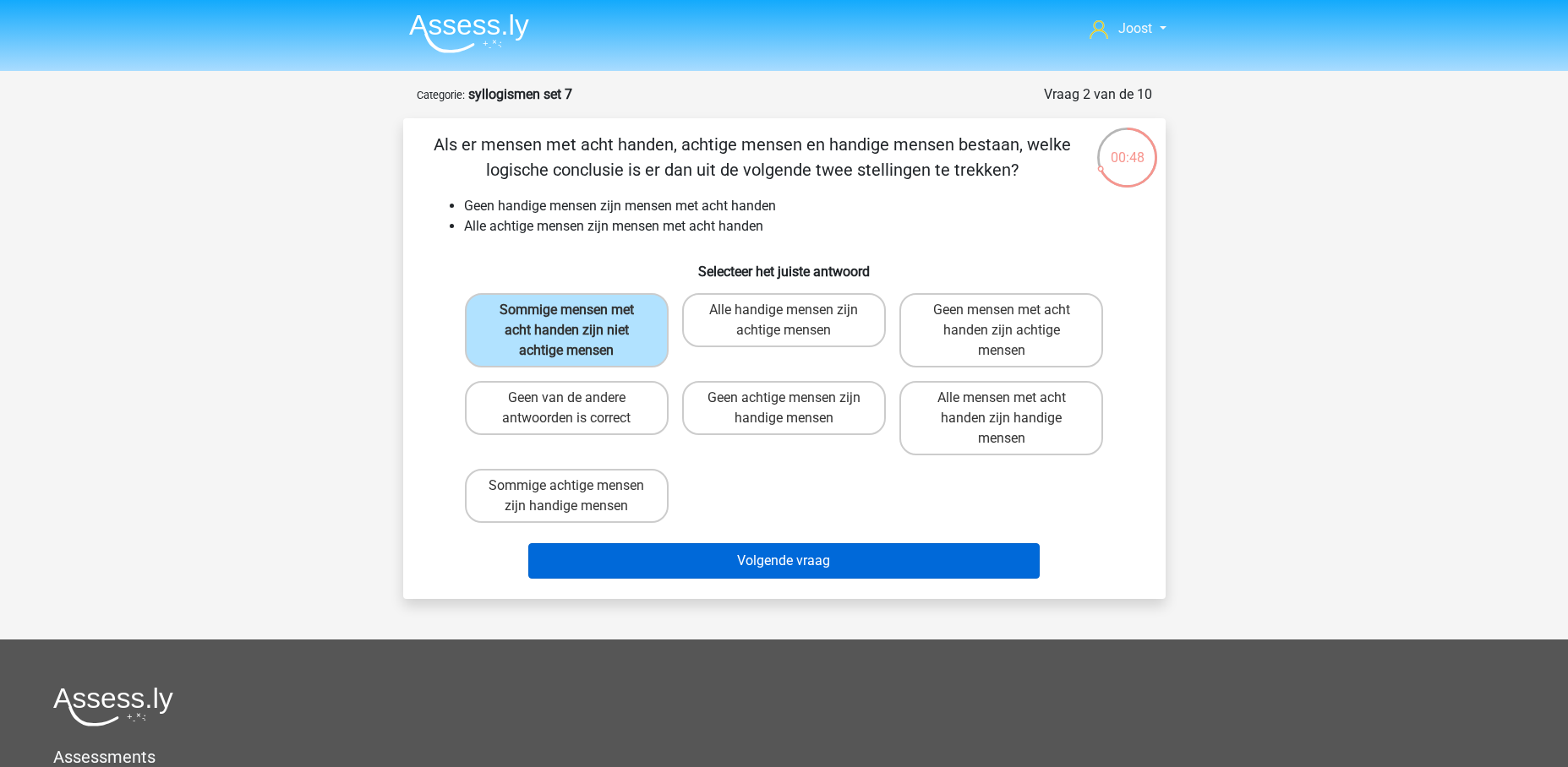
click at [808, 555] on button "Volgende vraag" at bounding box center [784, 561] width 512 height 36
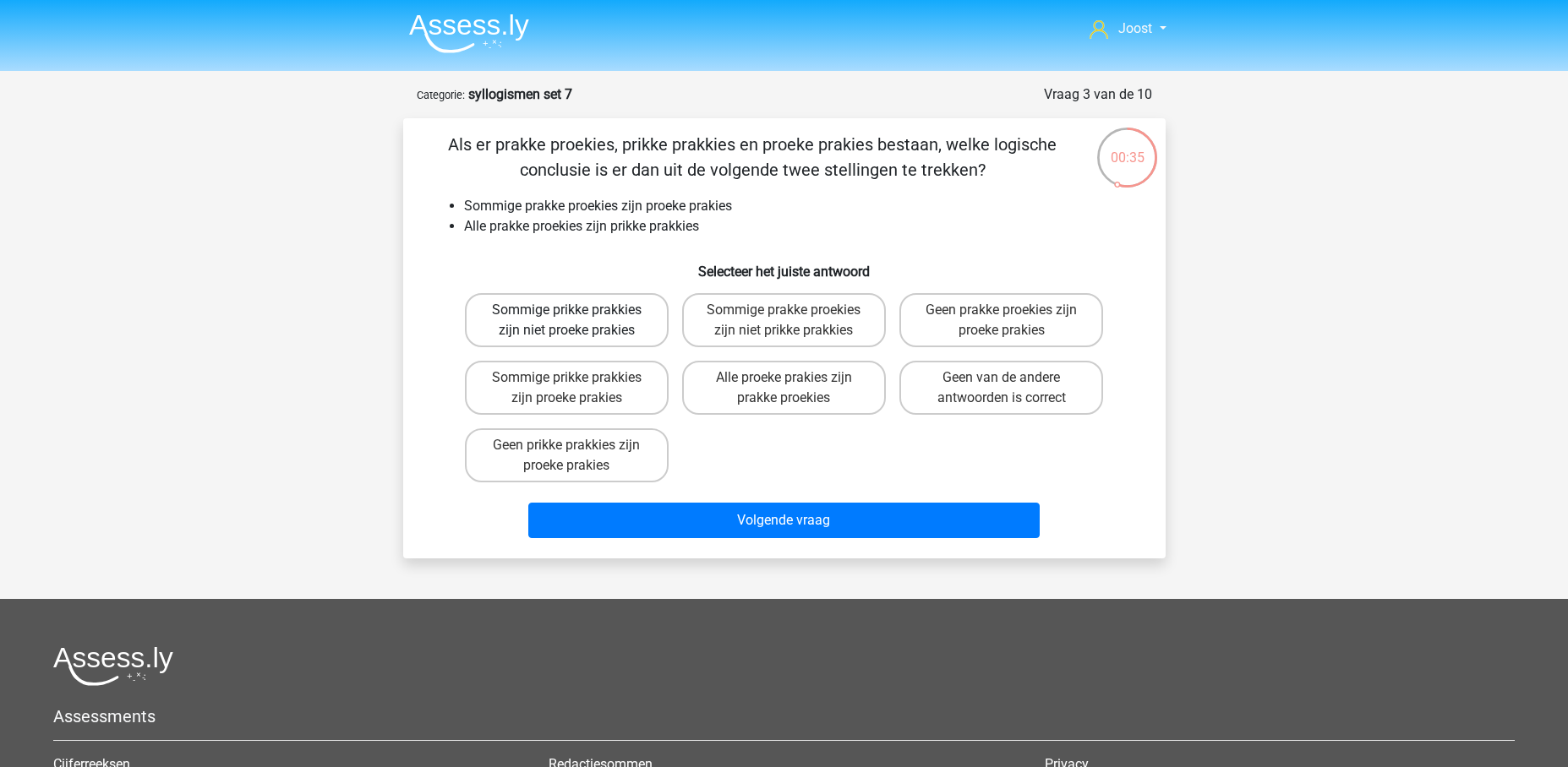
click at [527, 316] on label "Sommige prikke prakkies zijn niet proeke prakies" at bounding box center [566, 320] width 203 height 54
click at [566, 316] on input "Sommige prikke prakkies zijn niet proeke prakies" at bounding box center [571, 315] width 11 height 11
radio input "true"
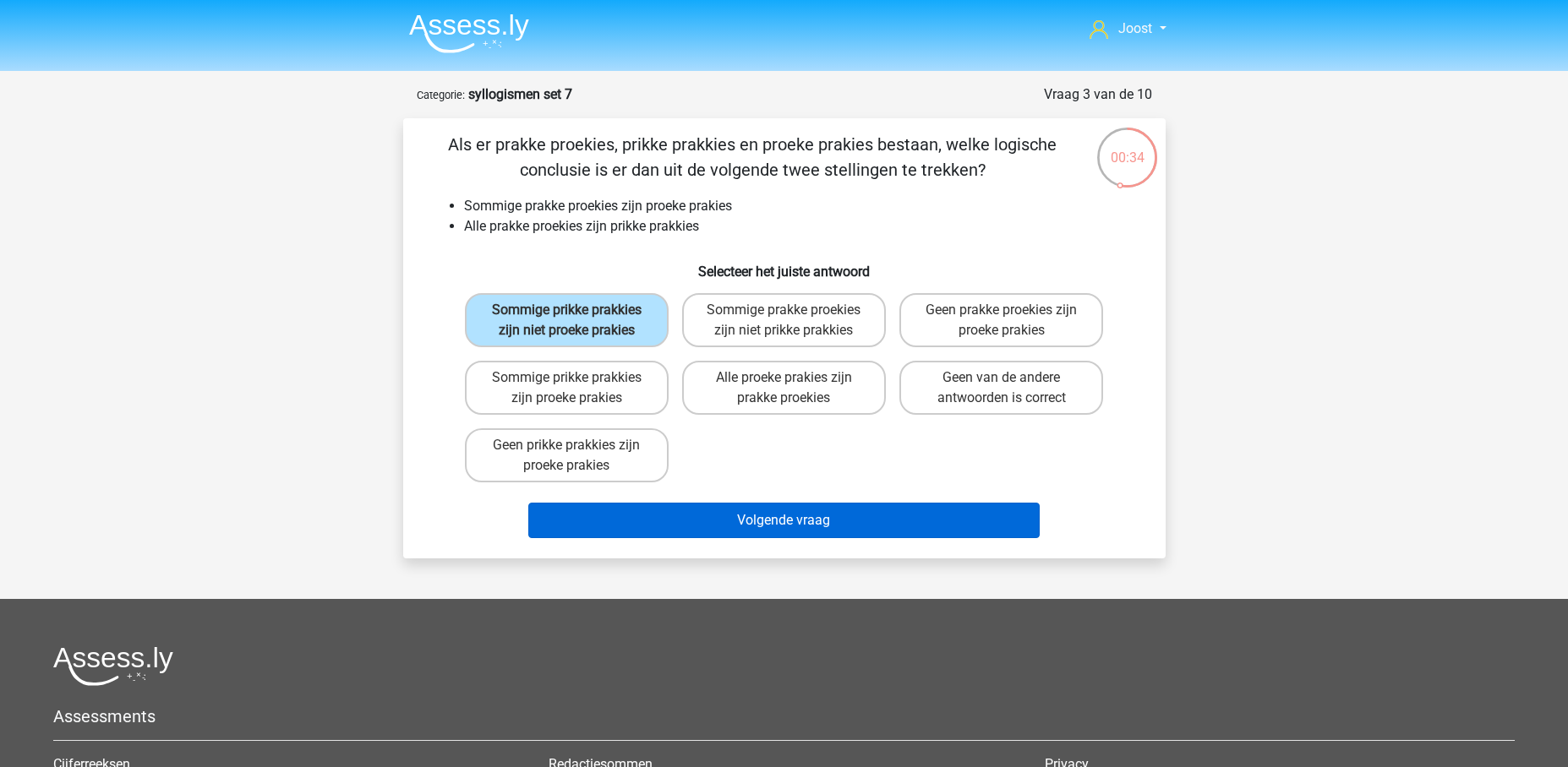
click at [692, 538] on button "Volgende vraag" at bounding box center [784, 520] width 512 height 36
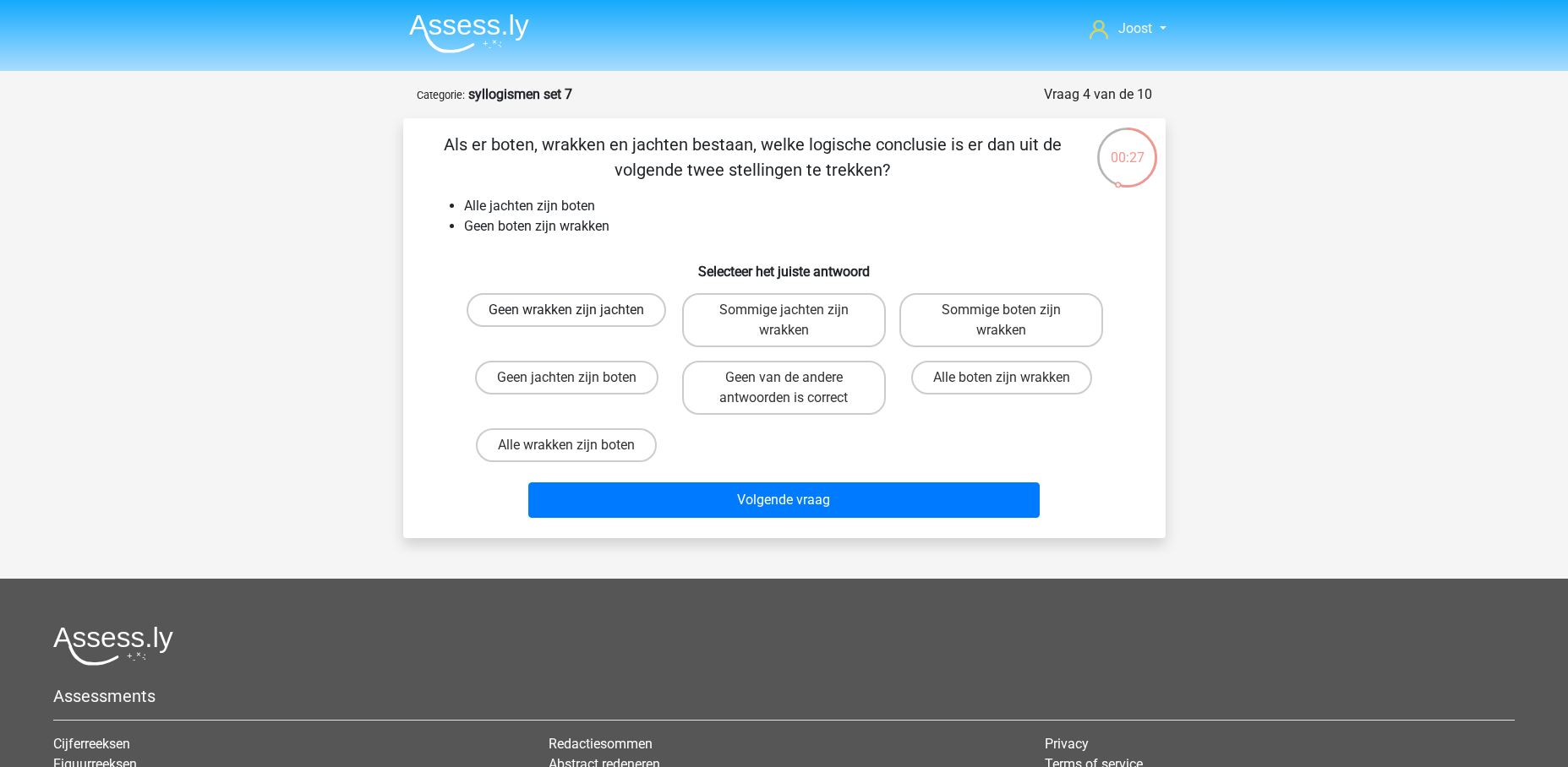
click at [523, 311] on label "Geen wrakken zijn jachten" at bounding box center [566, 310] width 200 height 34
click at [566, 311] on input "Geen wrakken zijn jachten" at bounding box center [571, 315] width 11 height 11
radio input "true"
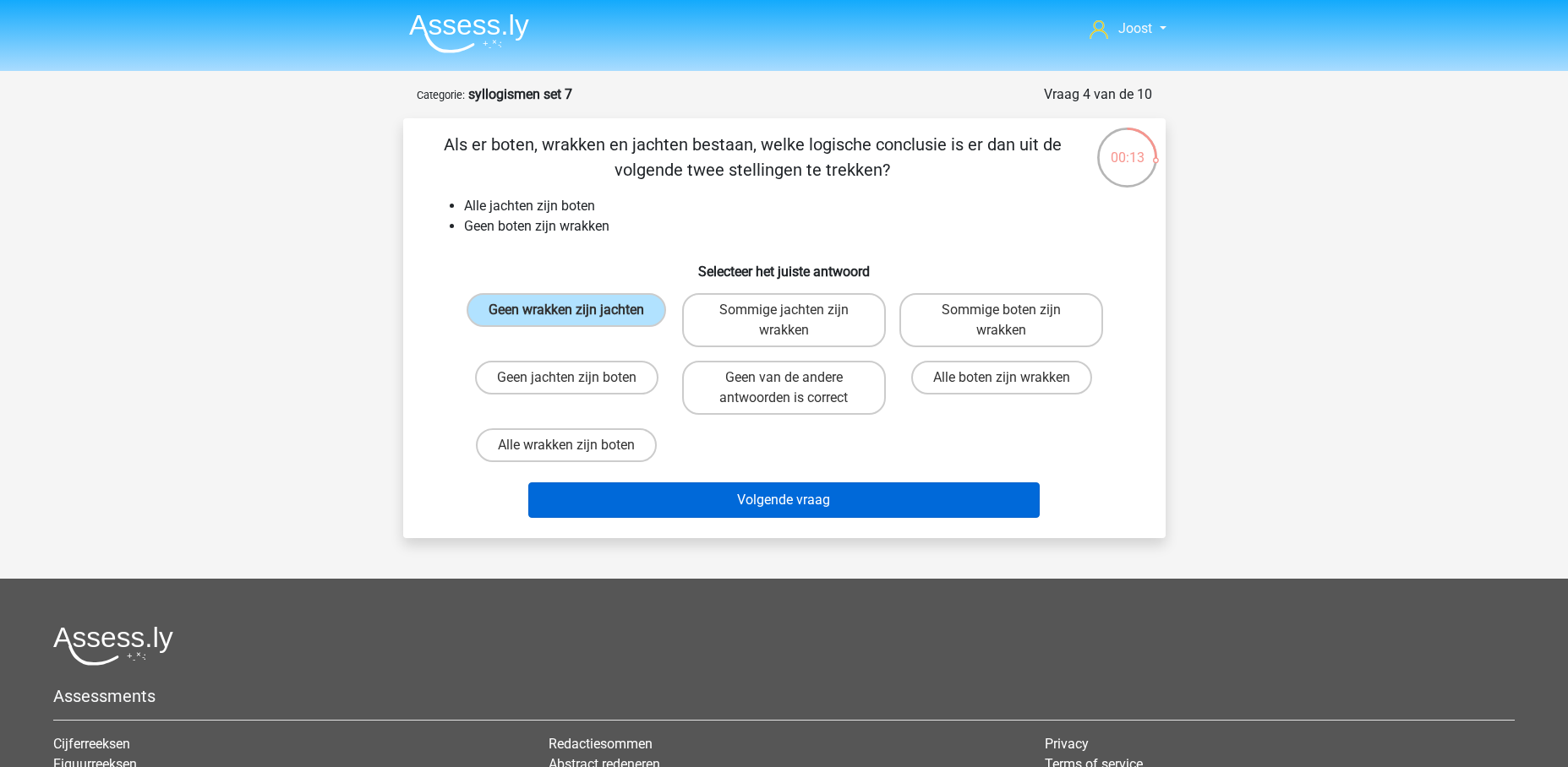
click at [832, 491] on button "Volgende vraag" at bounding box center [784, 499] width 512 height 36
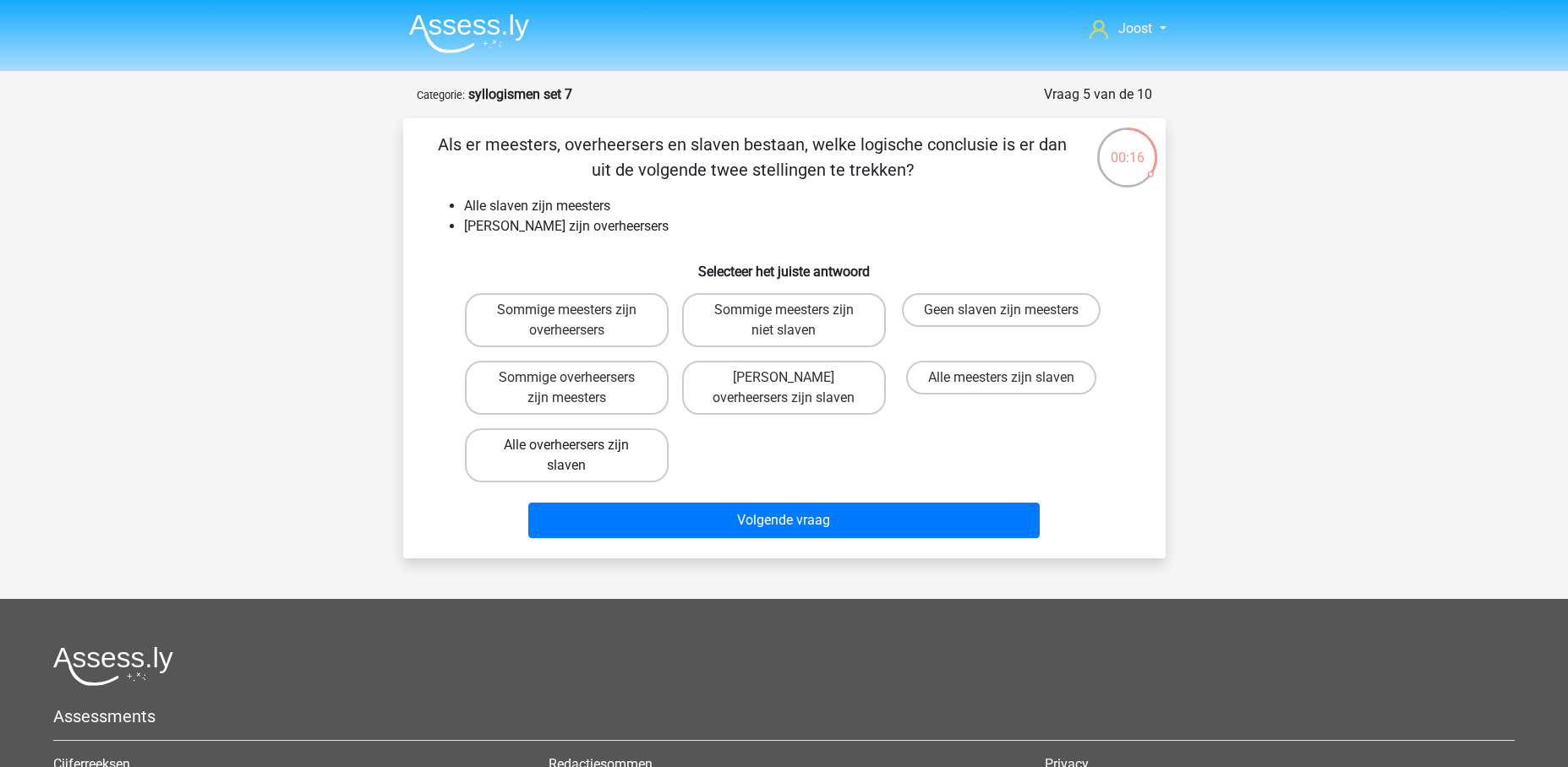
click at [617, 448] on label "Alle overheersers zijn slaven" at bounding box center [566, 455] width 203 height 54
click at [577, 448] on input "Alle overheersers zijn slaven" at bounding box center [571, 451] width 11 height 11
radio input "true"
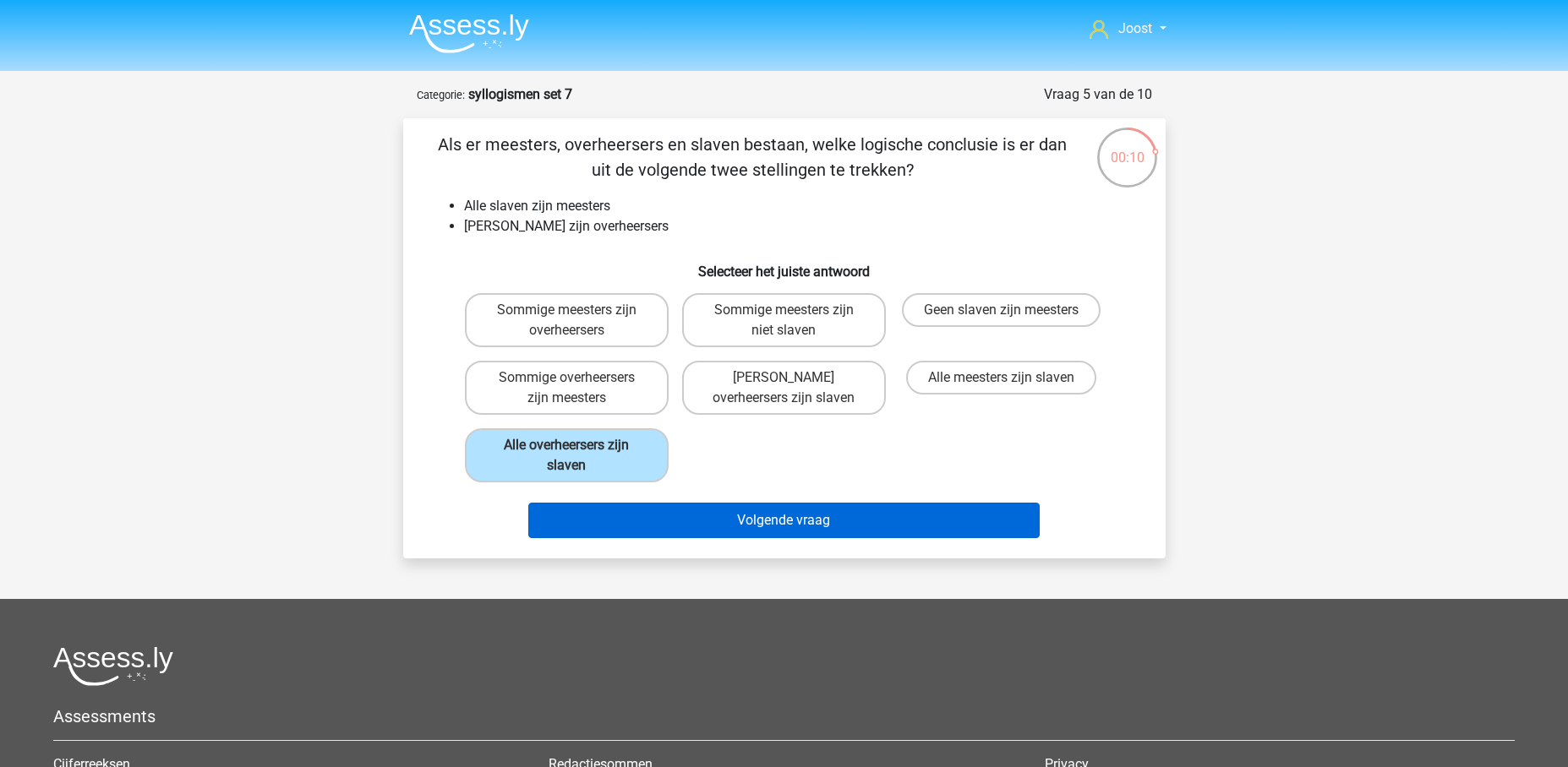
click at [851, 515] on button "Volgende vraag" at bounding box center [784, 520] width 512 height 36
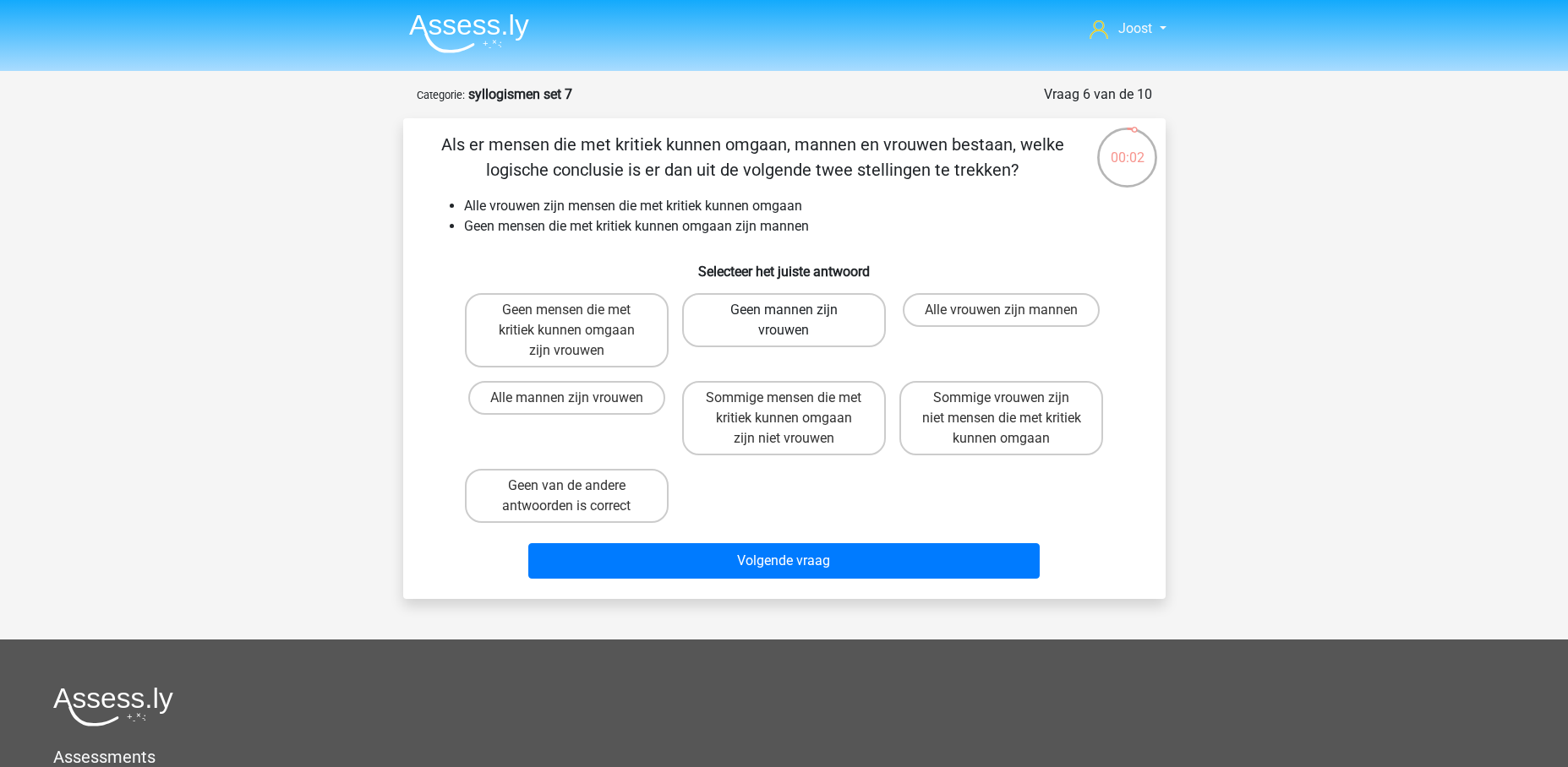
click at [856, 320] on label "Geen mannen zijn vrouwen" at bounding box center [783, 320] width 203 height 54
click at [794, 320] on input "Geen mannen zijn vrouwen" at bounding box center [789, 315] width 11 height 11
radio input "true"
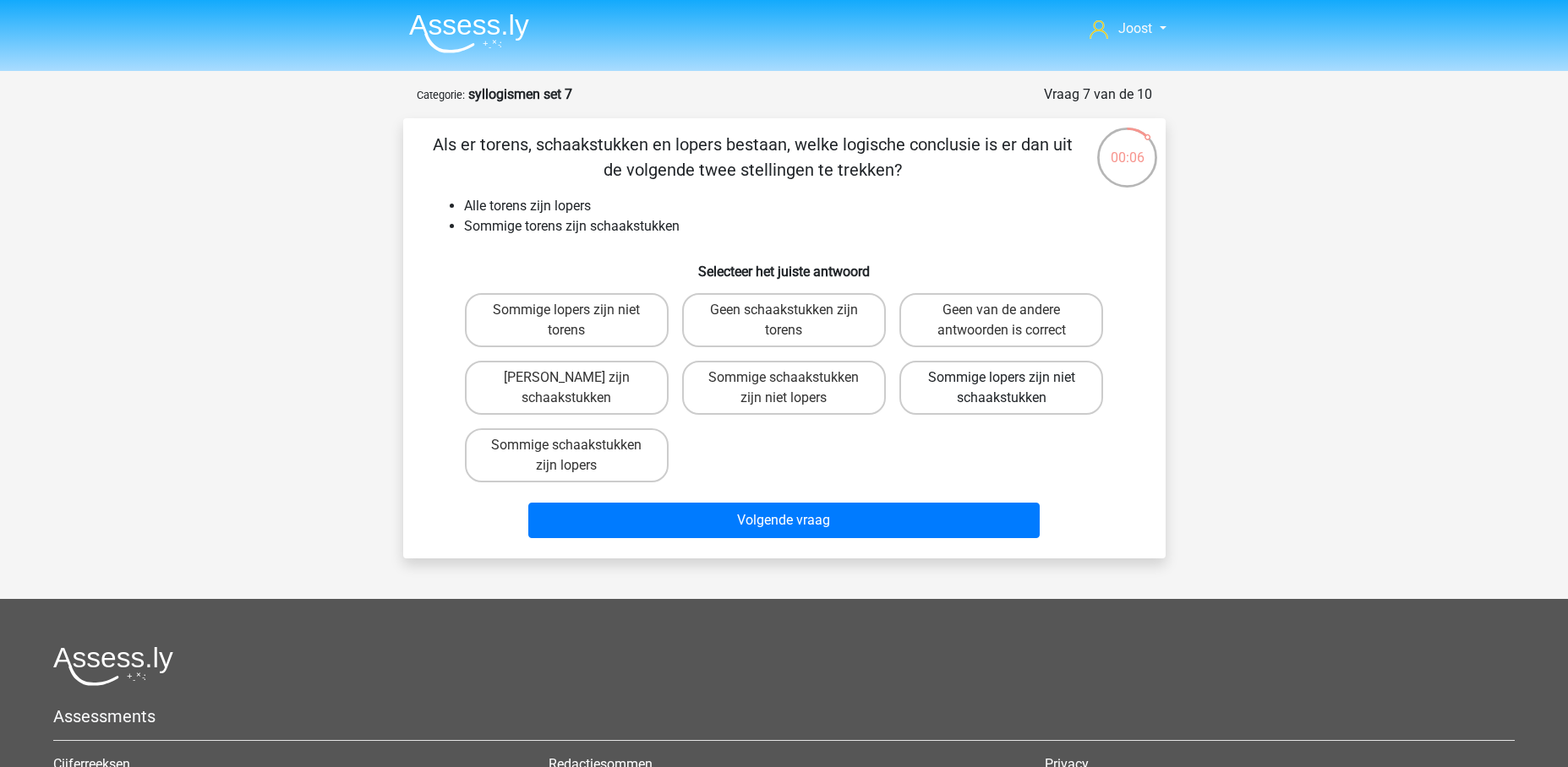
click at [955, 392] on label "Sommige lopers zijn niet schaakstukken" at bounding box center [1000, 387] width 203 height 54
click at [1001, 388] on input "Sommige lopers zijn niet schaakstukken" at bounding box center [1007, 384] width 11 height 11
radio input "true"
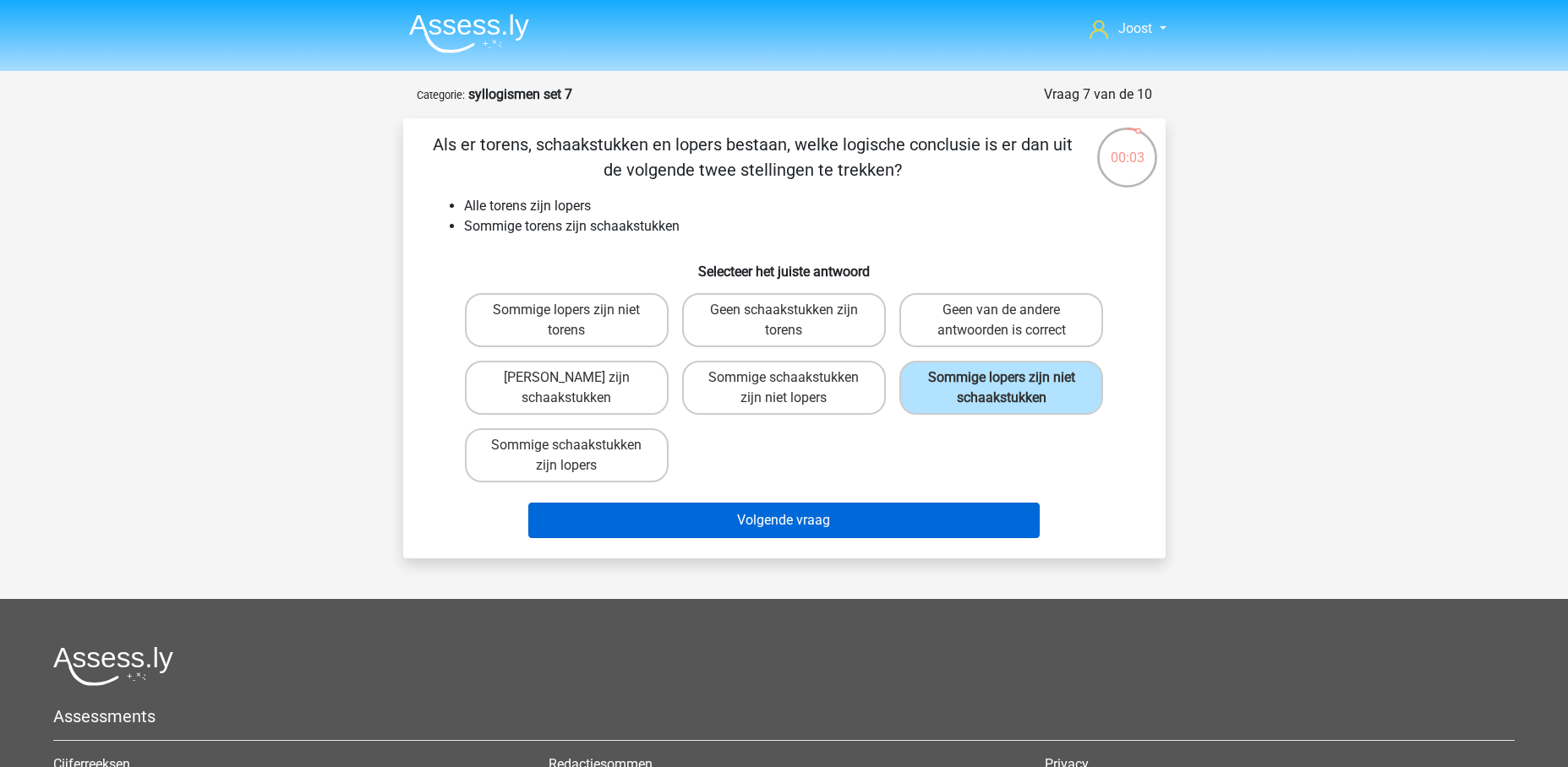
click at [801, 518] on button "Volgende vraag" at bounding box center [784, 520] width 512 height 36
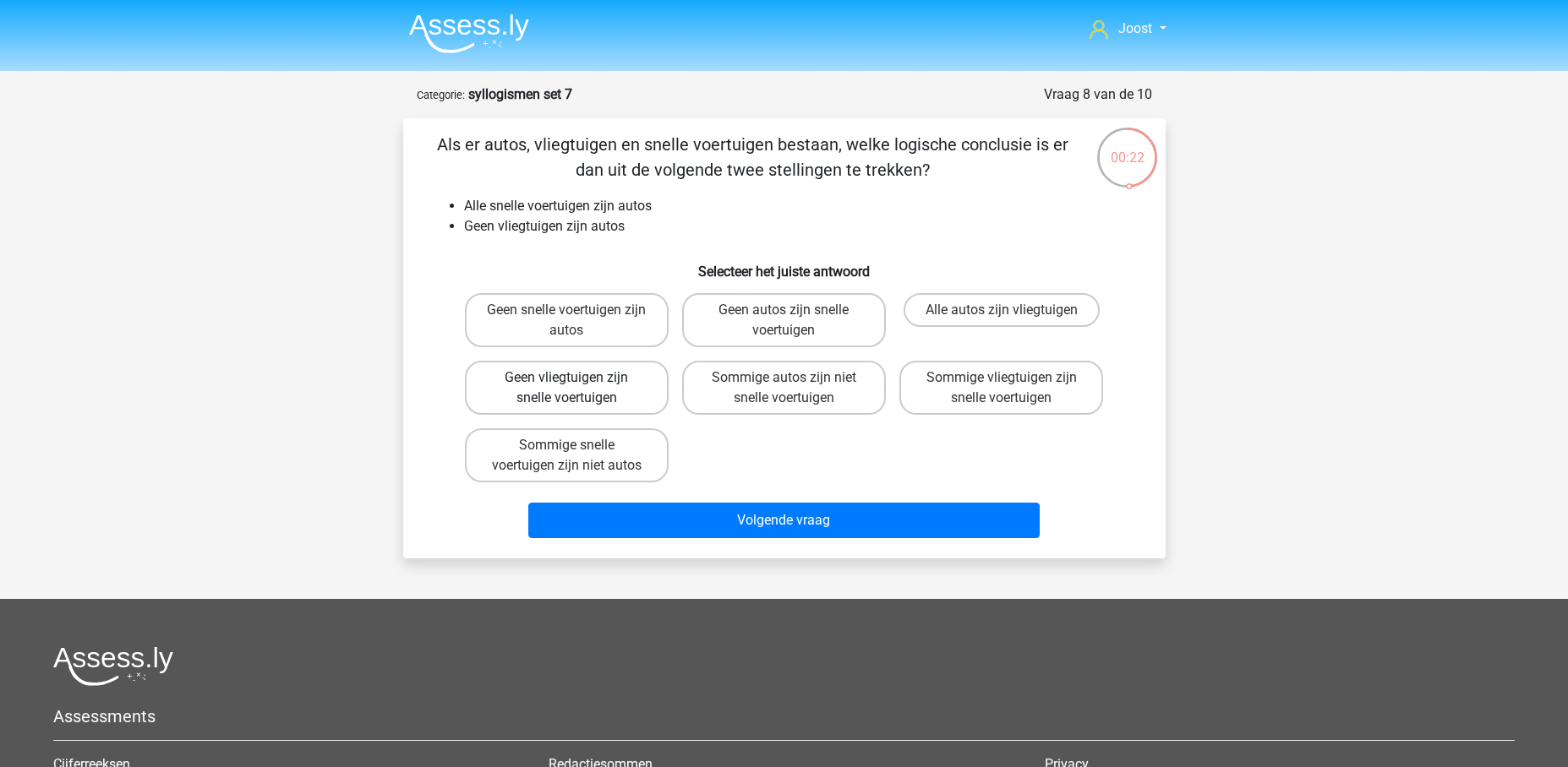
click at [631, 393] on label "Geen vliegtuigen zijn snelle voertuigen" at bounding box center [566, 387] width 203 height 54
click at [577, 388] on input "Geen vliegtuigen zijn snelle voertuigen" at bounding box center [571, 384] width 11 height 11
radio input "true"
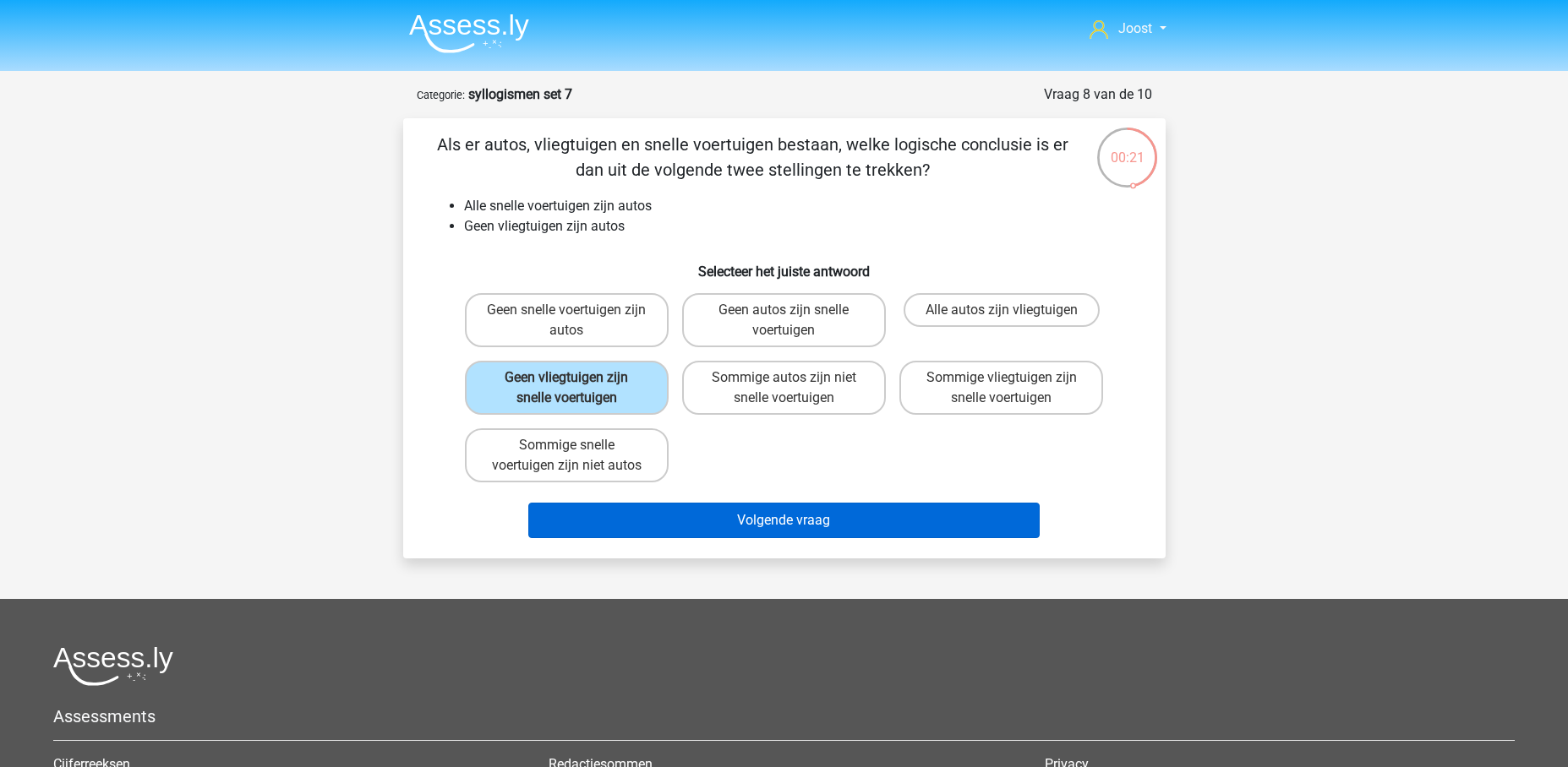
click at [804, 519] on button "Volgende vraag" at bounding box center [784, 520] width 512 height 36
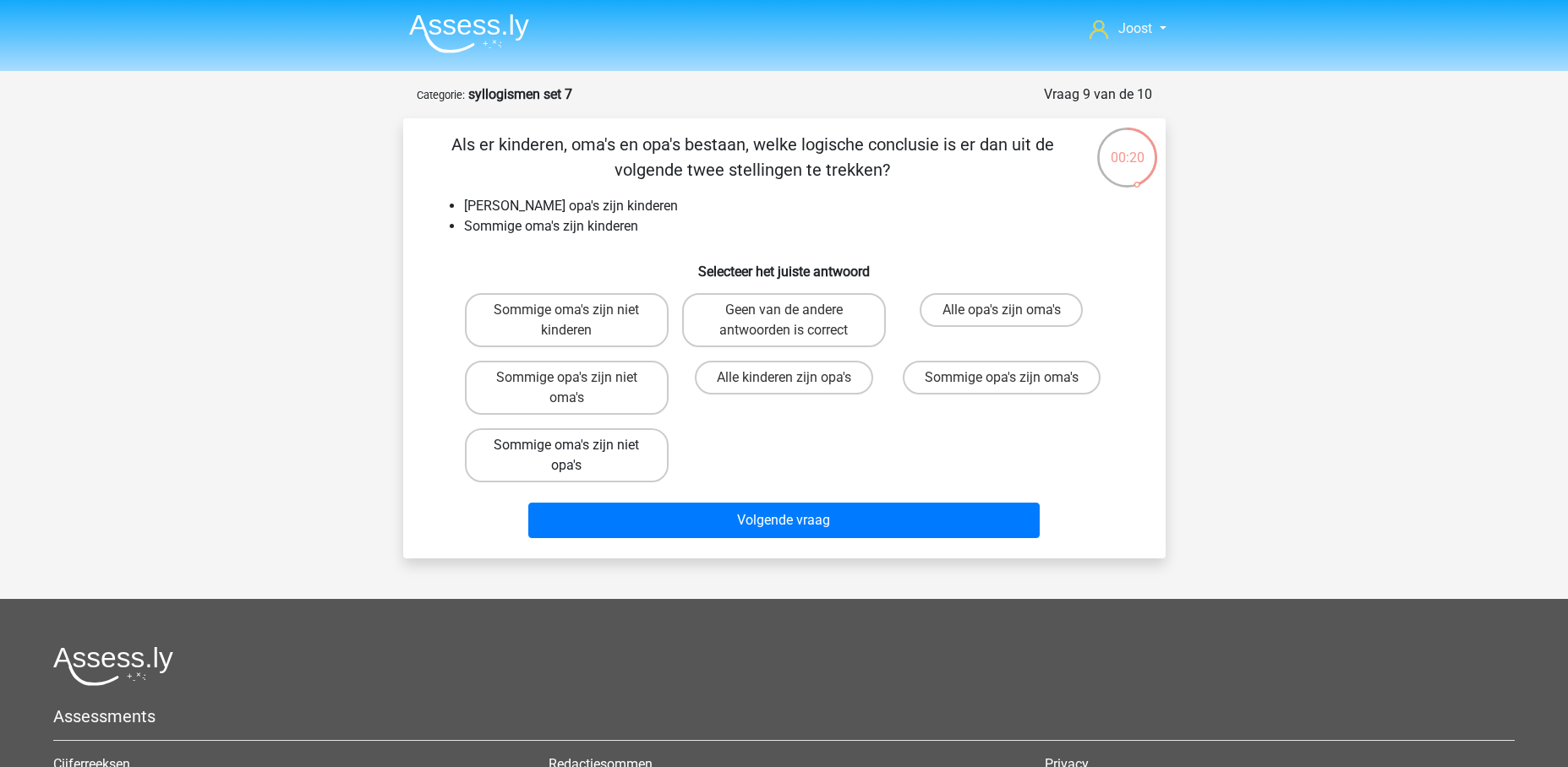
click at [623, 433] on label "Sommige oma's zijn niet opa's" at bounding box center [566, 455] width 203 height 54
click at [577, 445] on input "Sommige oma's zijn niet opa's" at bounding box center [571, 451] width 11 height 11
radio input "true"
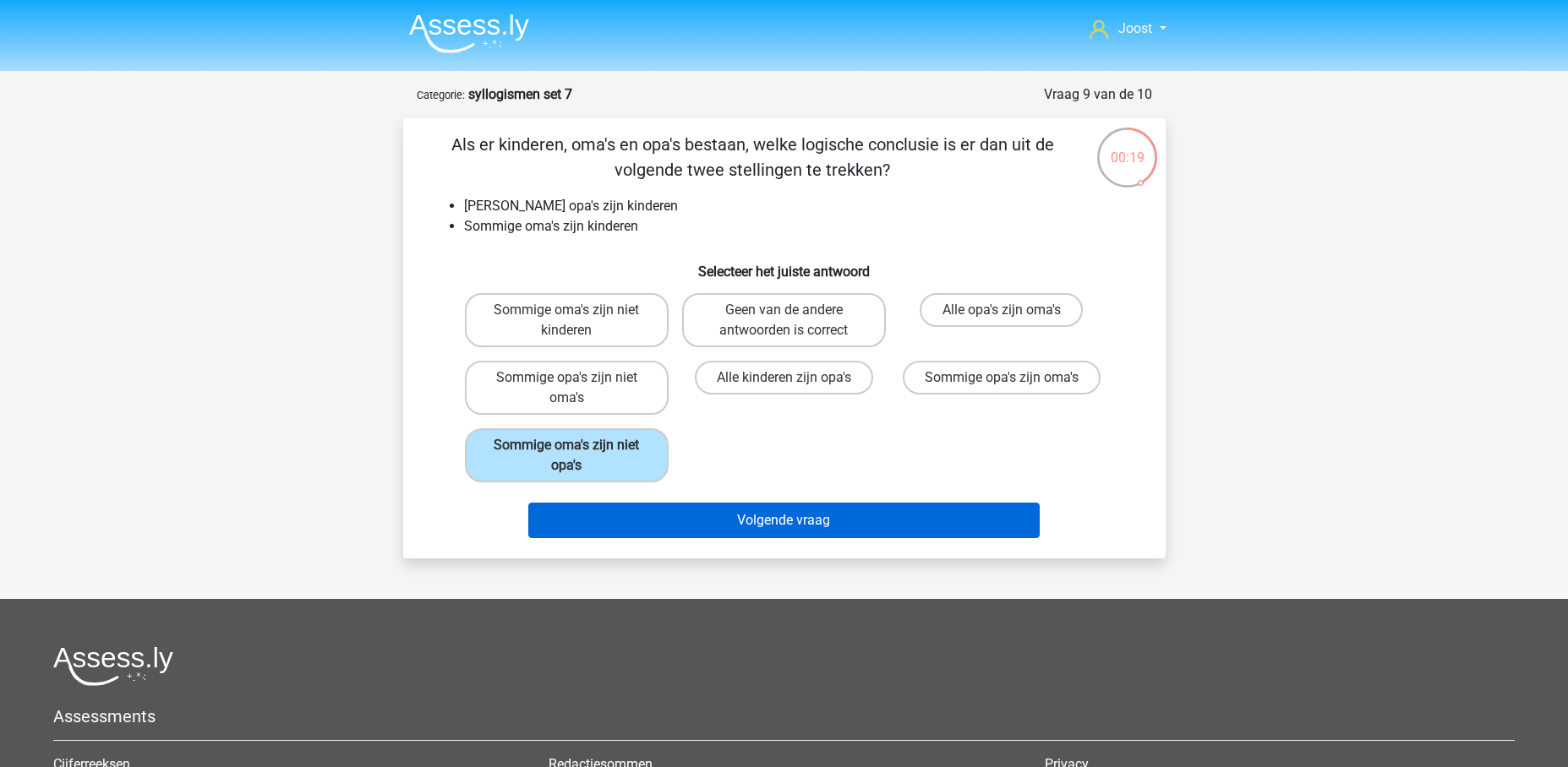
click at [806, 521] on button "Volgende vraag" at bounding box center [784, 520] width 512 height 36
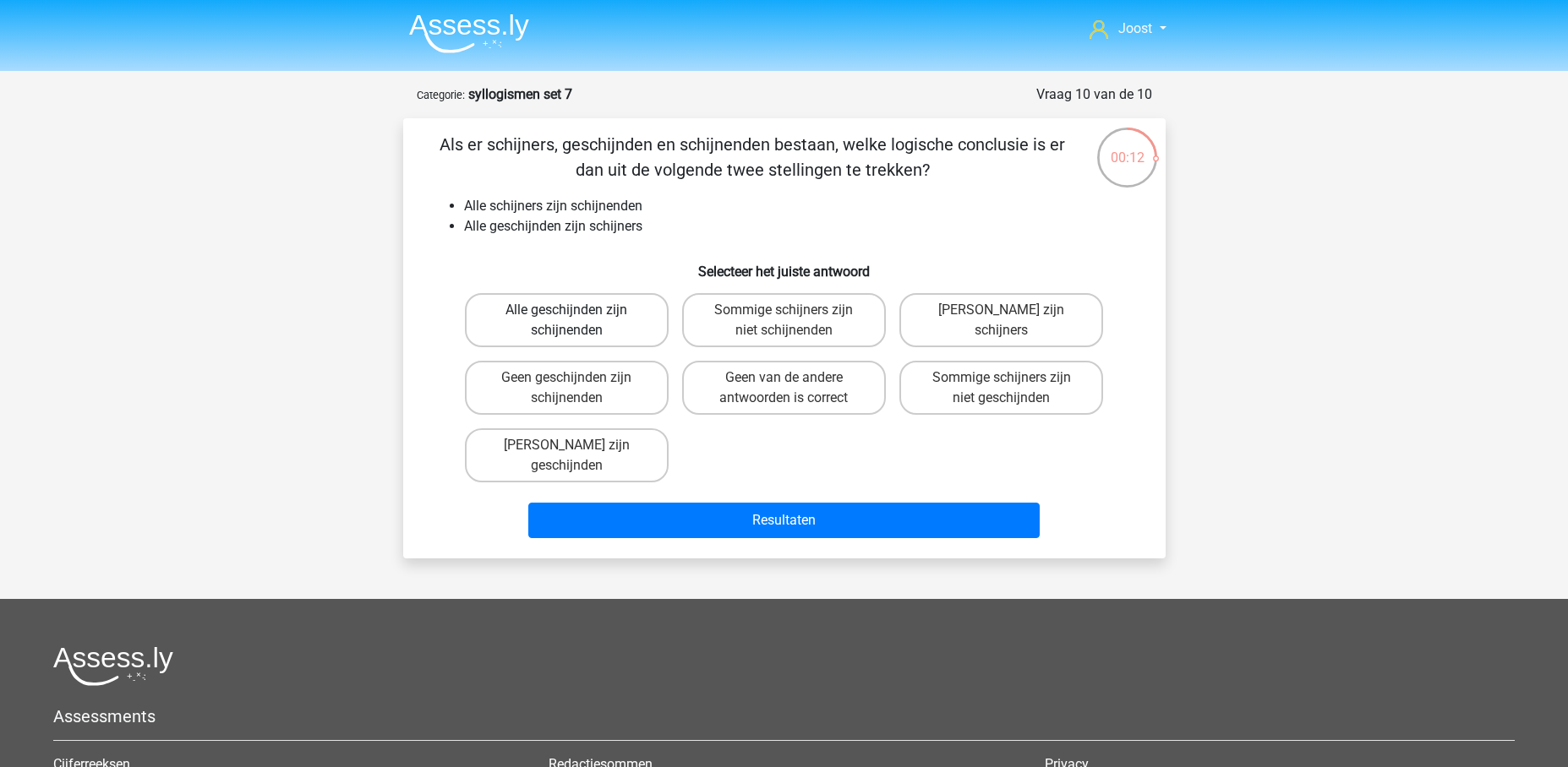
click at [637, 327] on label "Alle geschijnden zijn schijnenden" at bounding box center [566, 320] width 203 height 54
click at [577, 321] on input "Alle geschijnden zijn schijnenden" at bounding box center [571, 315] width 11 height 11
radio input "true"
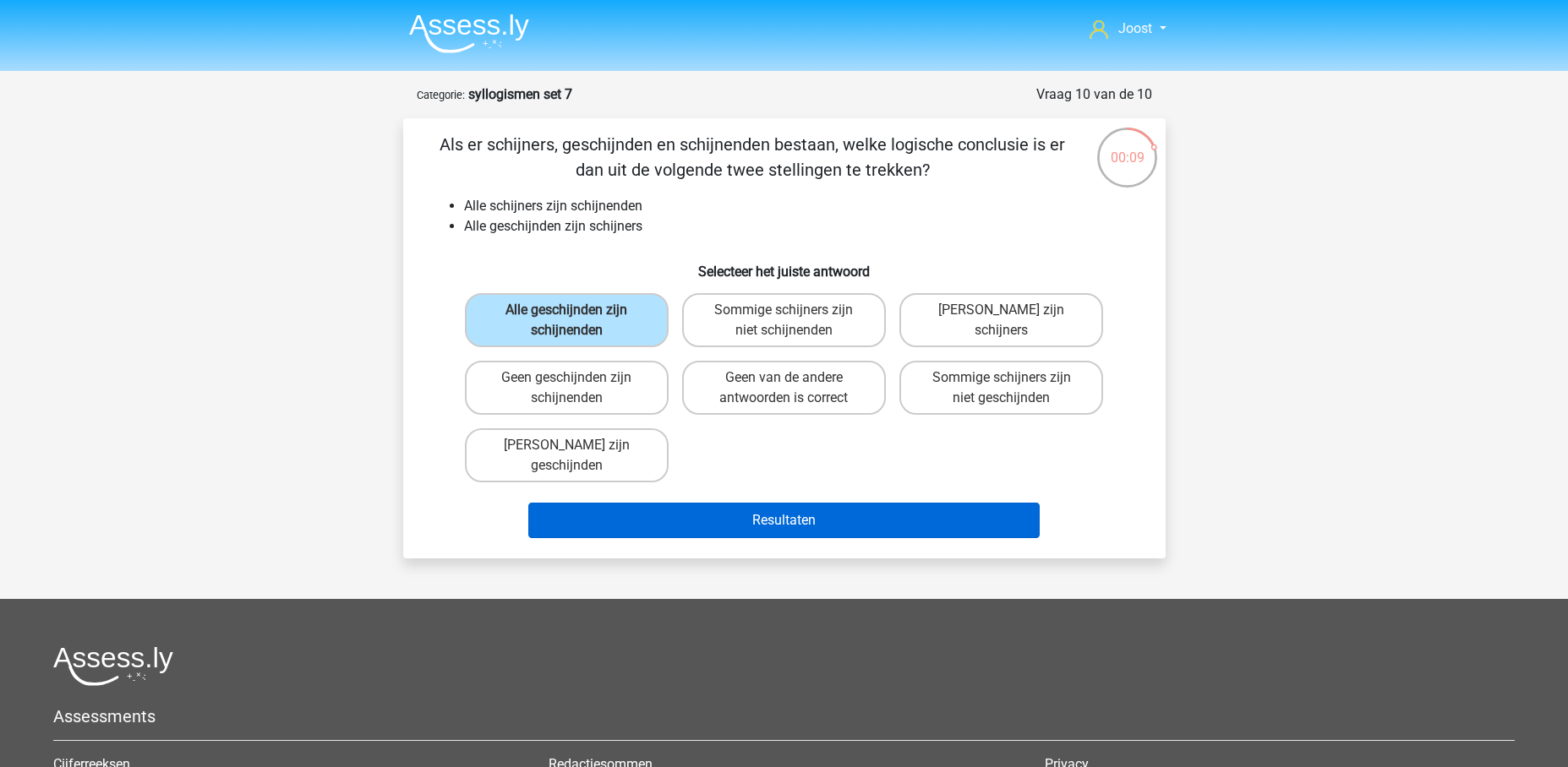
click at [801, 524] on button "Resultaten" at bounding box center [784, 520] width 512 height 36
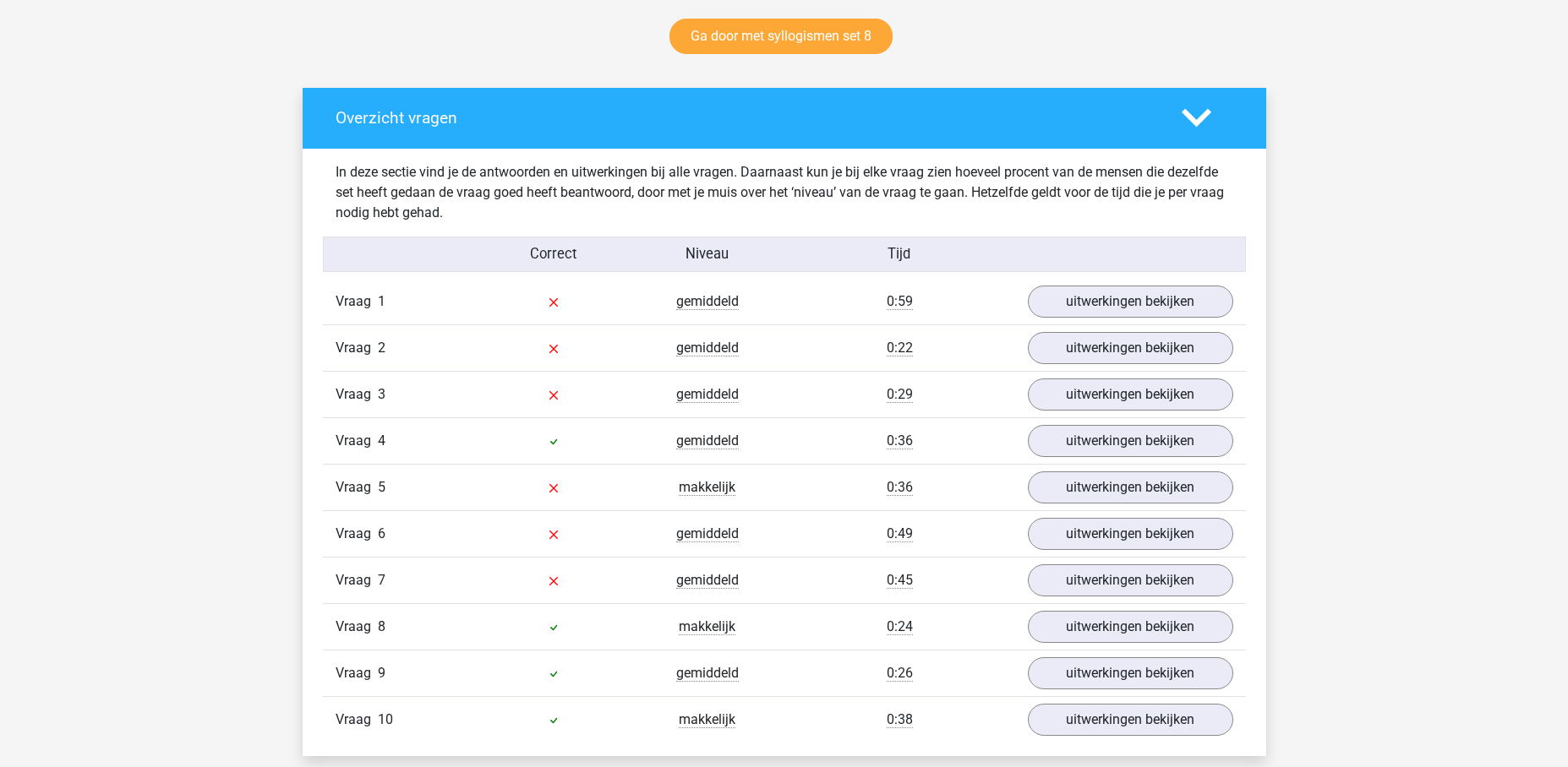
scroll to position [929, 0]
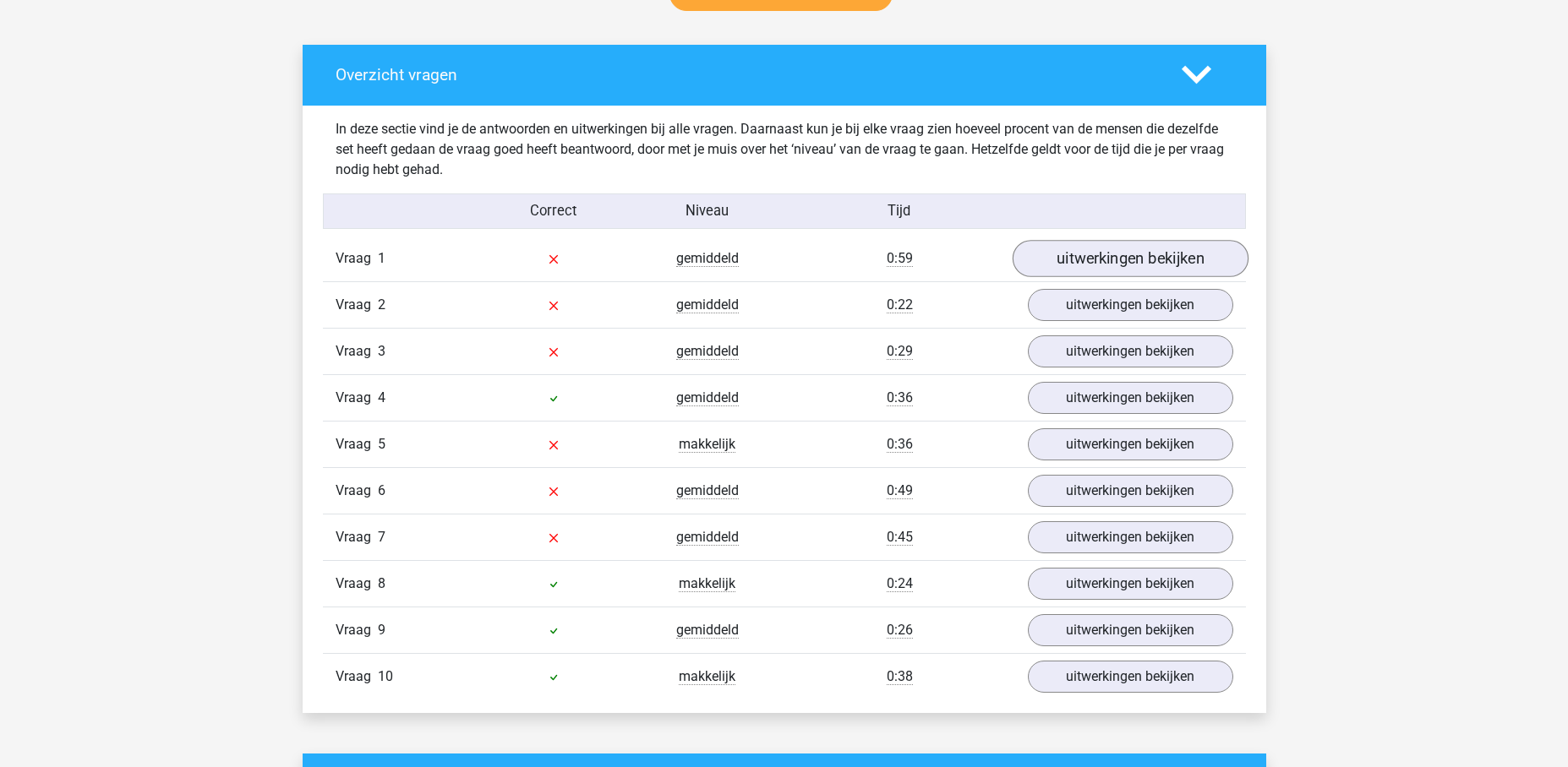
click at [1107, 259] on link "uitwerkingen bekijken" at bounding box center [1129, 259] width 236 height 37
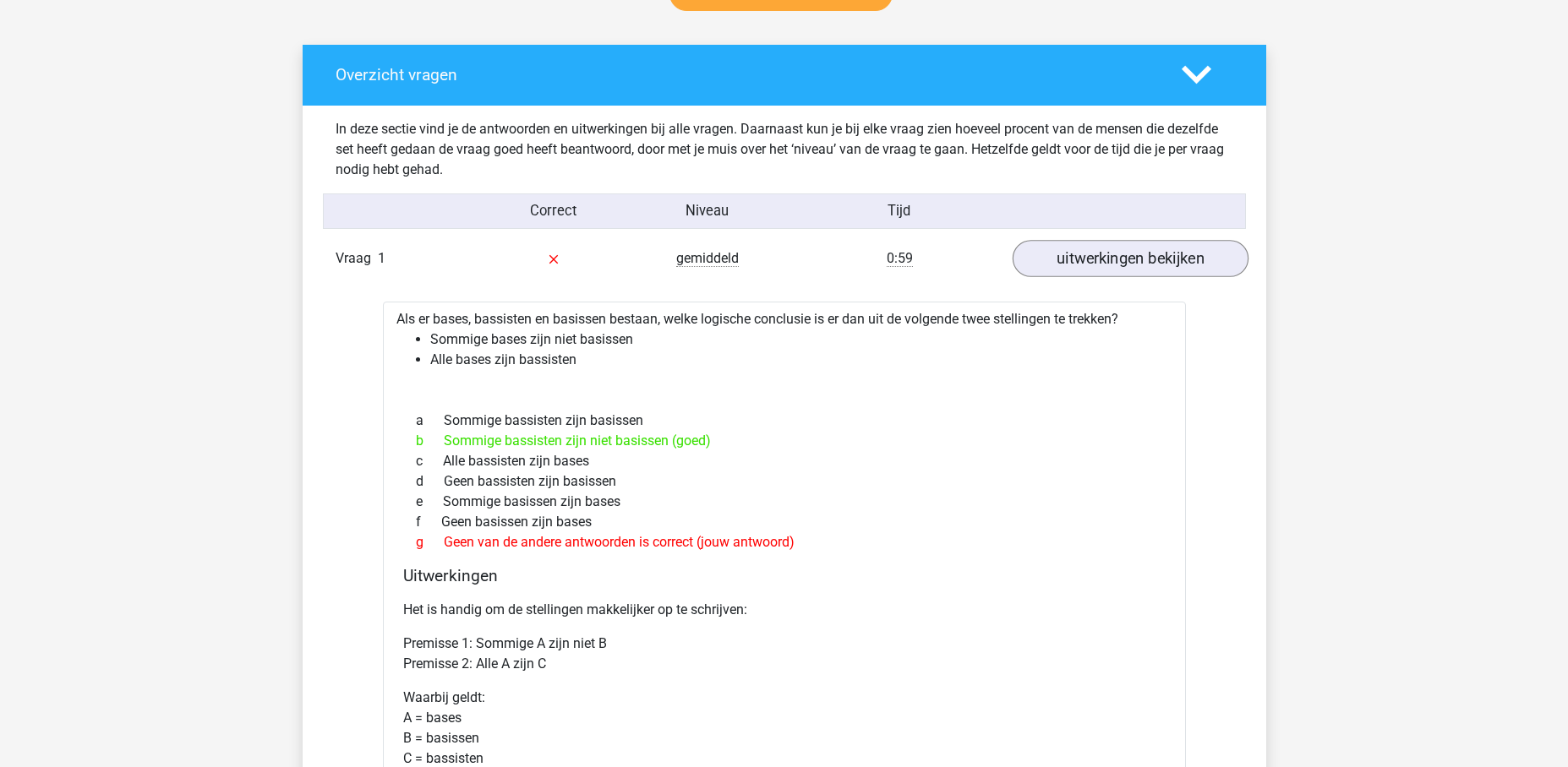
click at [1098, 264] on link "uitwerkingen bekijken" at bounding box center [1129, 259] width 236 height 37
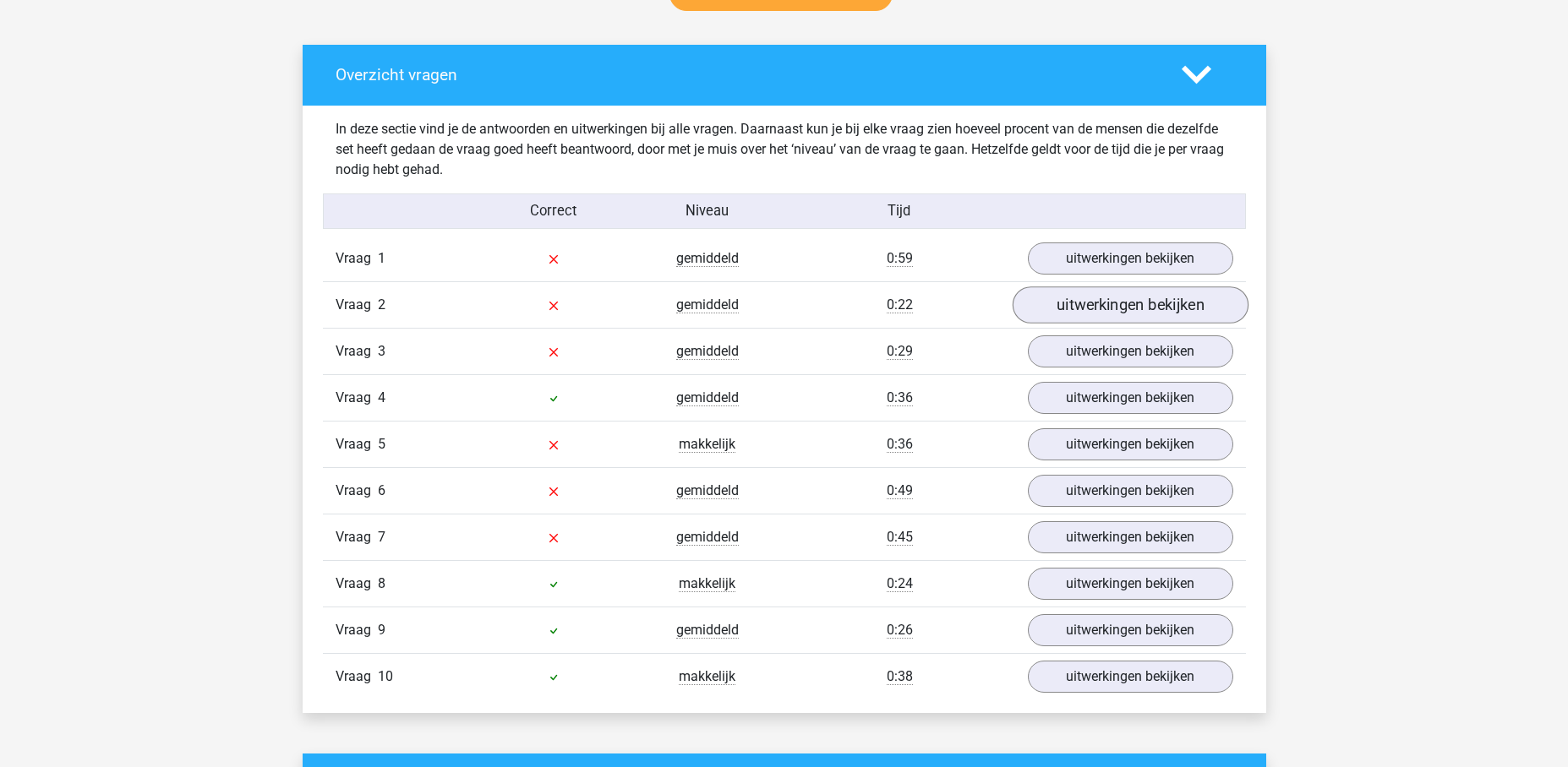
click at [1094, 315] on link "uitwerkingen bekijken" at bounding box center [1129, 305] width 236 height 37
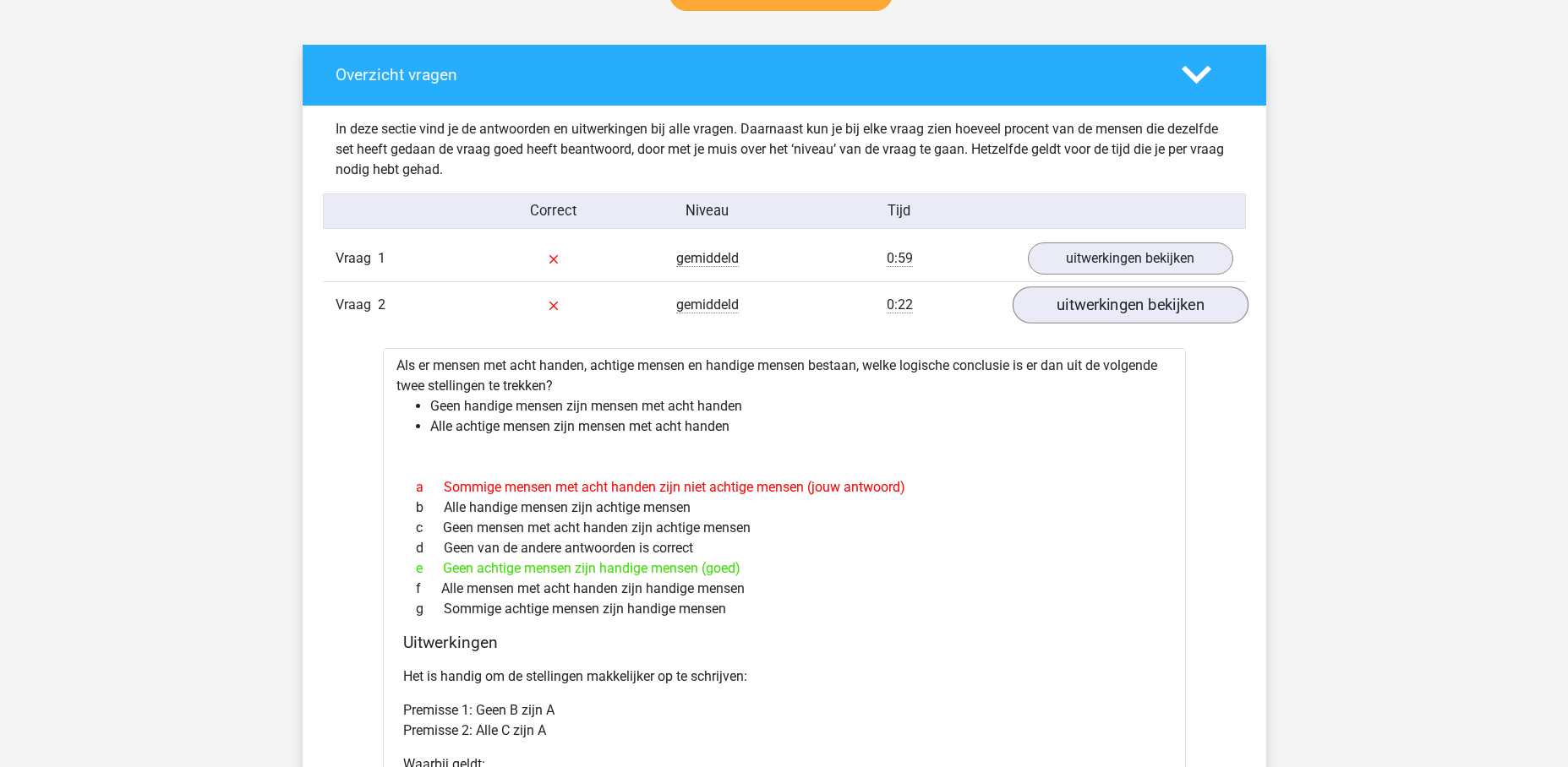
click at [1094, 315] on link "uitwerkingen bekijken" at bounding box center [1129, 305] width 236 height 37
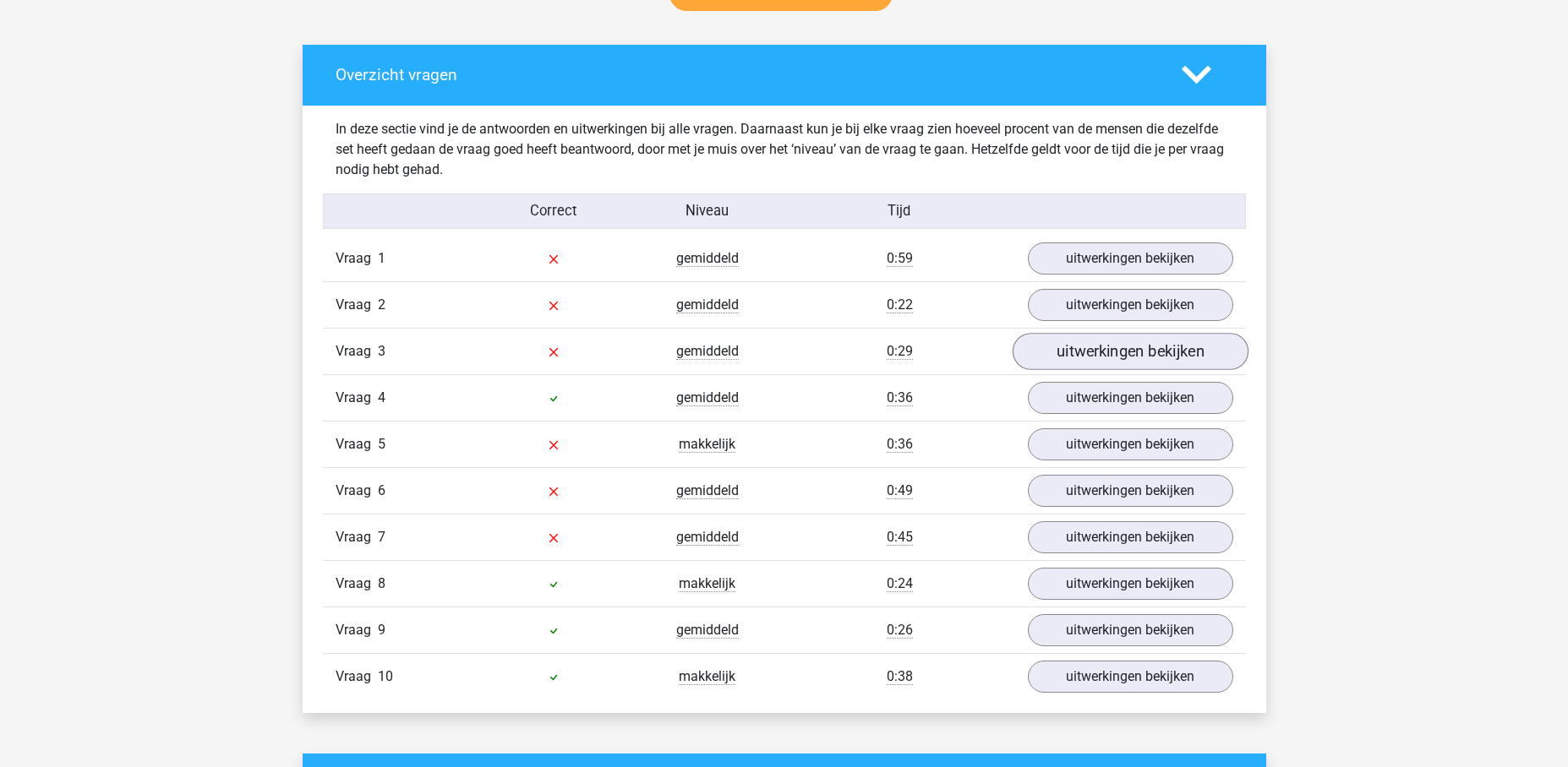
click at [1088, 349] on link "uitwerkingen bekijken" at bounding box center [1129, 352] width 236 height 37
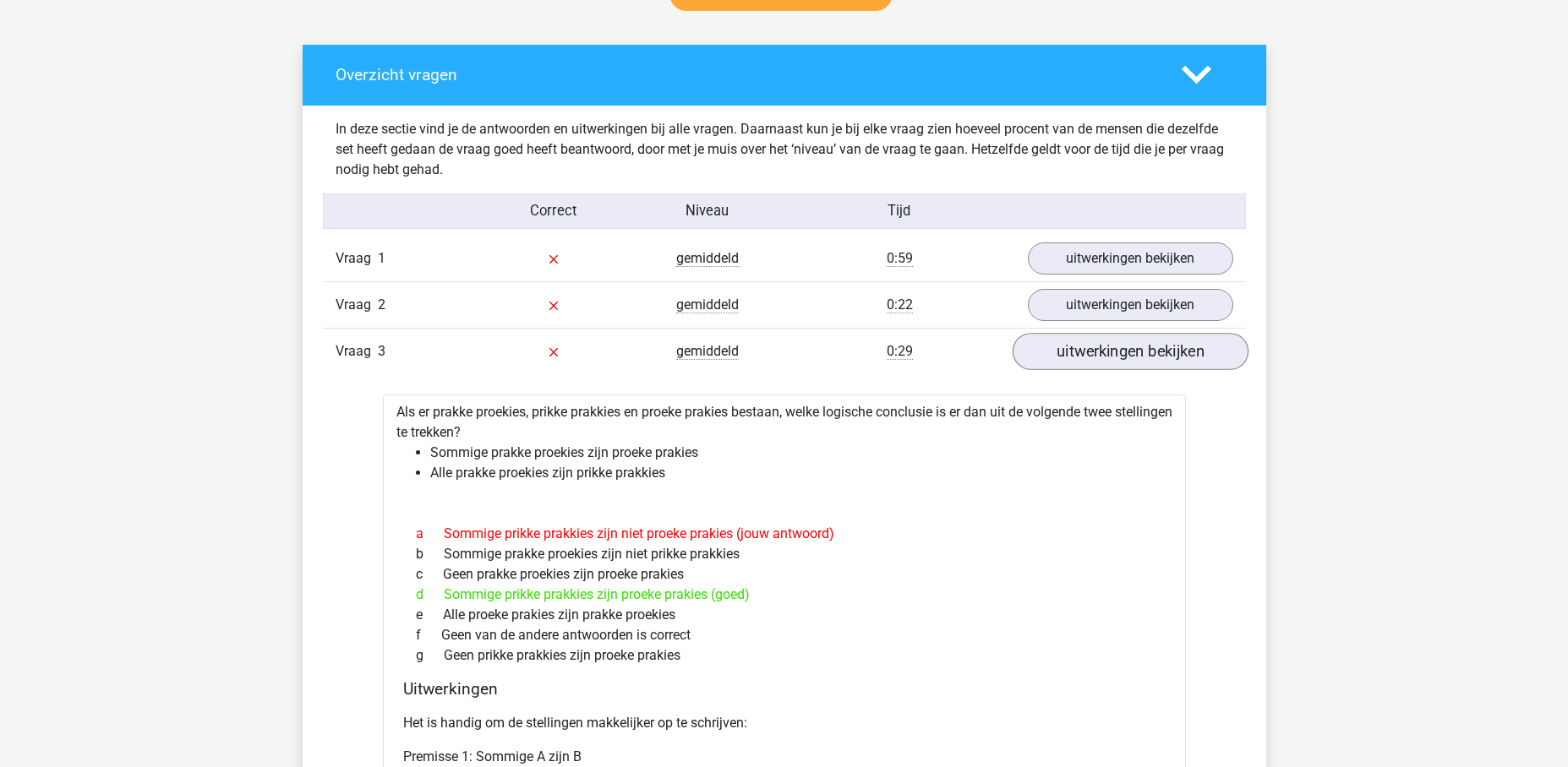
click at [1088, 349] on link "uitwerkingen bekijken" at bounding box center [1129, 352] width 236 height 37
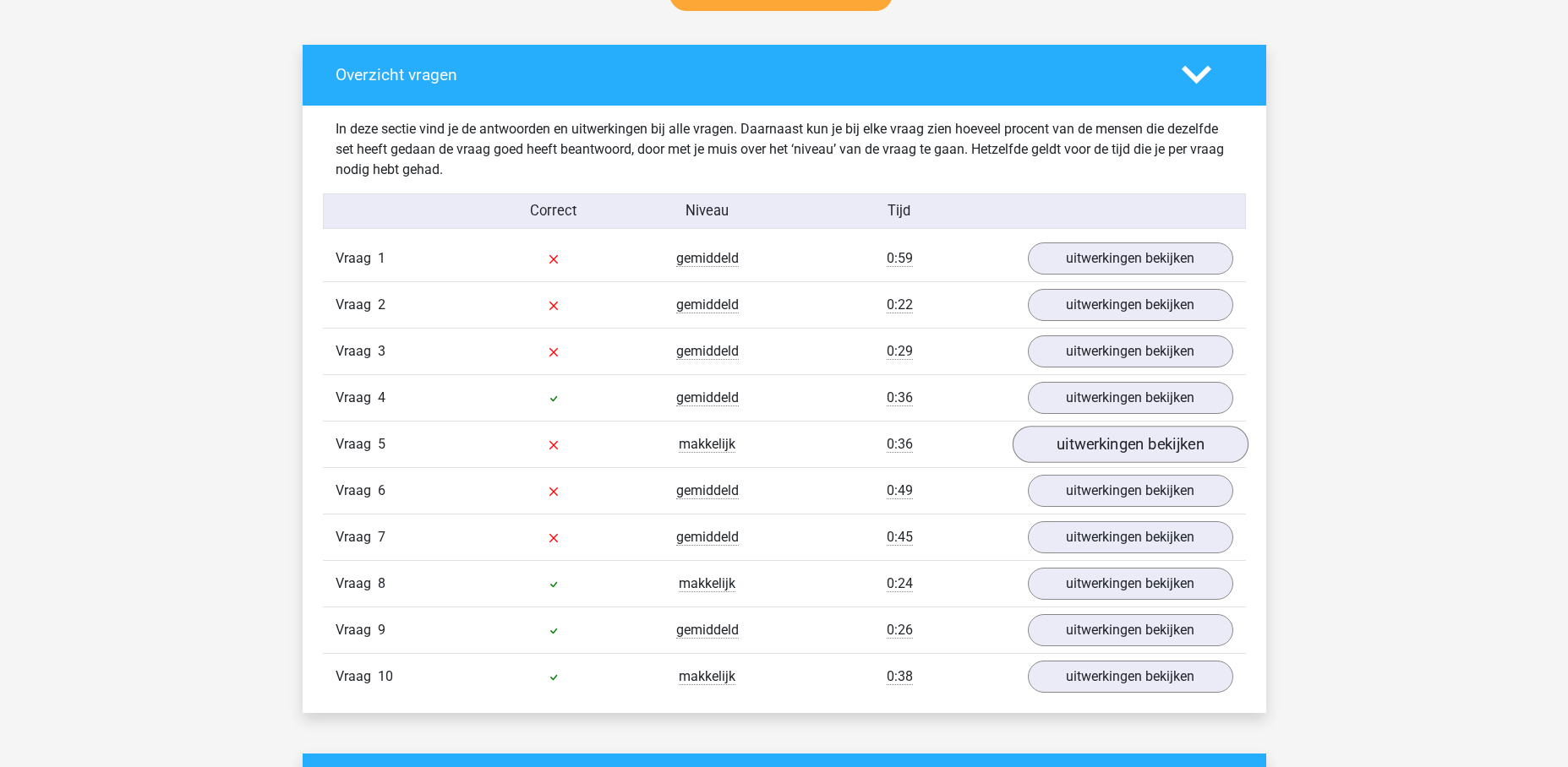
click at [1090, 440] on link "uitwerkingen bekijken" at bounding box center [1129, 445] width 236 height 37
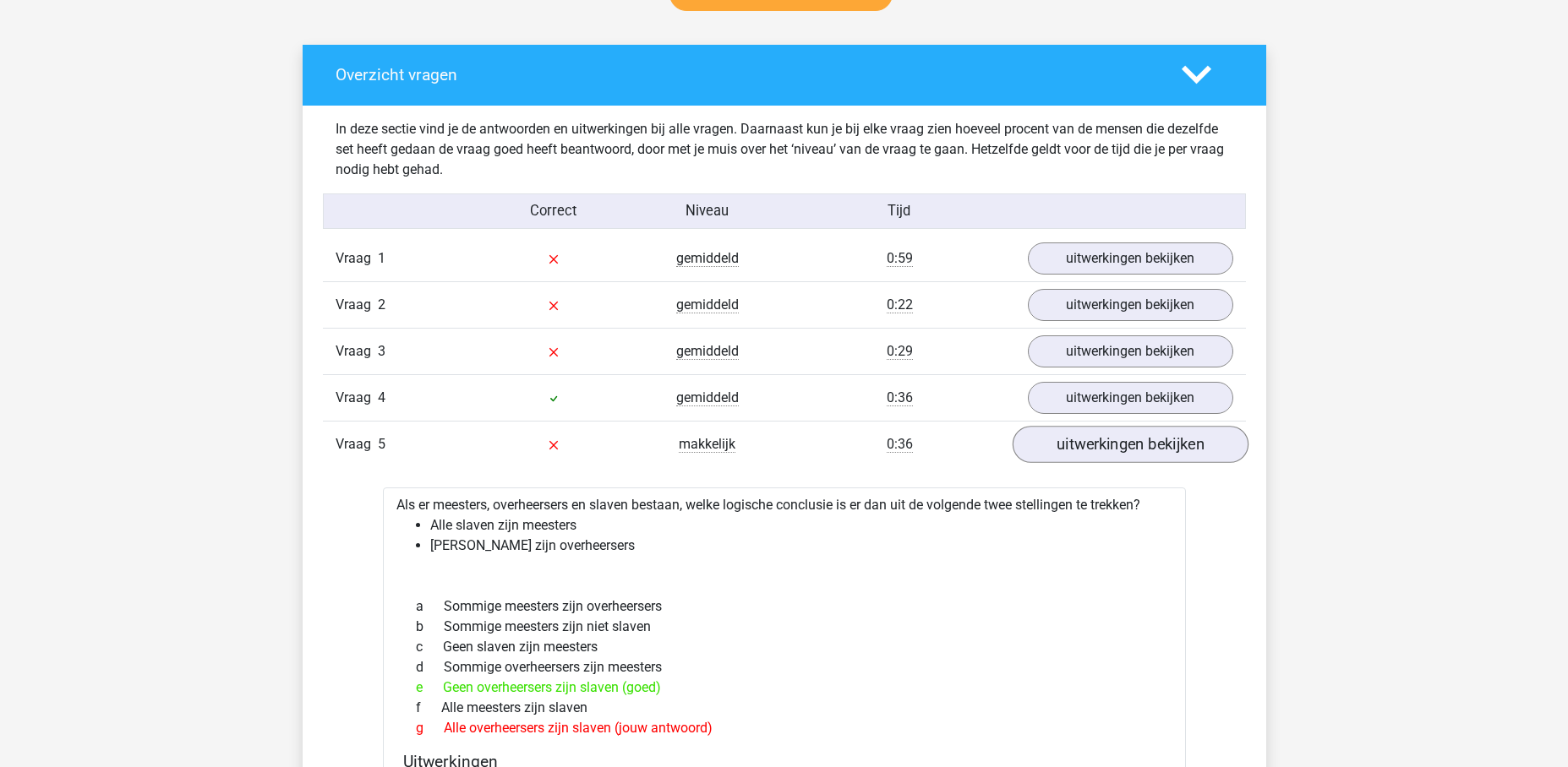
click at [1090, 440] on link "uitwerkingen bekijken" at bounding box center [1129, 445] width 236 height 37
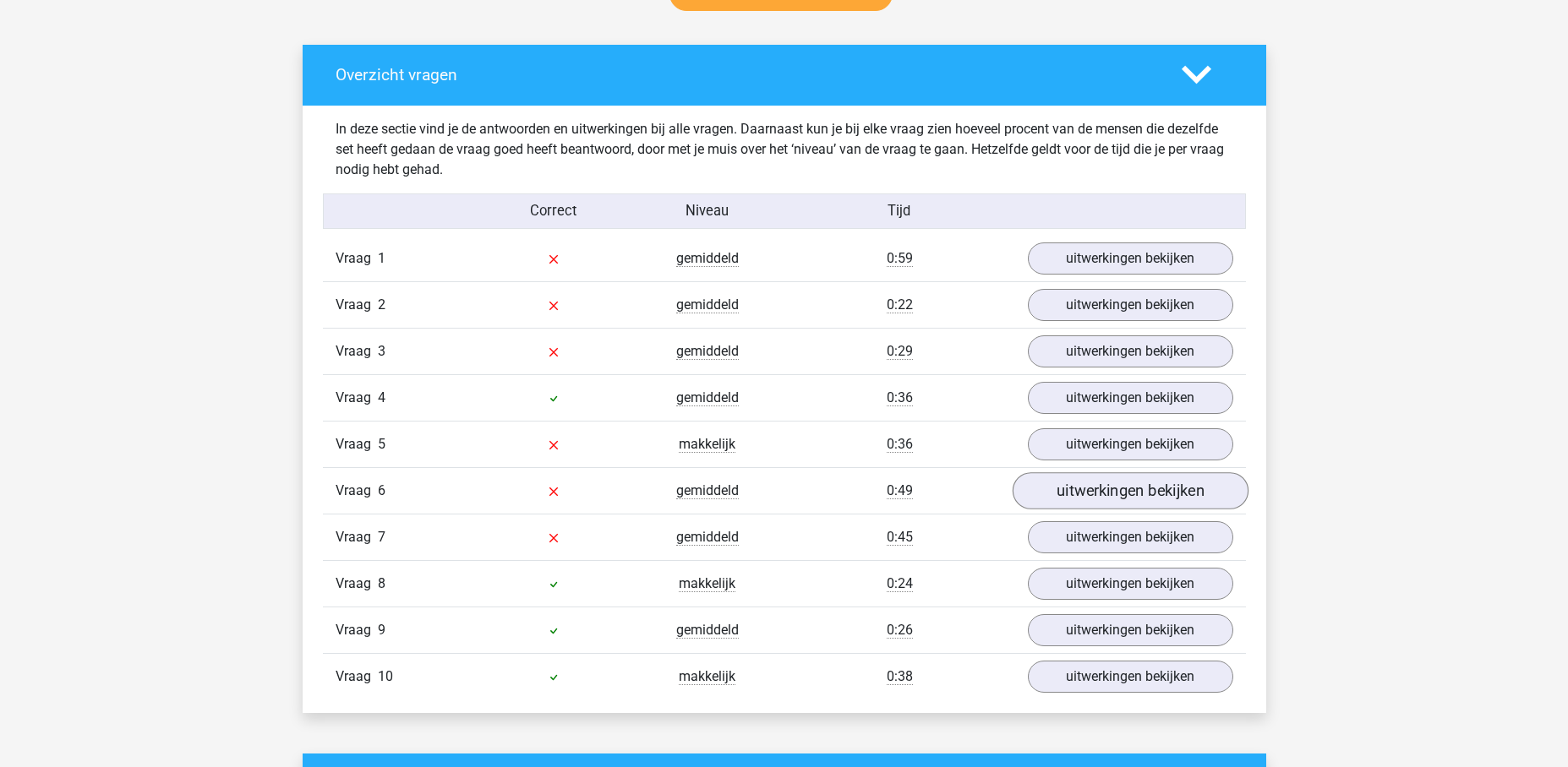
click at [1088, 497] on link "uitwerkingen bekijken" at bounding box center [1129, 491] width 236 height 37
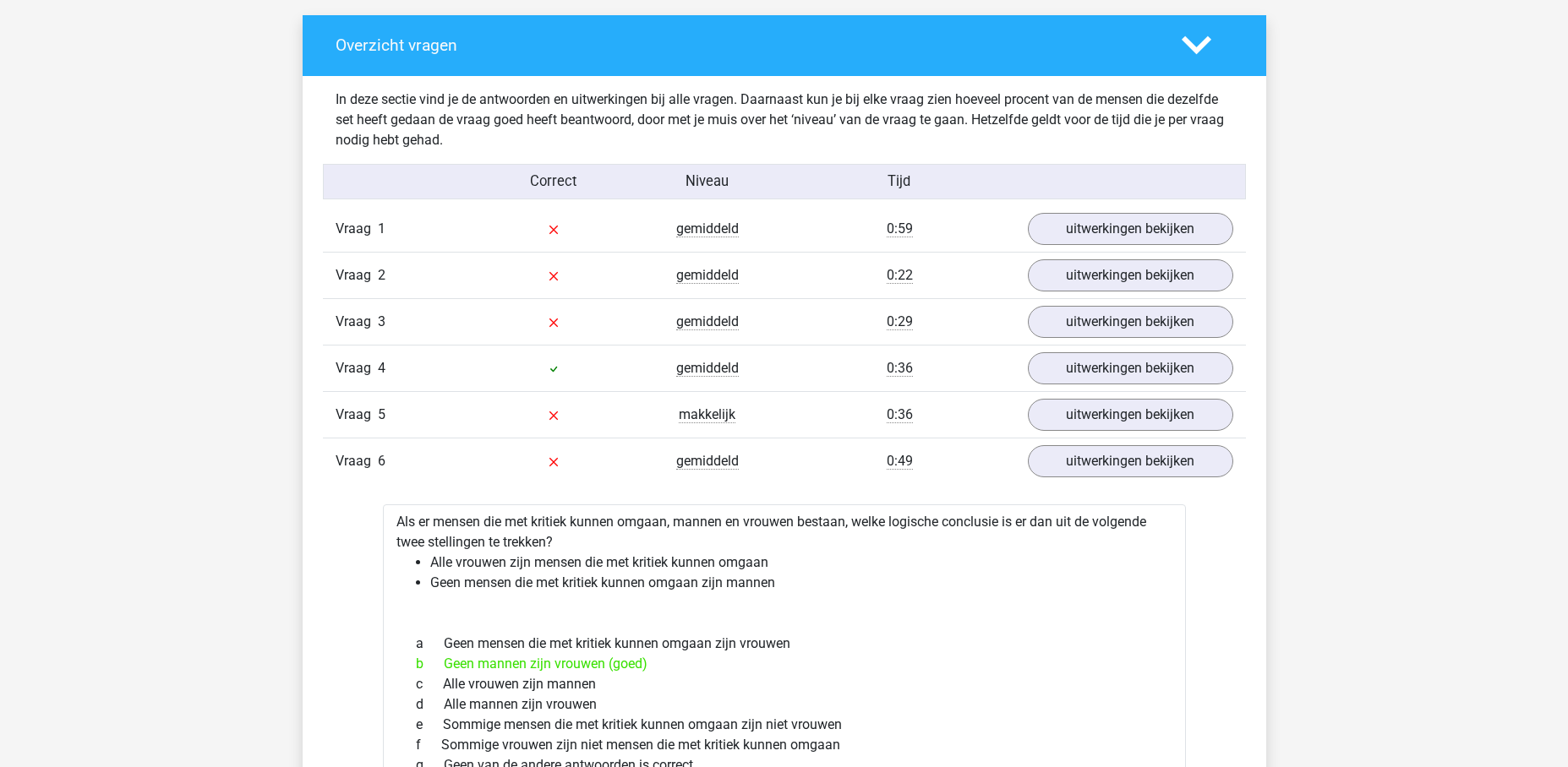
scroll to position [1034, 0]
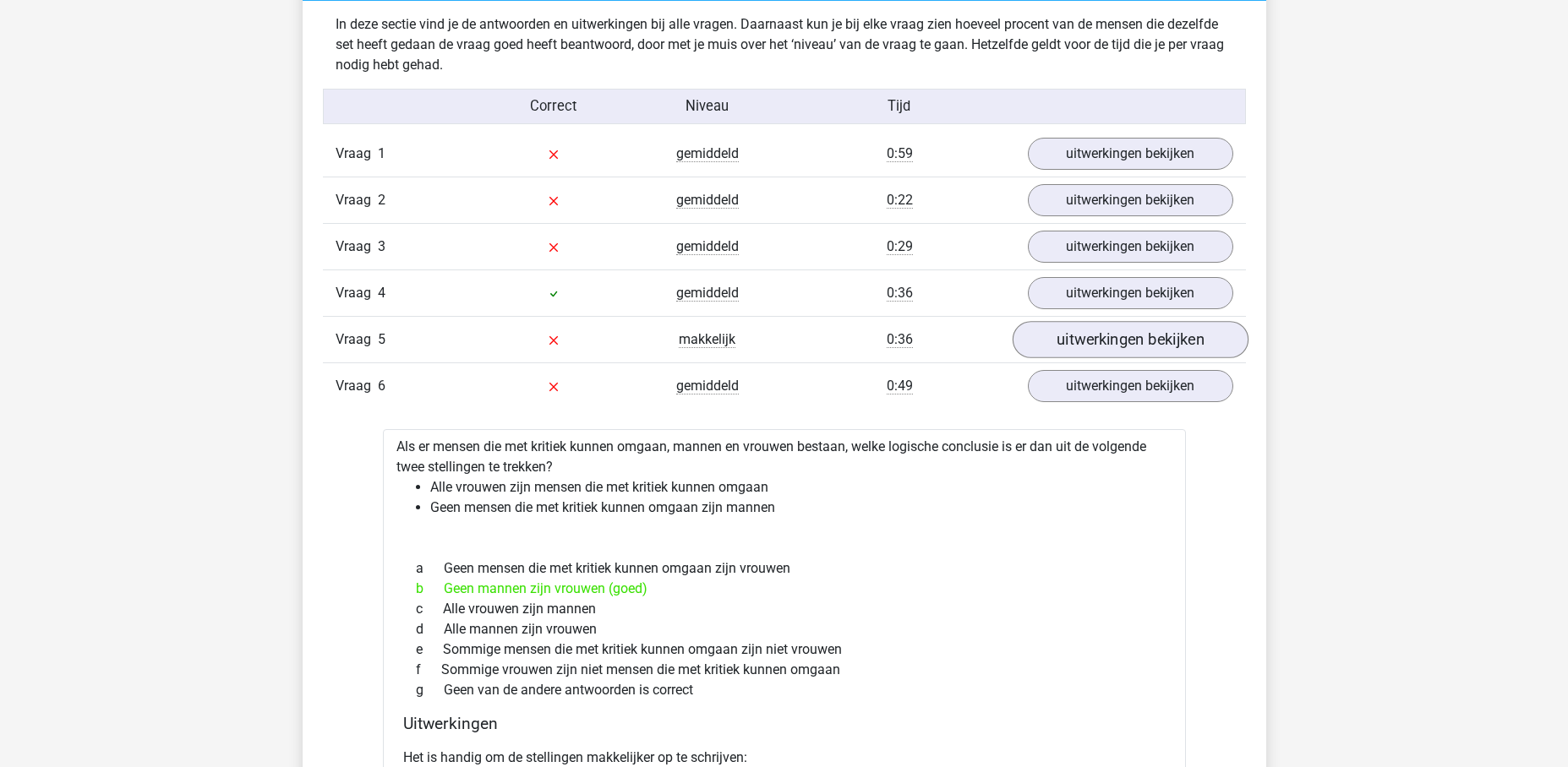
click at [1165, 348] on link "uitwerkingen bekijken" at bounding box center [1129, 340] width 236 height 37
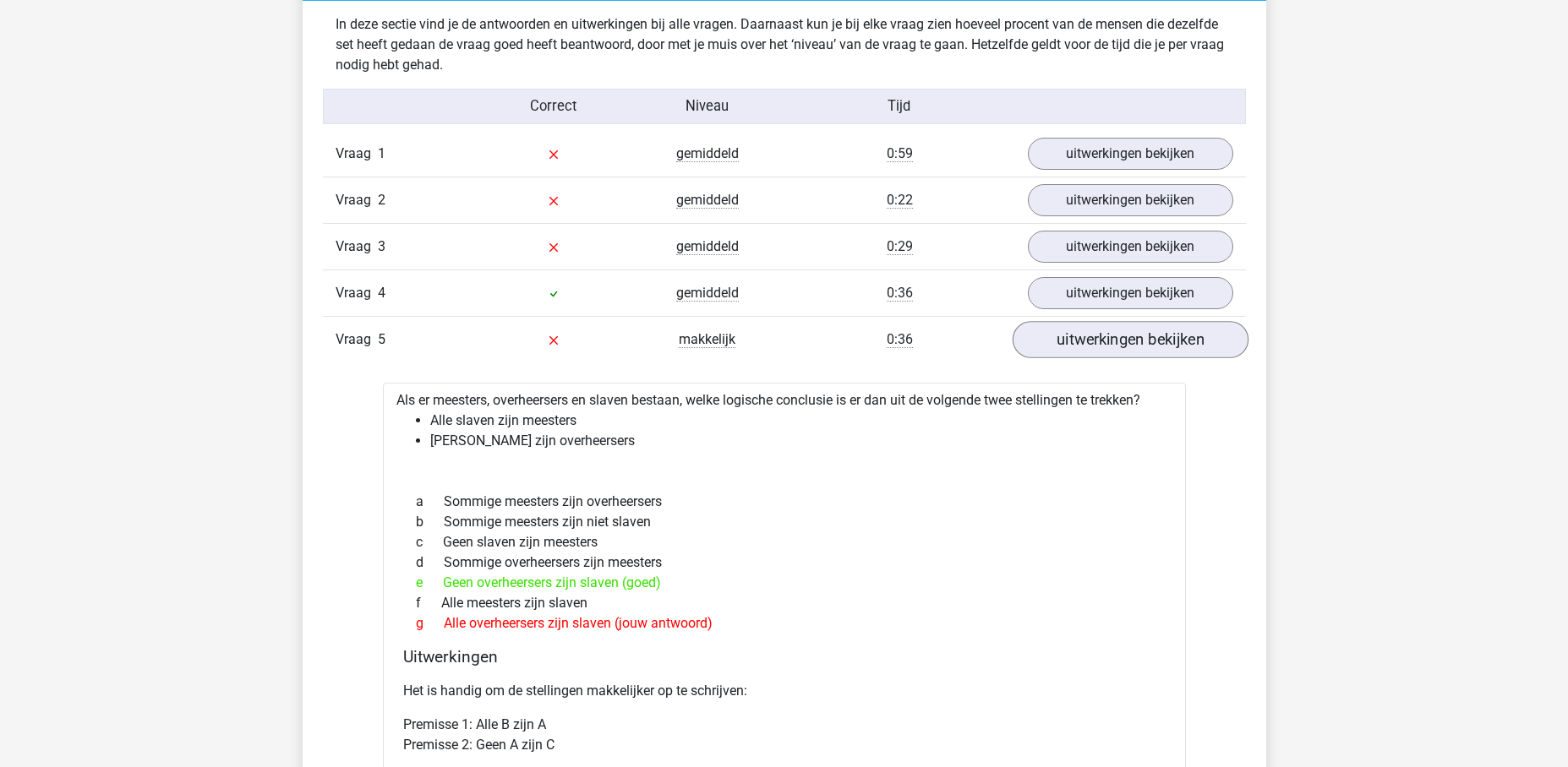
click at [1165, 348] on link "uitwerkingen bekijken" at bounding box center [1129, 340] width 236 height 37
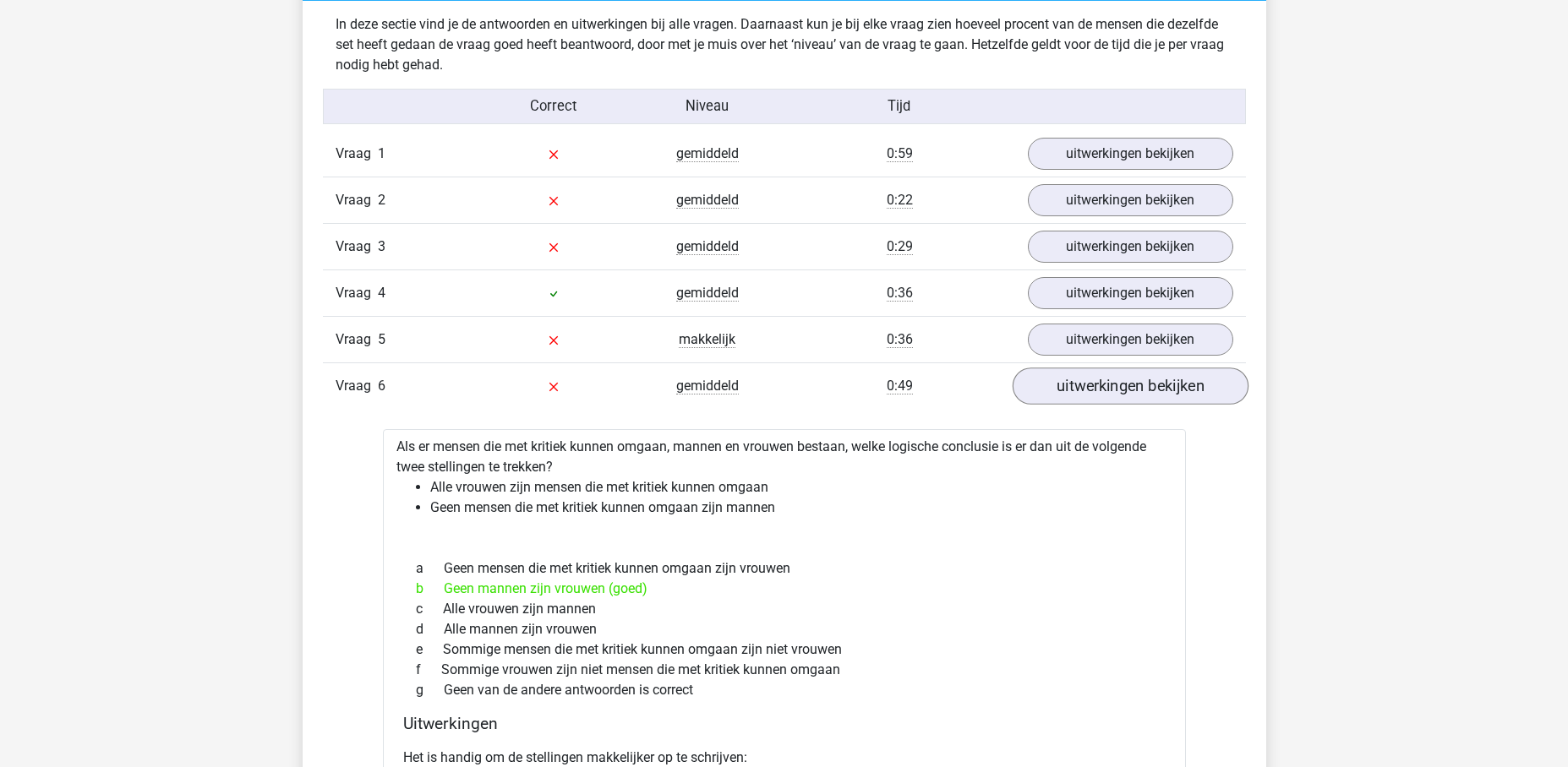
click at [1146, 391] on link "uitwerkingen bekijken" at bounding box center [1129, 386] width 236 height 37
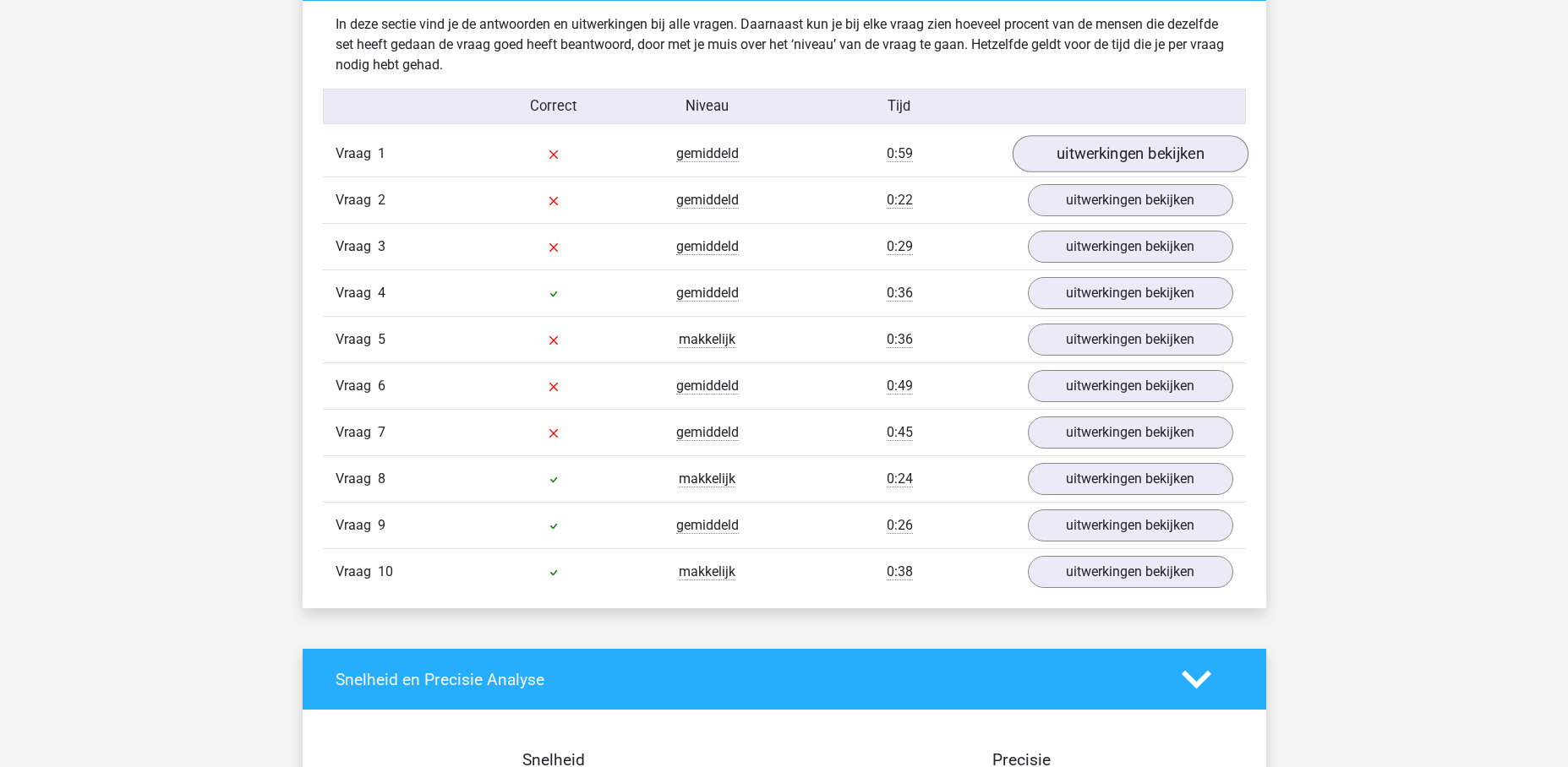
click at [1147, 150] on link "uitwerkingen bekijken" at bounding box center [1129, 155] width 236 height 37
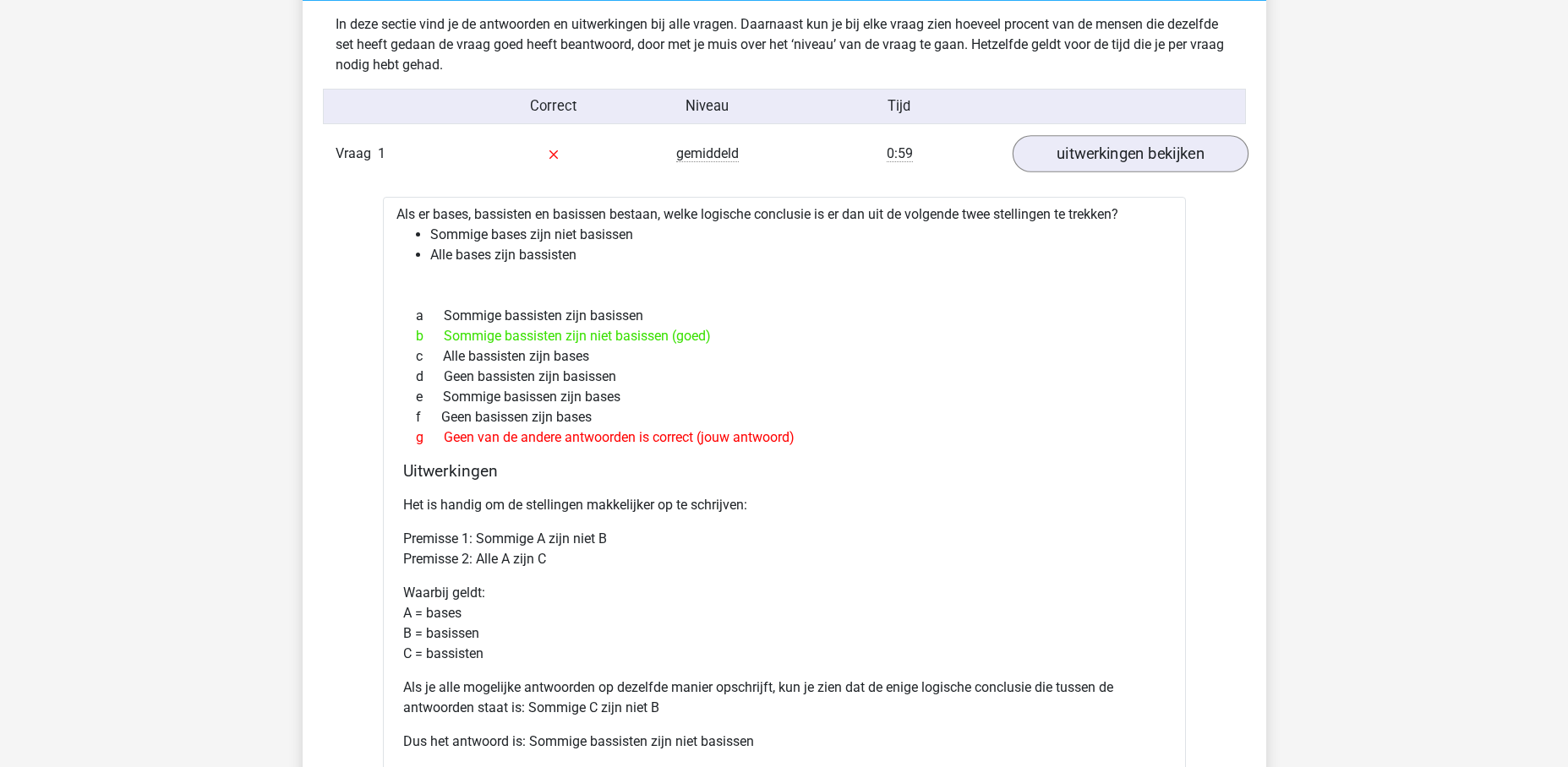
click at [1134, 150] on link "uitwerkingen bekijken" at bounding box center [1129, 155] width 236 height 37
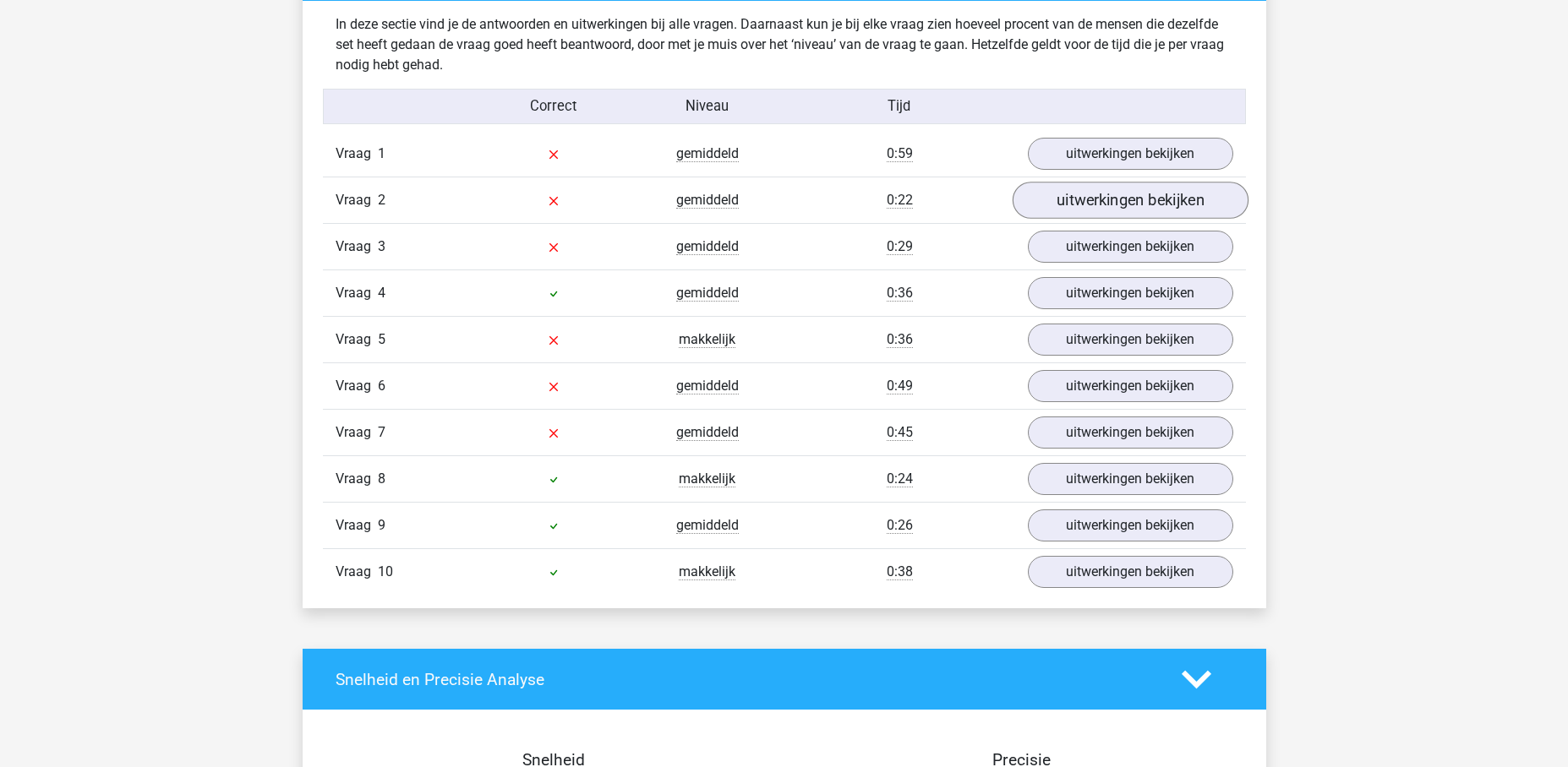
click at [1122, 196] on link "uitwerkingen bekijken" at bounding box center [1129, 200] width 236 height 37
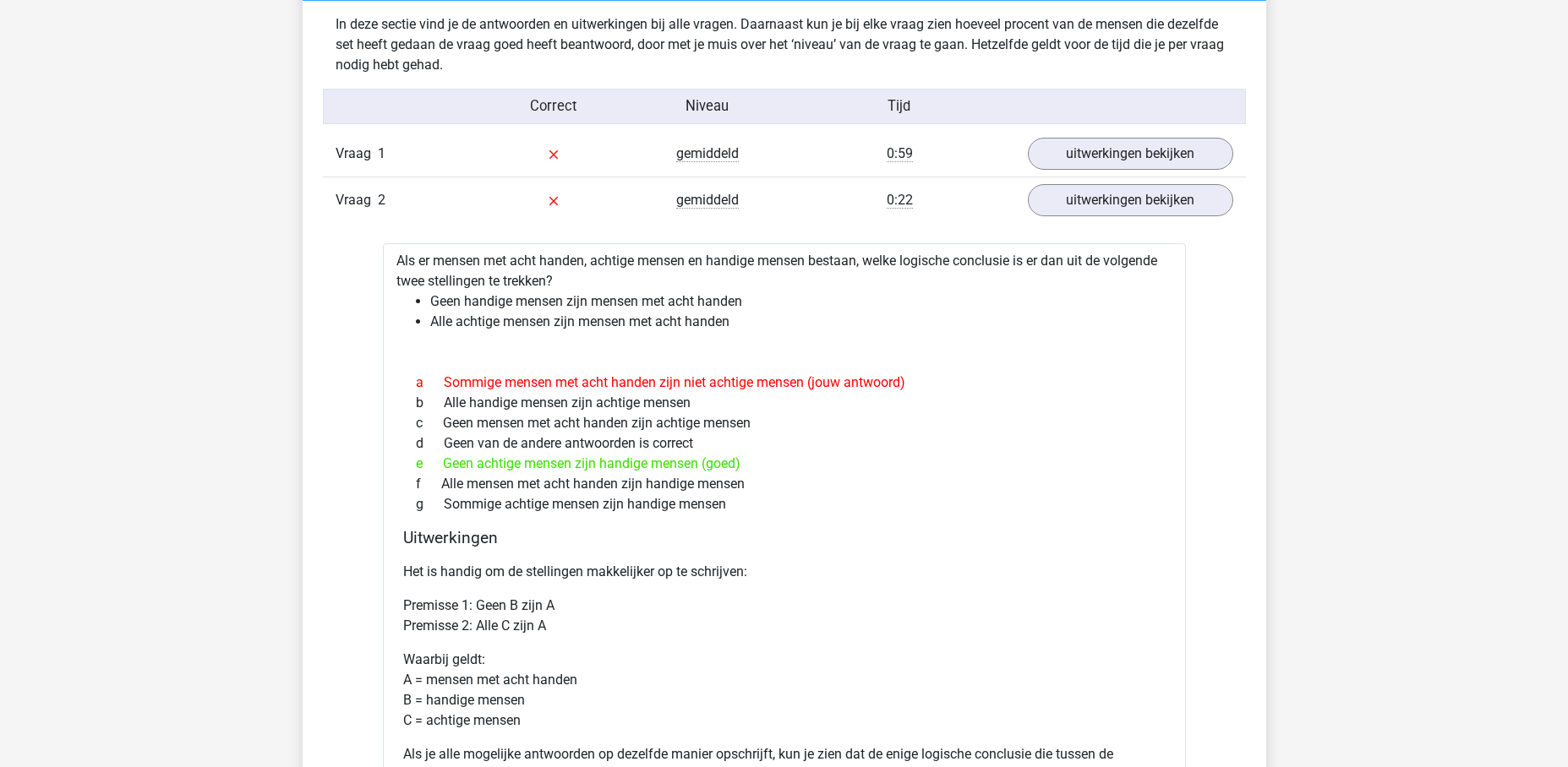
scroll to position [1037, 0]
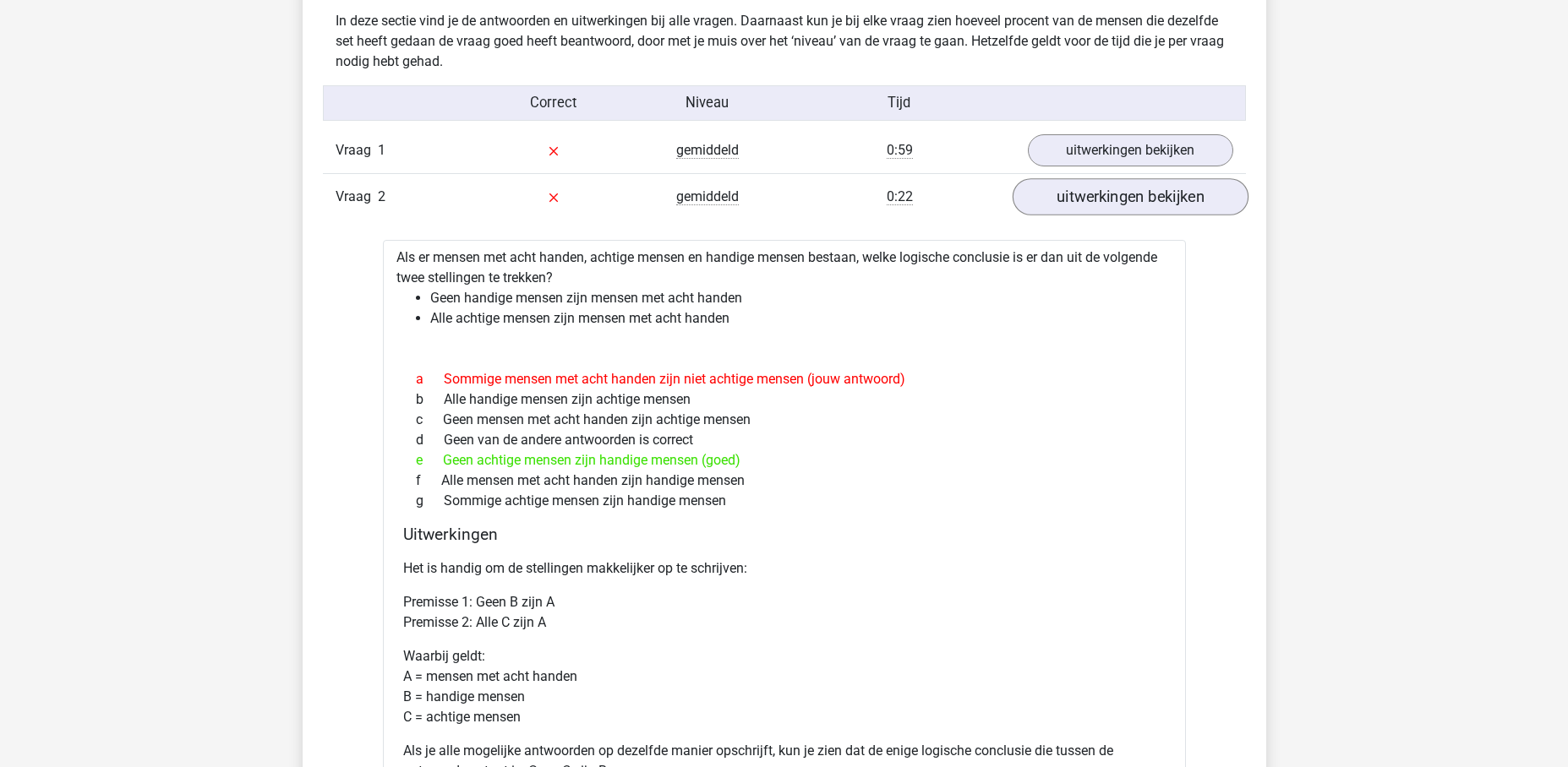
click at [1061, 183] on link "uitwerkingen bekijken" at bounding box center [1129, 198] width 236 height 37
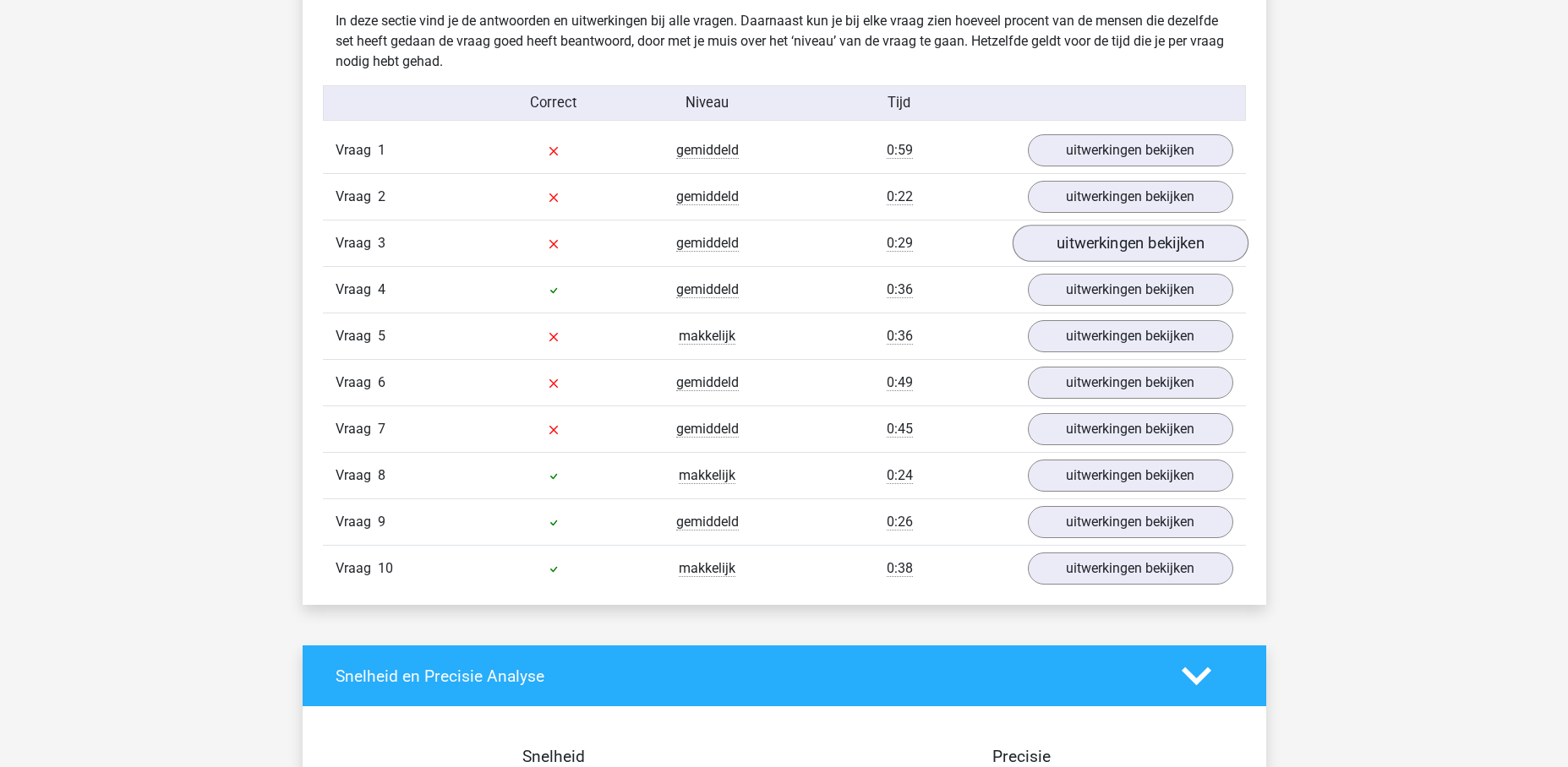
click at [1102, 242] on link "uitwerkingen bekijken" at bounding box center [1129, 244] width 236 height 37
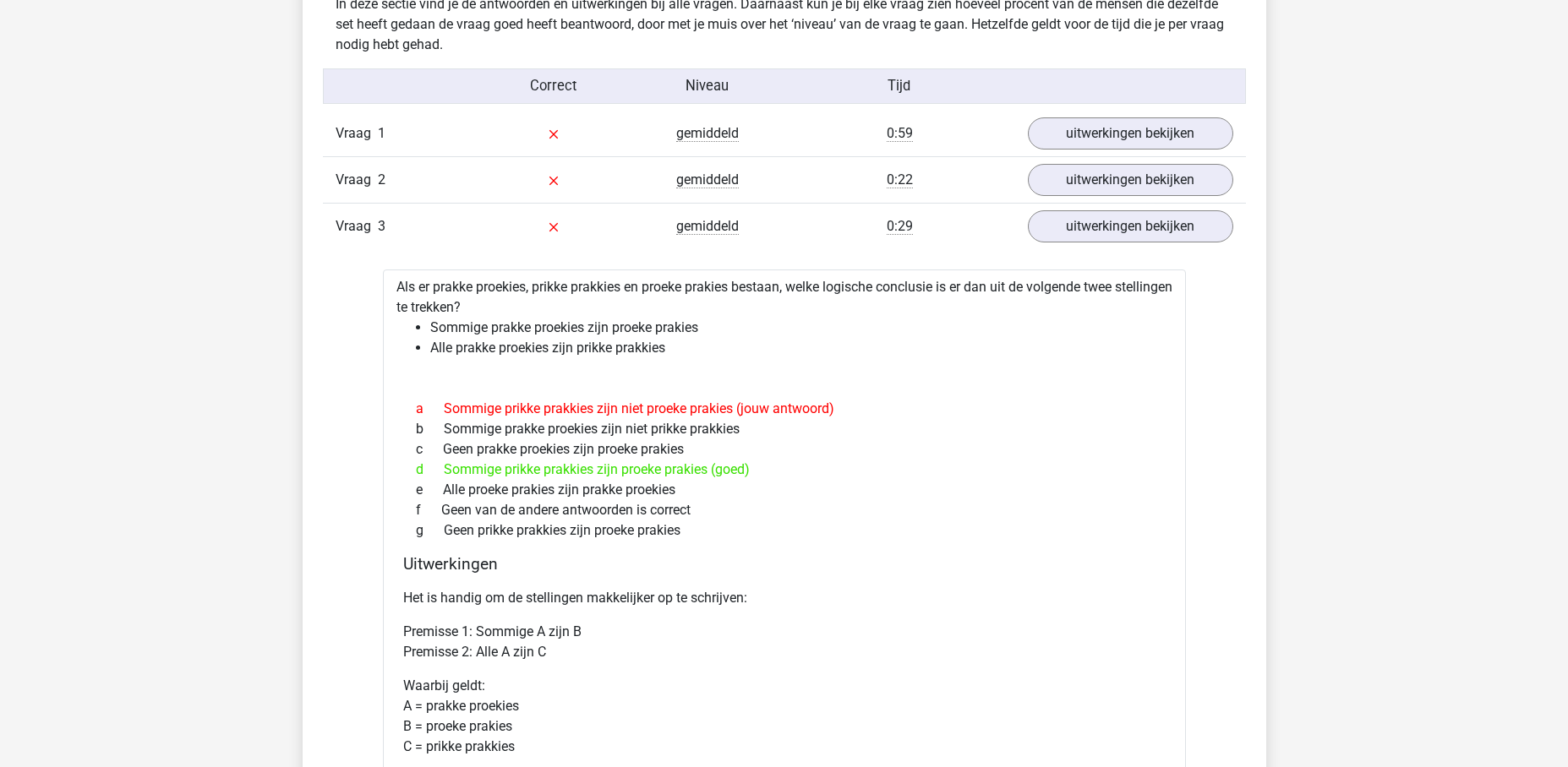
scroll to position [1058, 0]
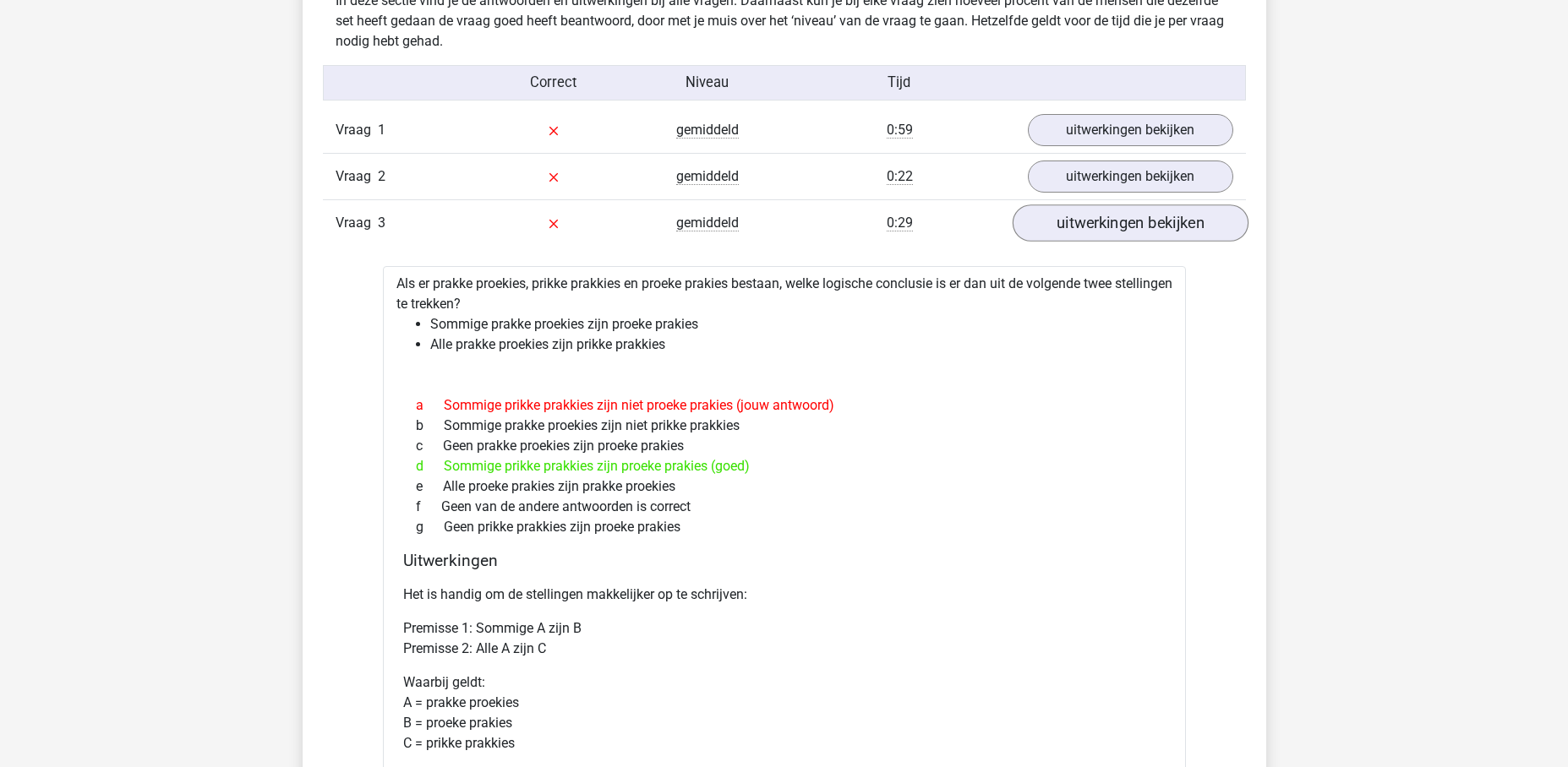
click at [1088, 236] on link "uitwerkingen bekijken" at bounding box center [1129, 223] width 236 height 37
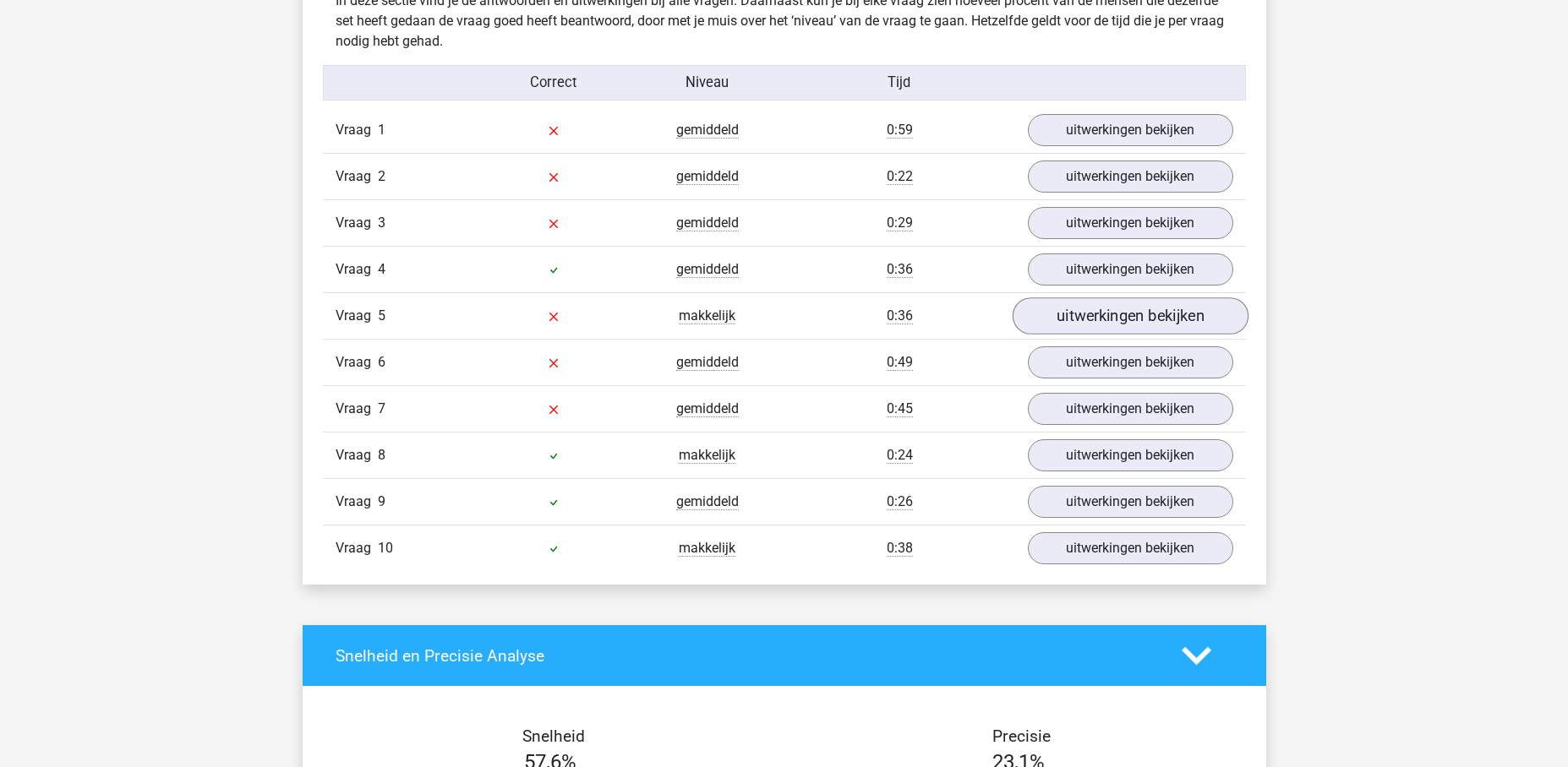
click at [1056, 326] on link "uitwerkingen bekijken" at bounding box center [1129, 316] width 236 height 37
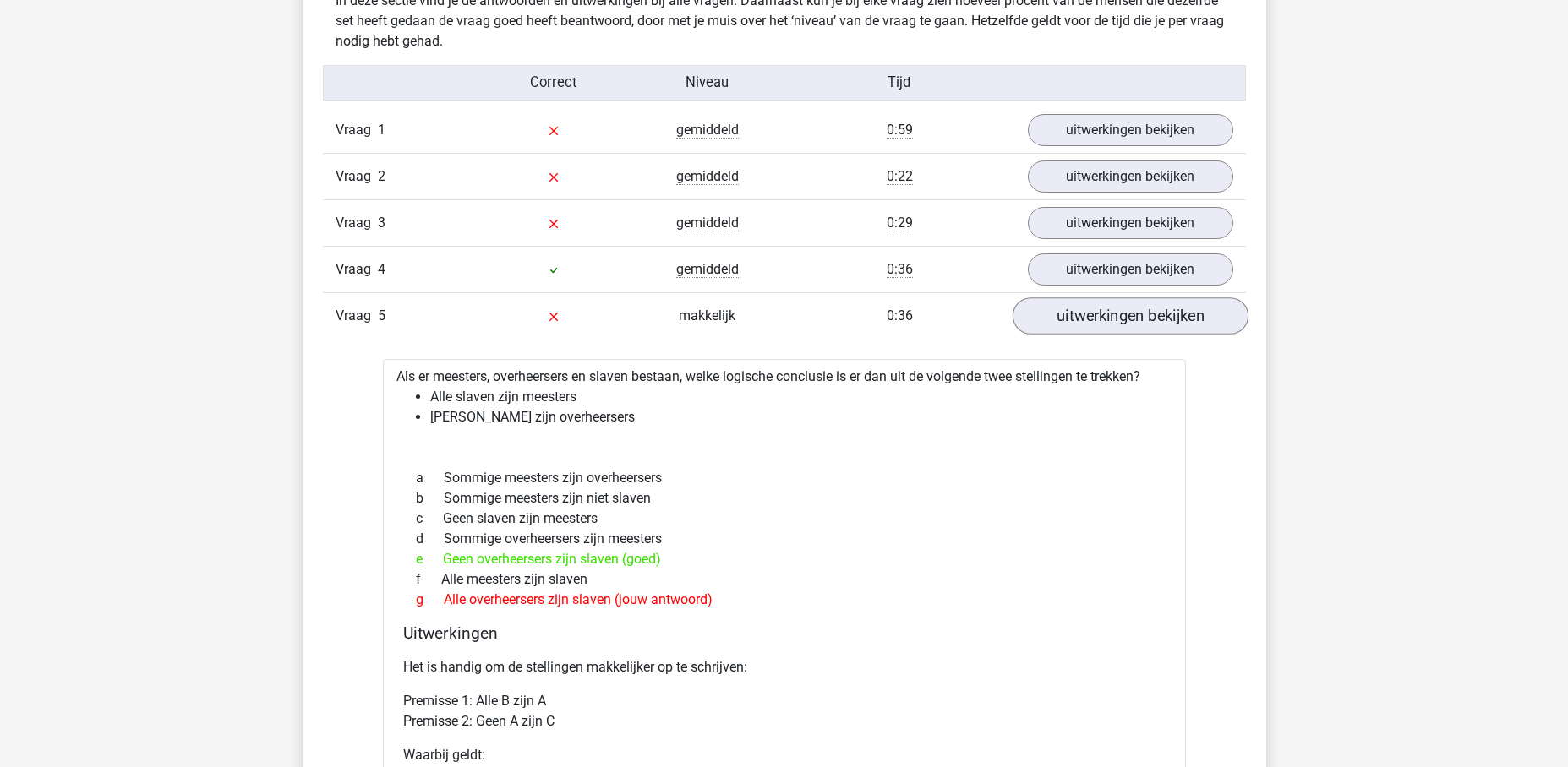
click at [1131, 307] on link "uitwerkingen bekijken" at bounding box center [1129, 316] width 236 height 37
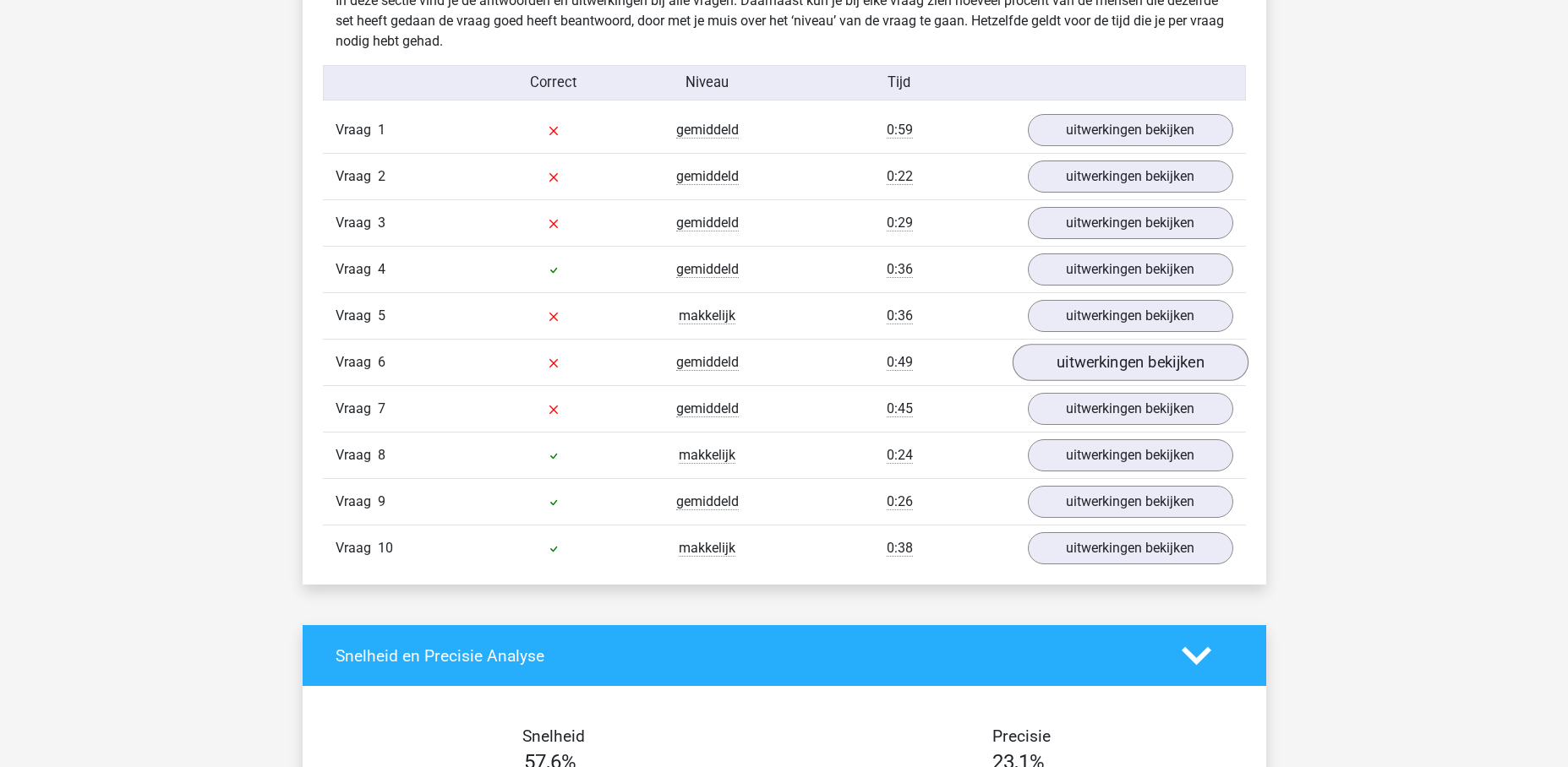
click at [1068, 370] on link "uitwerkingen bekijken" at bounding box center [1129, 363] width 236 height 37
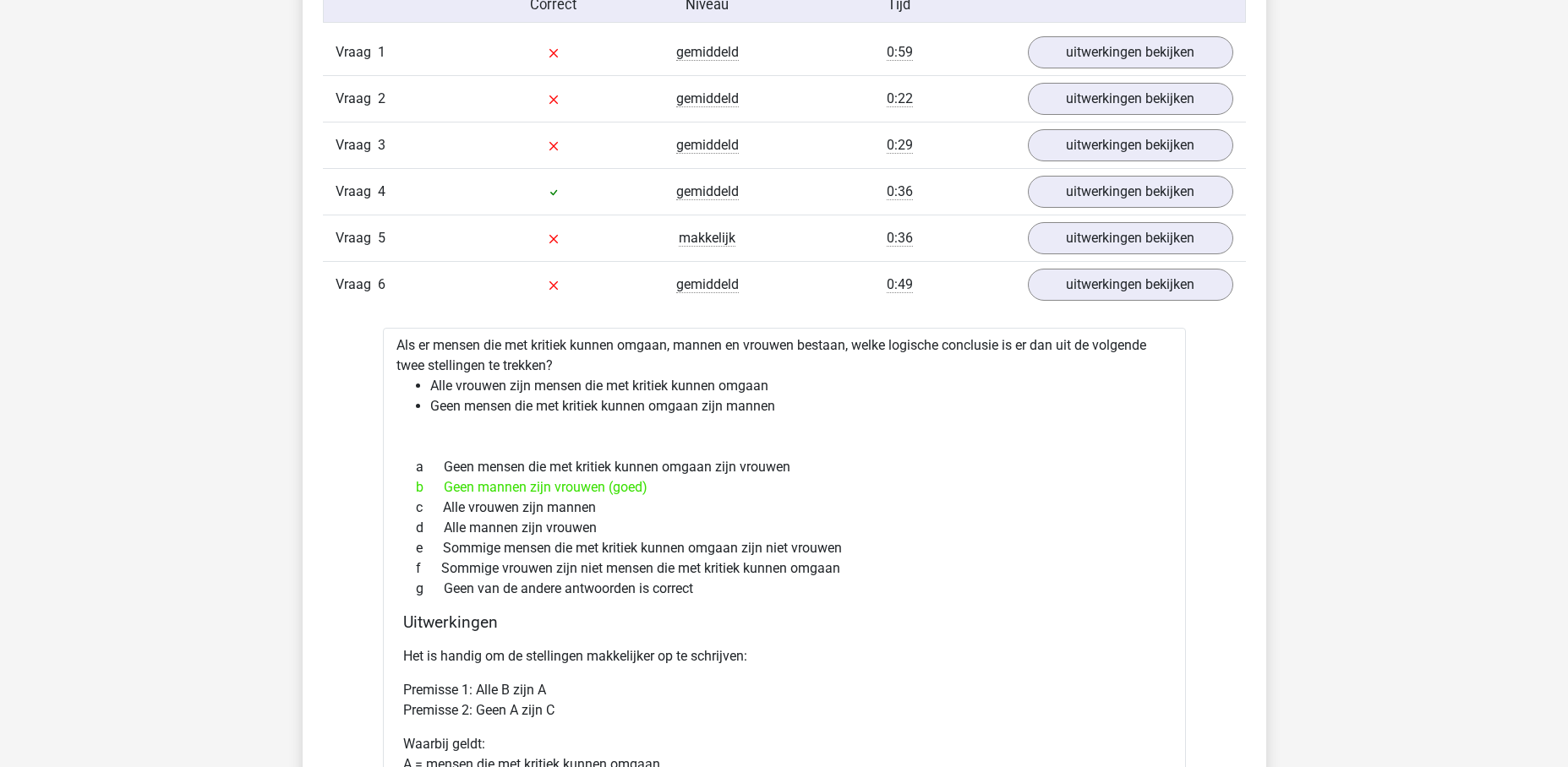
scroll to position [1162, 0]
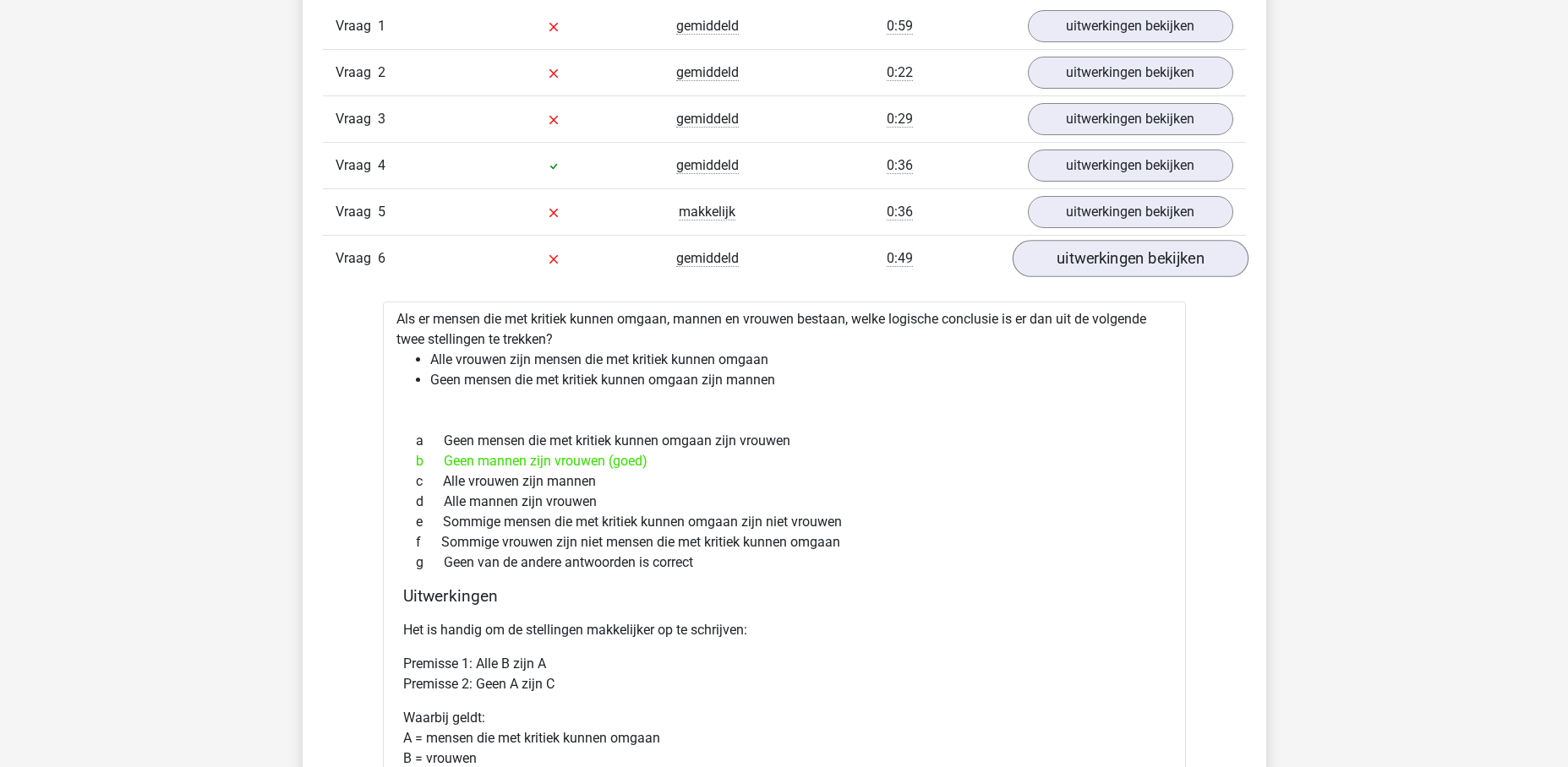
click at [1154, 256] on link "uitwerkingen bekijken" at bounding box center [1129, 259] width 236 height 37
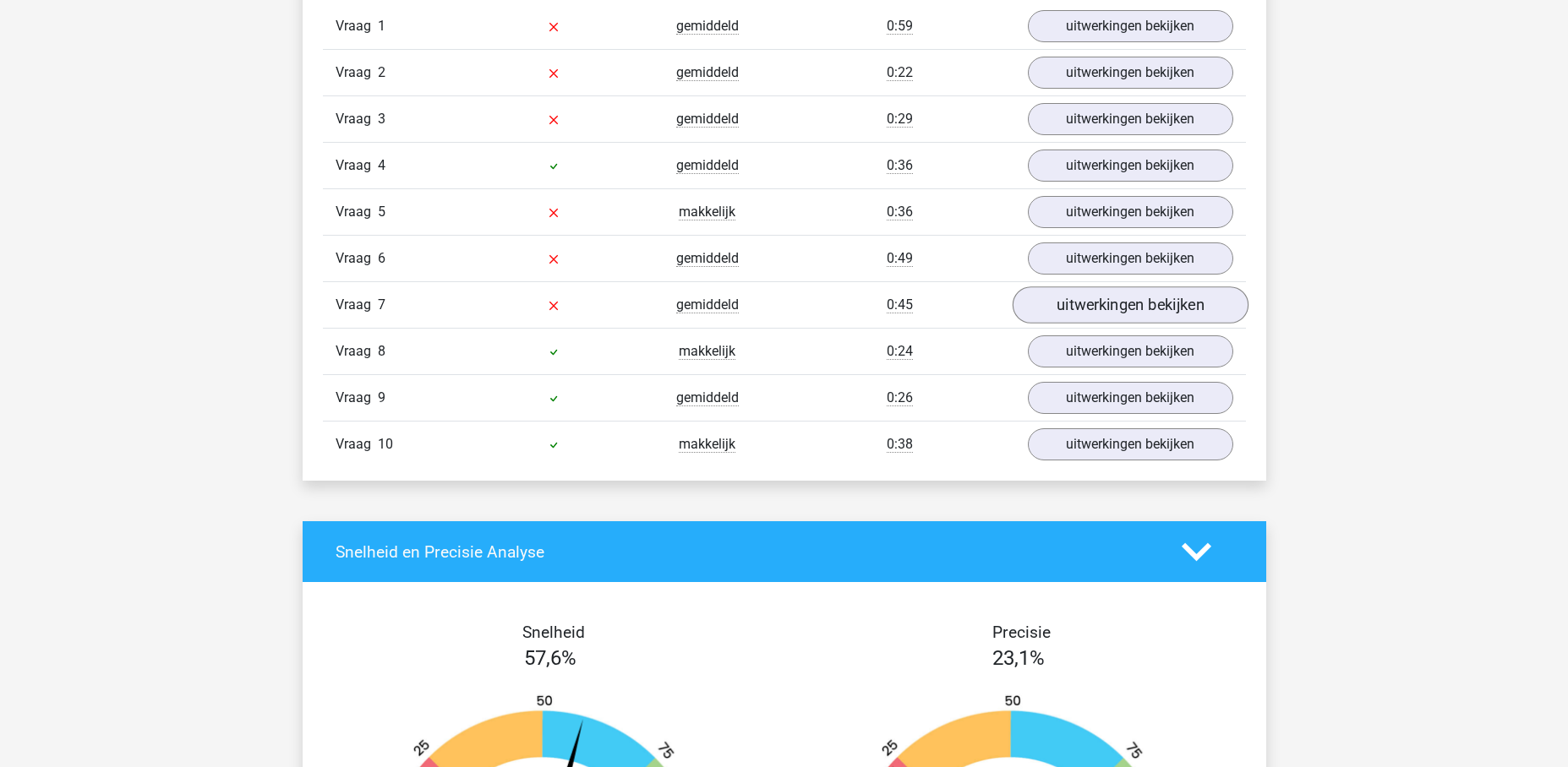
click at [1124, 314] on link "uitwerkingen bekijken" at bounding box center [1129, 305] width 236 height 37
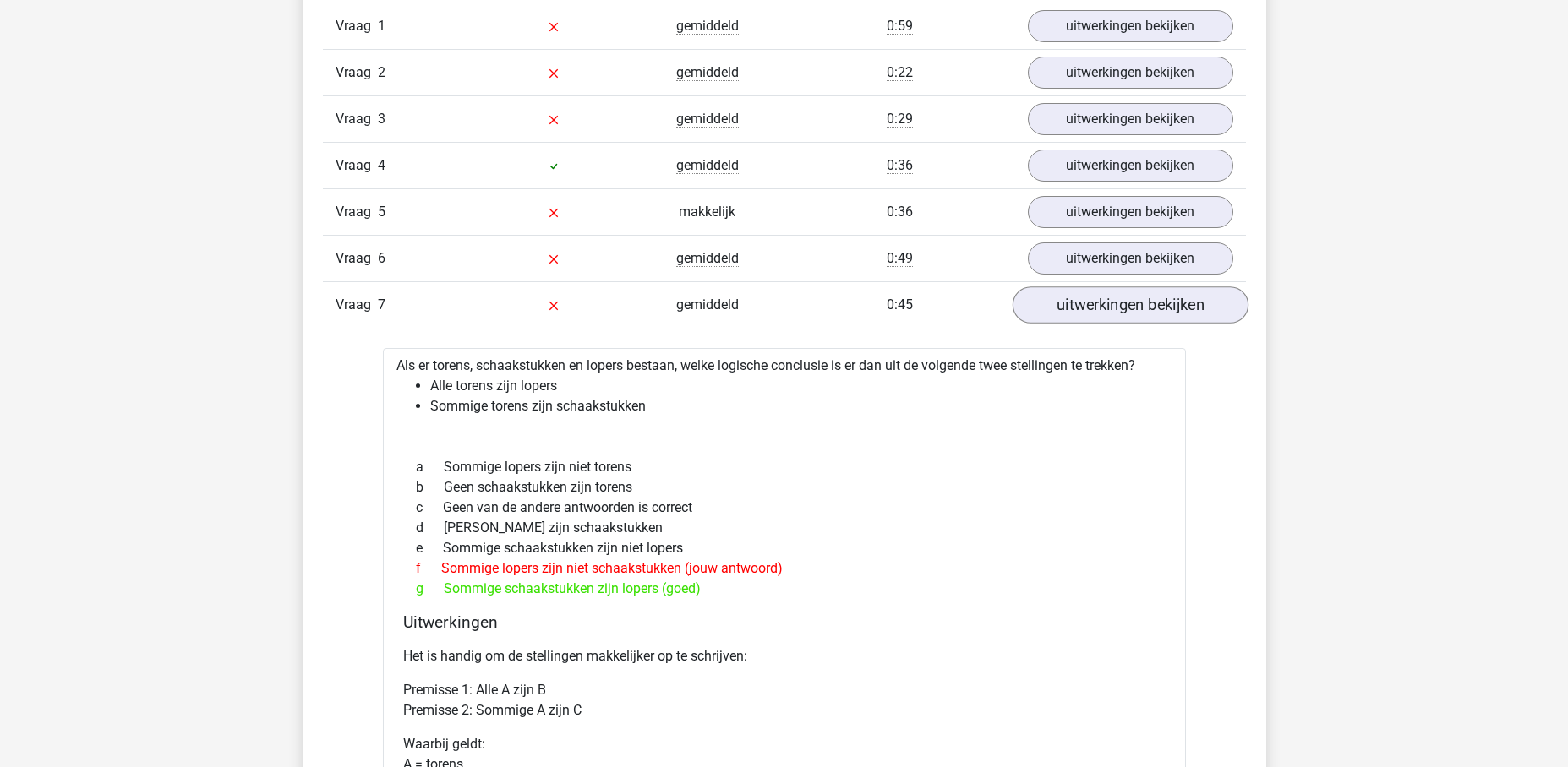
click at [1121, 308] on link "uitwerkingen bekijken" at bounding box center [1129, 305] width 236 height 37
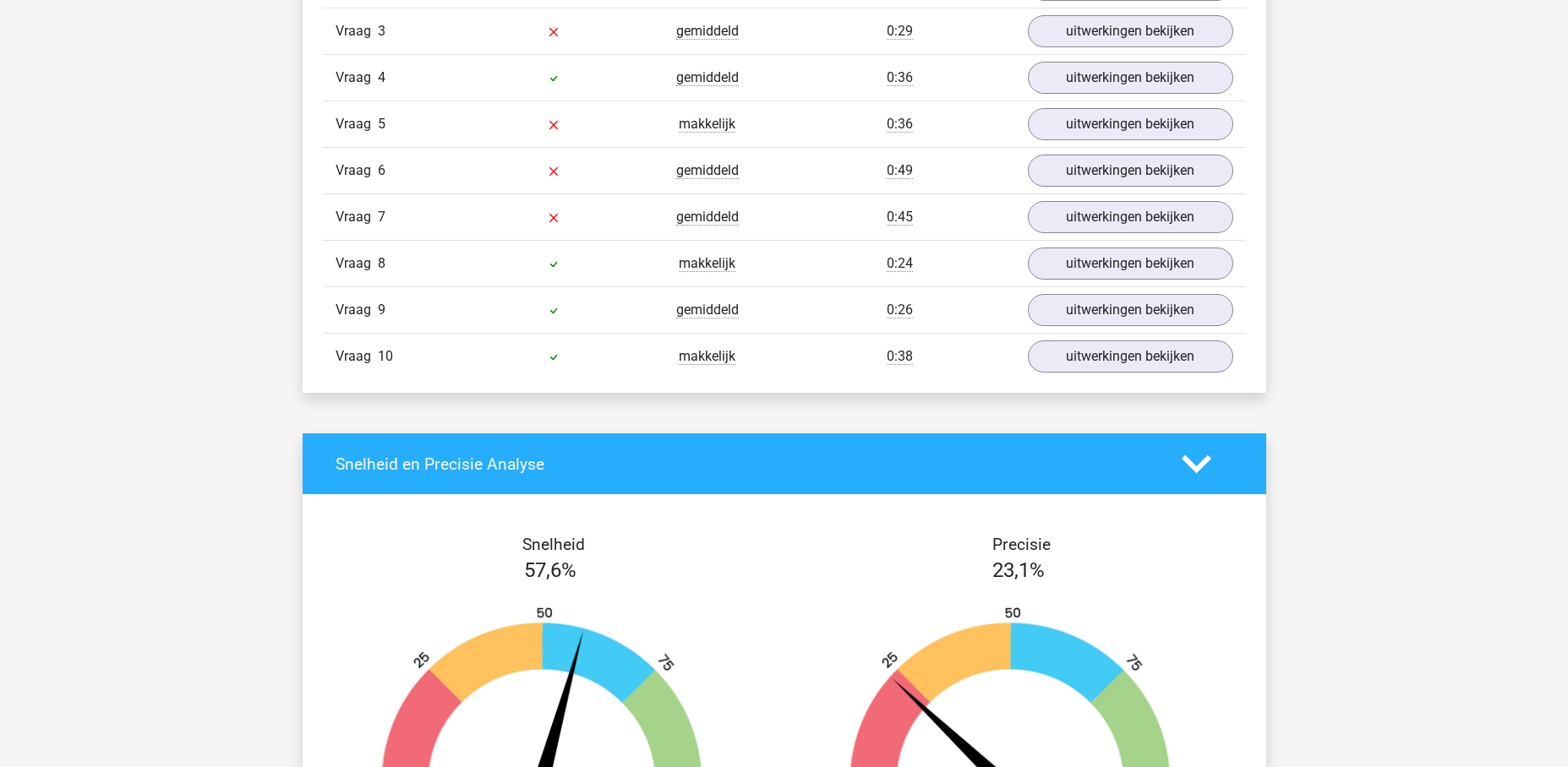
scroll to position [0, 0]
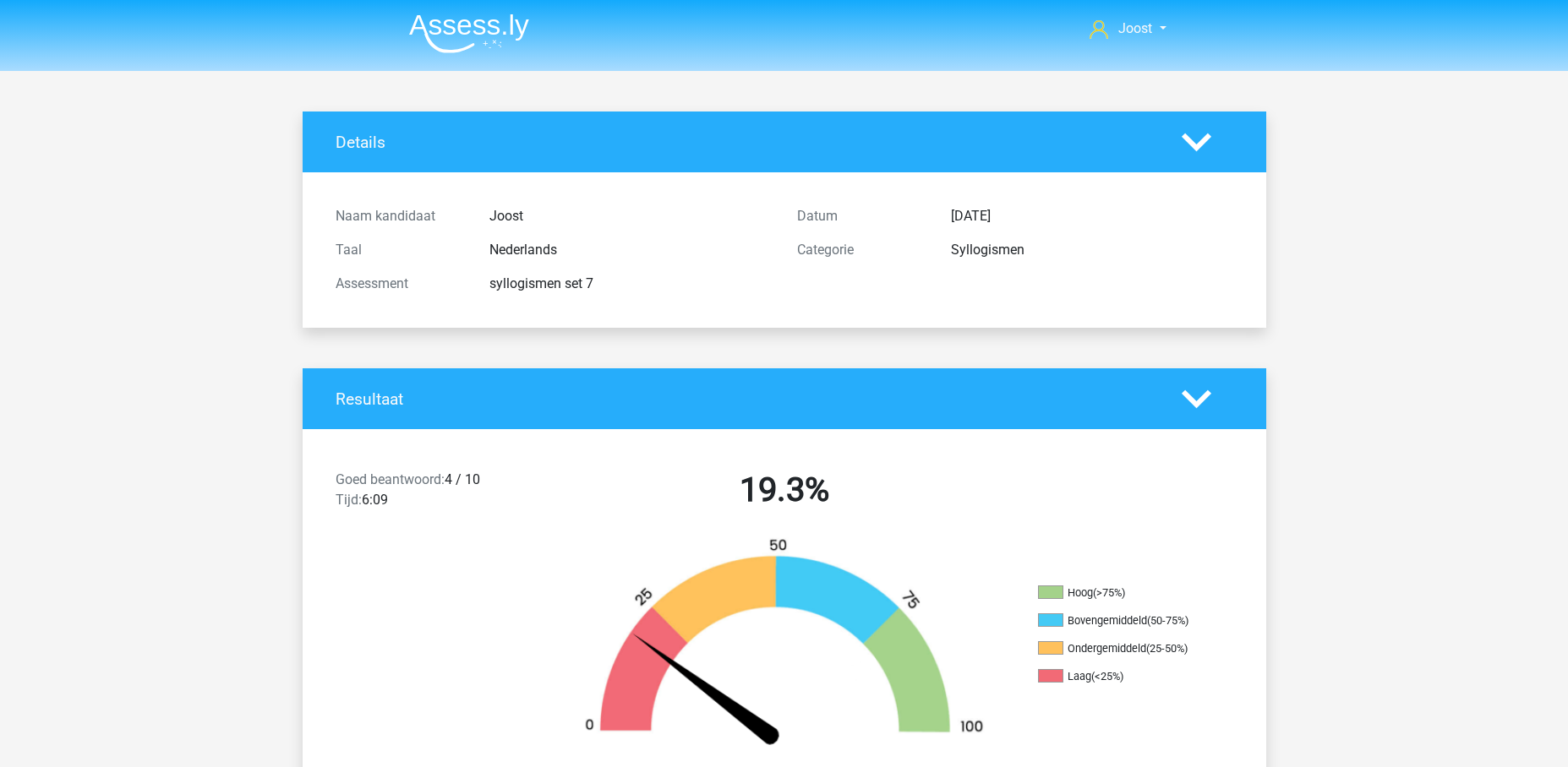
click at [506, 36] on img at bounding box center [468, 33] width 120 height 40
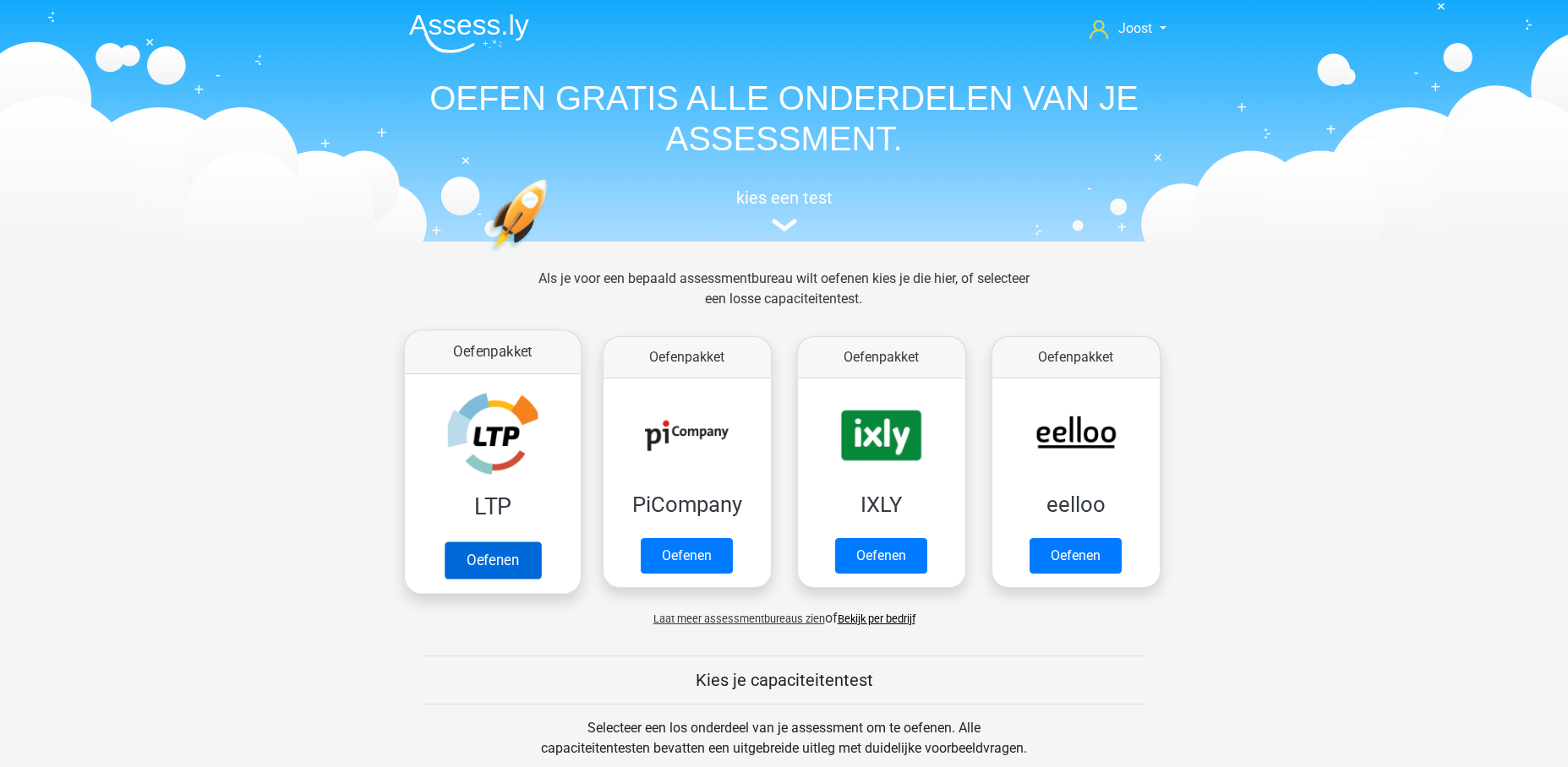
click at [479, 542] on link "Oefenen" at bounding box center [491, 560] width 97 height 37
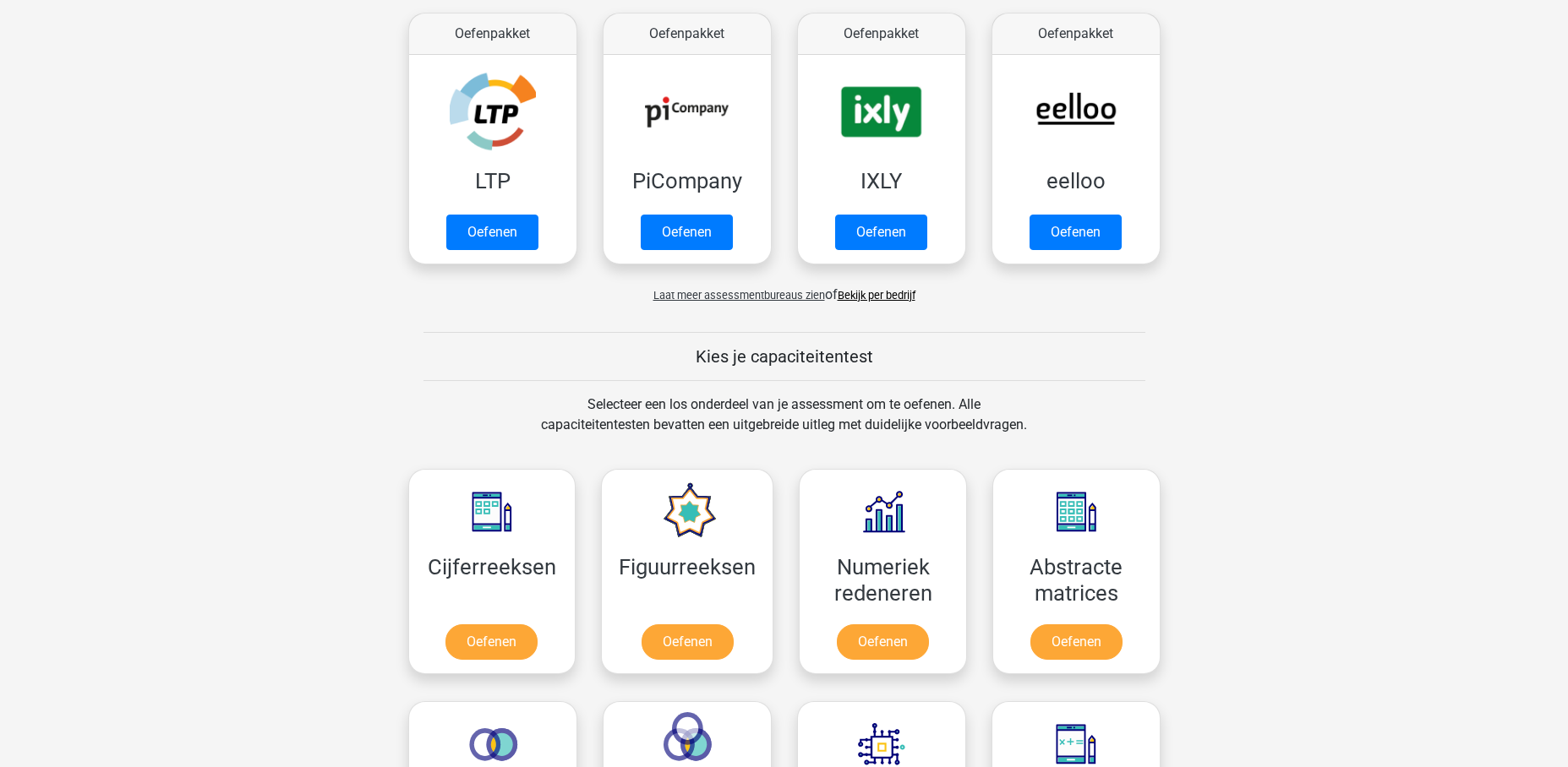
scroll to position [452, 0]
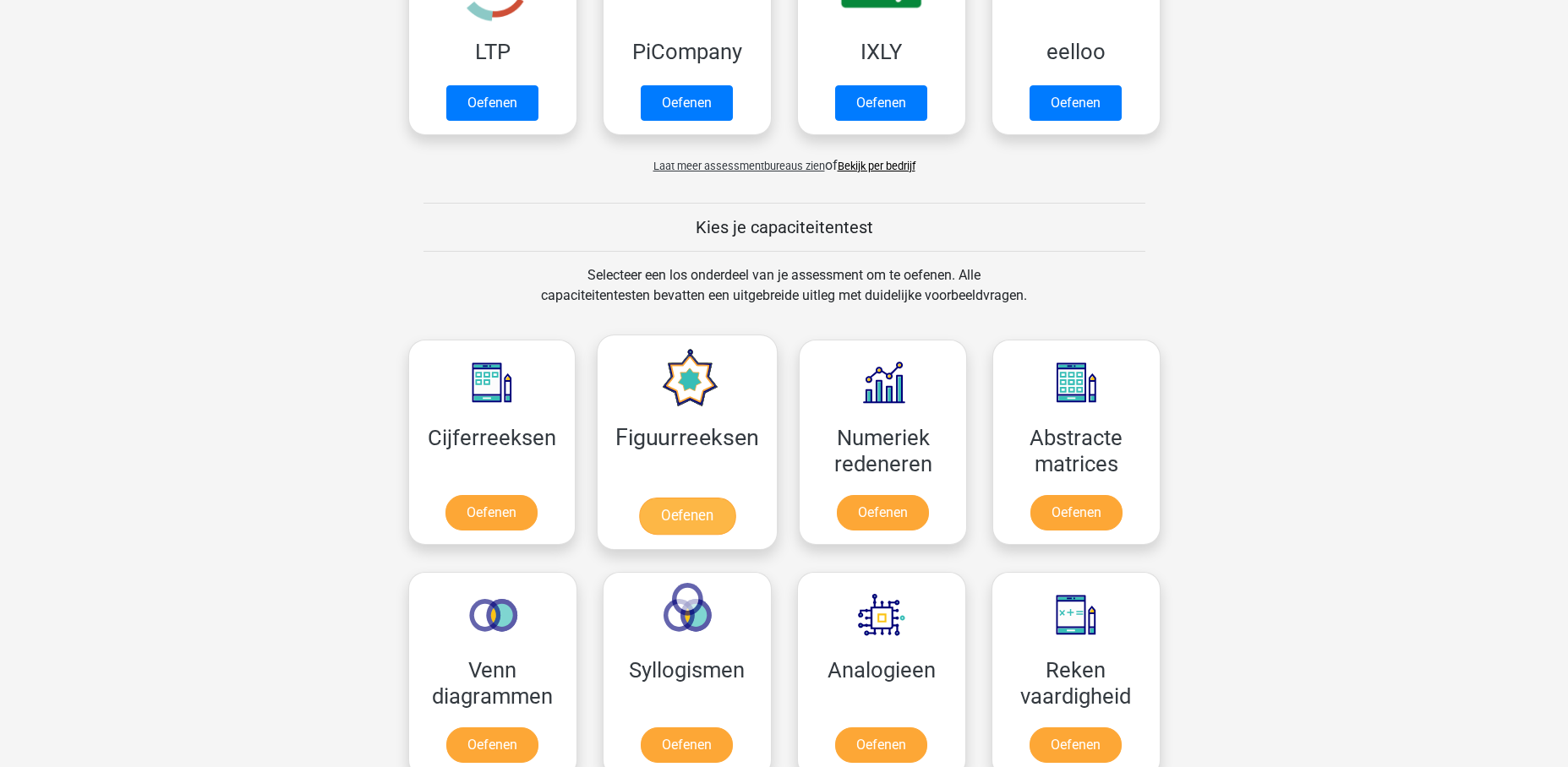
click at [720, 498] on link "Oefenen" at bounding box center [686, 516] width 97 height 37
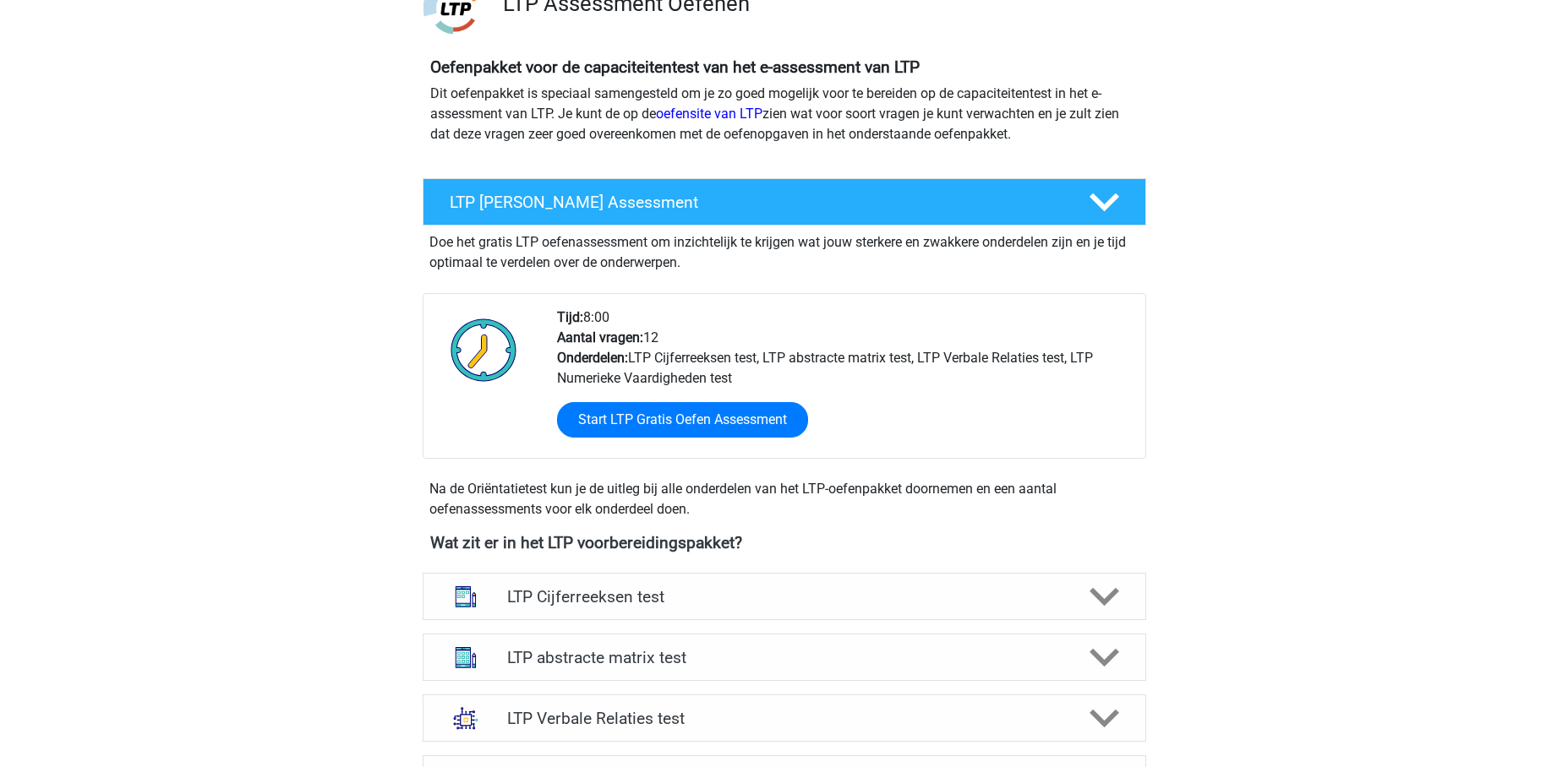
scroll to position [317, 0]
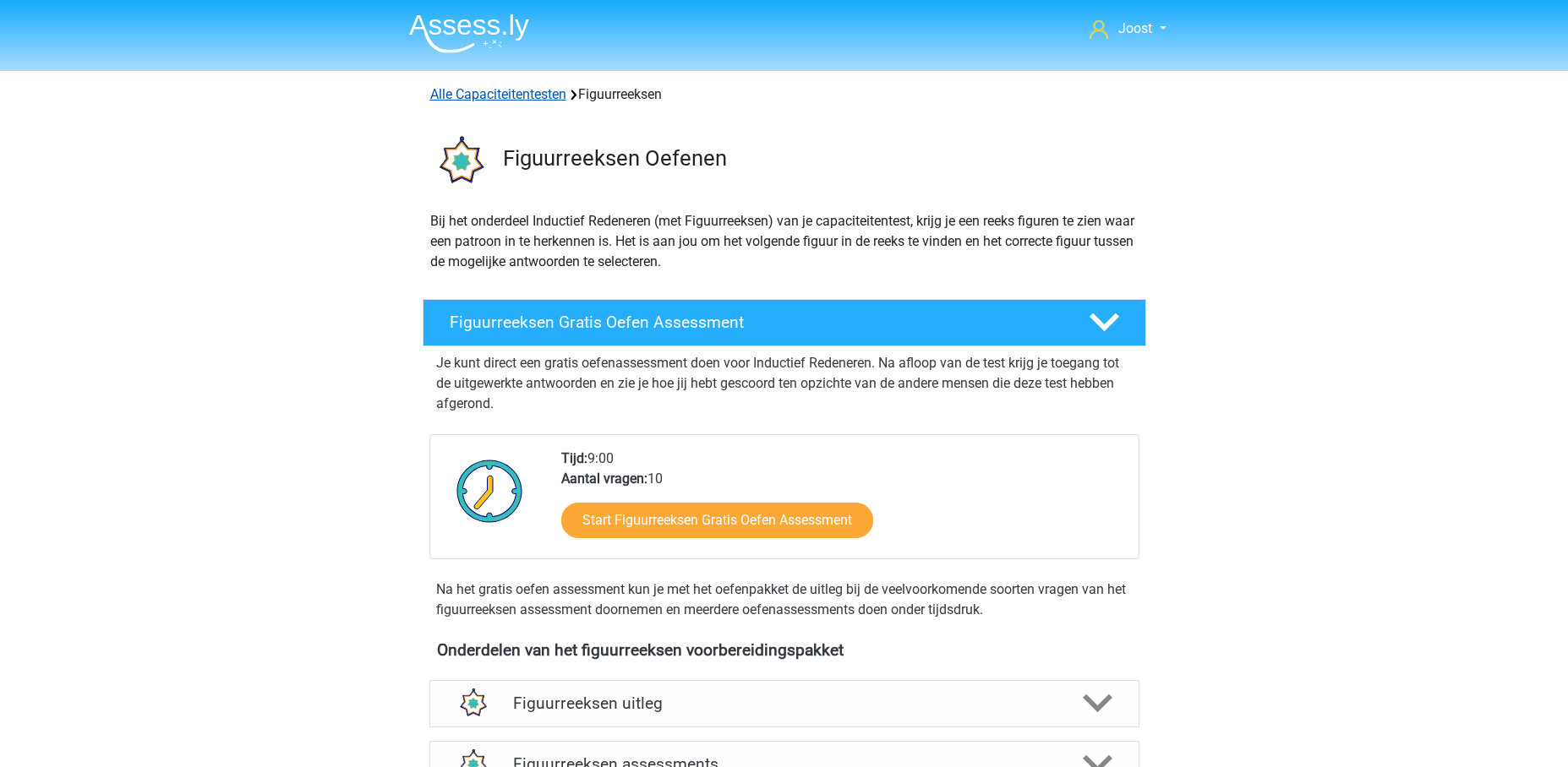
click at [479, 92] on link "Alle Capaciteitentesten" at bounding box center [498, 94] width 136 height 16
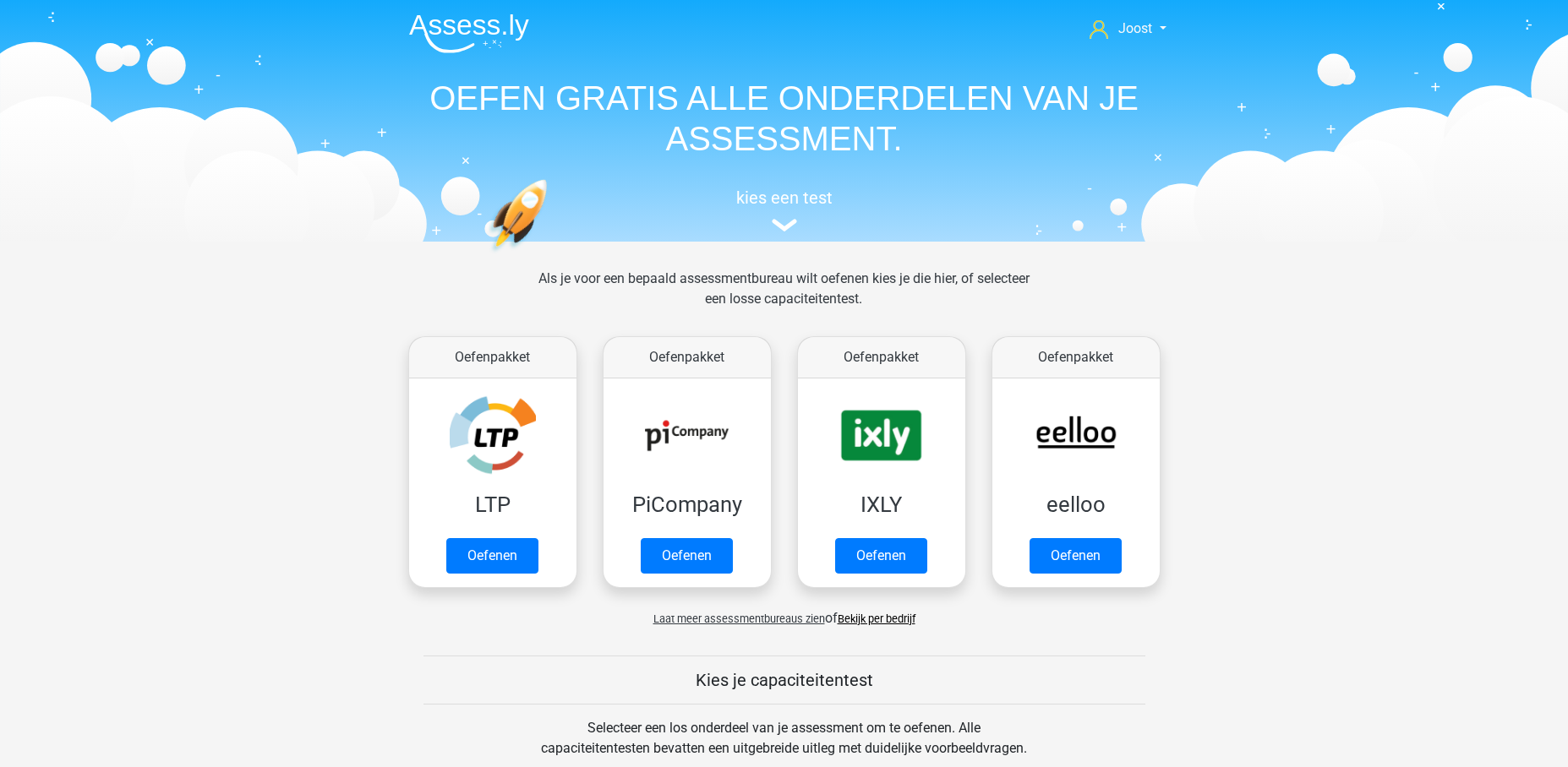
scroll to position [717, 0]
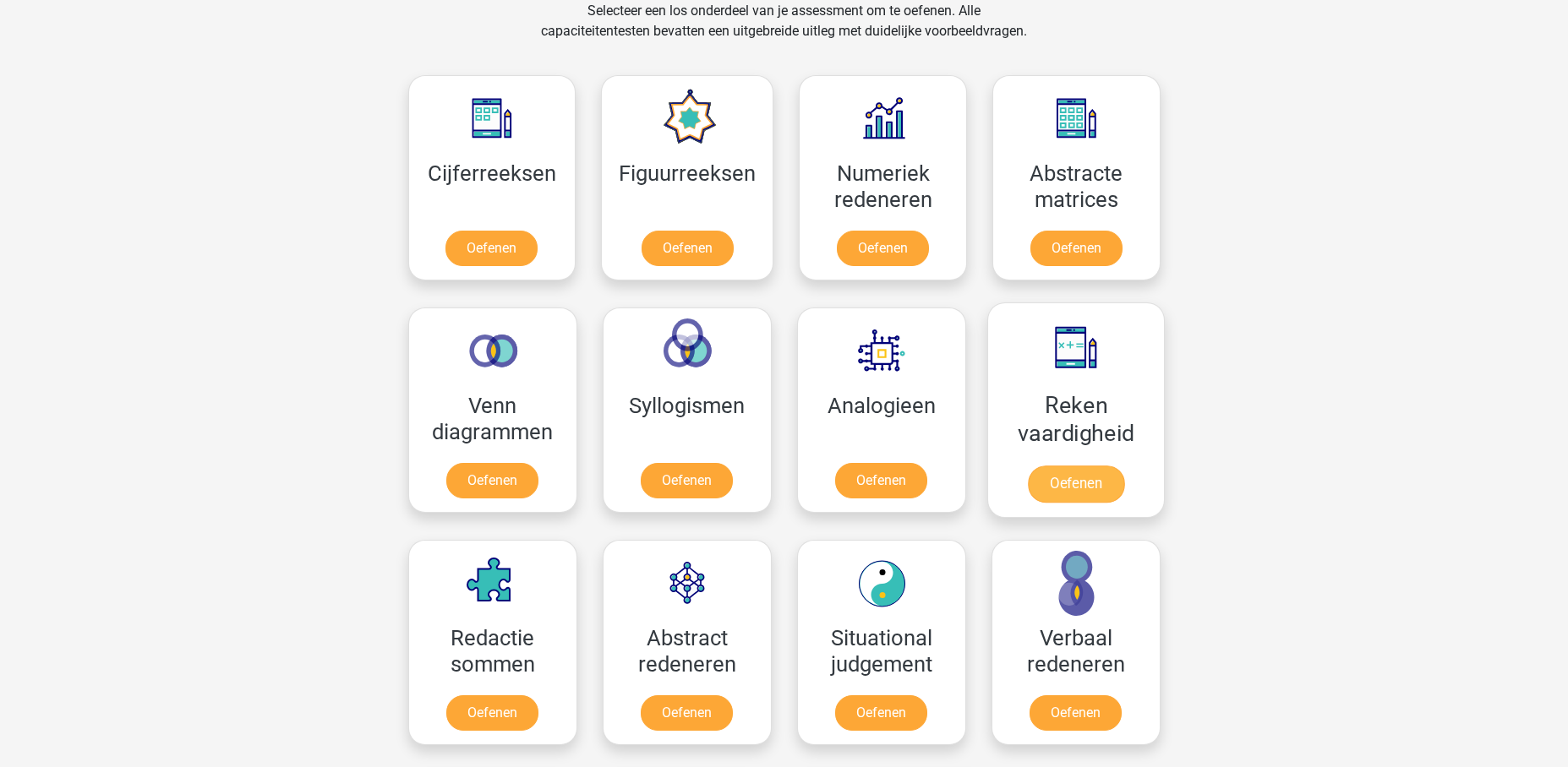
click at [1097, 465] on link "Oefenen" at bounding box center [1075, 484] width 97 height 37
click at [479, 233] on link "Oefenen" at bounding box center [491, 251] width 97 height 37
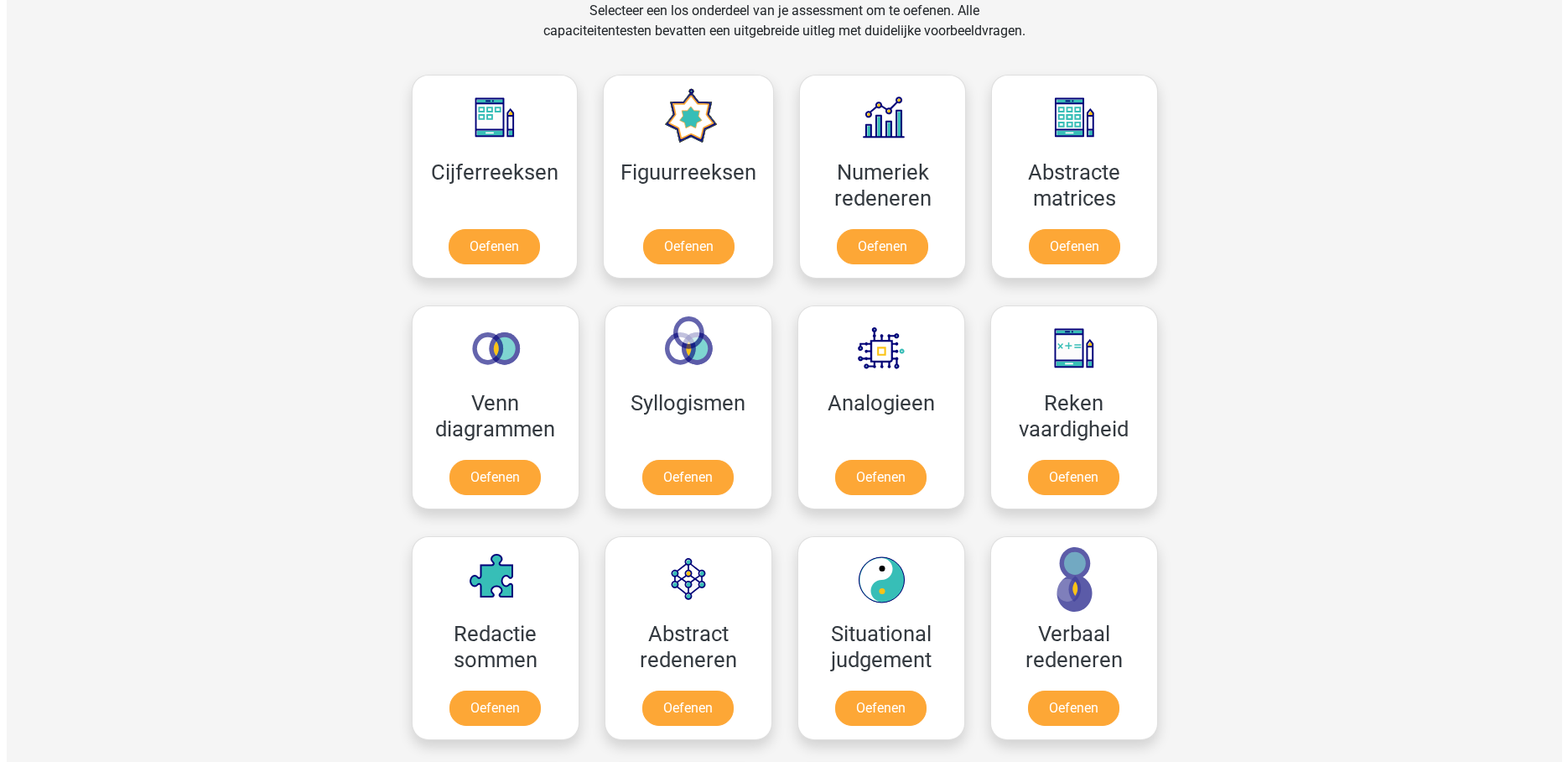
scroll to position [0, 0]
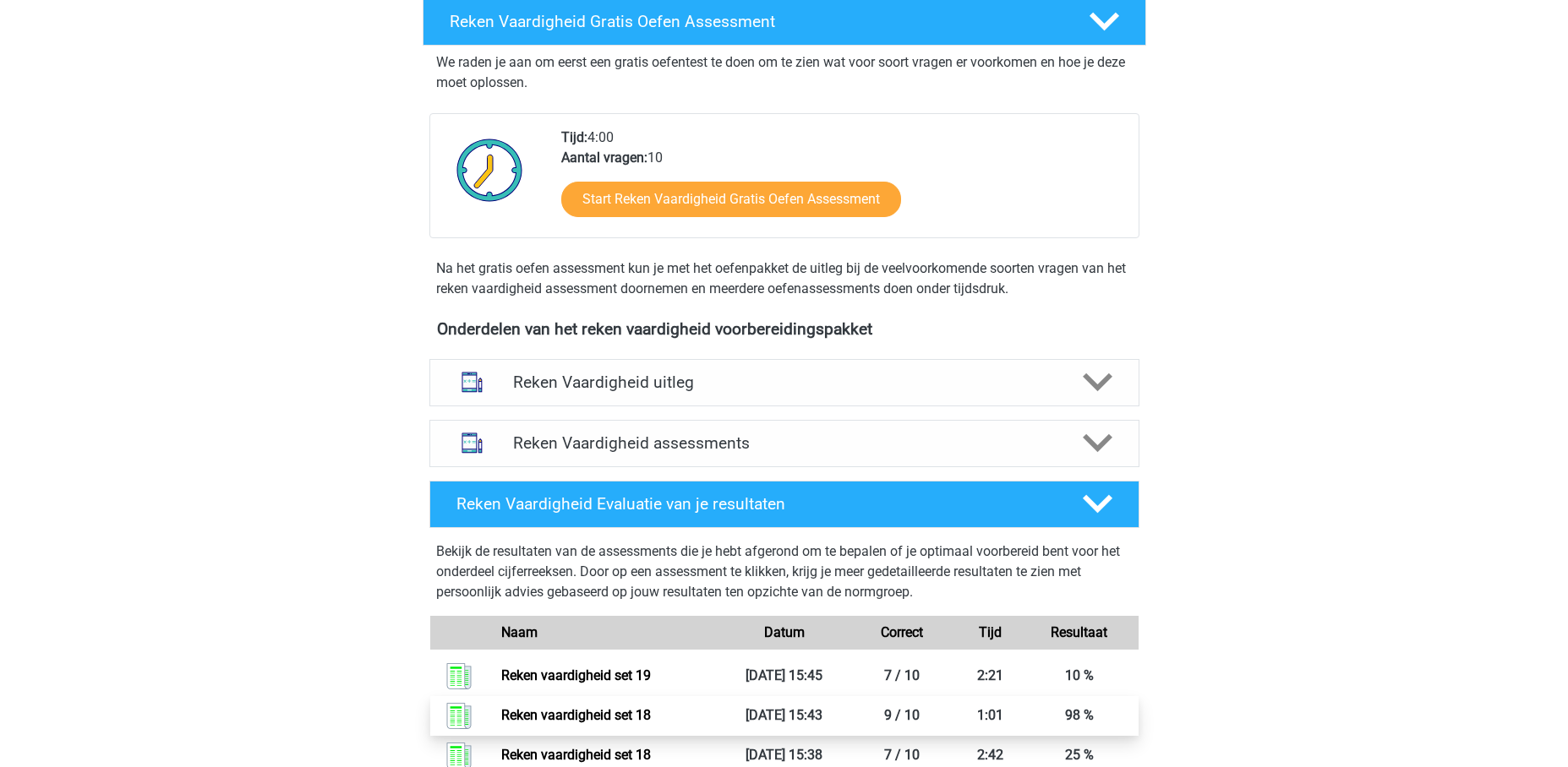
scroll to position [326, 0]
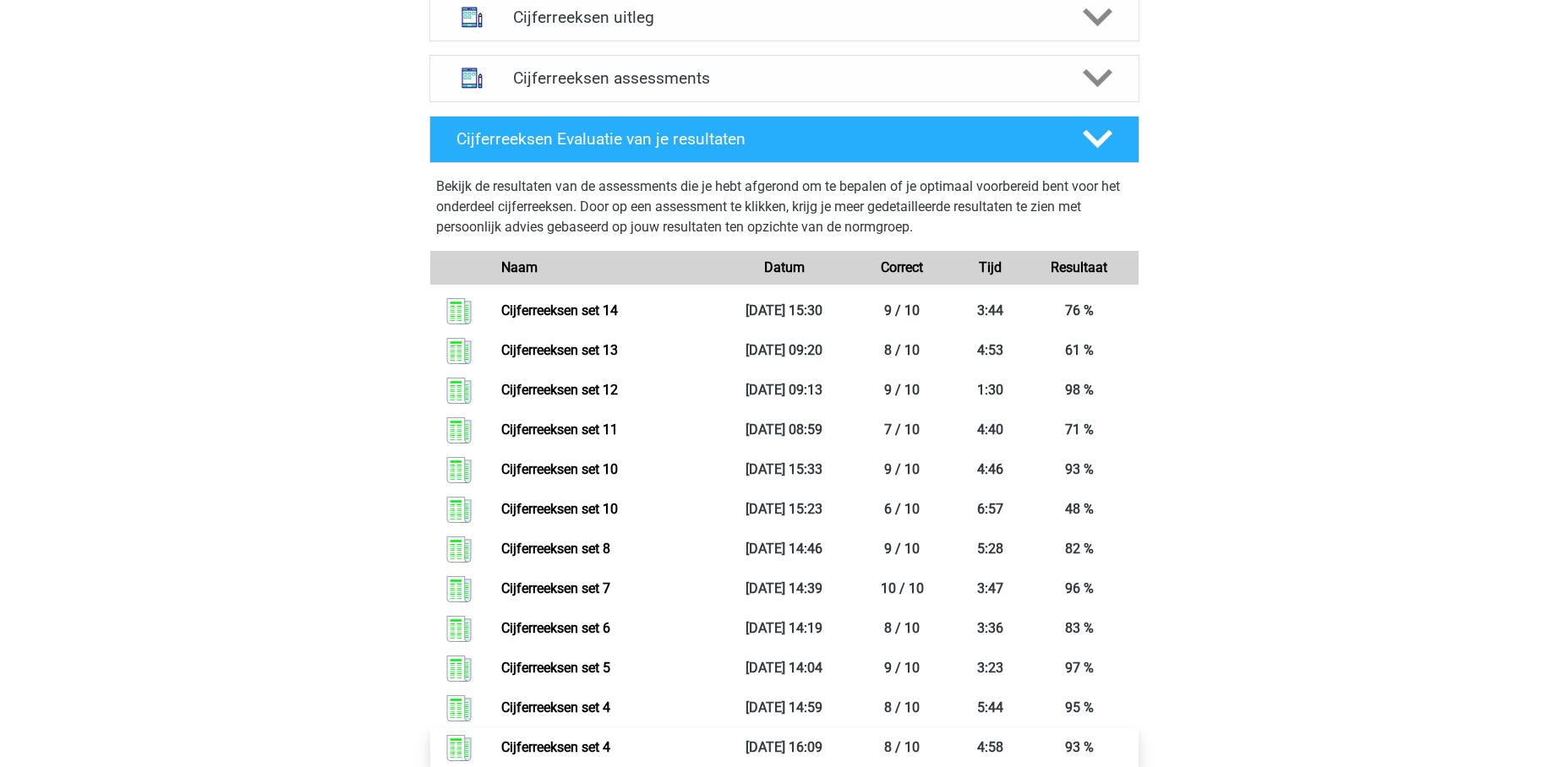
scroll to position [885, 0]
